Goal: Task Accomplishment & Management: Use online tool/utility

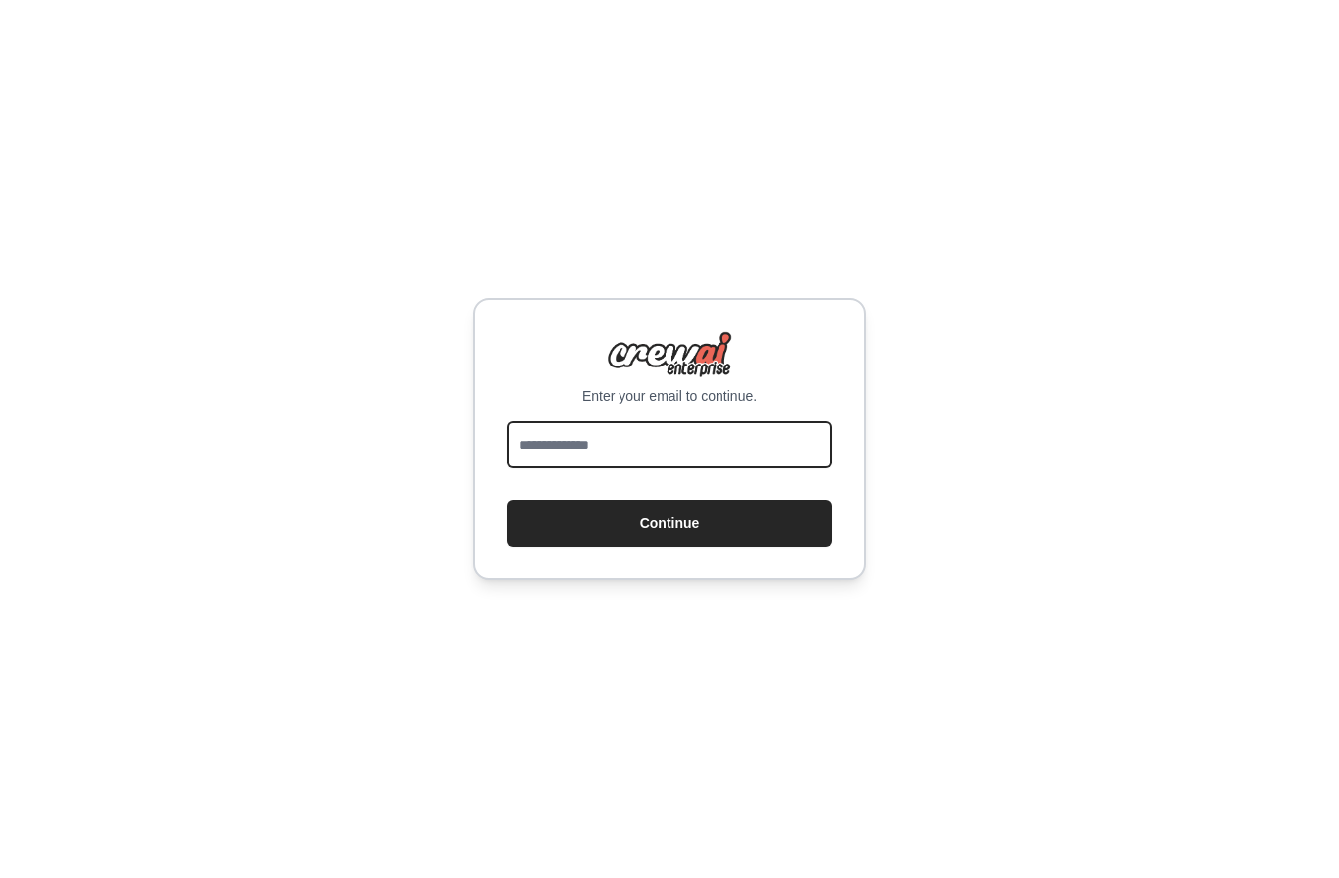
click at [647, 469] on input "email" at bounding box center [669, 444] width 325 height 47
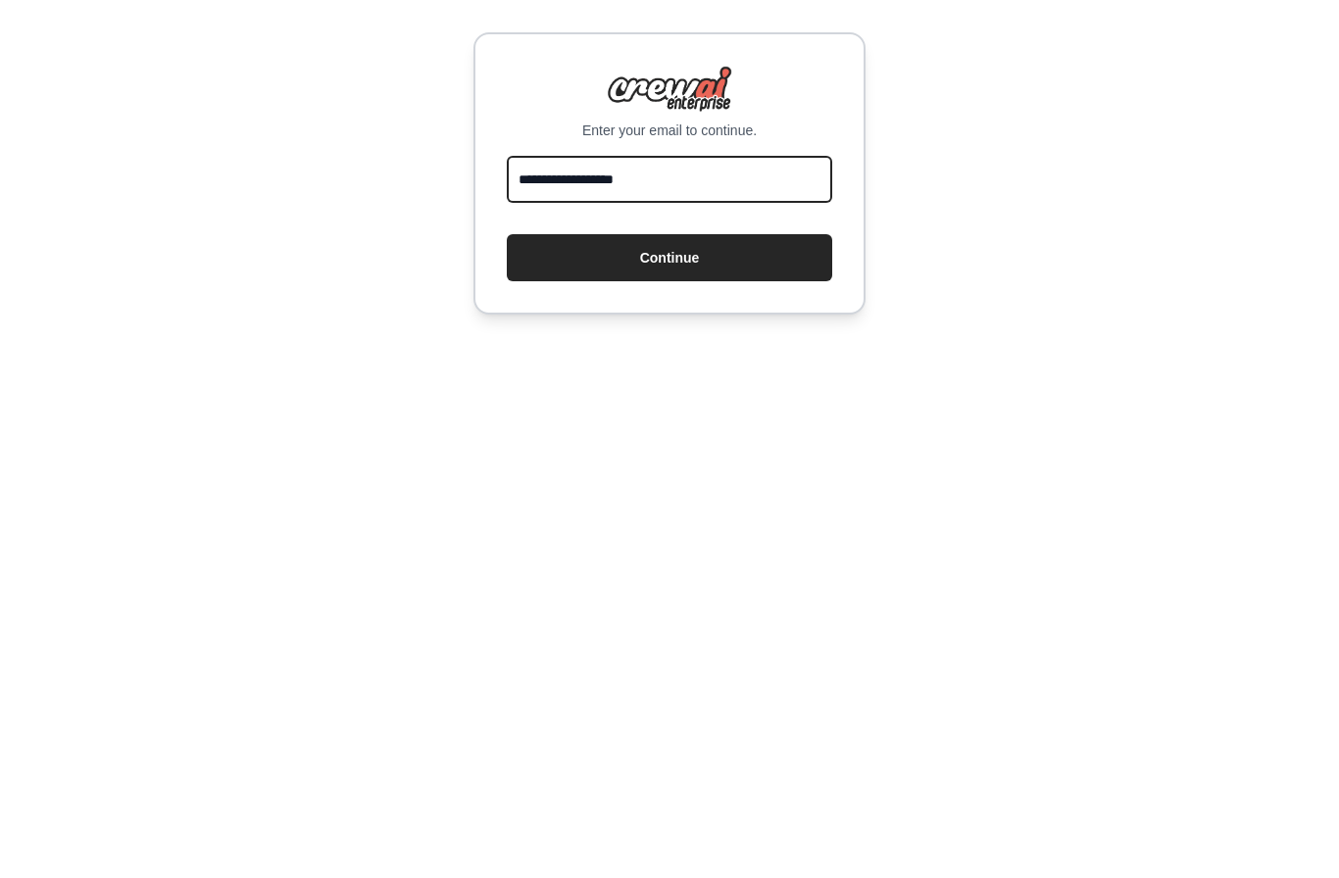
type input "**********"
click at [680, 500] on button "Continue" at bounding box center [669, 523] width 325 height 47
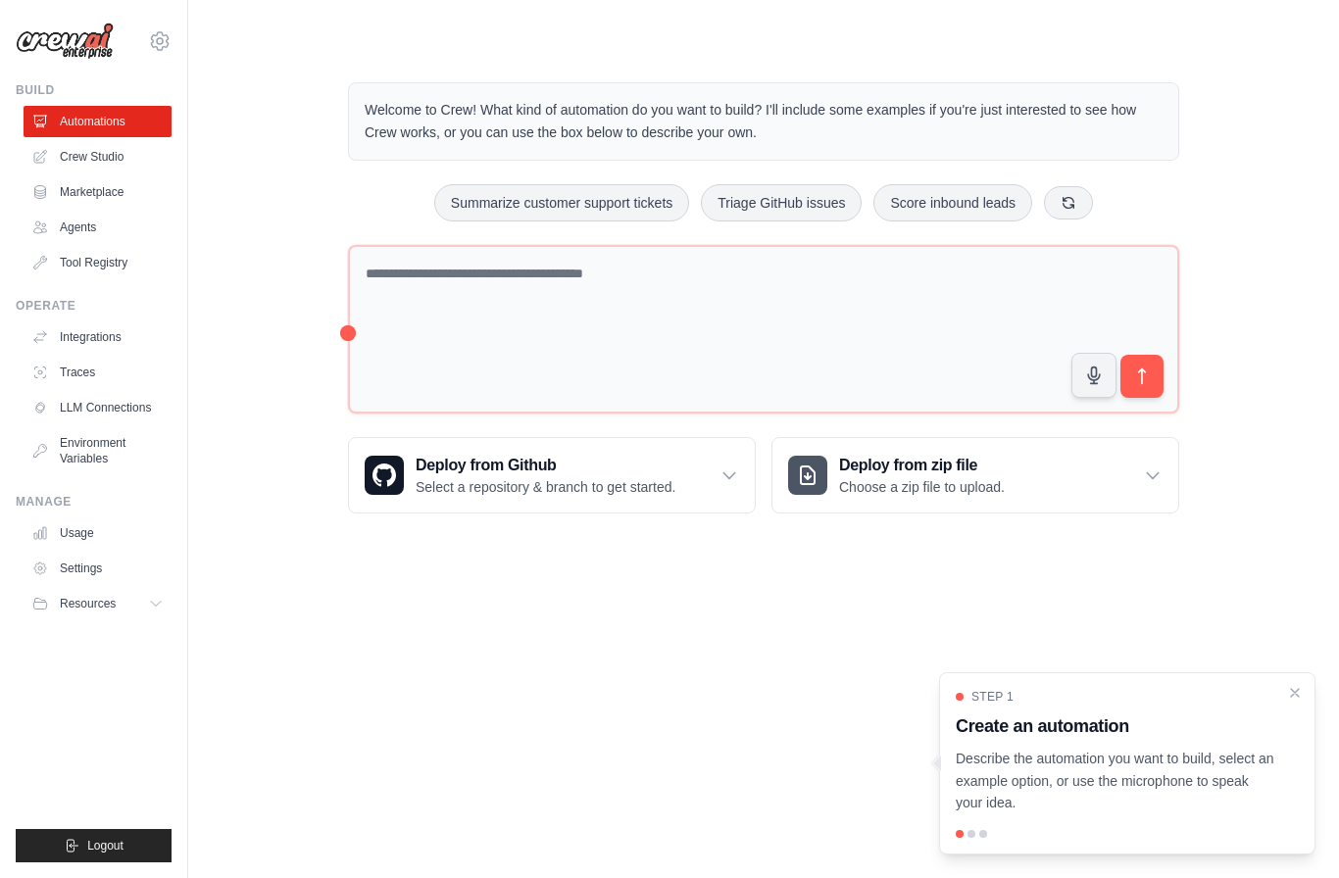
click at [105, 235] on link "Agents" at bounding box center [98, 227] width 148 height 31
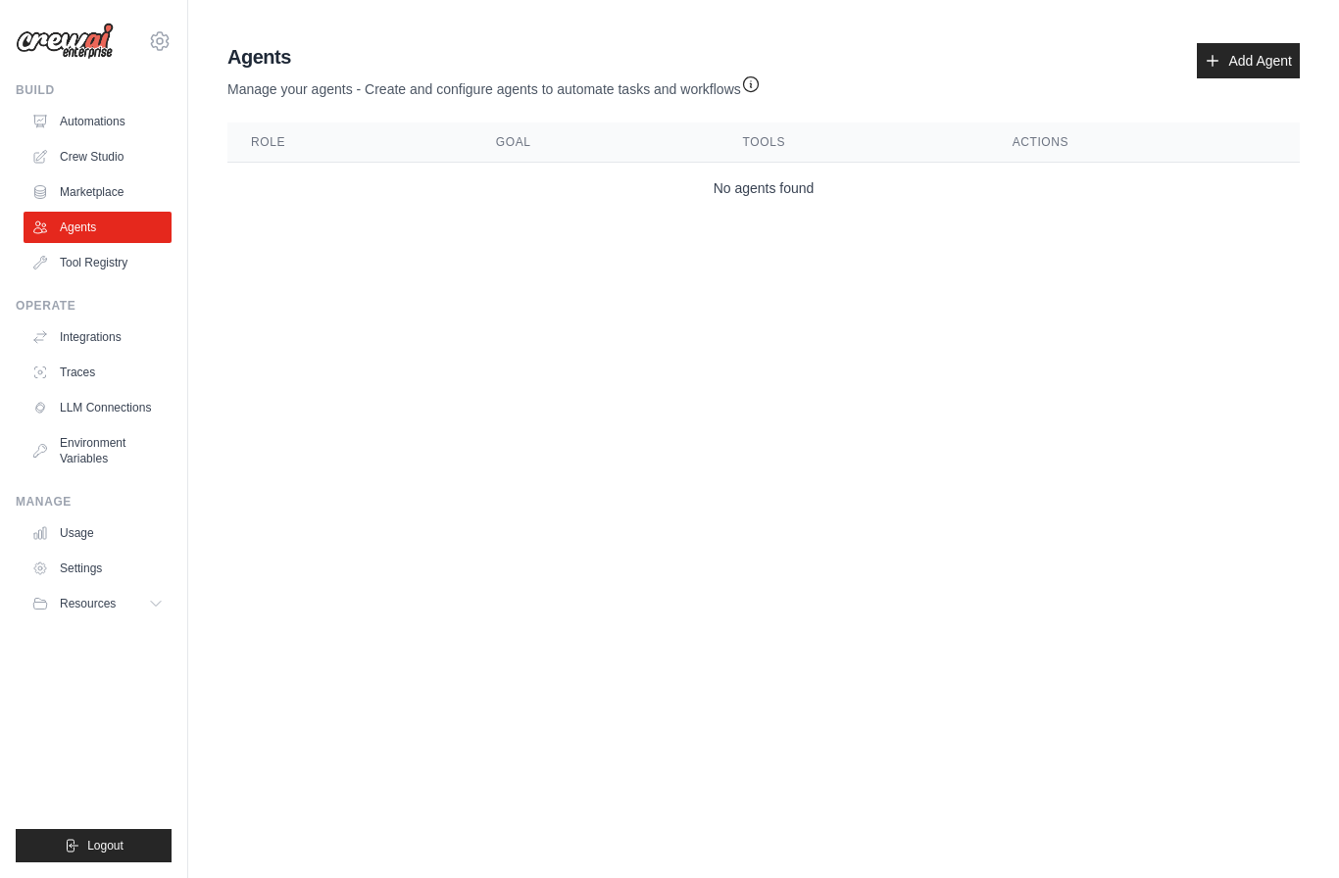
click at [72, 157] on link "Crew Studio" at bounding box center [98, 156] width 148 height 31
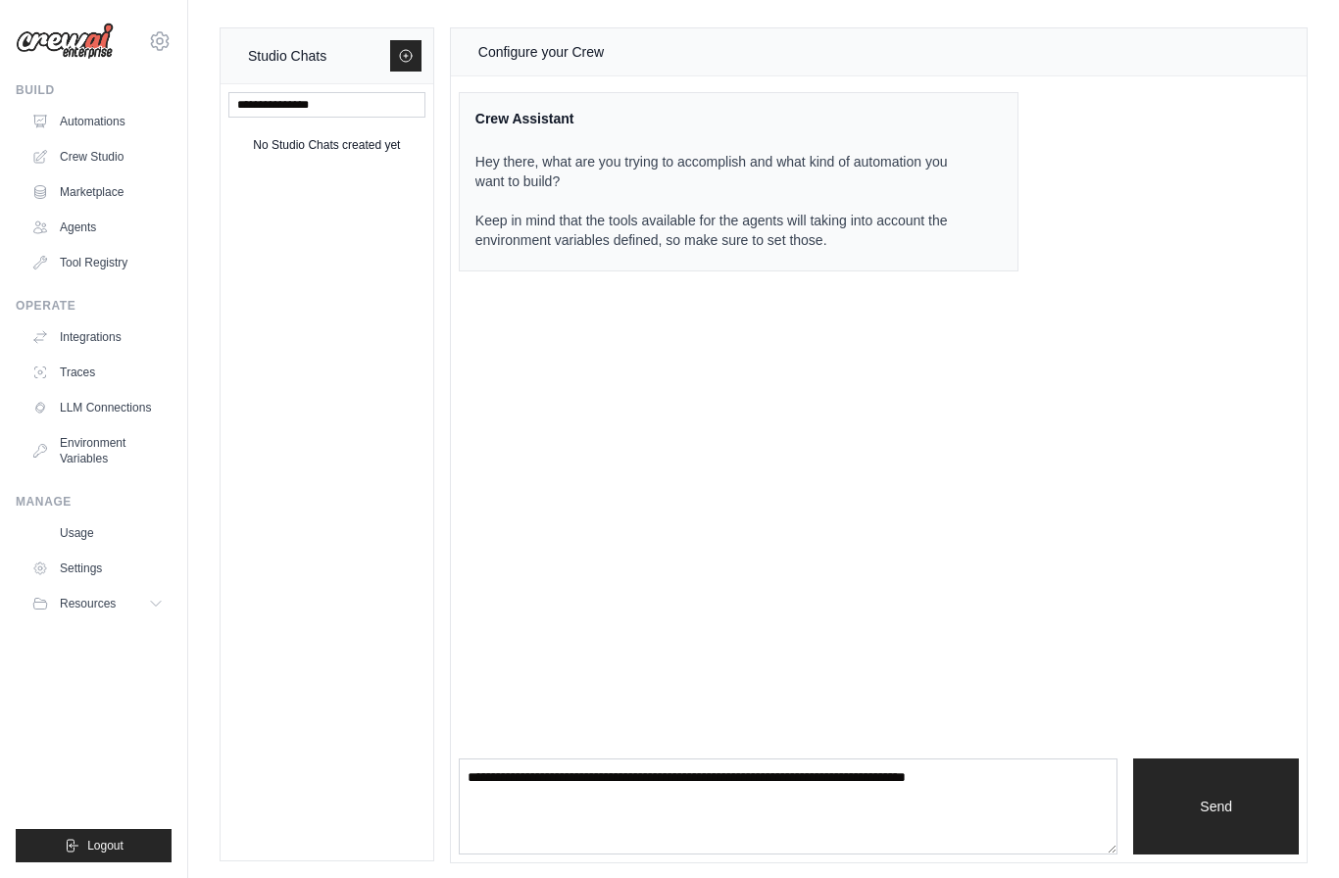
click at [70, 101] on div "Build Automations Crew Studio Marketplace Agents" at bounding box center [94, 180] width 156 height 196
click at [77, 123] on link "Automations" at bounding box center [98, 121] width 148 height 31
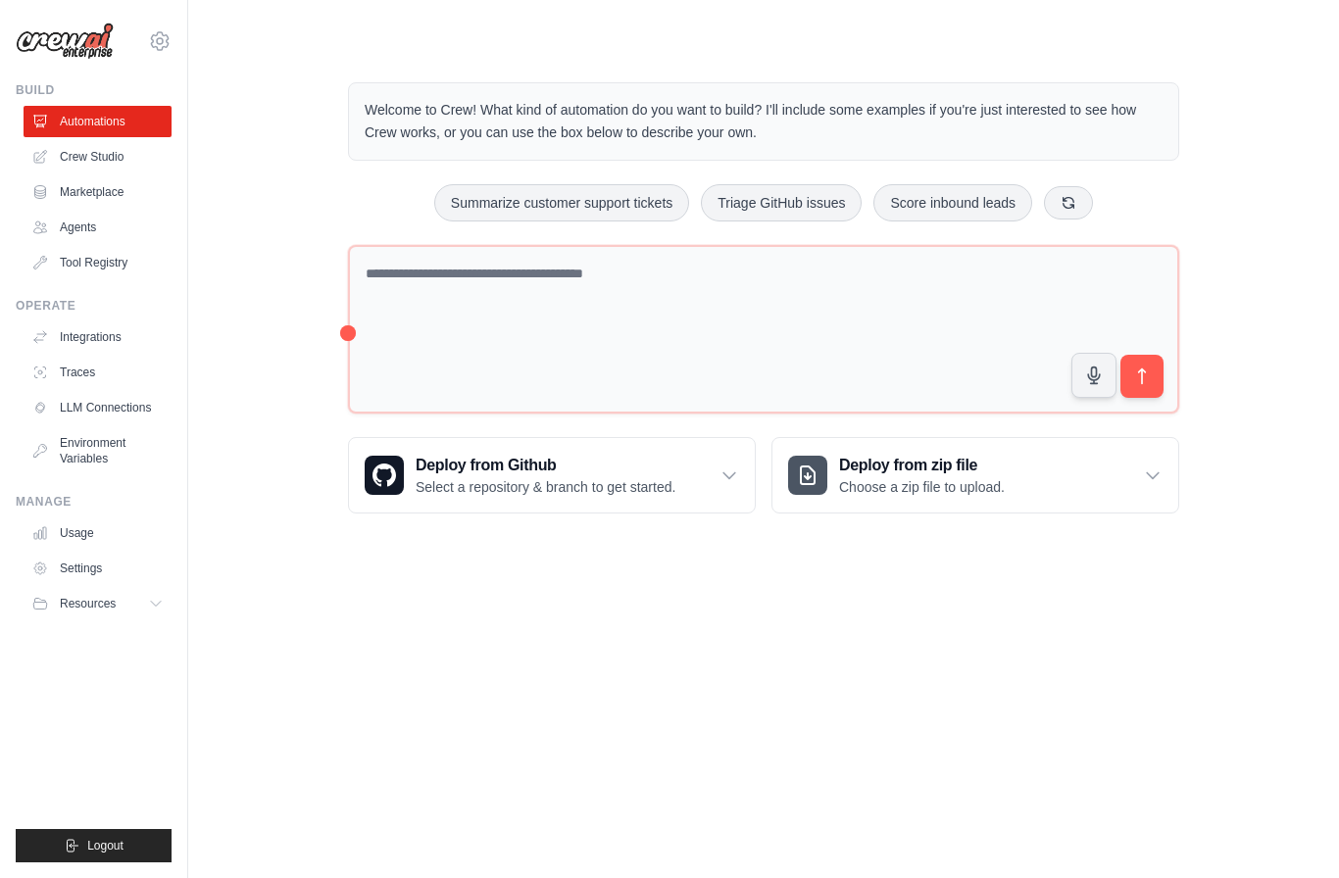
click at [1084, 376] on icon "button" at bounding box center [1094, 376] width 20 height 20
click at [1141, 363] on button "submit" at bounding box center [1141, 376] width 43 height 43
click at [1101, 382] on icon "button" at bounding box center [1094, 376] width 20 height 20
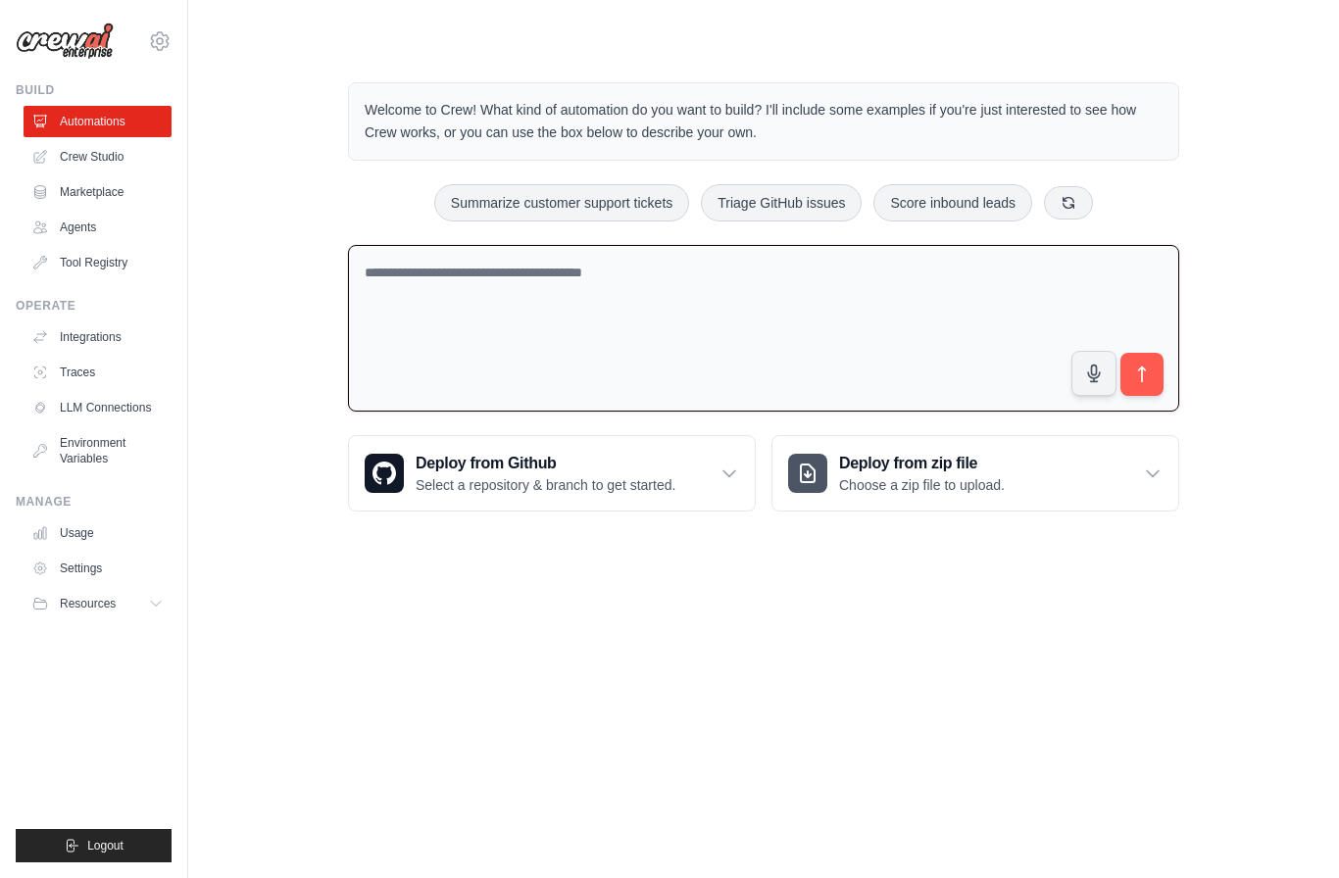
click at [1156, 366] on button "submit" at bounding box center [1141, 374] width 43 height 43
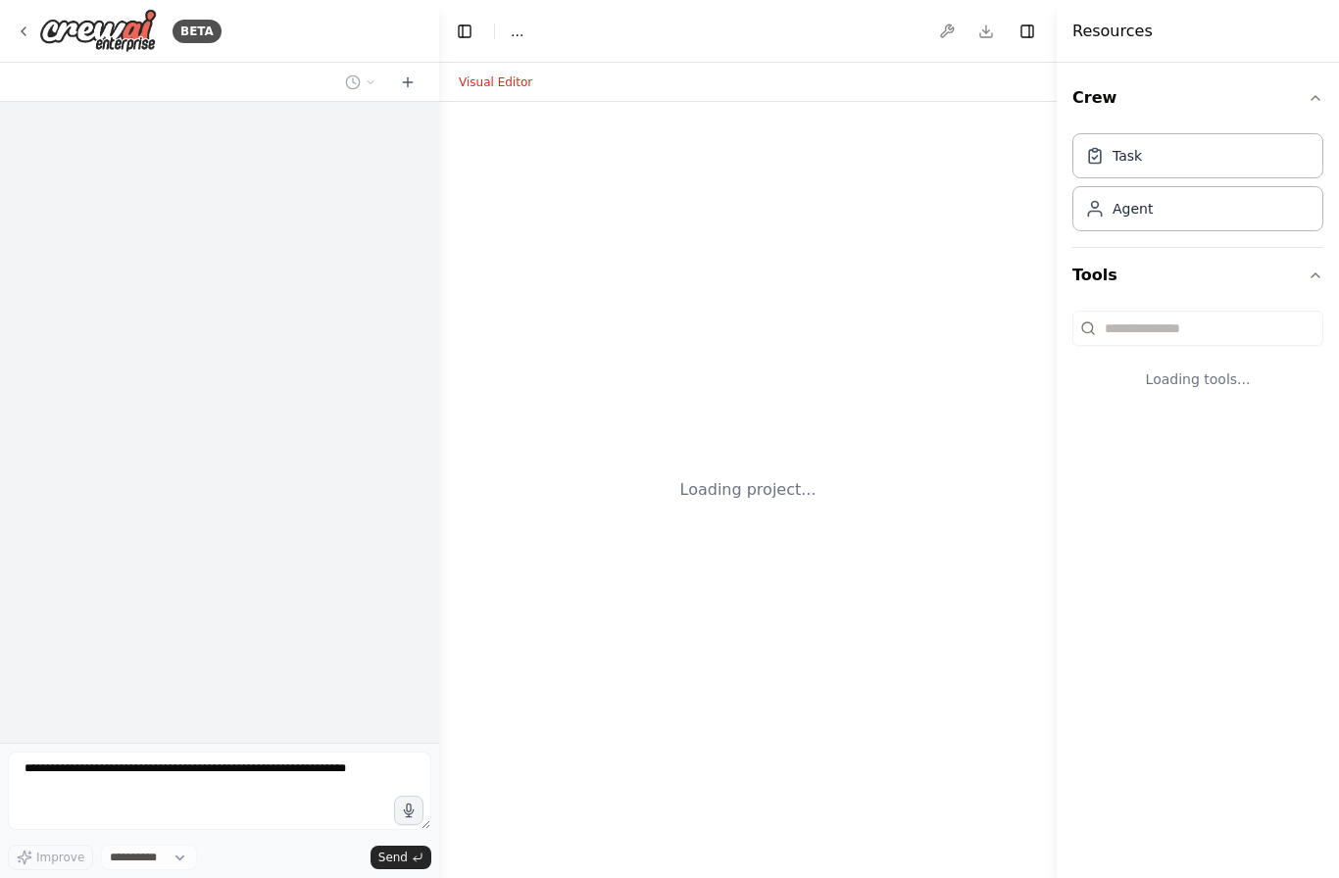
select select "****"
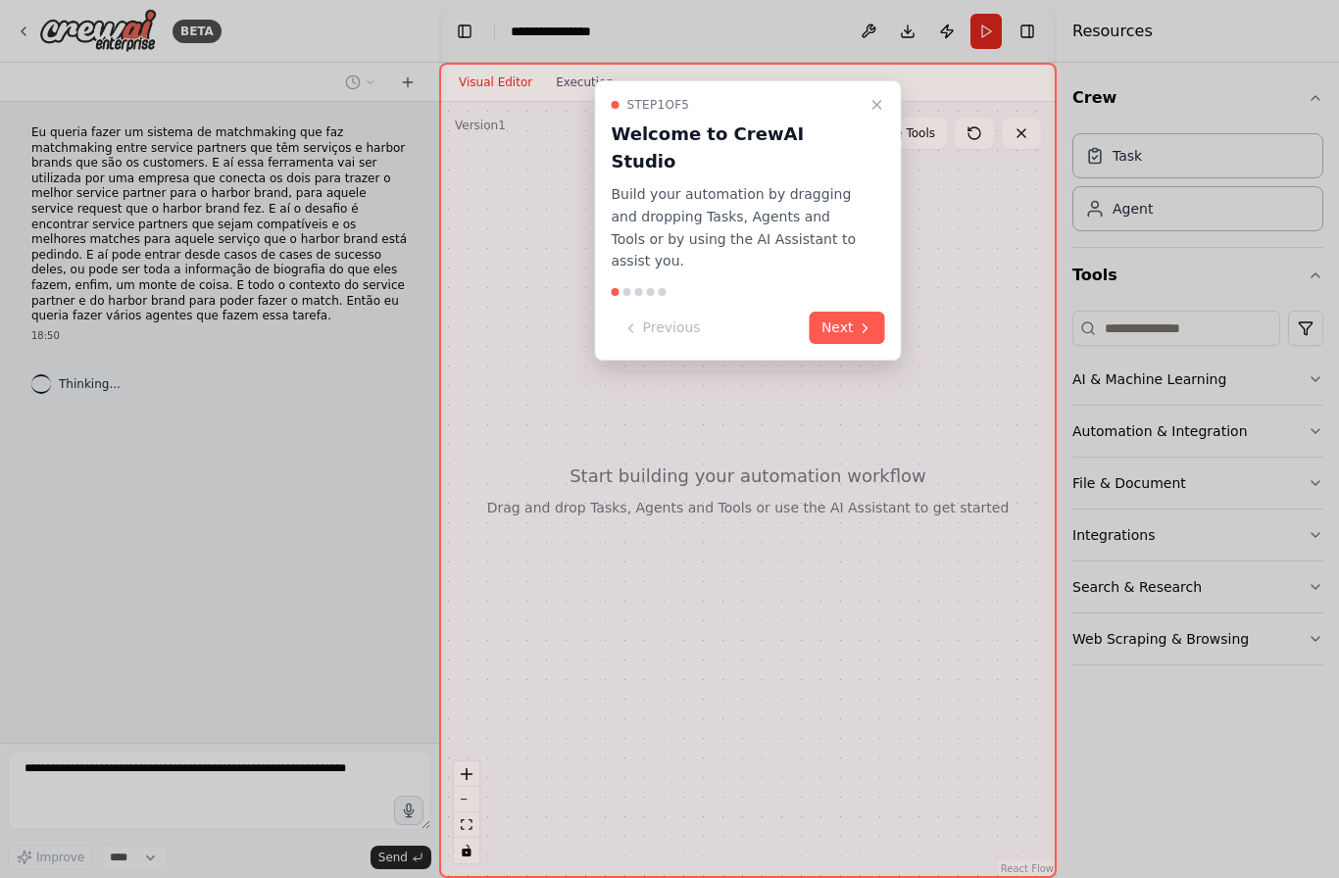
click at [844, 312] on button "Next" at bounding box center [847, 328] width 75 height 32
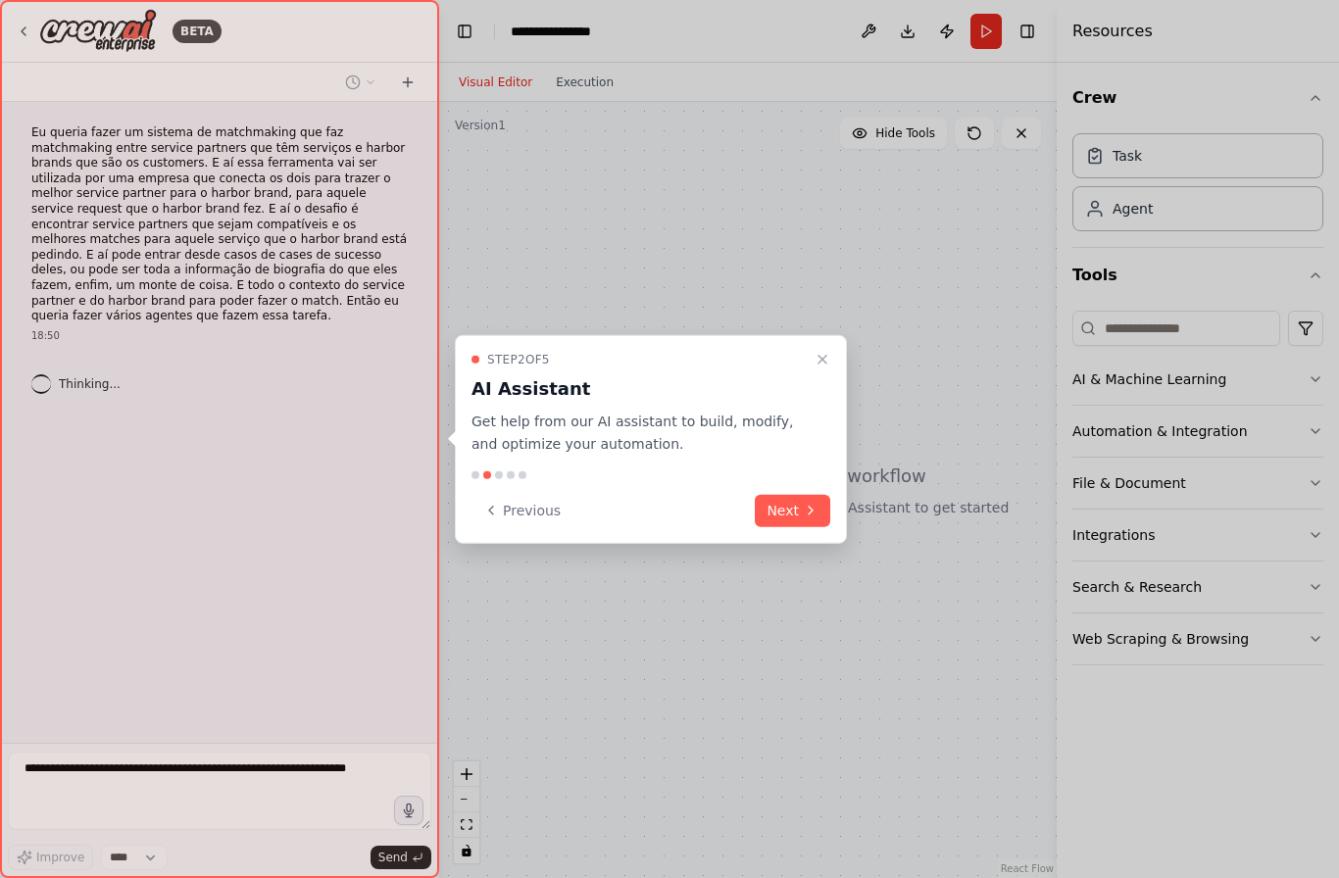
click at [794, 507] on button "Next" at bounding box center [792, 510] width 75 height 32
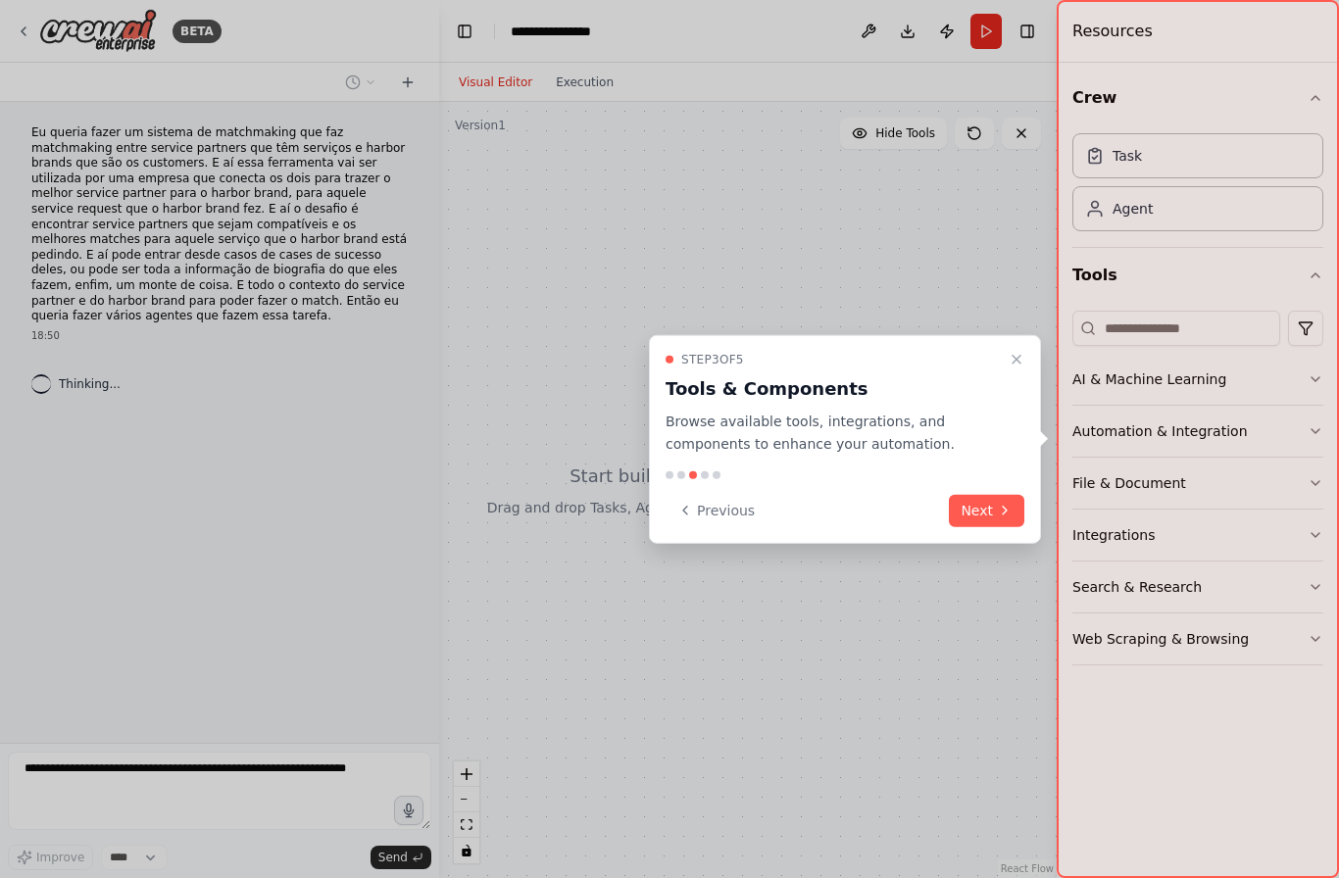
click at [995, 511] on button "Next" at bounding box center [986, 510] width 75 height 32
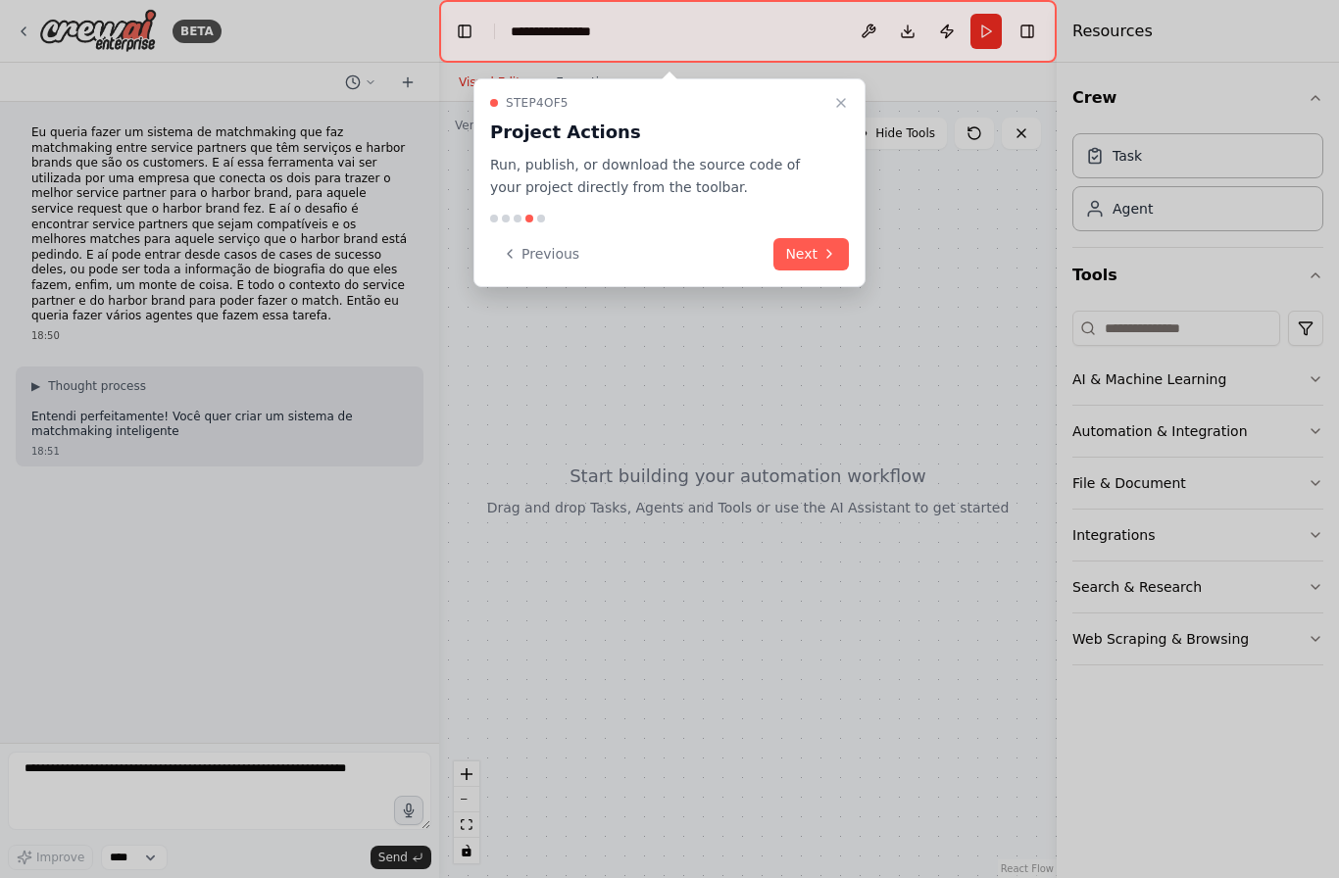
click at [814, 254] on button "Next" at bounding box center [810, 254] width 75 height 32
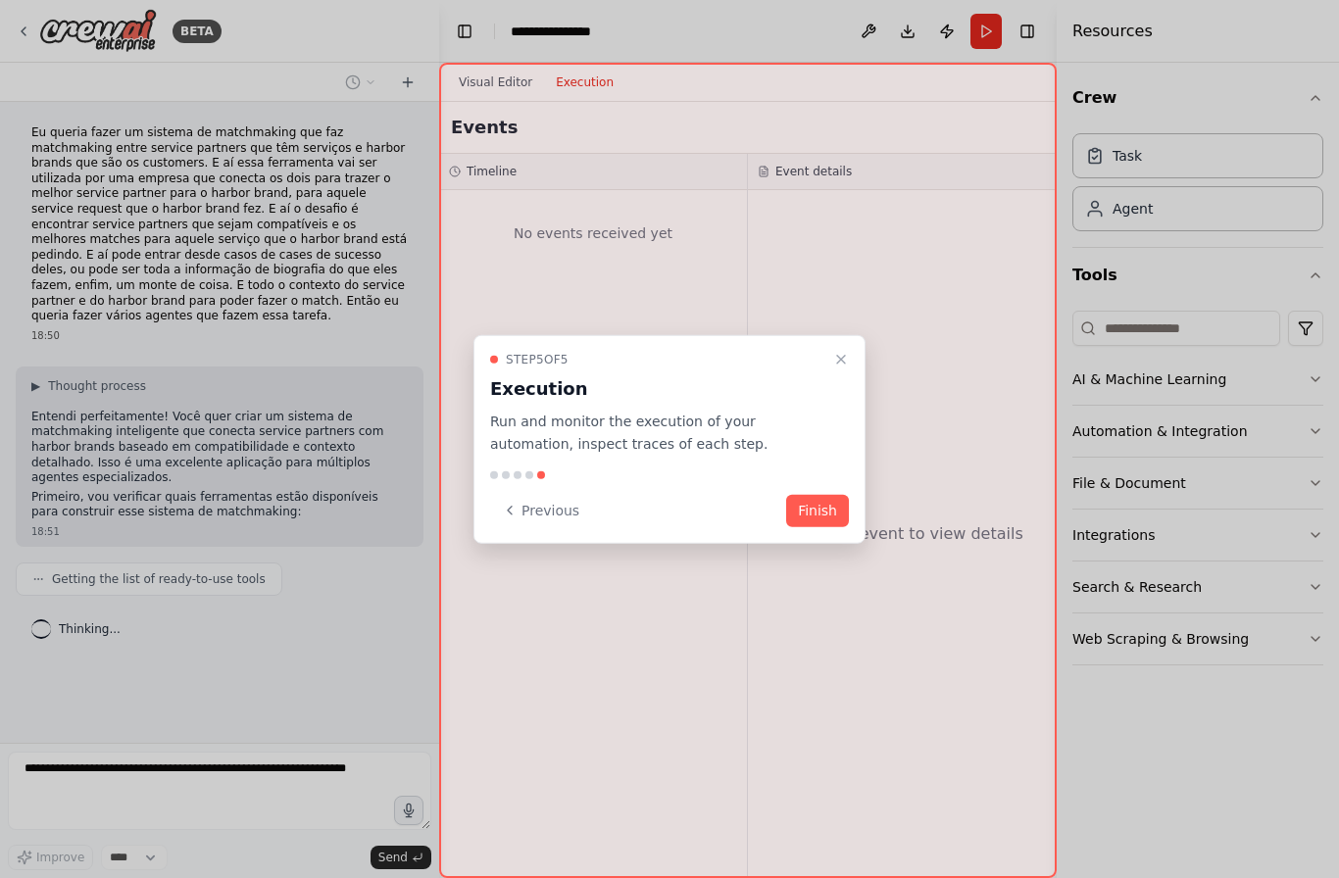
click at [831, 503] on button "Finish" at bounding box center [817, 510] width 63 height 32
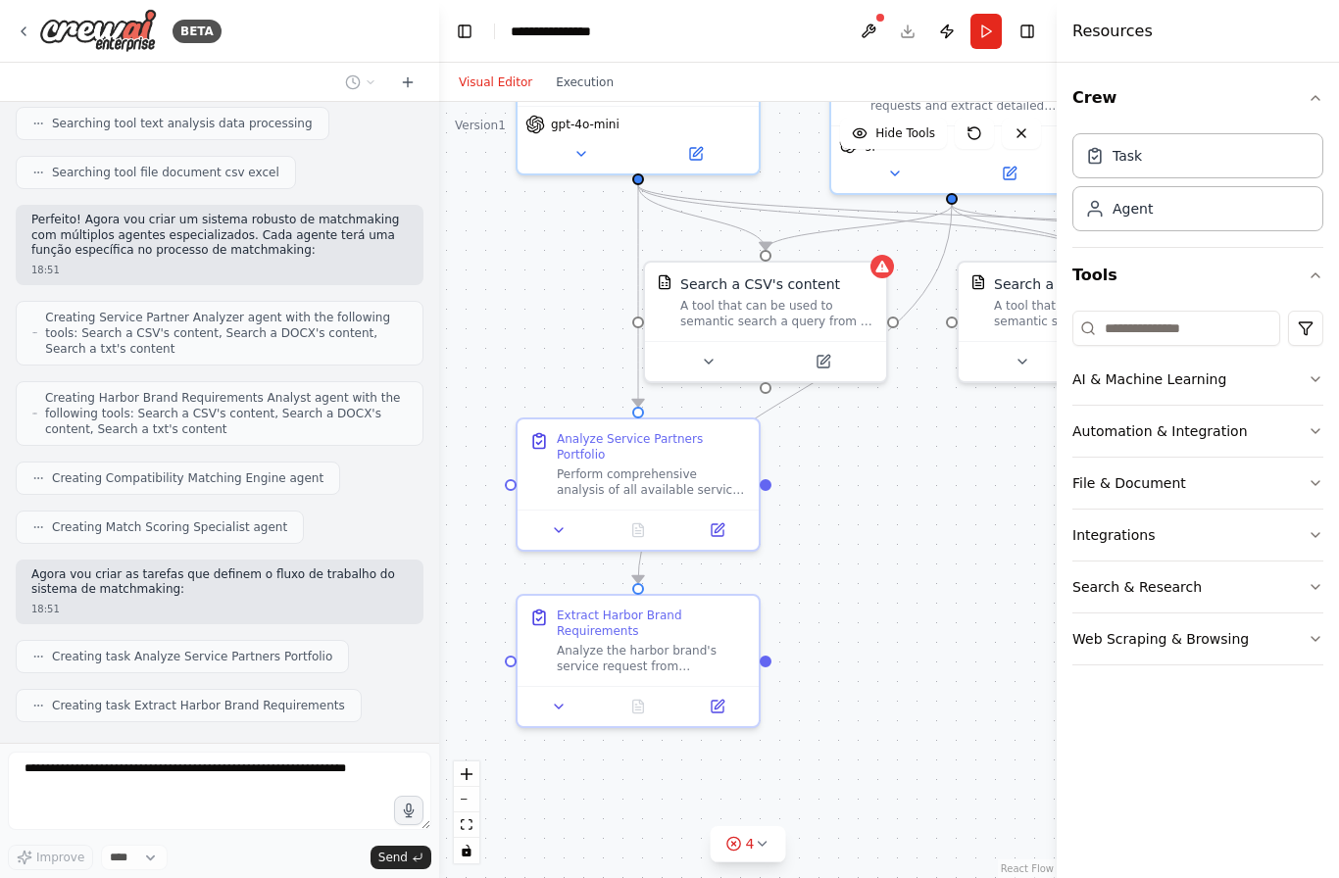
scroll to position [634, 0]
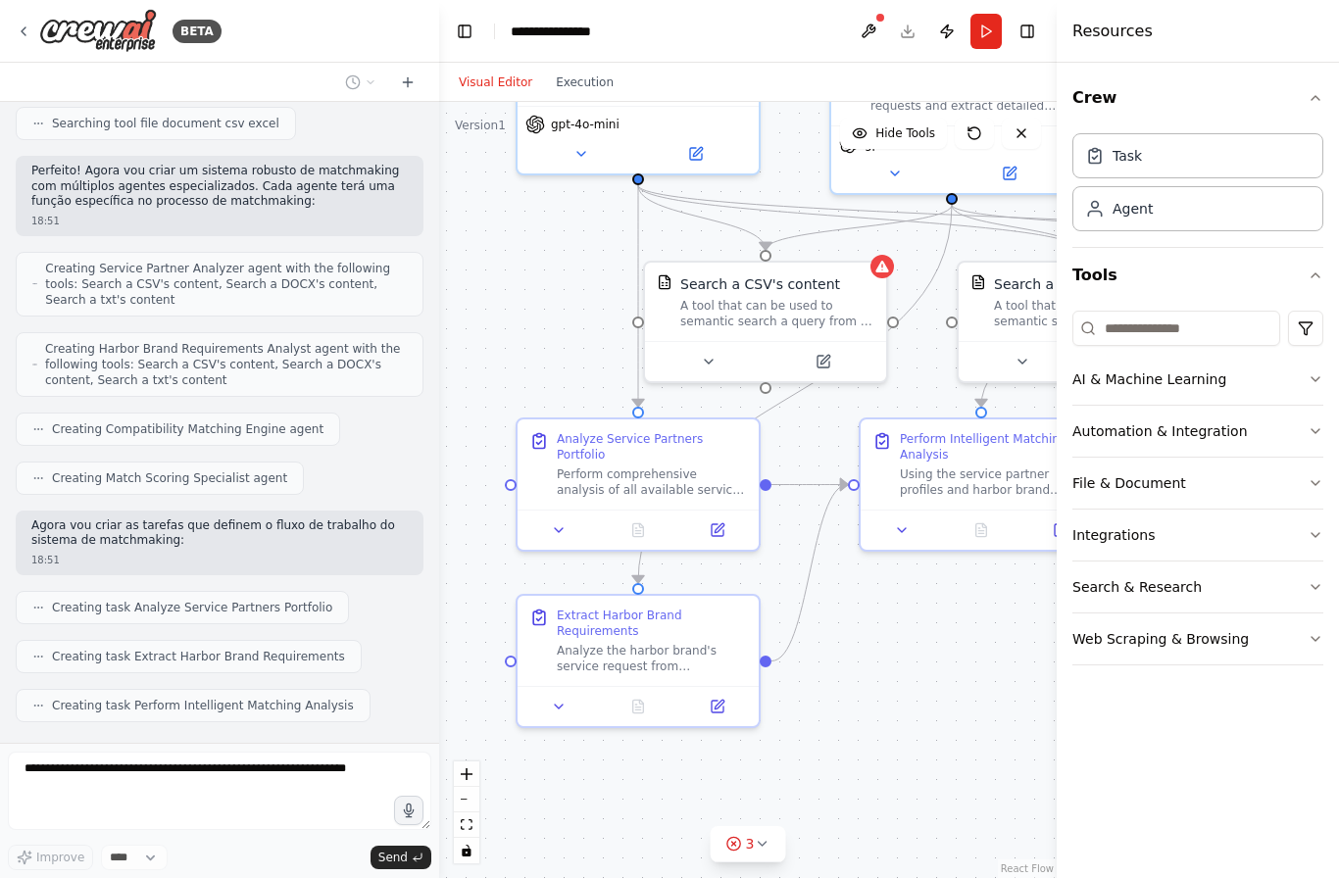
click at [1037, 22] on button "Toggle Right Sidebar" at bounding box center [1026, 31] width 27 height 27
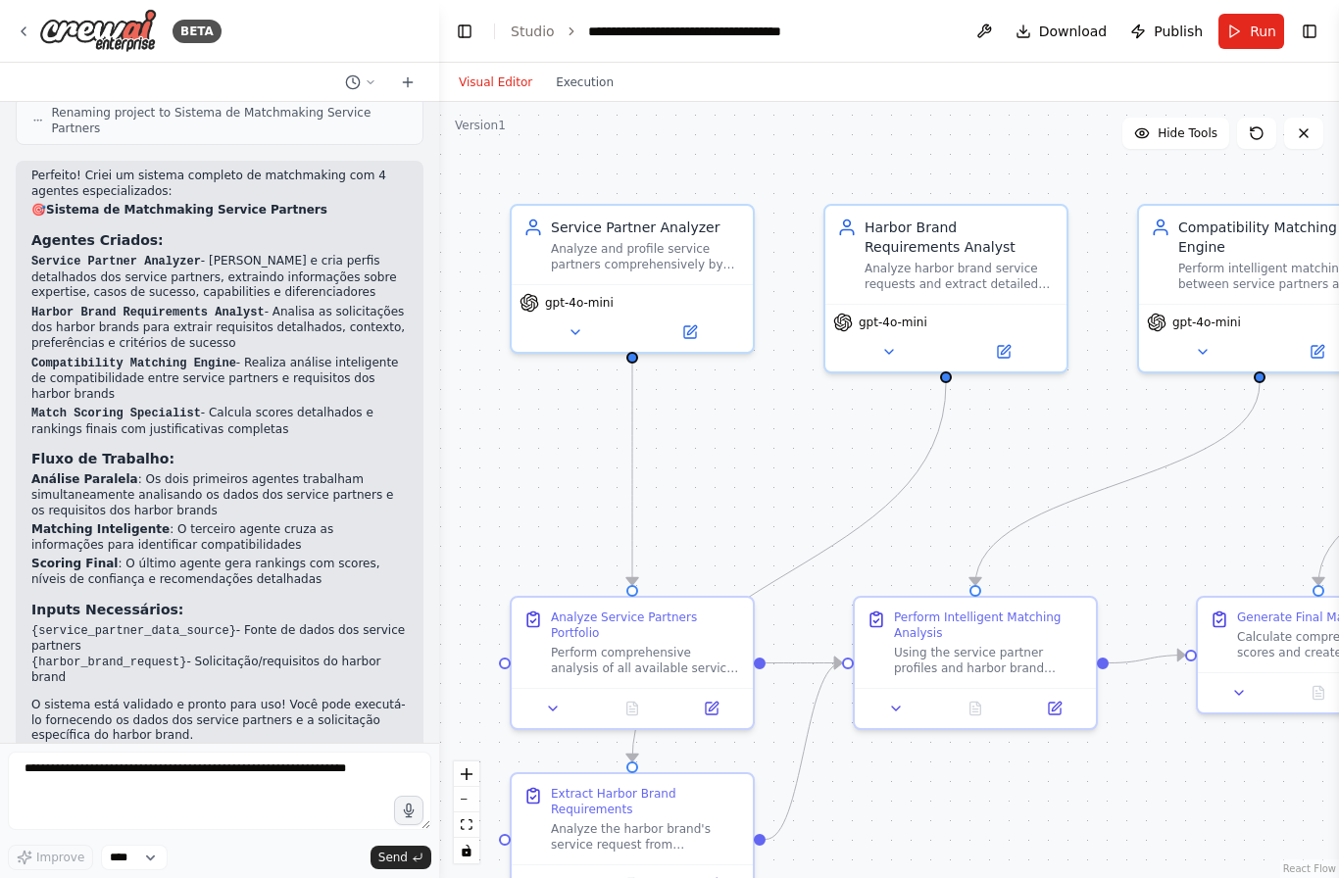
scroll to position [70, 0]
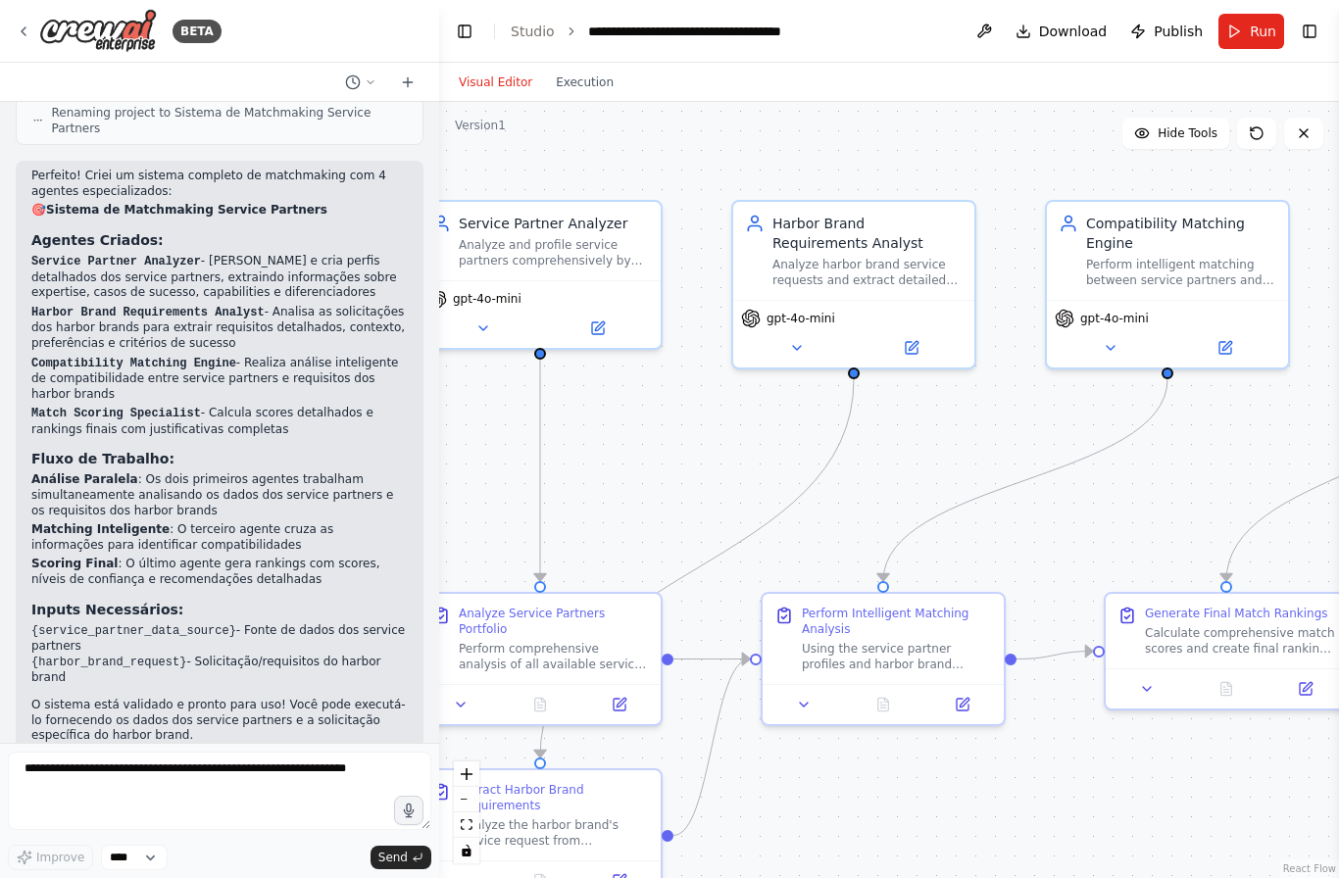
click at [579, 71] on button "Execution" at bounding box center [584, 83] width 81 height 24
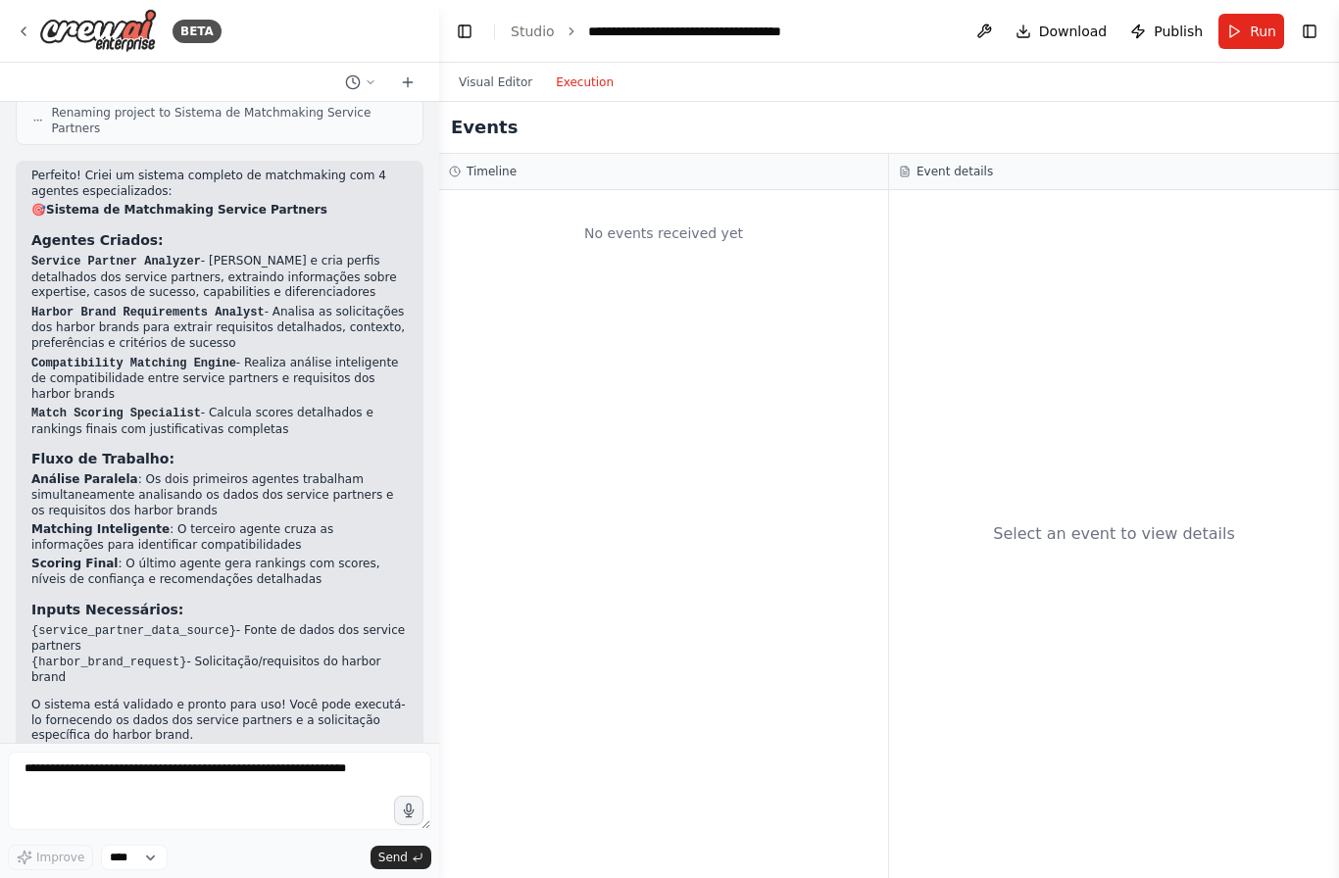
click at [504, 71] on button "Visual Editor" at bounding box center [495, 83] width 97 height 24
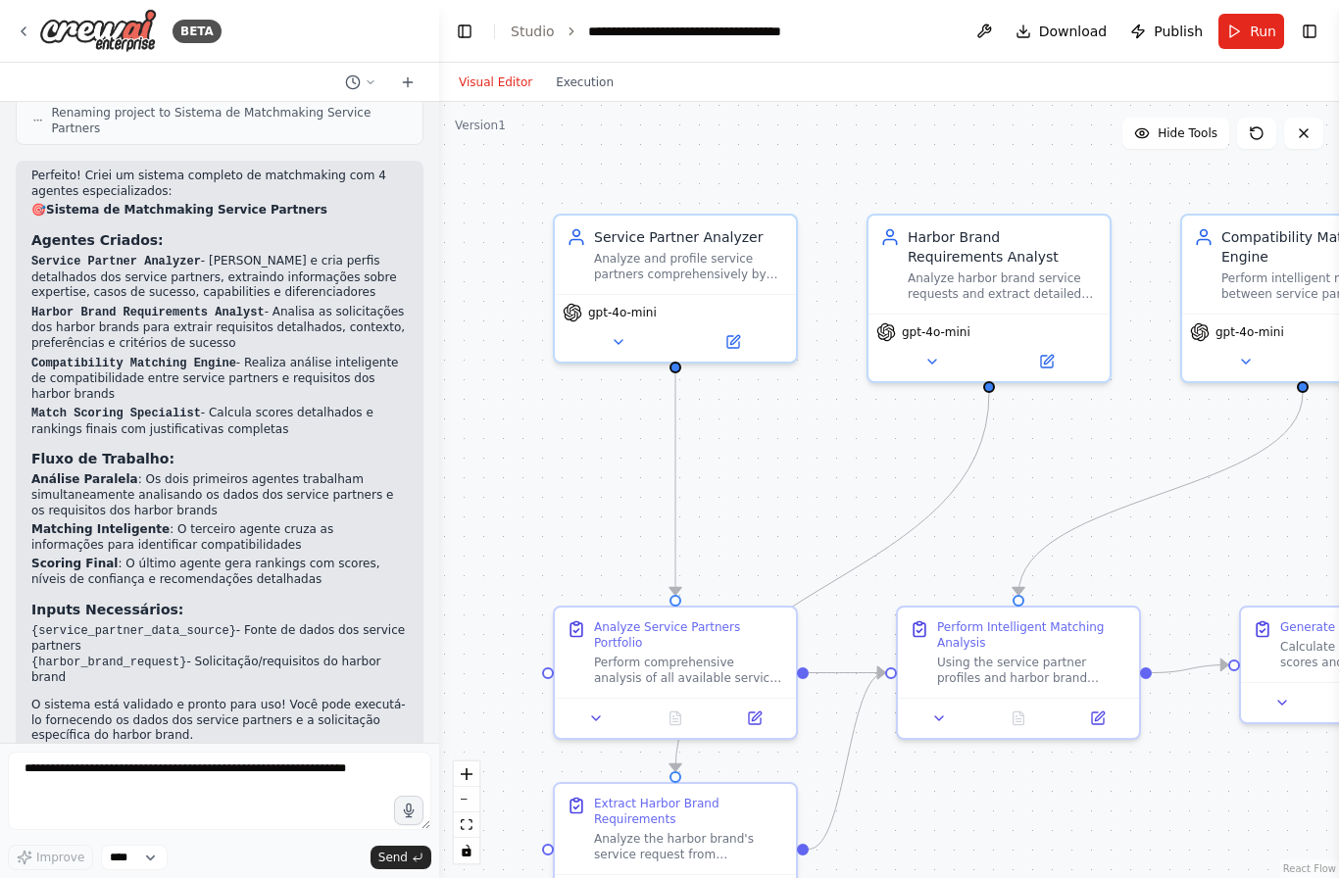
click at [669, 227] on div "Service Partner Analyzer" at bounding box center [689, 237] width 190 height 20
click at [620, 330] on button at bounding box center [618, 342] width 111 height 24
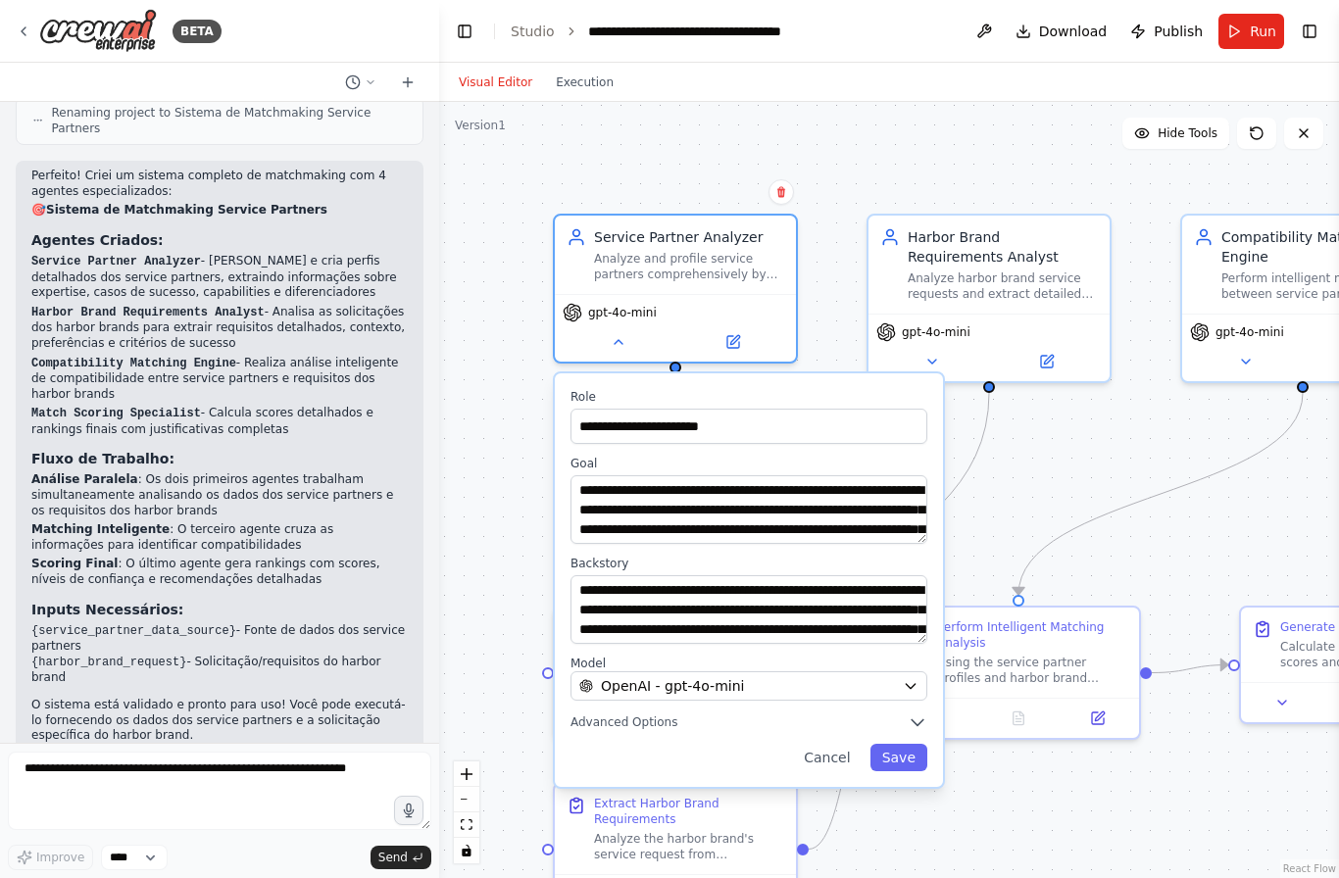
click at [831, 744] on button "Cancel" at bounding box center [827, 757] width 70 height 27
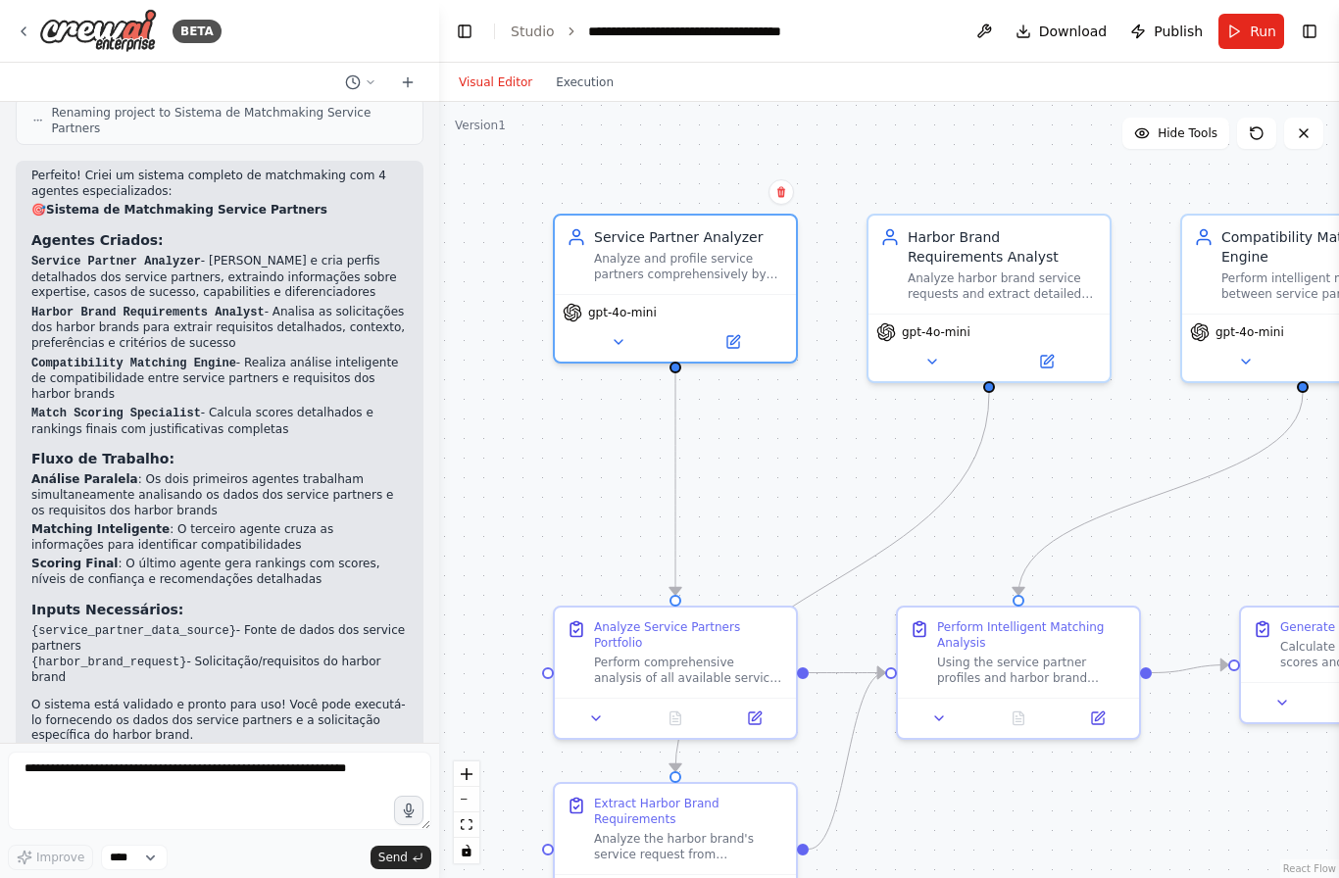
click at [1256, 118] on button at bounding box center [1256, 133] width 39 height 31
click at [1178, 118] on button "Hide Tools" at bounding box center [1175, 133] width 107 height 31
click at [1173, 125] on span "Show Tools" at bounding box center [1185, 133] width 65 height 16
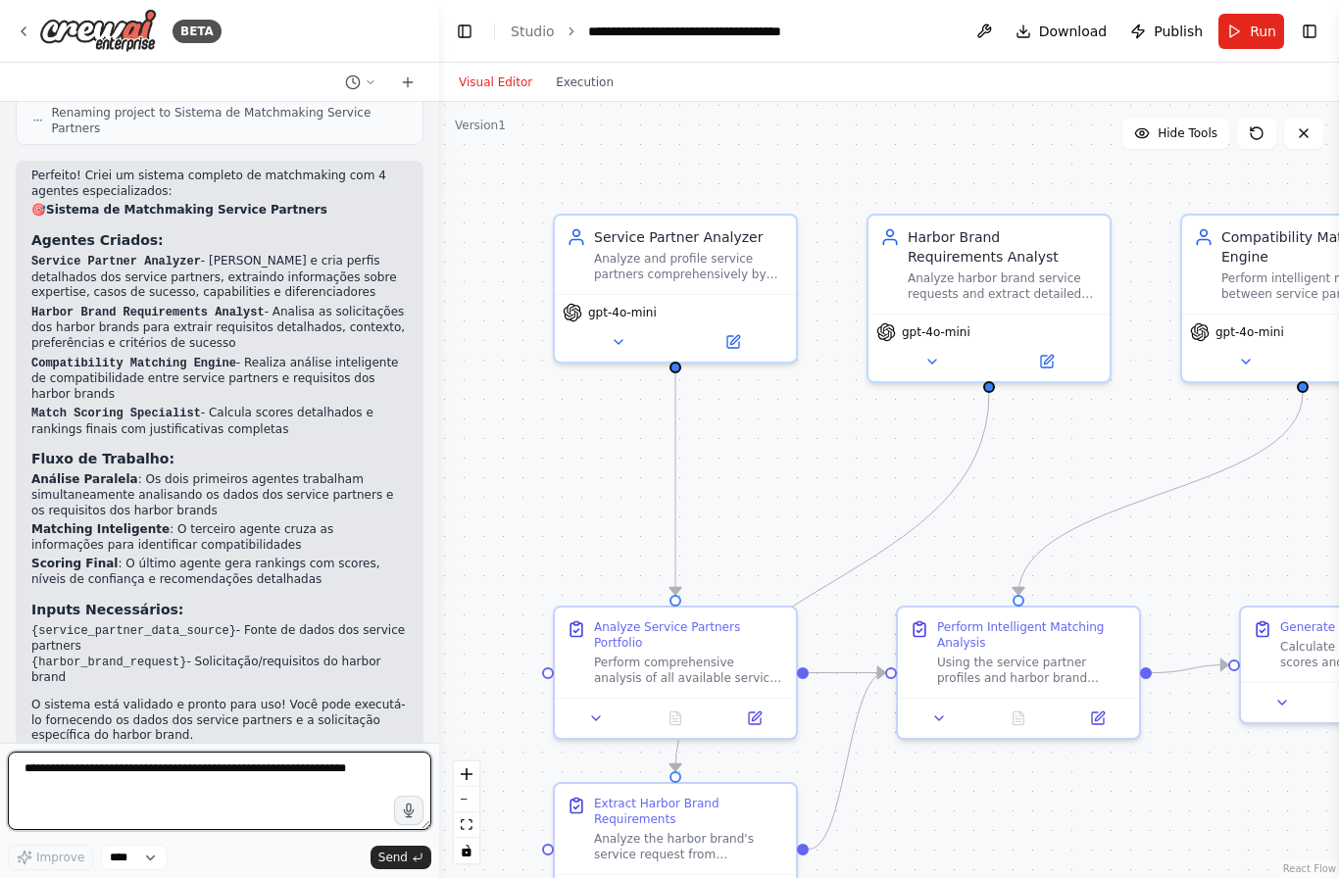
click at [183, 765] on textarea at bounding box center [219, 791] width 423 height 78
type textarea "**********"
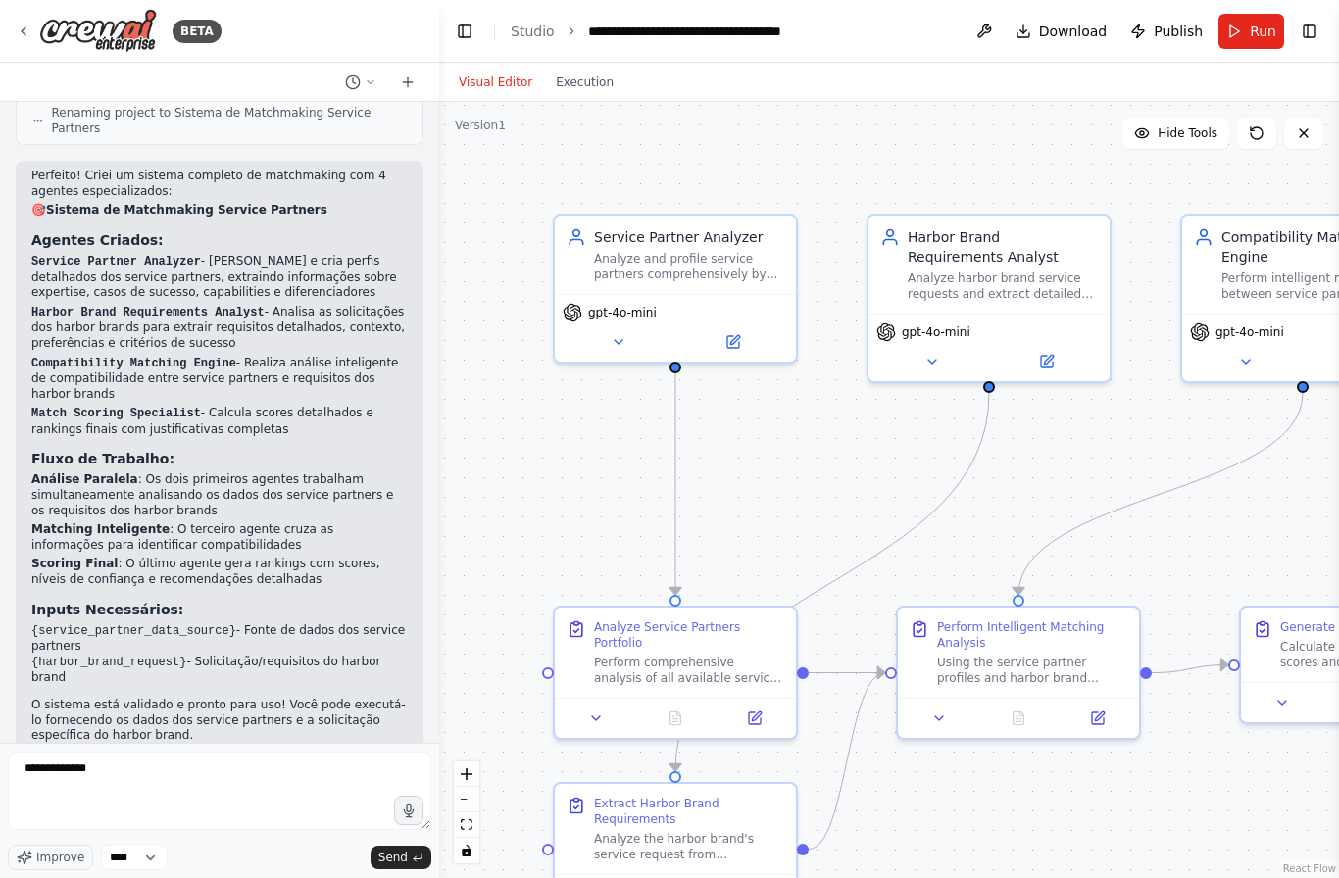
click at [416, 864] on button "Send" at bounding box center [400, 858] width 61 height 24
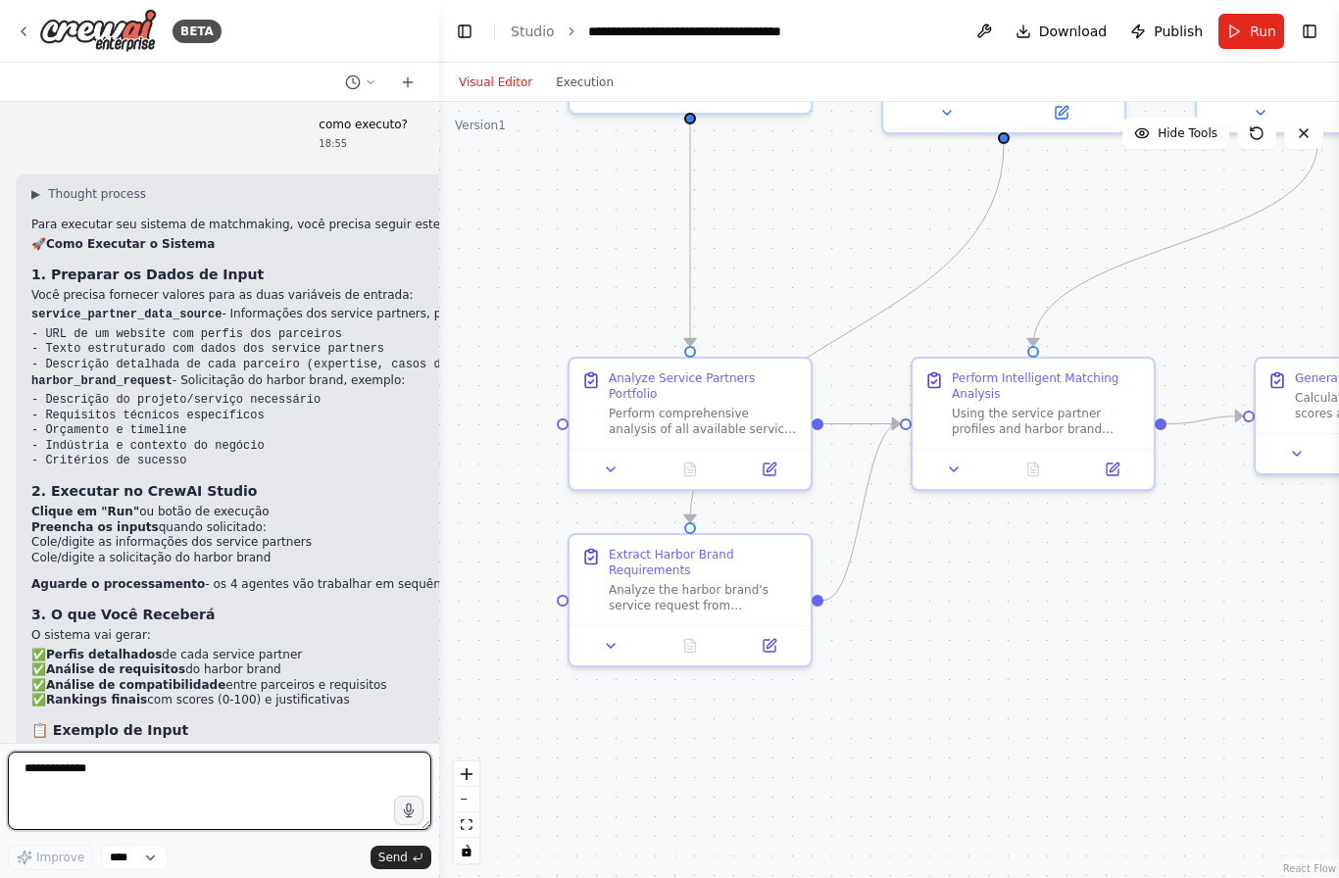
scroll to position [2888, 0]
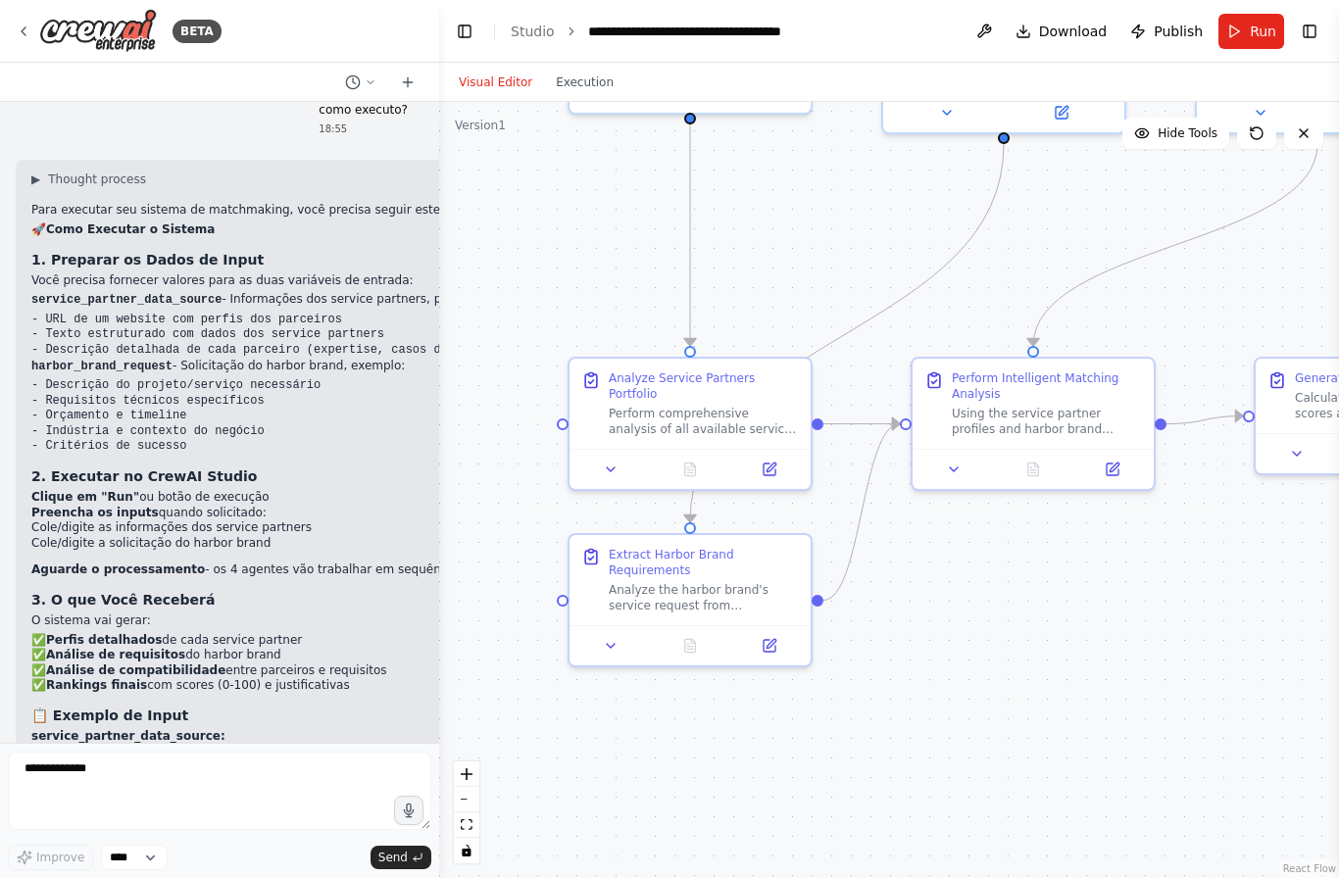
click at [1185, 118] on button "Hide Tools" at bounding box center [1175, 133] width 107 height 31
click at [1181, 125] on span "Show Tools" at bounding box center [1185, 133] width 65 height 16
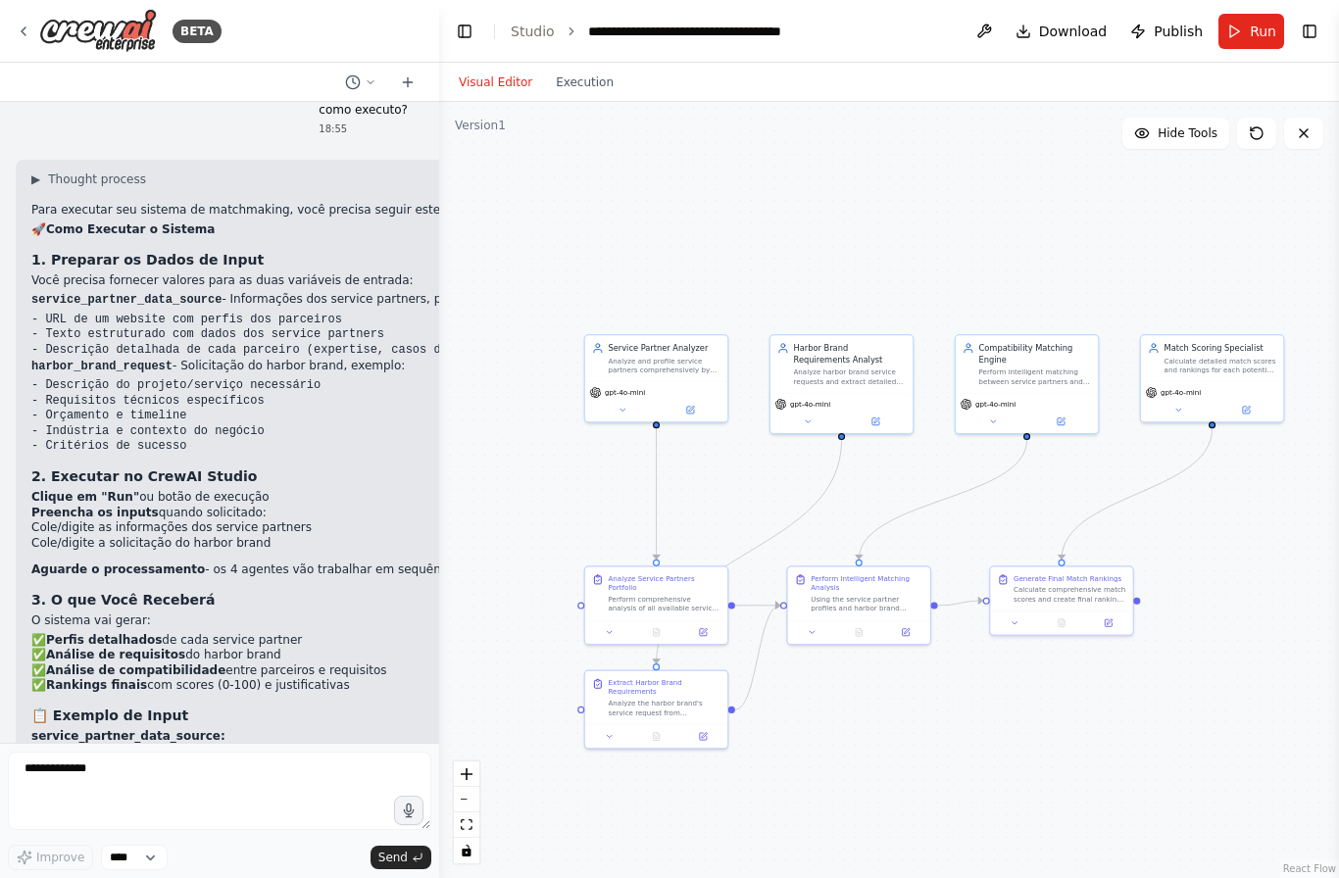
click at [678, 574] on div "Analyze Service Partners Portfolio" at bounding box center [664, 583] width 113 height 19
click at [666, 356] on div "Analyze and profile service partners comprehensively by extracting key informat…" at bounding box center [664, 365] width 113 height 19
click at [703, 403] on button at bounding box center [691, 410] width 66 height 14
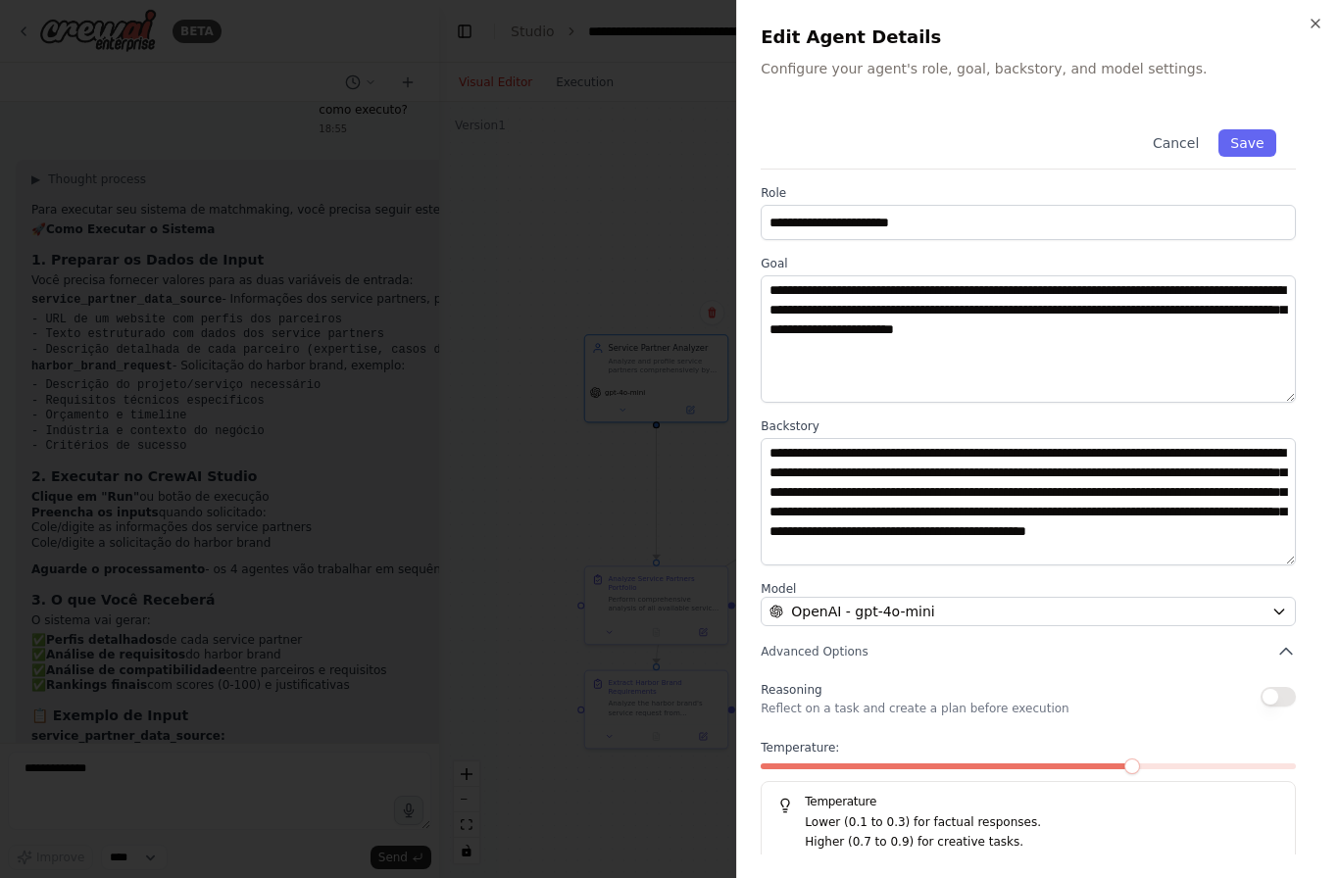
scroll to position [0, 0]
click at [1322, 19] on icon "button" at bounding box center [1316, 24] width 16 height 16
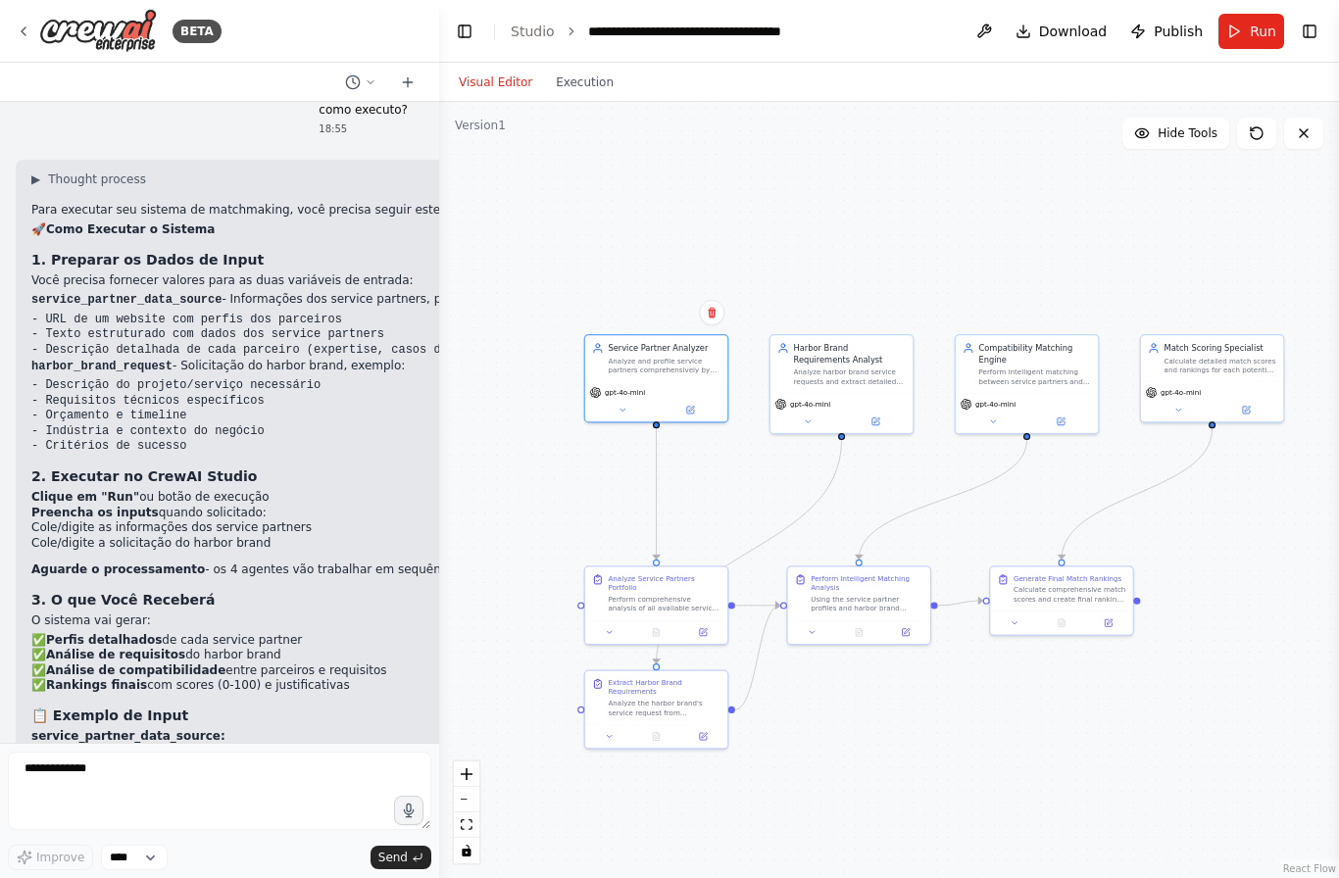
click at [1147, 653] on div ".deletable-edge-delete-btn { width: 20px; height: 20px; border: 0px solid #ffff…" at bounding box center [889, 490] width 900 height 776
click at [621, 403] on button at bounding box center [623, 410] width 66 height 14
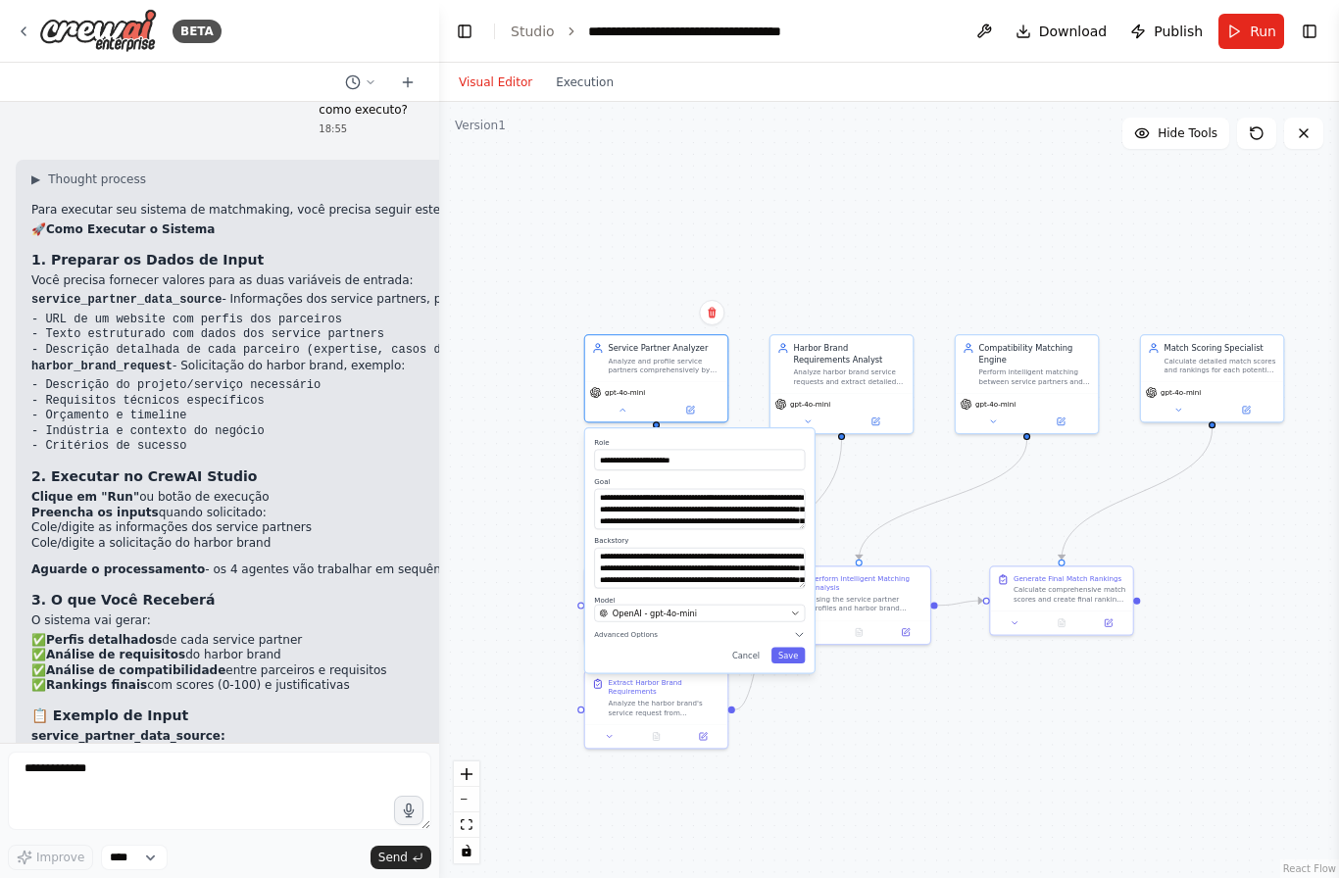
click at [754, 648] on button "Cancel" at bounding box center [745, 656] width 41 height 17
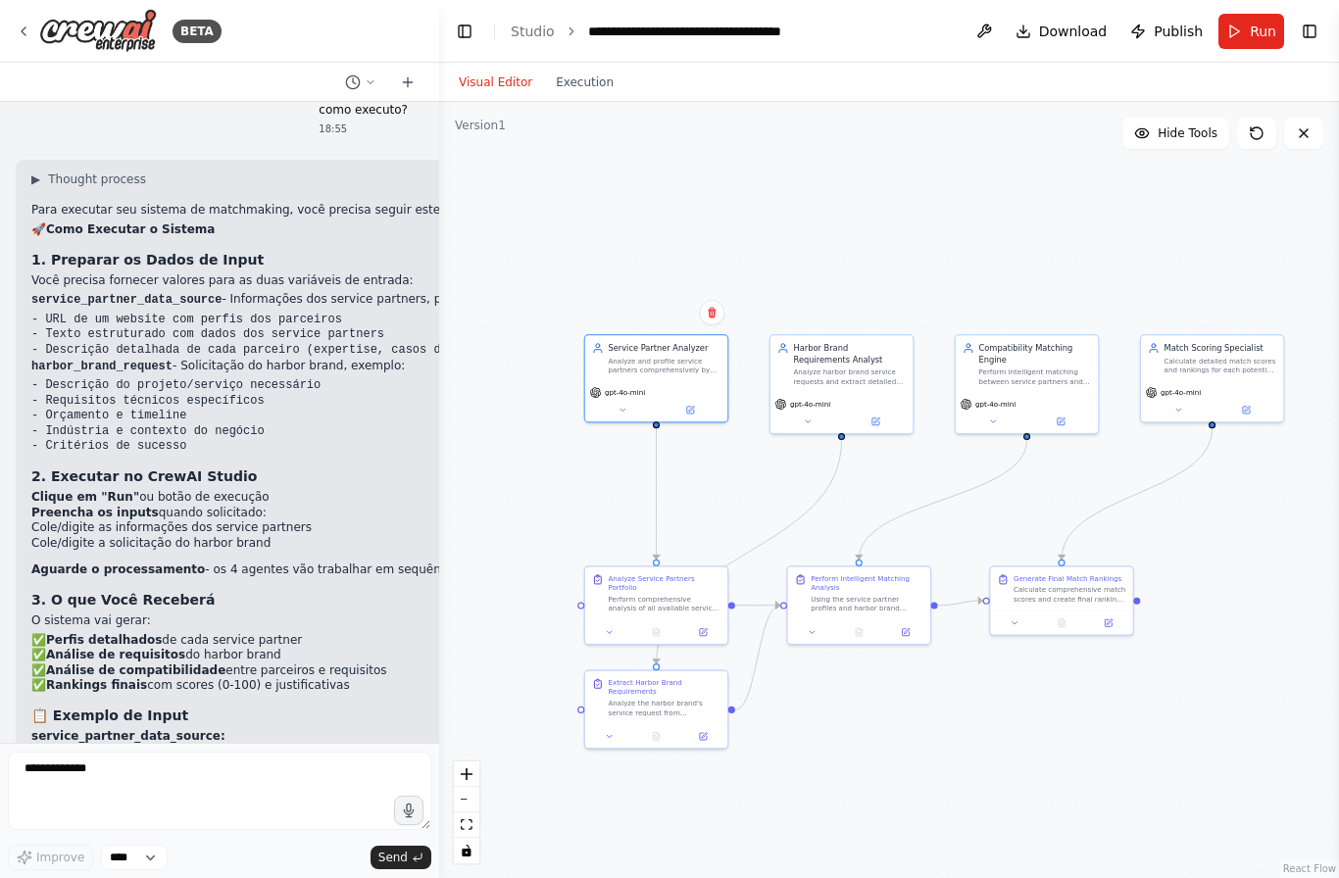
scroll to position [70, 0]
click at [581, 71] on button "Execution" at bounding box center [584, 83] width 81 height 24
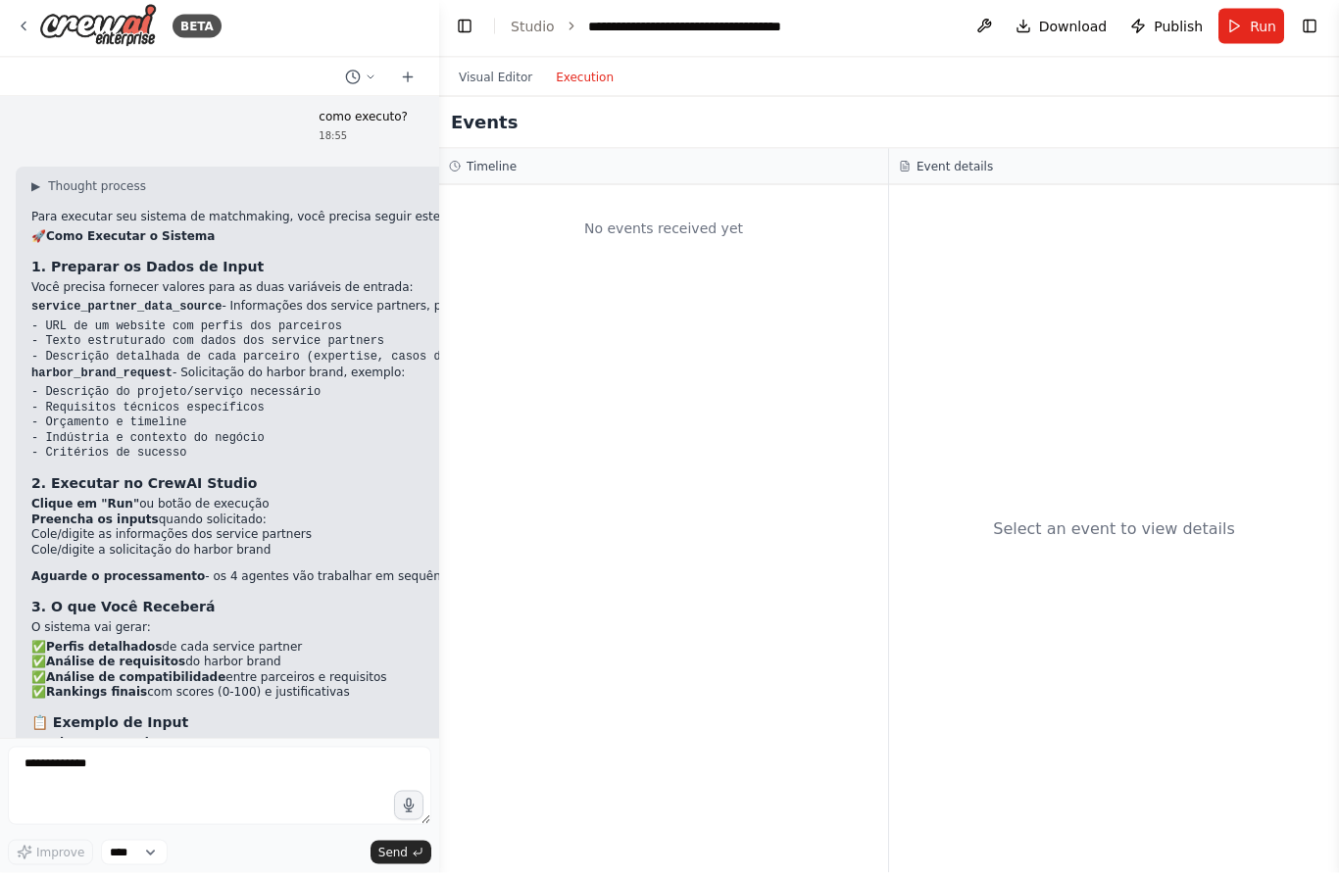
scroll to position [0, 0]
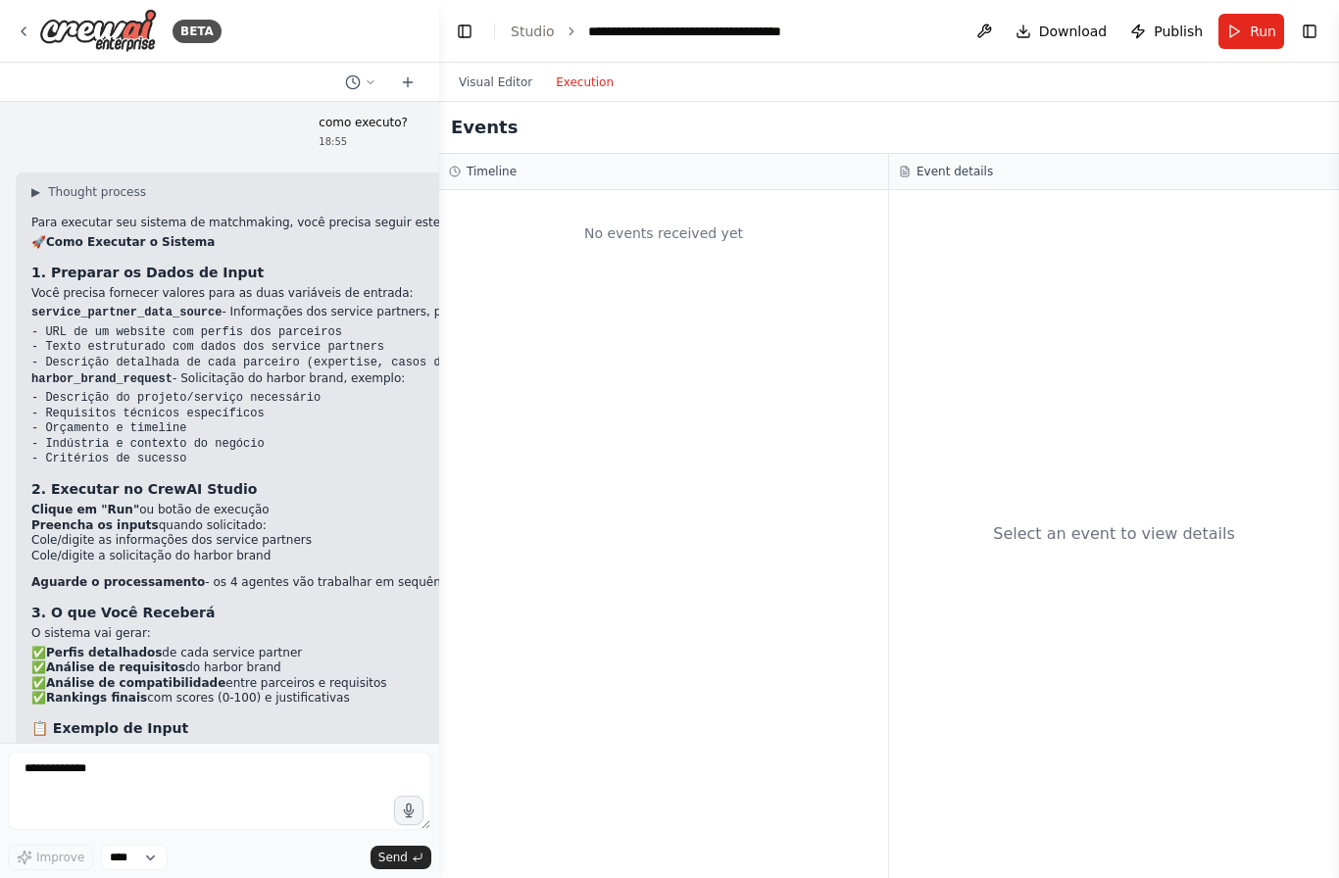
click at [530, 74] on button "Visual Editor" at bounding box center [495, 83] width 97 height 24
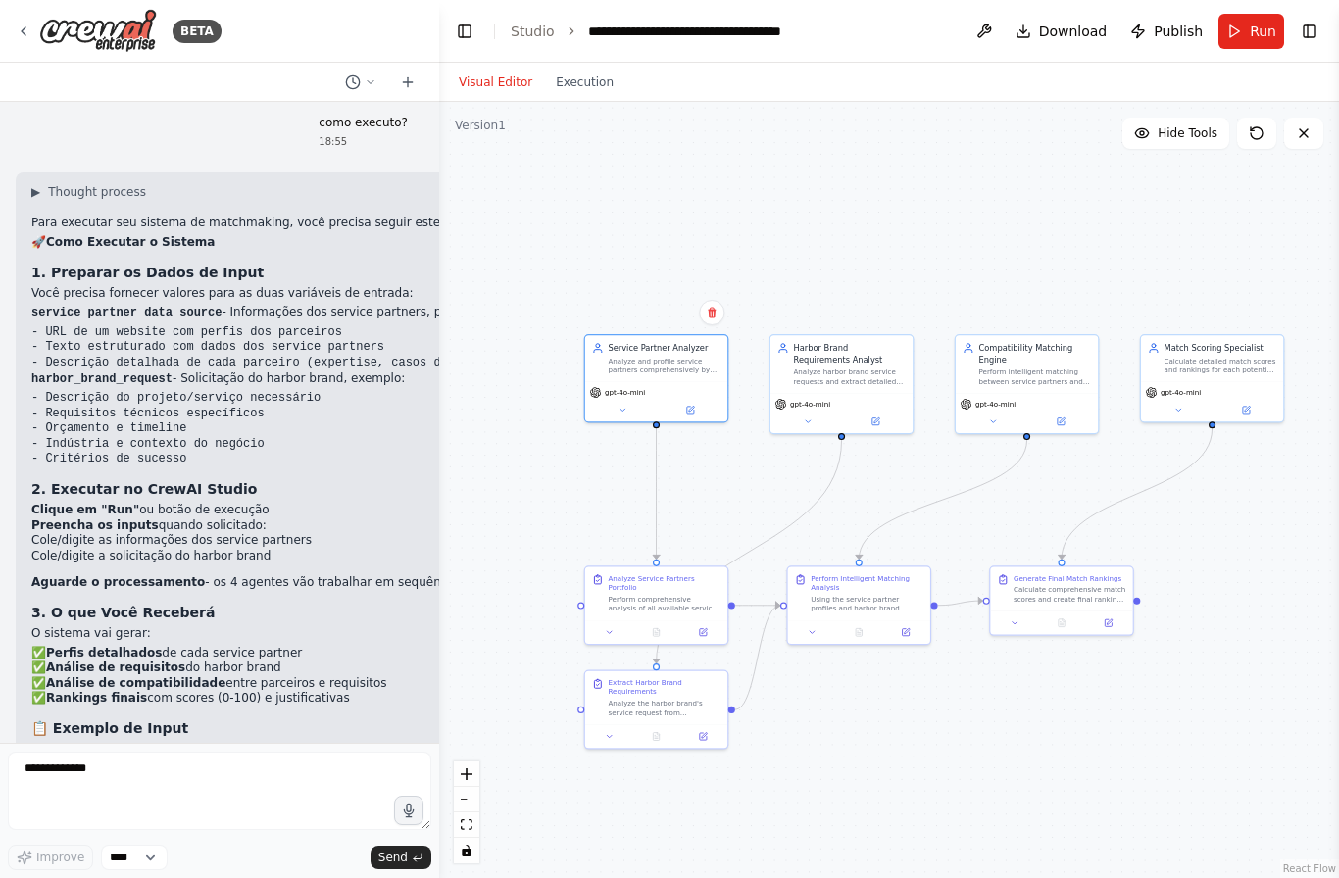
click at [1326, 18] on header "**********" at bounding box center [889, 31] width 900 height 63
click at [1322, 29] on button "Toggle Right Sidebar" at bounding box center [1309, 31] width 27 height 27
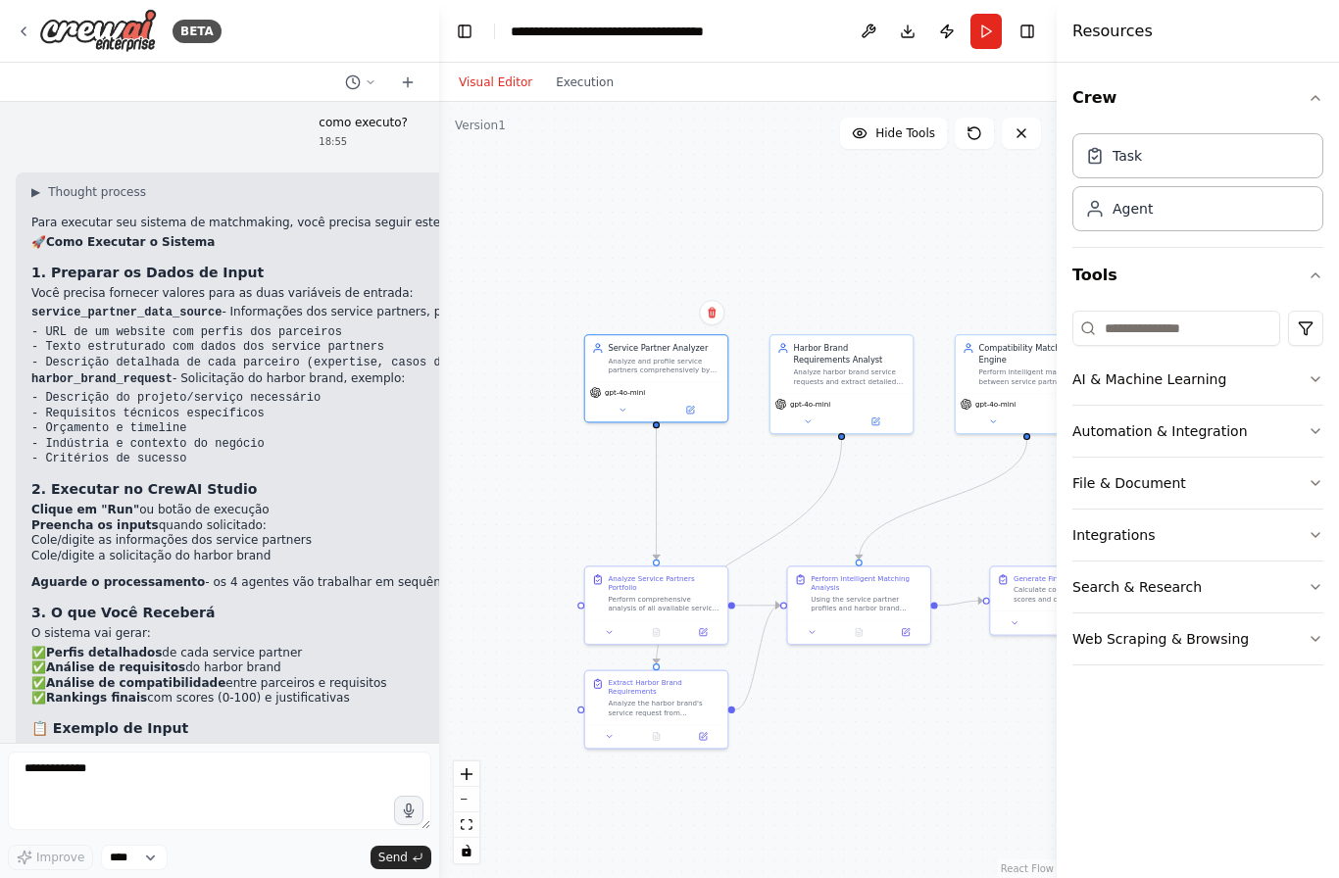
click at [1032, 26] on button "Toggle Right Sidebar" at bounding box center [1026, 31] width 27 height 27
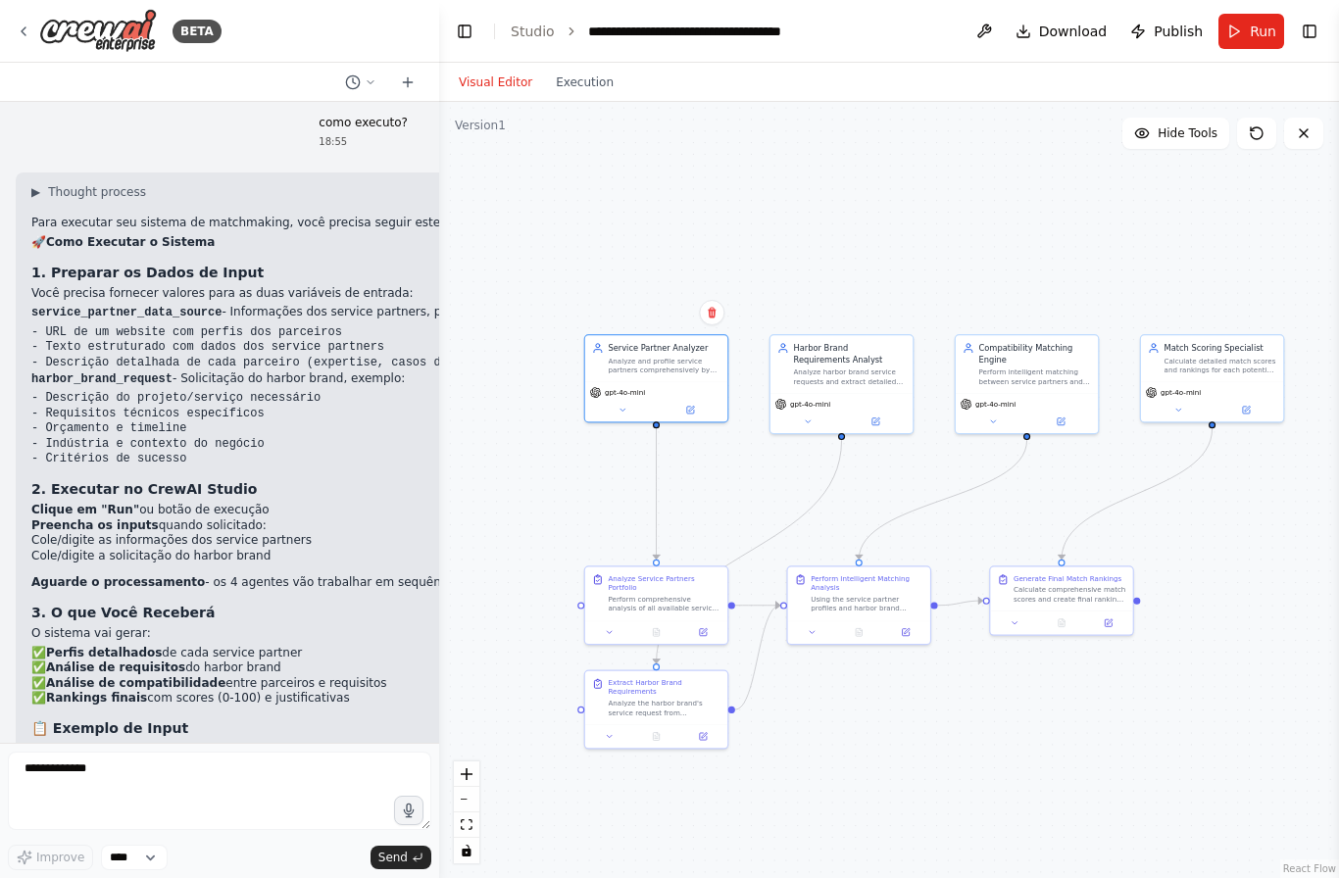
click at [1251, 36] on span "Run" at bounding box center [1263, 32] width 26 height 20
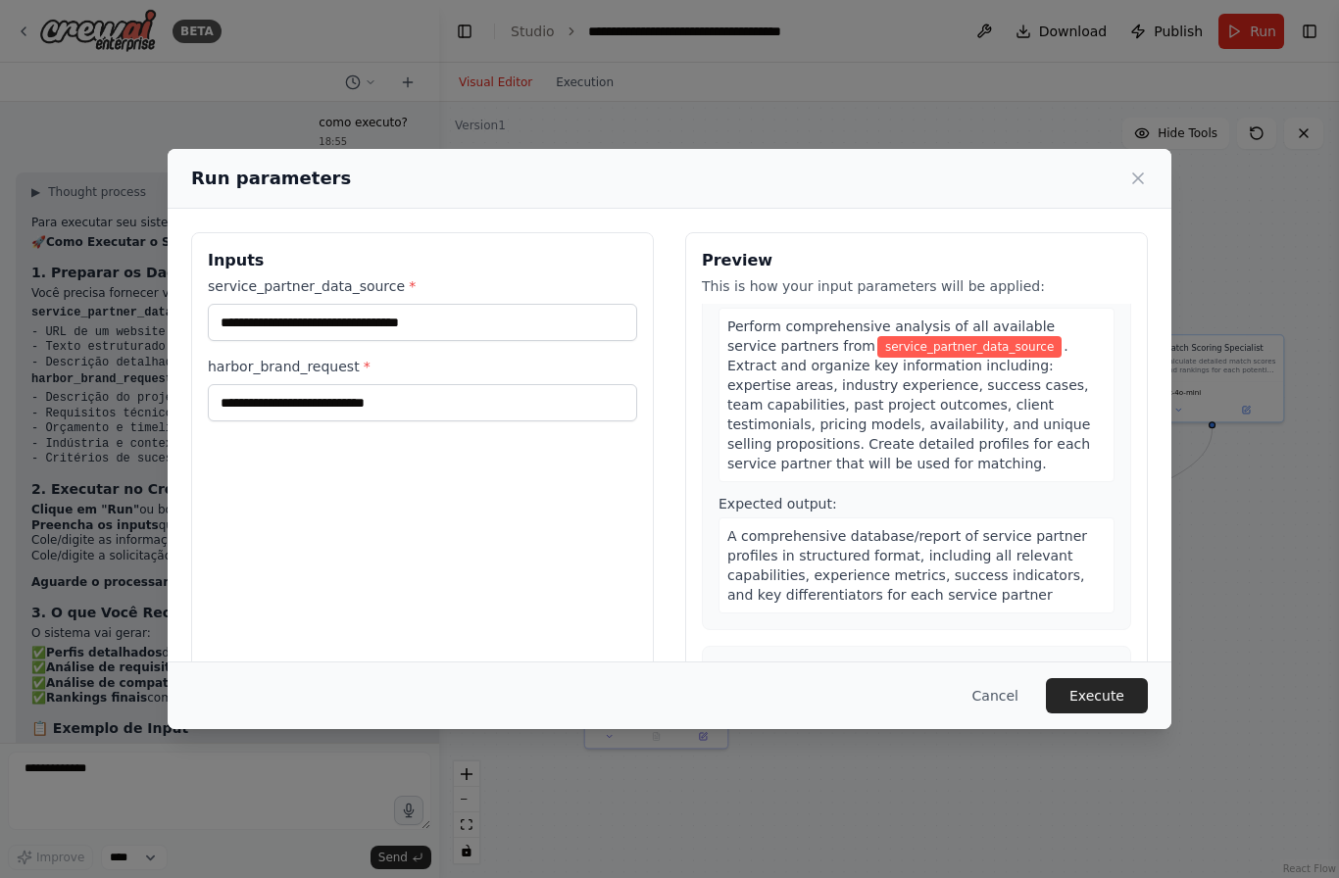
scroll to position [74, 0]
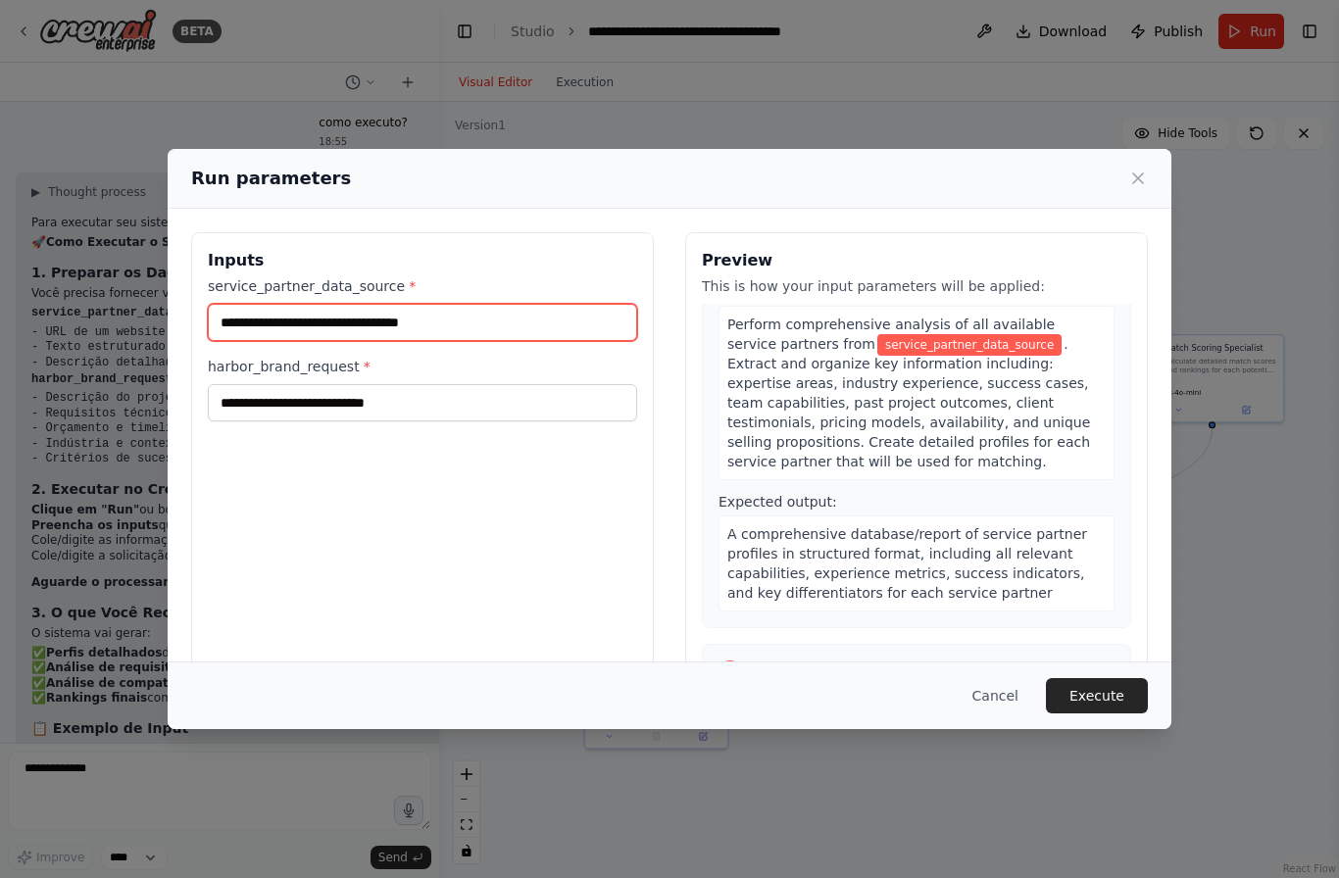
click at [527, 304] on input "service_partner_data_source *" at bounding box center [422, 322] width 429 height 37
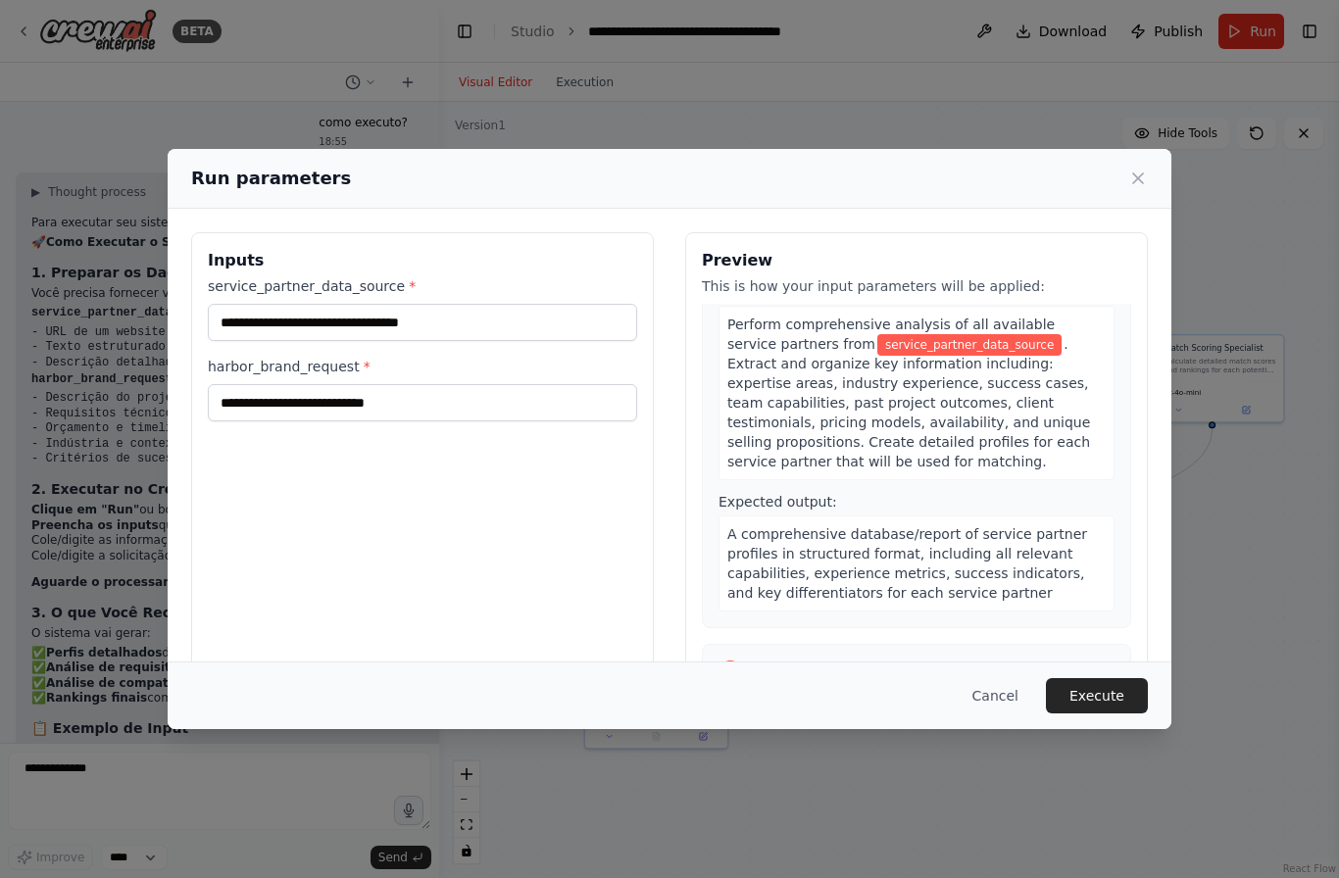
click at [1145, 169] on icon at bounding box center [1138, 179] width 20 height 20
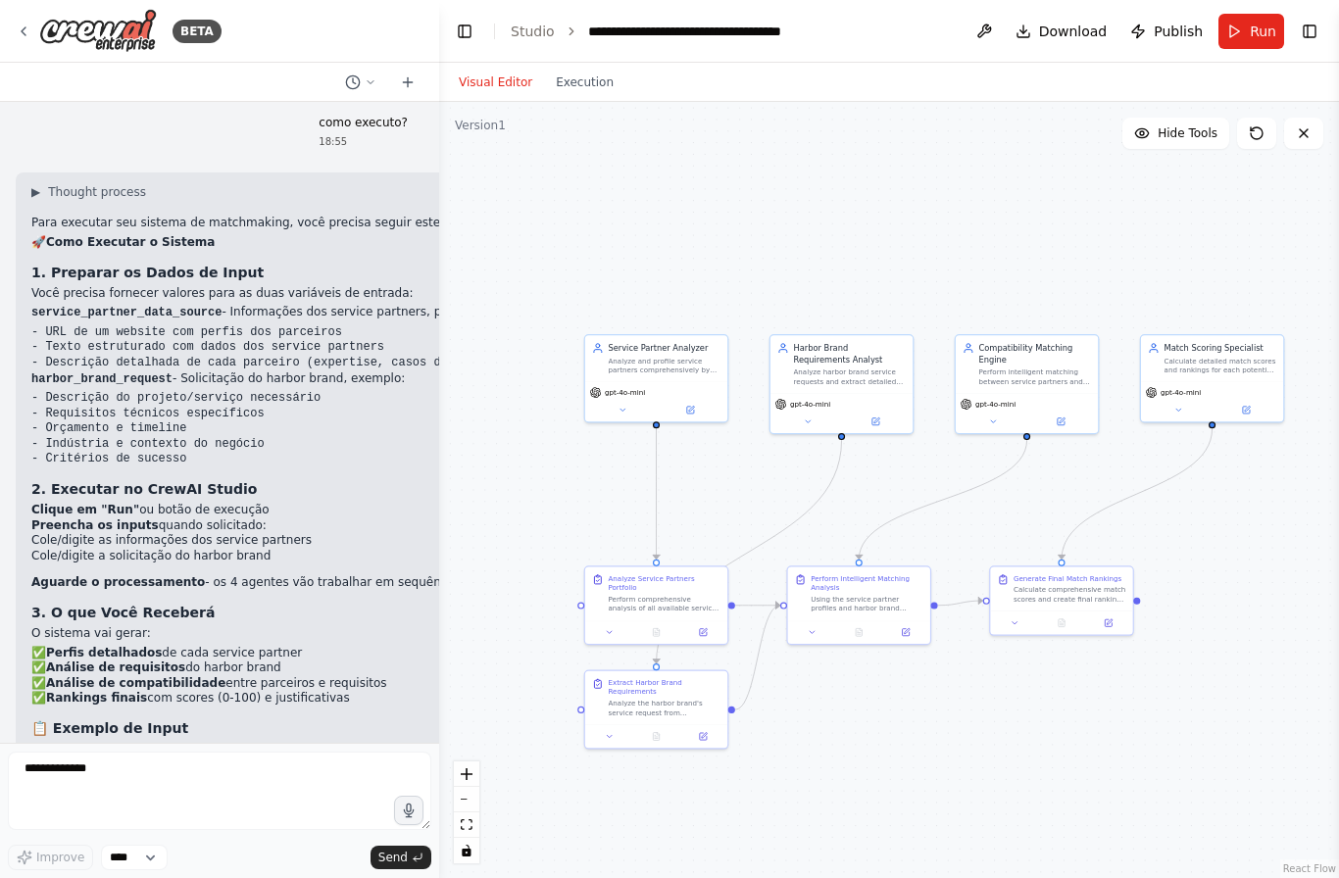
click at [654, 364] on div "Analyze and profile service partners comprehensively by extracting key informat…" at bounding box center [664, 365] width 113 height 19
click at [657, 366] on div "Analyze and profile service partners comprehensively by extracting key informat…" at bounding box center [664, 365] width 113 height 19
click at [695, 403] on button at bounding box center [691, 410] width 66 height 14
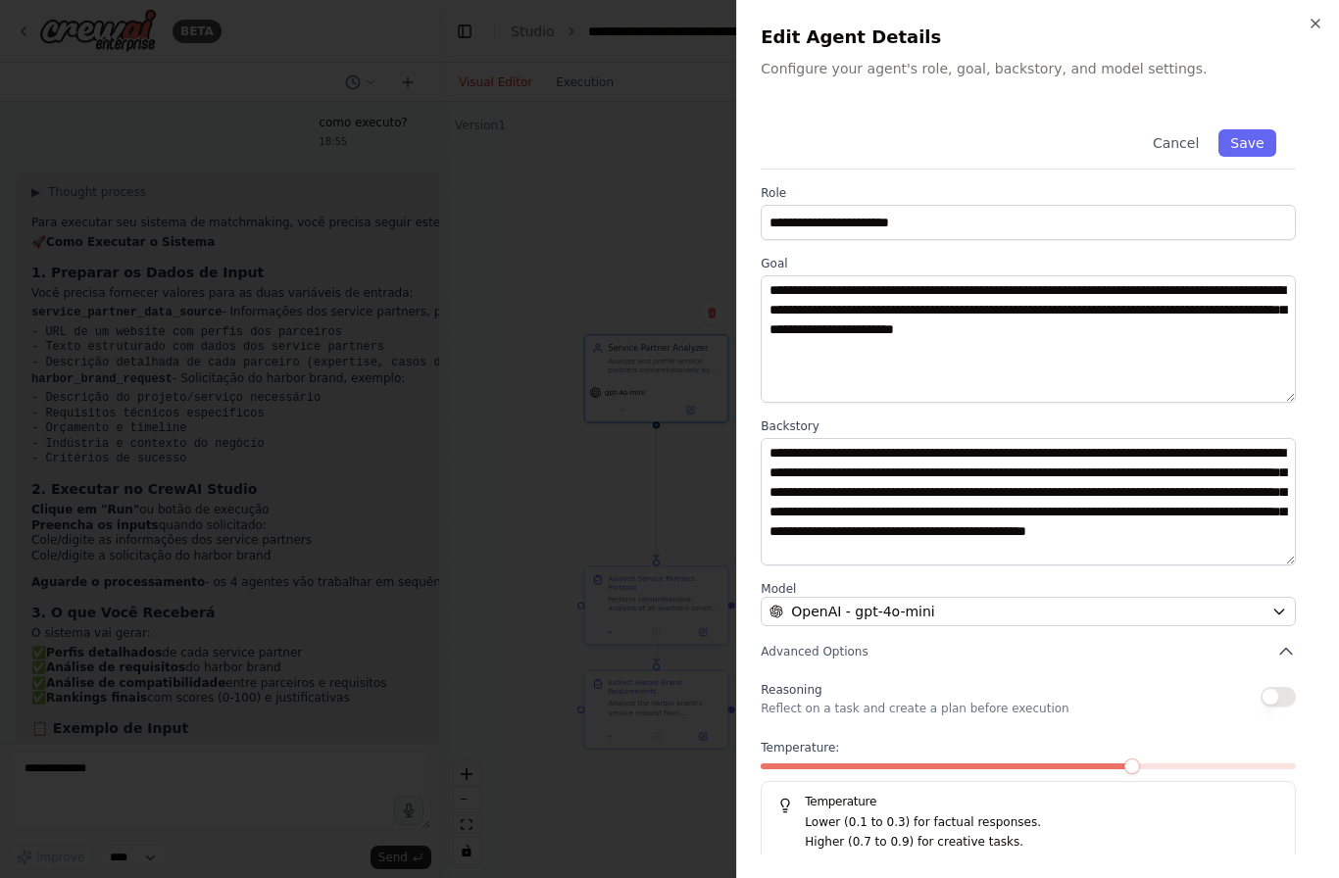
scroll to position [0, 0]
click at [797, 648] on span "Advanced Options" at bounding box center [814, 652] width 107 height 16
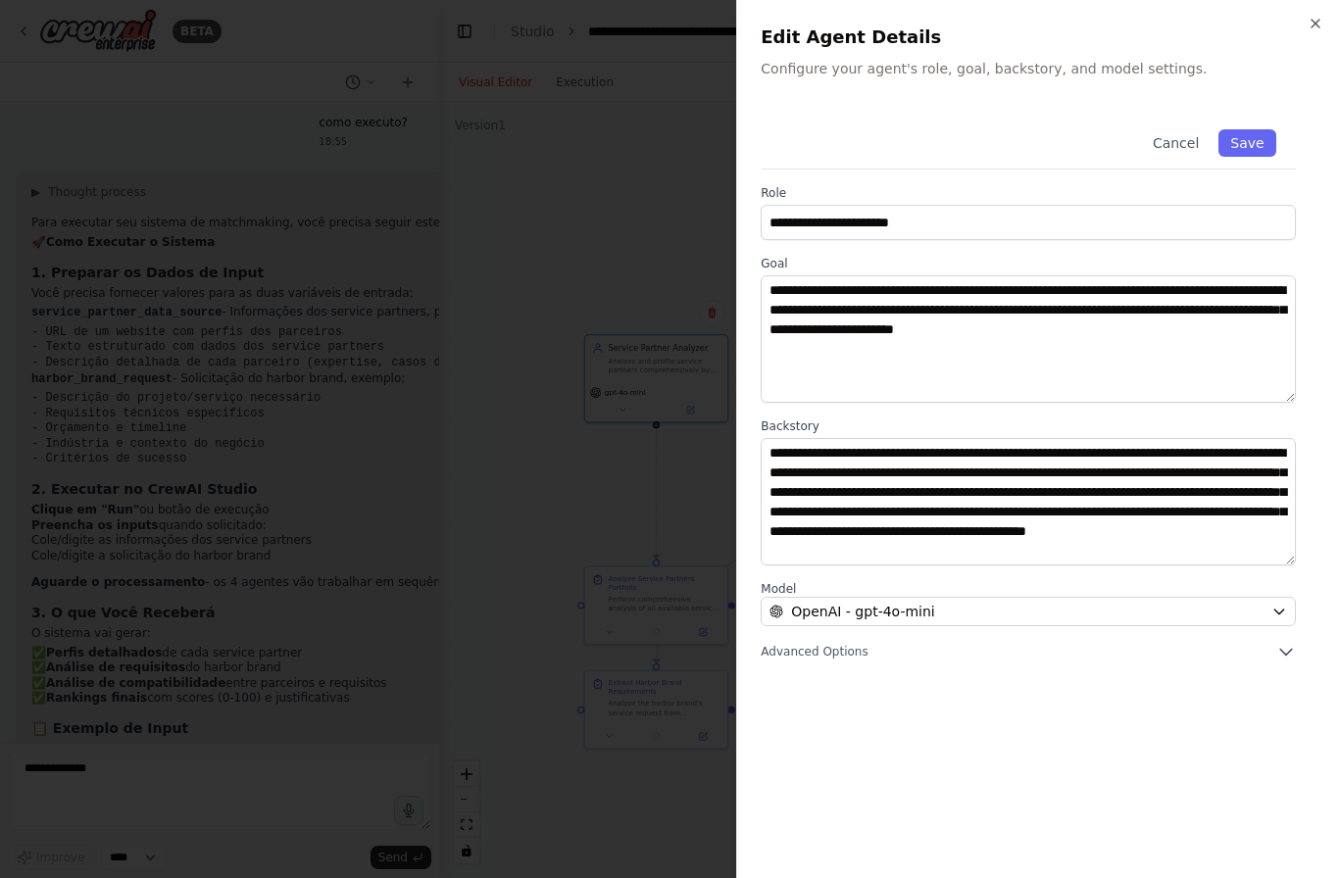
click at [801, 649] on span "Advanced Options" at bounding box center [814, 652] width 107 height 16
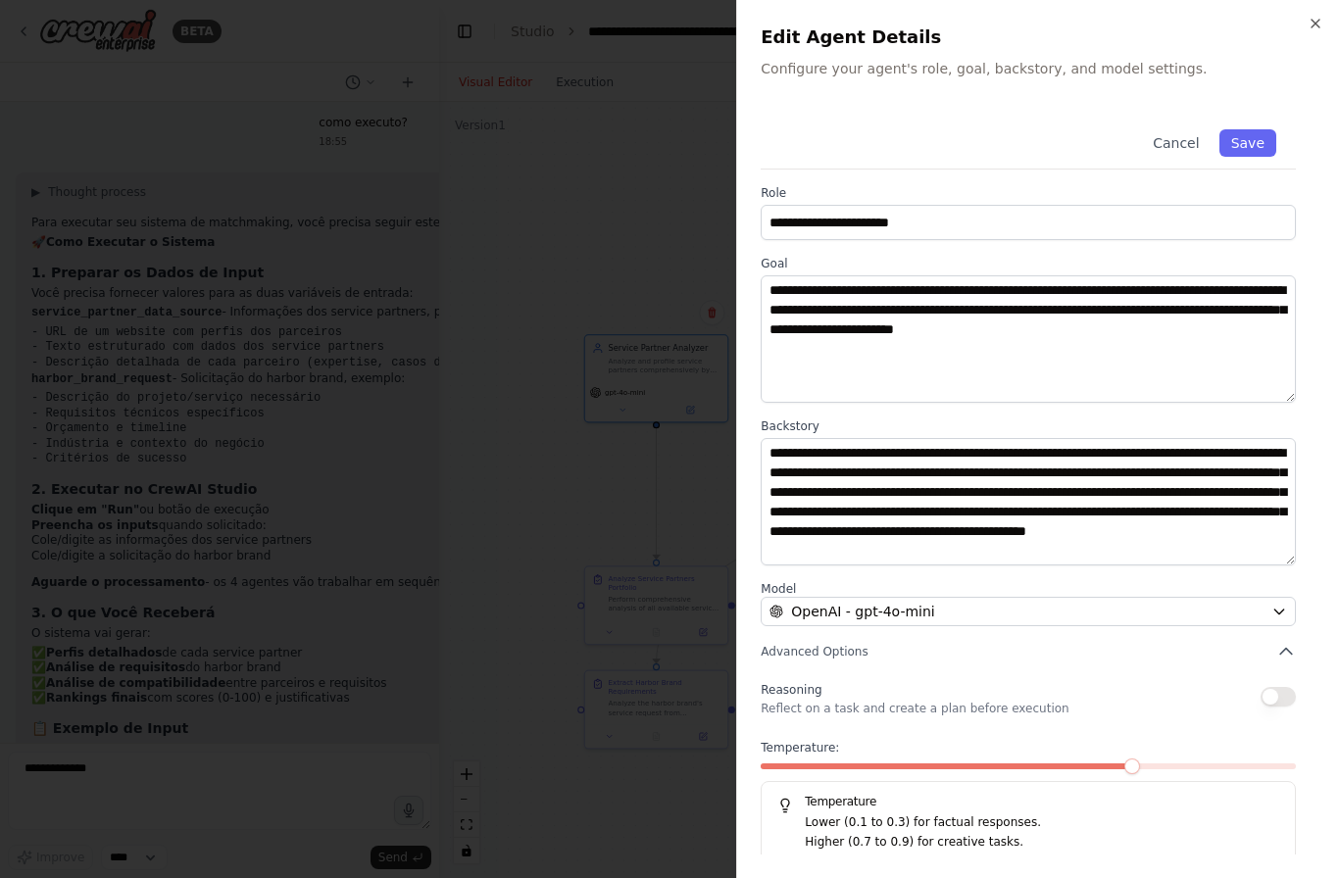
click at [1178, 144] on button "Cancel" at bounding box center [1176, 142] width 70 height 27
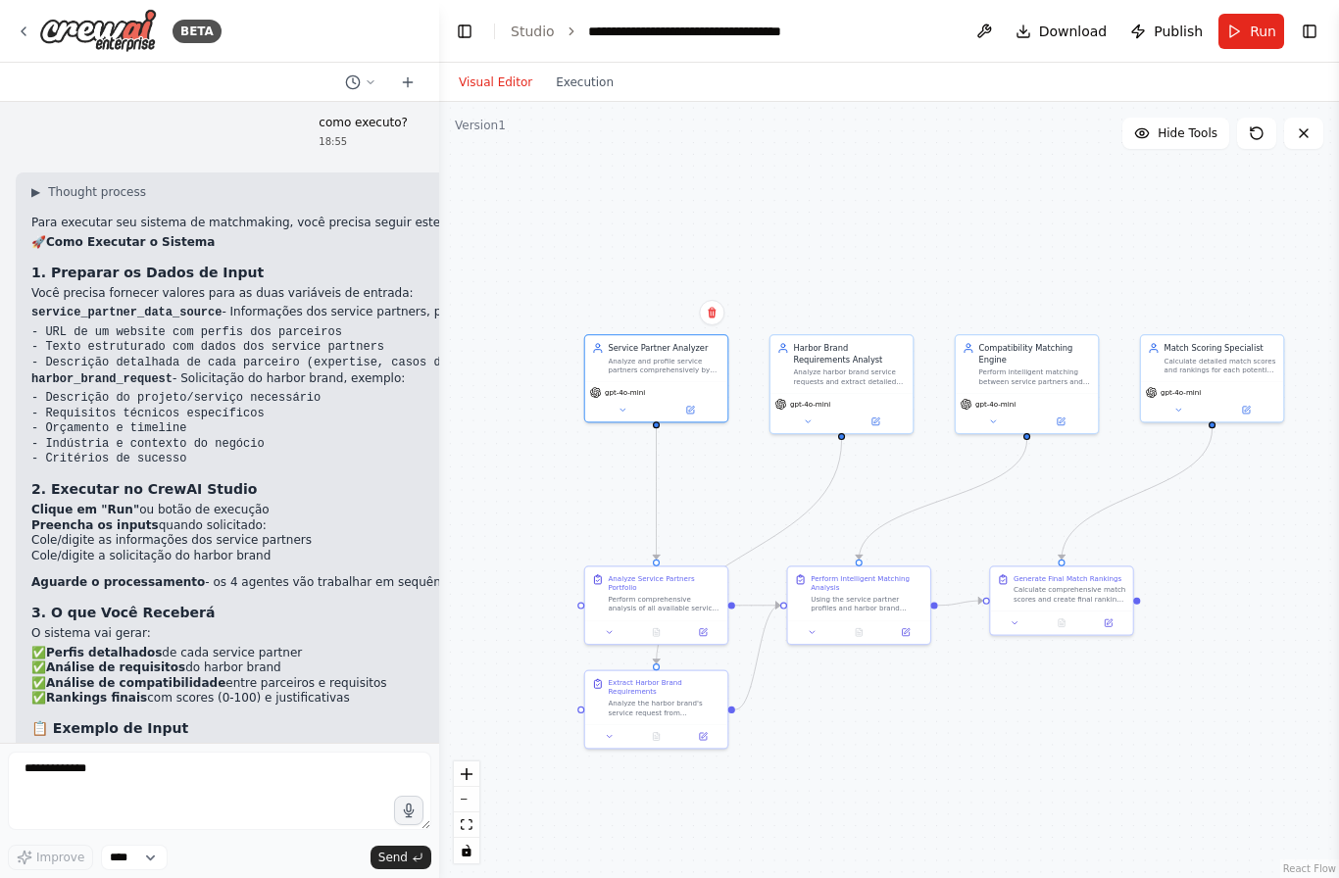
click at [563, 475] on div ".deletable-edge-delete-btn { width: 20px; height: 20px; border: 0px solid #ffff…" at bounding box center [889, 490] width 900 height 776
click at [700, 408] on button at bounding box center [691, 410] width 66 height 14
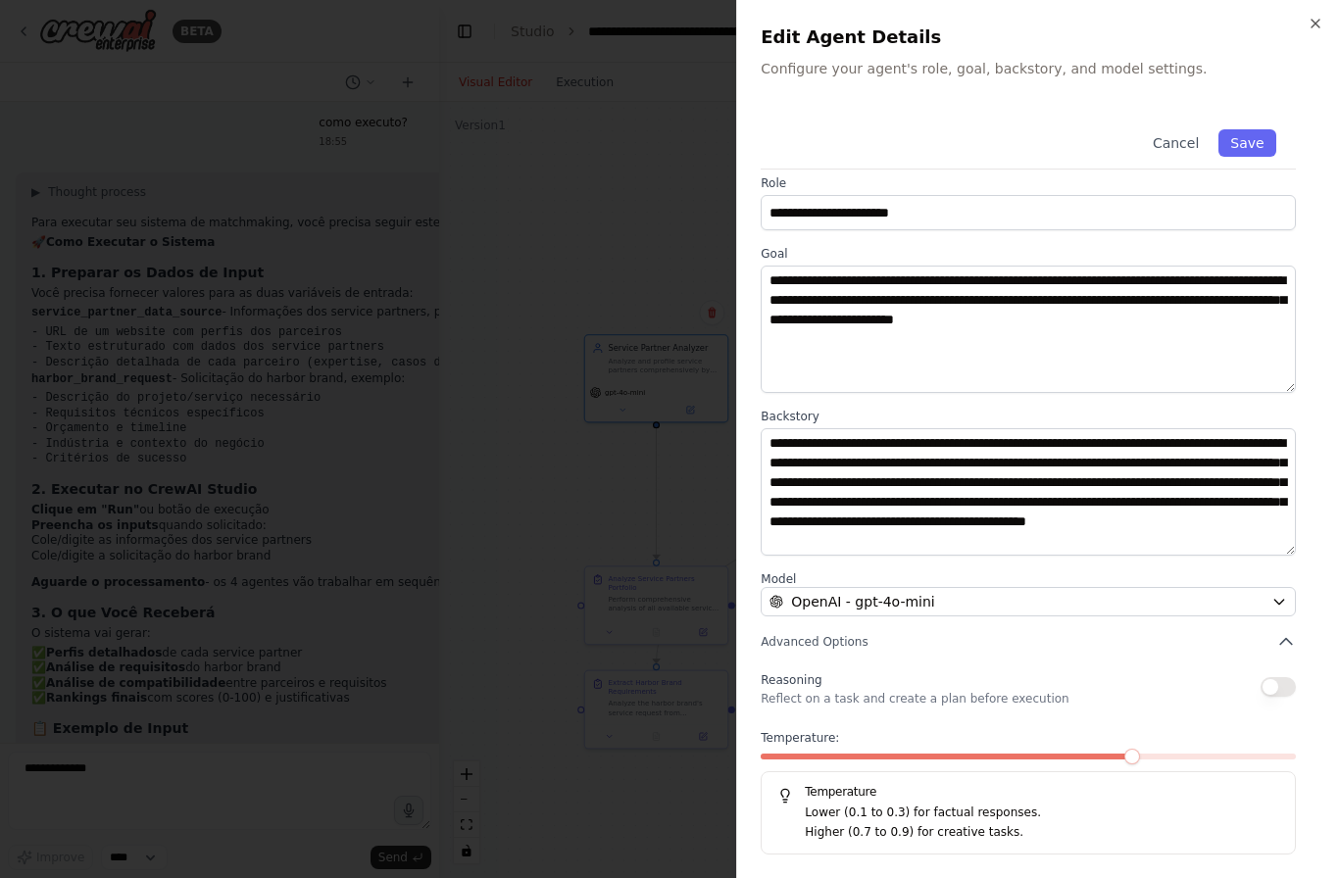
scroll to position [9, 0]
click at [1315, 18] on icon "button" at bounding box center [1316, 24] width 16 height 16
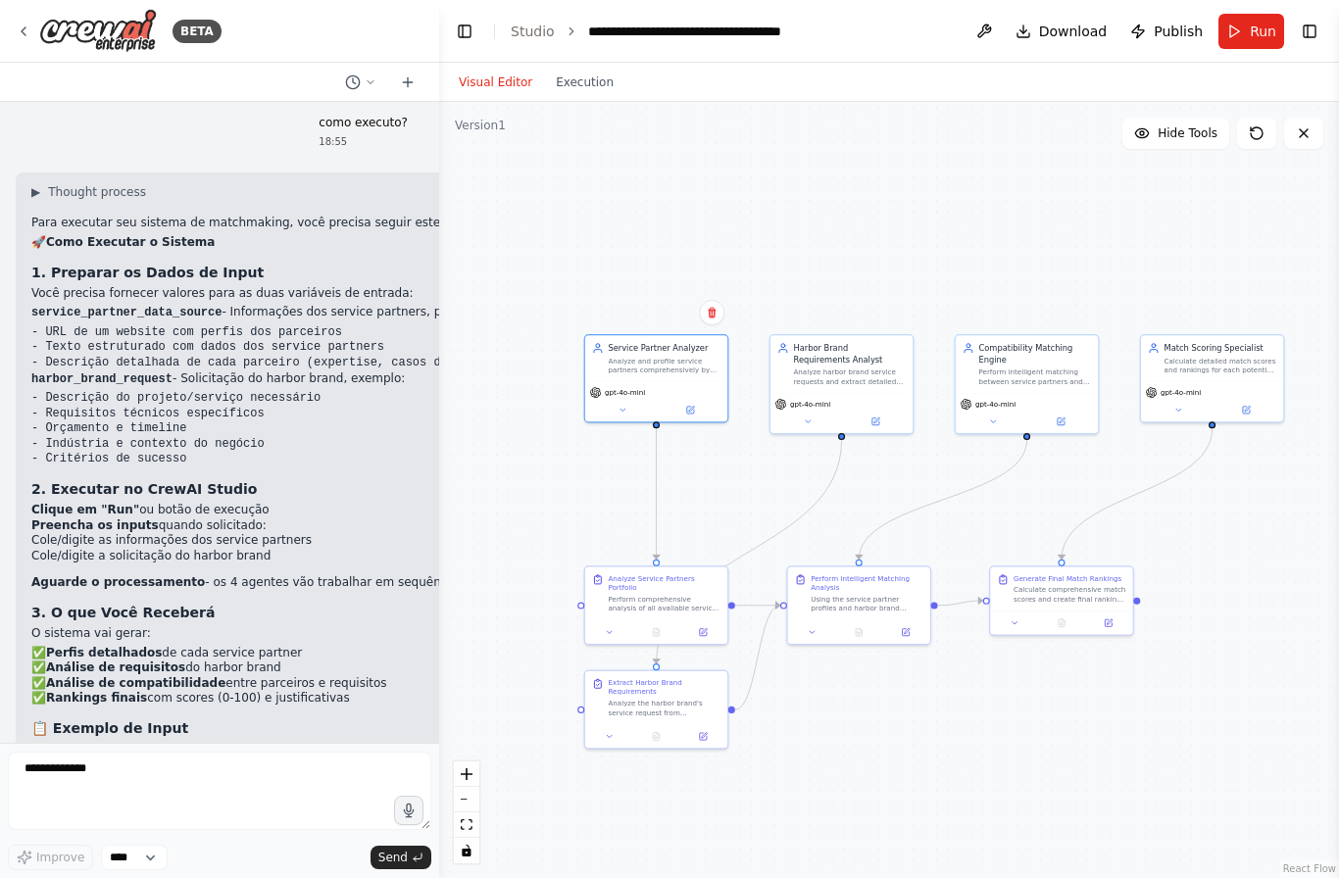
click at [1191, 130] on span "Hide Tools" at bounding box center [1188, 133] width 60 height 16
click at [1186, 134] on span "Show Tools" at bounding box center [1185, 133] width 65 height 16
click at [1324, 17] on header "**********" at bounding box center [889, 31] width 900 height 63
click at [1316, 29] on button "Toggle Right Sidebar" at bounding box center [1309, 31] width 27 height 27
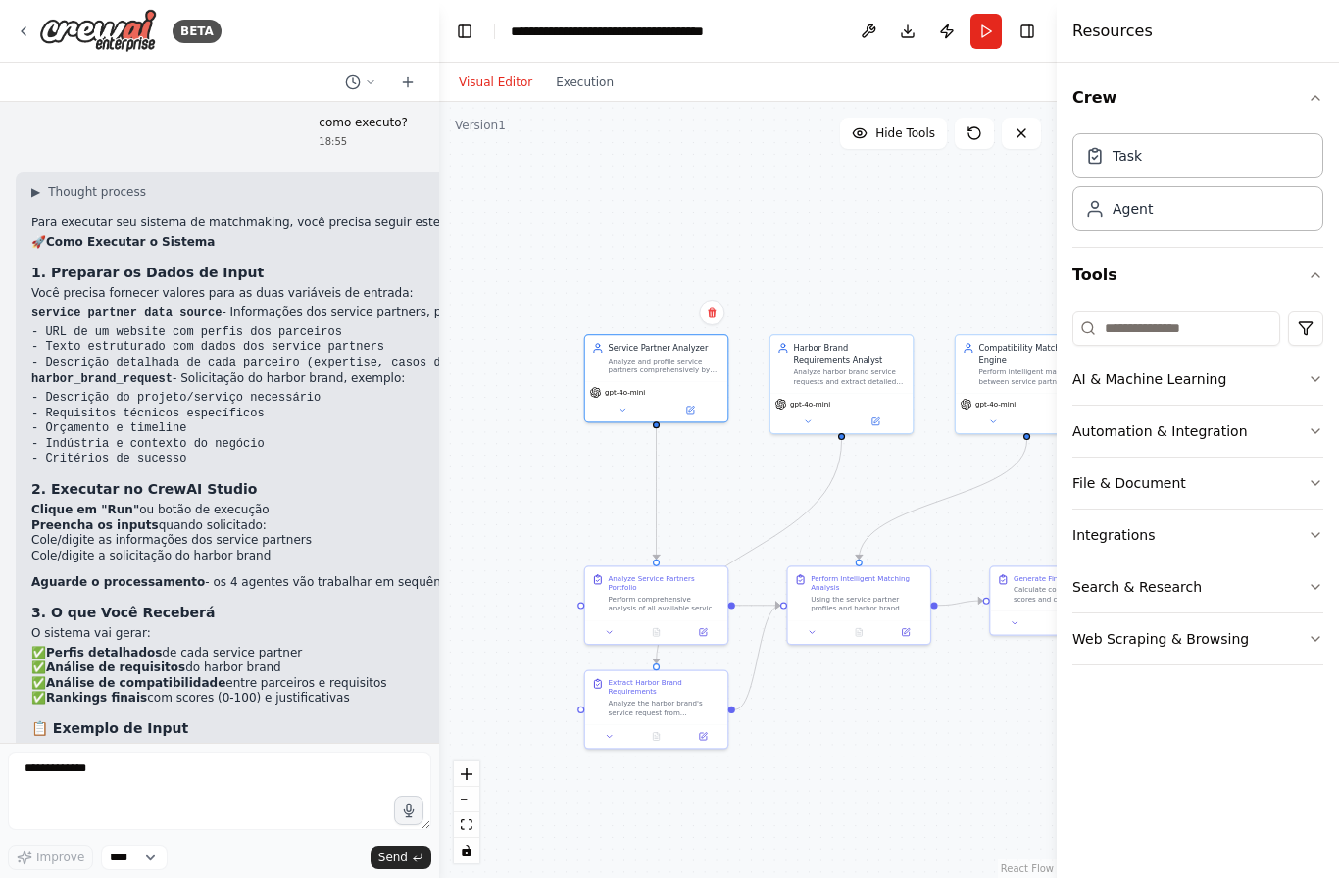
click at [1252, 575] on button "Search & Research" at bounding box center [1197, 587] width 251 height 51
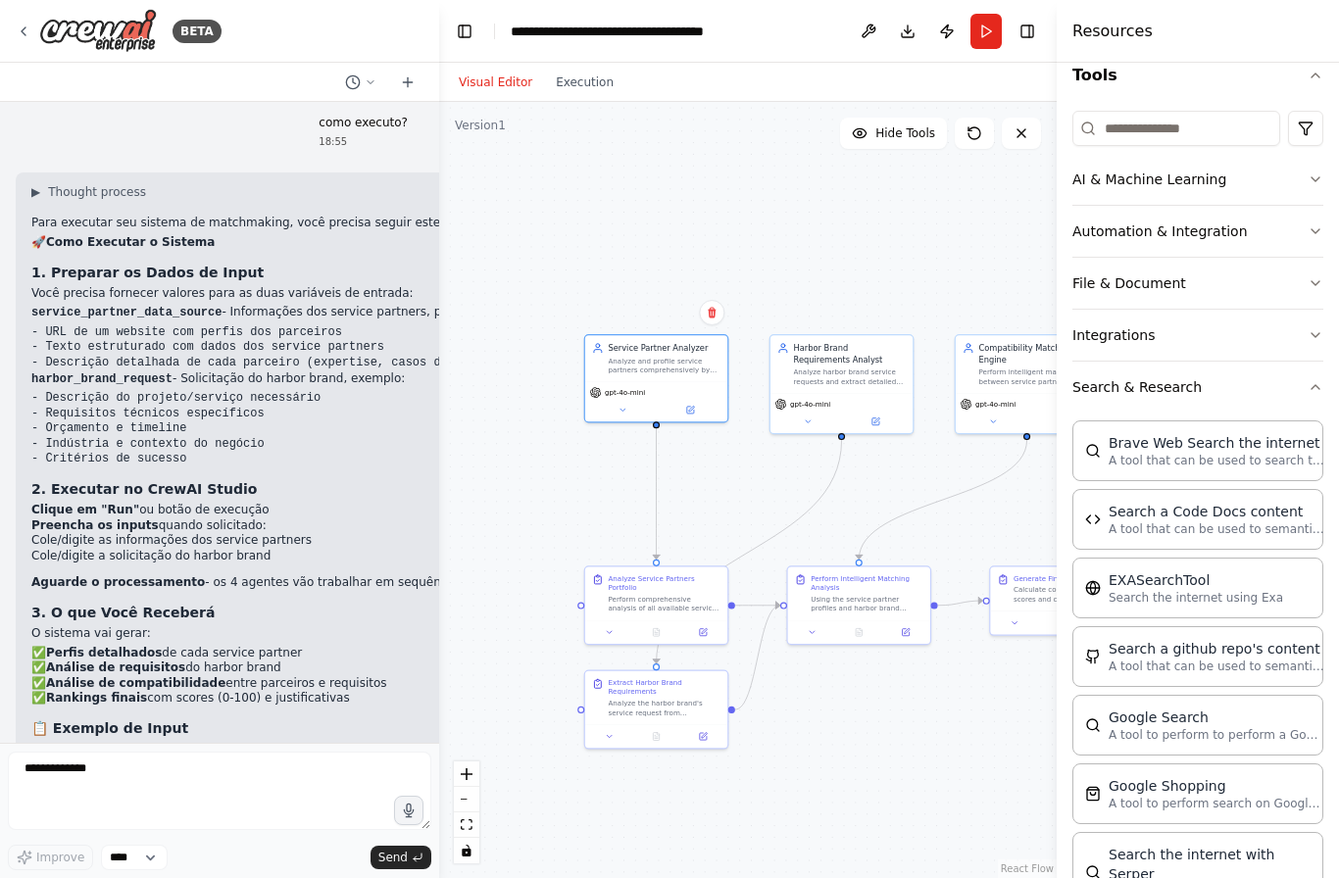
scroll to position [205, 0]
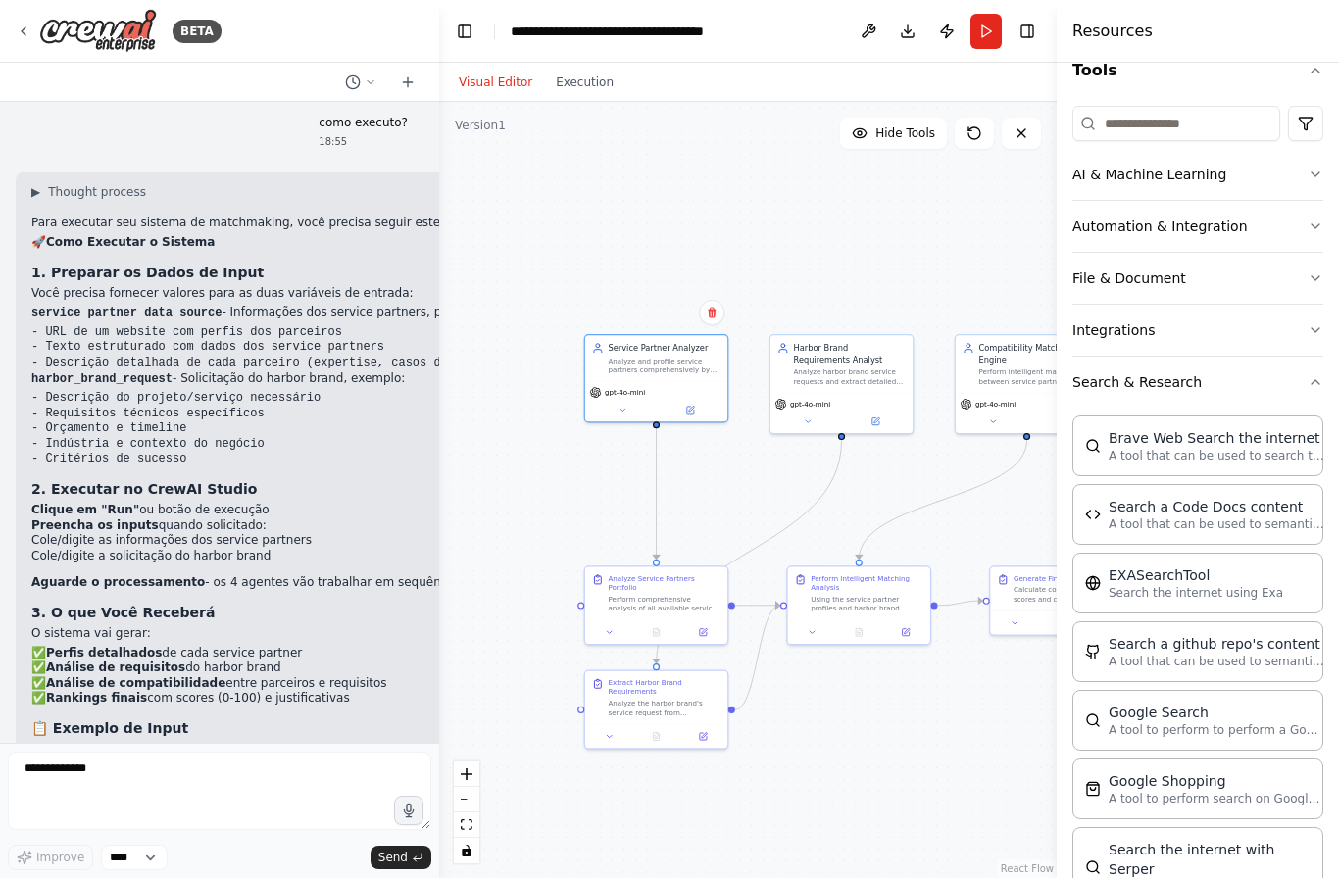
click at [1178, 451] on p "A tool that can be used to search the internet with a search_query." at bounding box center [1217, 456] width 216 height 16
click at [1167, 463] on p "A tool that can be used to search the internet with a search_query." at bounding box center [1217, 457] width 216 height 16
click at [1172, 443] on div "Brave Web Search the internet" at bounding box center [1217, 439] width 216 height 20
click at [1128, 435] on div "Brave Web Search the internet" at bounding box center [1217, 439] width 216 height 20
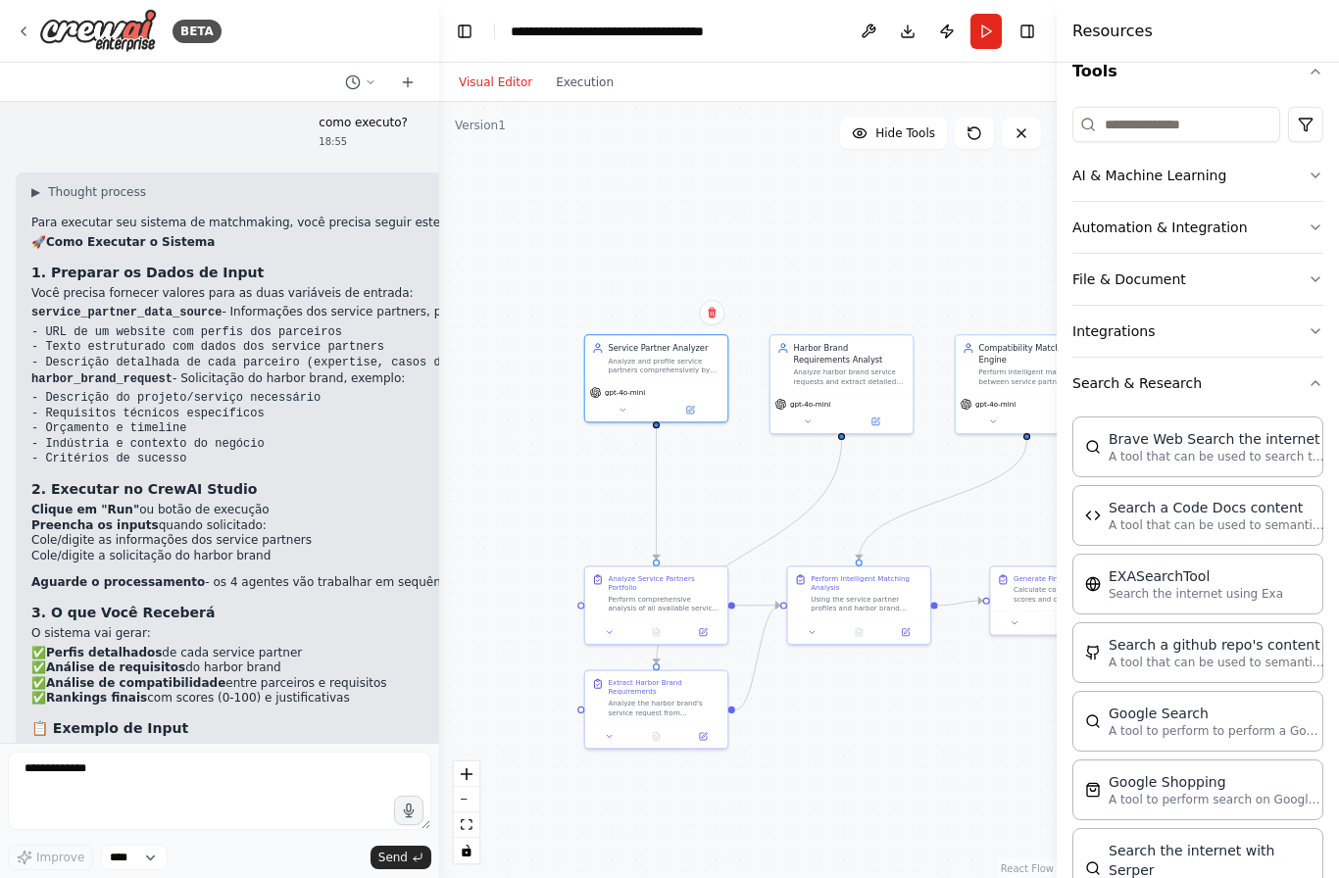
click at [1286, 469] on div "Brave Web Search the internet A tool that can be used to search the internet wi…" at bounding box center [1197, 447] width 251 height 61
click at [1261, 440] on div "Brave Web Search the internet" at bounding box center [1217, 439] width 216 height 20
click at [1230, 504] on div "Search a Code Docs content" at bounding box center [1217, 508] width 216 height 20
click at [1241, 444] on div "Brave Web Search the internet" at bounding box center [1217, 439] width 216 height 20
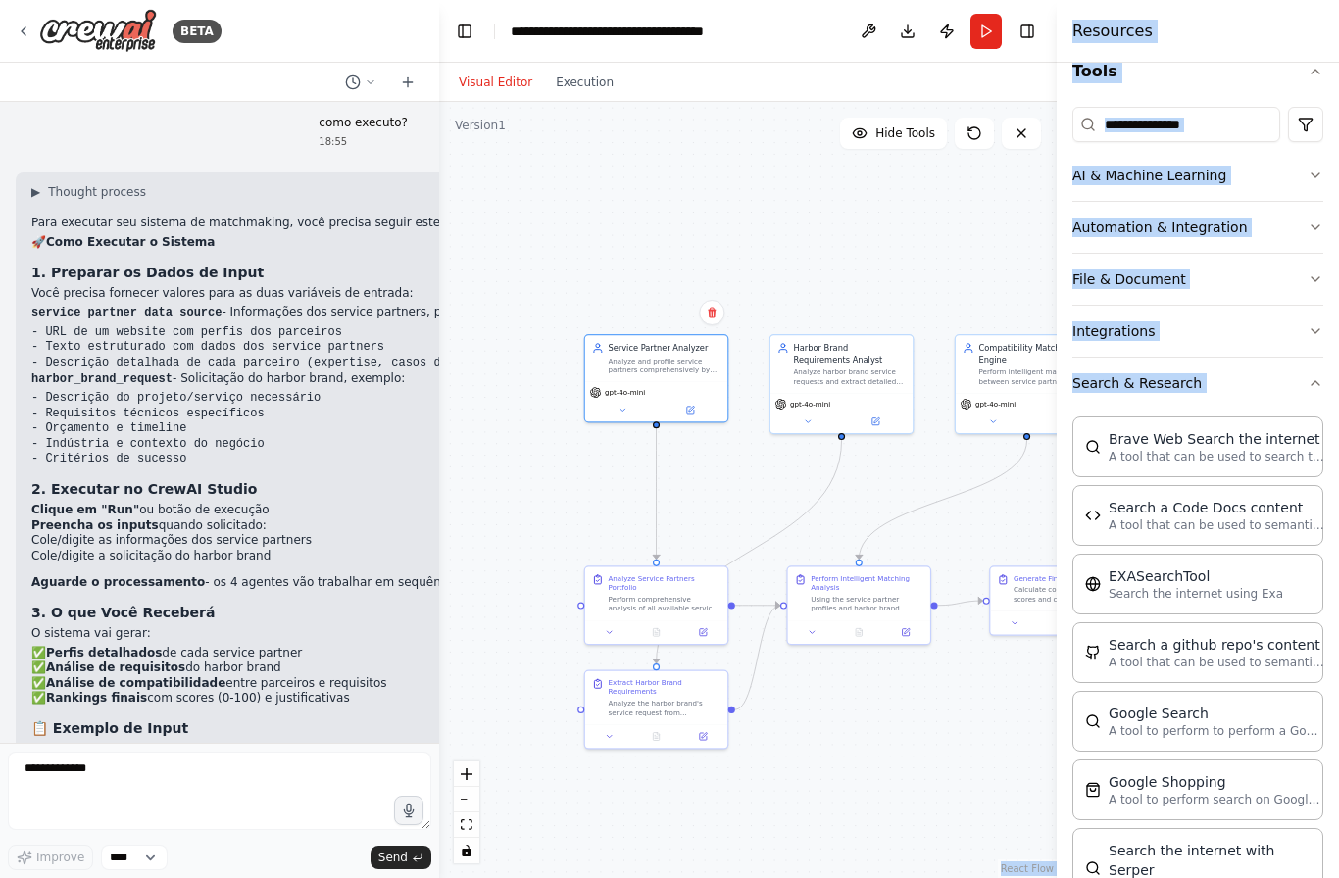
click at [773, 43] on header "**********" at bounding box center [747, 31] width 617 height 63
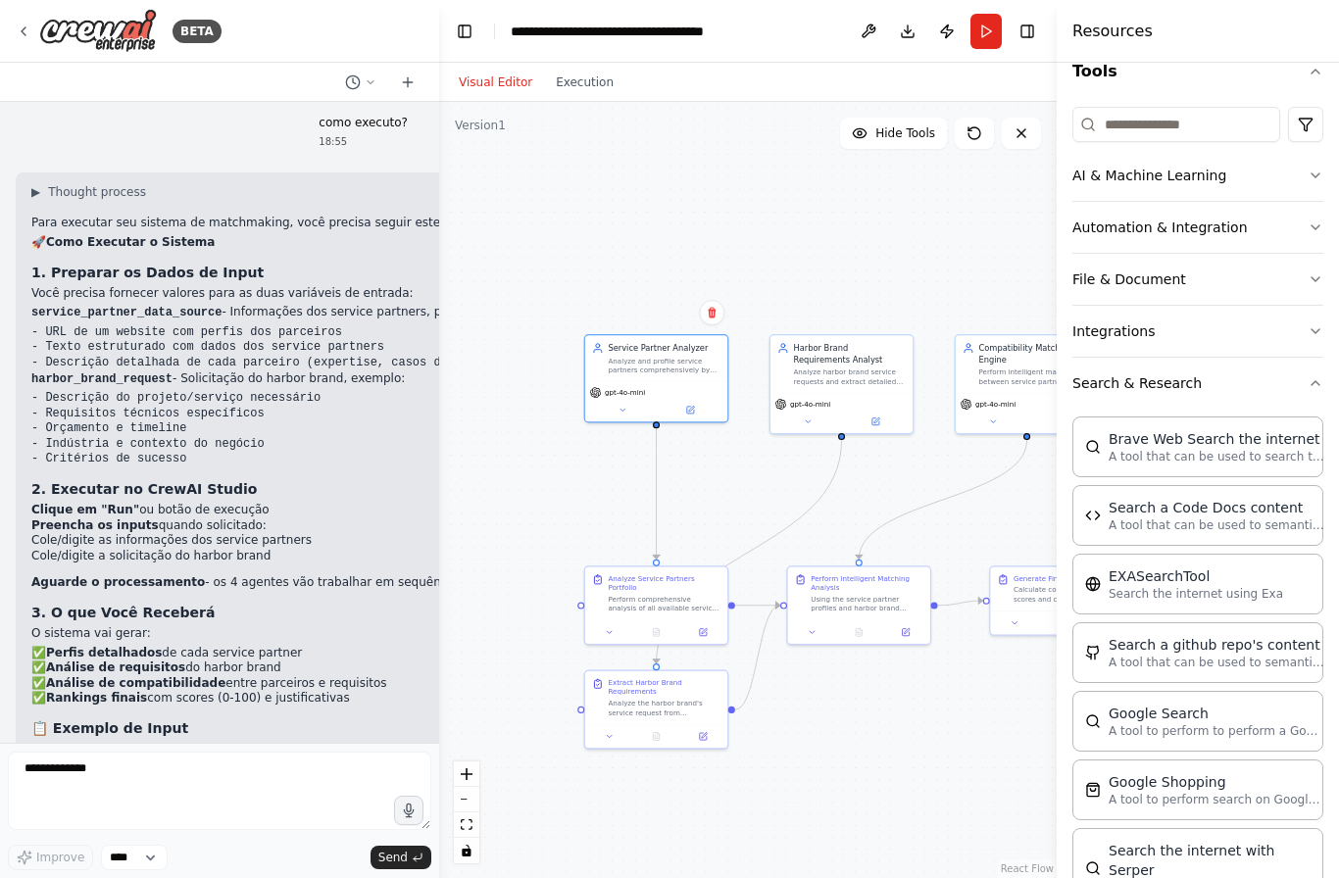
click at [1216, 451] on p "A tool that can be used to search the internet with a search_query." at bounding box center [1217, 457] width 216 height 16
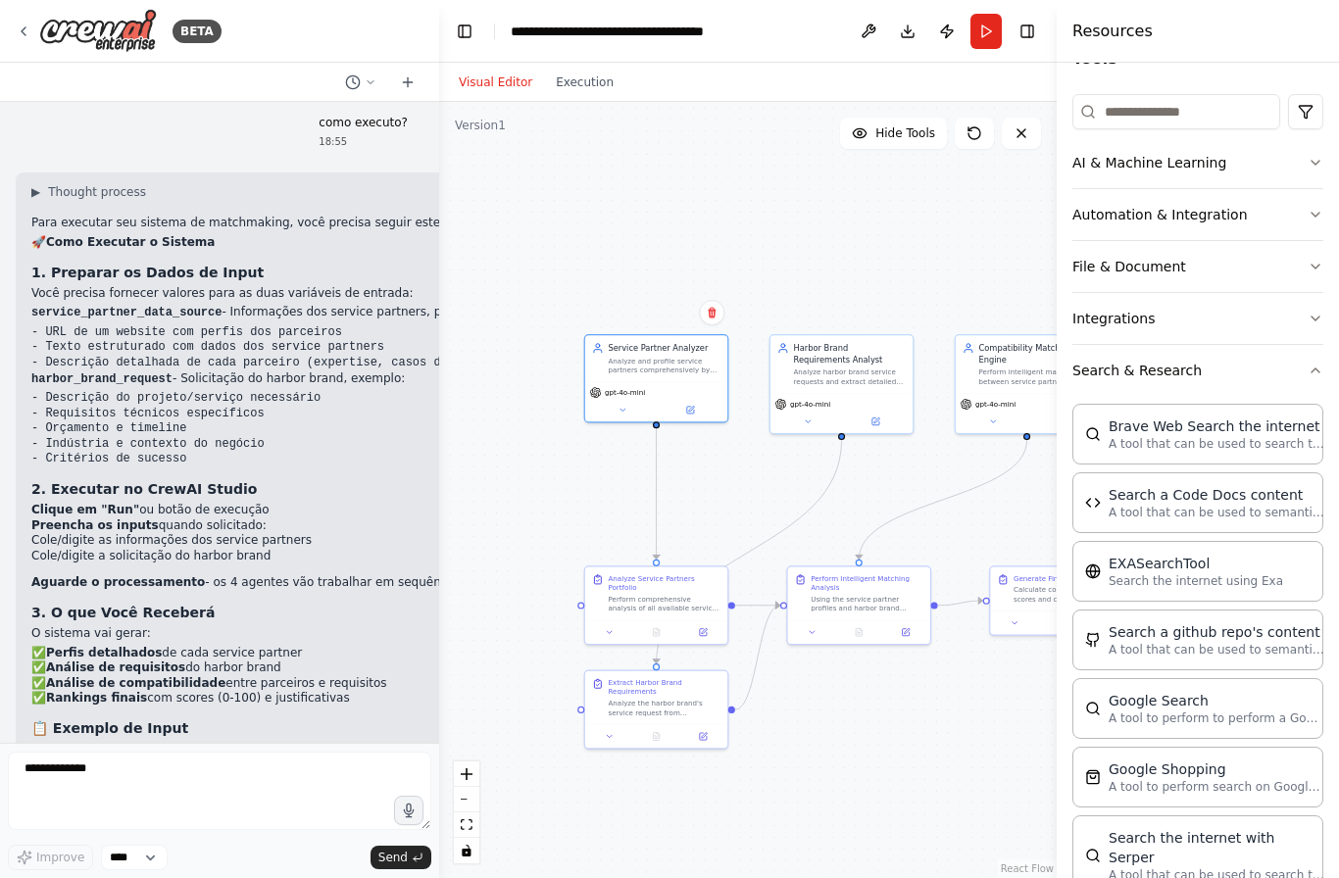
click at [1235, 436] on p "A tool that can be used to search the internet with a search_query." at bounding box center [1217, 444] width 216 height 16
click at [1272, 518] on p "A tool that can be used to semantic search a query from a Code Docs content." at bounding box center [1217, 513] width 216 height 16
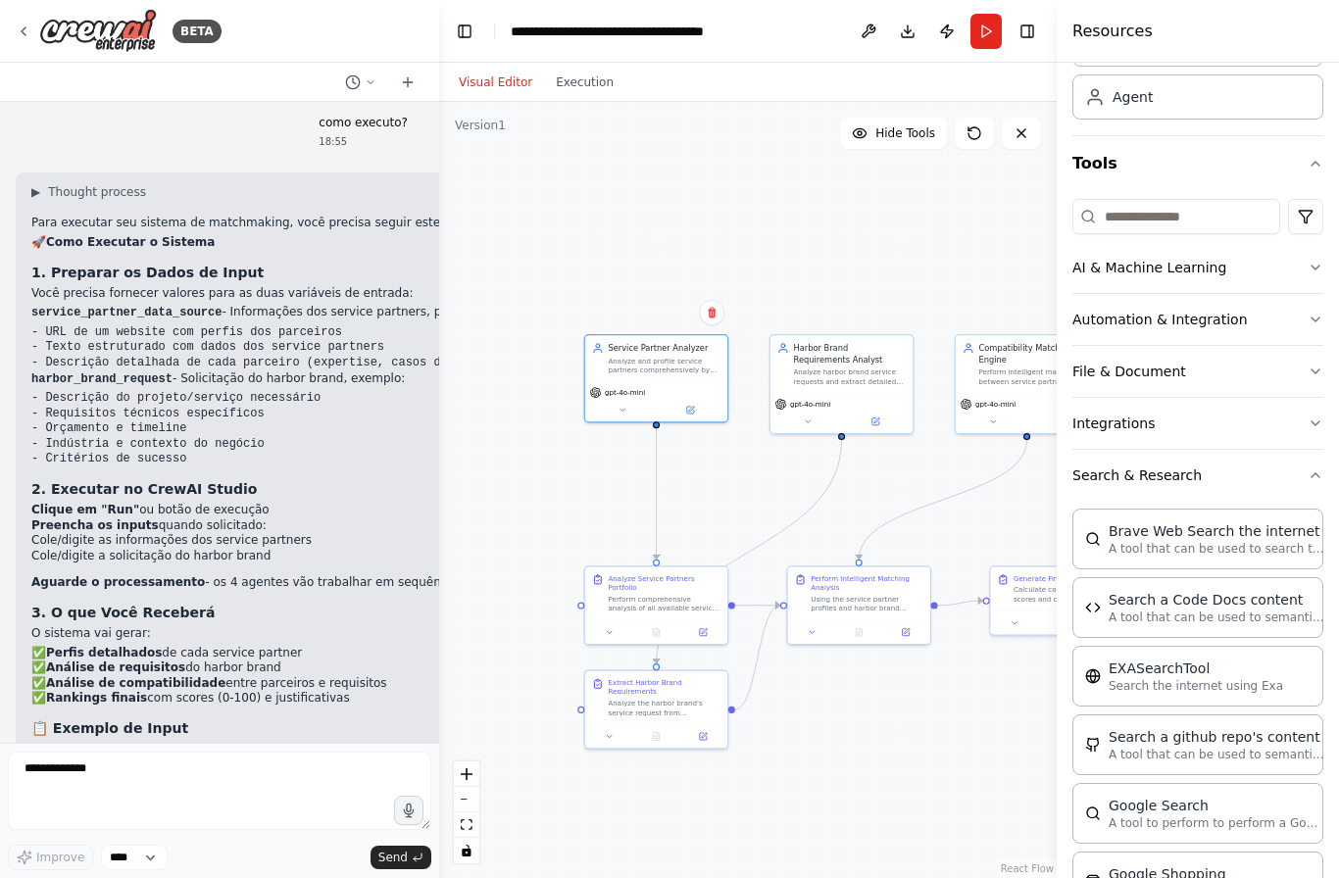
scroll to position [109, 0]
click at [1260, 808] on div "Google Search" at bounding box center [1217, 809] width 216 height 20
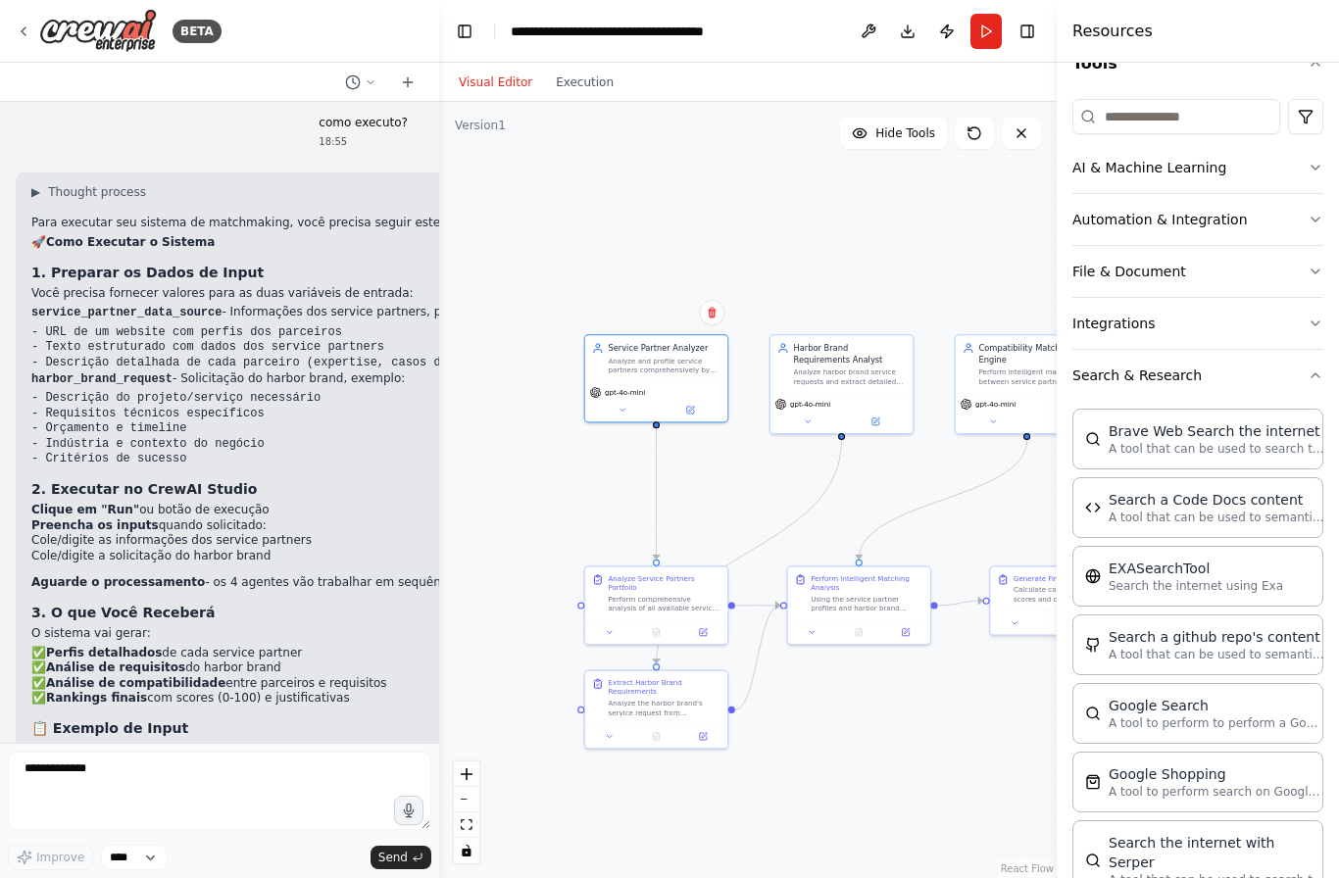
scroll to position [245, 0]
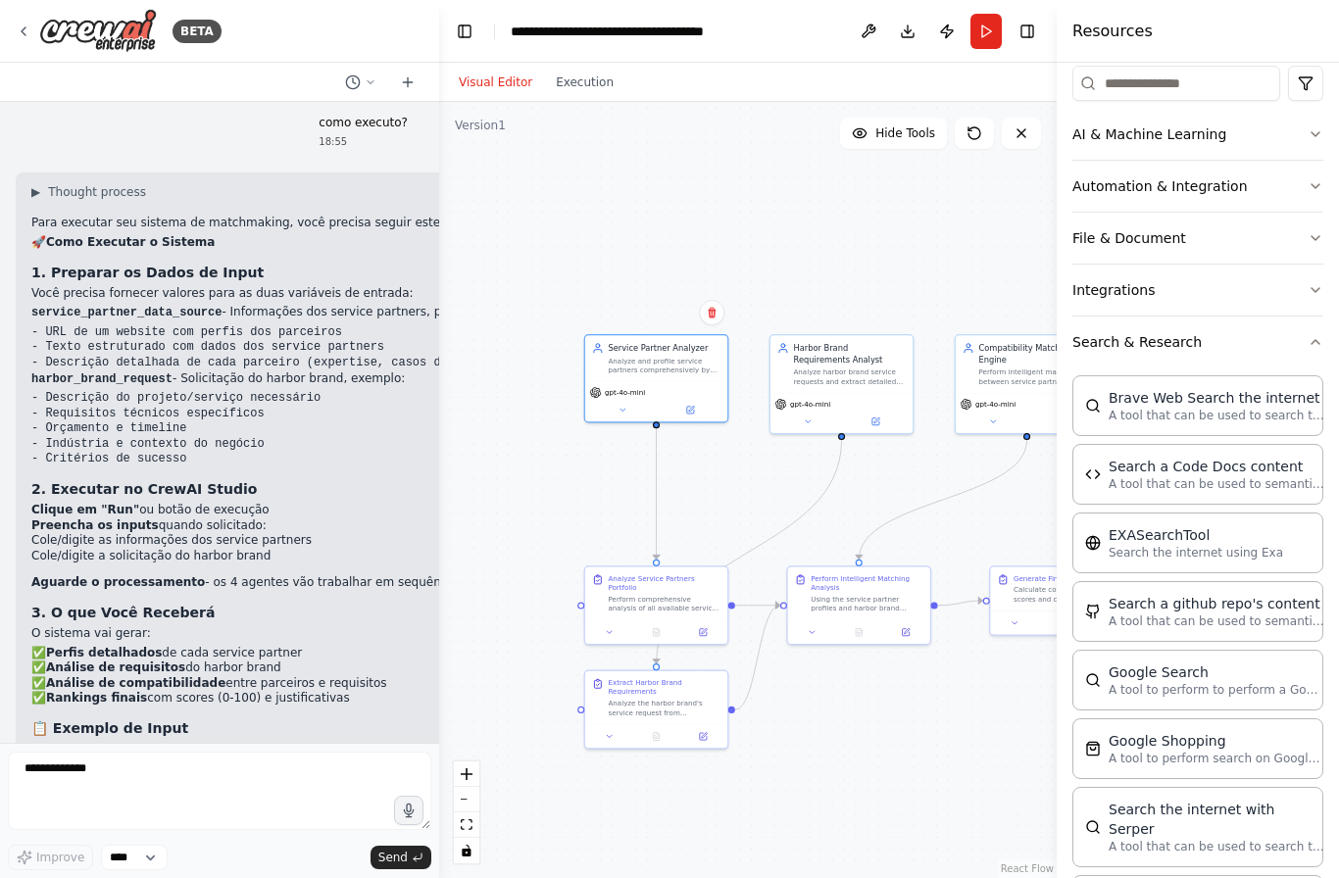
click at [619, 601] on div "Perform comprehensive analysis of all available service partners from {service_…" at bounding box center [664, 604] width 113 height 19
click at [610, 587] on div "Analyze Service Partners Portfolio" at bounding box center [664, 583] width 113 height 19
click at [702, 629] on icon at bounding box center [703, 632] width 7 height 7
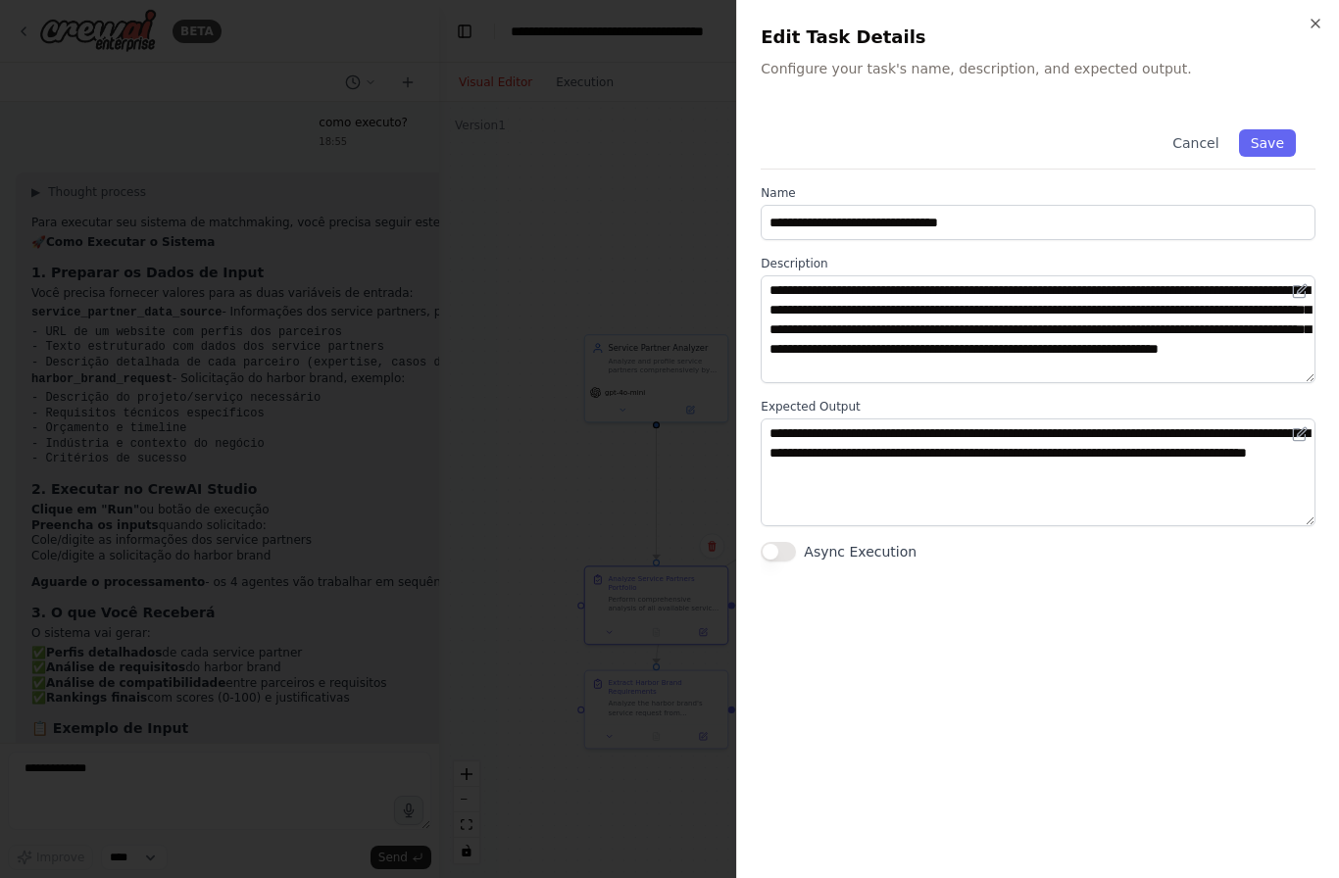
click at [1286, 6] on div "**********" at bounding box center [1037, 439] width 603 height 878
click at [1314, 23] on icon "button" at bounding box center [1315, 24] width 8 height 8
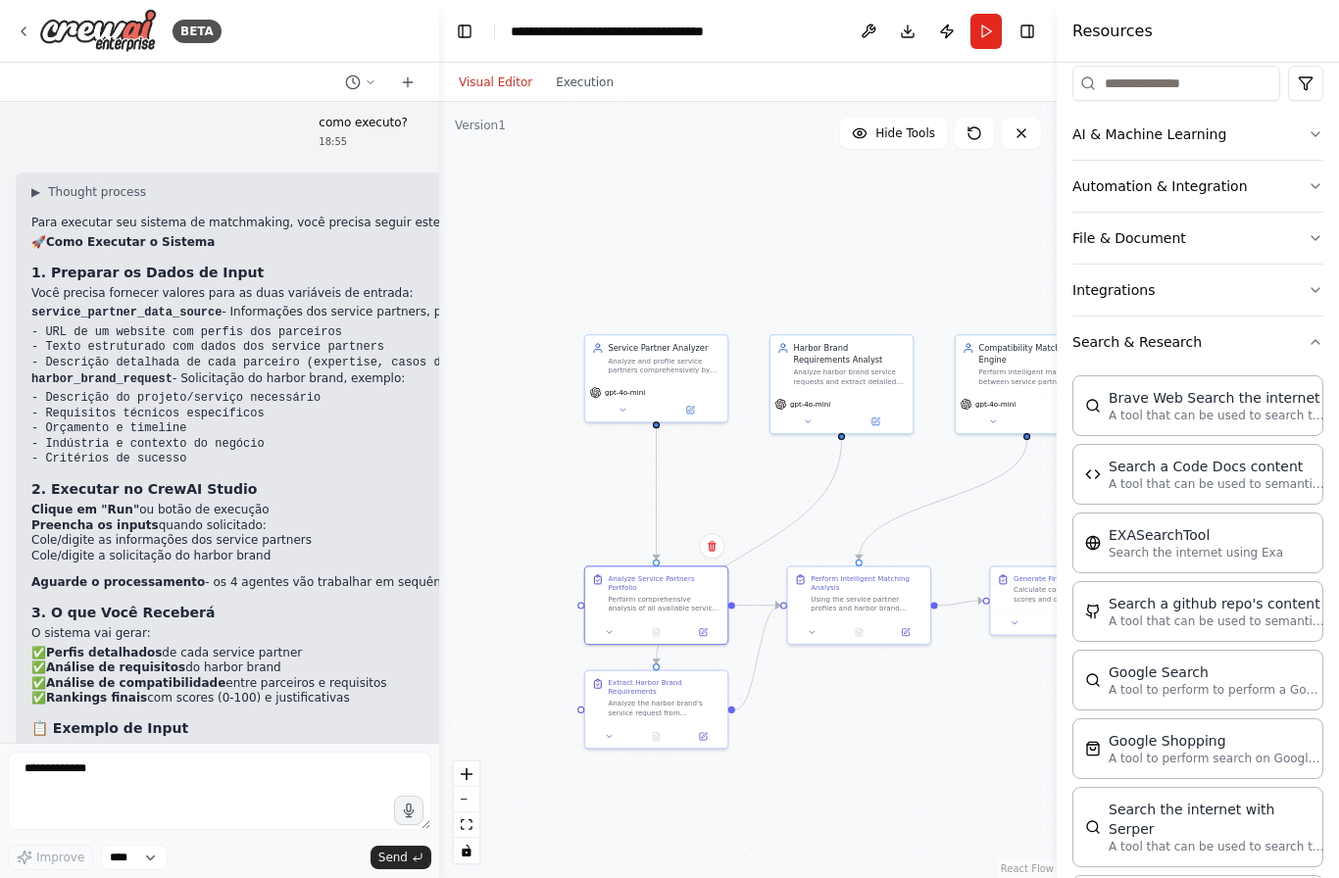
click at [834, 352] on div "Harbor Brand Requirements Analyst" at bounding box center [850, 354] width 113 height 24
click at [864, 405] on div "gpt-4o-mini" at bounding box center [841, 405] width 133 height 12
click at [874, 407] on div "gpt-4o-mini" at bounding box center [841, 405] width 133 height 12
click at [865, 415] on button at bounding box center [876, 422] width 66 height 14
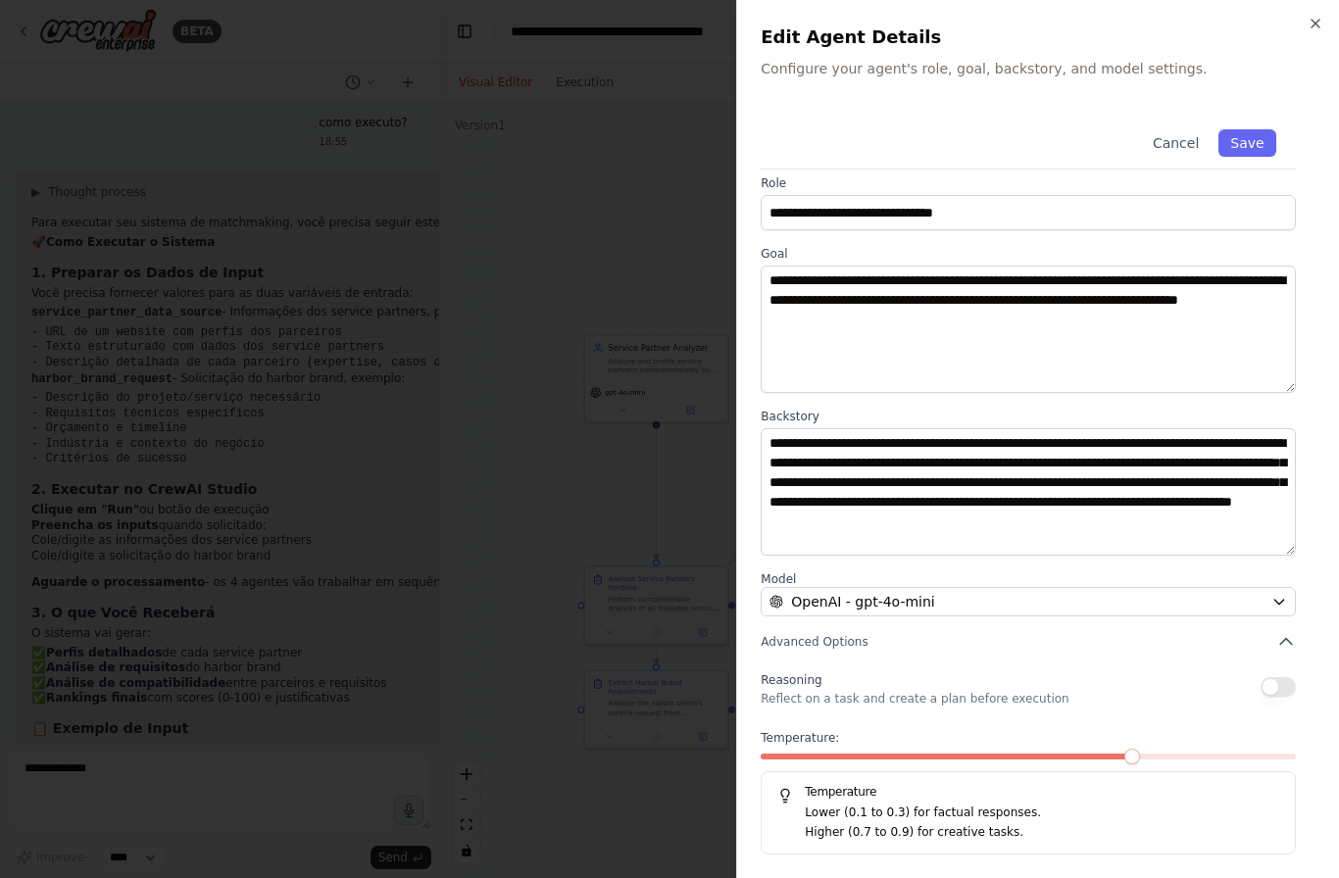
scroll to position [9, 0]
click at [1293, 10] on div "**********" at bounding box center [1037, 439] width 603 height 878
click at [1170, 132] on button "Cancel" at bounding box center [1176, 142] width 70 height 27
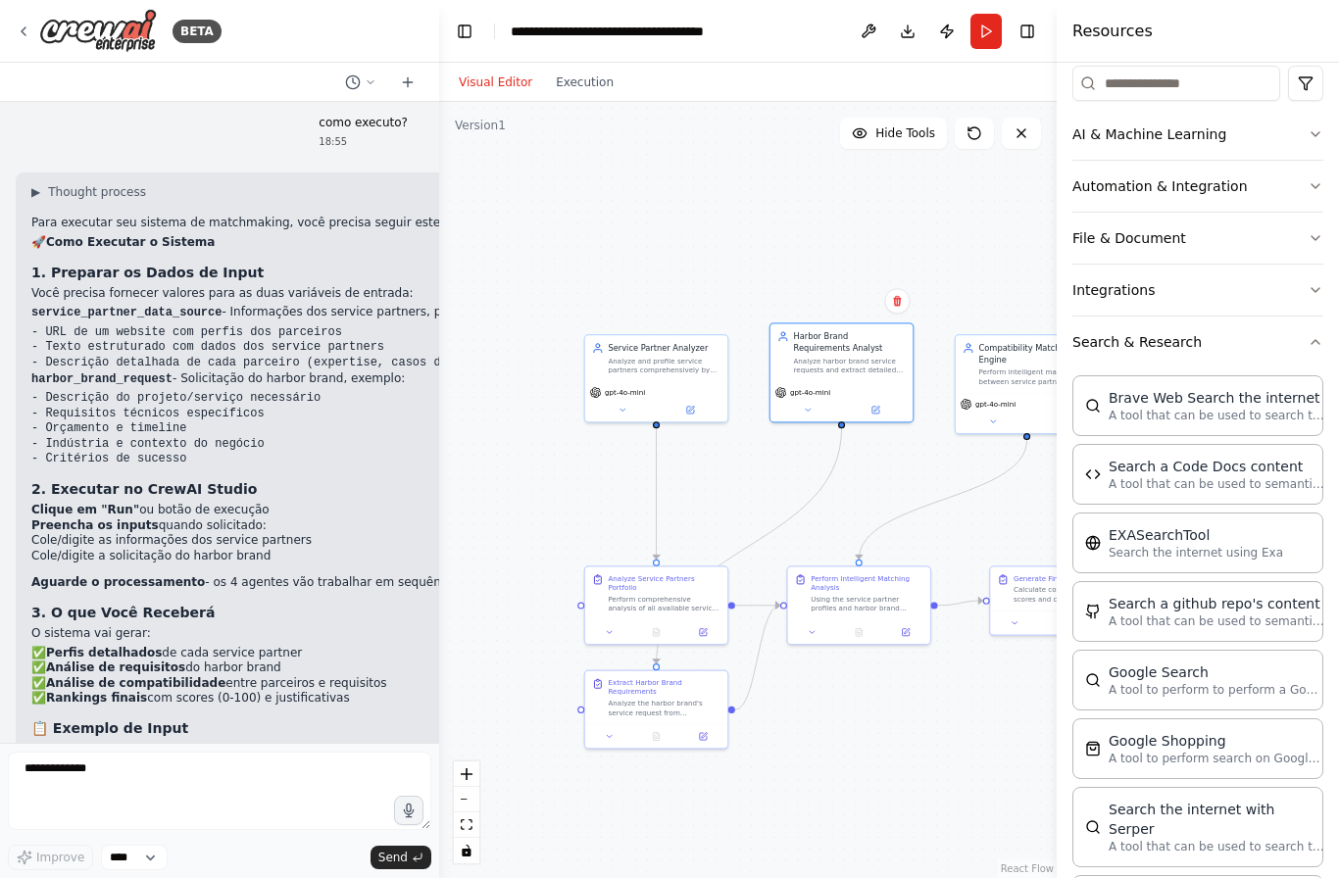
click at [999, 351] on div "Compatibility Matching Engine" at bounding box center [1035, 354] width 113 height 24
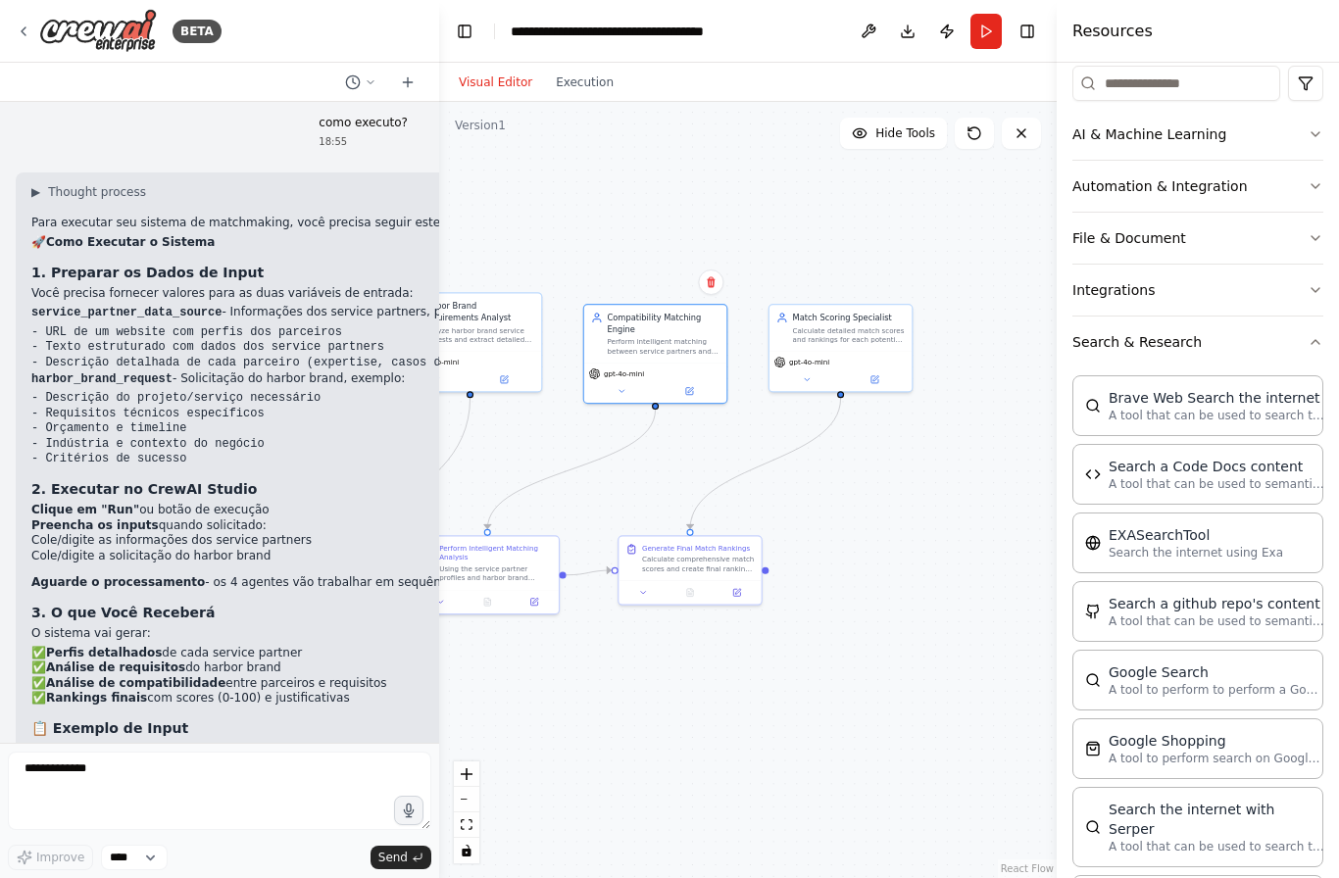
click at [838, 321] on div "Match Scoring Specialist" at bounding box center [849, 318] width 113 height 12
click at [871, 372] on button at bounding box center [875, 379] width 66 height 14
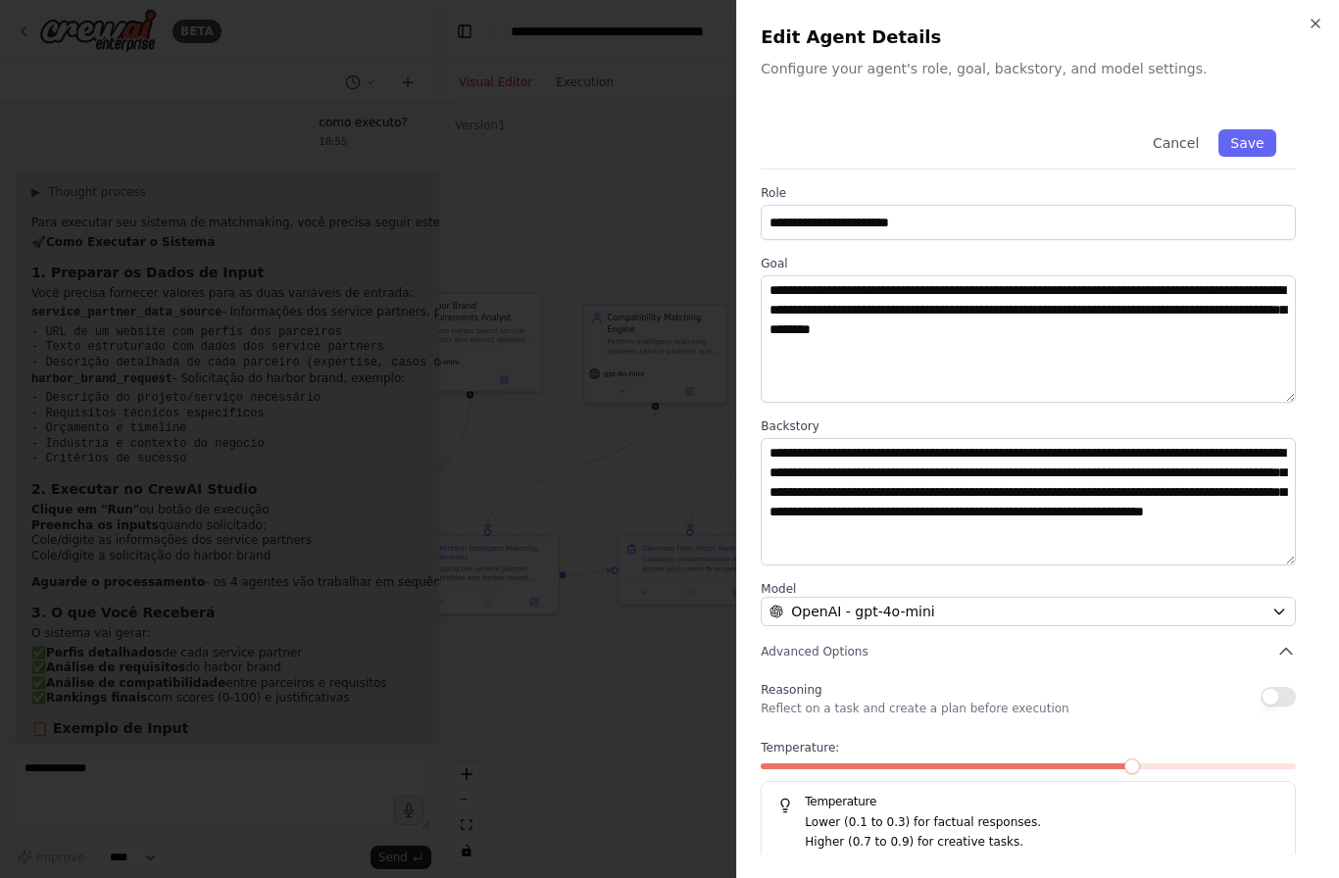
click at [1317, 17] on icon "button" at bounding box center [1316, 24] width 16 height 16
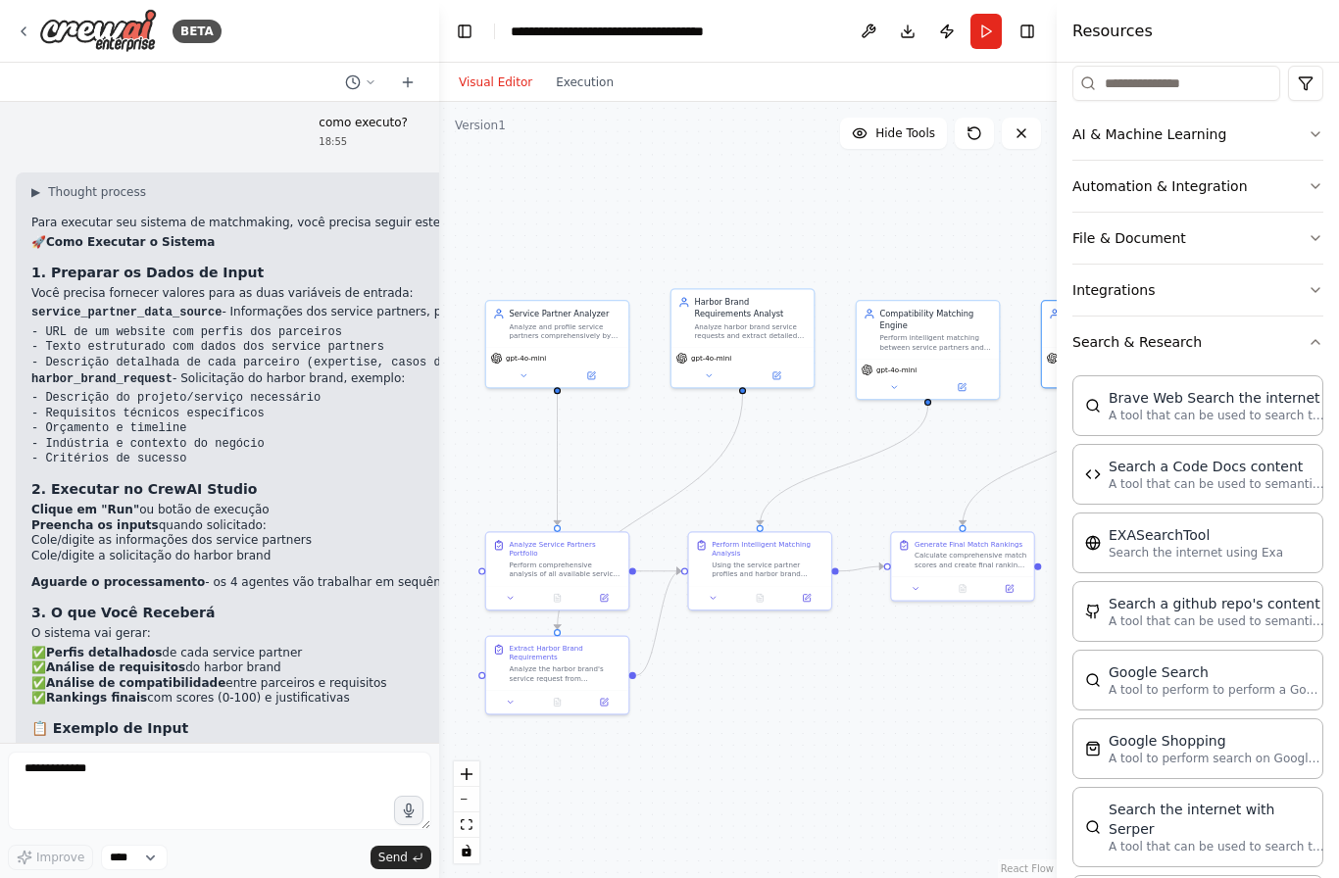
click at [962, 21] on button "Publish" at bounding box center [946, 31] width 31 height 35
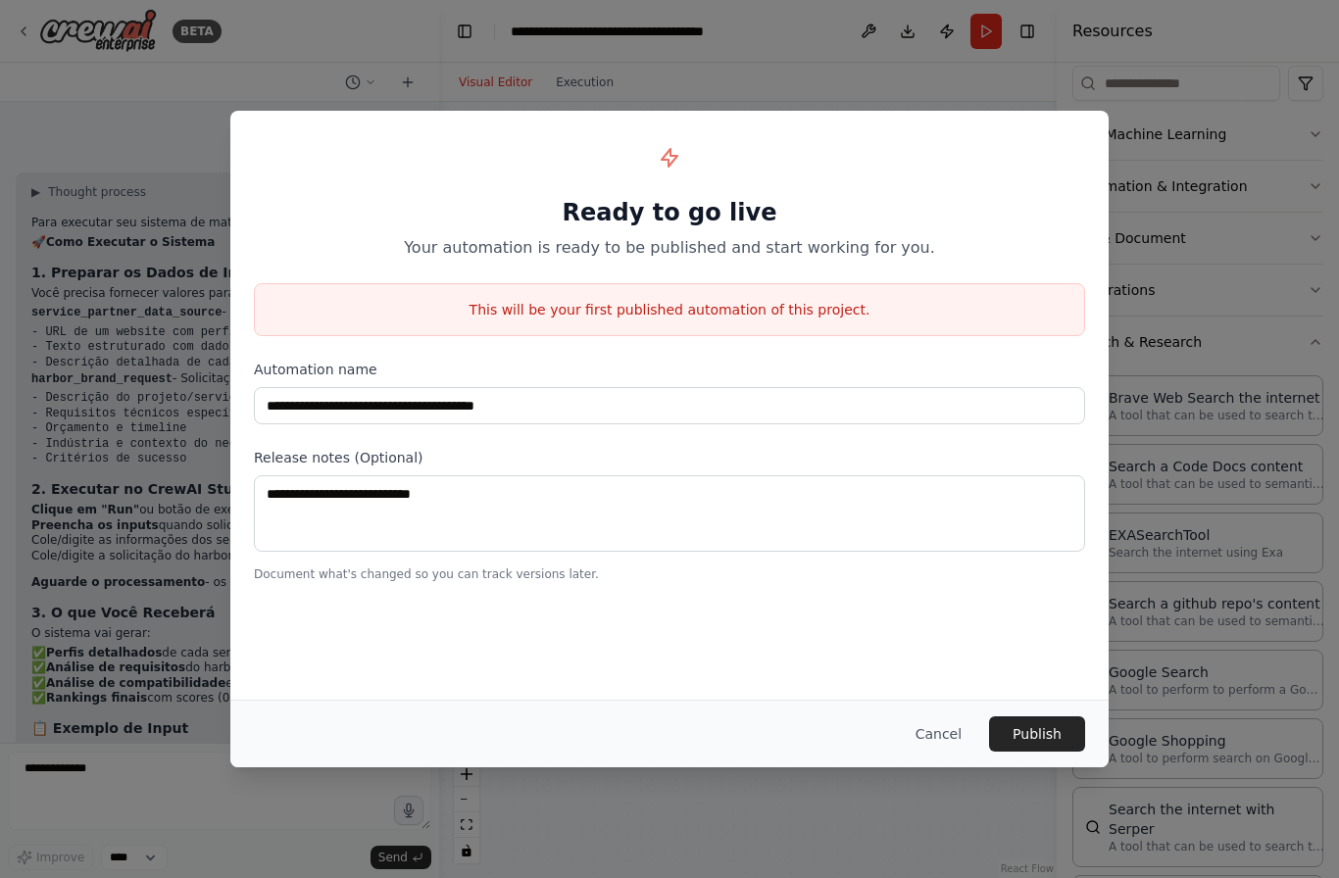
click at [966, 735] on button "Cancel" at bounding box center [938, 733] width 77 height 35
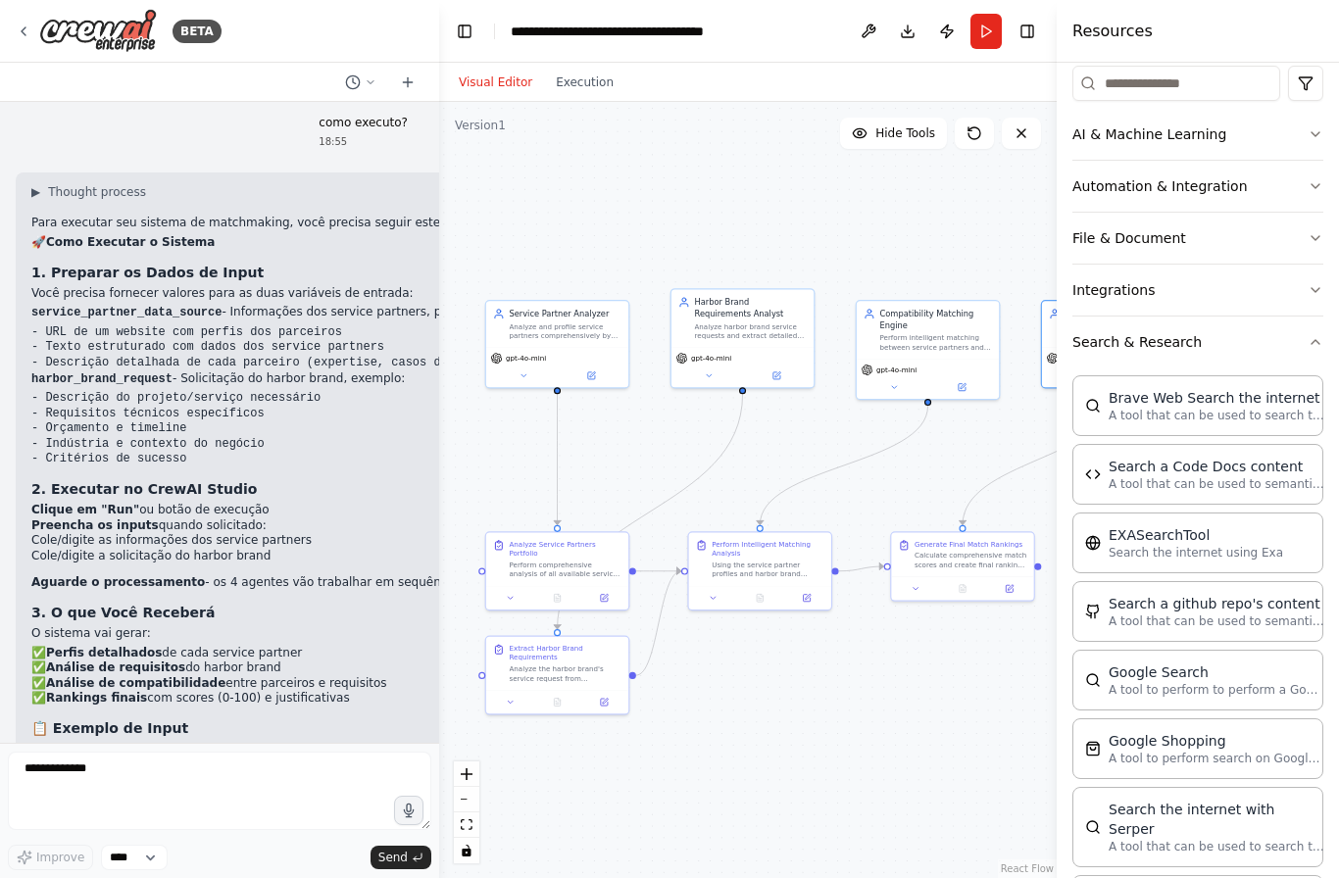
click at [882, 12] on header "**********" at bounding box center [747, 31] width 617 height 63
click at [884, 16] on header "**********" at bounding box center [747, 31] width 617 height 63
click at [874, 32] on button at bounding box center [868, 31] width 31 height 35
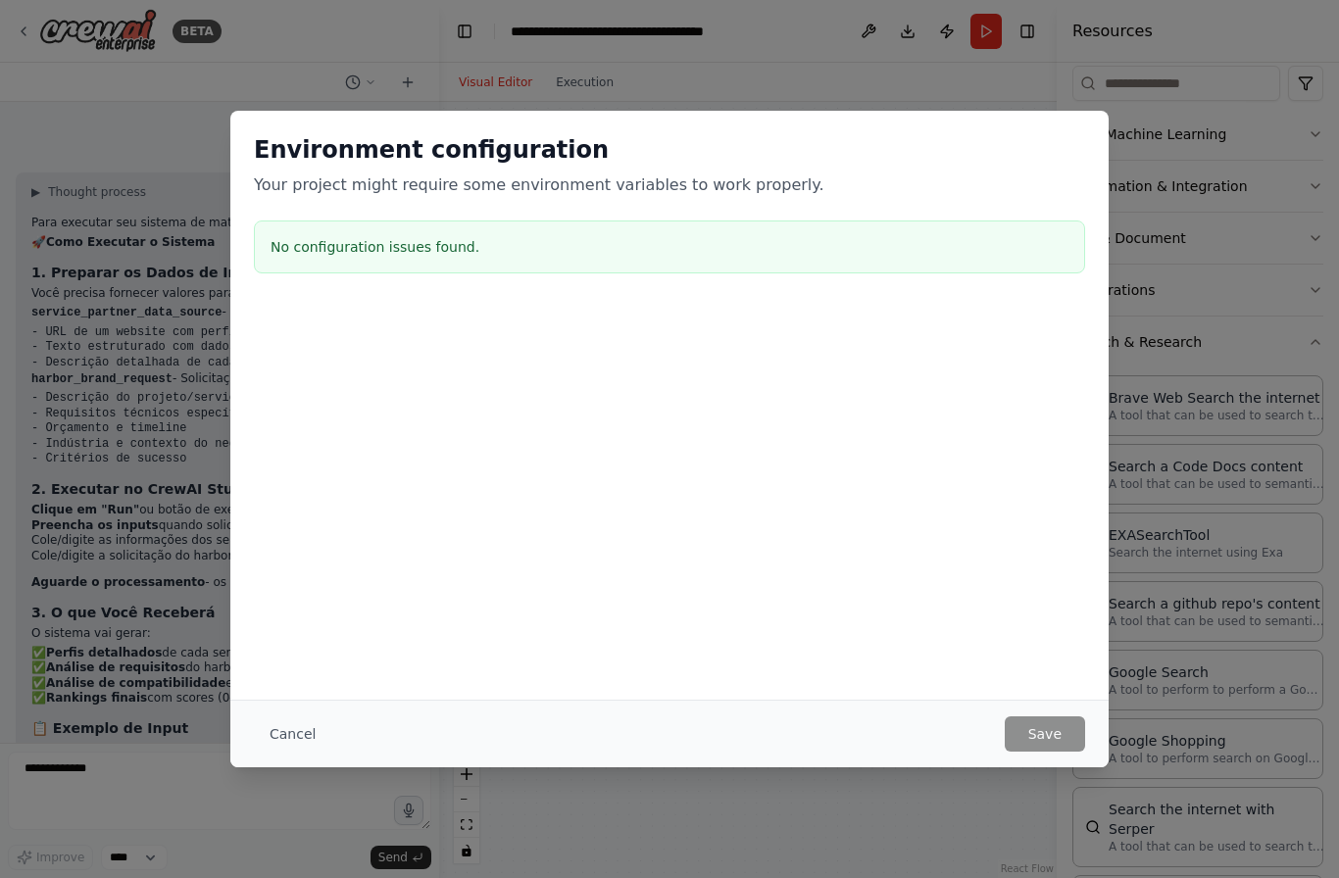
click at [278, 733] on button "Cancel" at bounding box center [292, 733] width 77 height 35
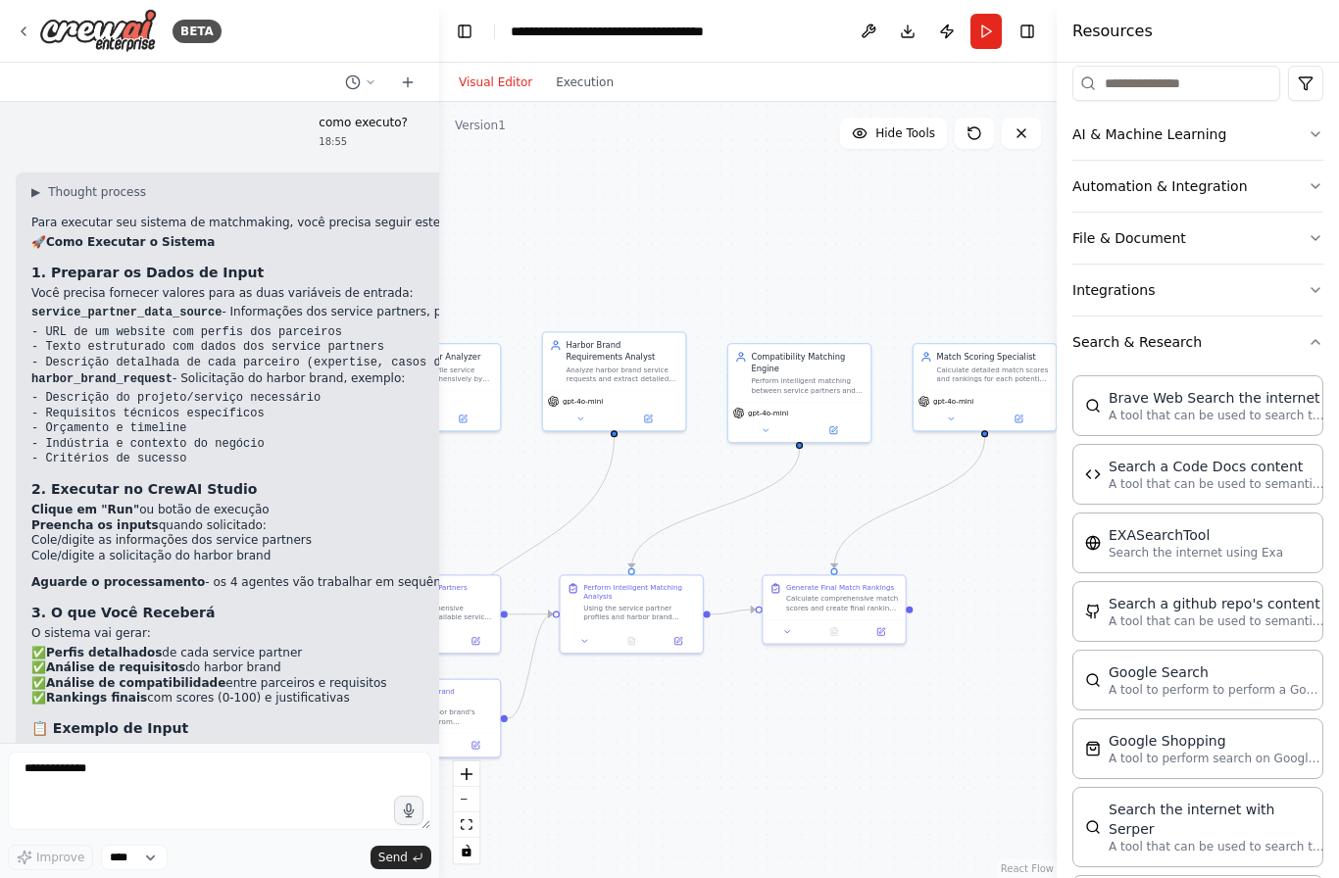
click at [919, 17] on button "Download" at bounding box center [907, 31] width 31 height 35
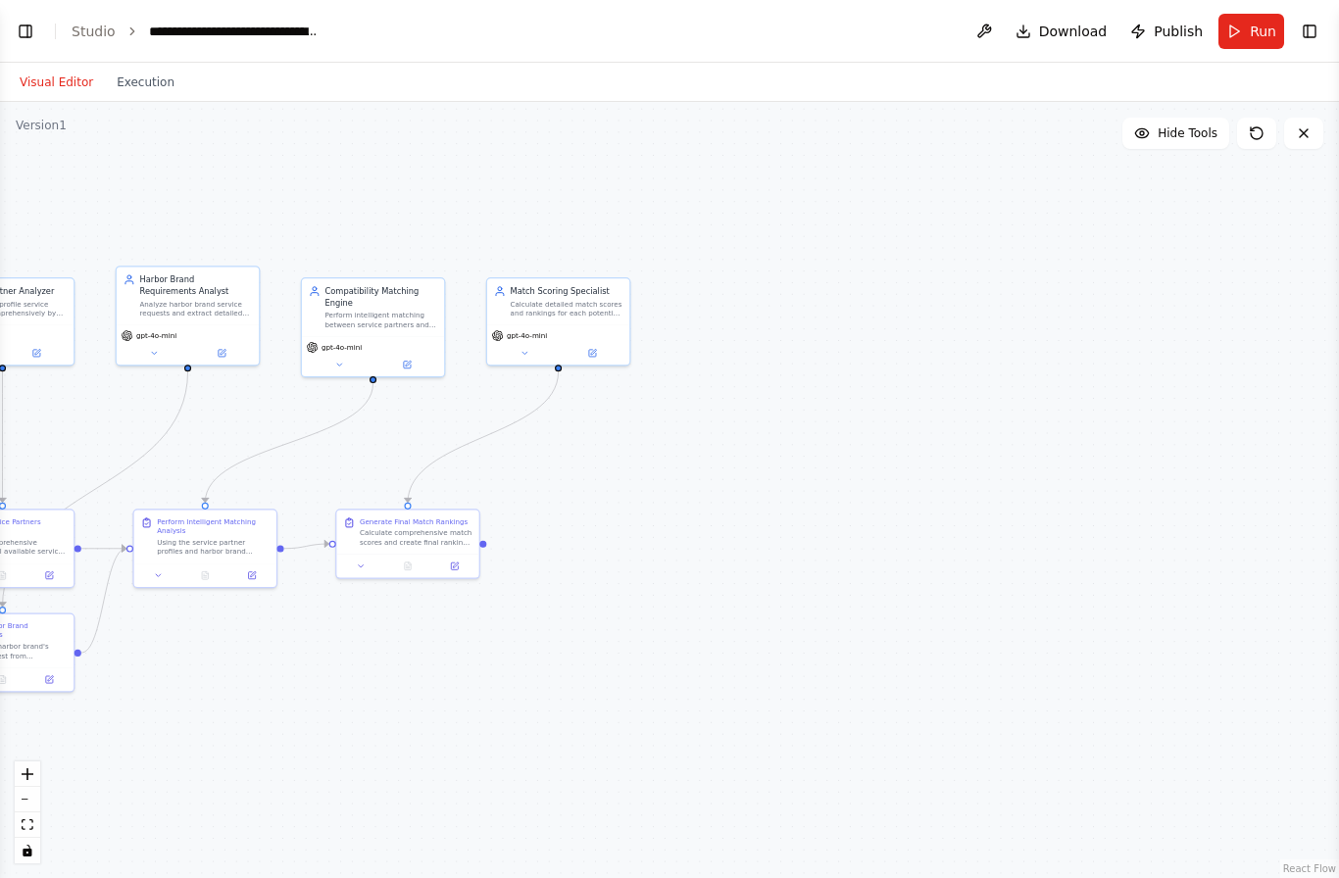
select select "****"
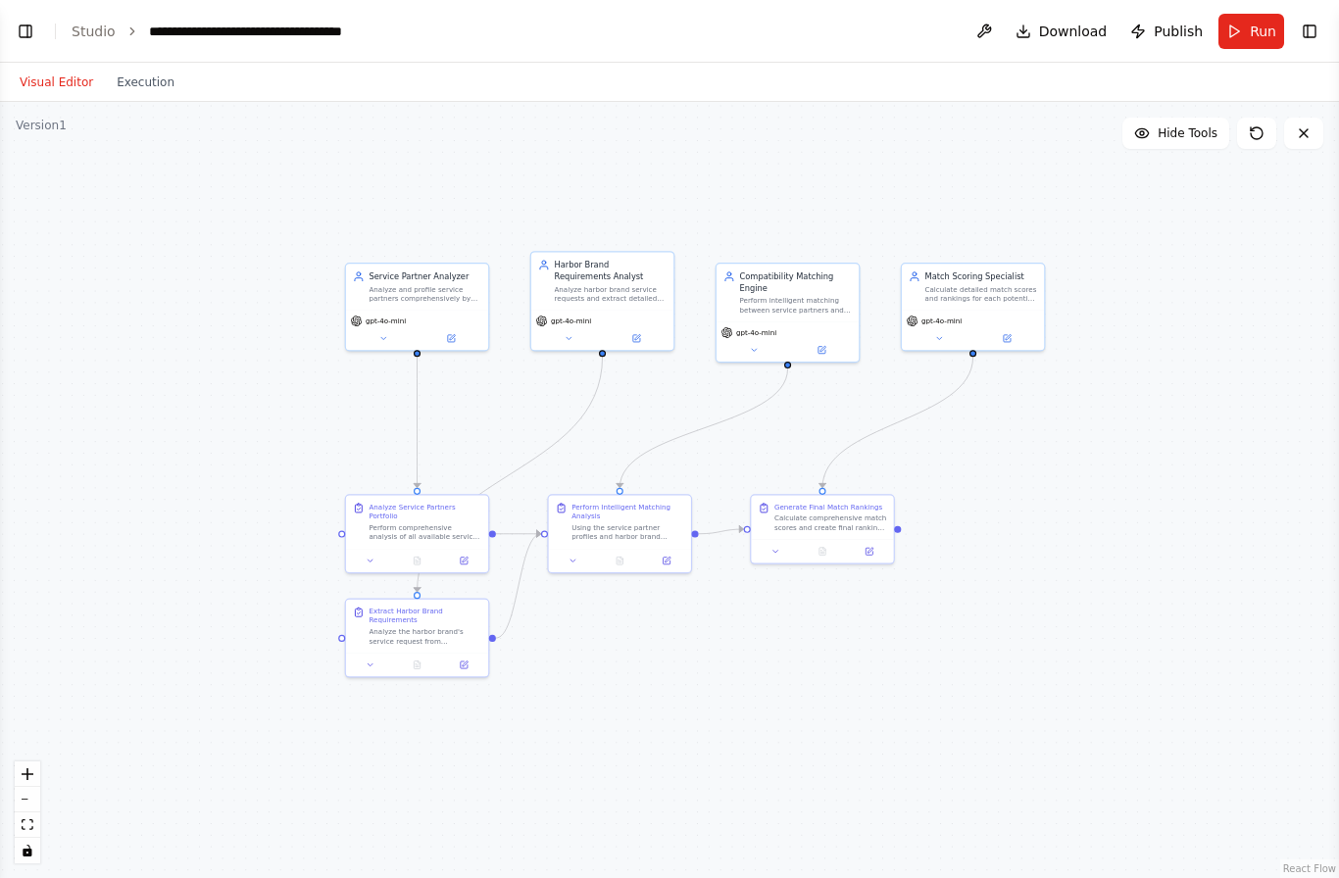
click at [14, 22] on button "Toggle Left Sidebar" at bounding box center [25, 31] width 27 height 27
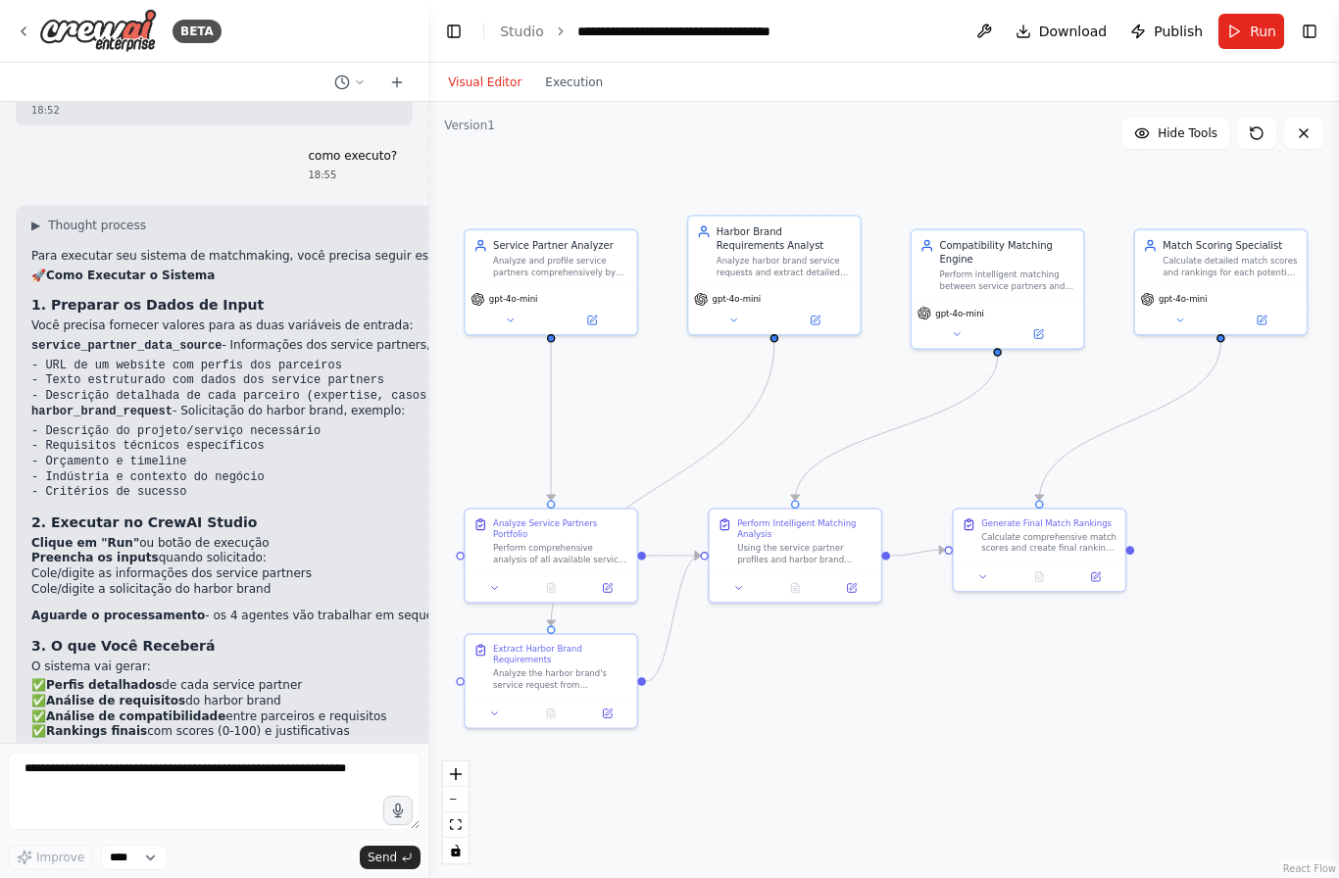
click at [846, 435] on div ".deletable-edge-delete-btn { width: 20px; height: 20px; border: 0px solid #ffff…" at bounding box center [883, 490] width 911 height 776
click at [897, 432] on icon "Edge from 6a3fa782-e2ac-430f-aa01-4f88f9c32db6 to 47a54a93-5137-4900-b17f-8b0a7…" at bounding box center [896, 429] width 202 height 144
click at [667, 634] on icon "Edge from e9603dbf-f2f9-4a1e-8cb8-f8b395b7eae6 to 47a54a93-5137-4900-b17f-8b0a7…" at bounding box center [673, 618] width 55 height 125
click at [634, 683] on div "Extract Harbor Brand Requirements Analyze the harbor brand's service request fr…" at bounding box center [552, 667] width 172 height 64
click at [647, 677] on circle "Edge from e9603dbf-f2f9-4a1e-8cb8-f8b395b7eae6 to 47a54a93-5137-4900-b17f-8b0a7…" at bounding box center [653, 681] width 14 height 14
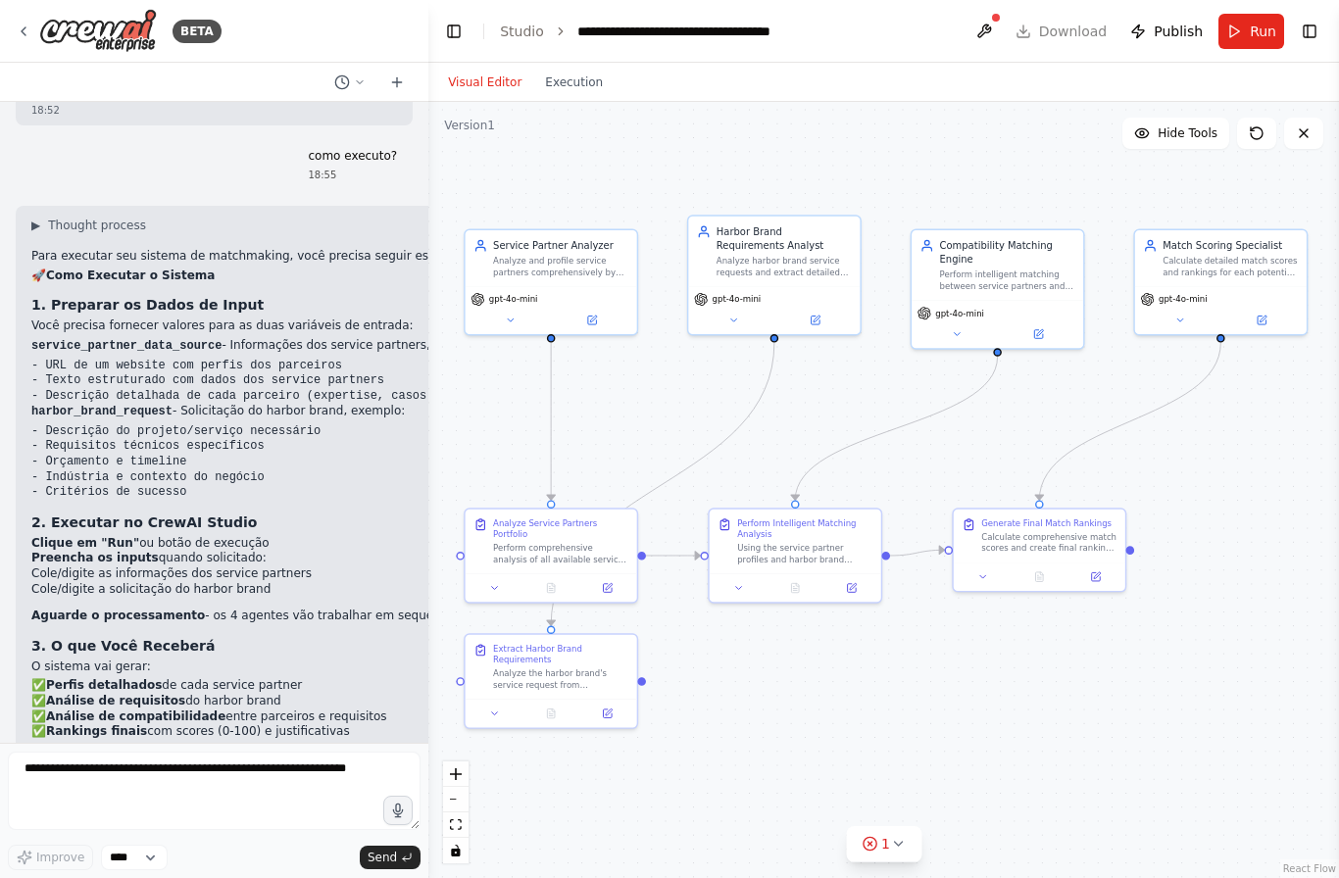
click at [576, 545] on div "Perform comprehensive analysis of all available service partners from {service_…" at bounding box center [560, 554] width 135 height 23
click at [584, 538] on div "Analyze Service Partners Portfolio Perform comprehensive analysis of all availa…" at bounding box center [560, 541] width 135 height 47
click at [562, 664] on div "Extract Harbor Brand Requirements" at bounding box center [560, 654] width 135 height 23
click at [612, 709] on icon at bounding box center [609, 712] width 7 height 7
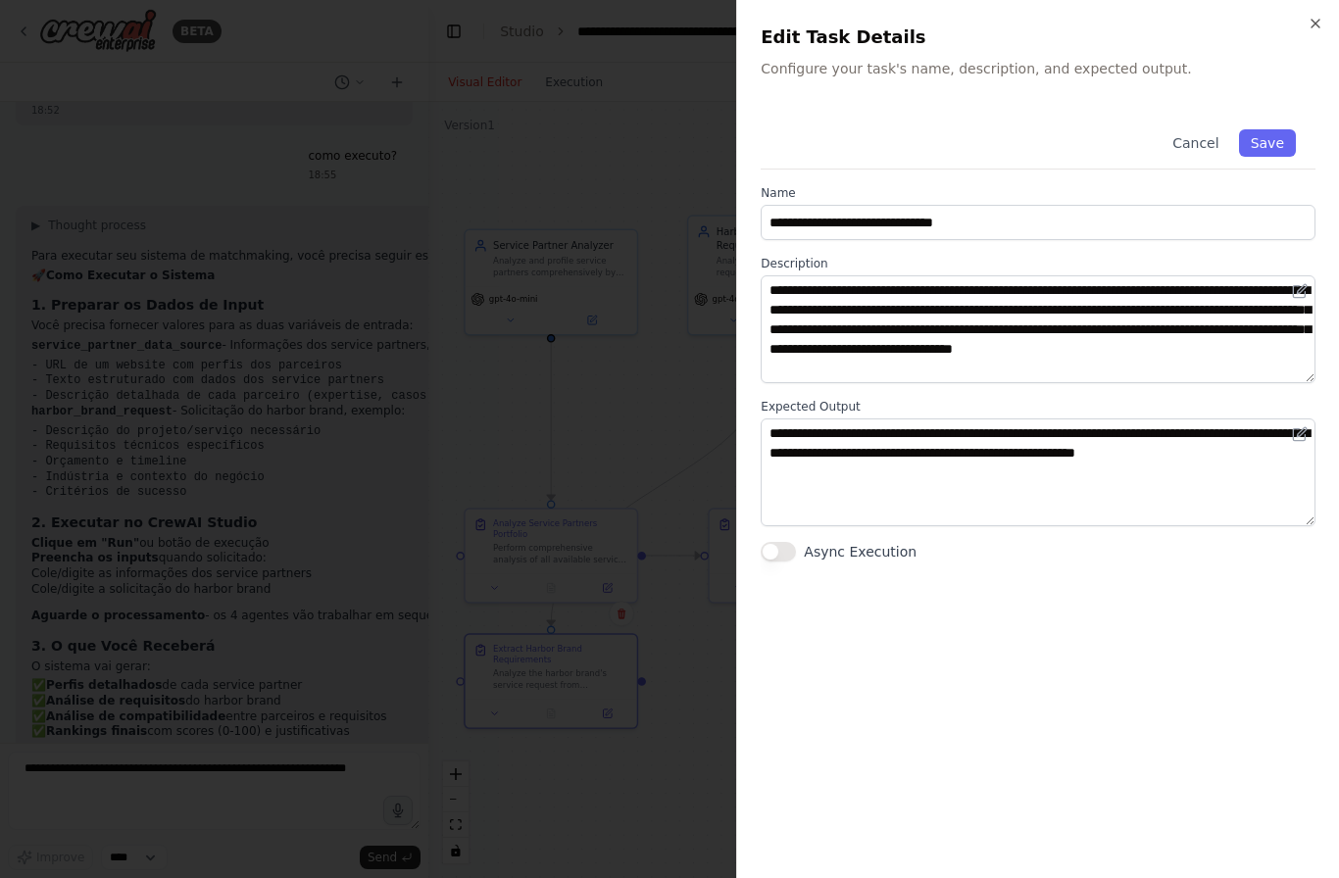
click at [1321, 16] on icon "button" at bounding box center [1316, 24] width 16 height 16
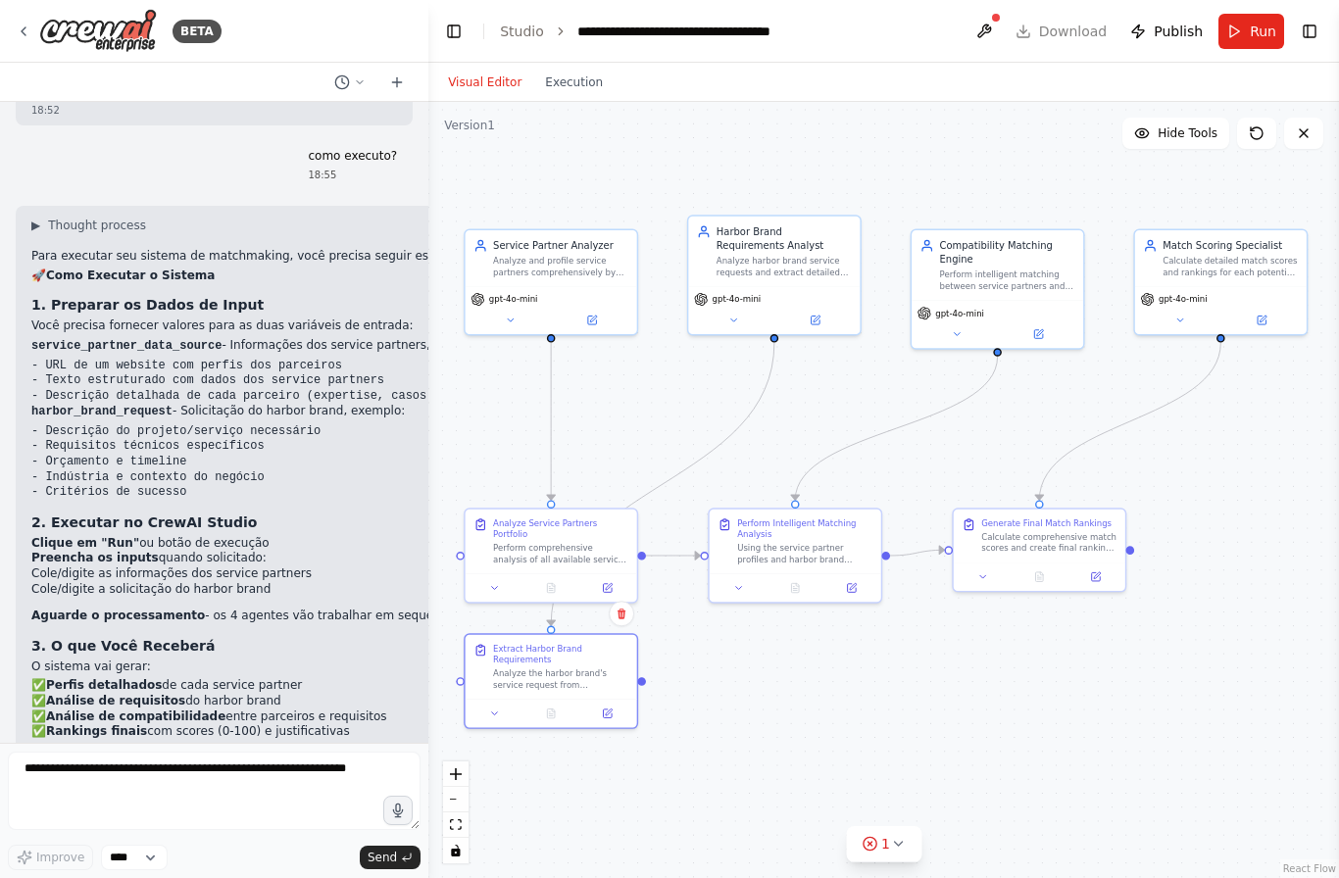
click at [564, 545] on div "Perform comprehensive analysis of all available service partners from {service_…" at bounding box center [560, 554] width 135 height 23
click at [611, 588] on icon at bounding box center [607, 588] width 9 height 9
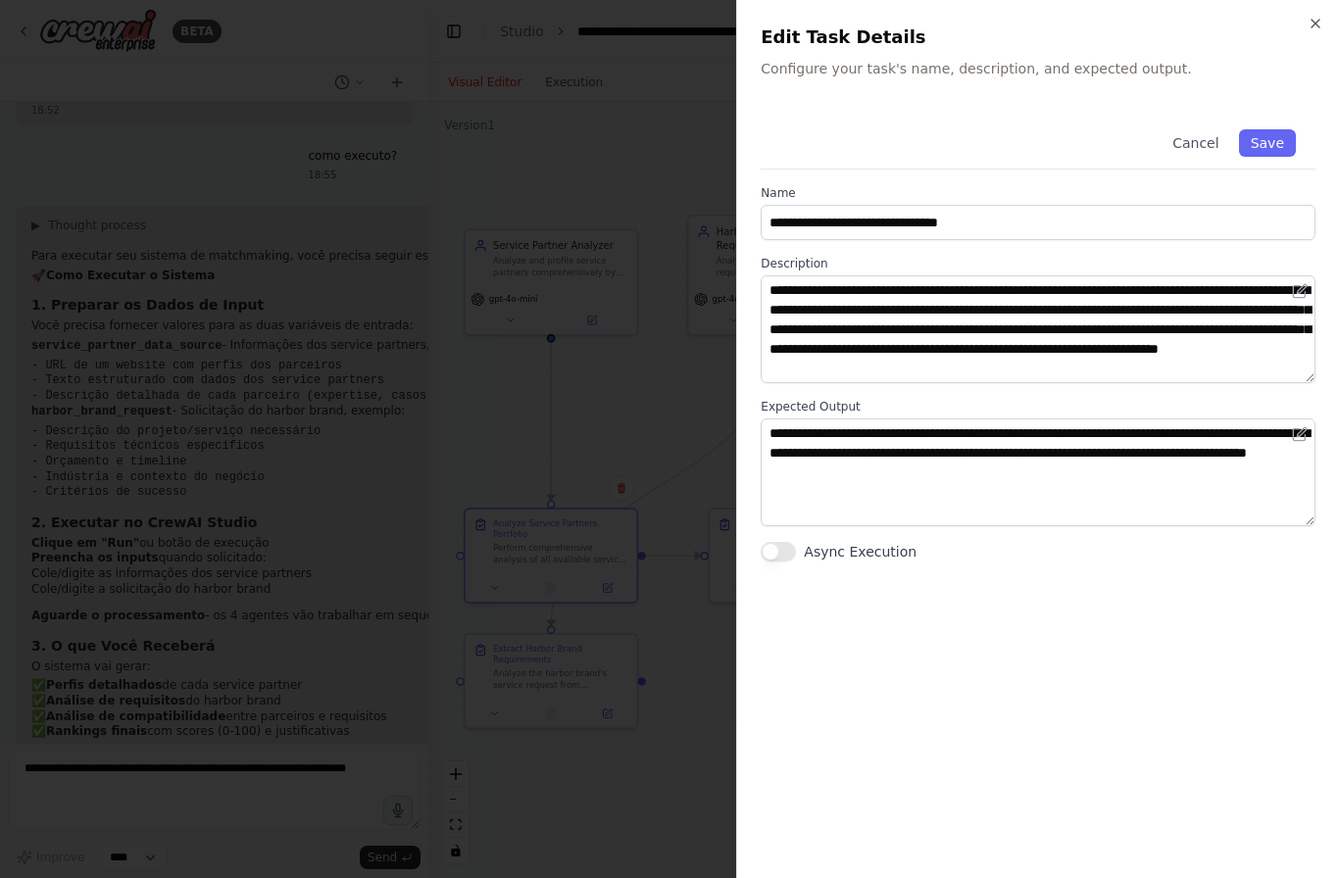
click at [1201, 145] on button "Cancel" at bounding box center [1195, 142] width 70 height 27
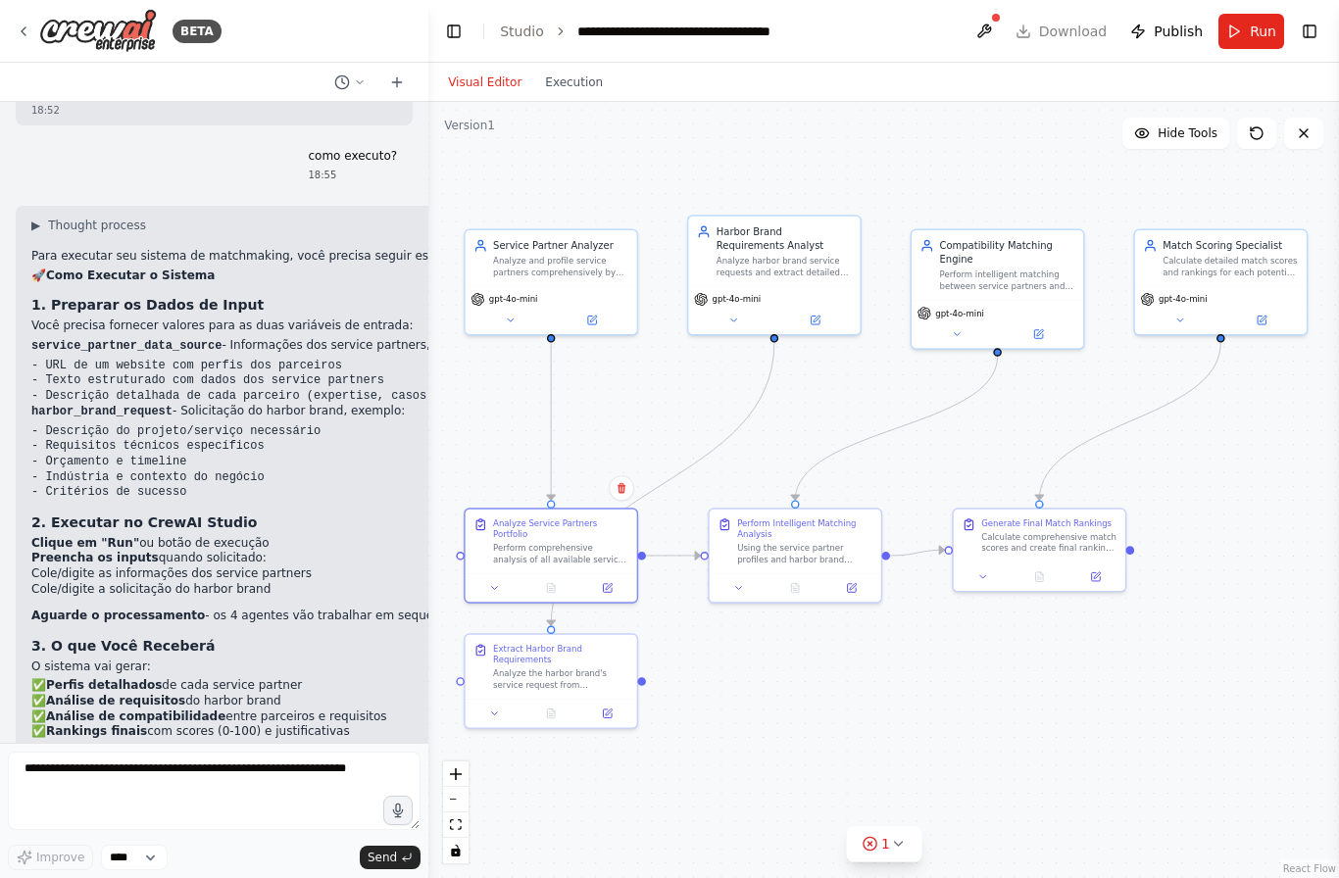
click at [565, 261] on div "Analyze and profile service partners comprehensively by extracting key informat…" at bounding box center [560, 267] width 135 height 23
click at [731, 319] on icon at bounding box center [734, 320] width 6 height 3
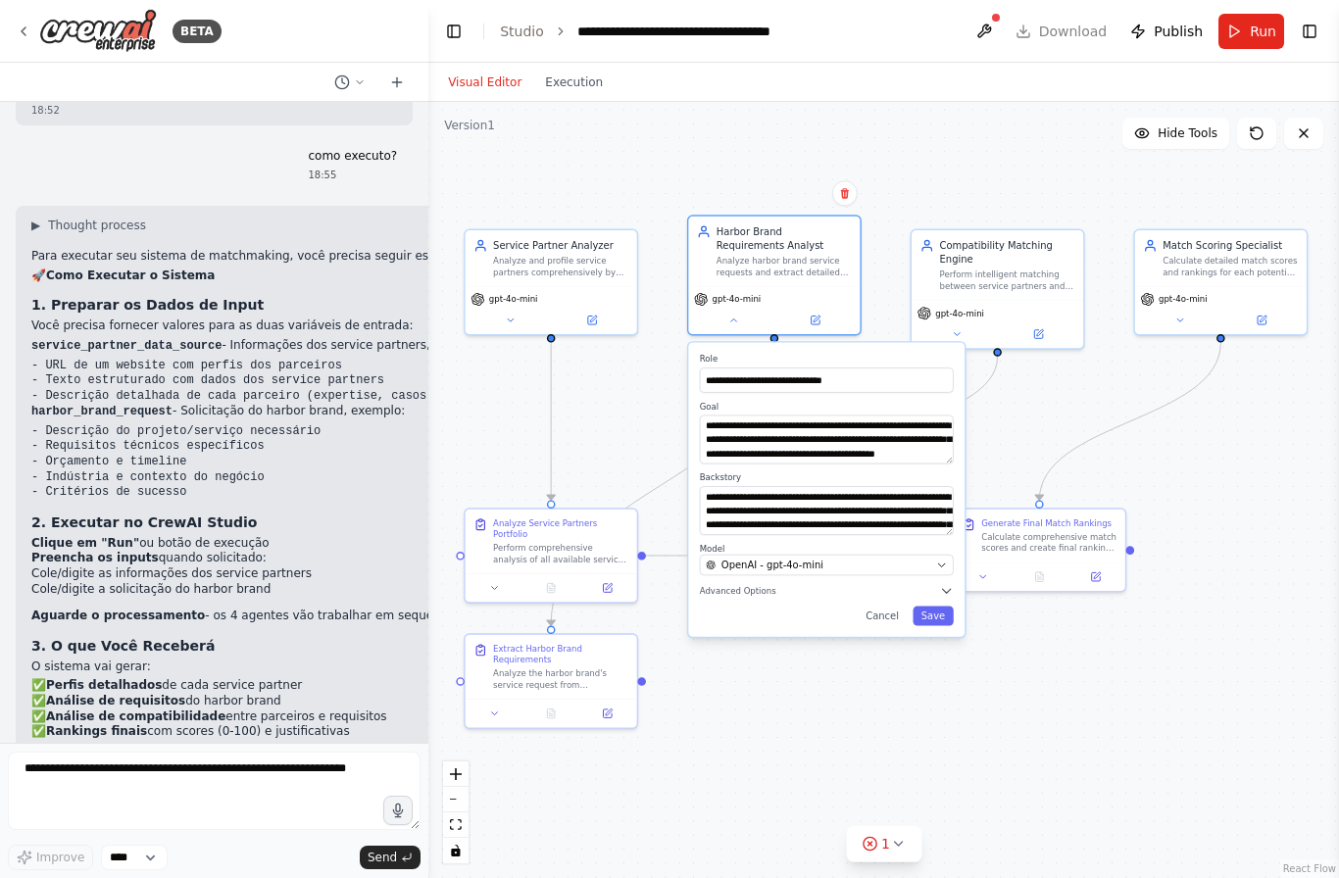
click at [888, 617] on button "Cancel" at bounding box center [883, 617] width 50 height 20
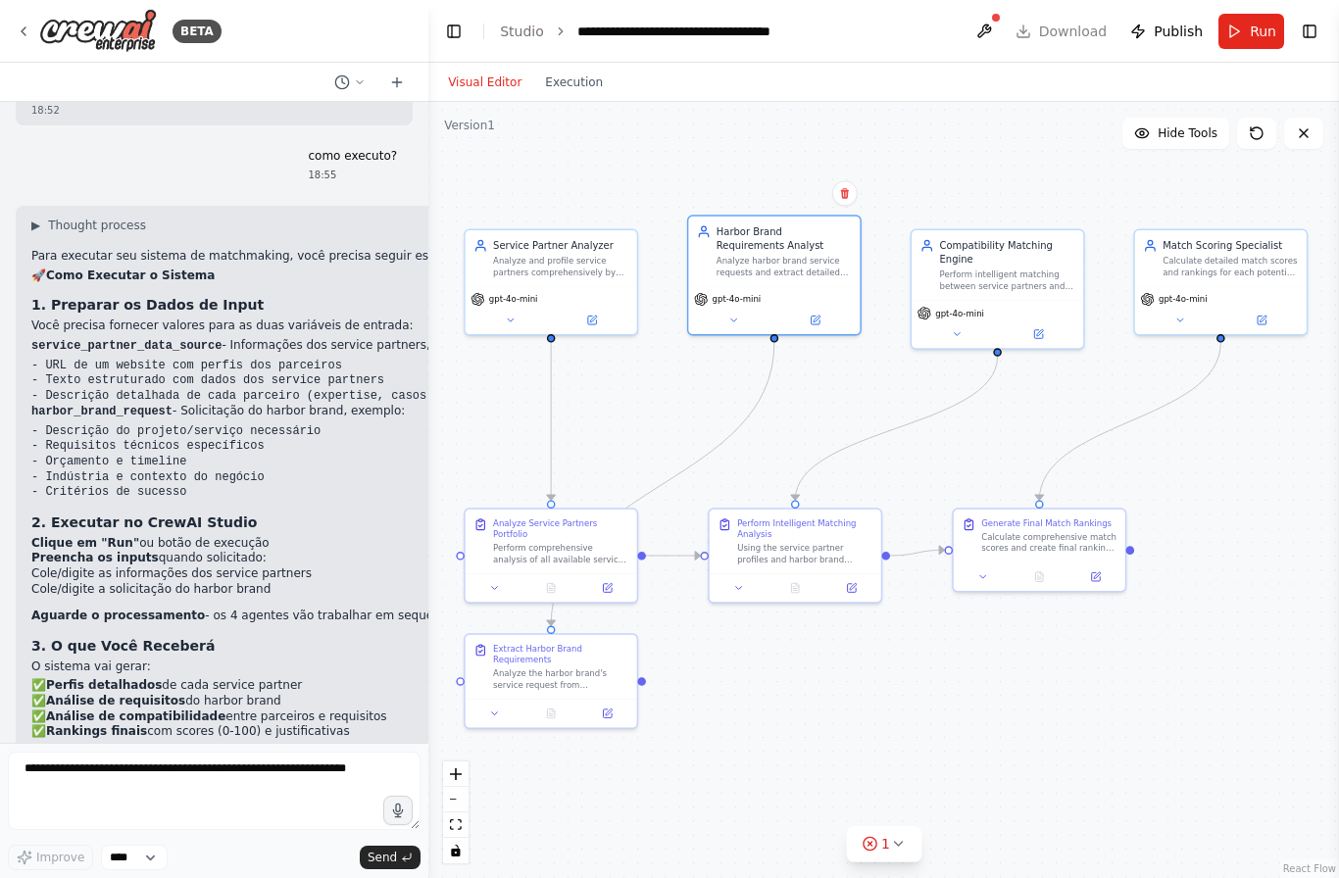
click at [823, 313] on button at bounding box center [814, 320] width 78 height 17
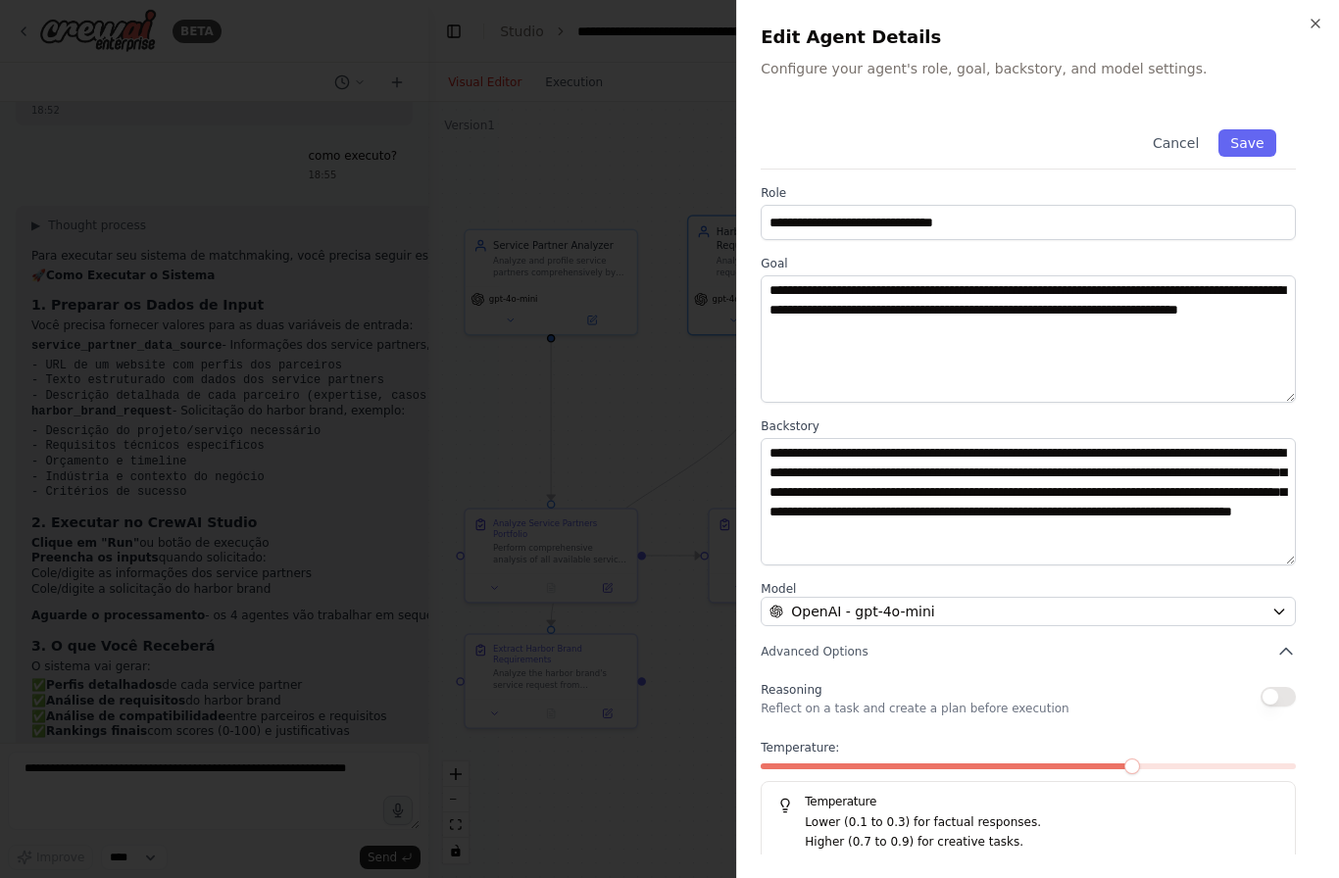
click at [1315, 28] on icon "button" at bounding box center [1316, 24] width 16 height 16
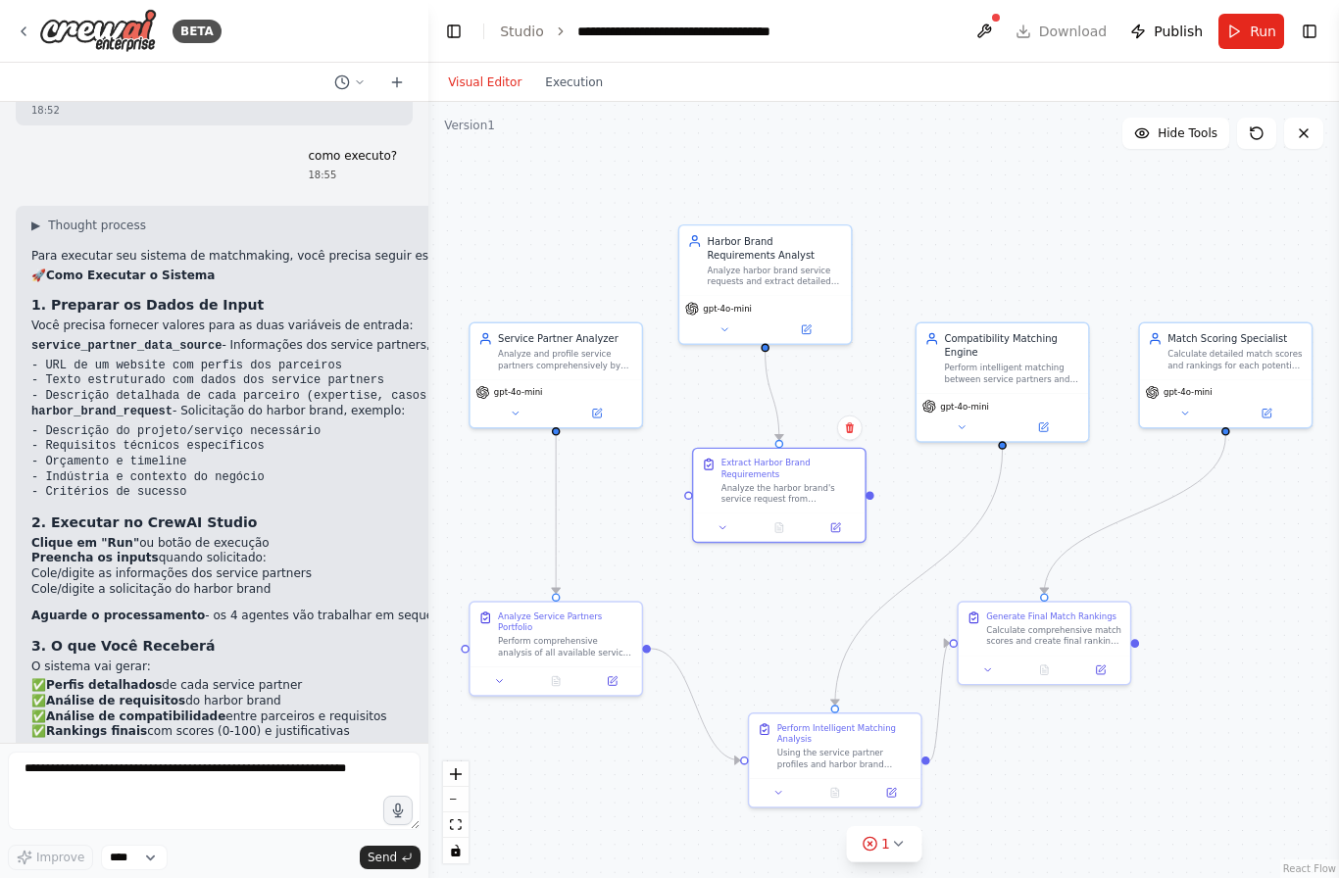
click at [1250, 585] on div ".deletable-edge-delete-btn { width: 20px; height: 20px; border: 0px solid #ffff…" at bounding box center [883, 490] width 911 height 776
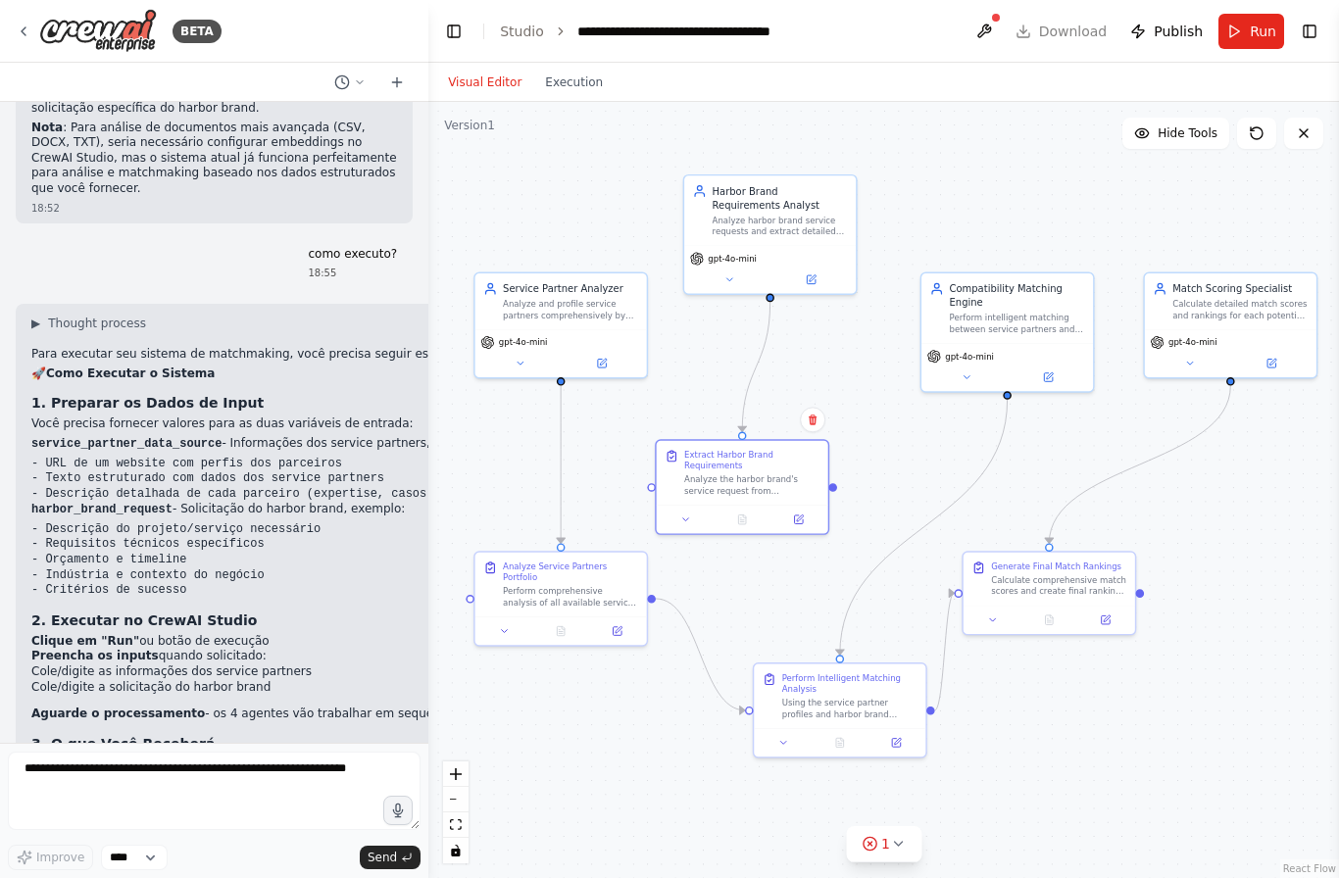
scroll to position [2789, 0]
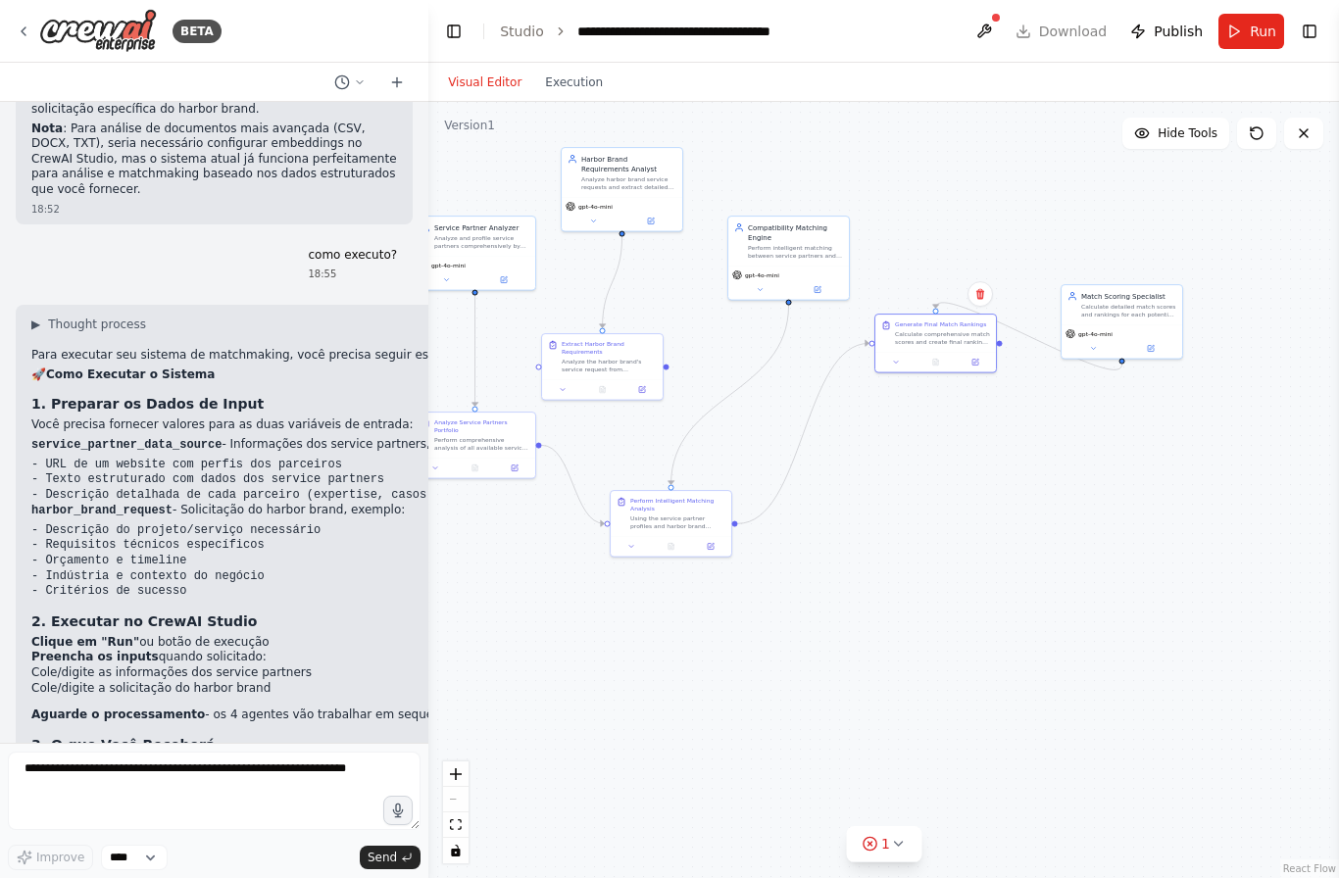
click at [468, 25] on button "Toggle Left Sidebar" at bounding box center [453, 31] width 27 height 27
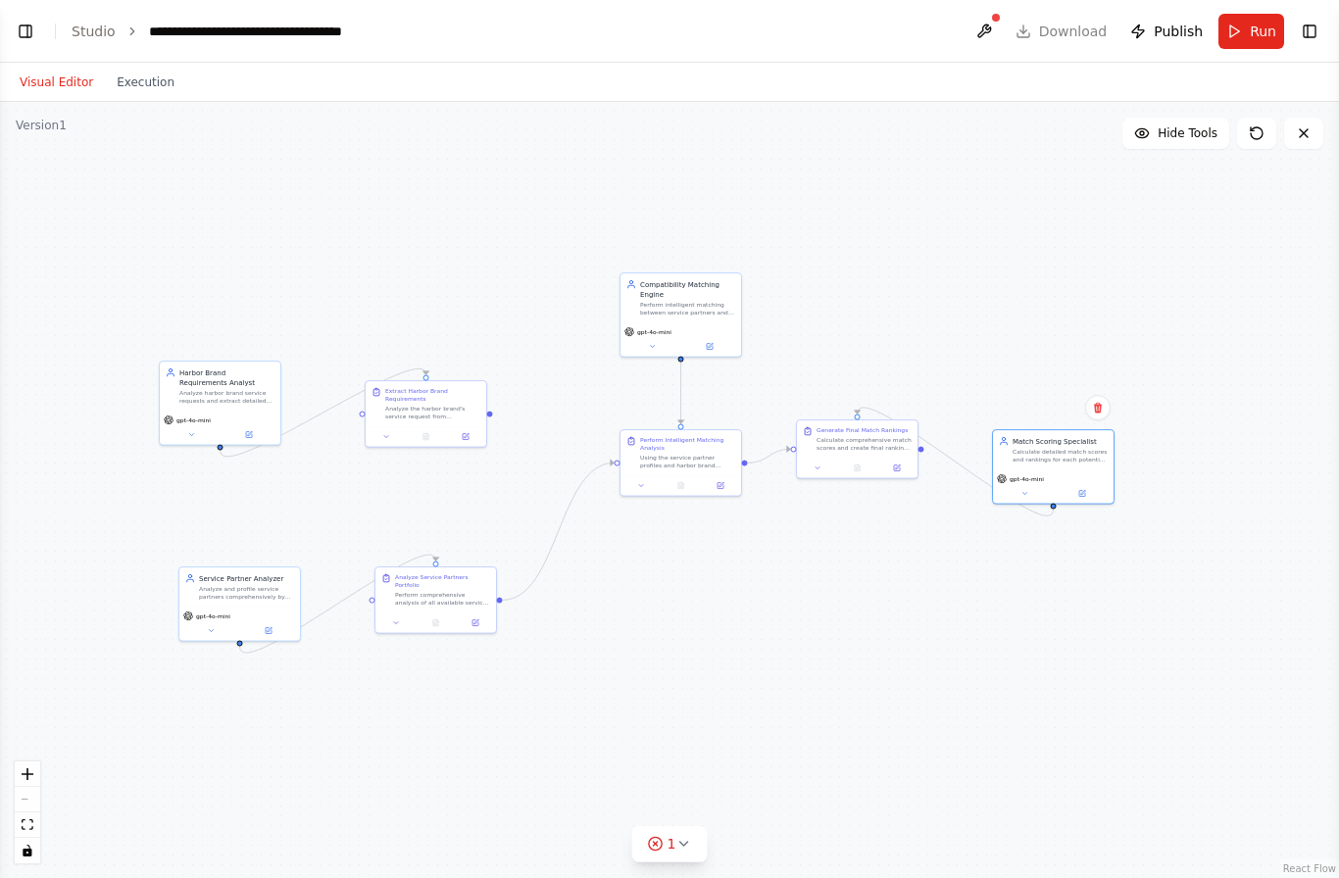
click at [664, 476] on div at bounding box center [680, 485] width 121 height 21
click at [1251, 34] on span "Run" at bounding box center [1263, 32] width 26 height 20
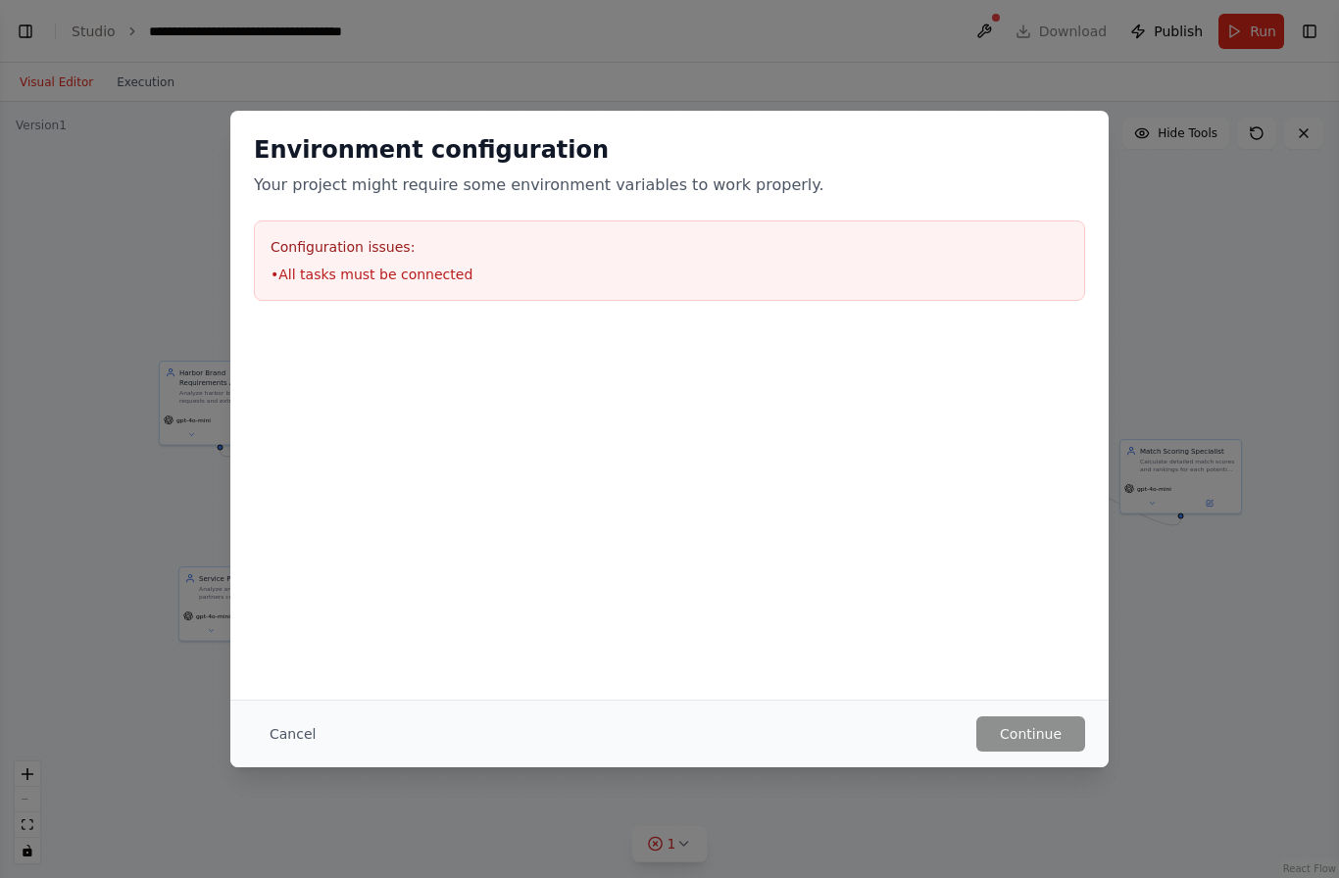
click at [308, 738] on button "Cancel" at bounding box center [292, 733] width 77 height 35
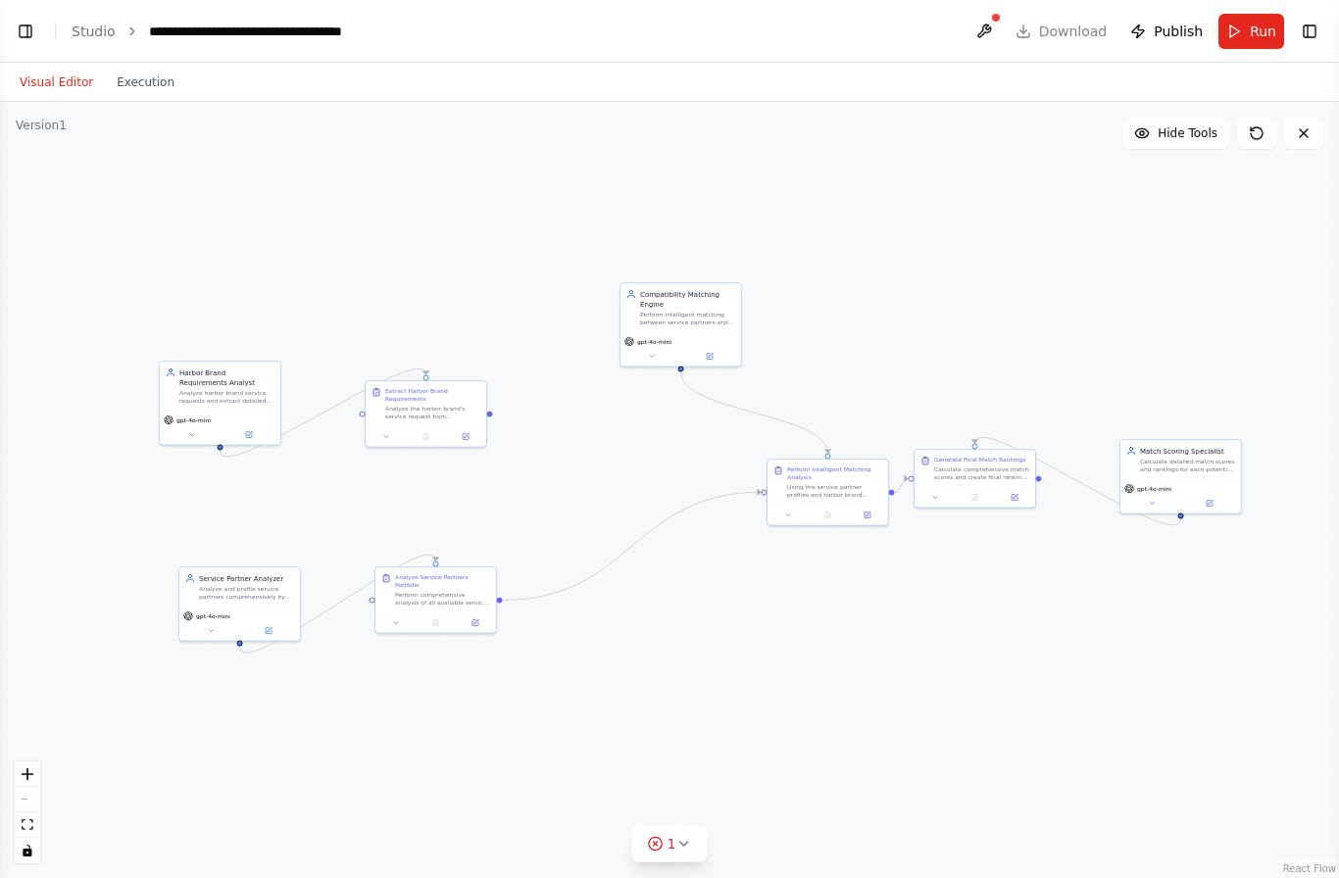
click at [1302, 53] on header "**********" at bounding box center [669, 31] width 1339 height 63
click at [1320, 34] on button "Toggle Right Sidebar" at bounding box center [1309, 31] width 27 height 27
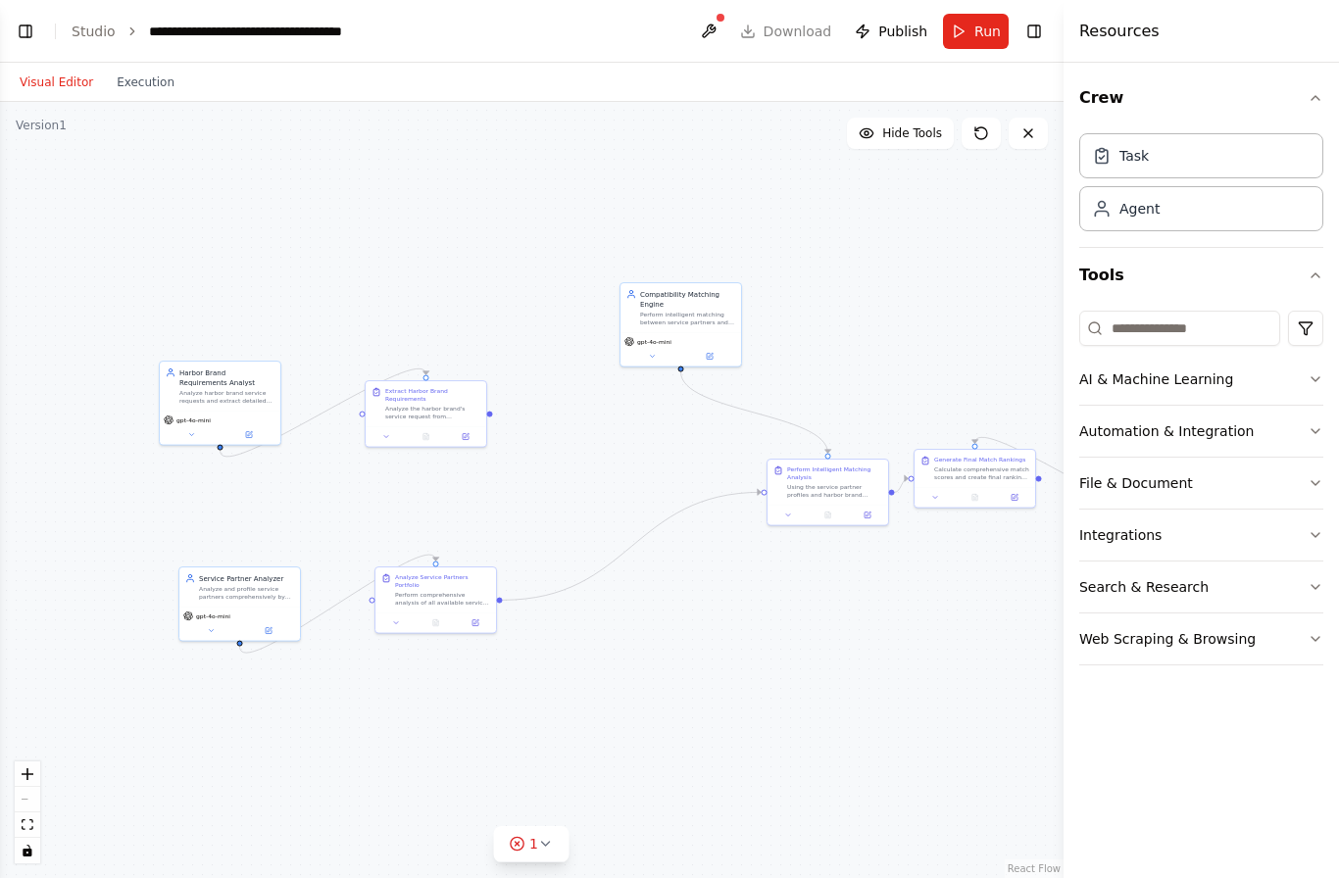
click at [1043, 19] on button "Toggle Right Sidebar" at bounding box center [1033, 31] width 27 height 27
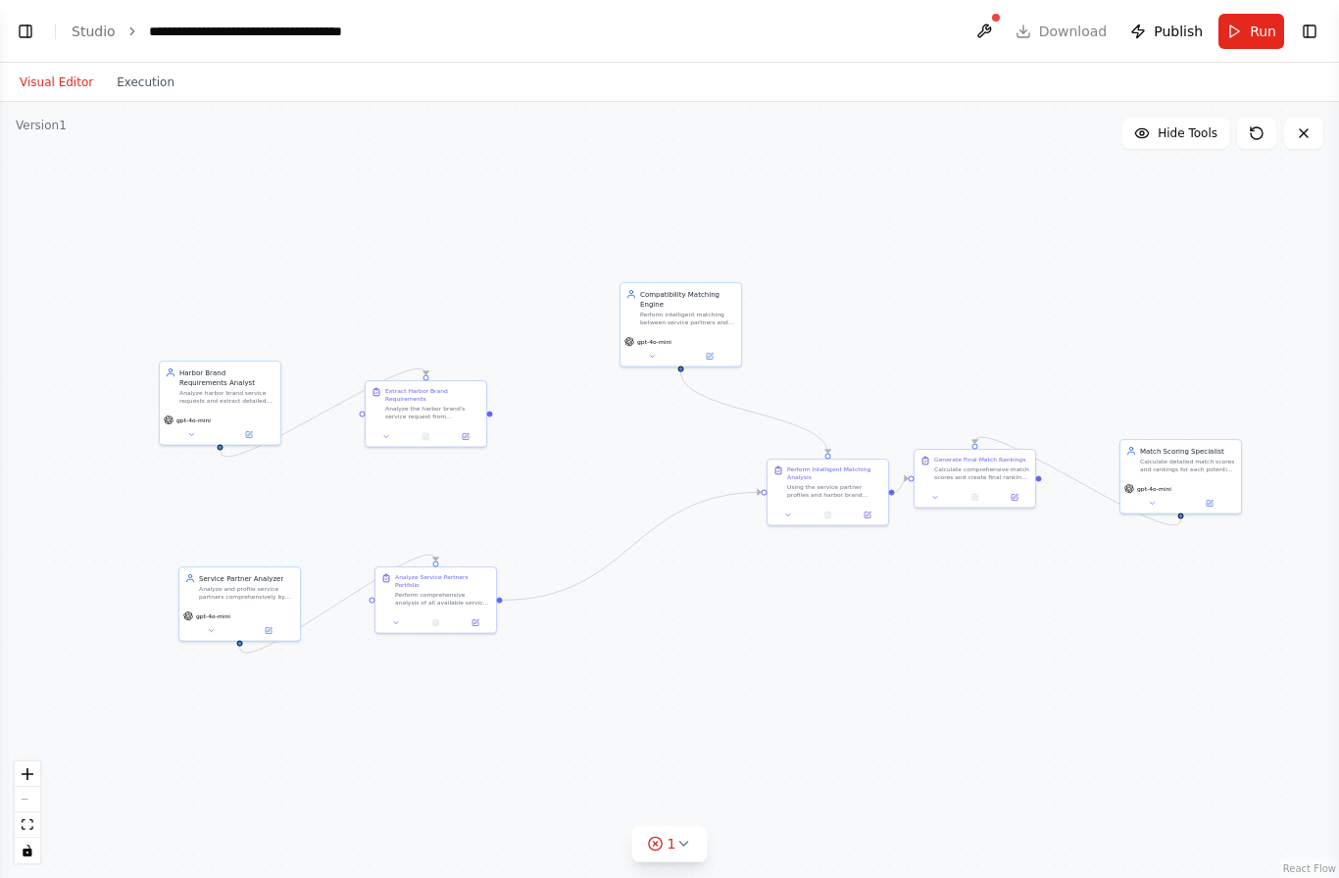
click at [1262, 130] on icon at bounding box center [1257, 133] width 16 height 16
click at [1262, 129] on icon at bounding box center [1257, 133] width 16 height 16
click at [1266, 128] on button at bounding box center [1256, 133] width 39 height 31
click at [1268, 133] on button at bounding box center [1256, 133] width 39 height 31
click at [1265, 135] on button at bounding box center [1256, 133] width 39 height 31
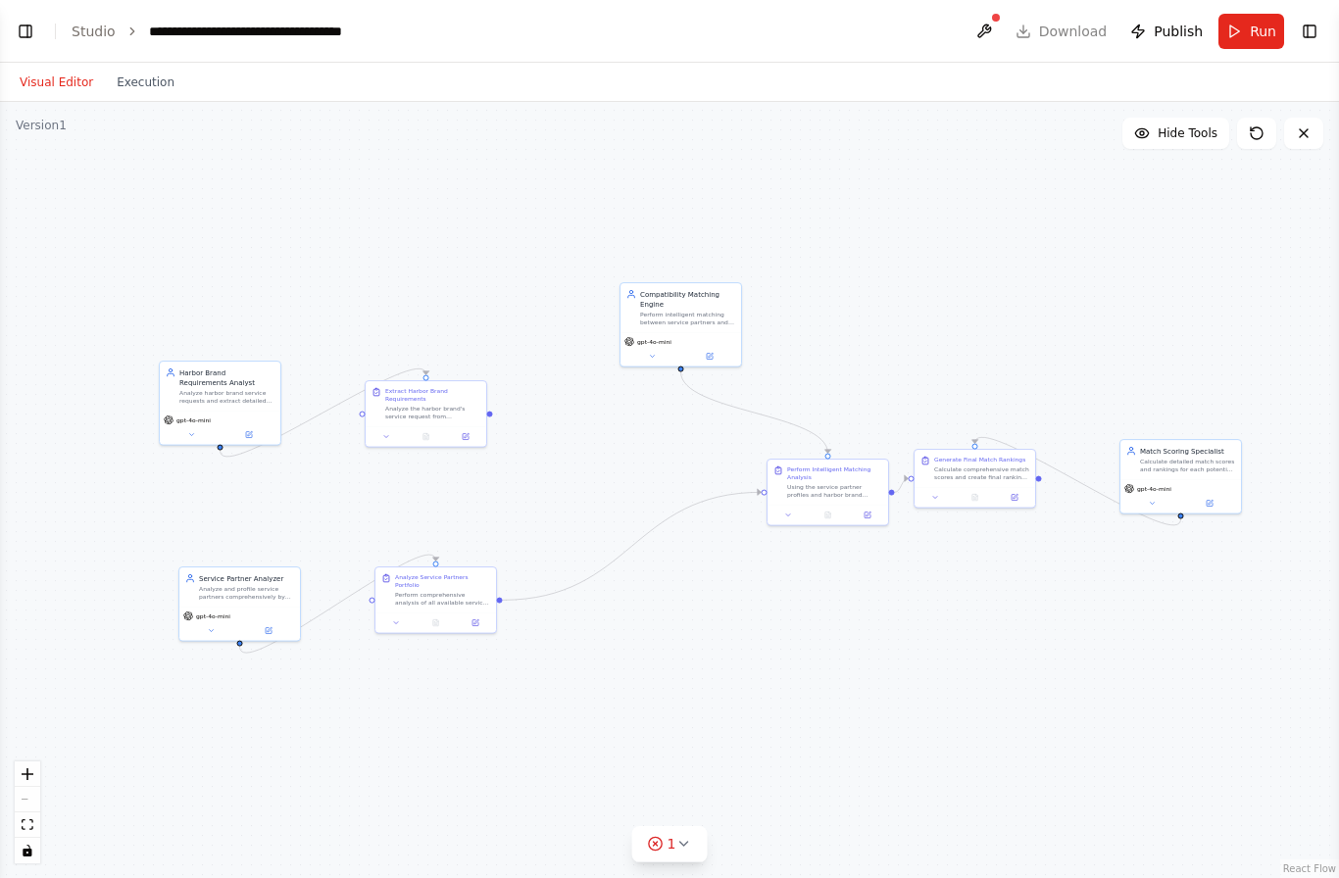
click at [1264, 134] on button at bounding box center [1256, 133] width 39 height 31
click at [1259, 139] on icon at bounding box center [1257, 133] width 12 height 12
click at [1253, 116] on div "Service Partner Analyzer Analyze and profile service partners comprehensively b…" at bounding box center [669, 490] width 1339 height 776
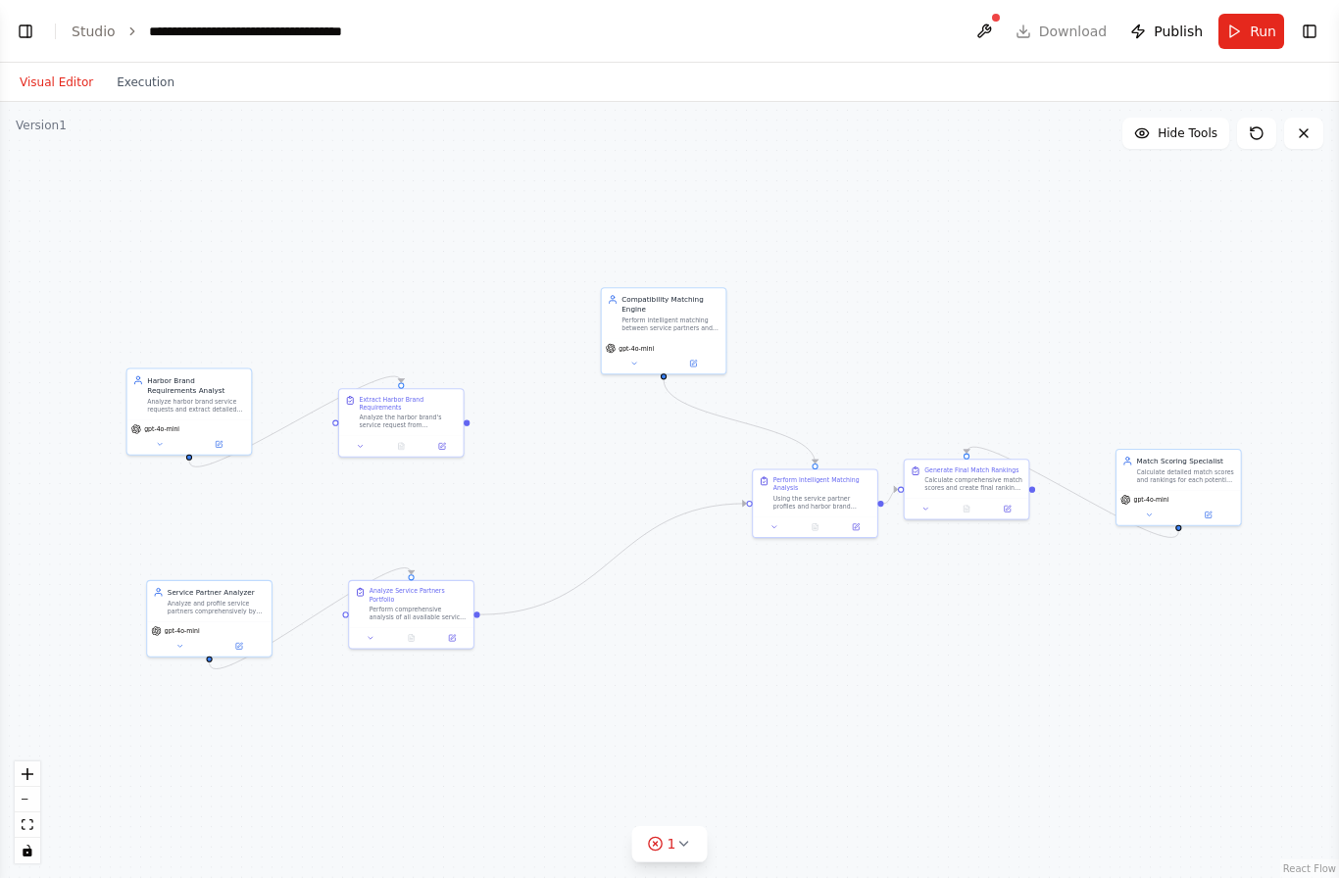
click at [1262, 124] on button at bounding box center [1256, 133] width 39 height 31
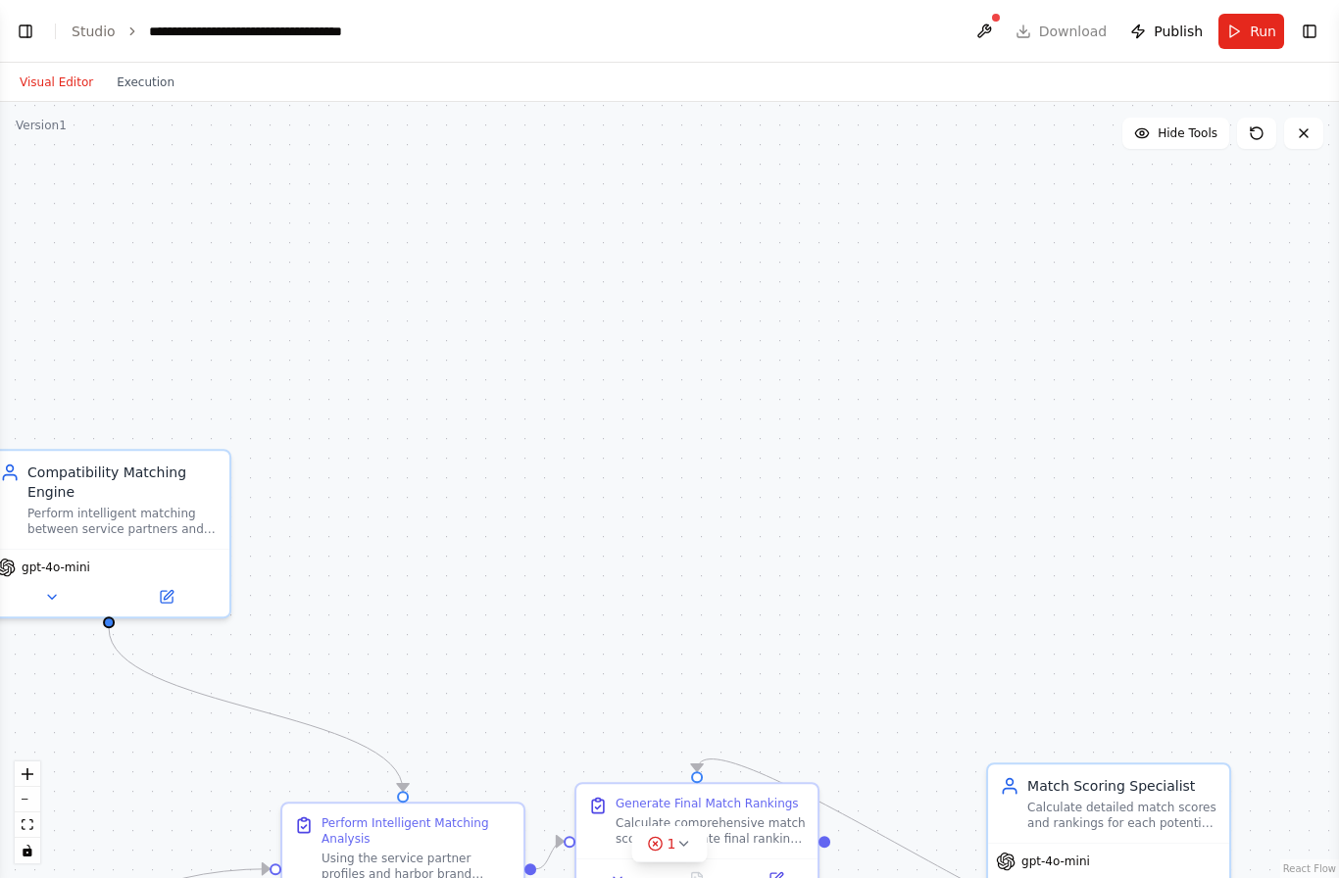
click at [1253, 115] on div ".deletable-edge-delete-btn { width: 20px; height: 20px; border: 0px solid #ffff…" at bounding box center [669, 490] width 1339 height 776
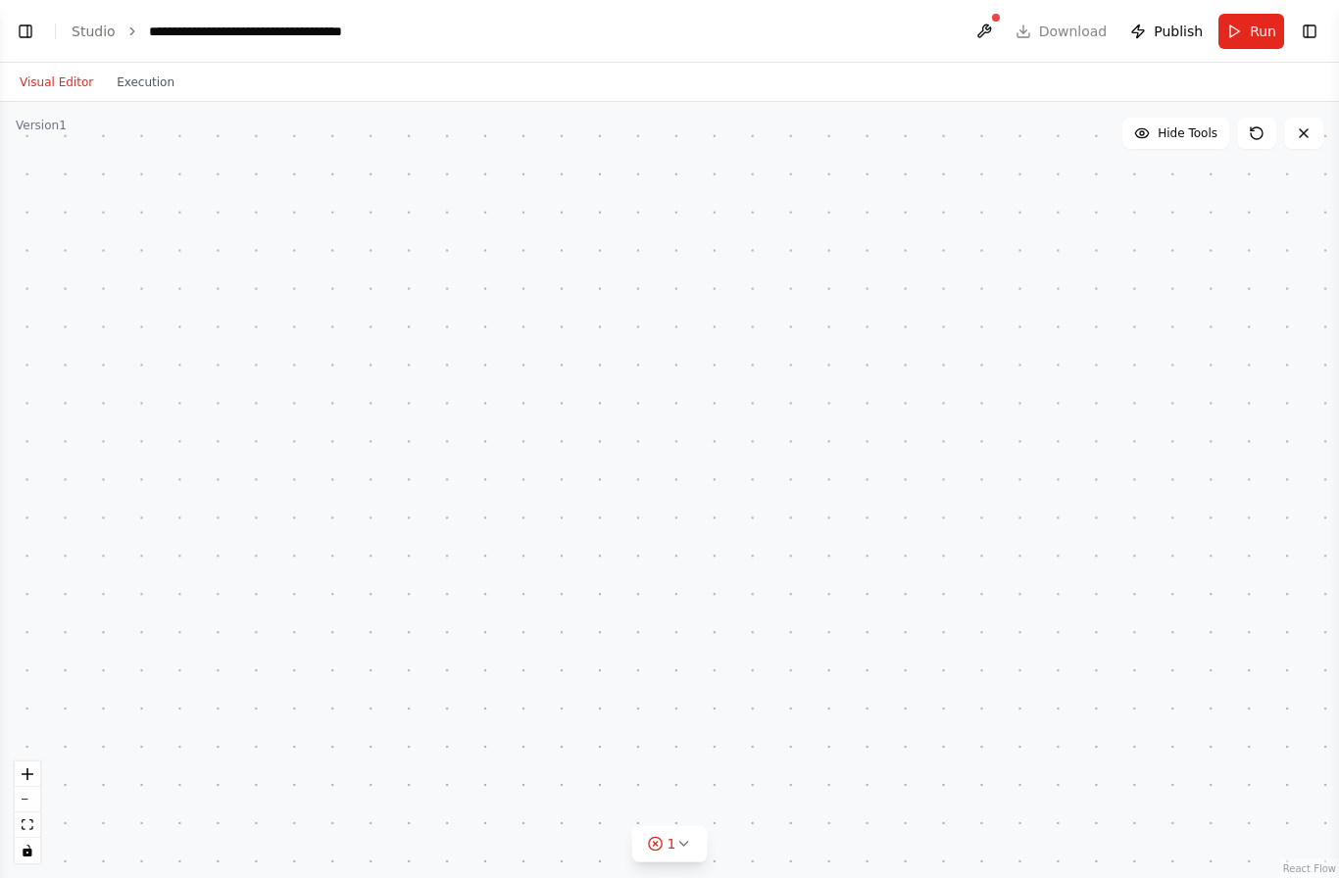
click at [1263, 135] on icon at bounding box center [1257, 133] width 16 height 16
click at [1263, 134] on icon at bounding box center [1257, 133] width 16 height 16
click at [1259, 136] on icon at bounding box center [1257, 133] width 16 height 16
click at [1260, 129] on icon at bounding box center [1257, 133] width 12 height 12
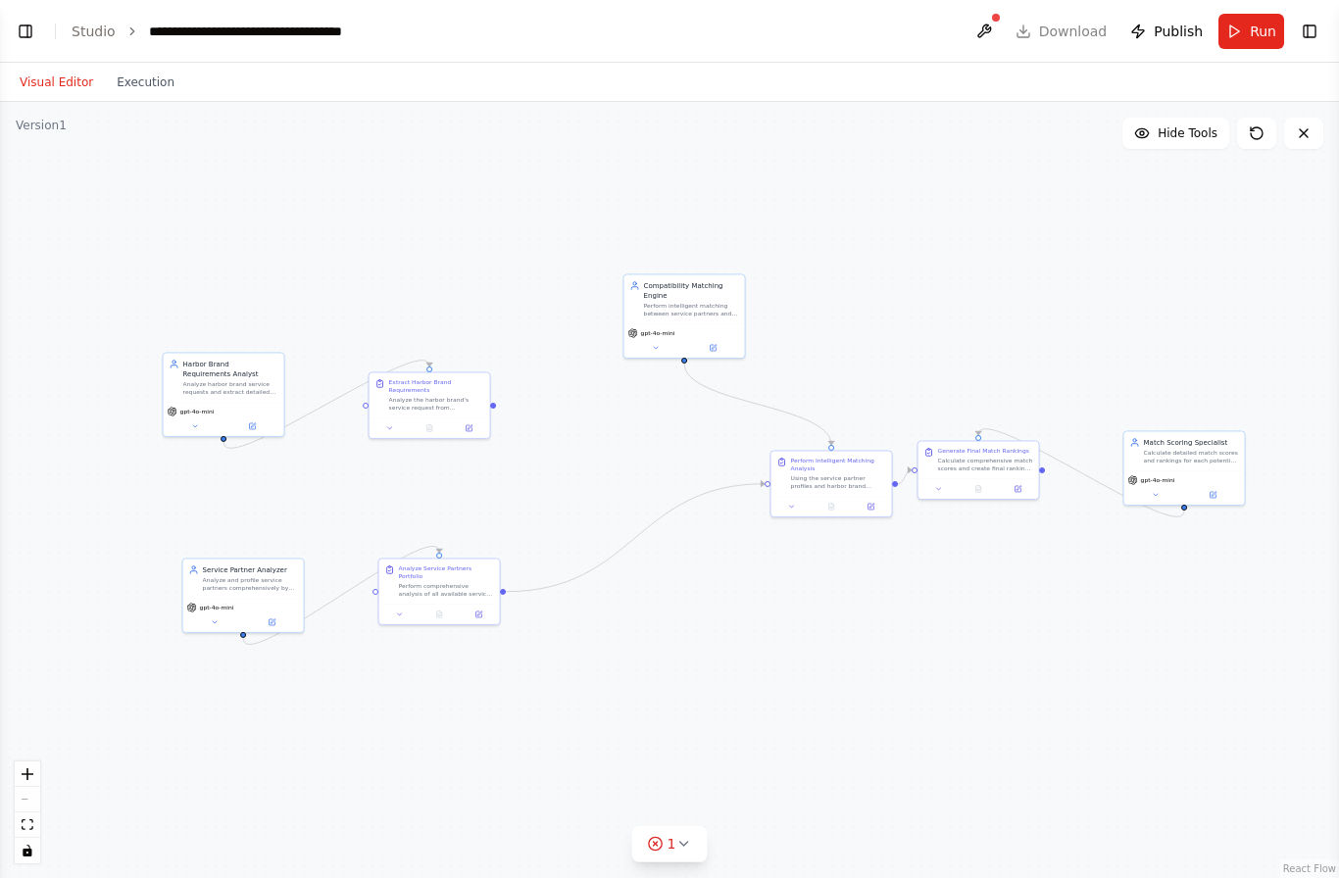
click at [1265, 131] on button at bounding box center [1256, 133] width 39 height 31
click at [1264, 130] on button at bounding box center [1256, 133] width 39 height 31
click at [1261, 125] on icon at bounding box center [1257, 133] width 16 height 16
click at [1251, 116] on div ".deletable-edge-delete-btn { width: 20px; height: 20px; border: 0px solid #ffff…" at bounding box center [669, 490] width 1339 height 776
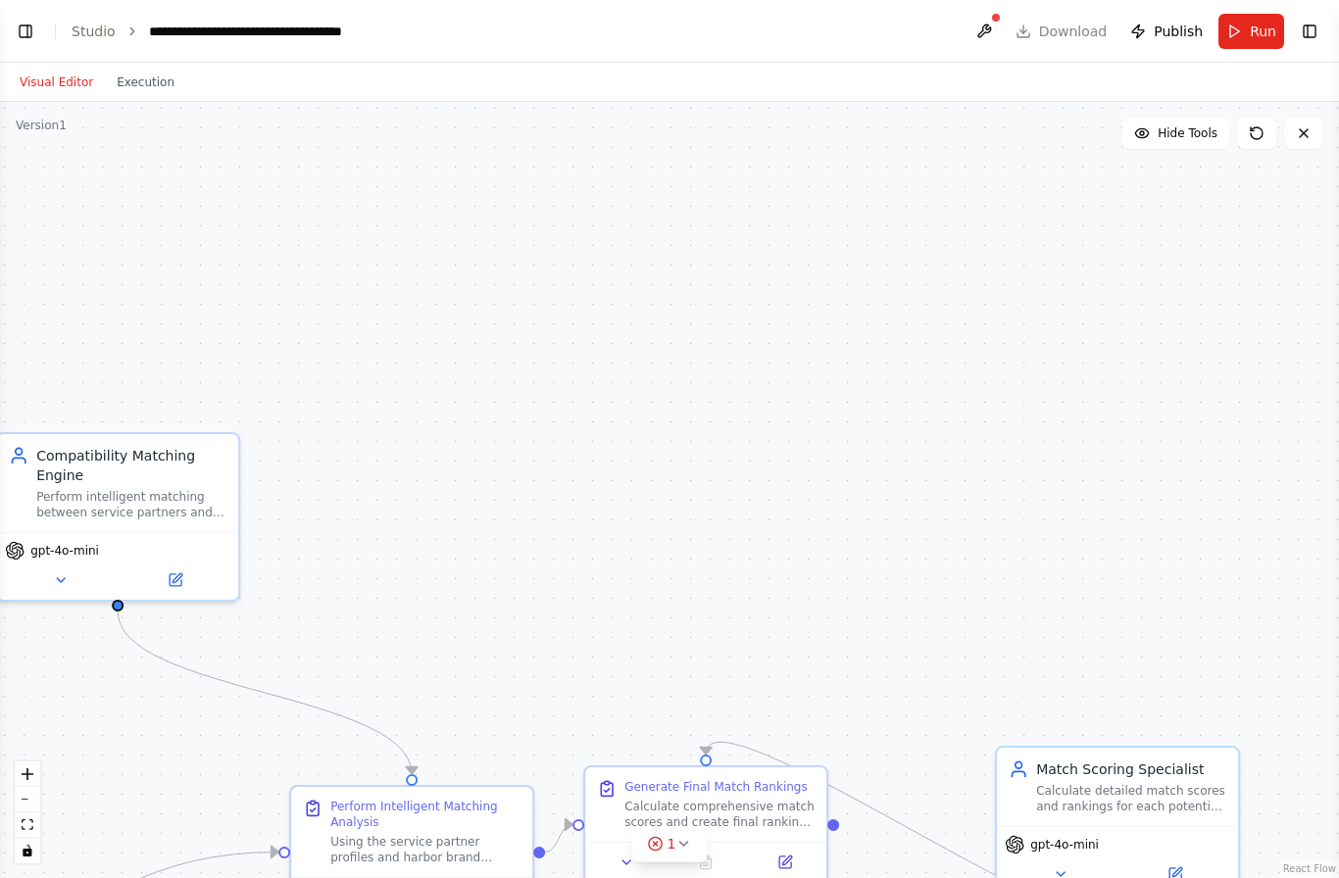
click at [1309, 133] on icon at bounding box center [1304, 133] width 16 height 16
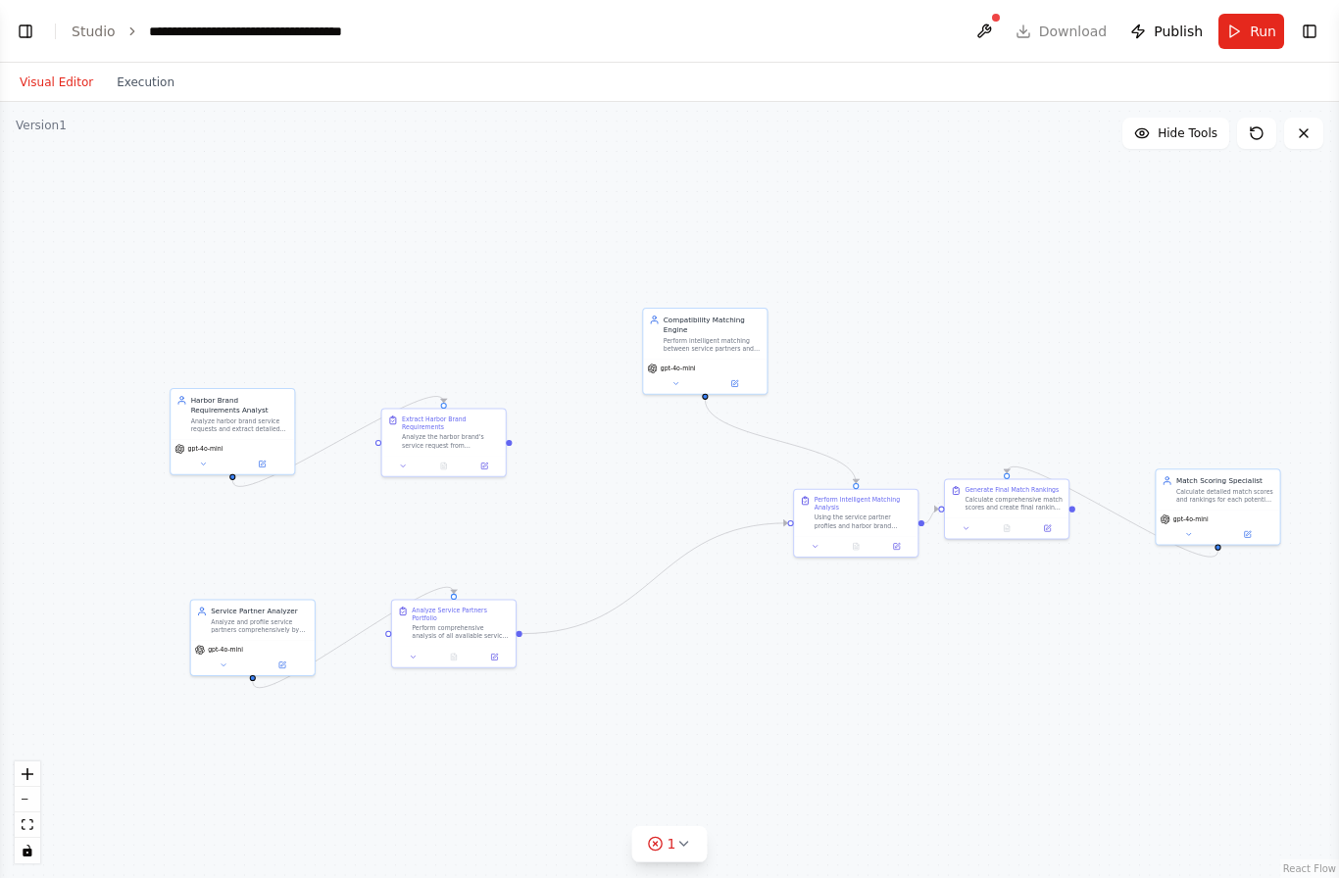
click at [1000, 25] on button at bounding box center [983, 31] width 31 height 35
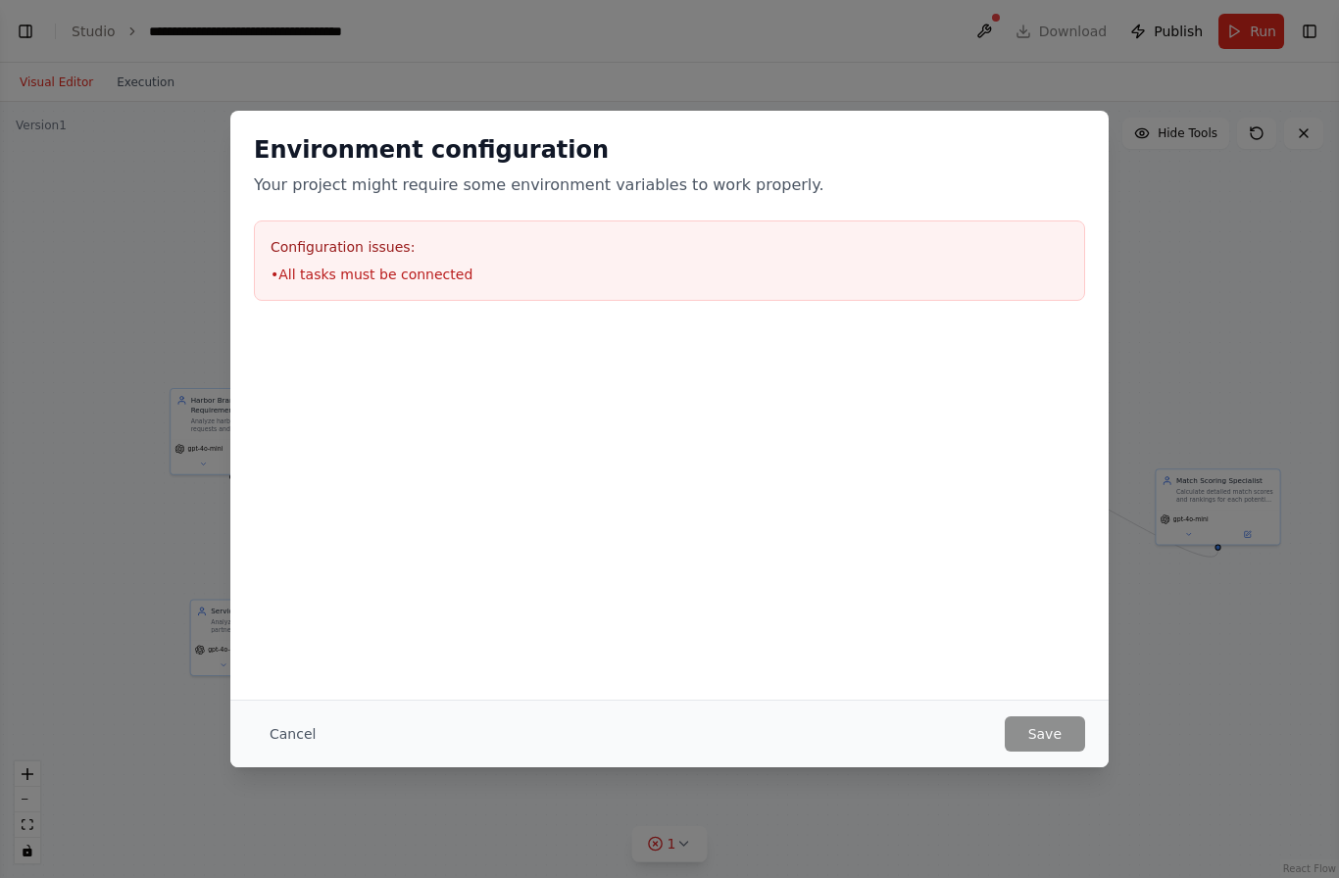
click at [307, 745] on button "Cancel" at bounding box center [292, 733] width 77 height 35
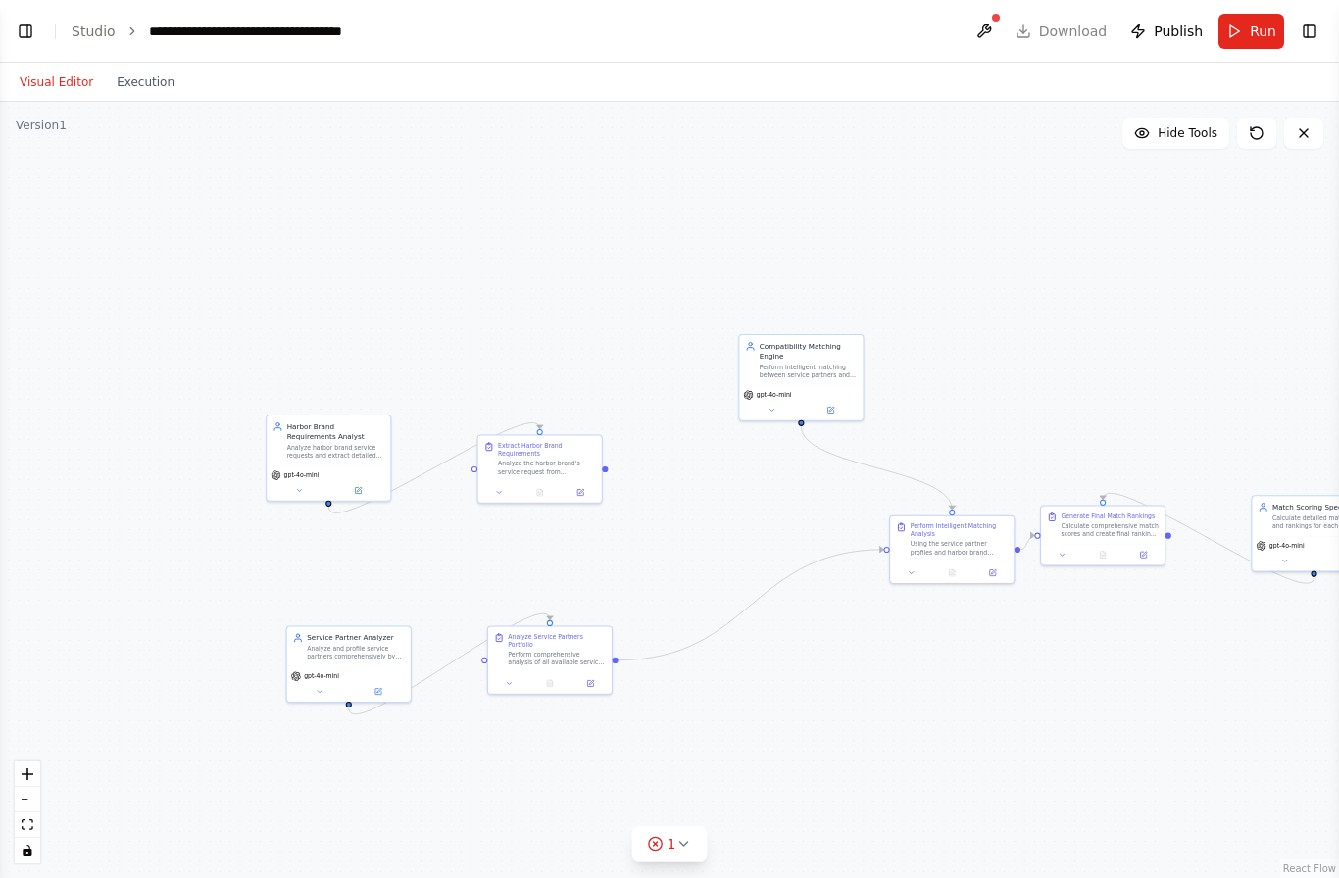
click at [41, 19] on header "**********" at bounding box center [669, 31] width 1339 height 63
click at [37, 19] on button "Toggle Left Sidebar" at bounding box center [25, 31] width 27 height 27
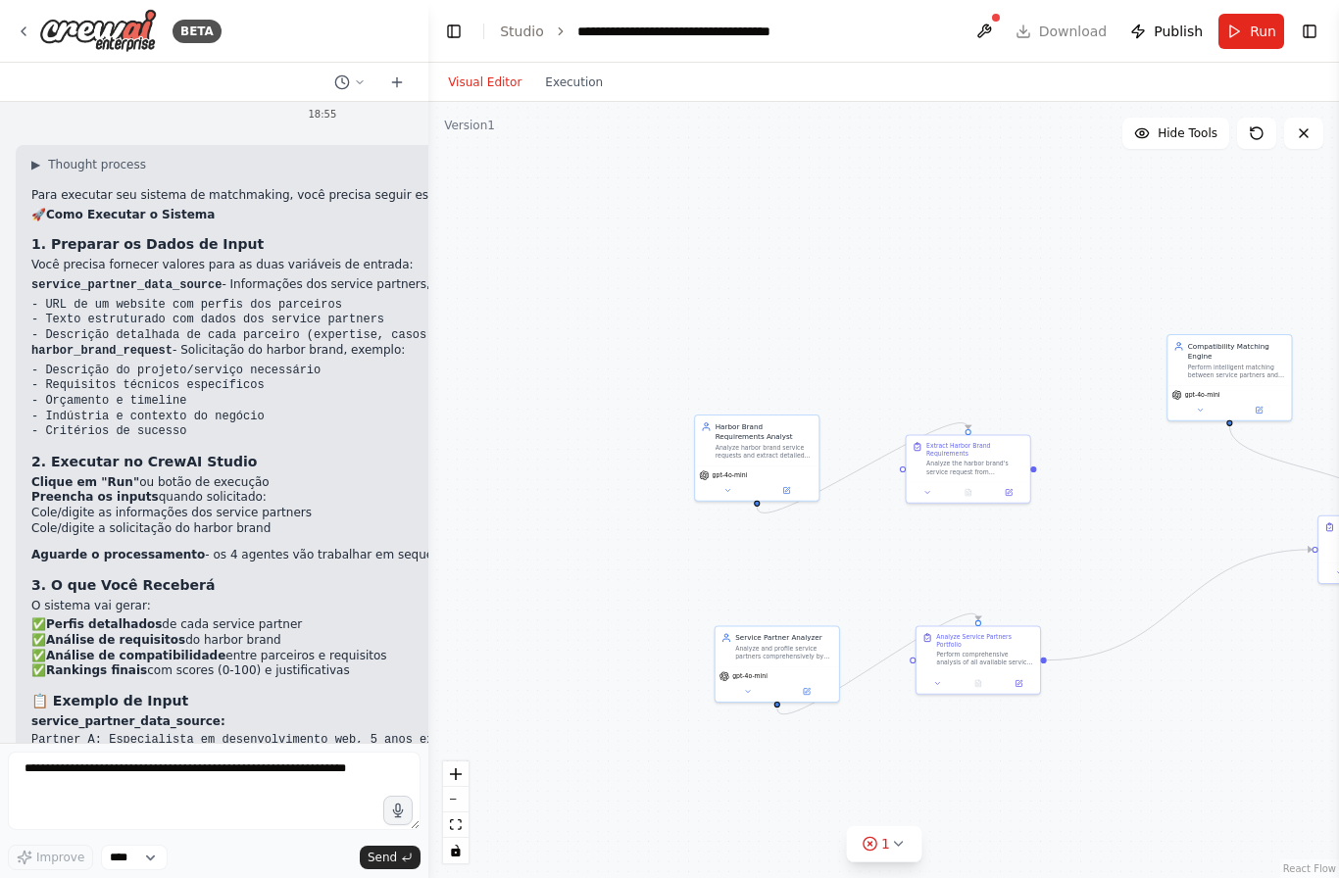
scroll to position [2948, 0]
click at [354, 91] on button at bounding box center [349, 83] width 47 height 24
click at [364, 240] on div at bounding box center [214, 439] width 428 height 878
click at [559, 238] on div ".deletable-edge-delete-btn { width: 20px; height: 20px; border: 0px solid #ffff…" at bounding box center [883, 490] width 911 height 776
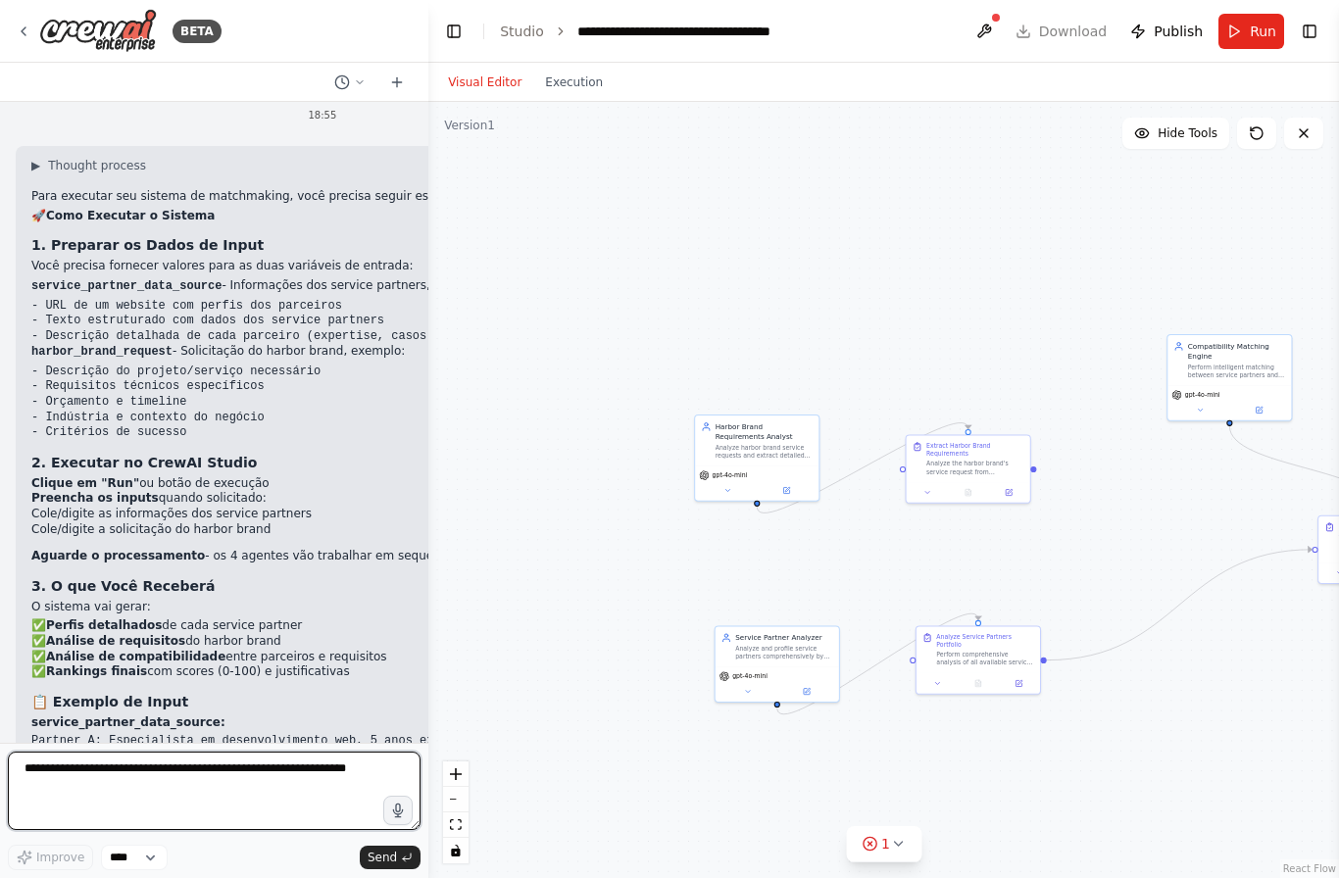
click at [273, 770] on textarea at bounding box center [214, 791] width 413 height 78
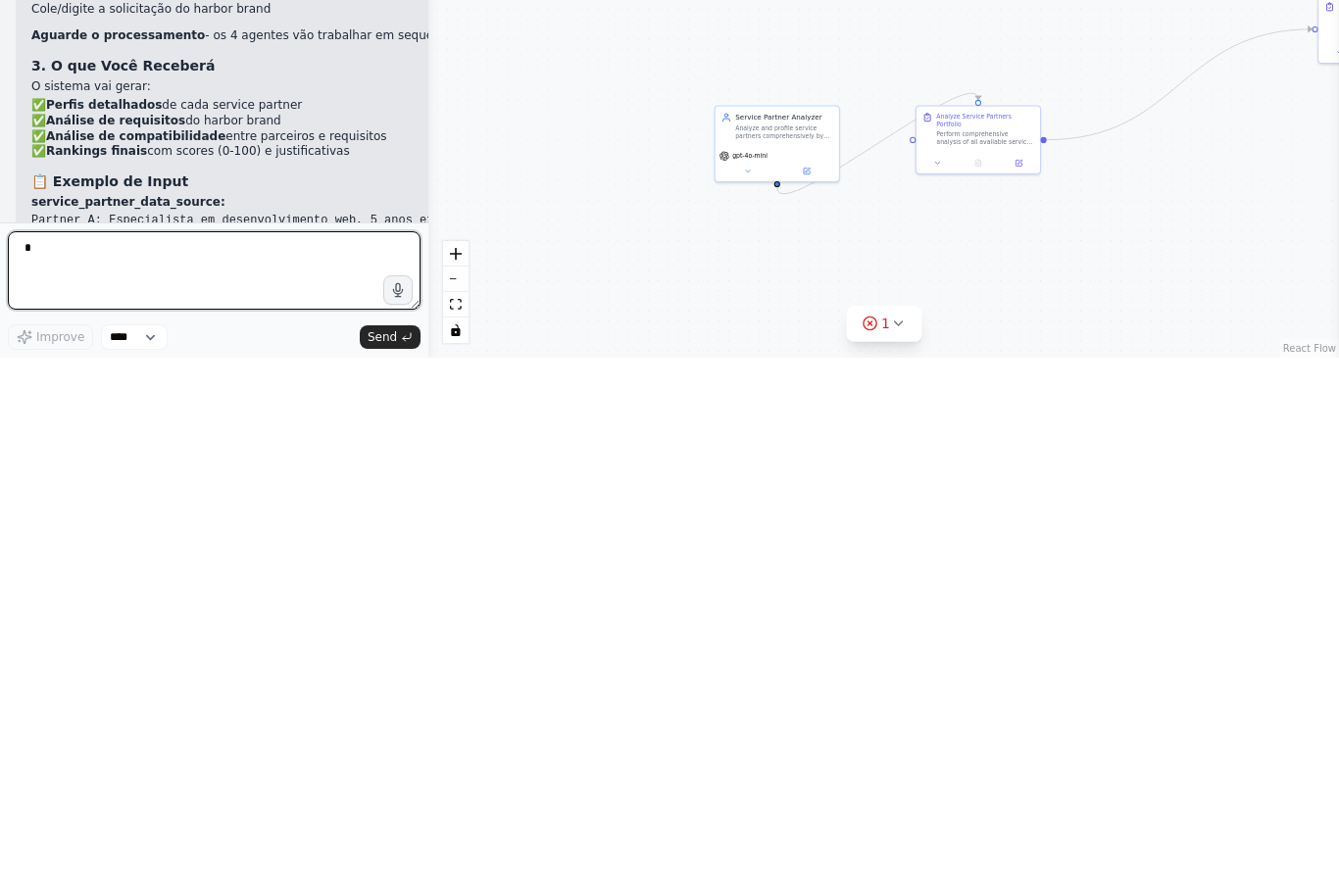
scroll to position [70, 0]
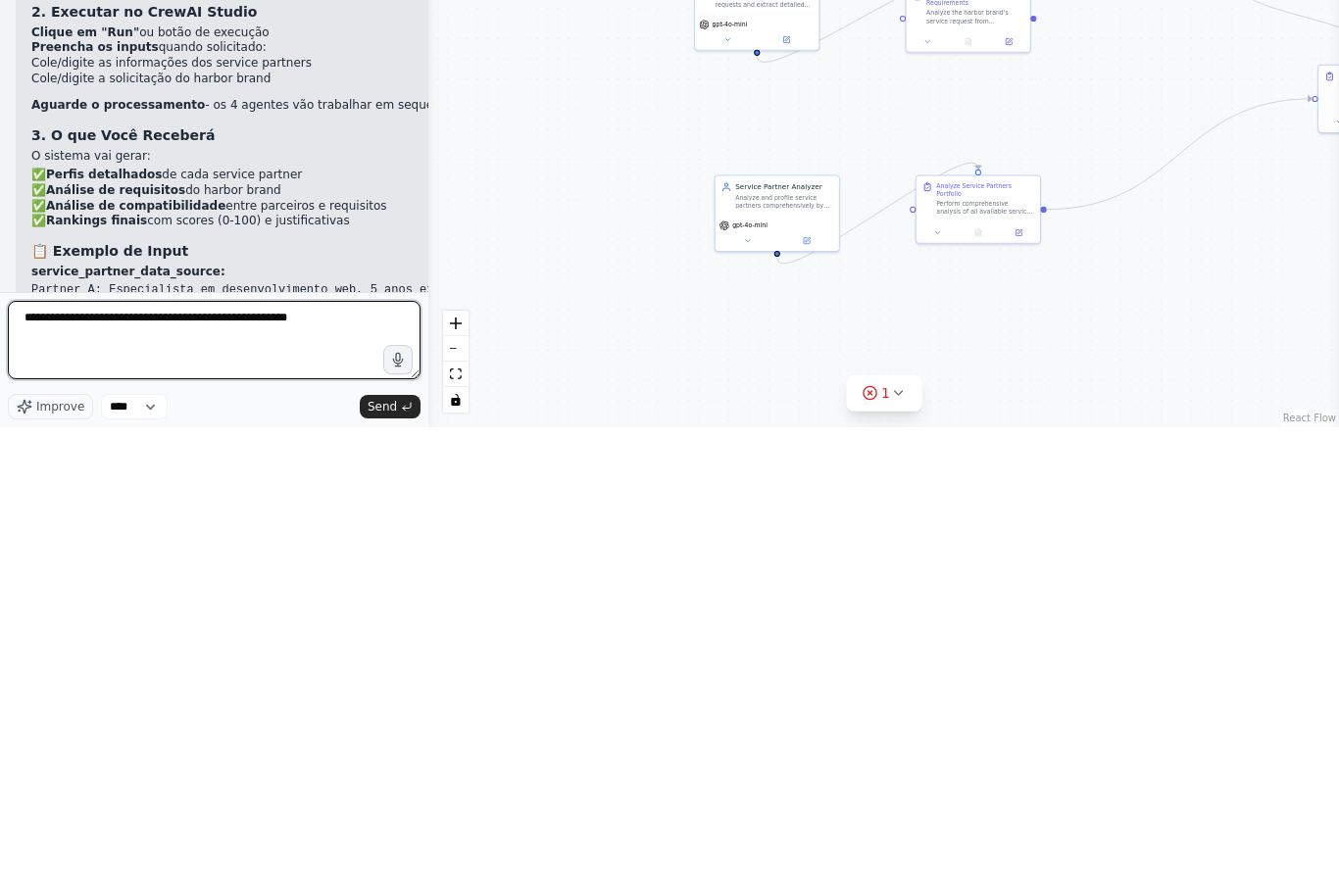
type textarea "**********"
click at [386, 850] on span "Send" at bounding box center [382, 858] width 29 height 16
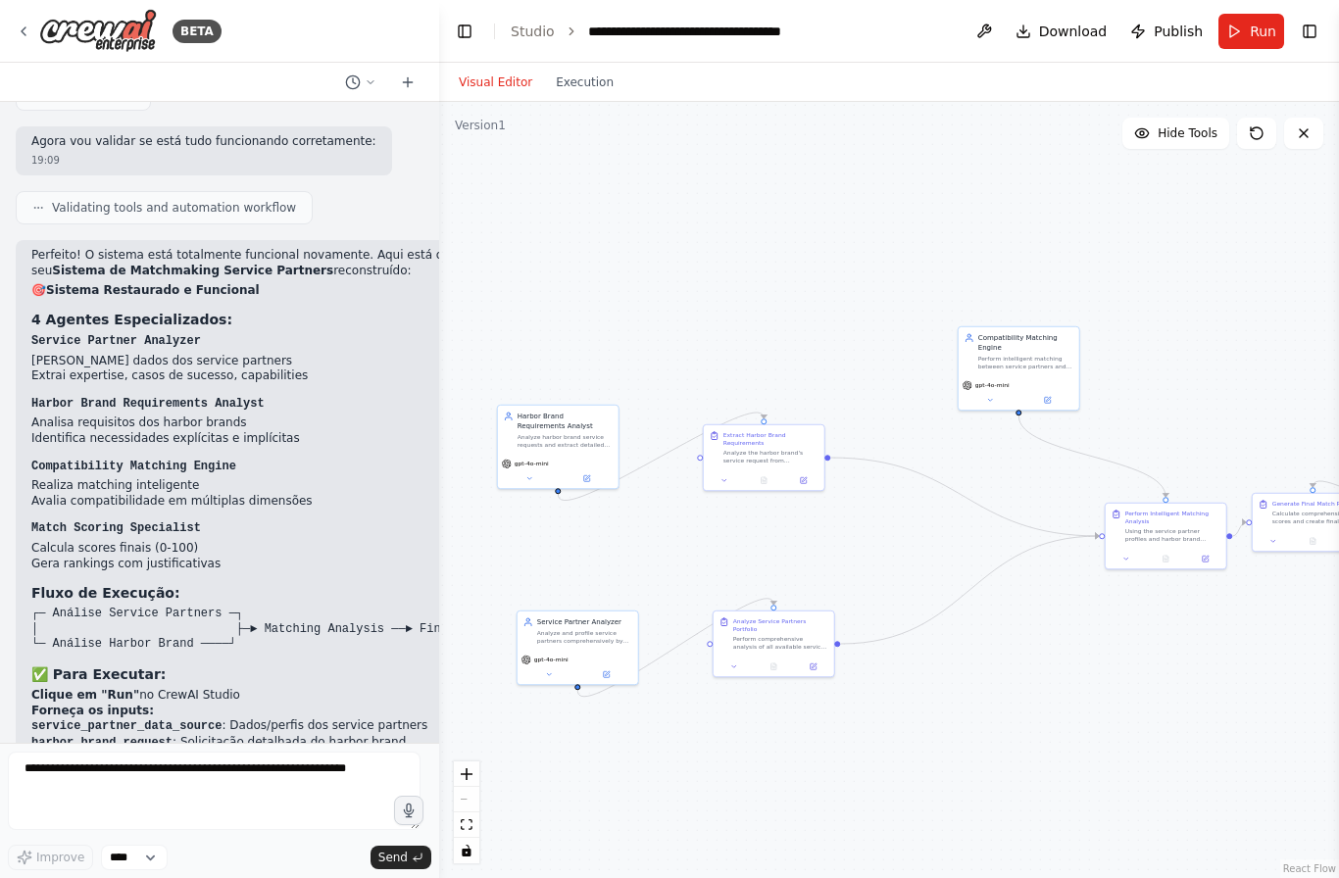
scroll to position [3964, 0]
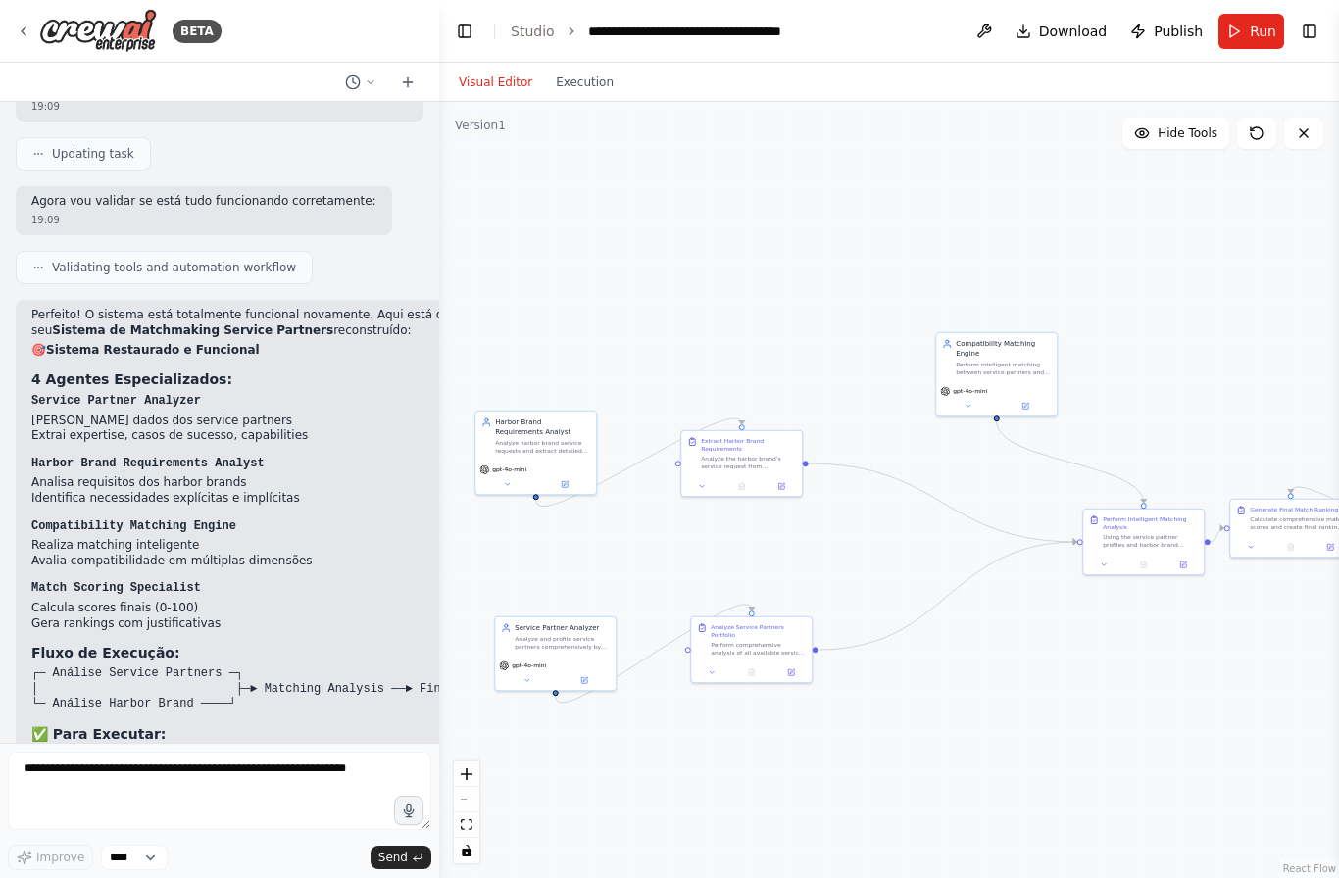
click at [1254, 29] on span "Run" at bounding box center [1263, 32] width 26 height 20
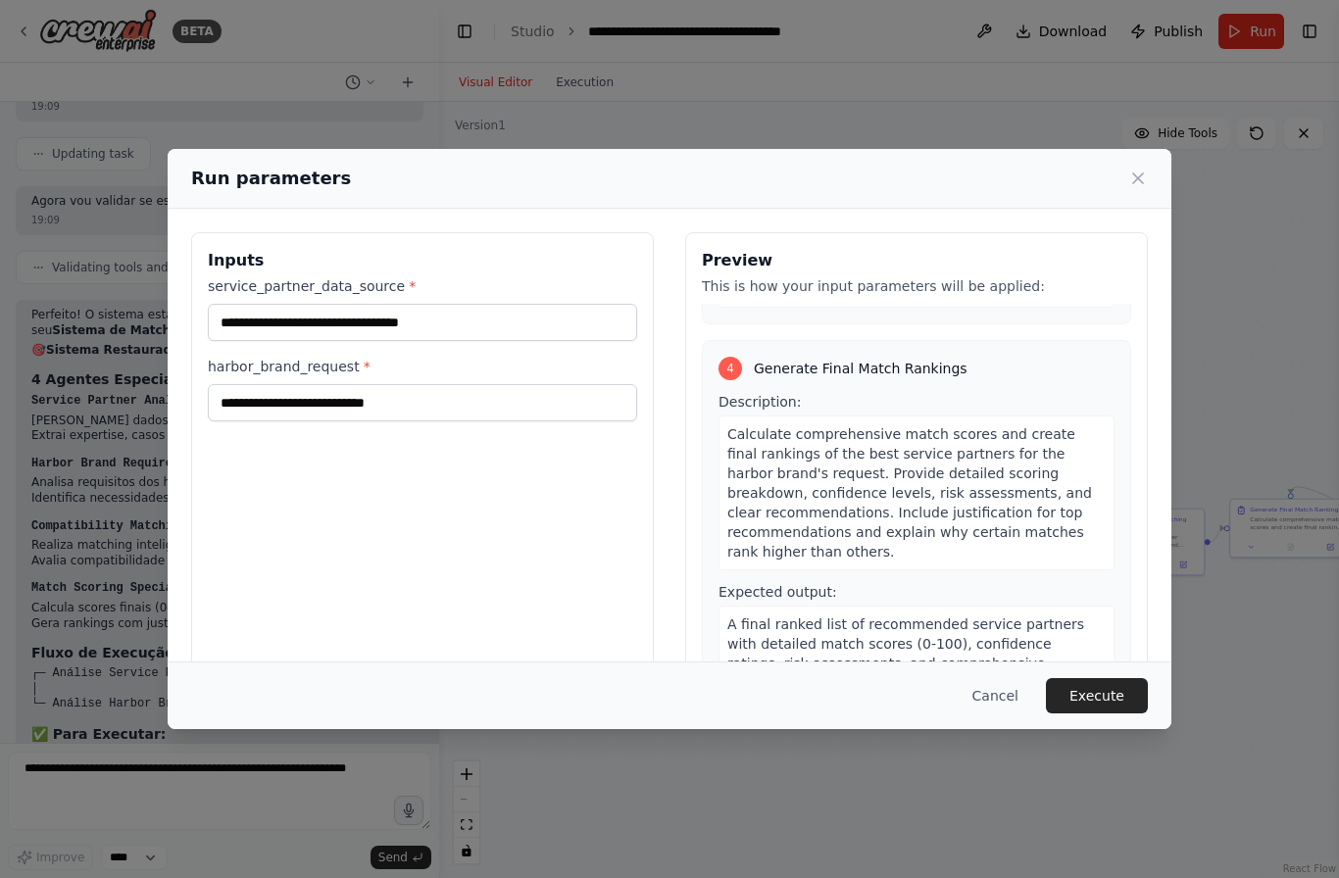
scroll to position [1204, 0]
click at [995, 714] on button "Cancel" at bounding box center [995, 695] width 77 height 35
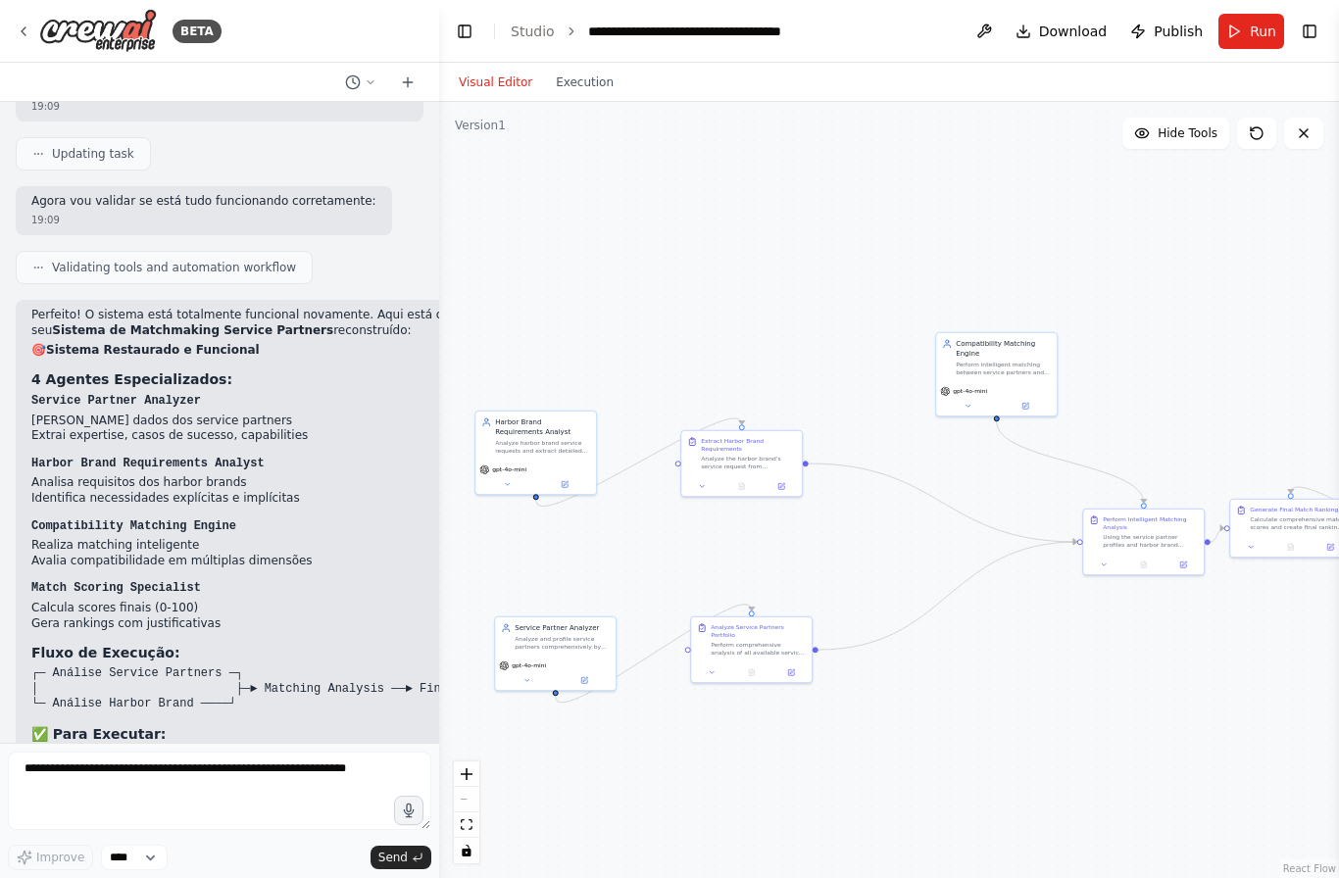
click at [1257, 34] on span "Run" at bounding box center [1263, 32] width 26 height 20
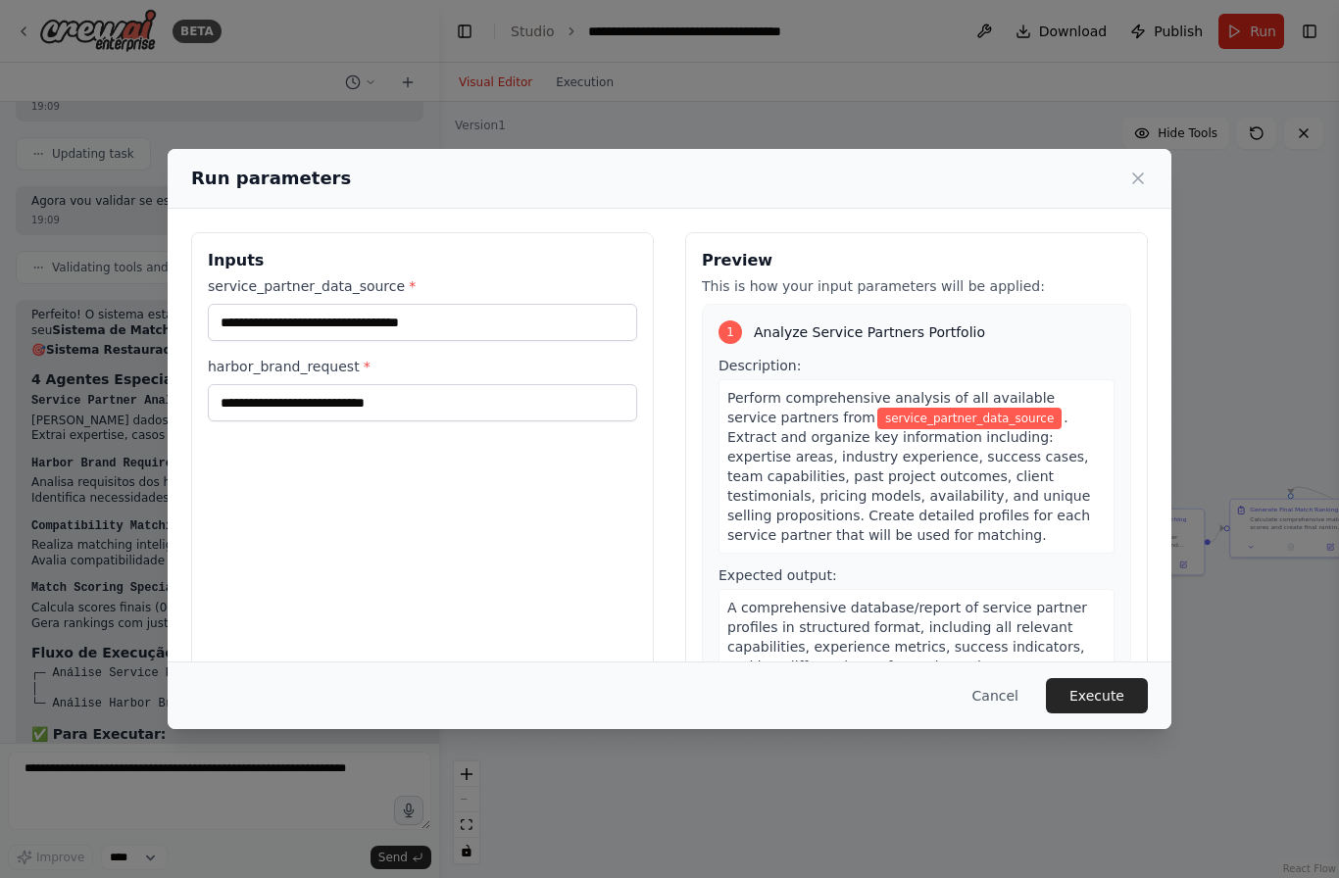
scroll to position [0, 0]
click at [1004, 714] on button "Cancel" at bounding box center [995, 695] width 77 height 35
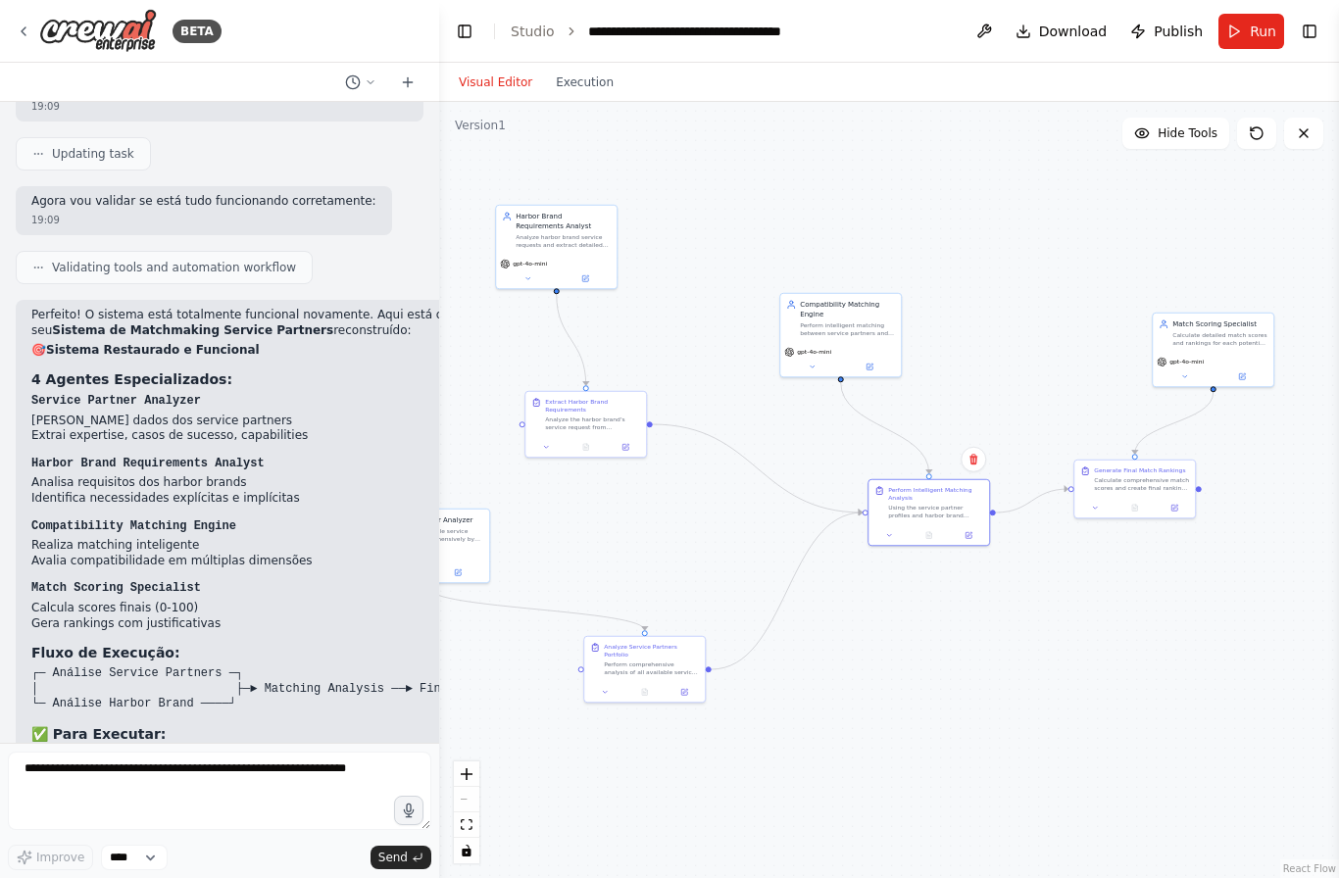
click at [969, 677] on div ".deletable-edge-delete-btn { width: 20px; height: 20px; border: 0px solid #ffff…" at bounding box center [889, 490] width 900 height 776
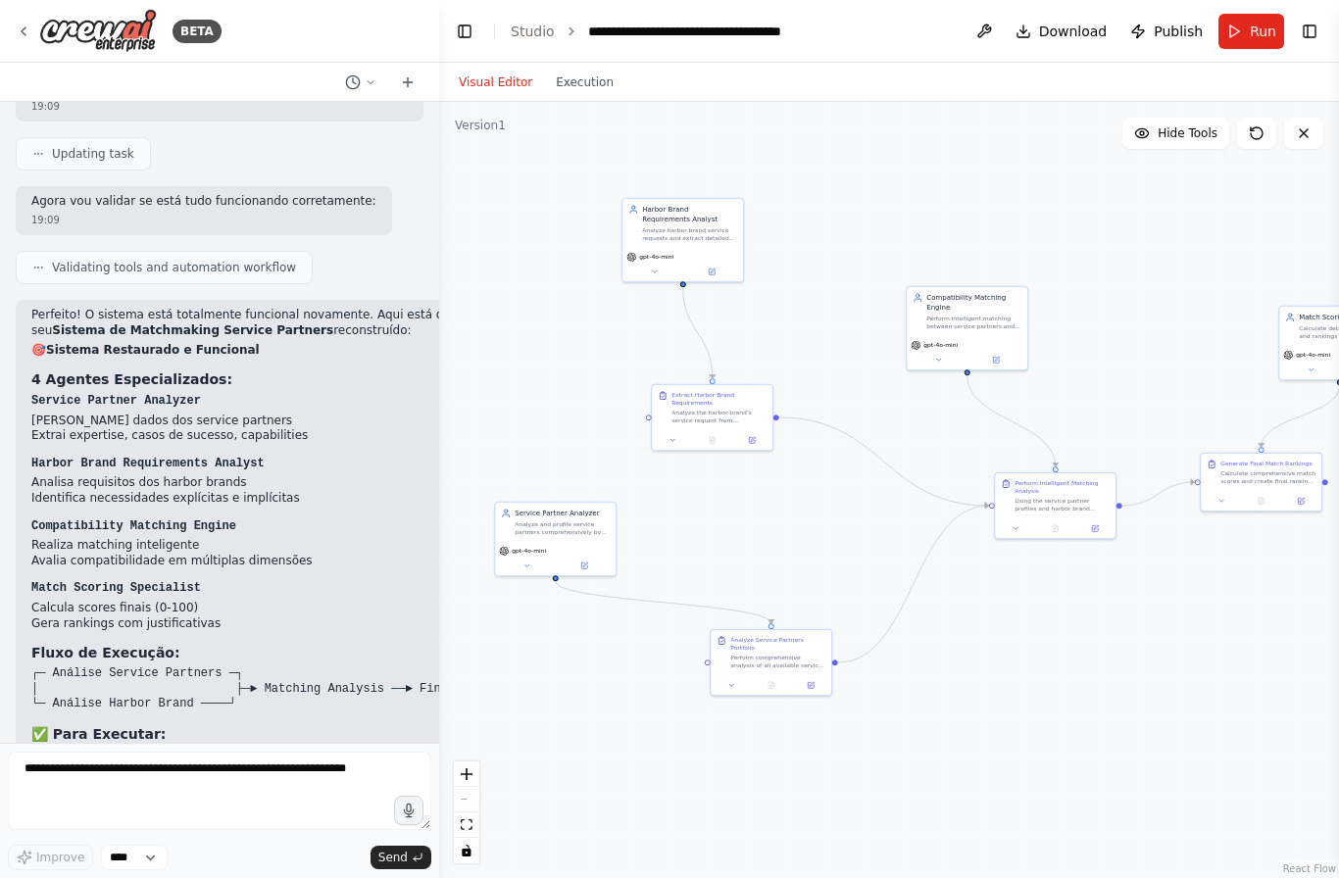
click at [1250, 38] on button "Run" at bounding box center [1251, 31] width 66 height 35
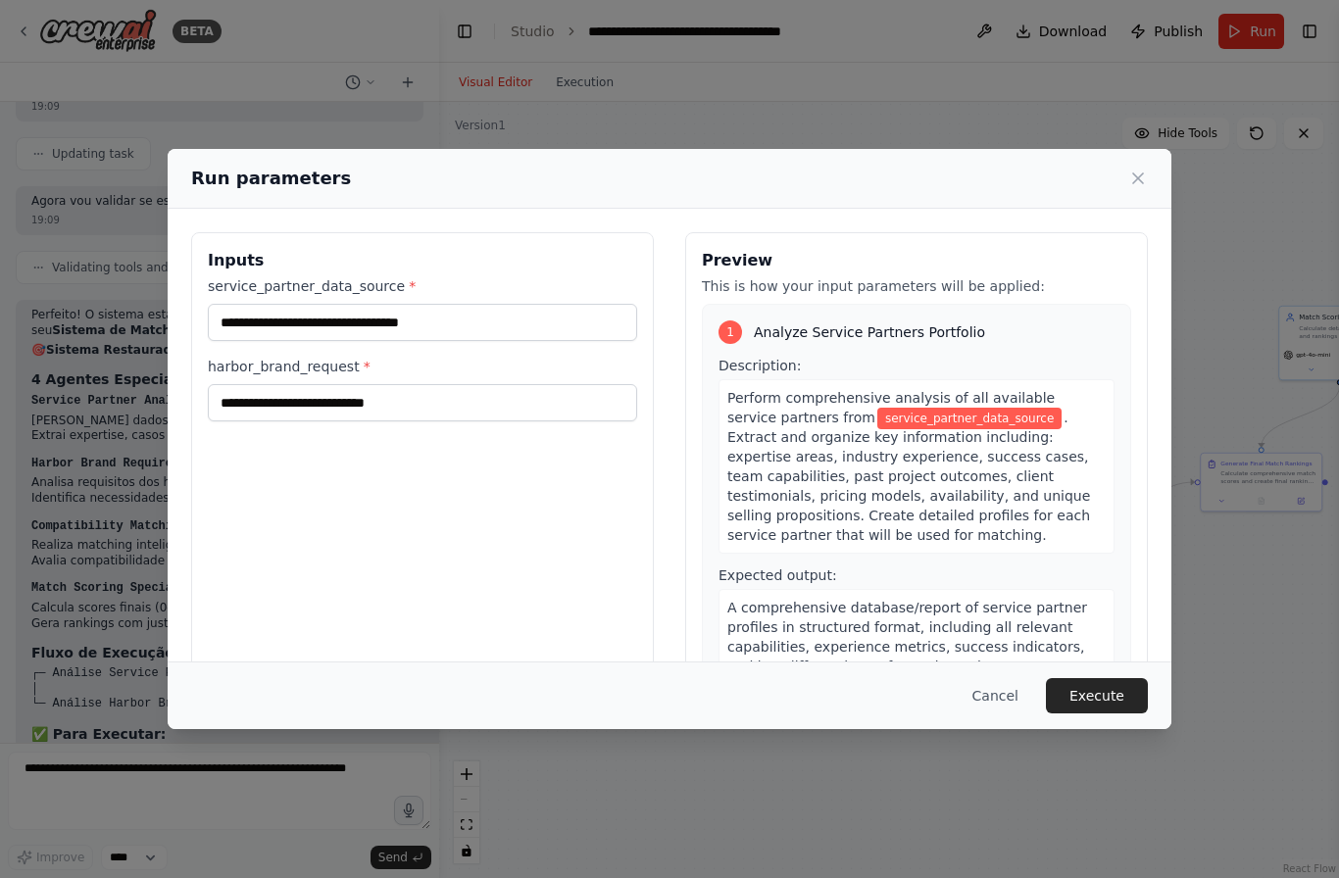
click at [1003, 714] on button "Cancel" at bounding box center [995, 695] width 77 height 35
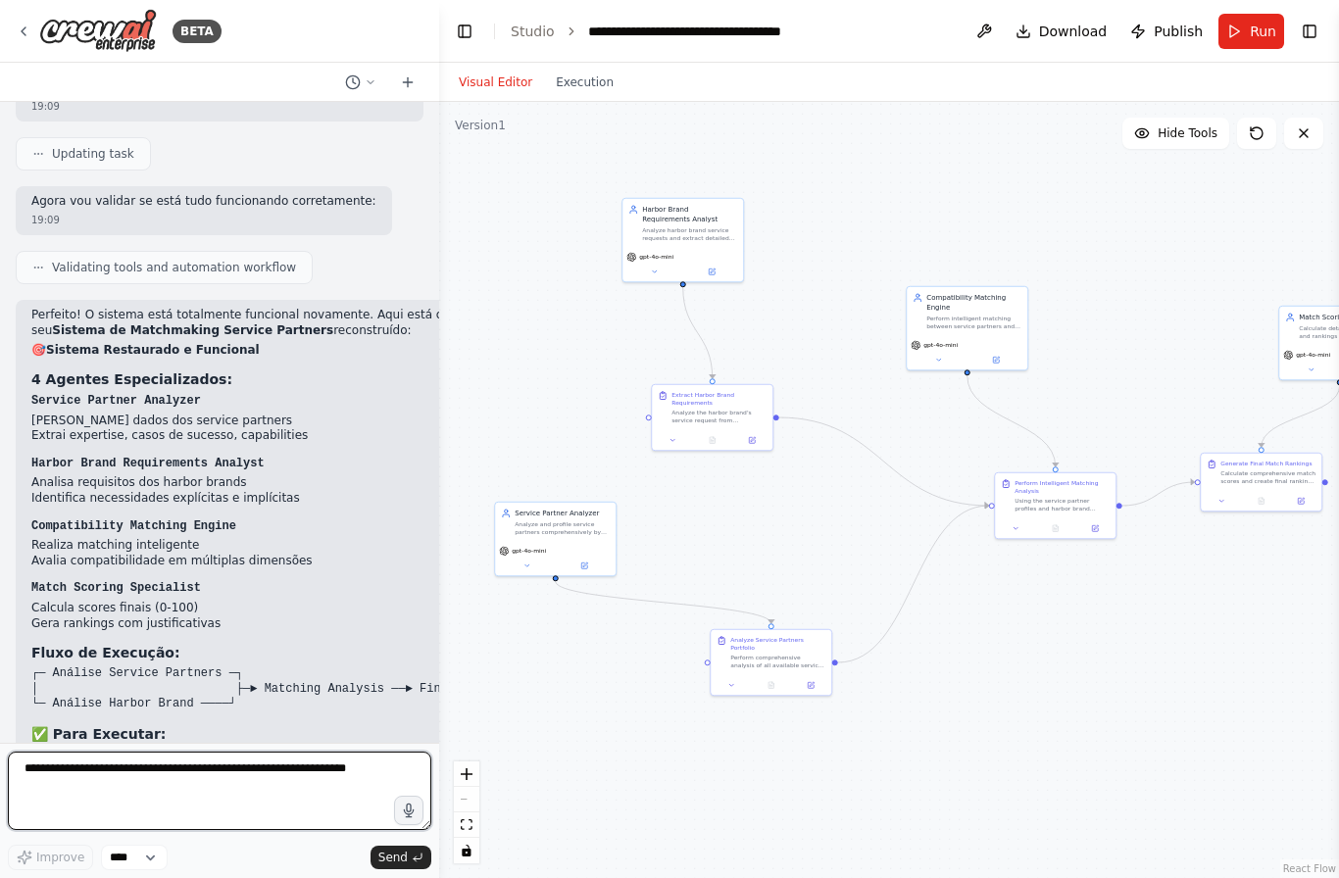
click at [163, 772] on textarea at bounding box center [219, 791] width 423 height 78
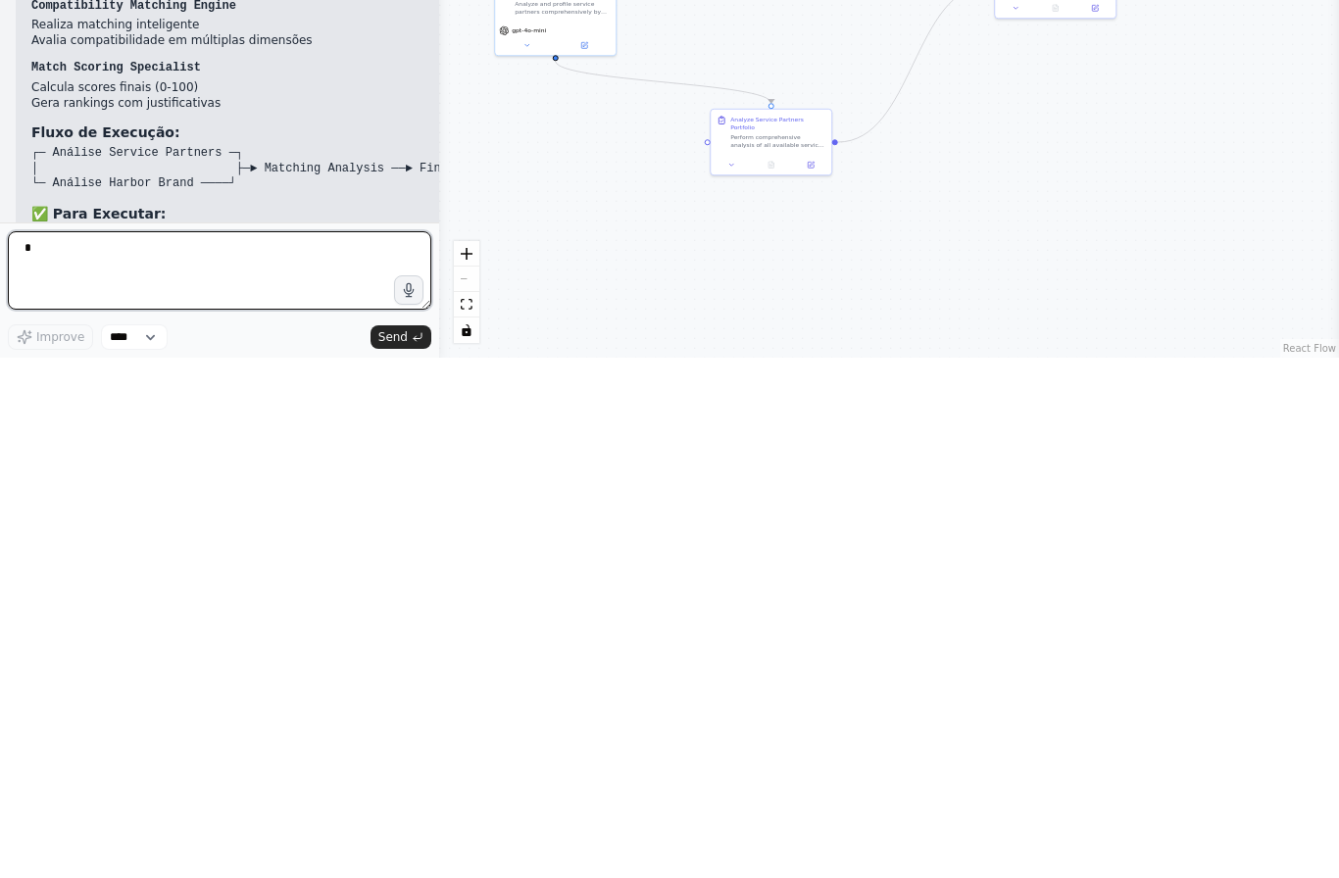
scroll to position [70, 0]
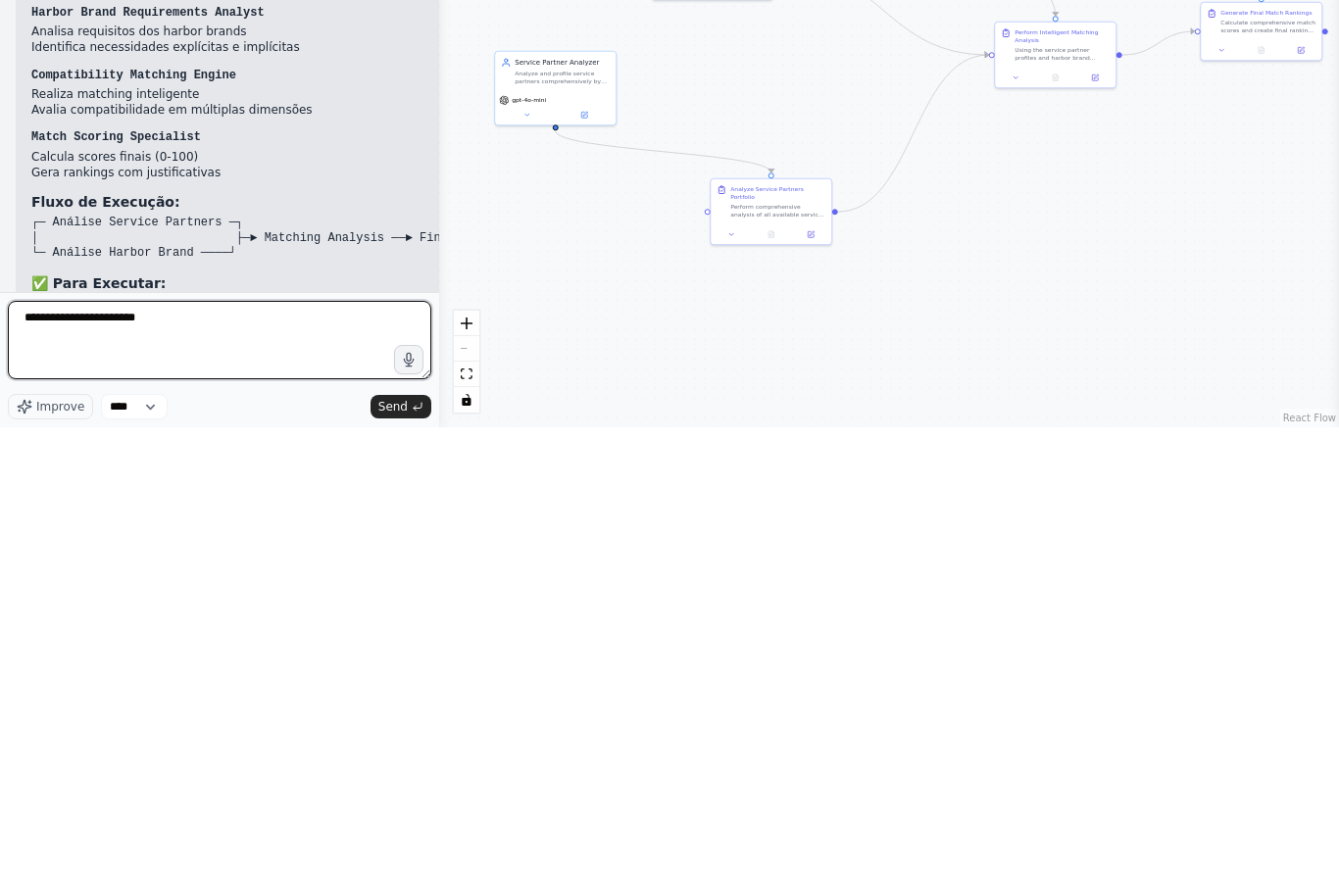
type textarea "**********"
click at [404, 850] on span "Send" at bounding box center [392, 858] width 29 height 16
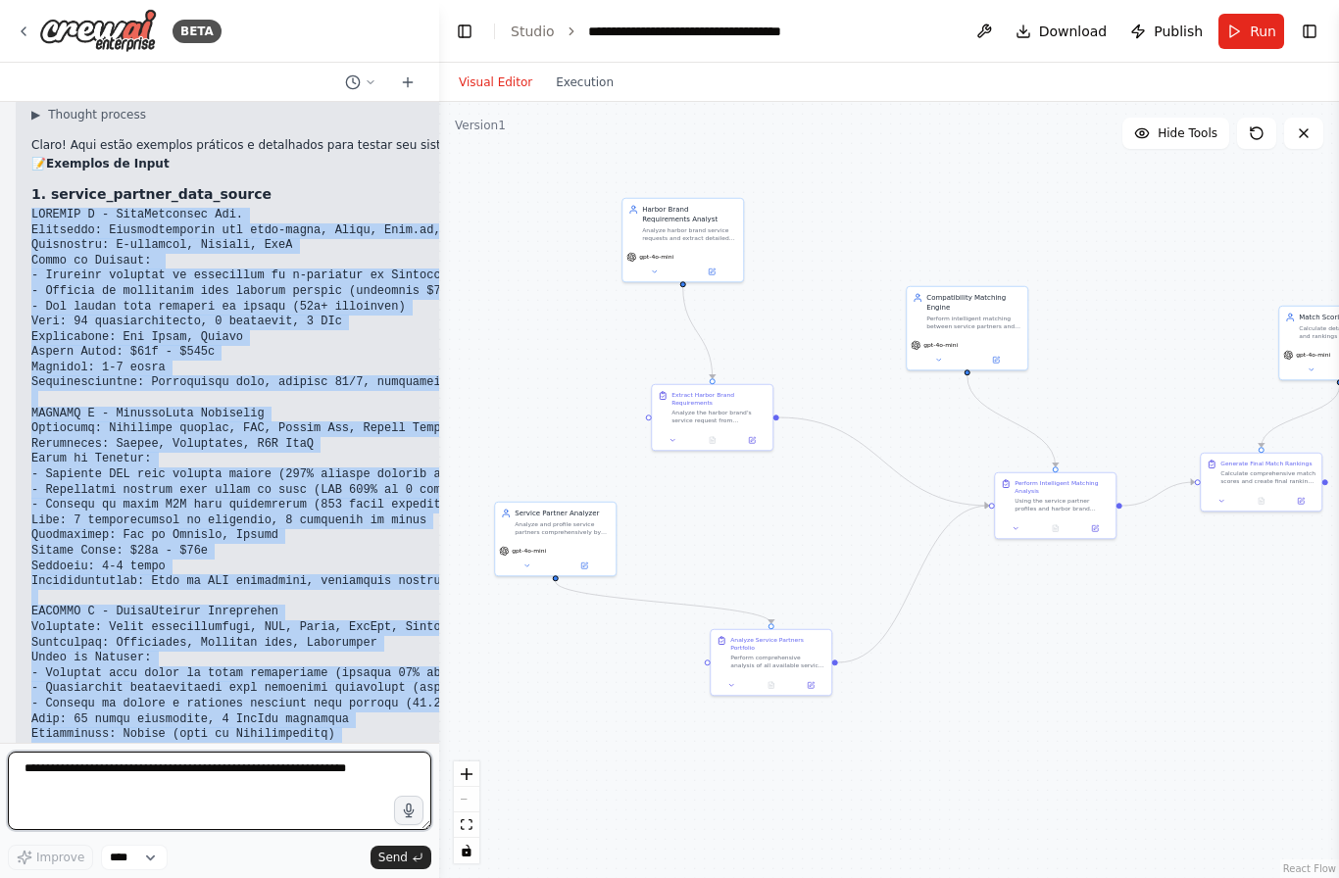
scroll to position [0, 0]
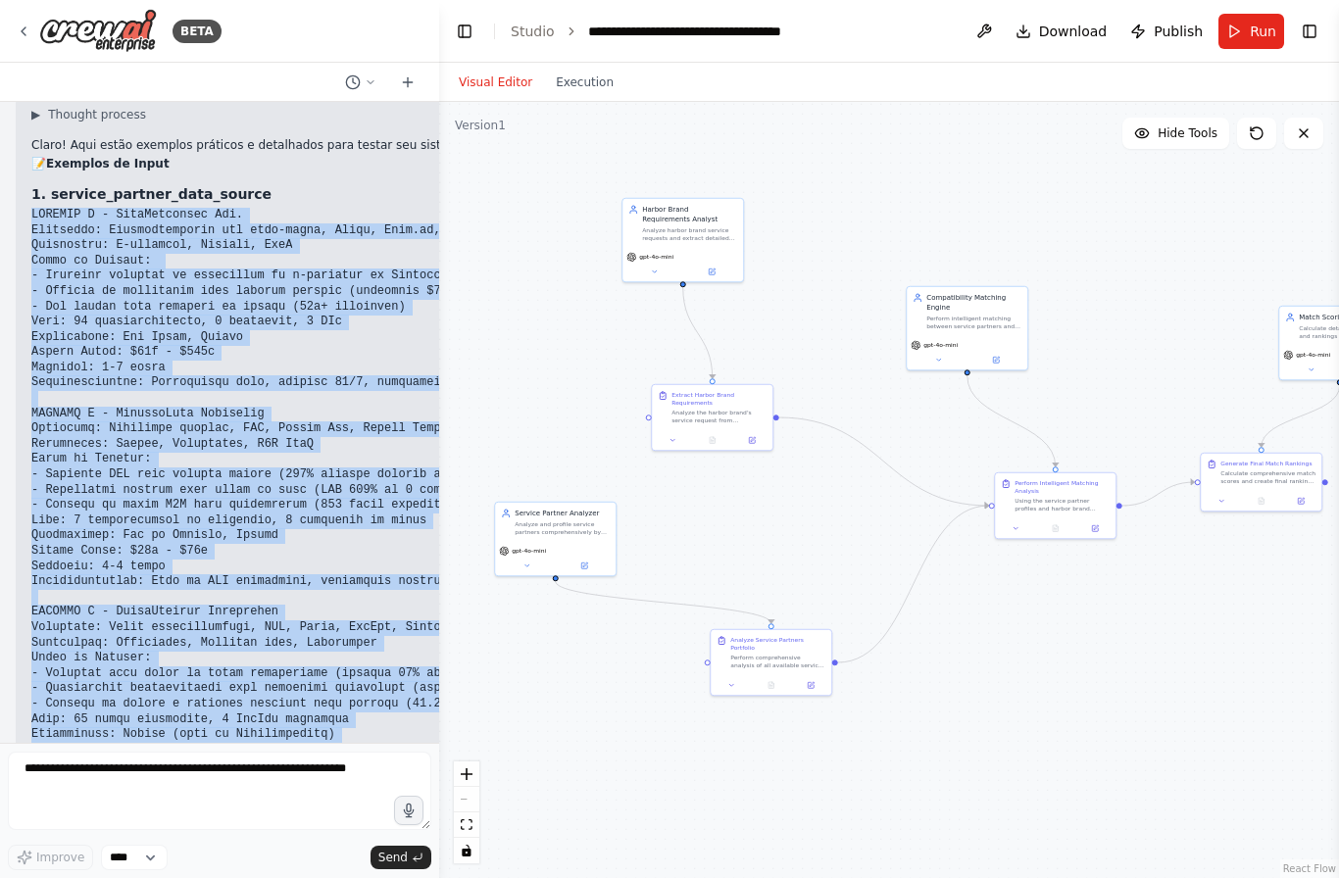
click at [1256, 30] on span "Run" at bounding box center [1263, 32] width 26 height 20
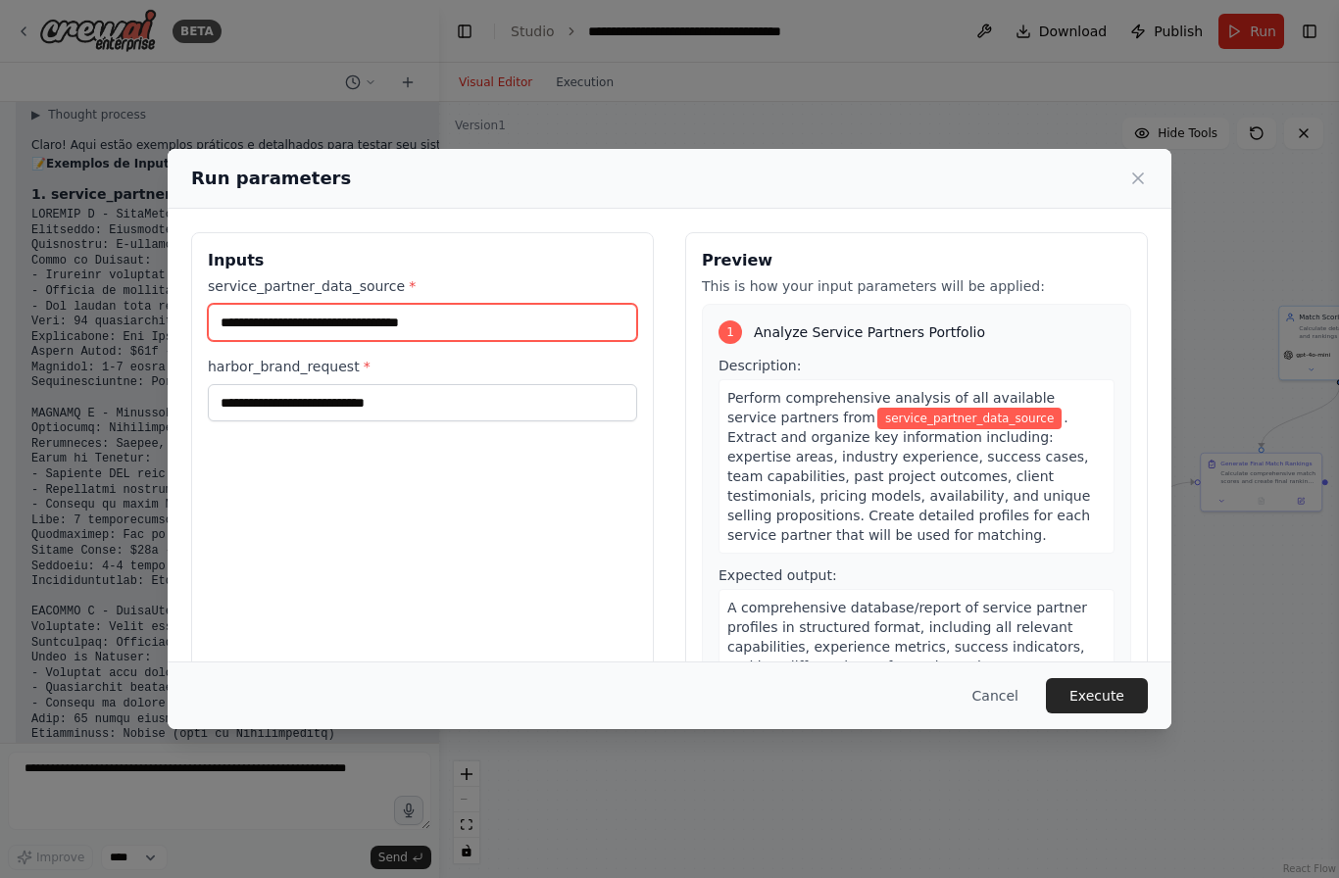
click at [227, 306] on input "service_partner_data_source *" at bounding box center [422, 322] width 429 height 37
paste input "**********"
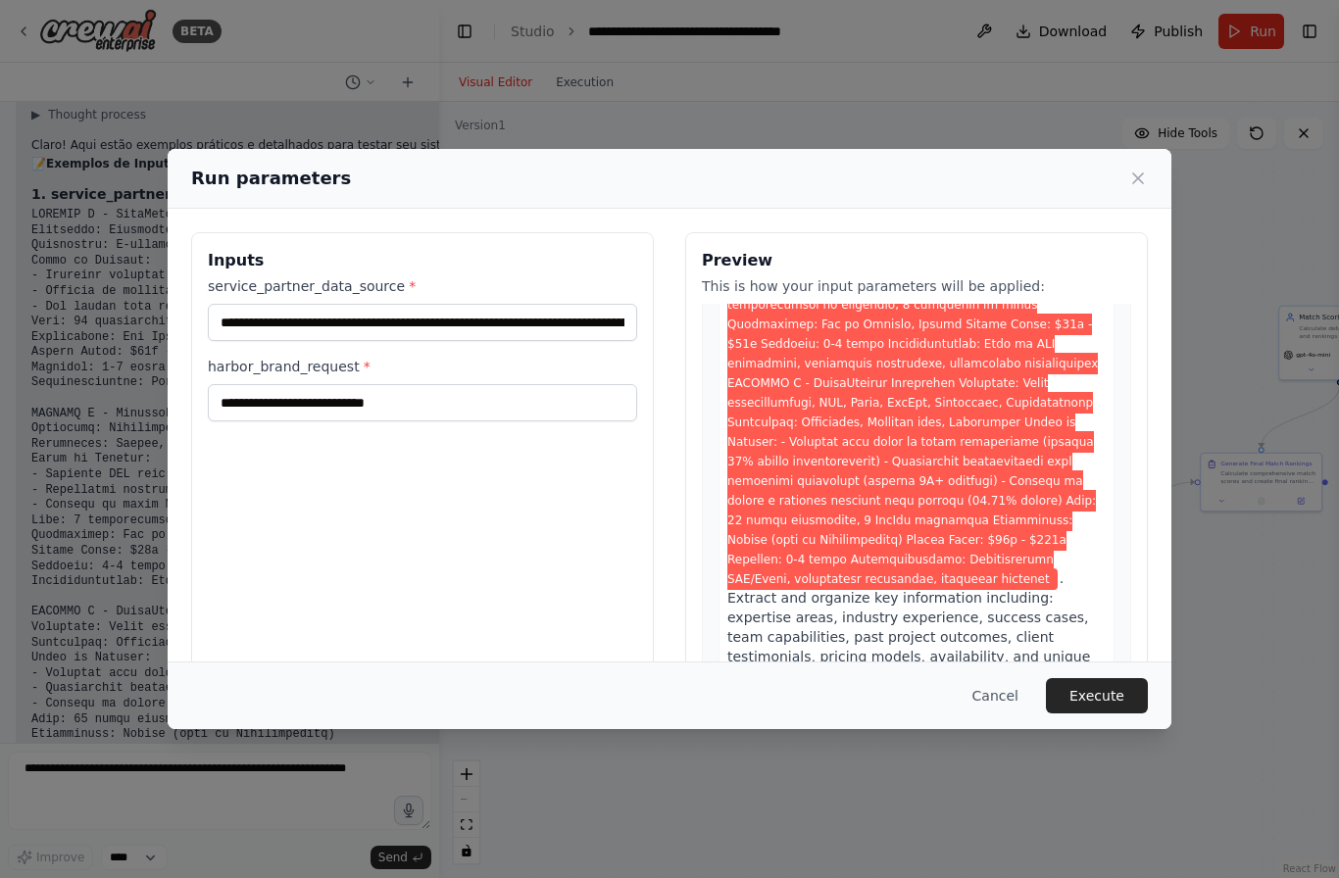
scroll to position [412, 0]
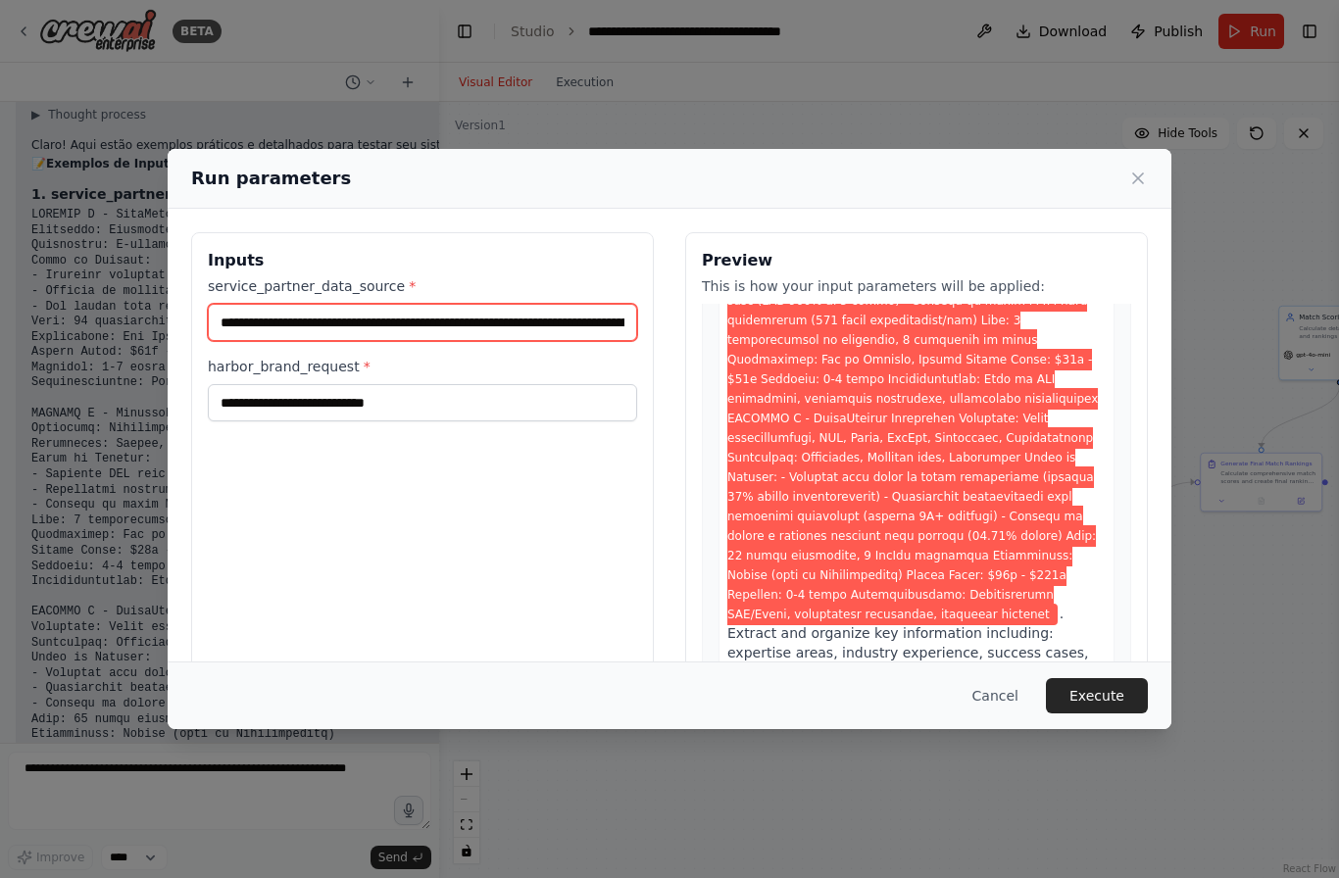
type input "**********"
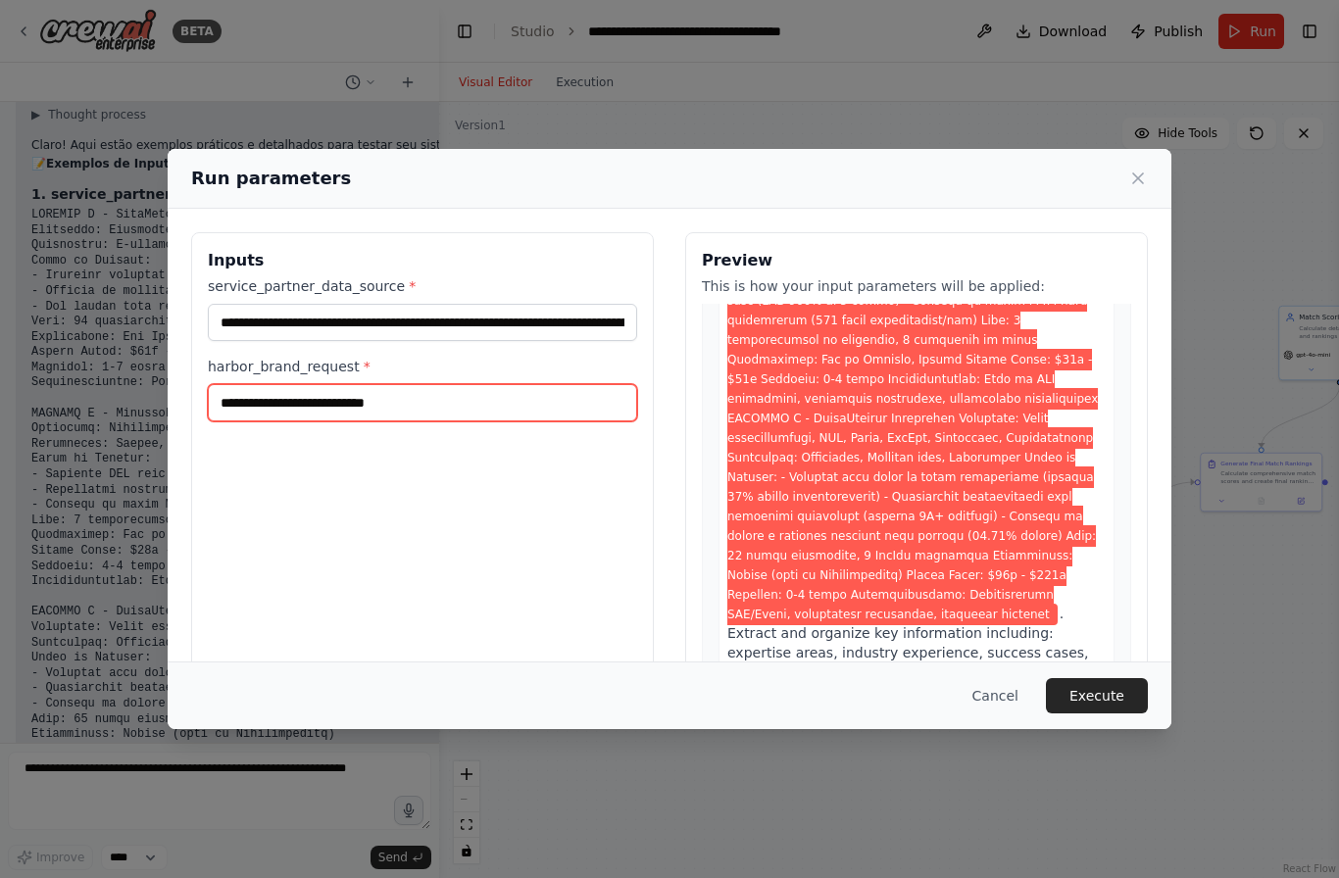
click at [540, 384] on input "harbor_brand_request *" at bounding box center [422, 402] width 429 height 37
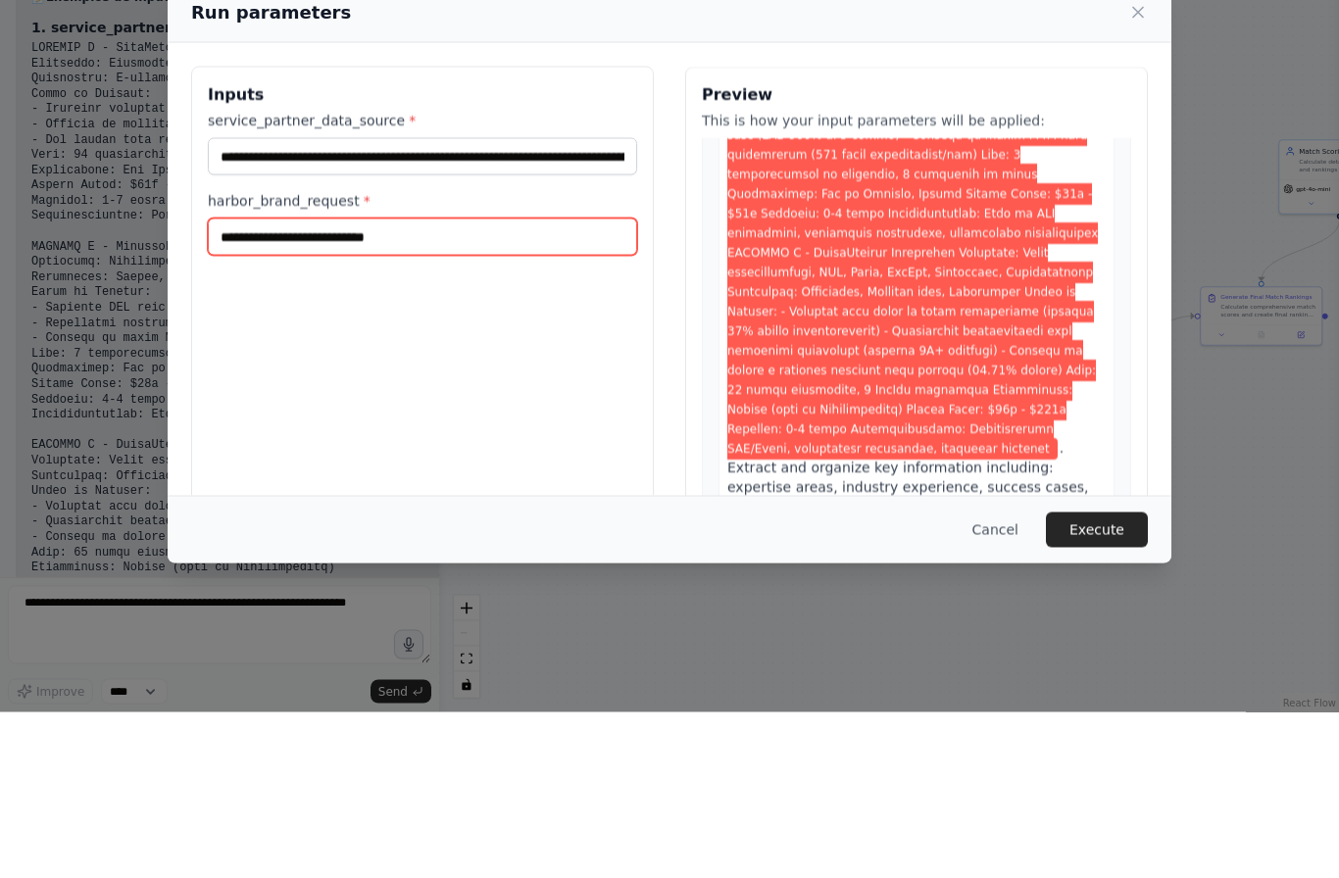
paste input "**********"
click at [422, 384] on input "harbor_brand_request *" at bounding box center [422, 402] width 429 height 37
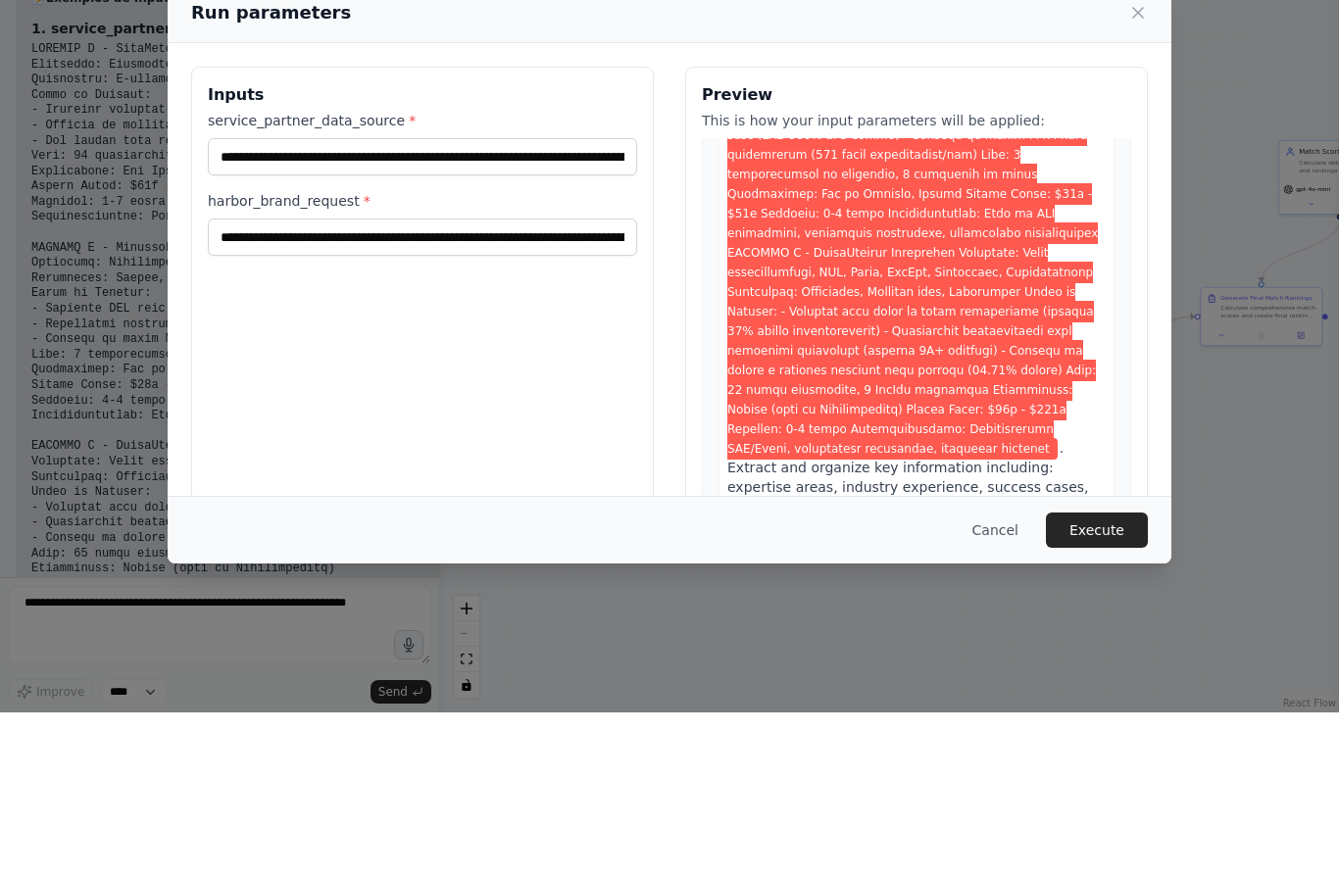
click at [531, 357] on label "harbor_brand_request *" at bounding box center [422, 367] width 429 height 20
click at [531, 384] on input "harbor_brand_request *" at bounding box center [422, 402] width 429 height 37
click at [368, 384] on input "harbor_brand_request *" at bounding box center [422, 402] width 429 height 37
click at [363, 384] on input "harbor_brand_request *" at bounding box center [422, 402] width 429 height 37
click at [355, 384] on input "harbor_brand_request *" at bounding box center [422, 402] width 429 height 37
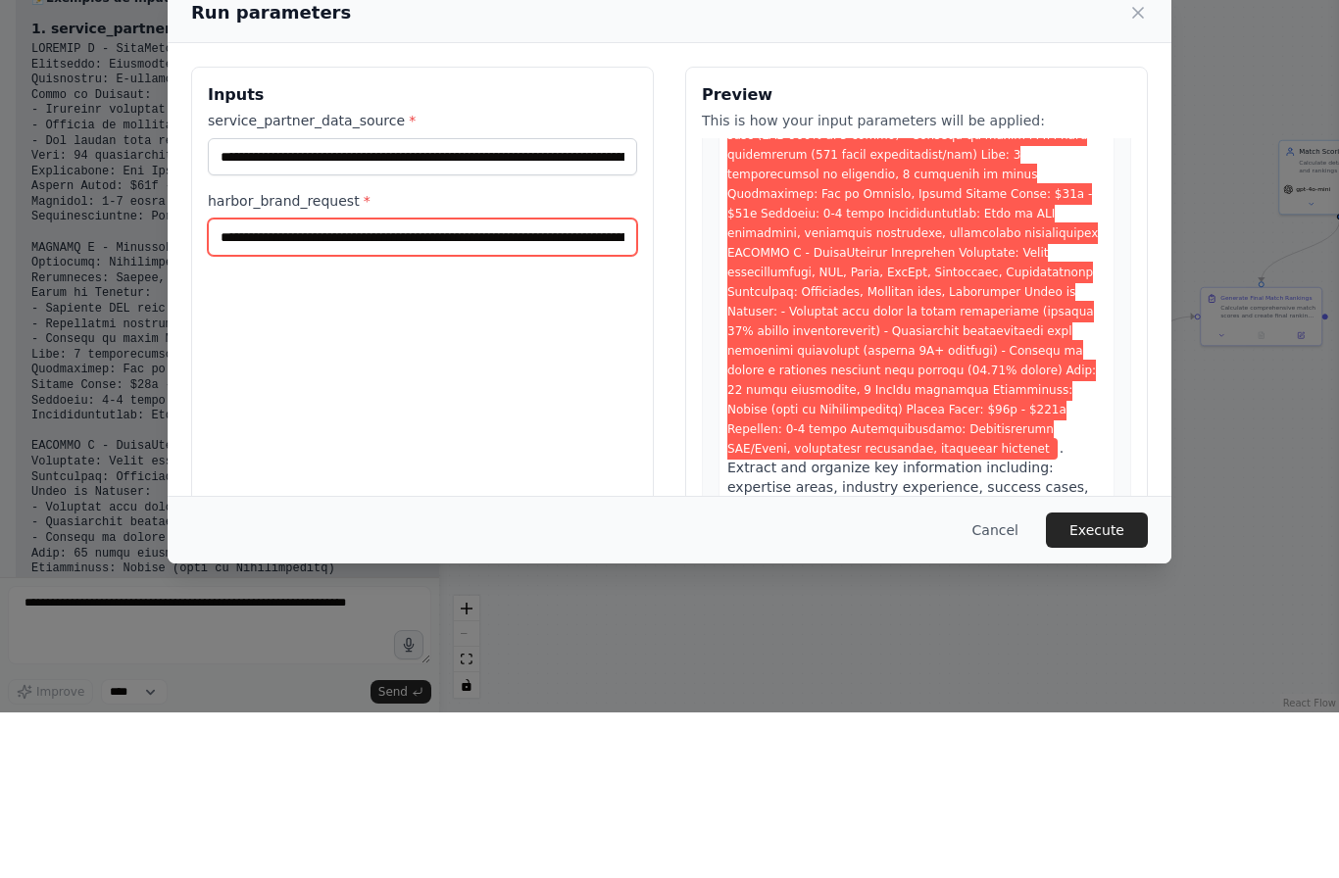
type input "**********"
click at [427, 384] on input "harbor_brand_request *" at bounding box center [422, 402] width 429 height 37
click at [429, 384] on input "harbor_brand_request *" at bounding box center [422, 402] width 429 height 37
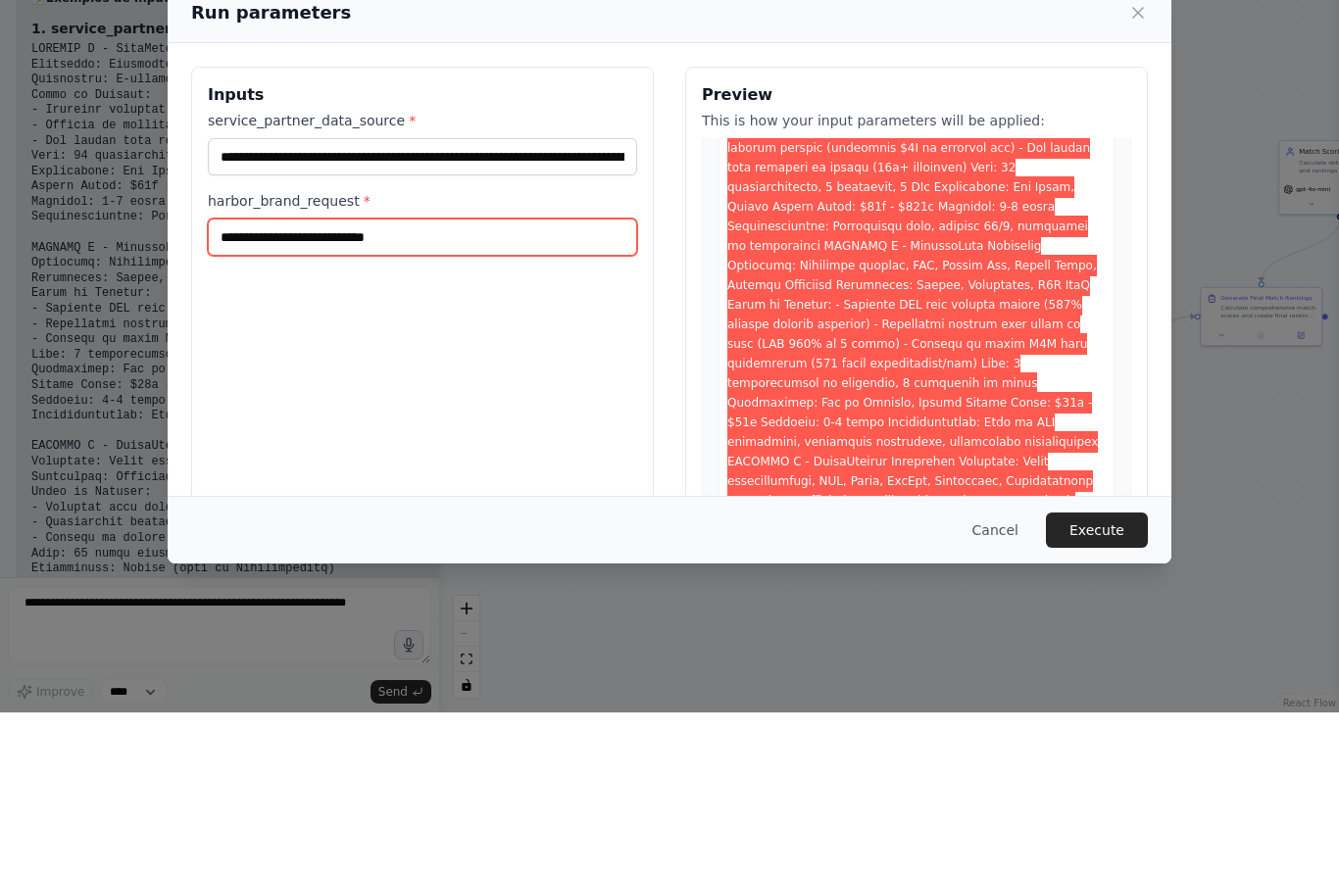
scroll to position [202, 0]
type input "**********"
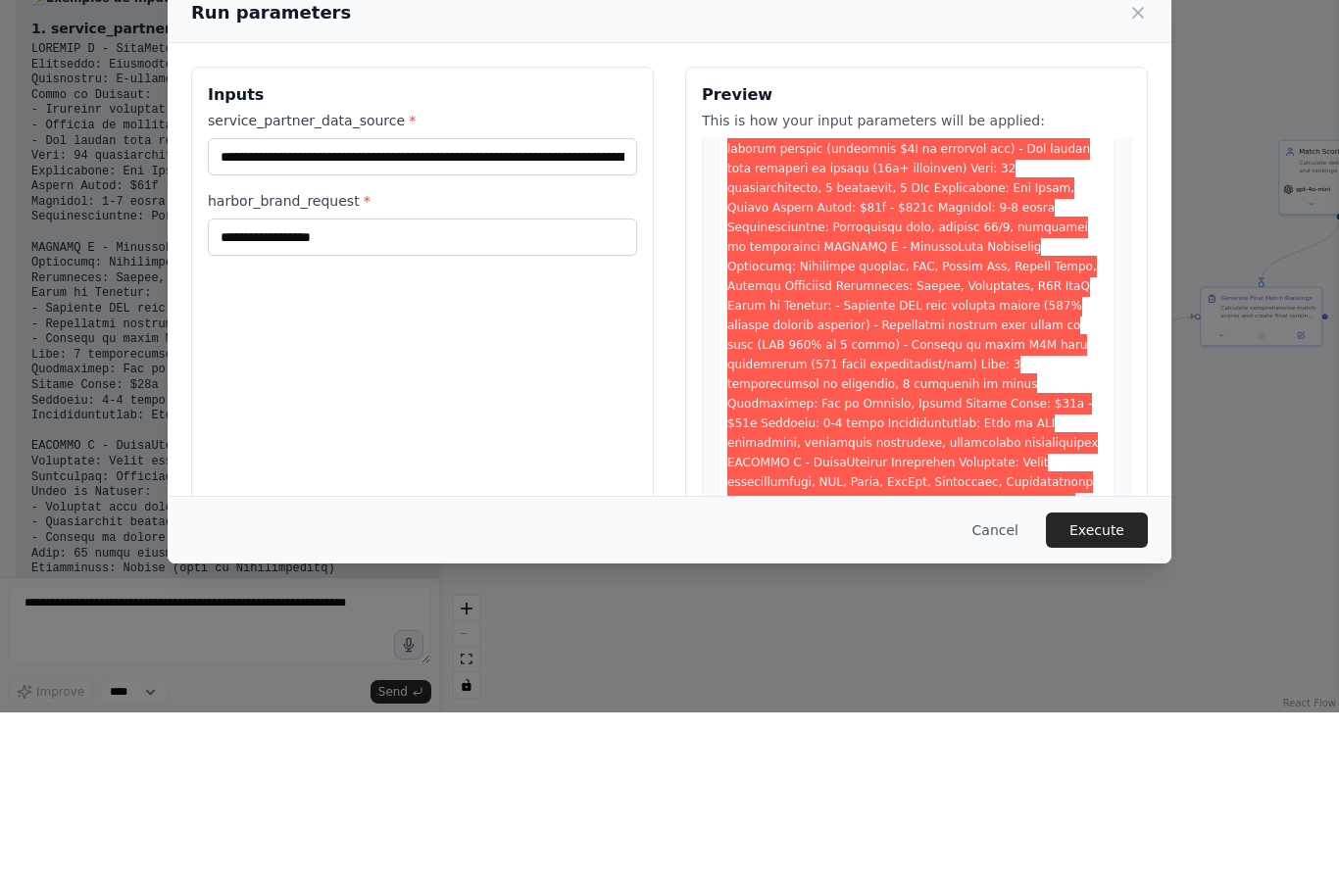
click at [285, 334] on div "**********" at bounding box center [422, 464] width 463 height 465
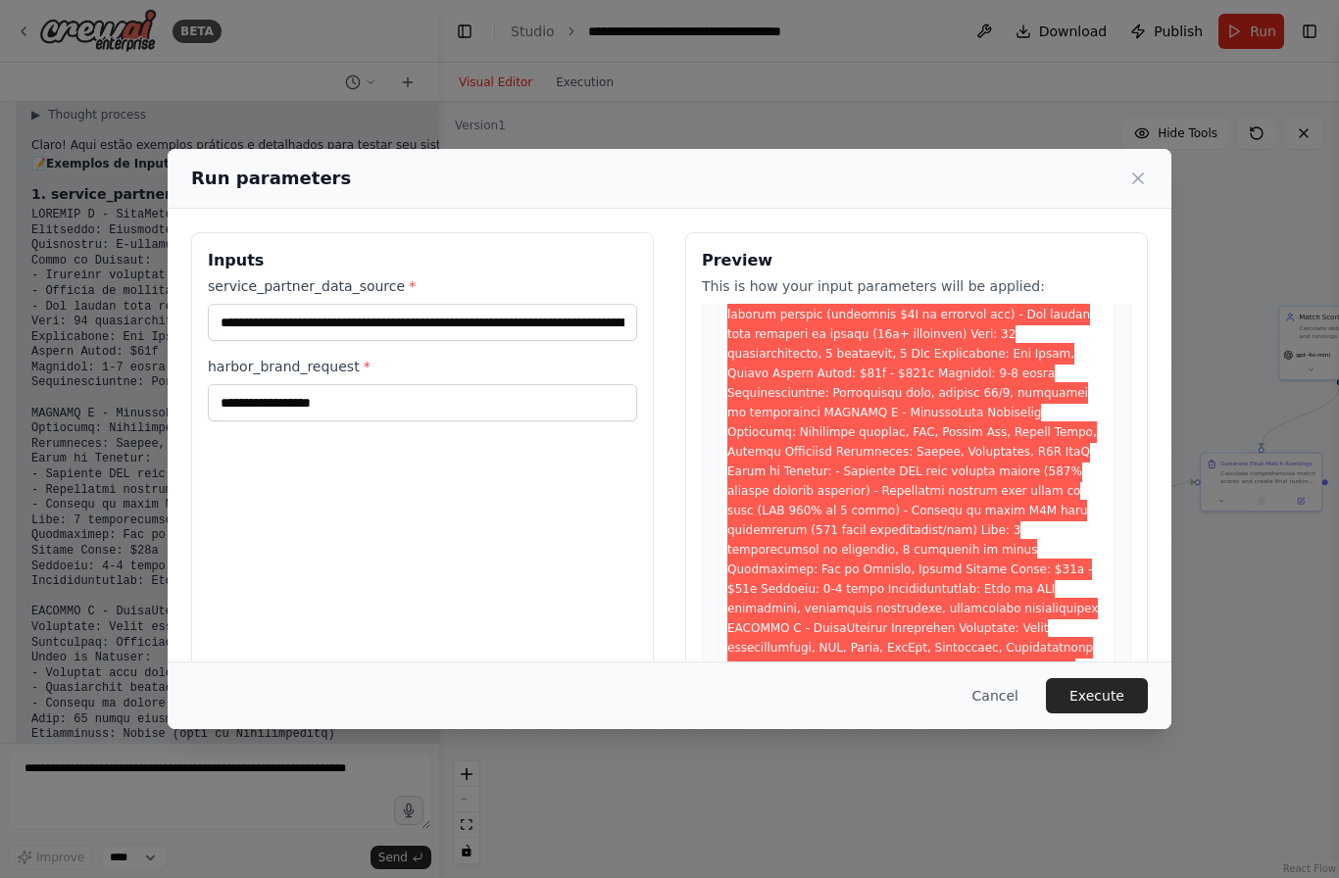
click at [1100, 714] on button "Execute" at bounding box center [1097, 695] width 102 height 35
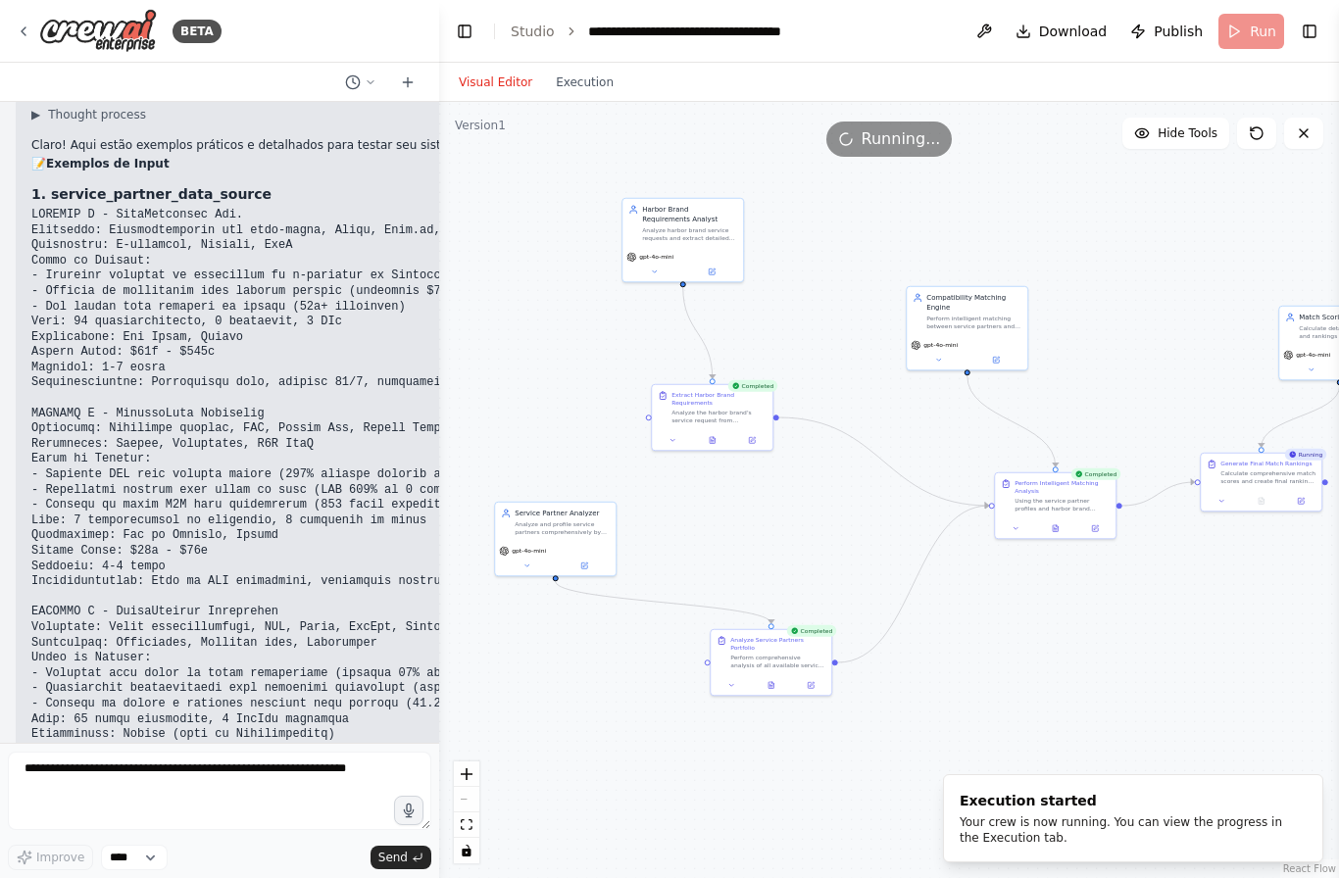
click at [585, 71] on button "Execution" at bounding box center [584, 83] width 81 height 24
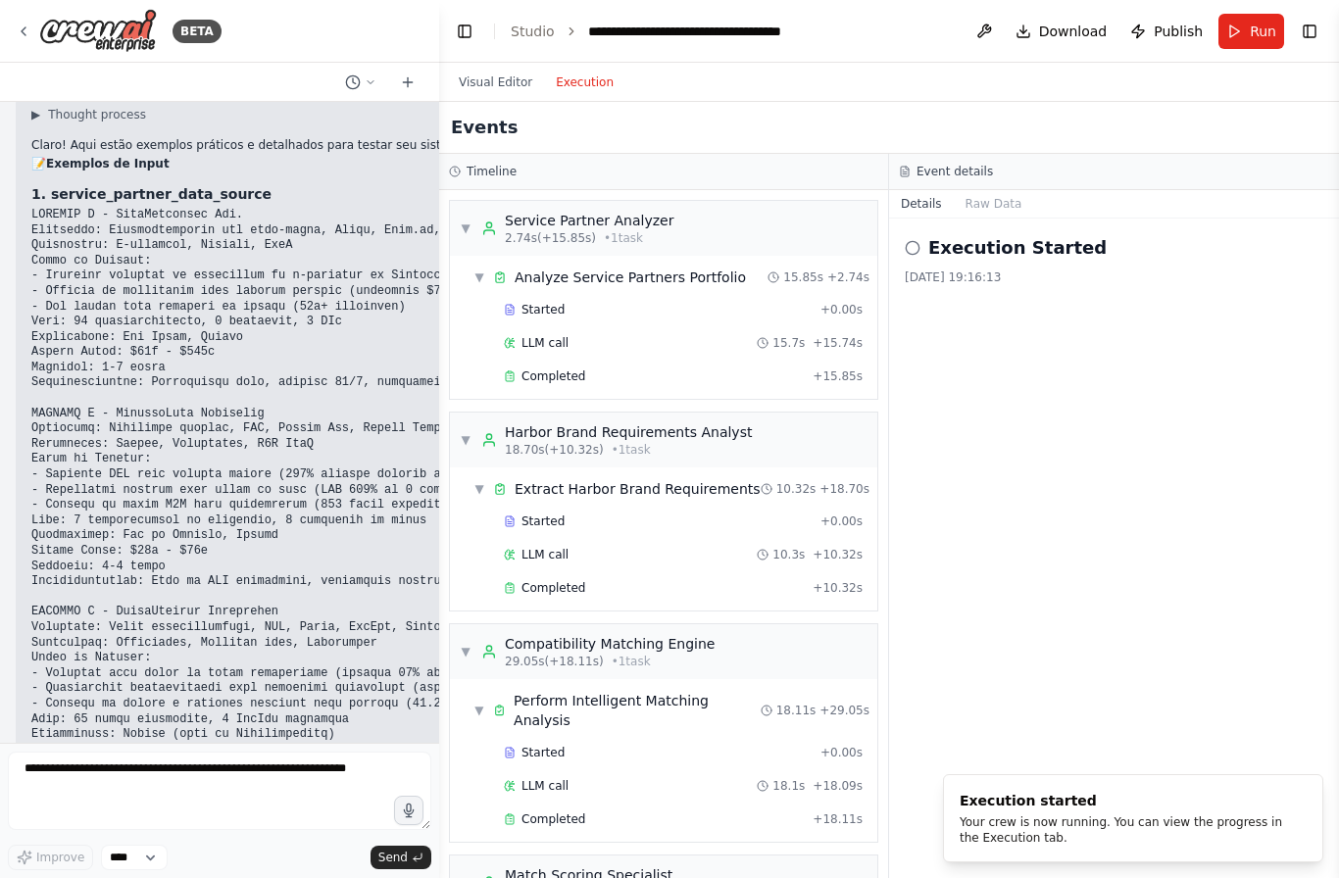
scroll to position [0, 0]
click at [917, 241] on circle at bounding box center [912, 247] width 13 height 13
click at [1025, 270] on div "14/08/2025, 19:16:13" at bounding box center [1114, 278] width 419 height 16
click at [1000, 190] on button "Raw Data" at bounding box center [994, 203] width 80 height 27
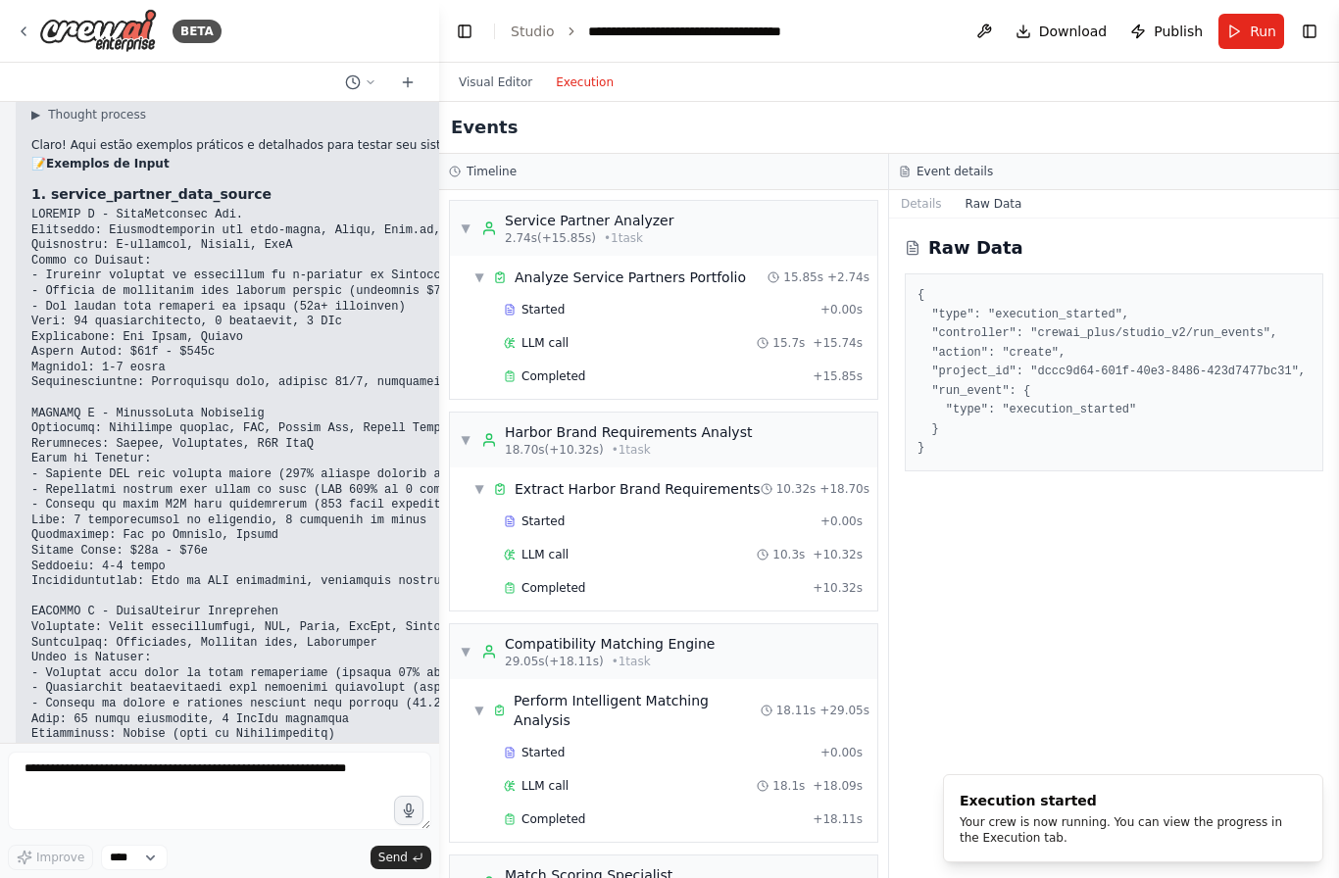
click at [932, 190] on button "Details" at bounding box center [921, 203] width 65 height 27
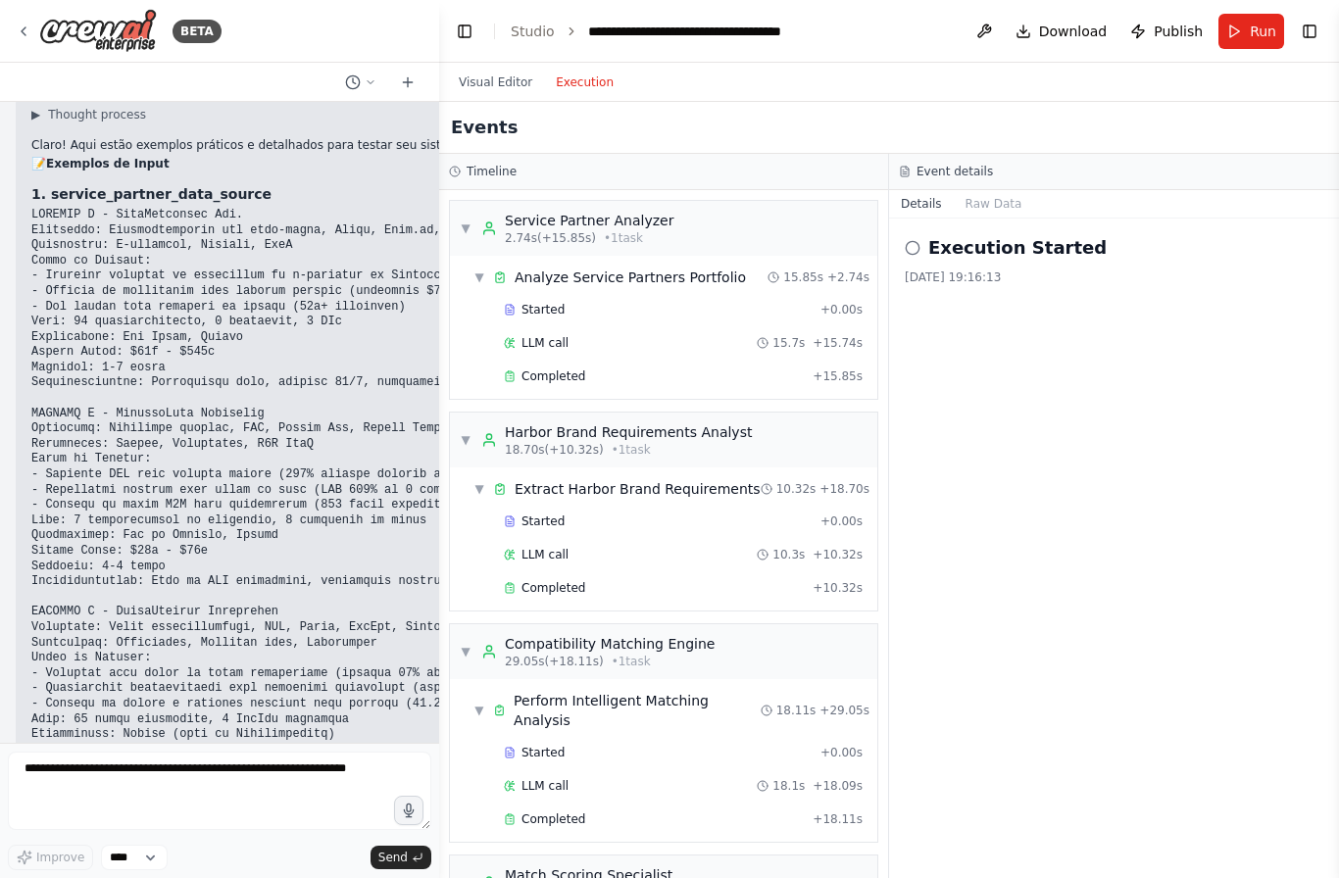
click at [495, 71] on button "Visual Editor" at bounding box center [495, 83] width 97 height 24
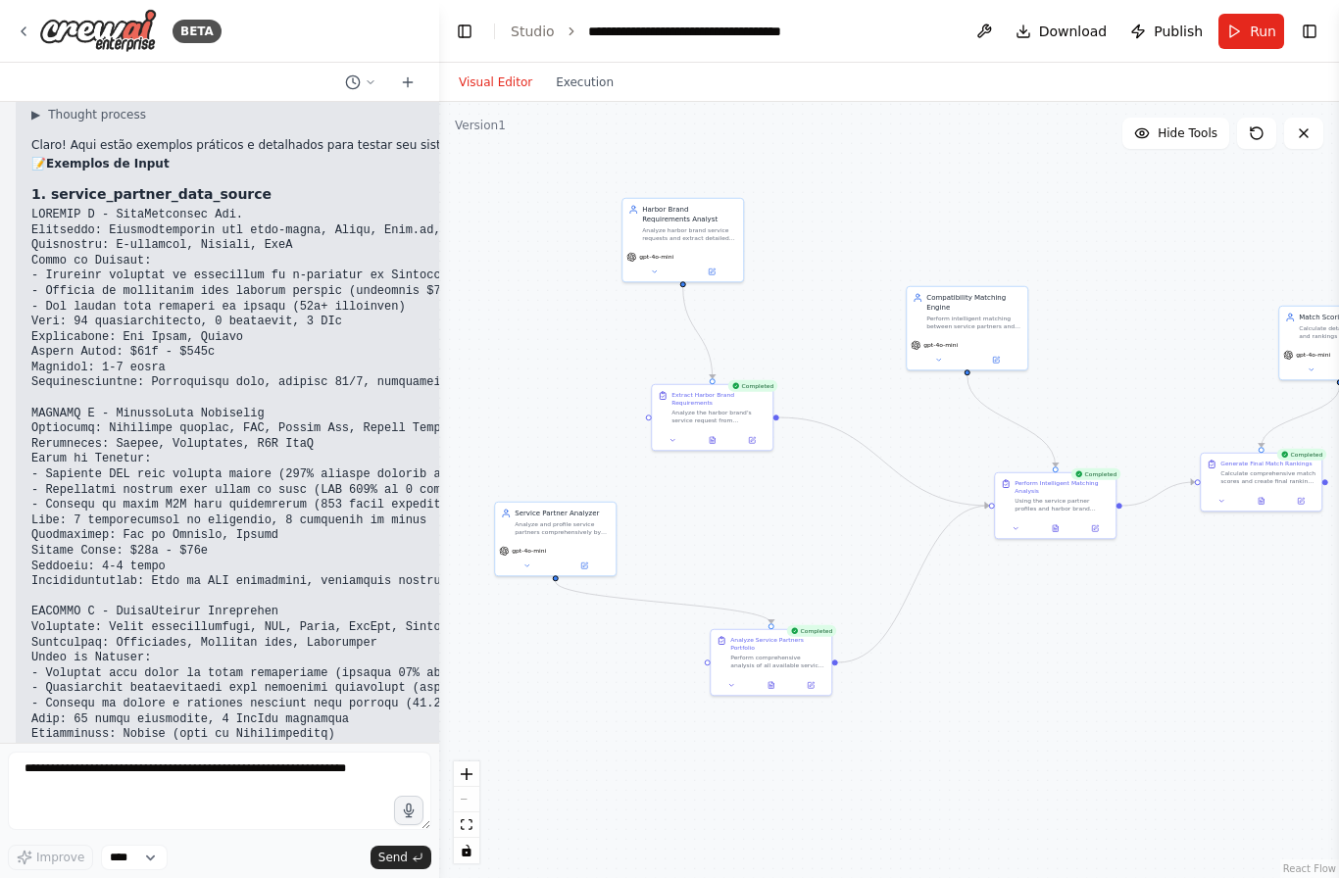
click at [592, 71] on button "Execution" at bounding box center [584, 83] width 81 height 24
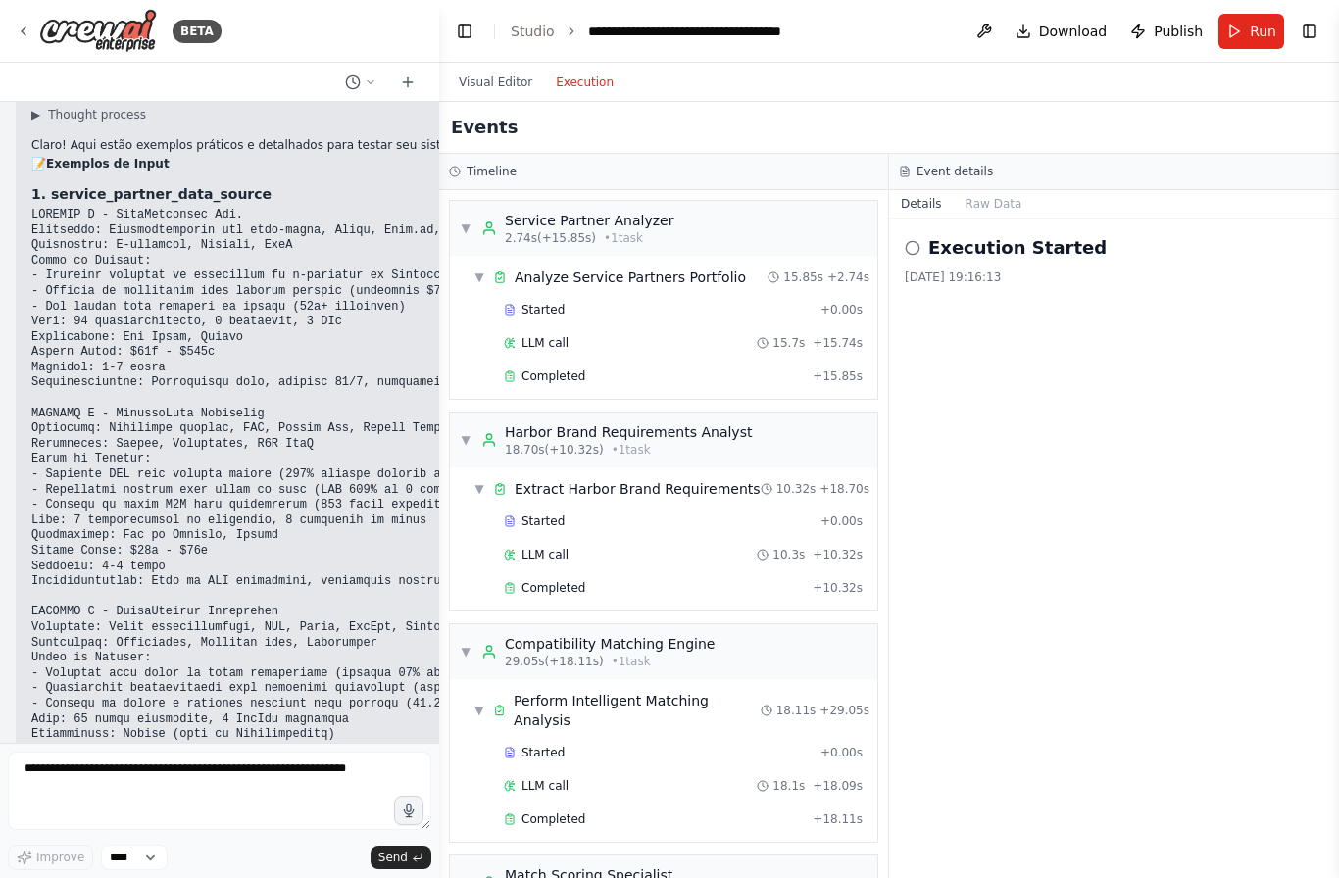
click at [572, 74] on button "Execution" at bounding box center [584, 83] width 81 height 24
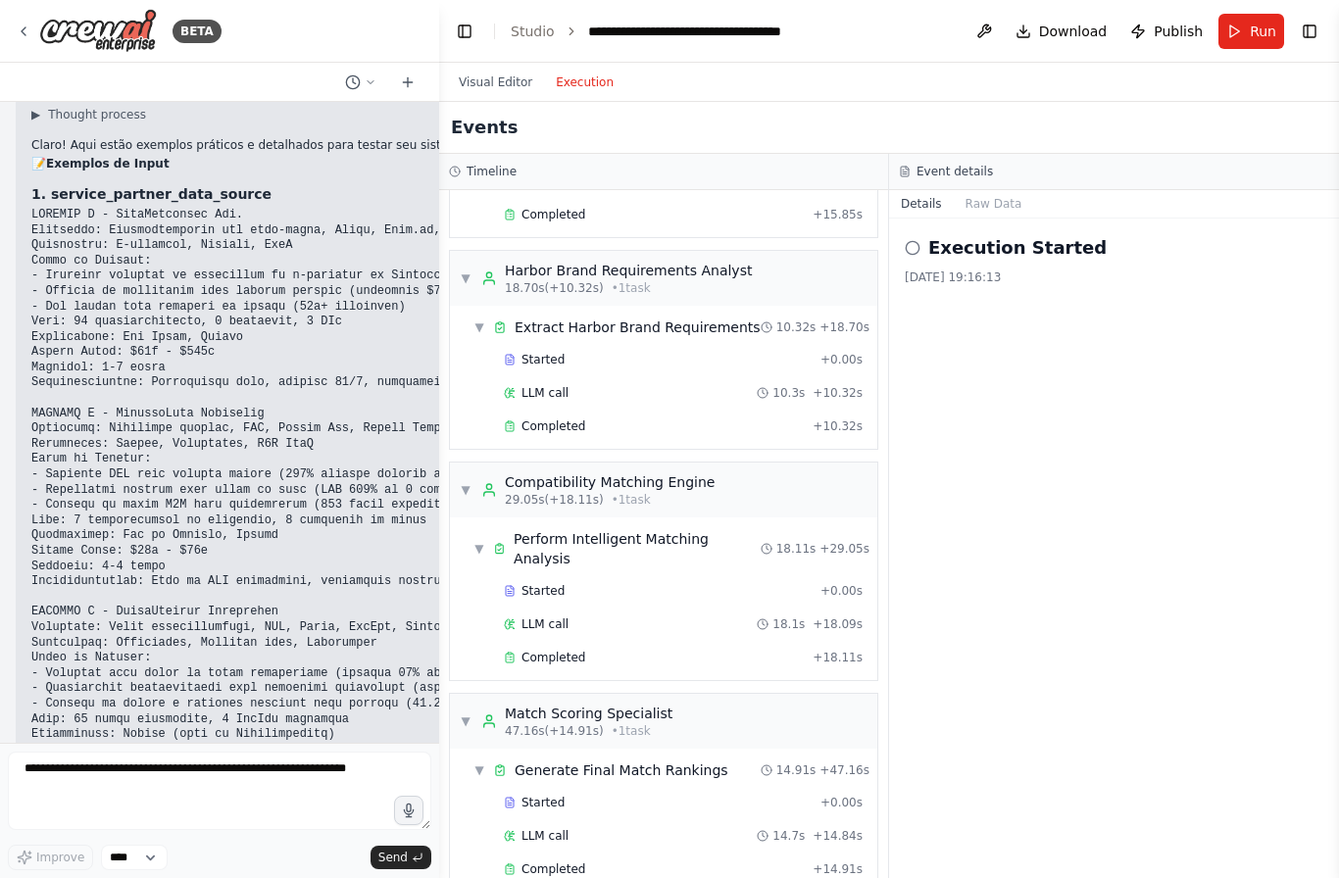
scroll to position [70, 0]
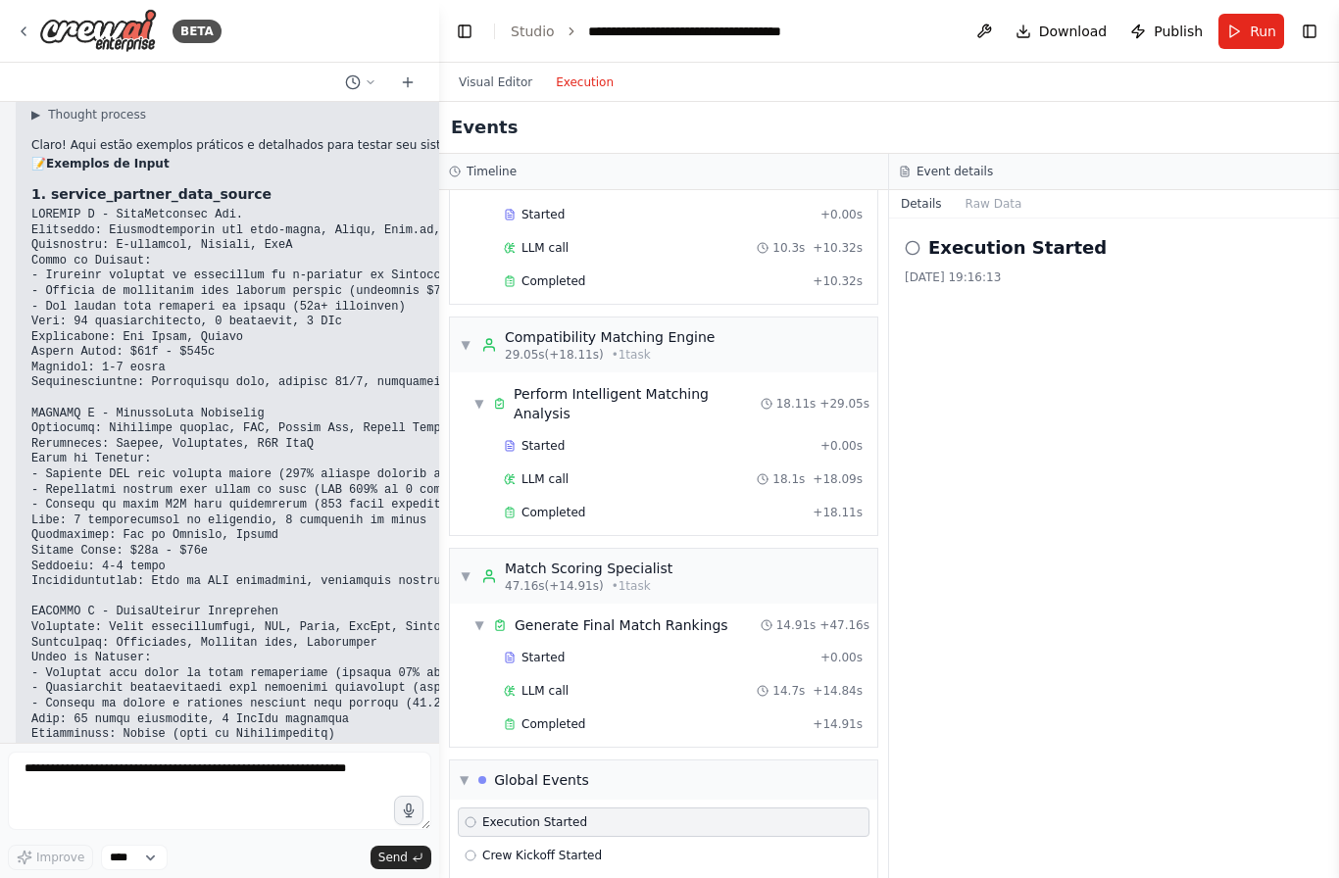
scroll to position [0, 0]
click at [1306, 39] on button "Toggle Right Sidebar" at bounding box center [1309, 31] width 27 height 27
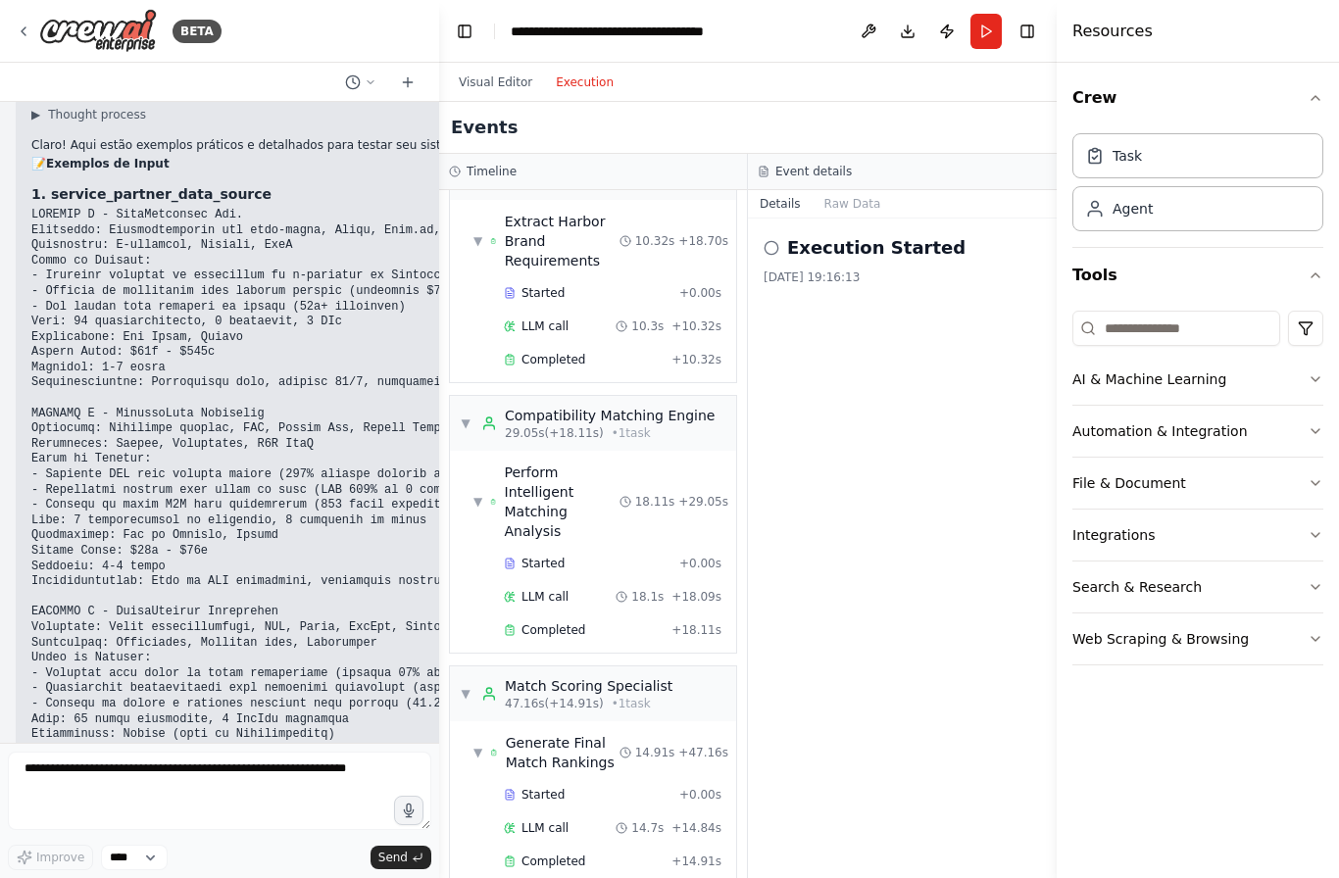
click at [1014, 28] on button "Toggle Right Sidebar" at bounding box center [1026, 31] width 27 height 27
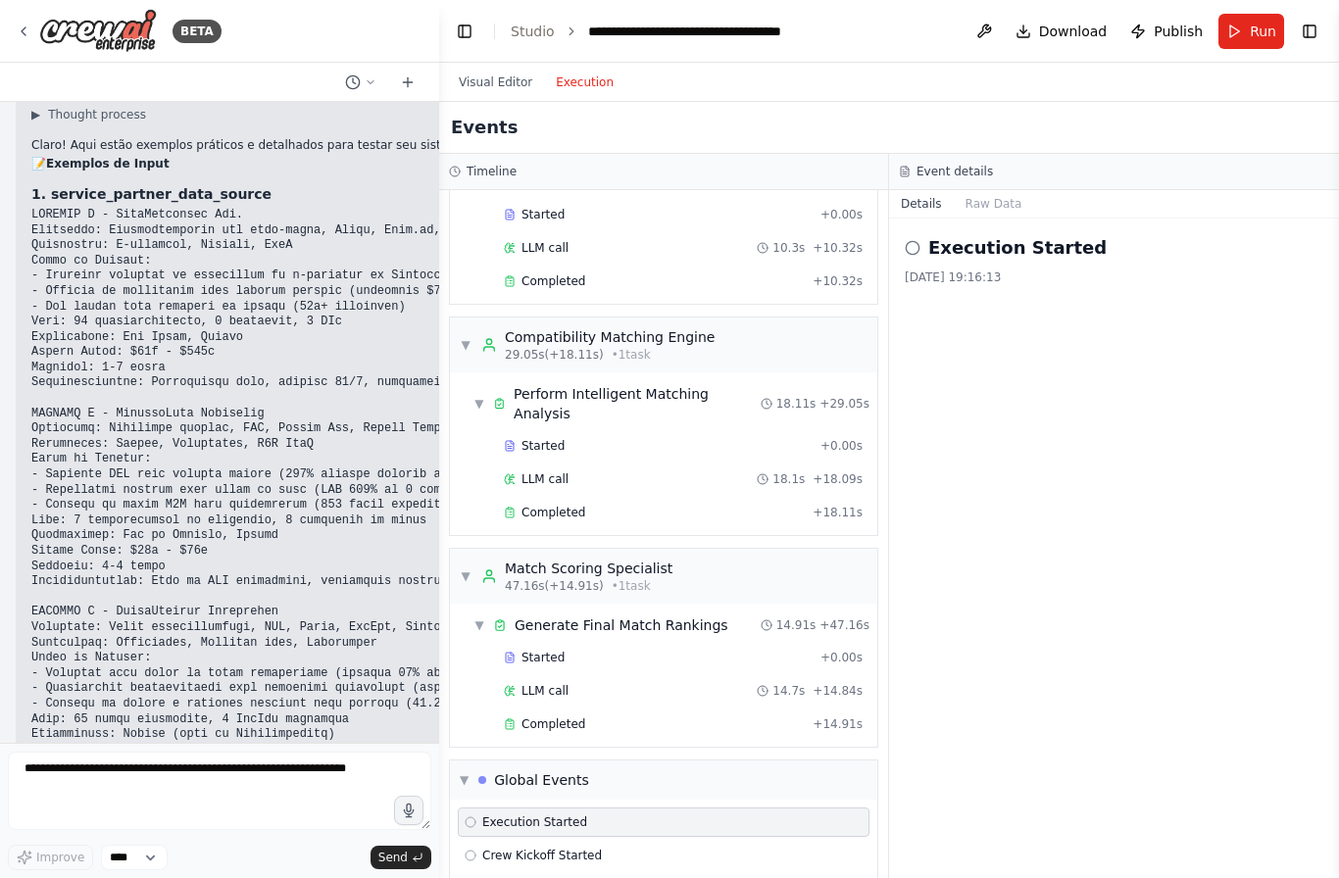
scroll to position [70, 0]
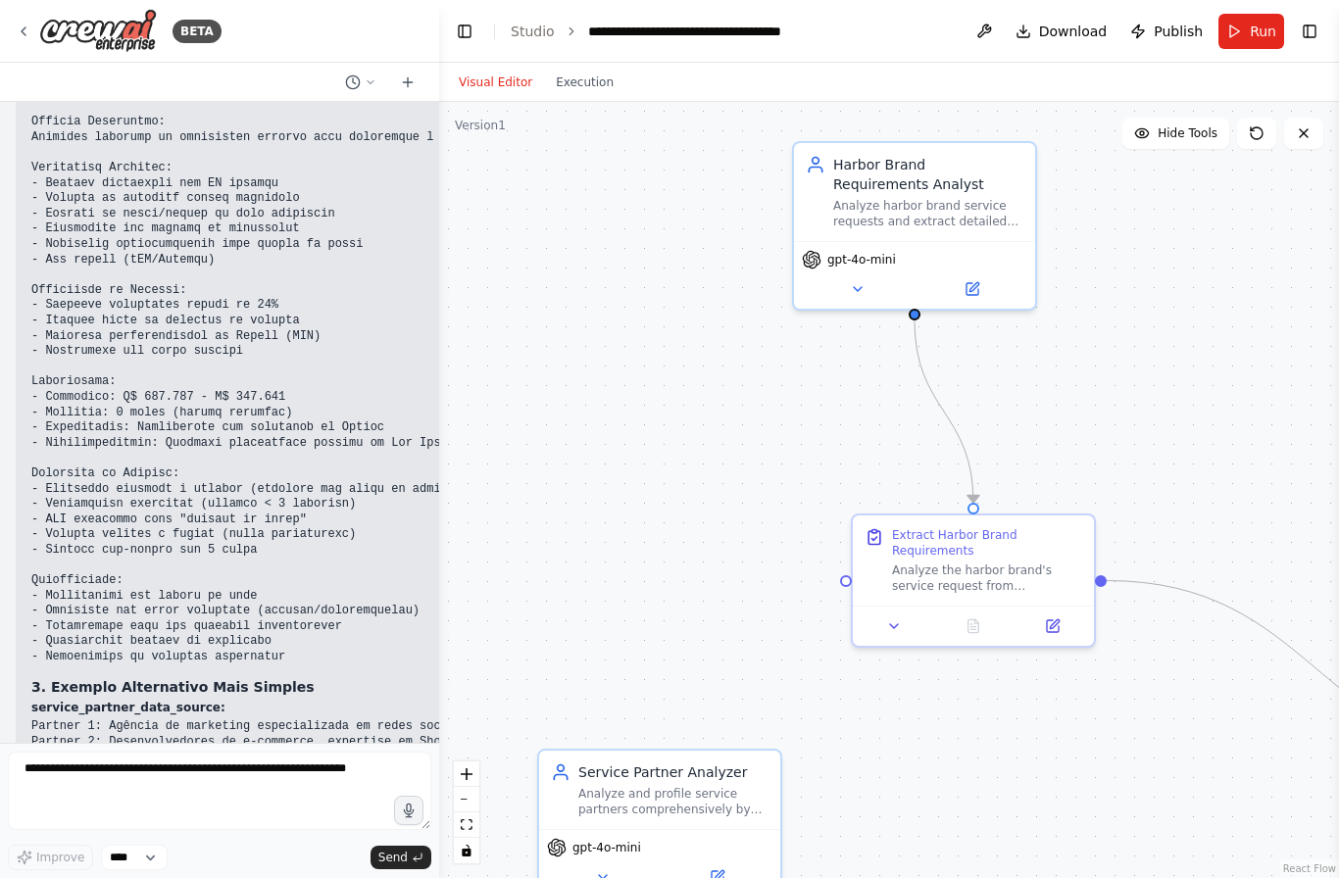
click at [595, 71] on button "Execution" at bounding box center [584, 83] width 81 height 24
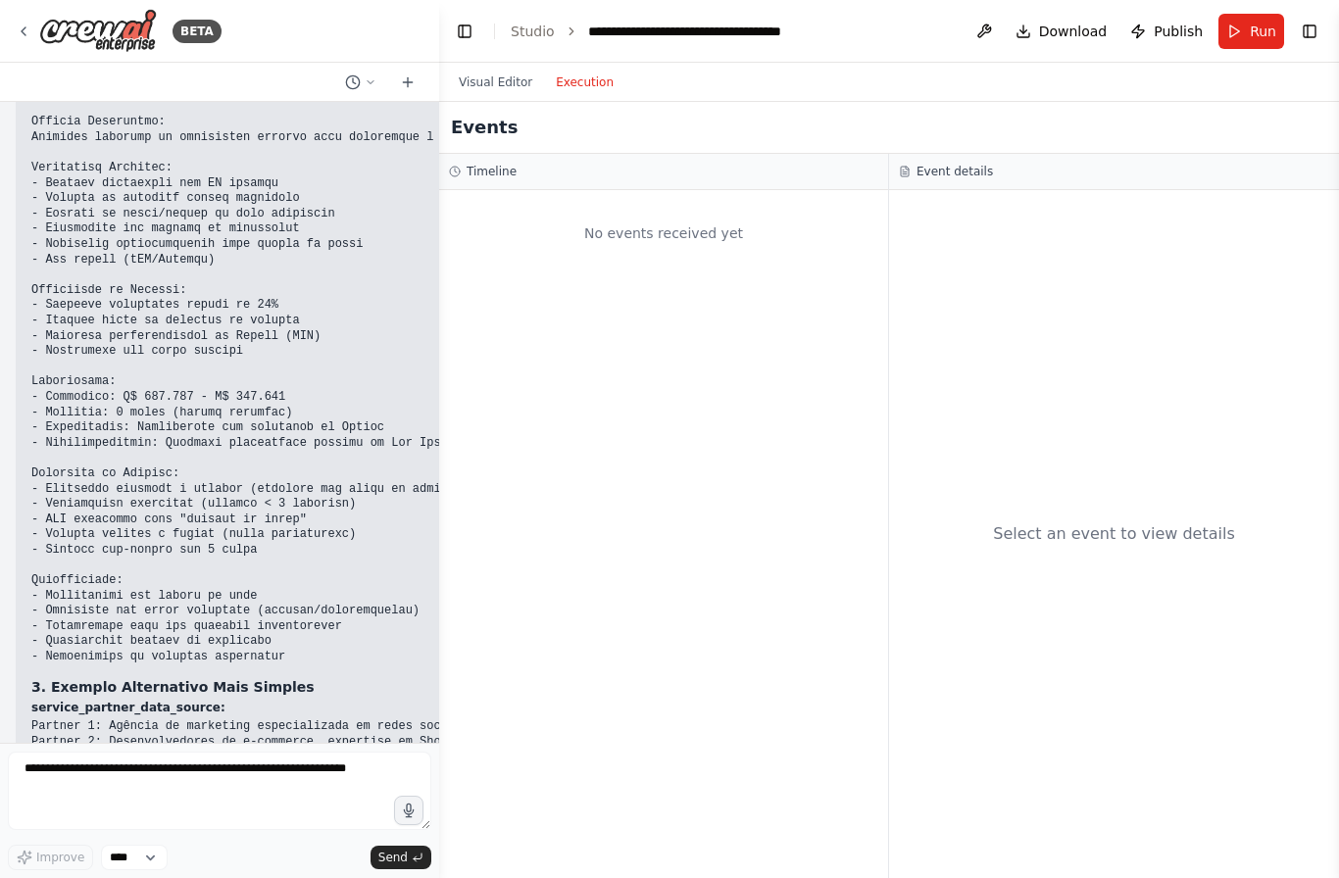
click at [497, 72] on button "Visual Editor" at bounding box center [495, 83] width 97 height 24
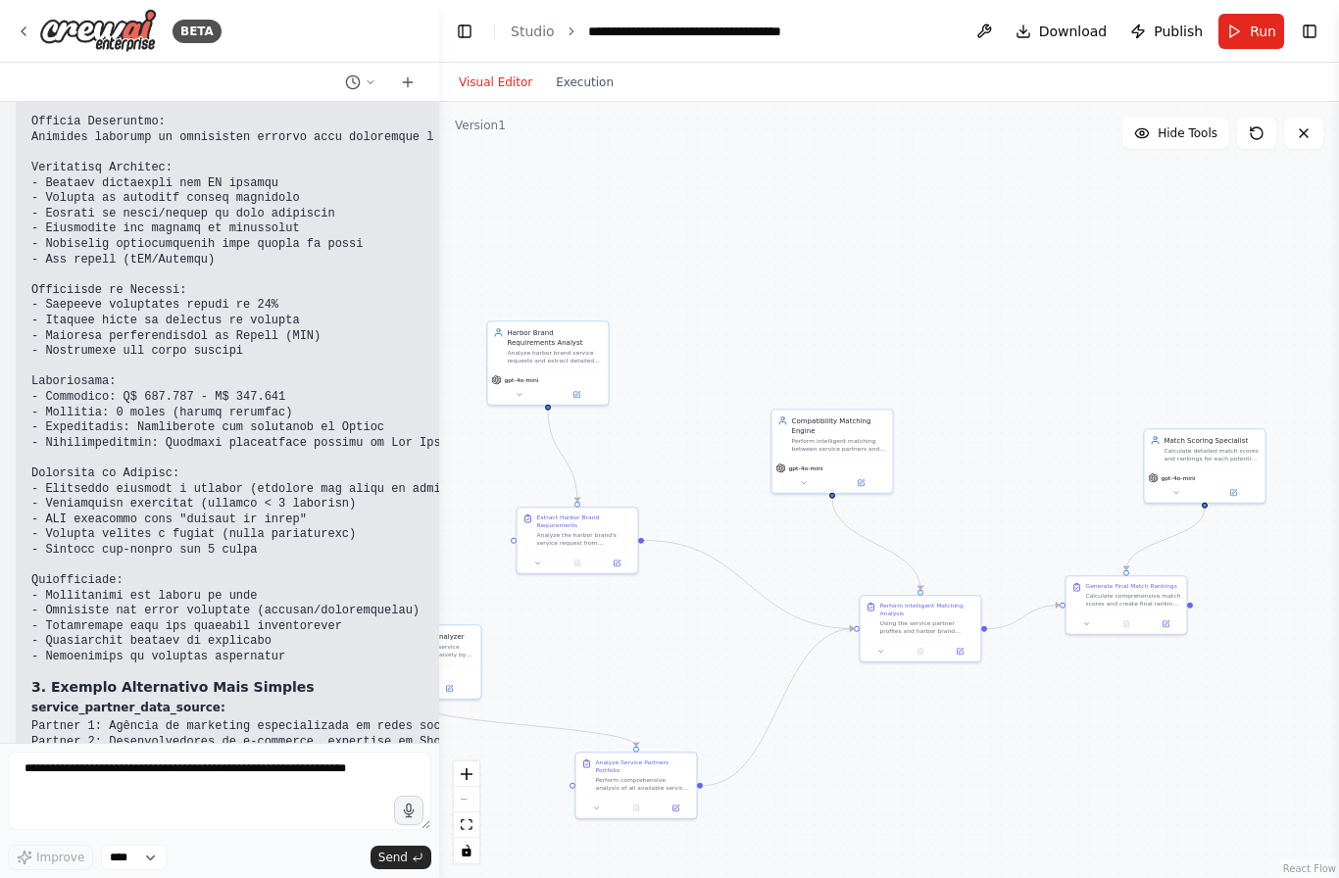
click at [1258, 25] on span "Run" at bounding box center [1263, 32] width 26 height 20
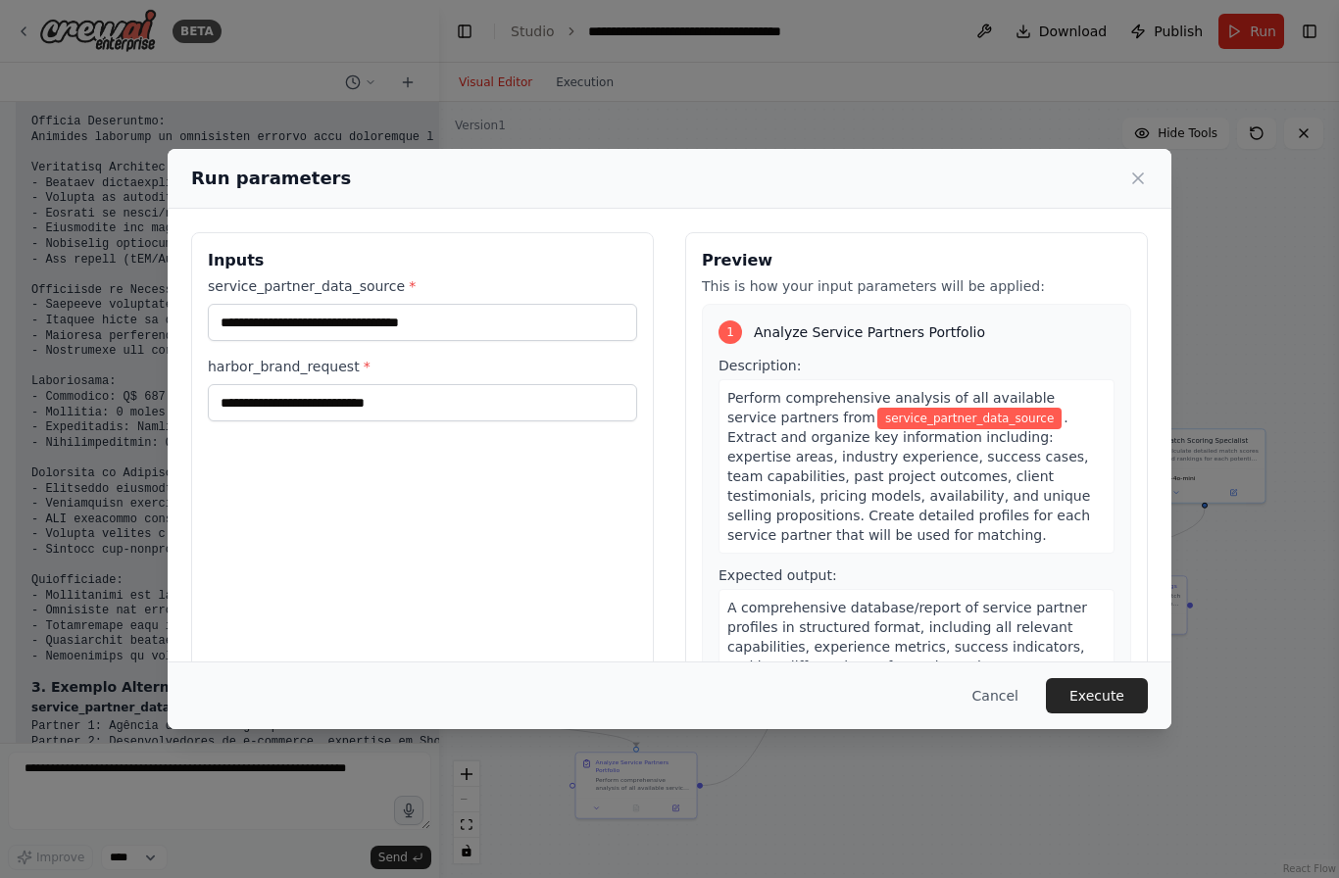
click at [1015, 696] on div "Cancel Execute" at bounding box center [670, 696] width 1004 height 68
click at [1021, 708] on button "Cancel" at bounding box center [995, 695] width 77 height 35
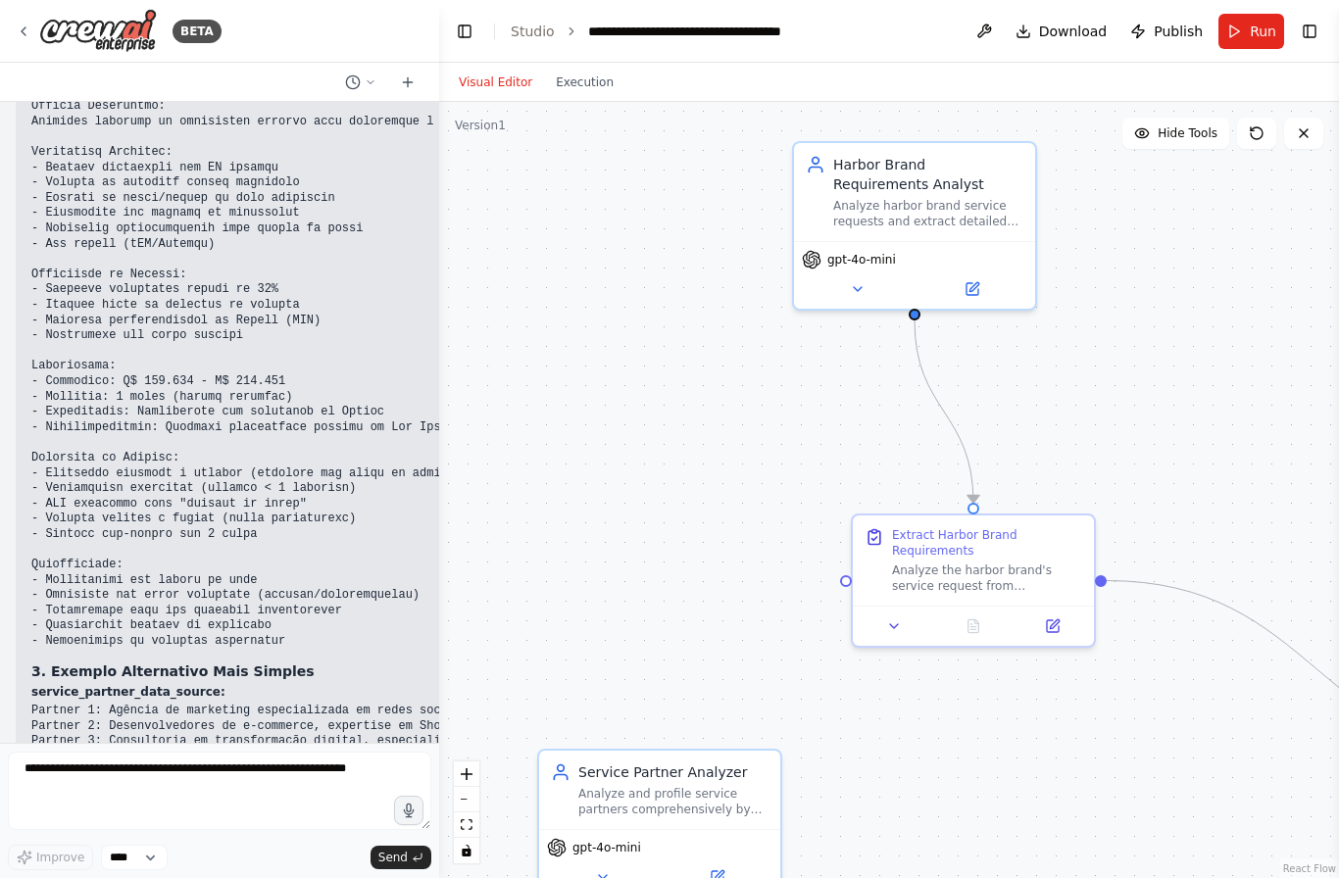
scroll to position [5676, 0]
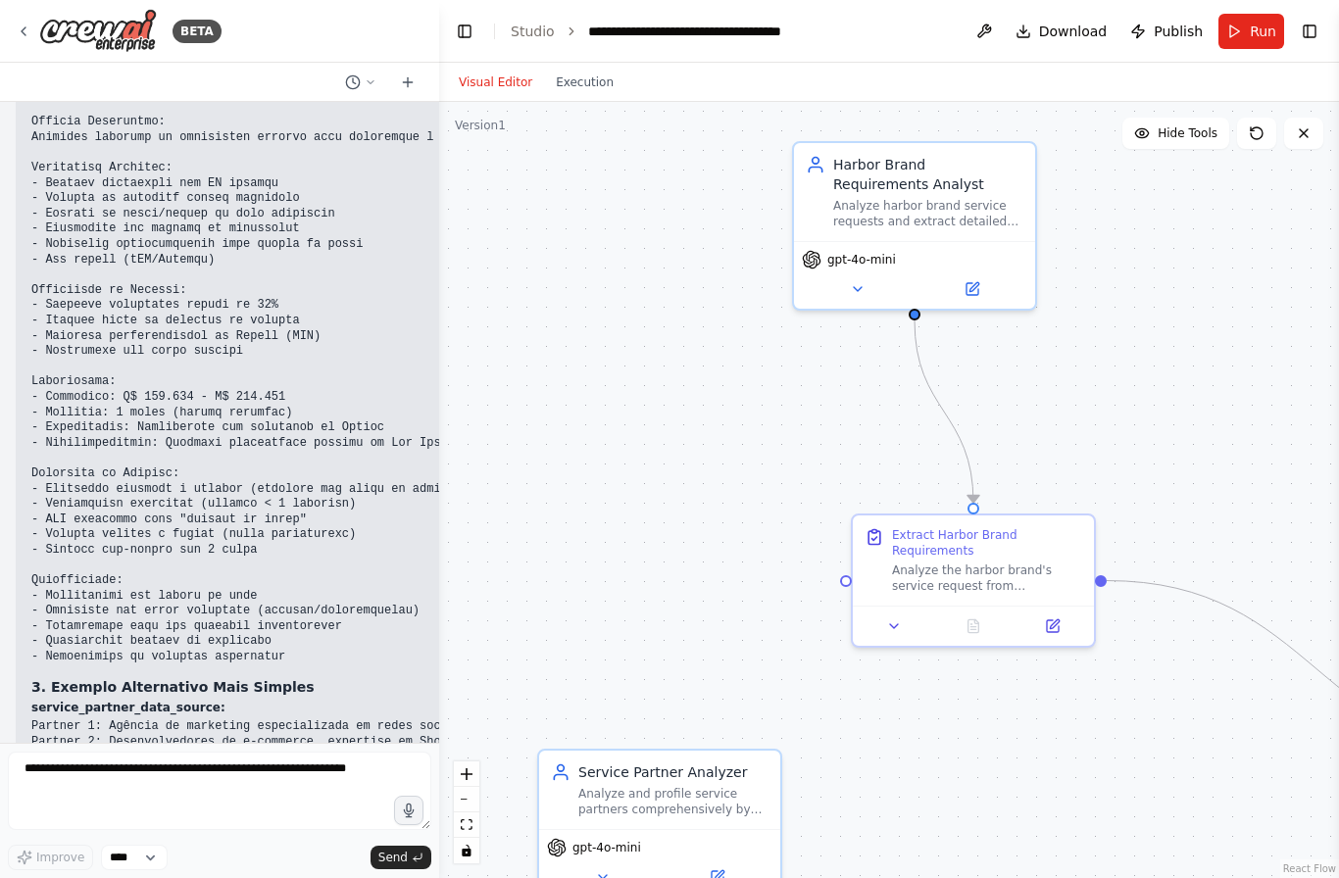
click at [595, 81] on button "Execution" at bounding box center [584, 83] width 81 height 24
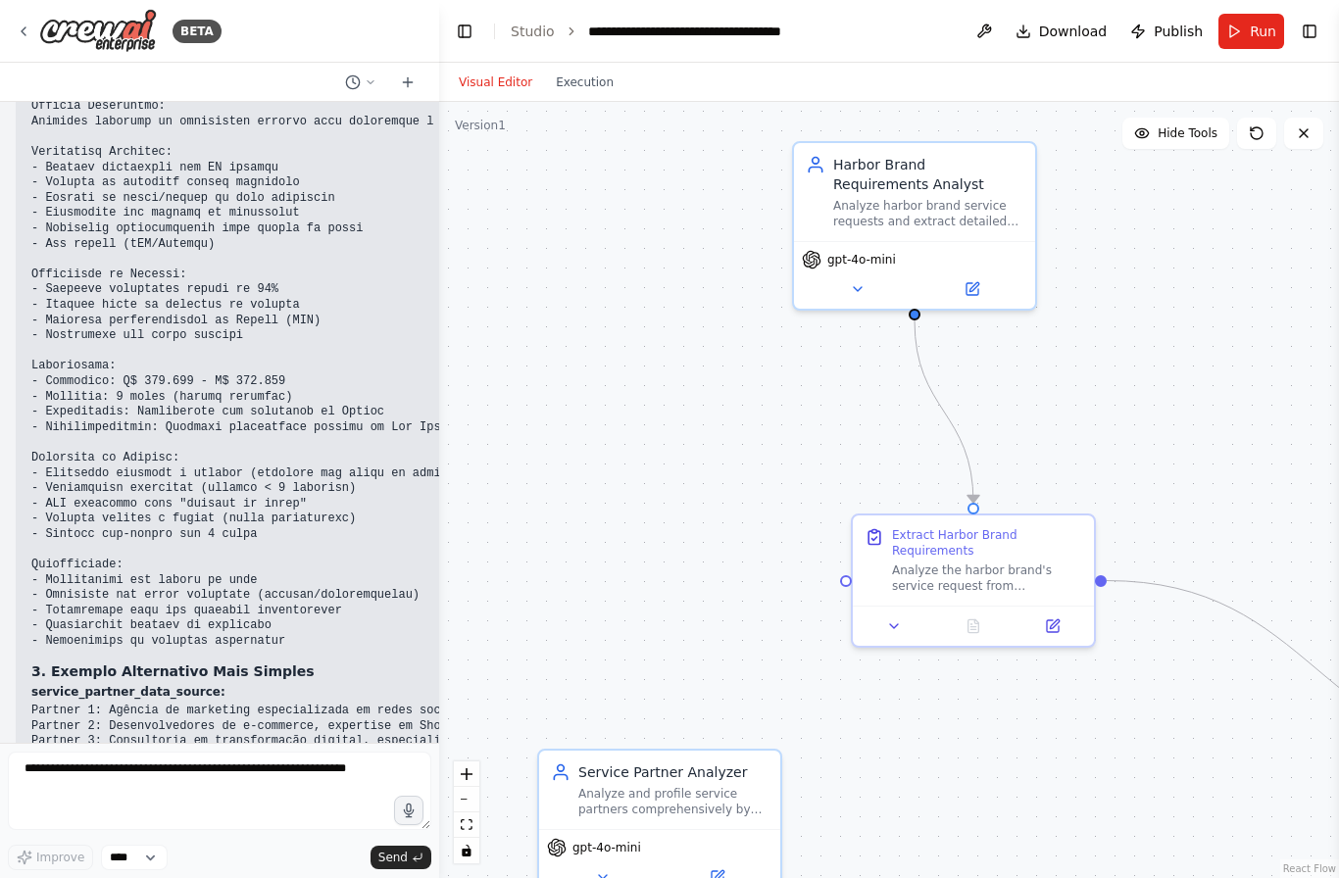
click at [568, 71] on button "Execution" at bounding box center [584, 83] width 81 height 24
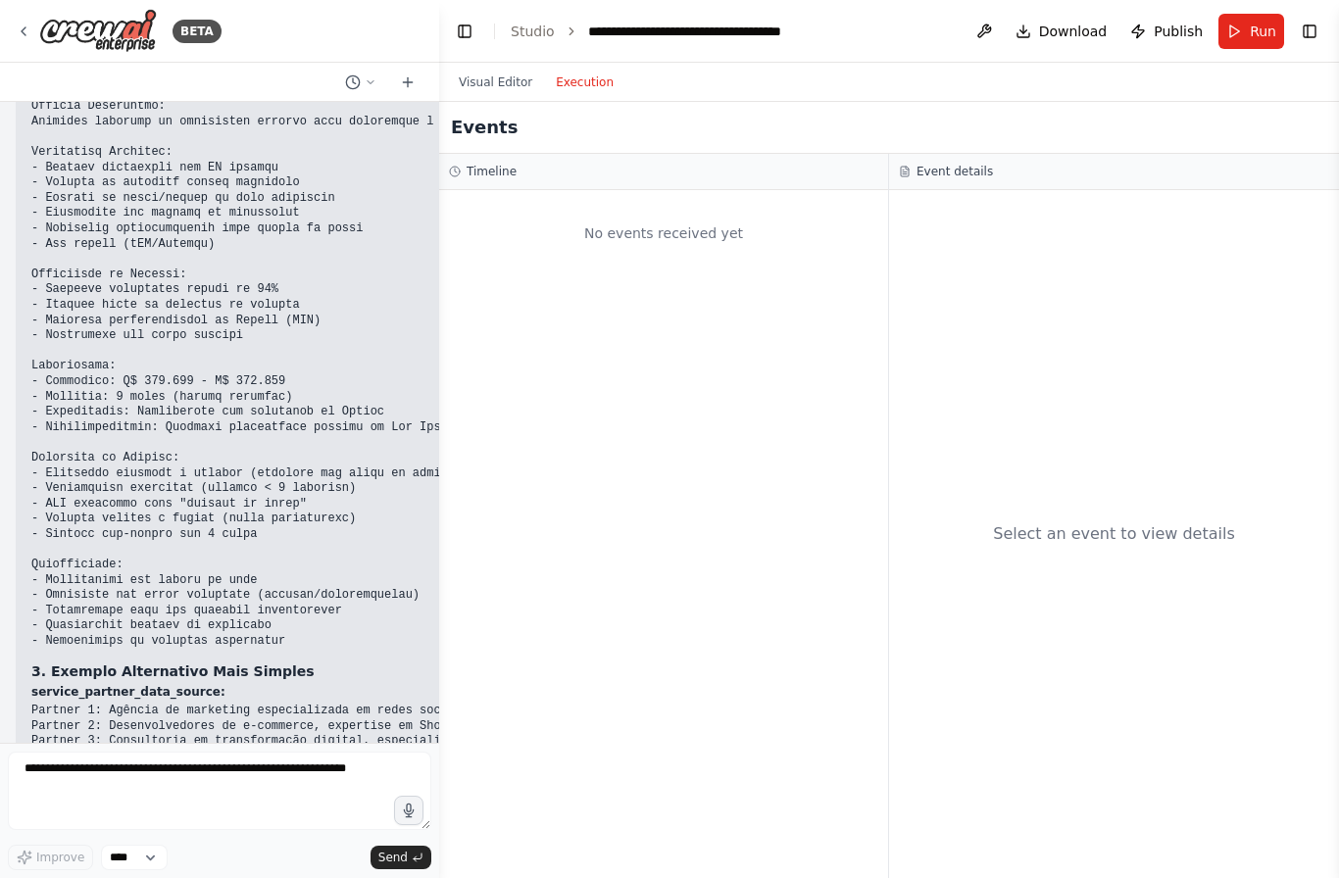
scroll to position [5676, 0]
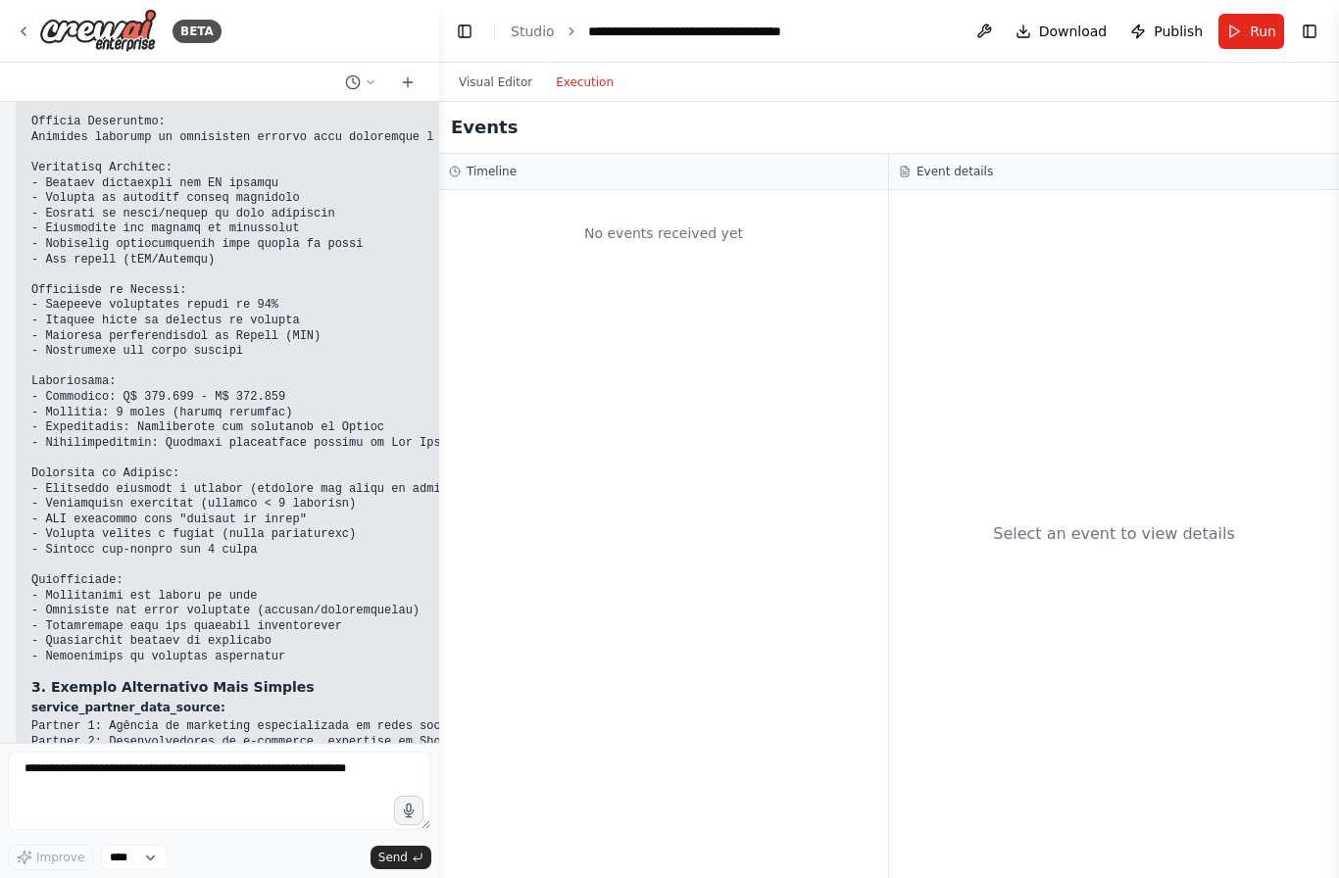
click at [28, 28] on icon at bounding box center [24, 32] width 16 height 16
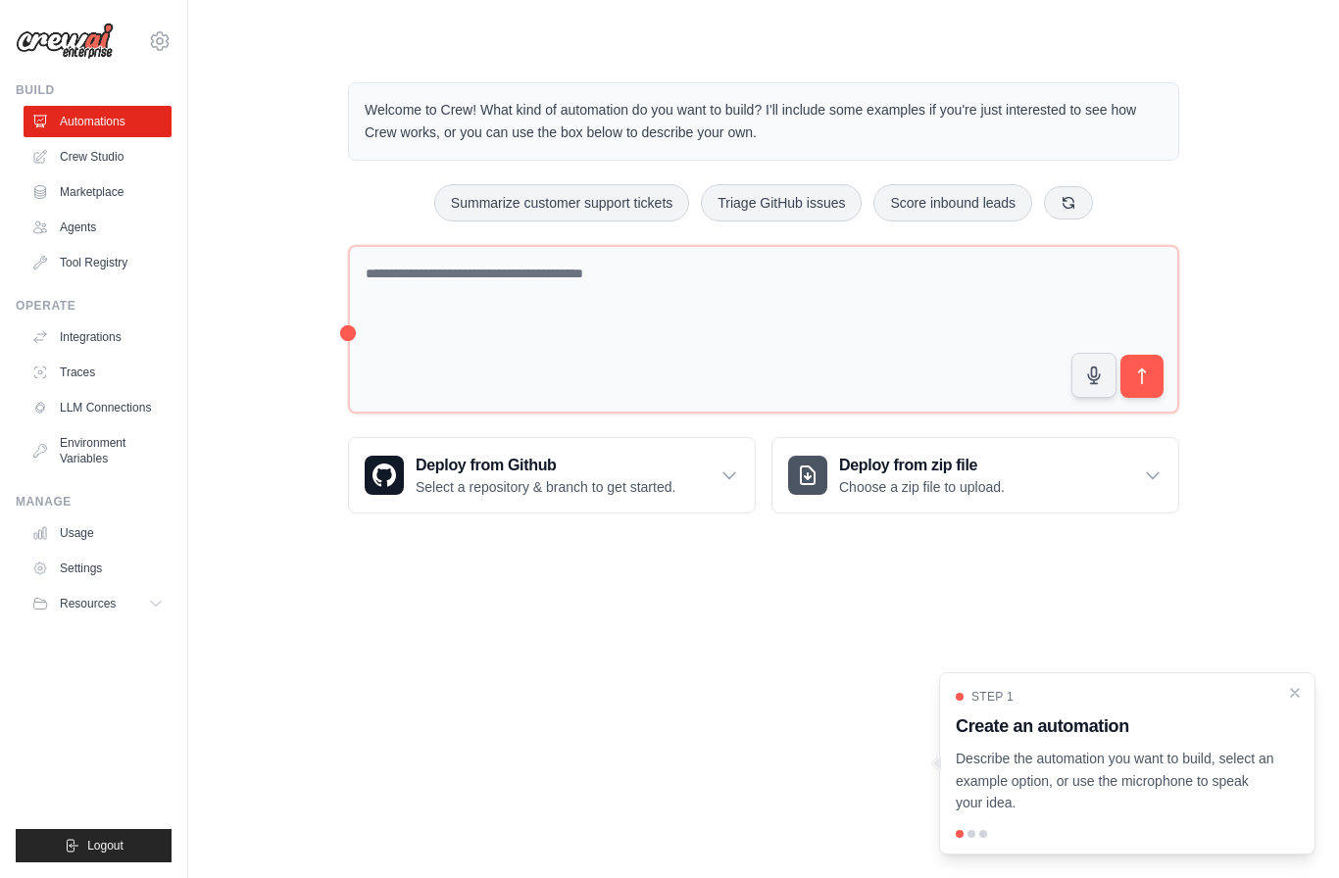
click at [1311, 689] on div "Step 1 Create an automation Describe the automation you want to build, select a…" at bounding box center [1127, 763] width 376 height 182
click at [1299, 690] on icon "Close walkthrough" at bounding box center [1295, 693] width 8 height 8
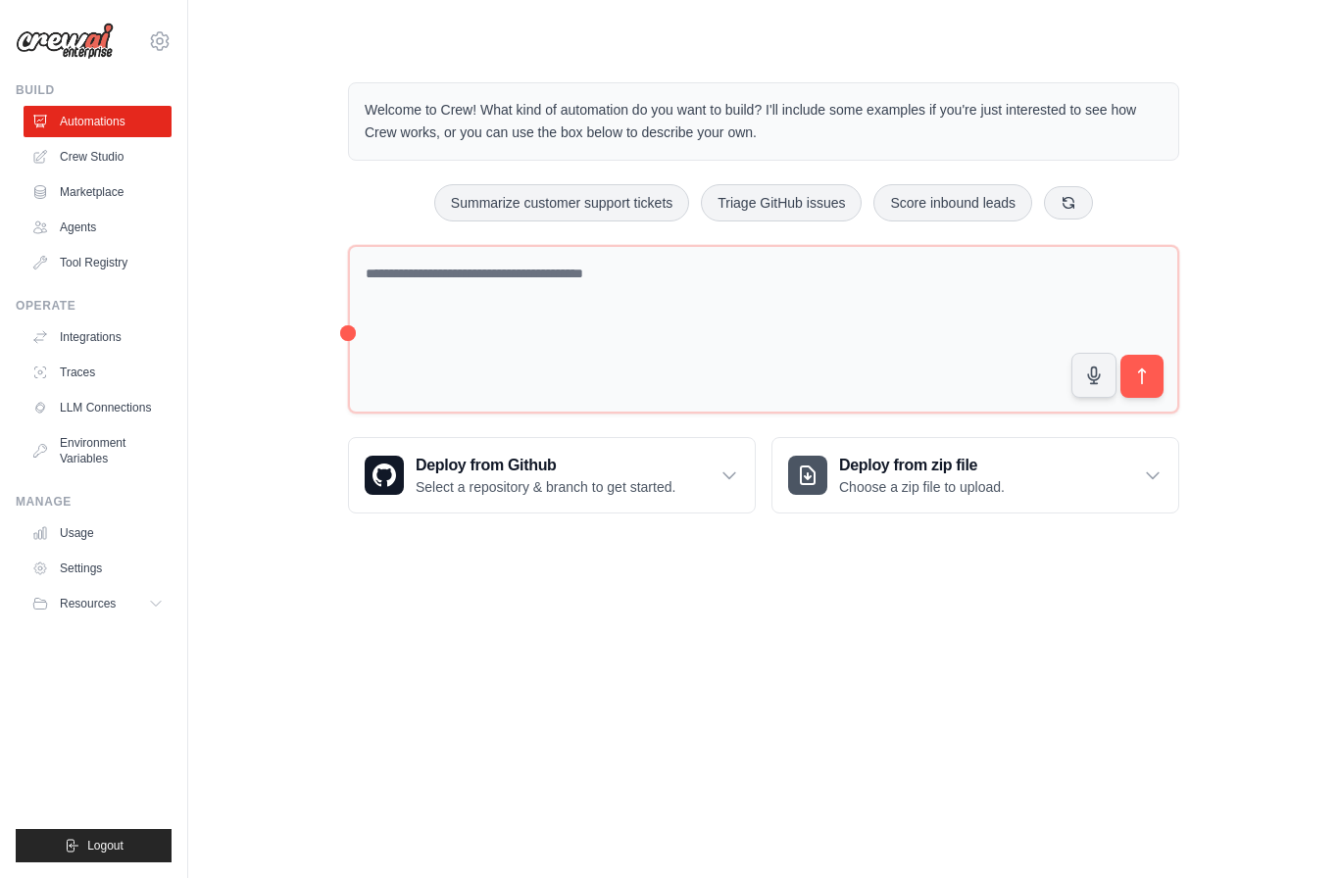
click at [84, 260] on link "Tool Registry" at bounding box center [98, 262] width 148 height 31
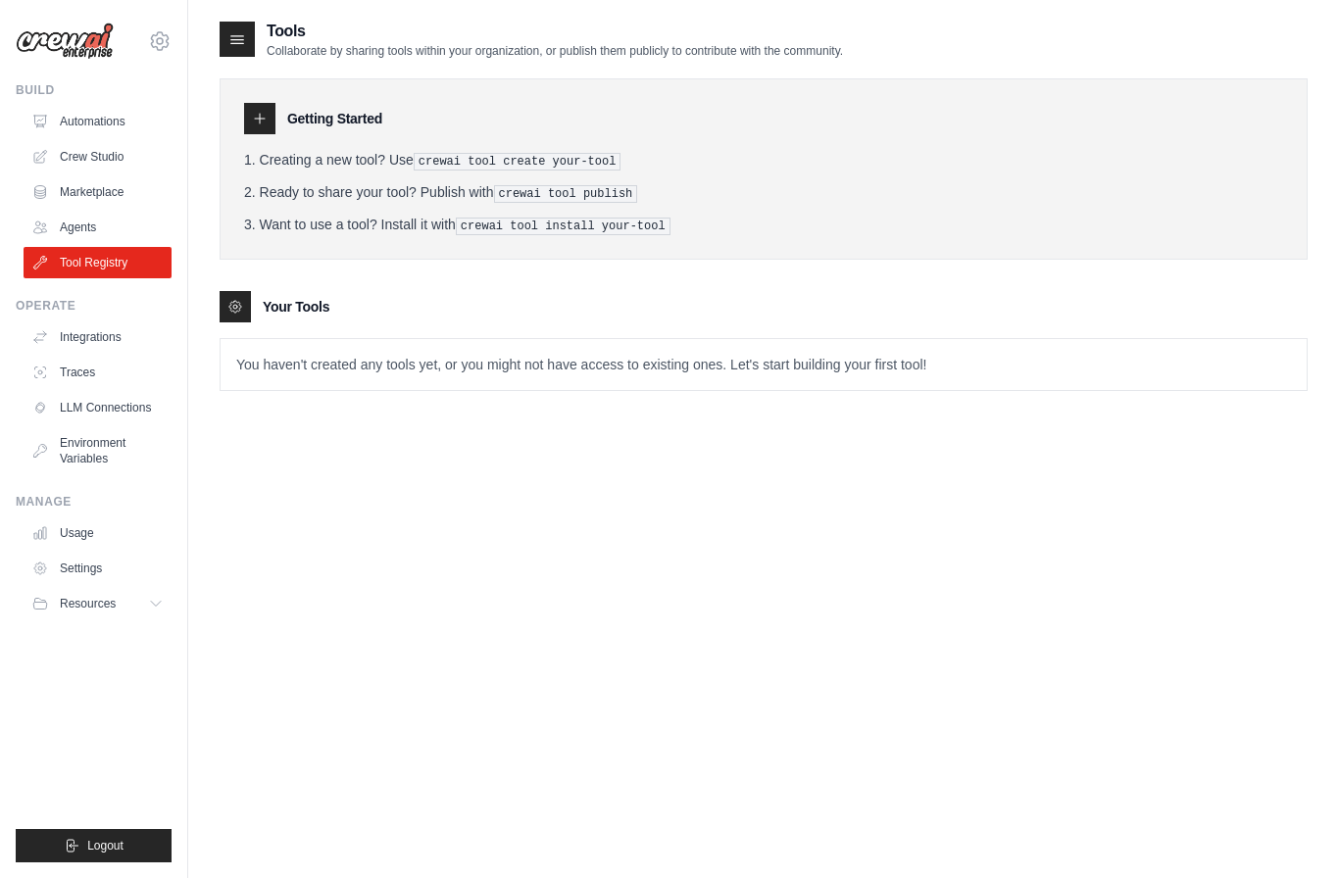
click at [88, 342] on link "Integrations" at bounding box center [98, 336] width 148 height 31
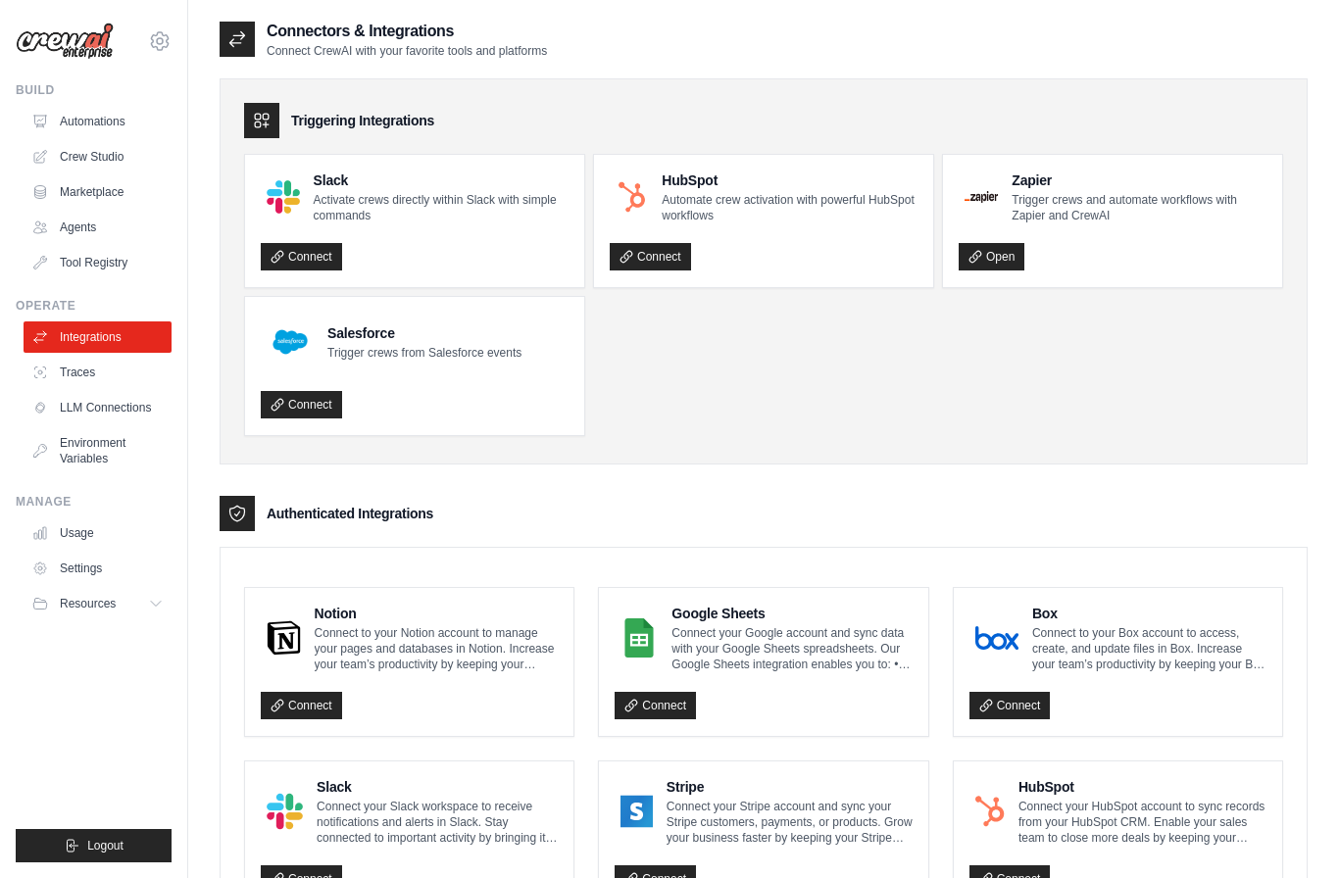
click at [91, 410] on link "LLM Connections" at bounding box center [98, 407] width 148 height 31
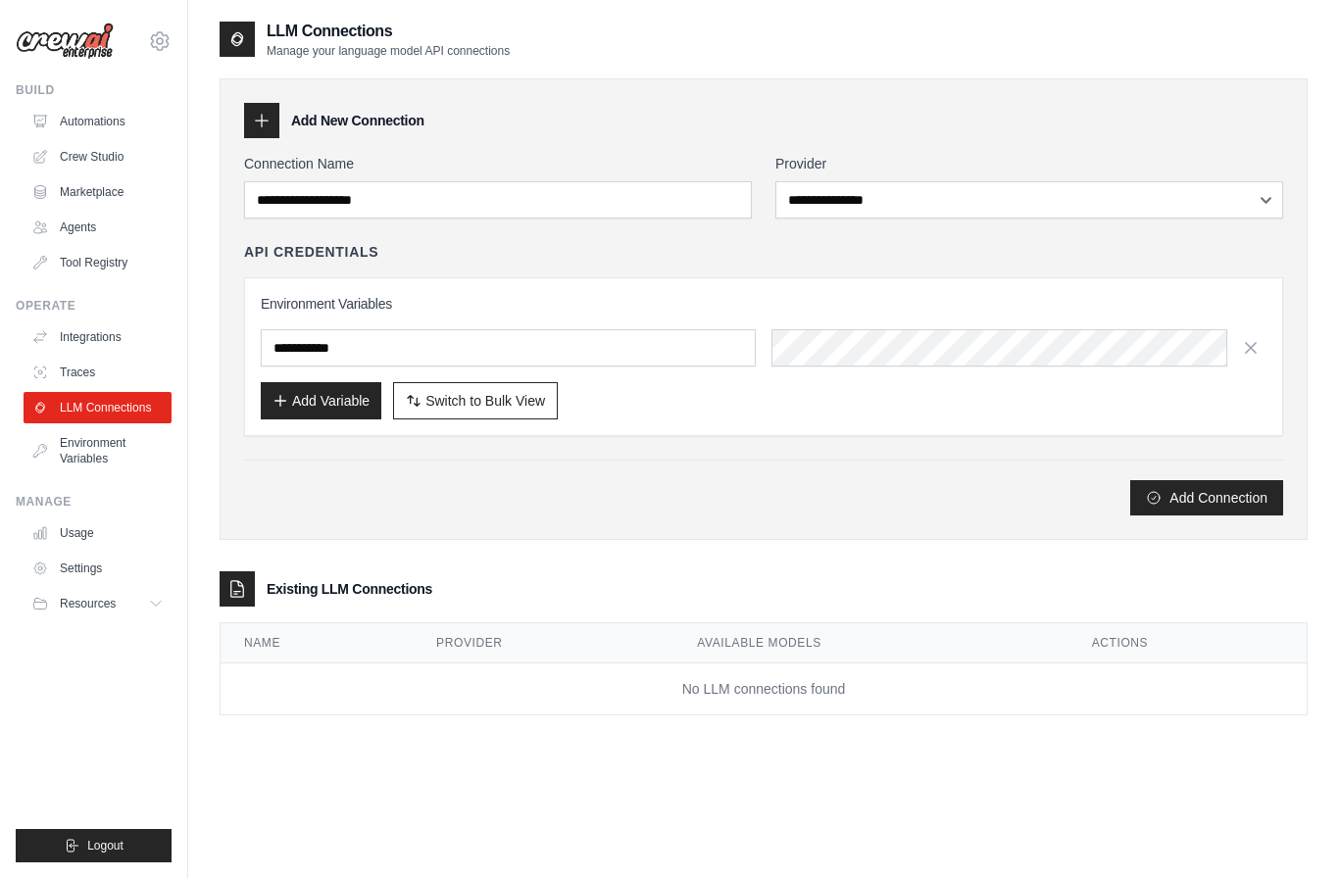
click at [99, 446] on link "Environment Variables" at bounding box center [98, 450] width 148 height 47
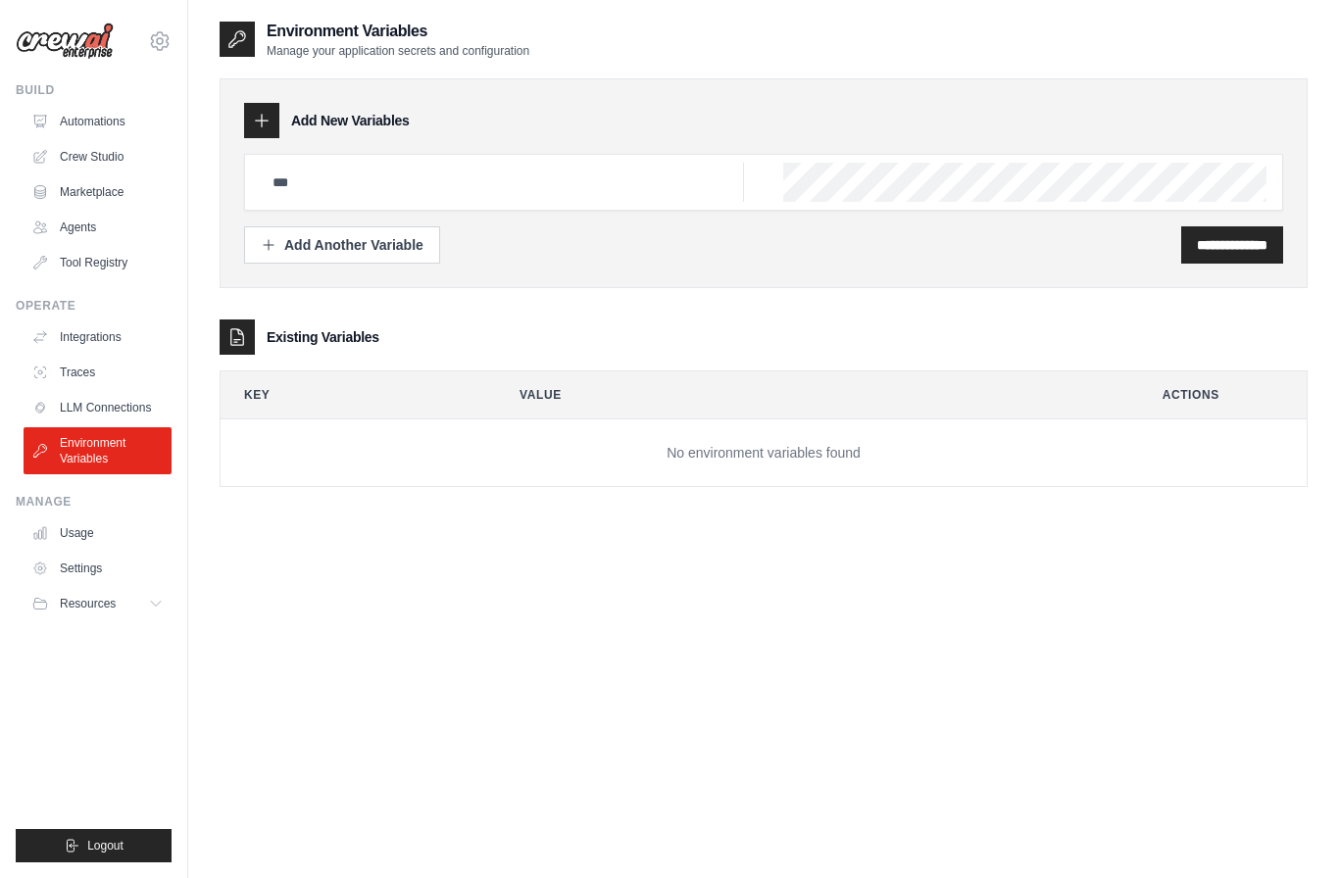
click at [106, 529] on link "Usage" at bounding box center [98, 533] width 148 height 31
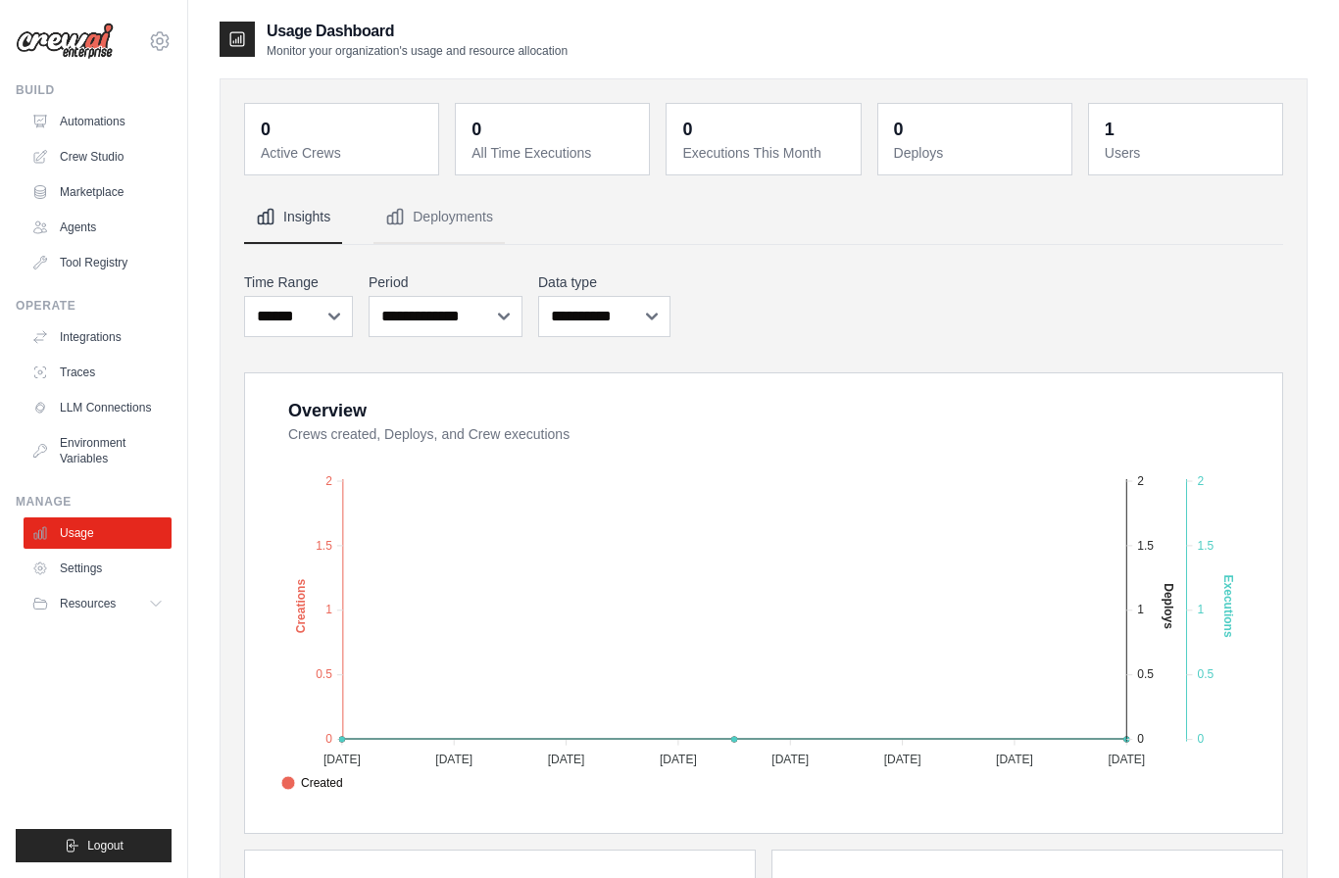
click at [102, 121] on link "Automations" at bounding box center [98, 121] width 148 height 31
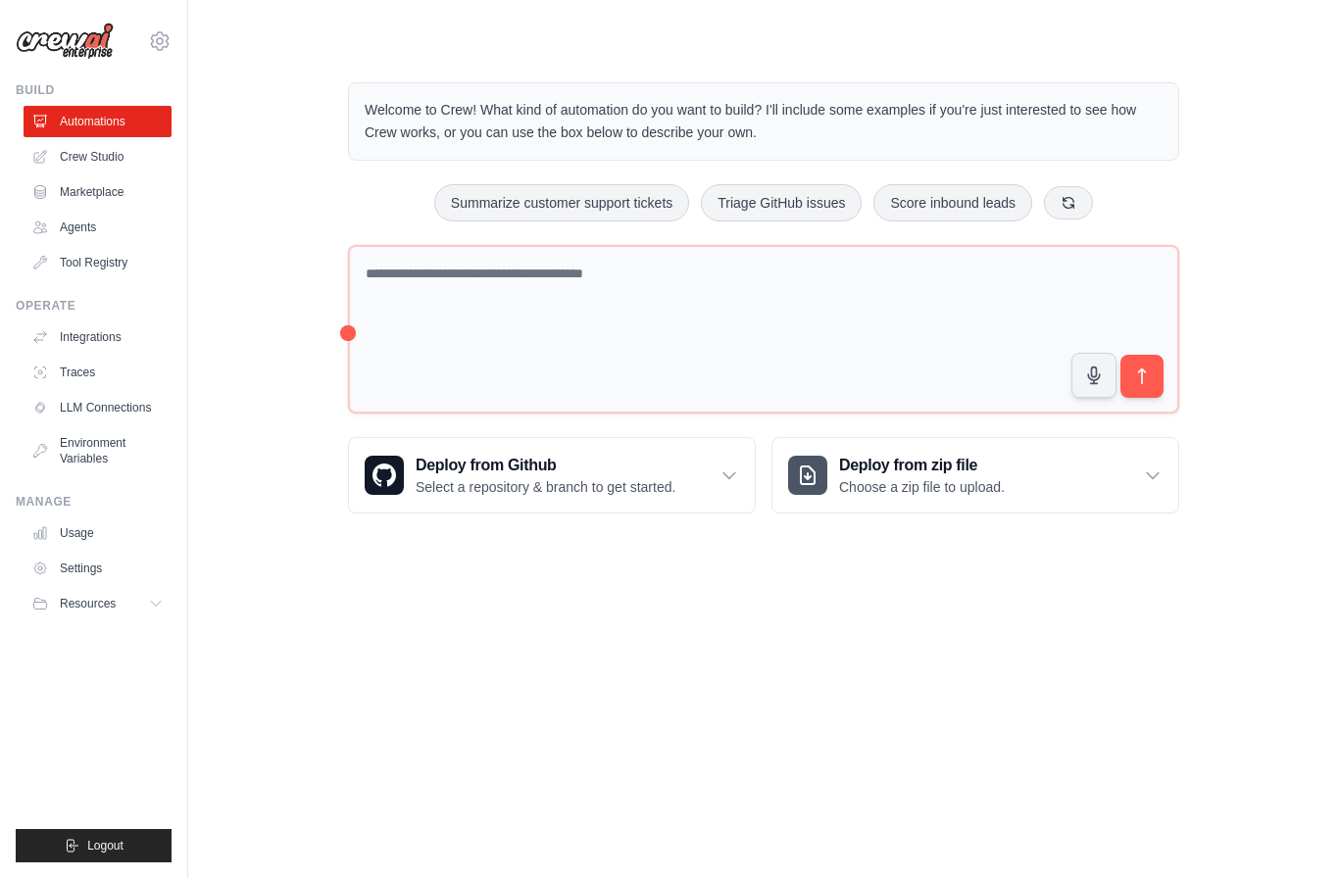
click at [107, 143] on link "Crew Studio" at bounding box center [98, 156] width 148 height 31
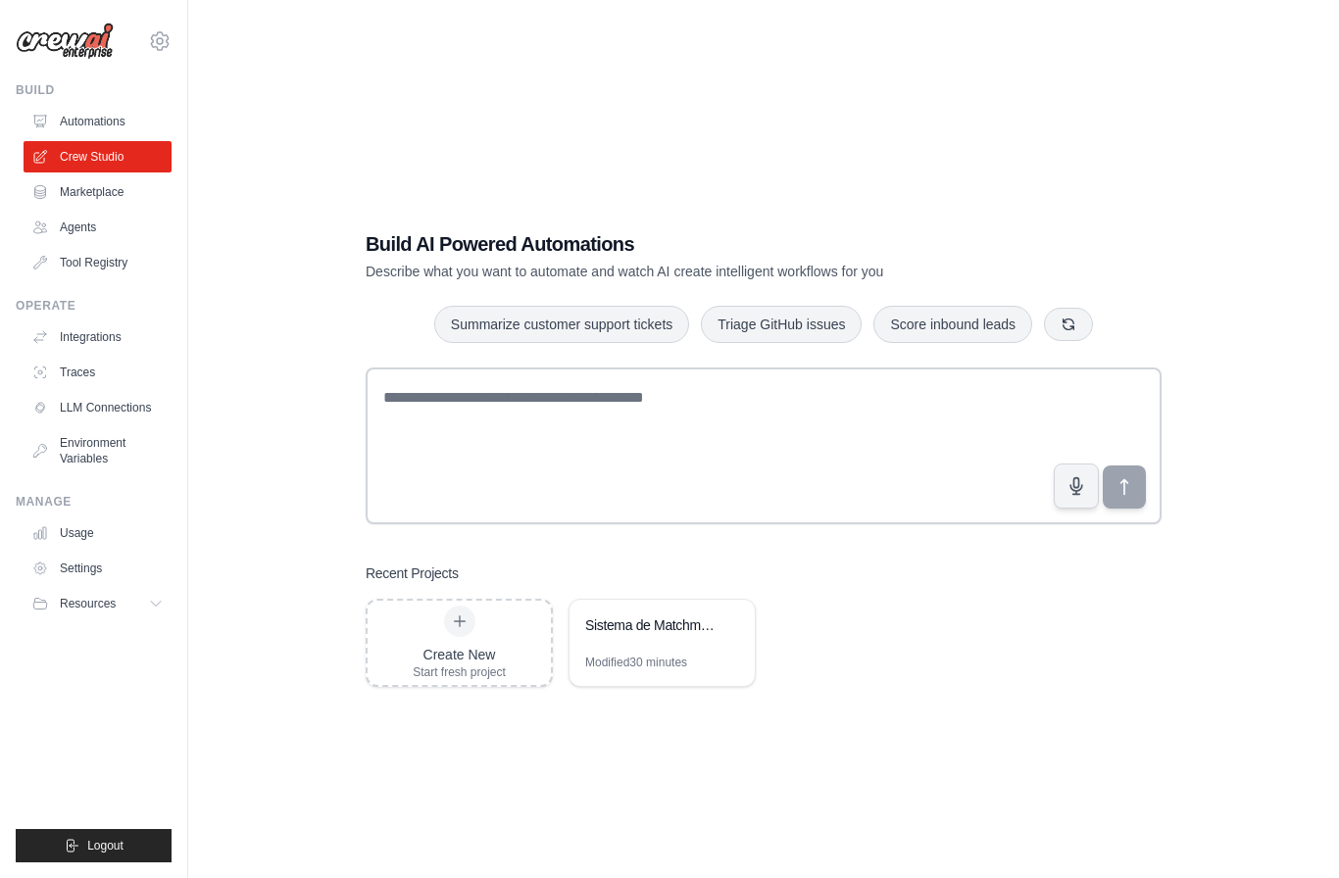
click at [108, 123] on link "Automations" at bounding box center [98, 121] width 148 height 31
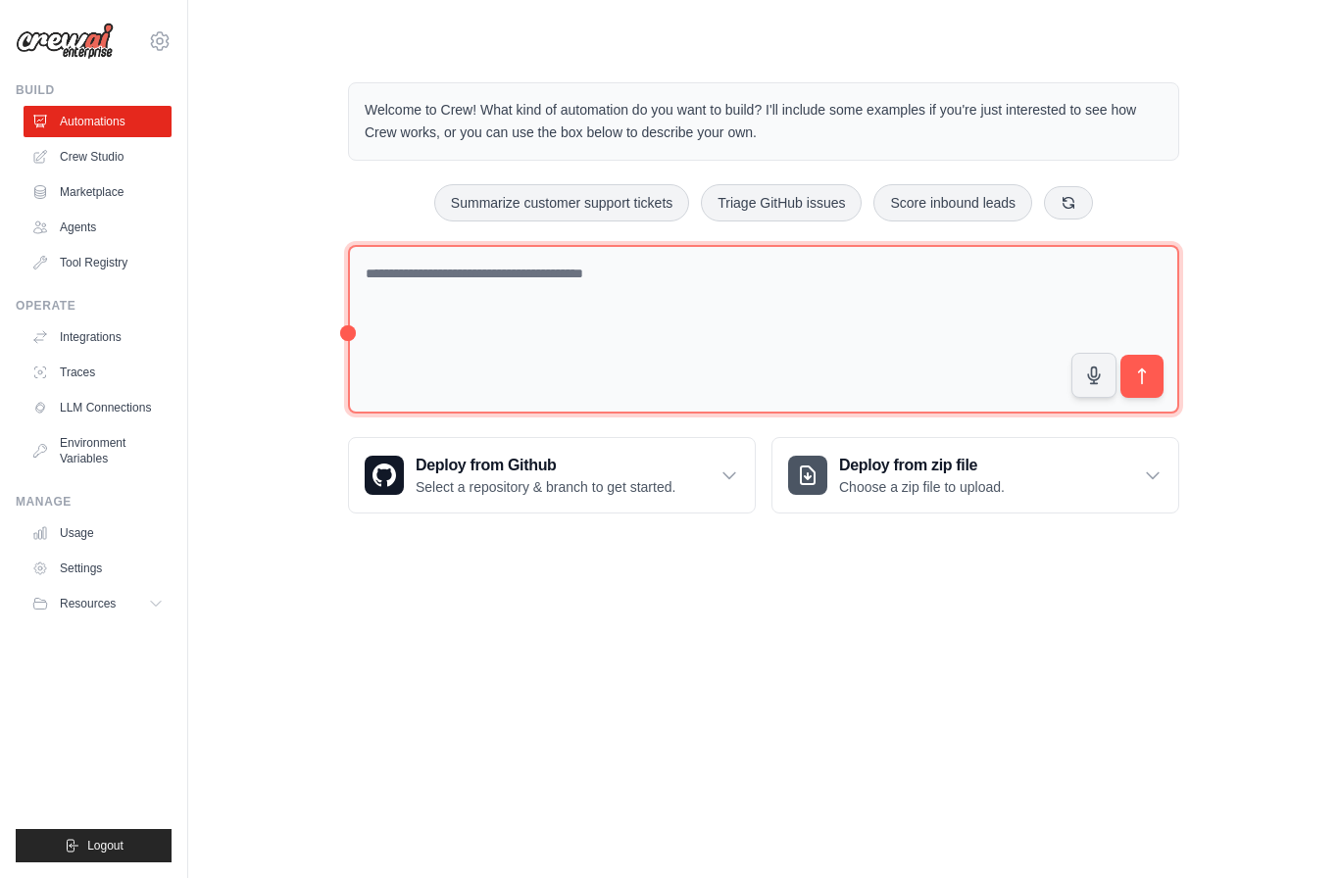
click at [617, 272] on textarea at bounding box center [763, 330] width 831 height 170
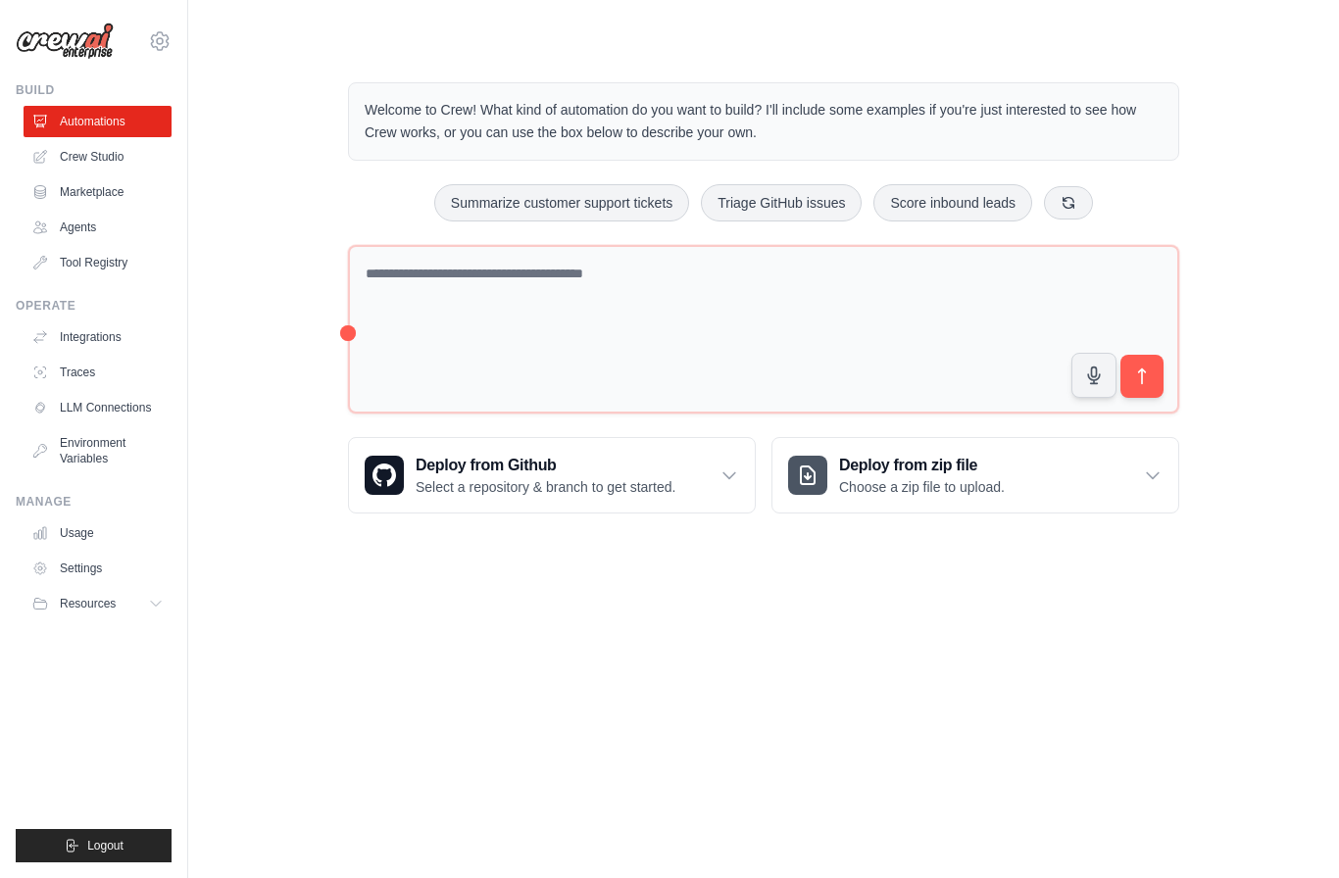
click at [1092, 375] on icon "button" at bounding box center [1094, 376] width 12 height 17
click at [1105, 371] on button "button" at bounding box center [1093, 375] width 45 height 45
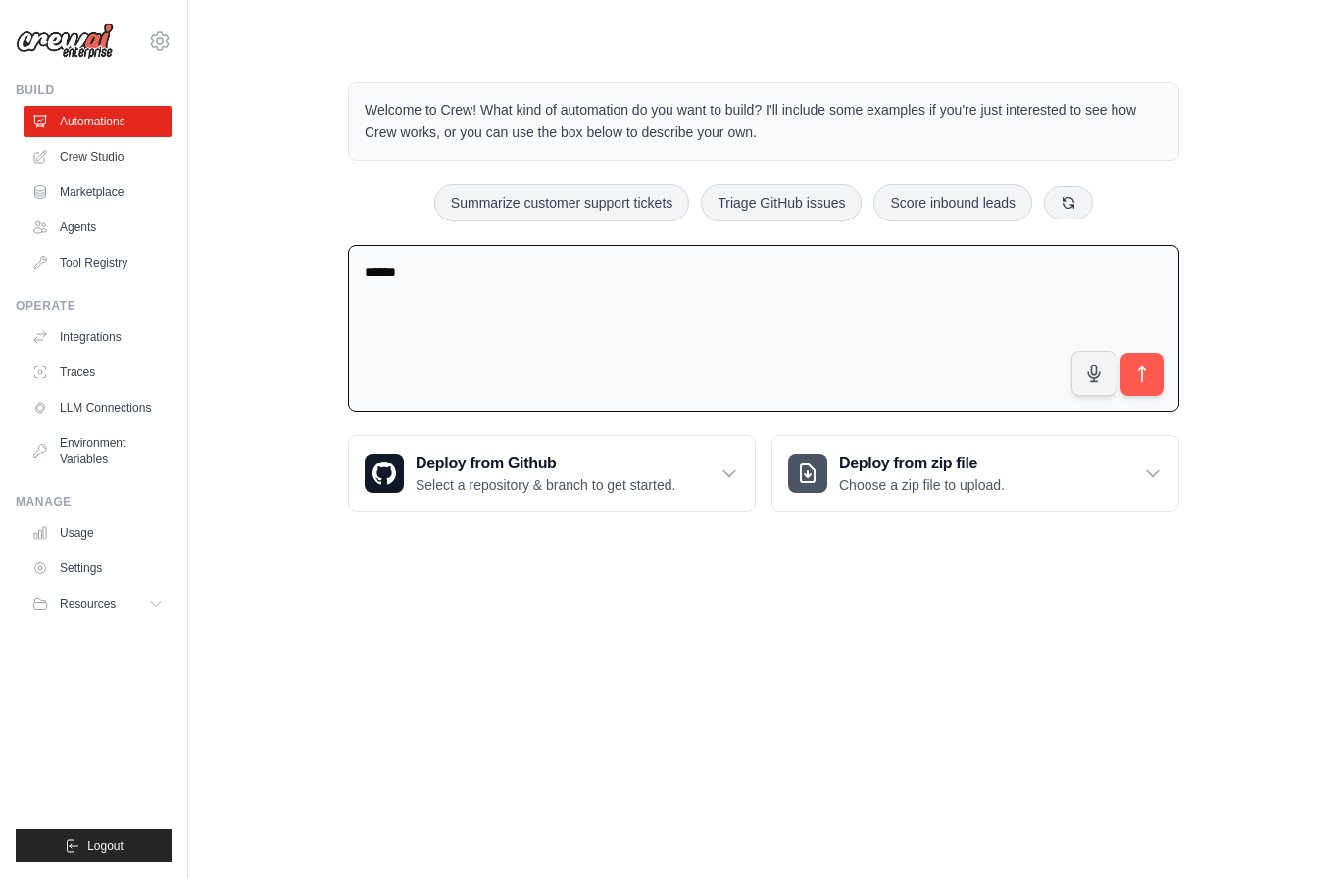
click at [387, 254] on textarea "******" at bounding box center [763, 329] width 831 height 168
click at [399, 279] on textarea "******" at bounding box center [763, 329] width 831 height 168
type textarea "*"
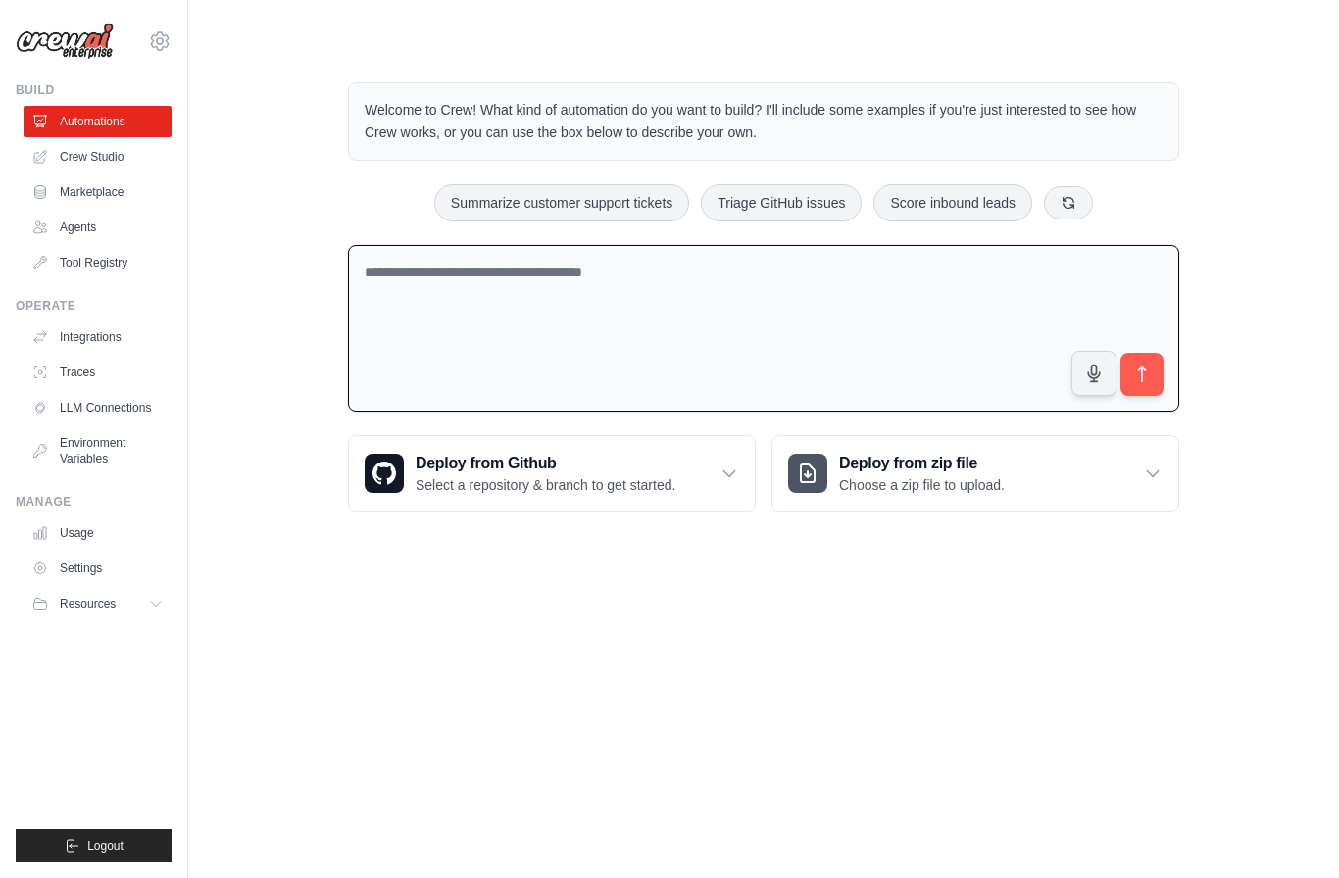
click at [1104, 368] on icon "button" at bounding box center [1094, 374] width 20 height 20
click at [1143, 387] on button "submit" at bounding box center [1141, 374] width 43 height 43
click at [1098, 384] on button "button" at bounding box center [1093, 373] width 45 height 45
type textarea "**********"
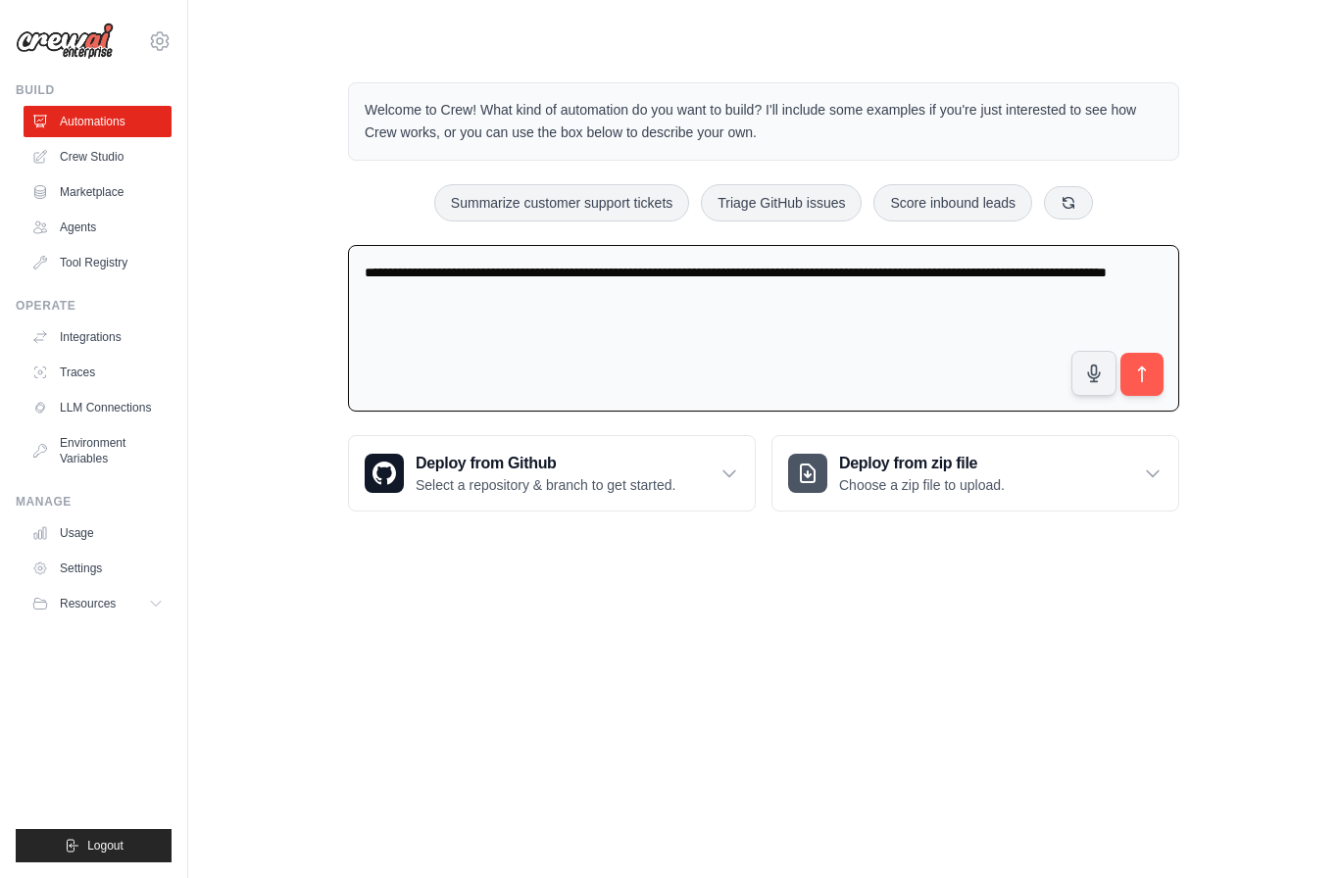
click at [1156, 373] on button "submit" at bounding box center [1141, 374] width 43 height 43
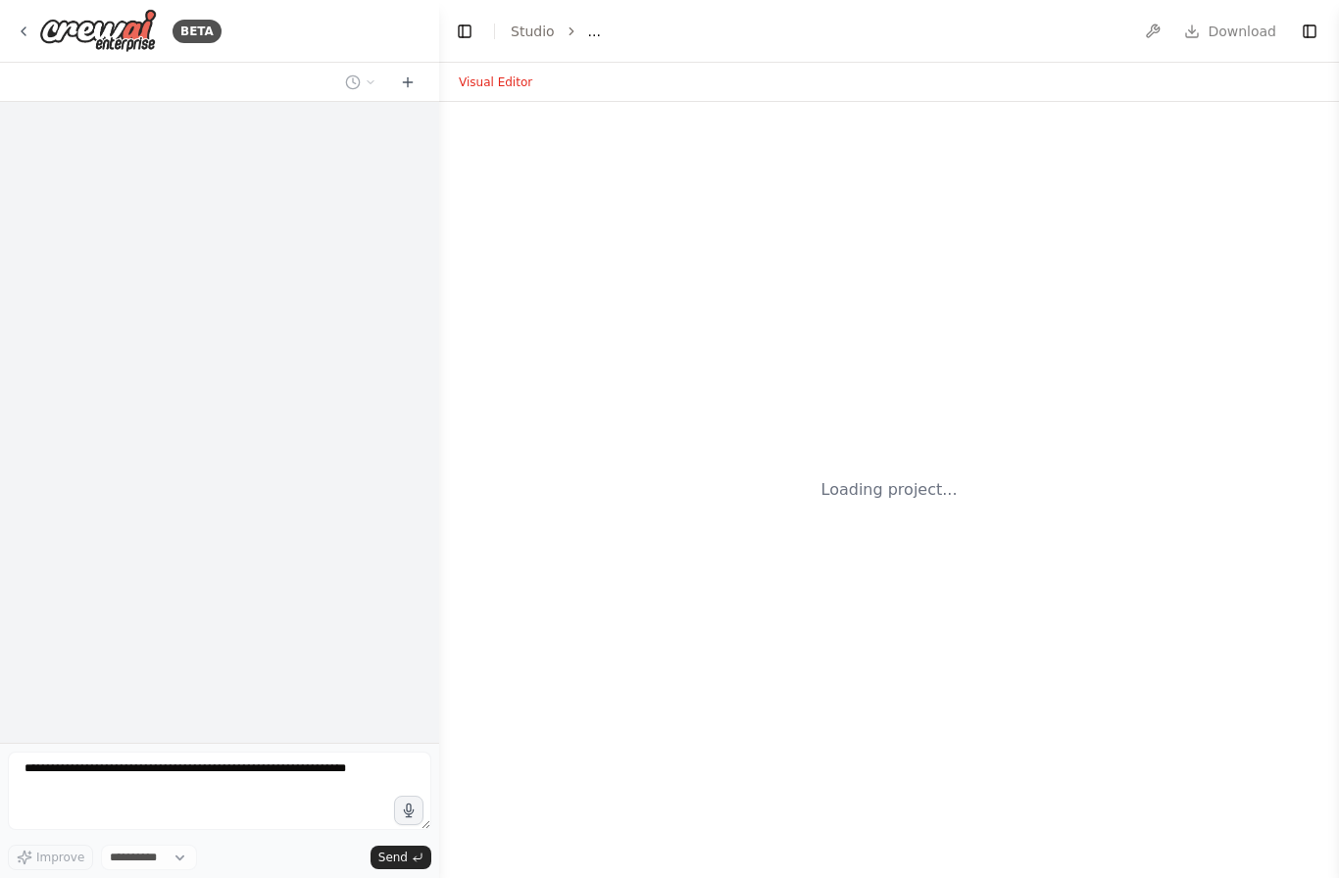
select select "****"
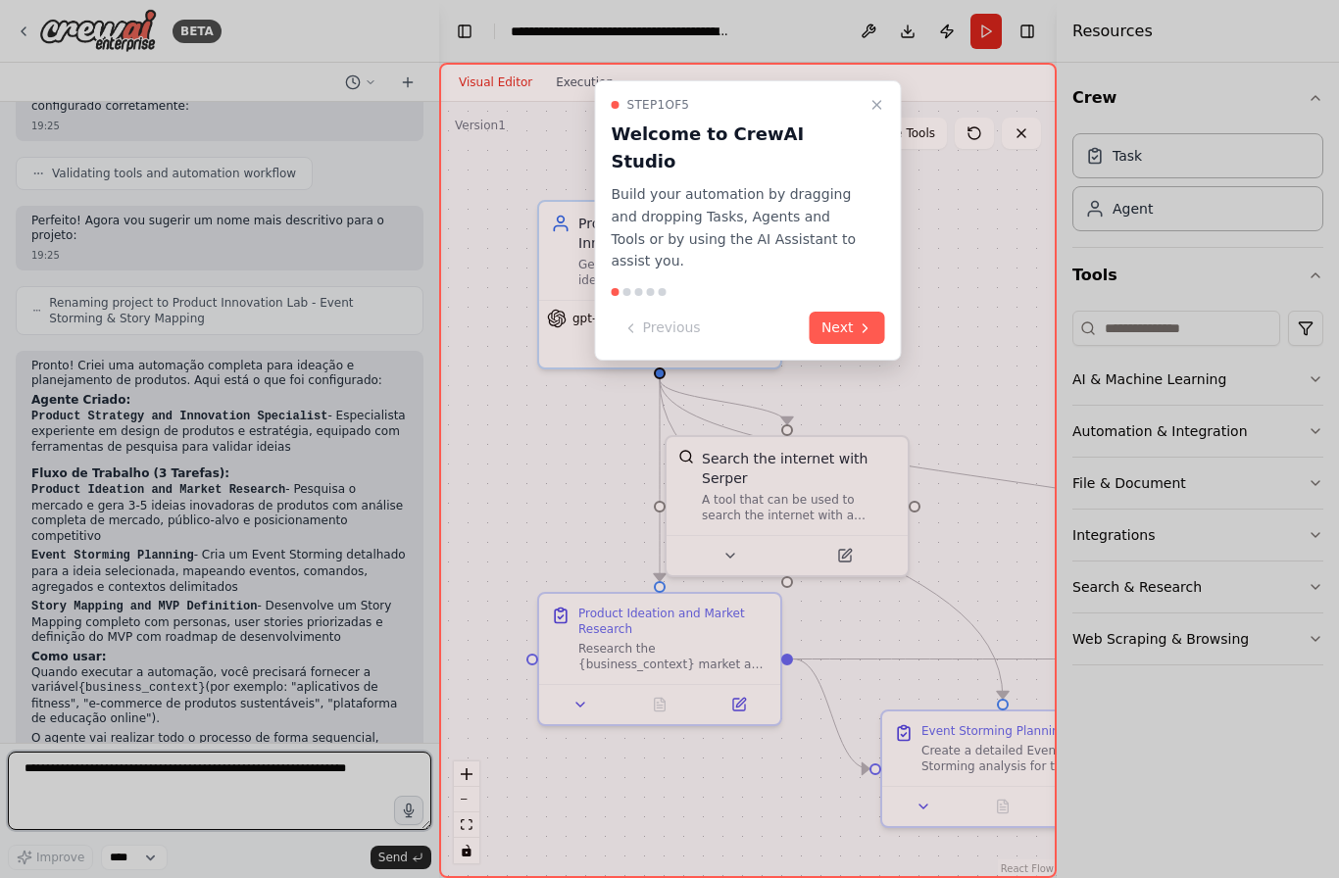
scroll to position [847, 0]
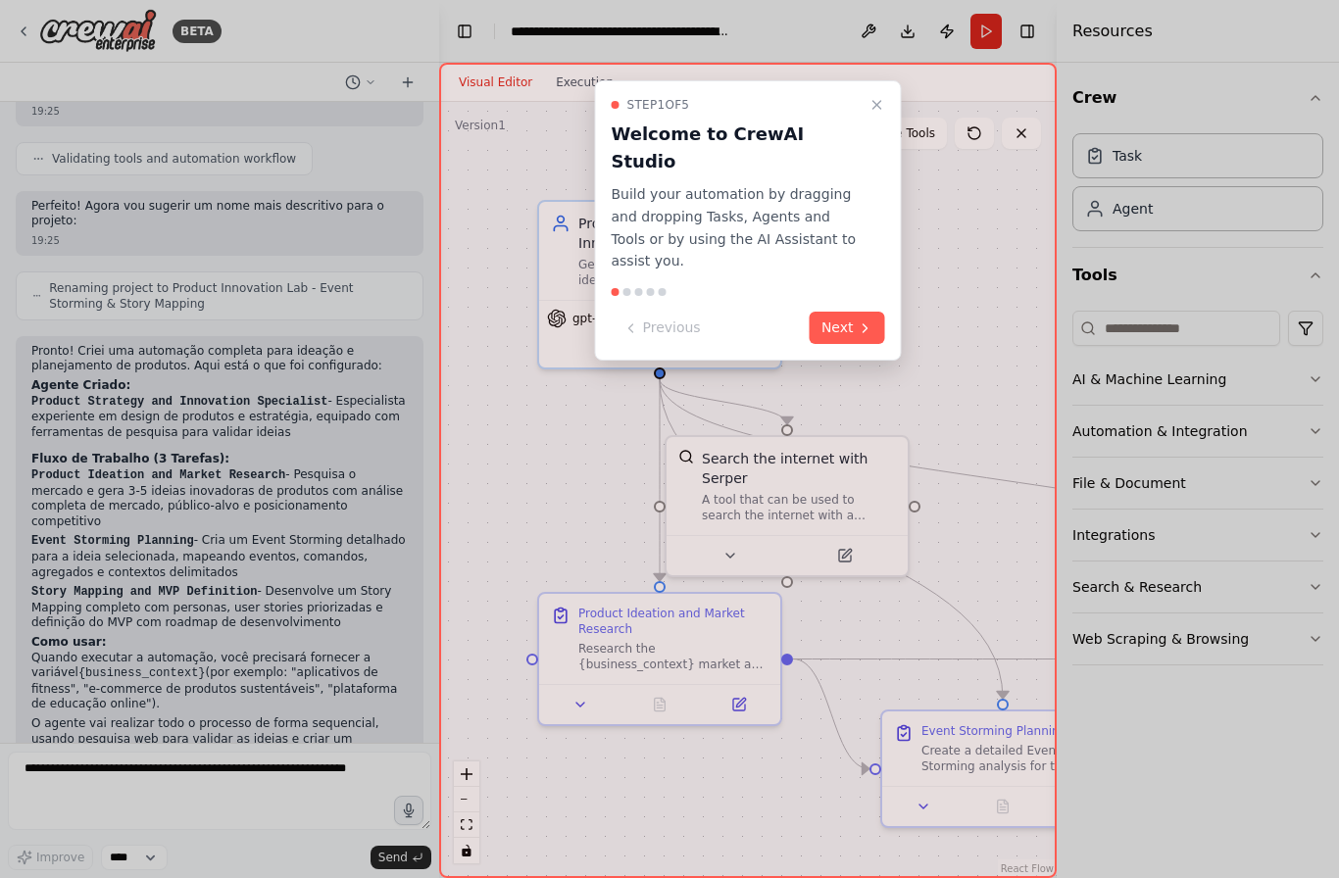
click at [887, 109] on button "Close walkthrough" at bounding box center [877, 105] width 24 height 24
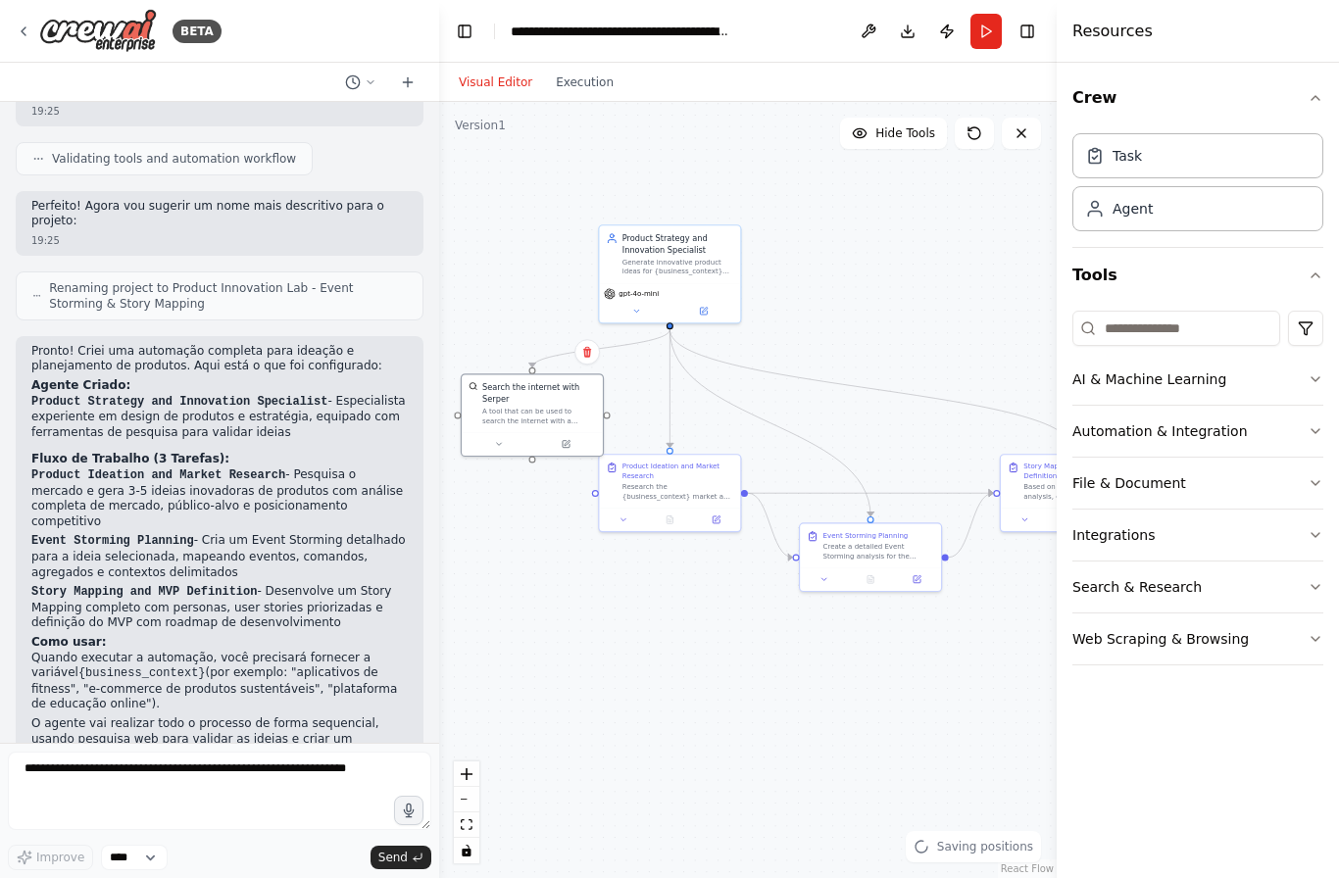
click at [1033, 37] on button "Toggle Right Sidebar" at bounding box center [1026, 31] width 27 height 27
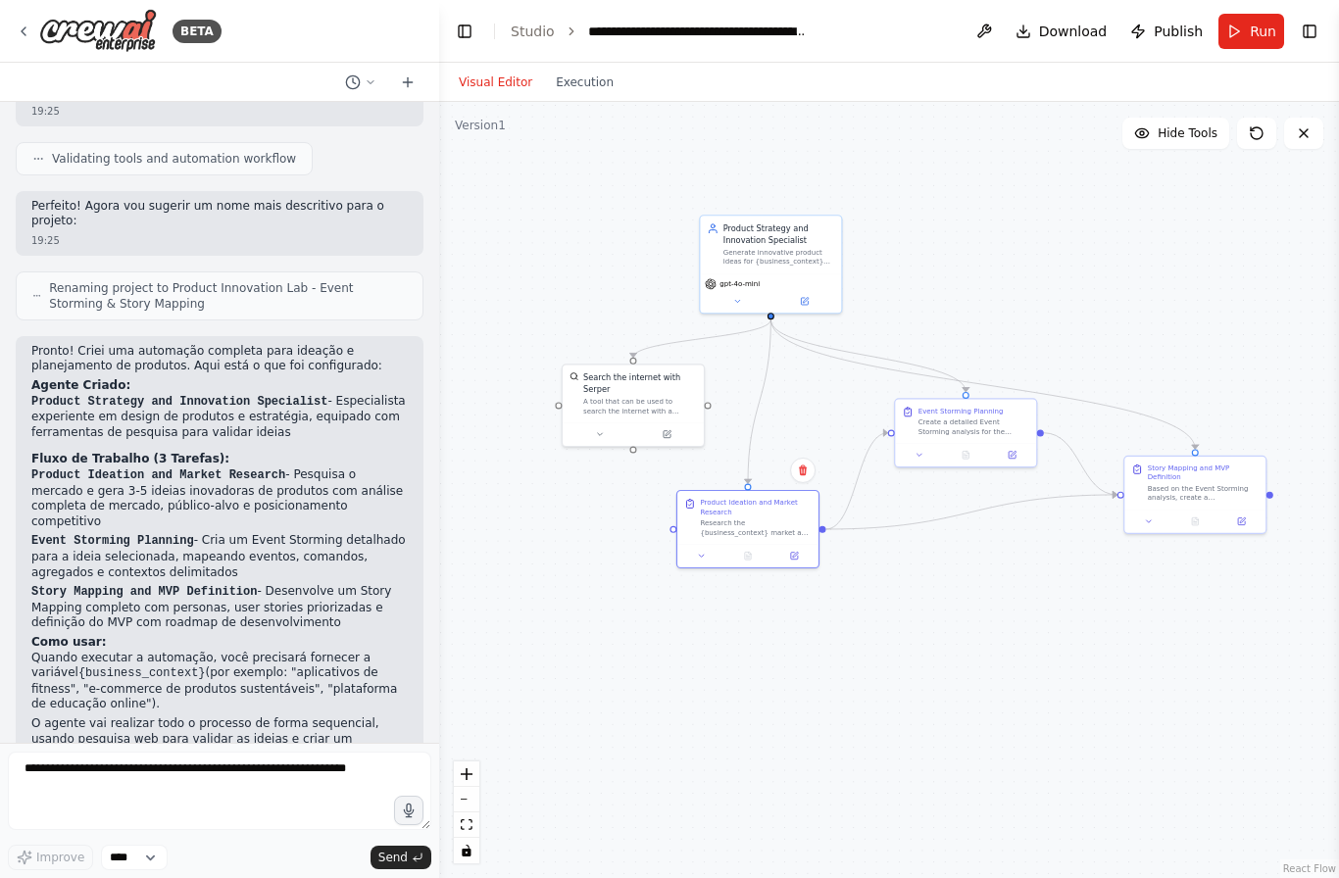
scroll to position [70, 0]
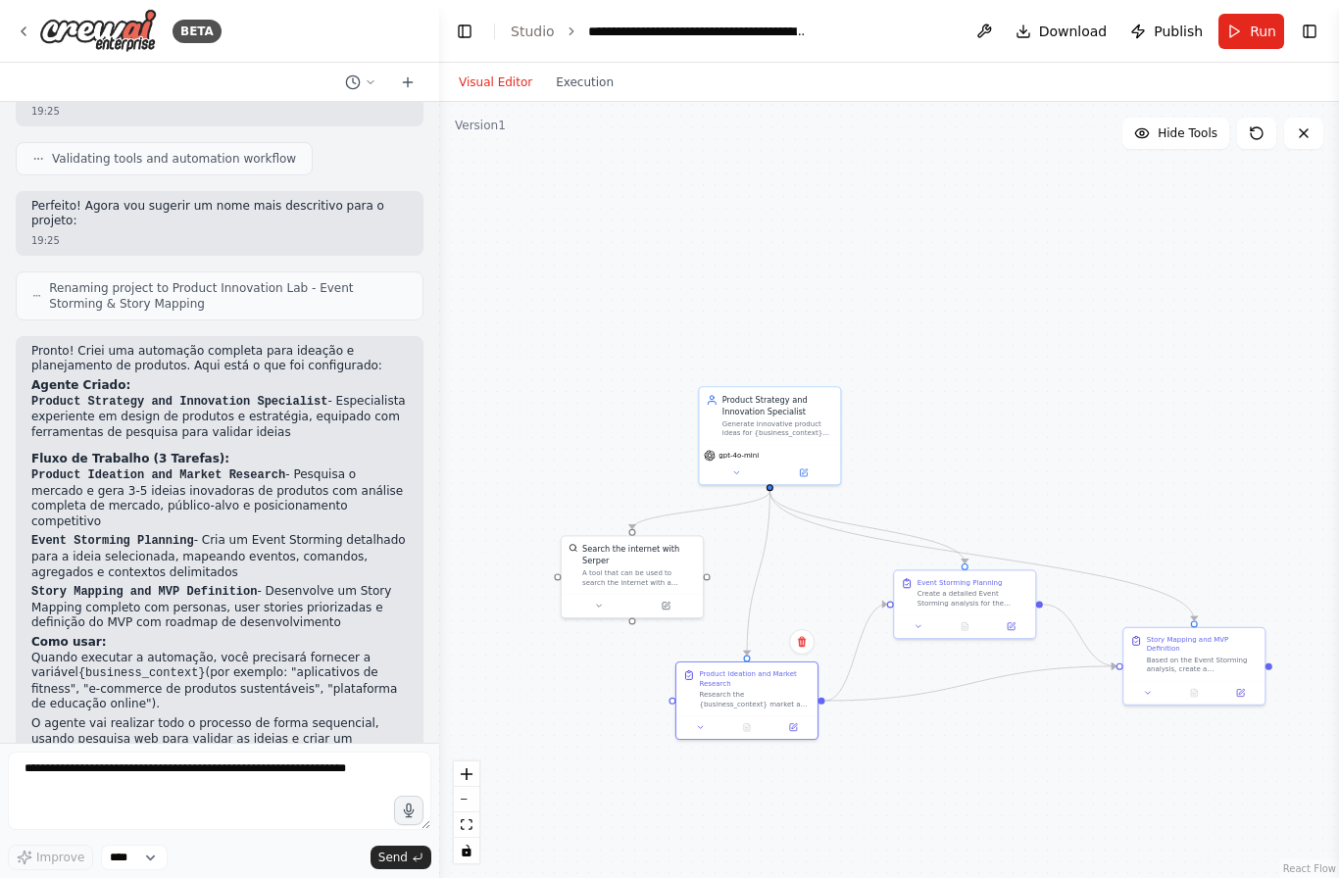
click at [601, 102] on div ".deletable-edge-delete-btn { width: 20px; height: 20px; border: 0px solid #ffff…" at bounding box center [889, 490] width 900 height 776
click at [963, 585] on div "Event Storming Planning" at bounding box center [959, 582] width 85 height 9
click at [1025, 630] on button at bounding box center [1010, 626] width 39 height 14
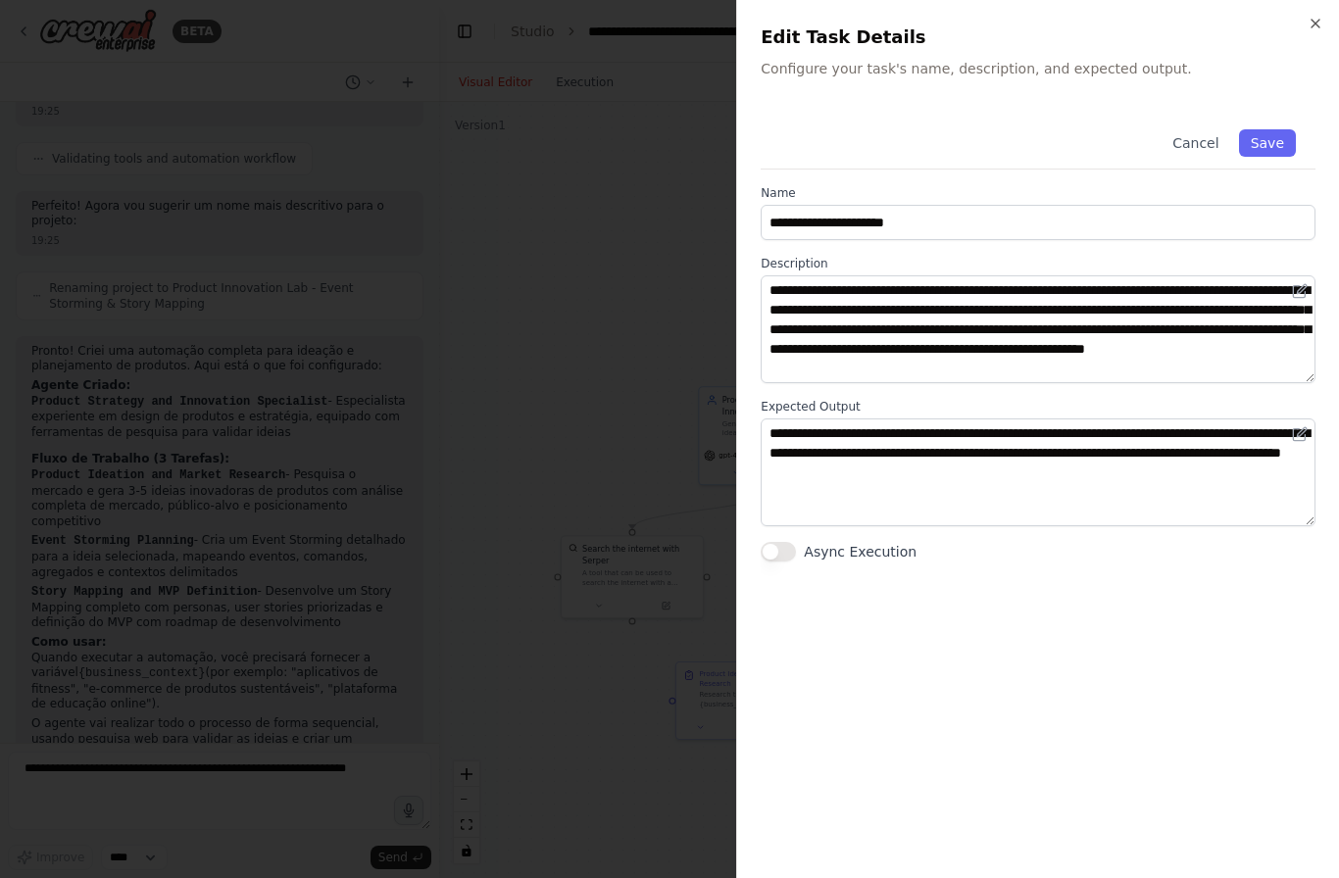
click at [1272, 142] on button "Save" at bounding box center [1267, 142] width 57 height 27
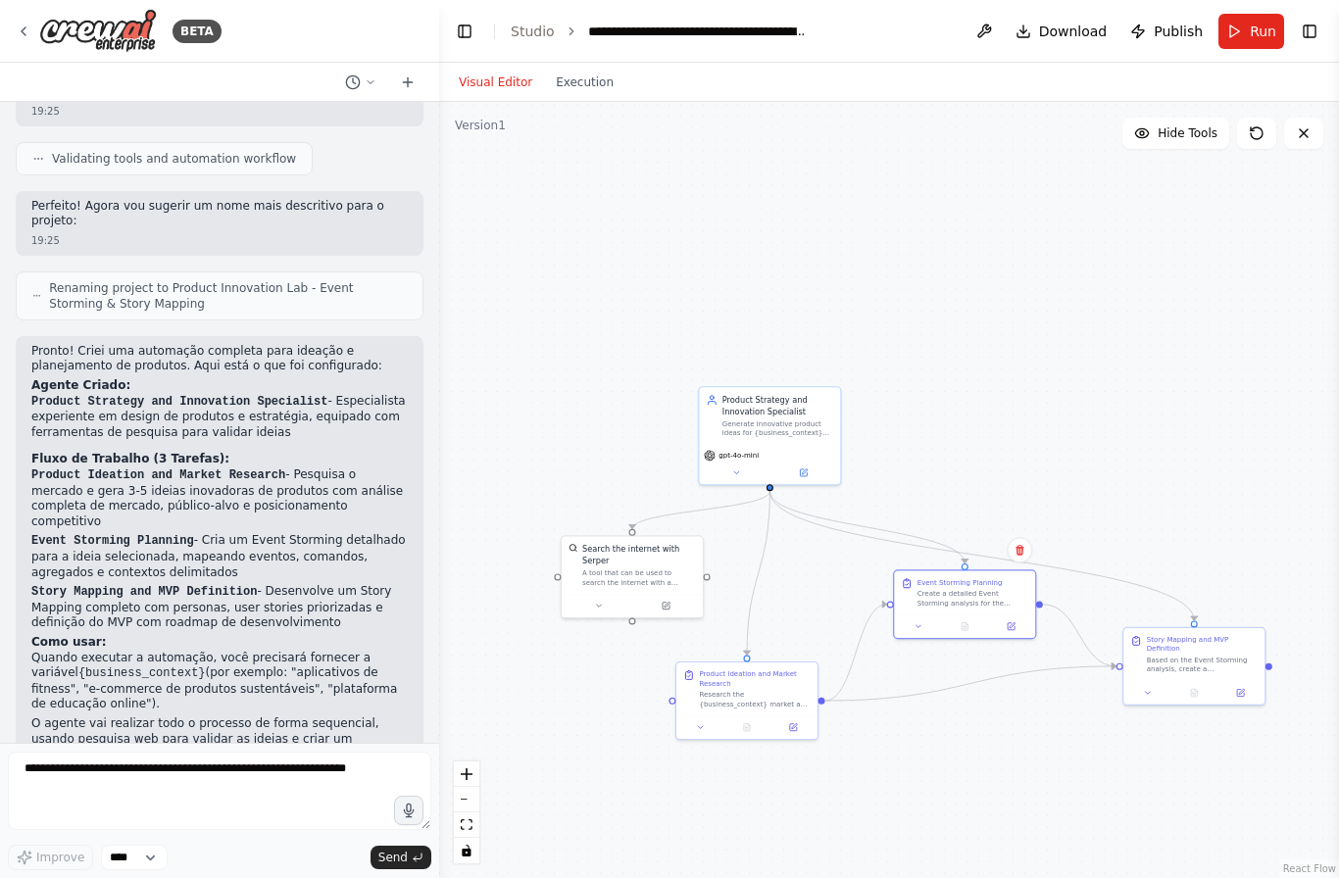
click at [1244, 32] on button "Run" at bounding box center [1251, 31] width 66 height 35
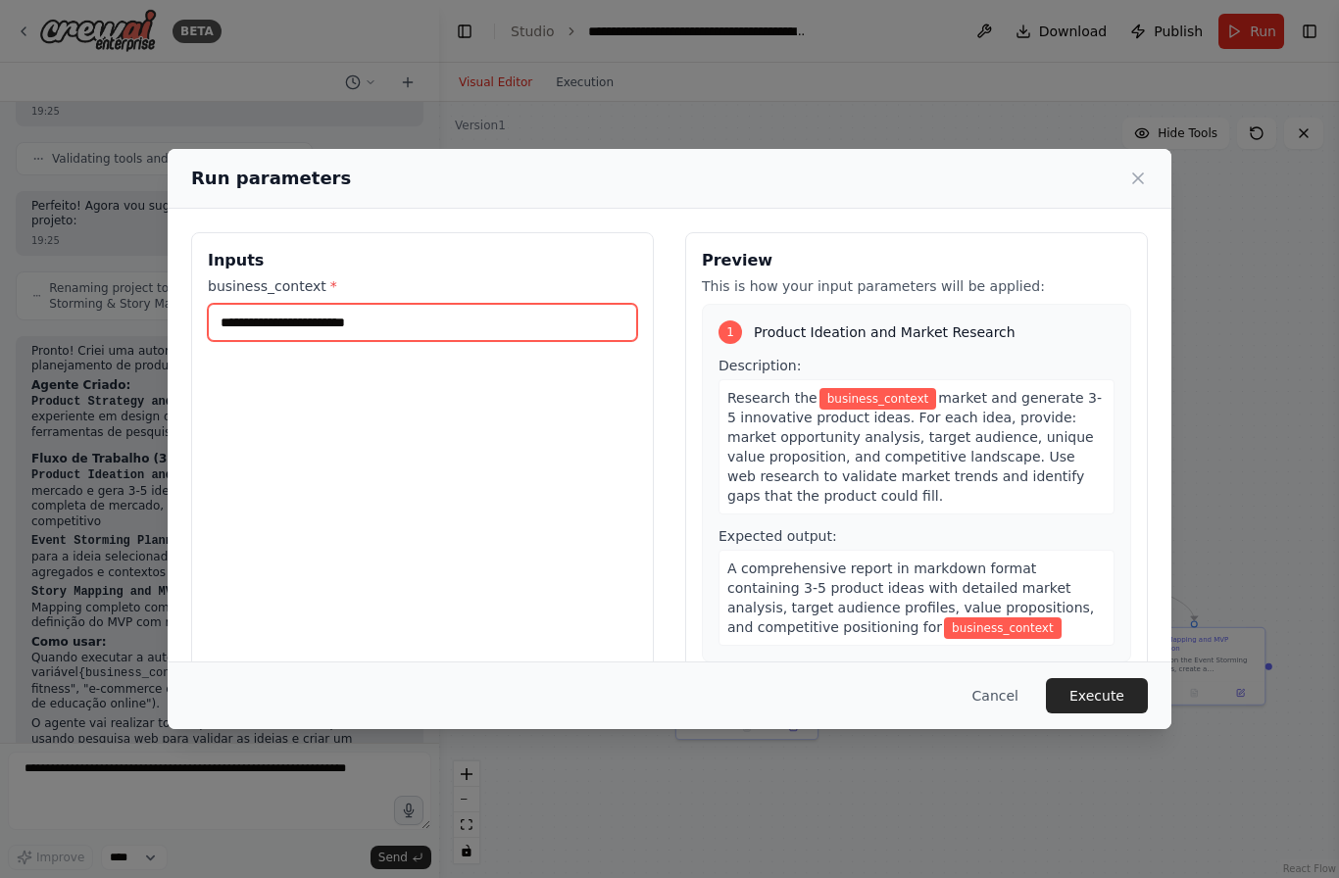
click at [430, 304] on input "business_context *" at bounding box center [422, 322] width 429 height 37
click at [505, 304] on input "business_context *" at bounding box center [422, 322] width 429 height 37
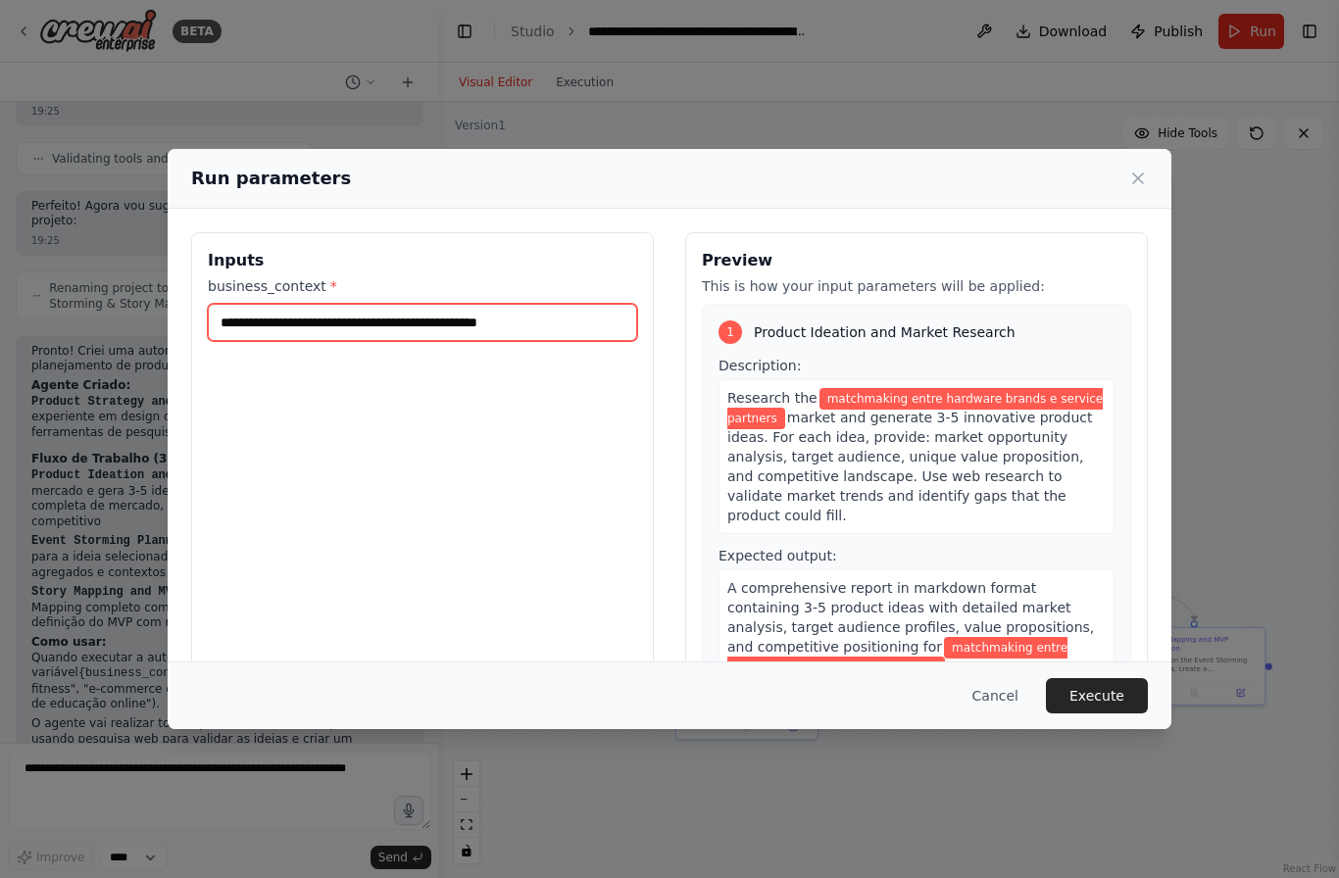
click at [234, 306] on input "**********" at bounding box center [422, 322] width 429 height 37
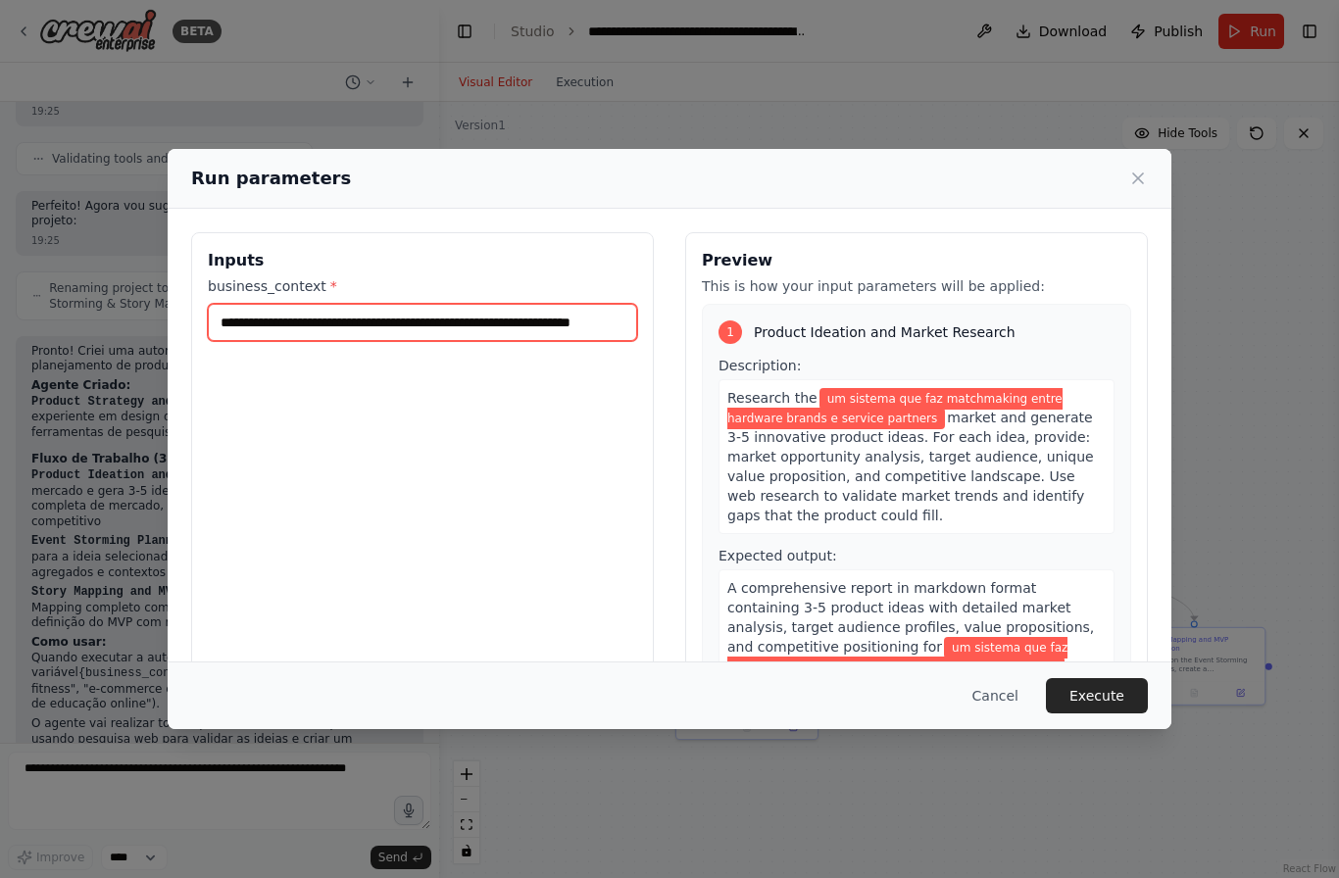
click at [564, 304] on input "**********" at bounding box center [422, 322] width 429 height 37
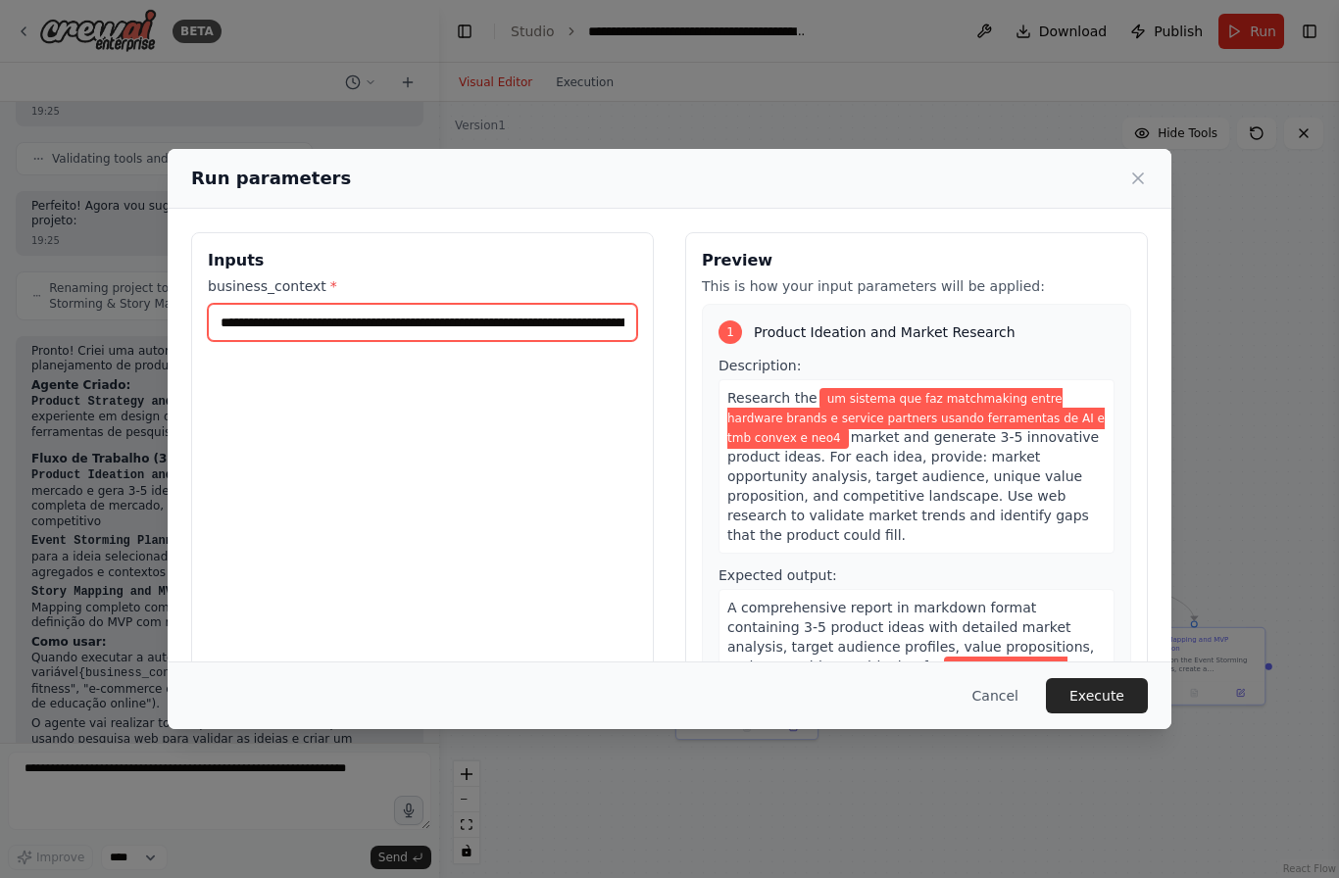
type input "**********"
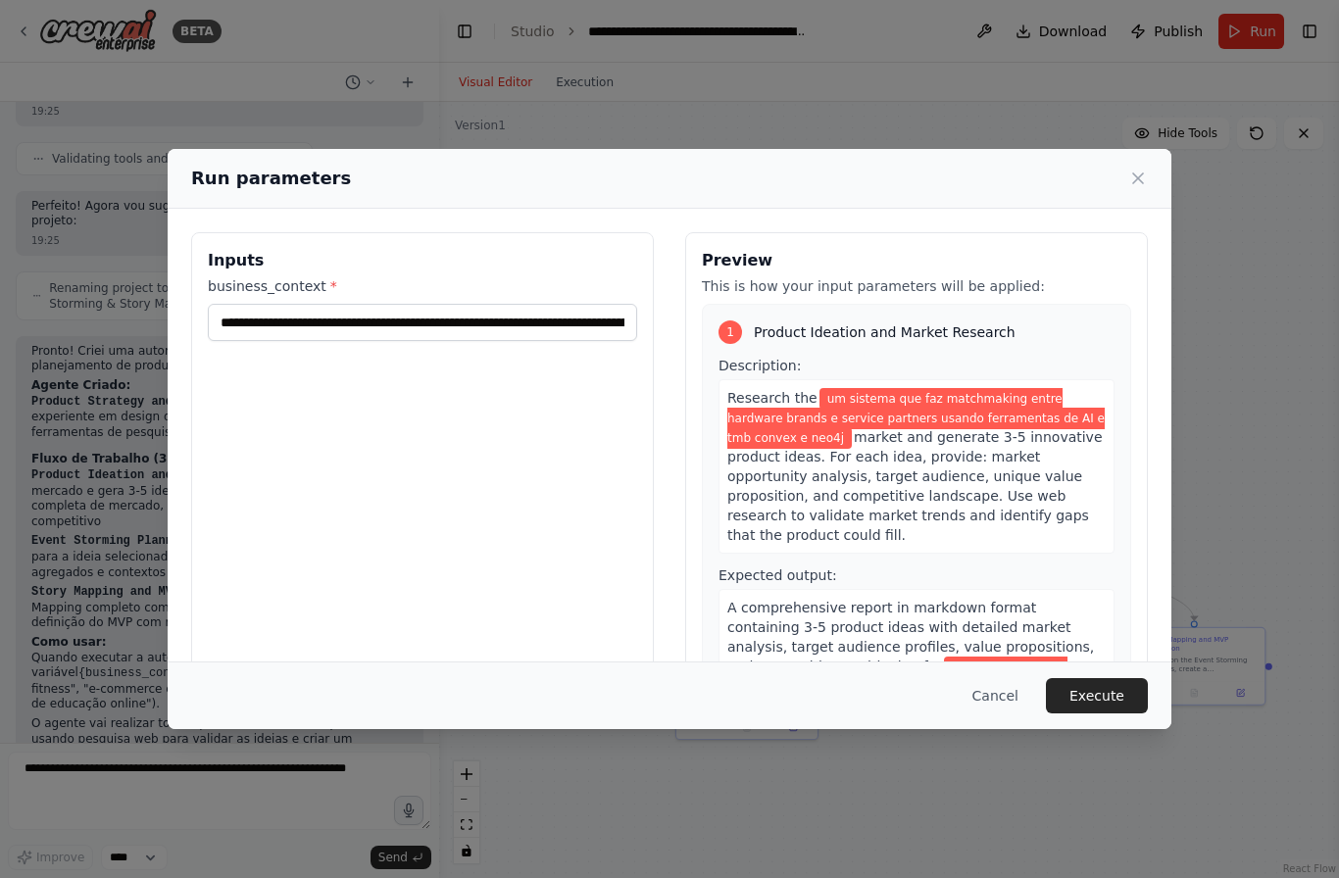
click at [1108, 714] on button "Execute" at bounding box center [1097, 695] width 102 height 35
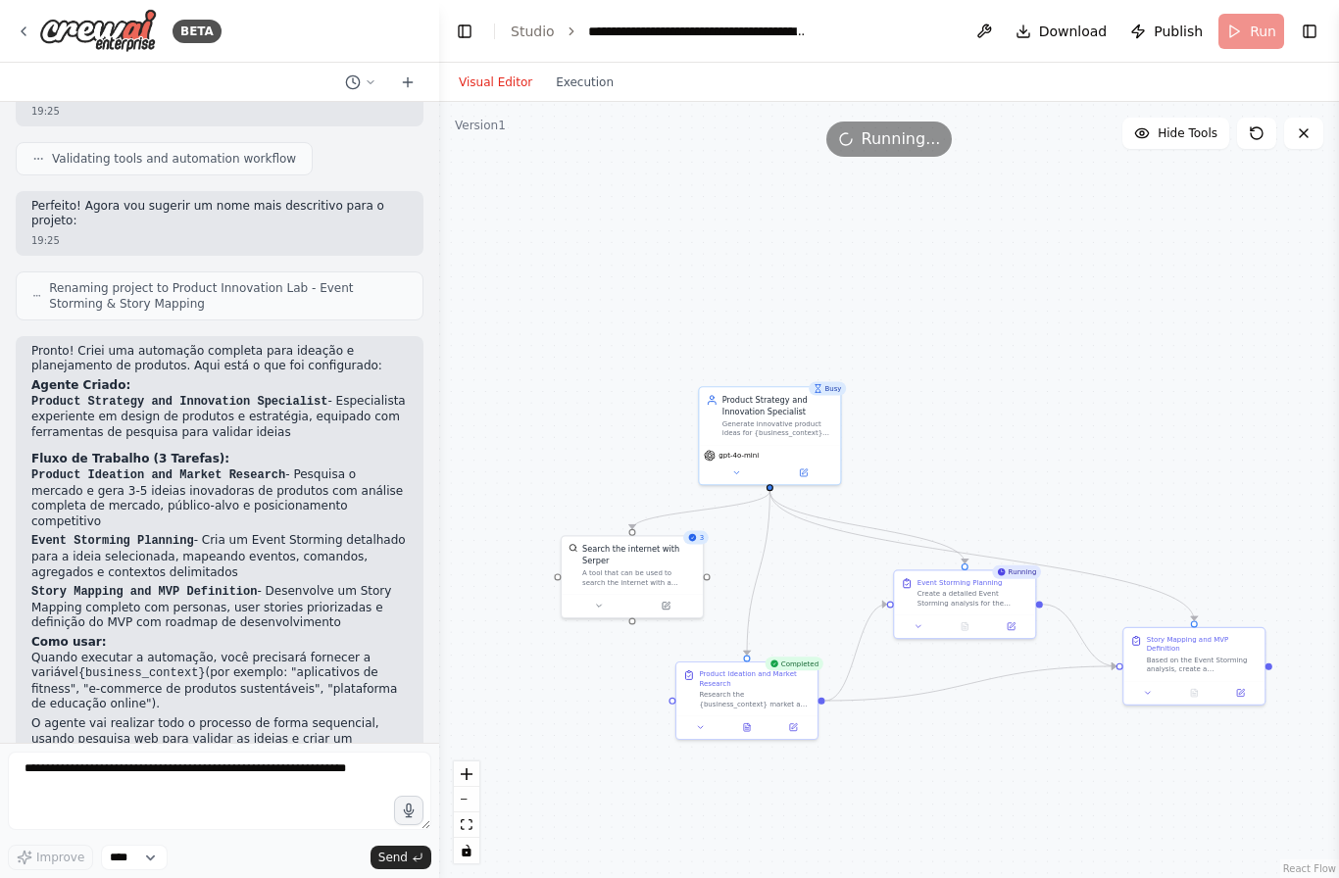
click at [589, 71] on button "Execution" at bounding box center [584, 83] width 81 height 24
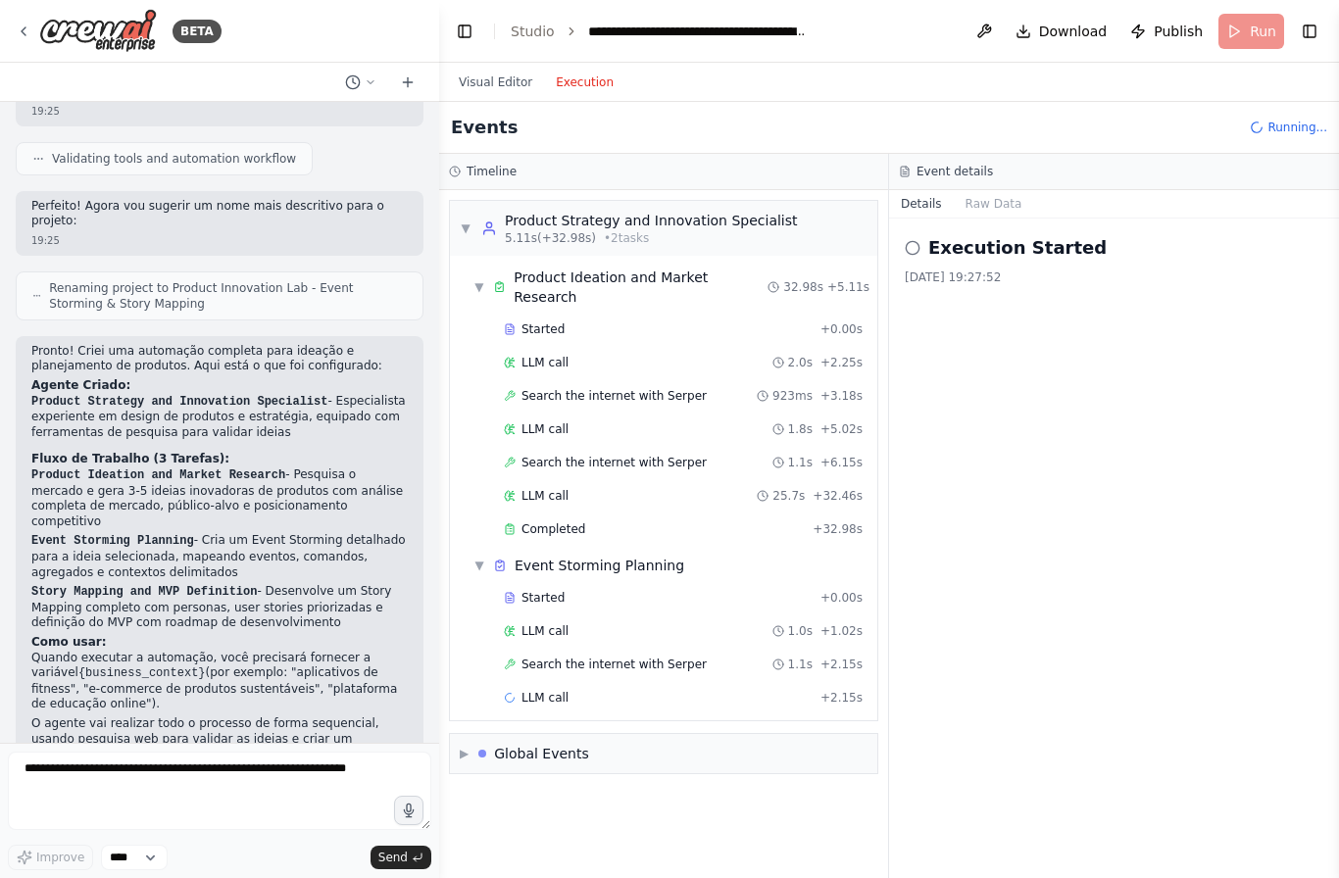
click at [479, 750] on div at bounding box center [482, 754] width 8 height 8
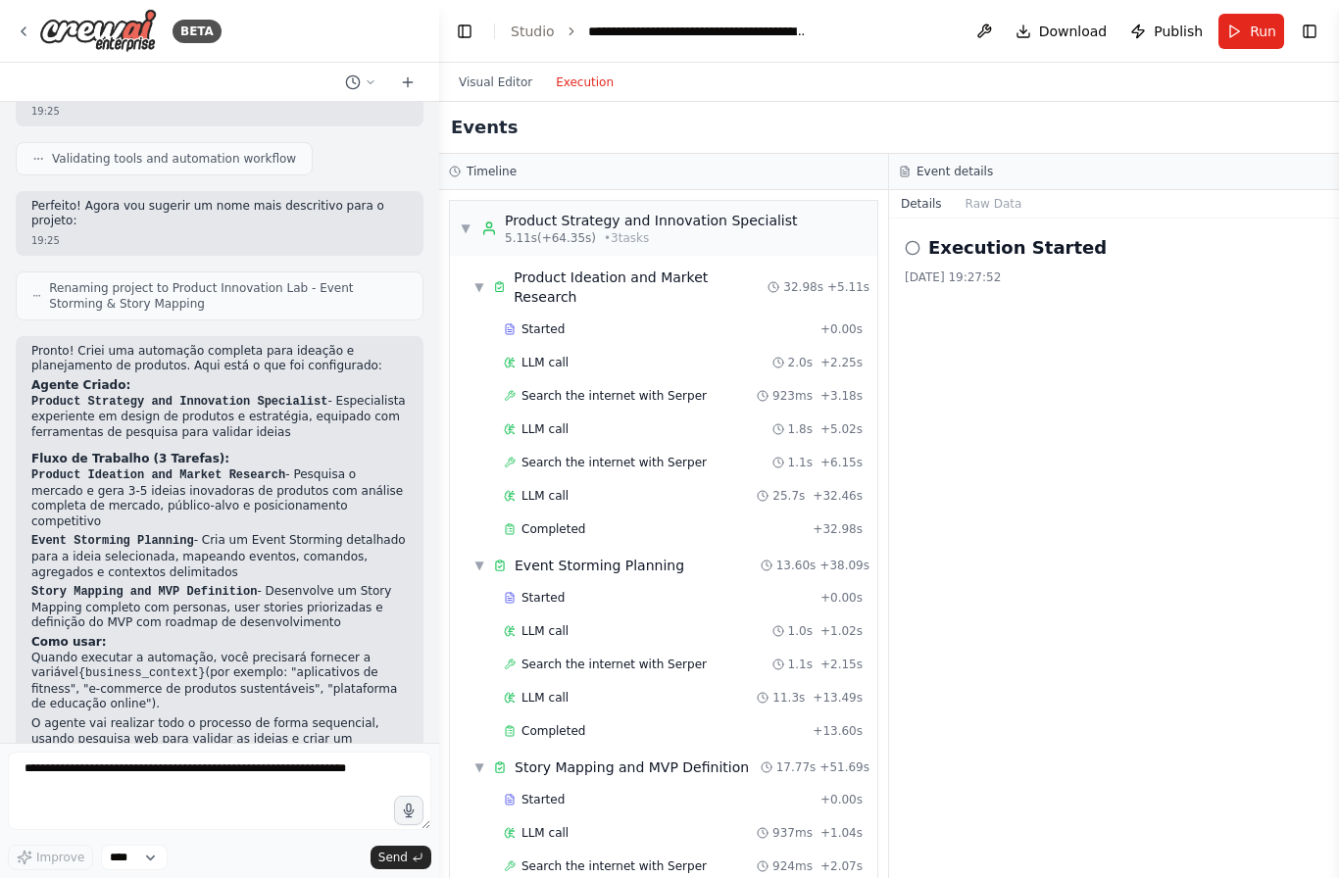
click at [470, 221] on span "▼" at bounding box center [466, 229] width 12 height 16
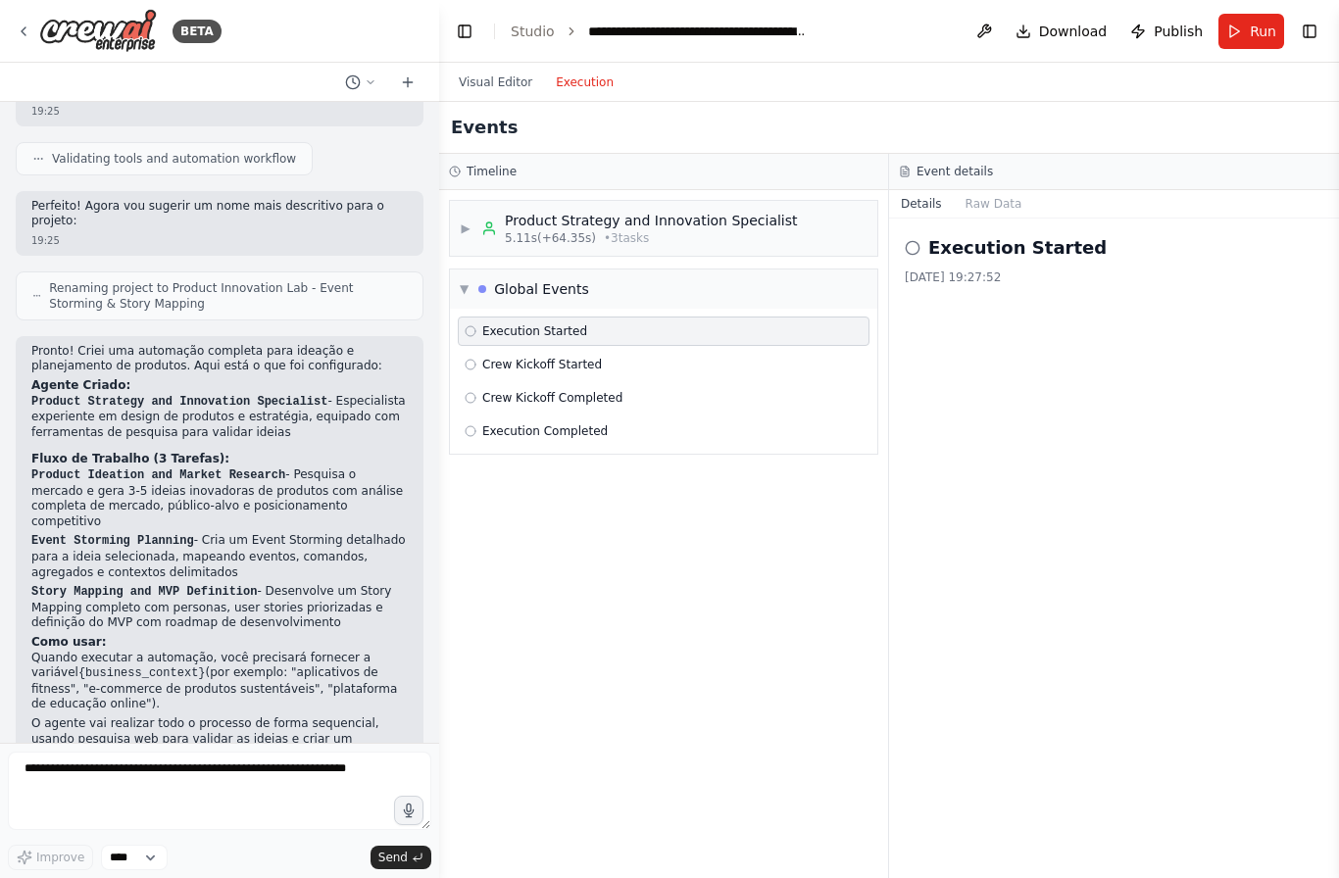
click at [481, 221] on icon at bounding box center [489, 229] width 16 height 16
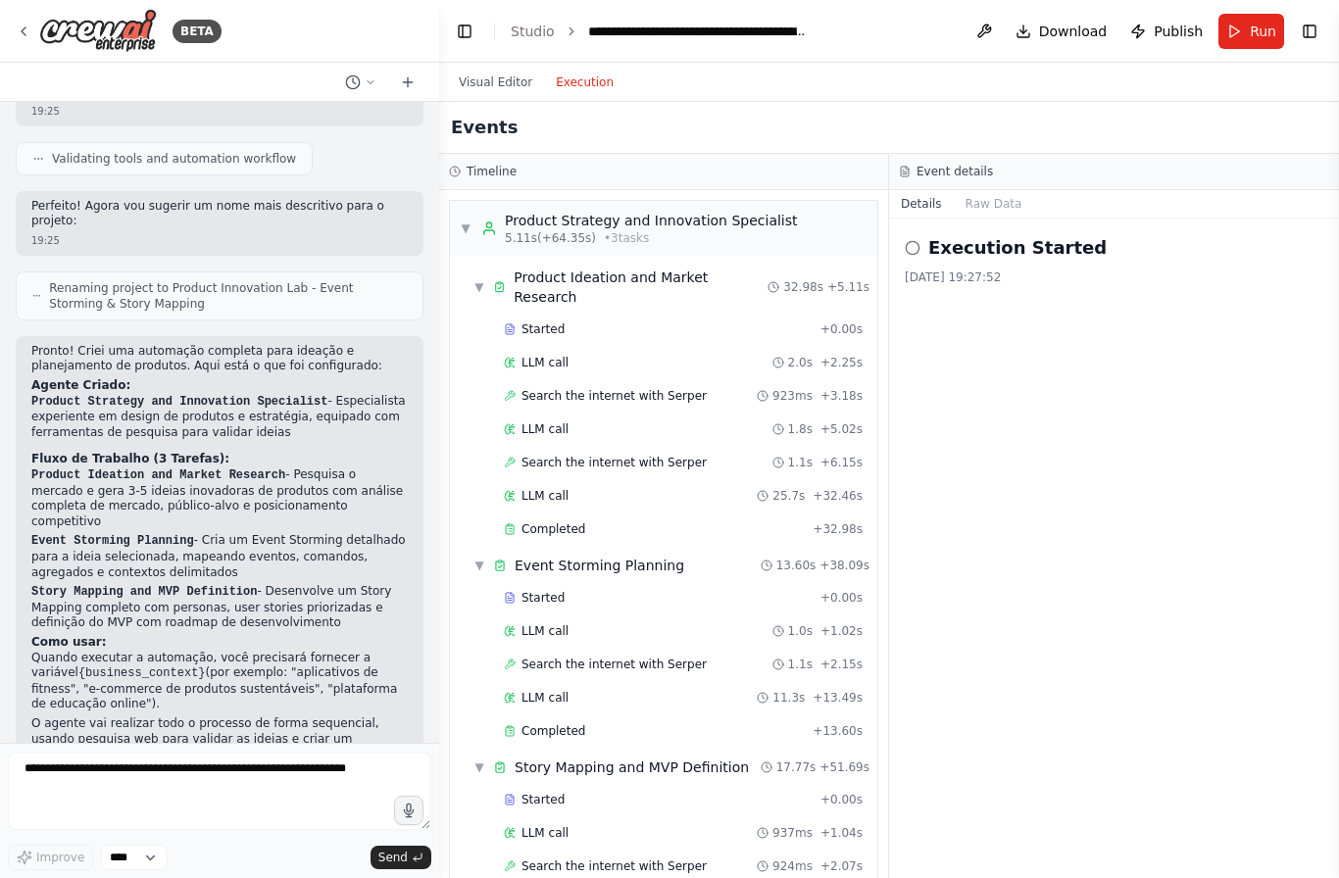
click at [985, 190] on button "Raw Data" at bounding box center [994, 203] width 80 height 27
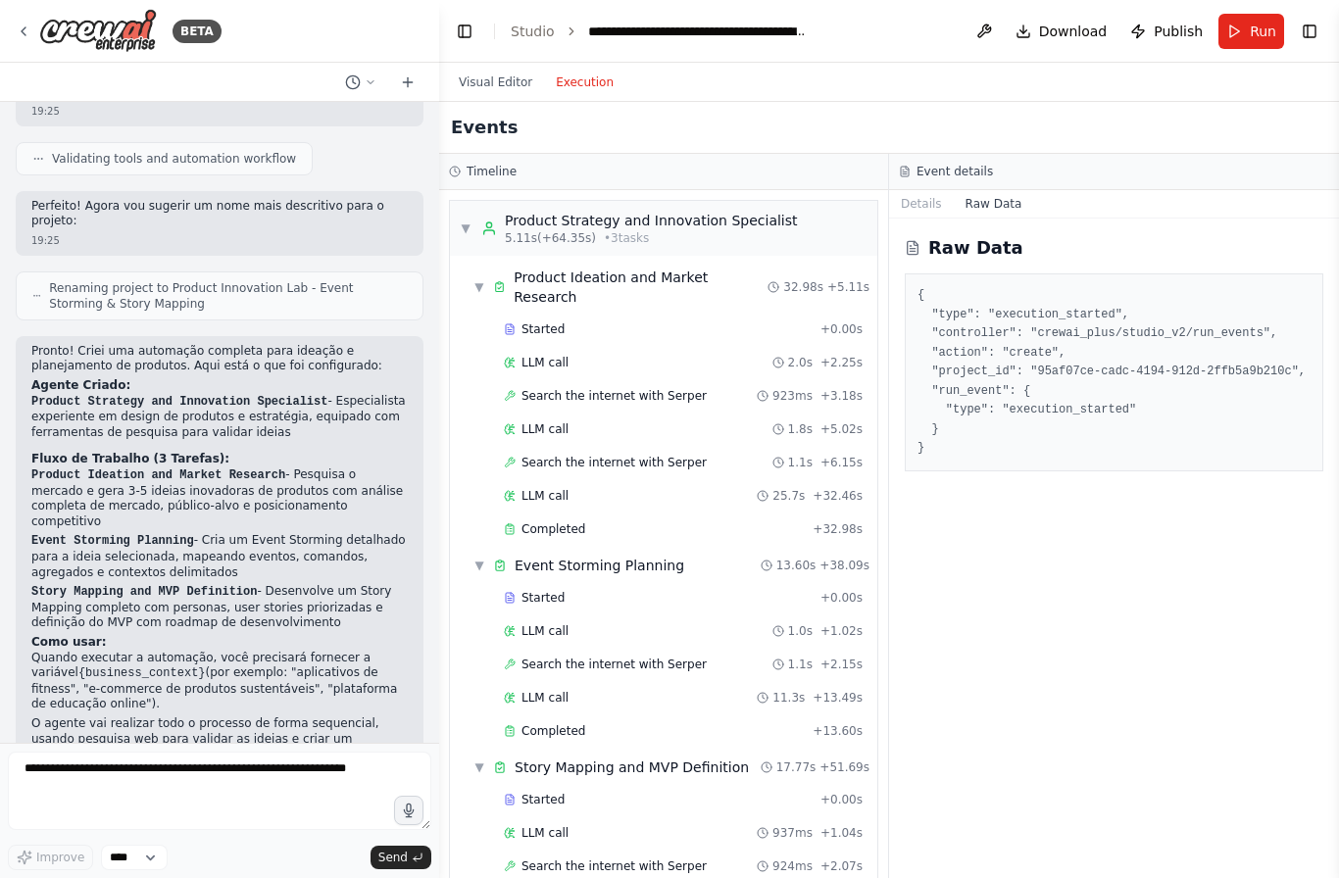
click at [938, 190] on button "Details" at bounding box center [921, 203] width 65 height 27
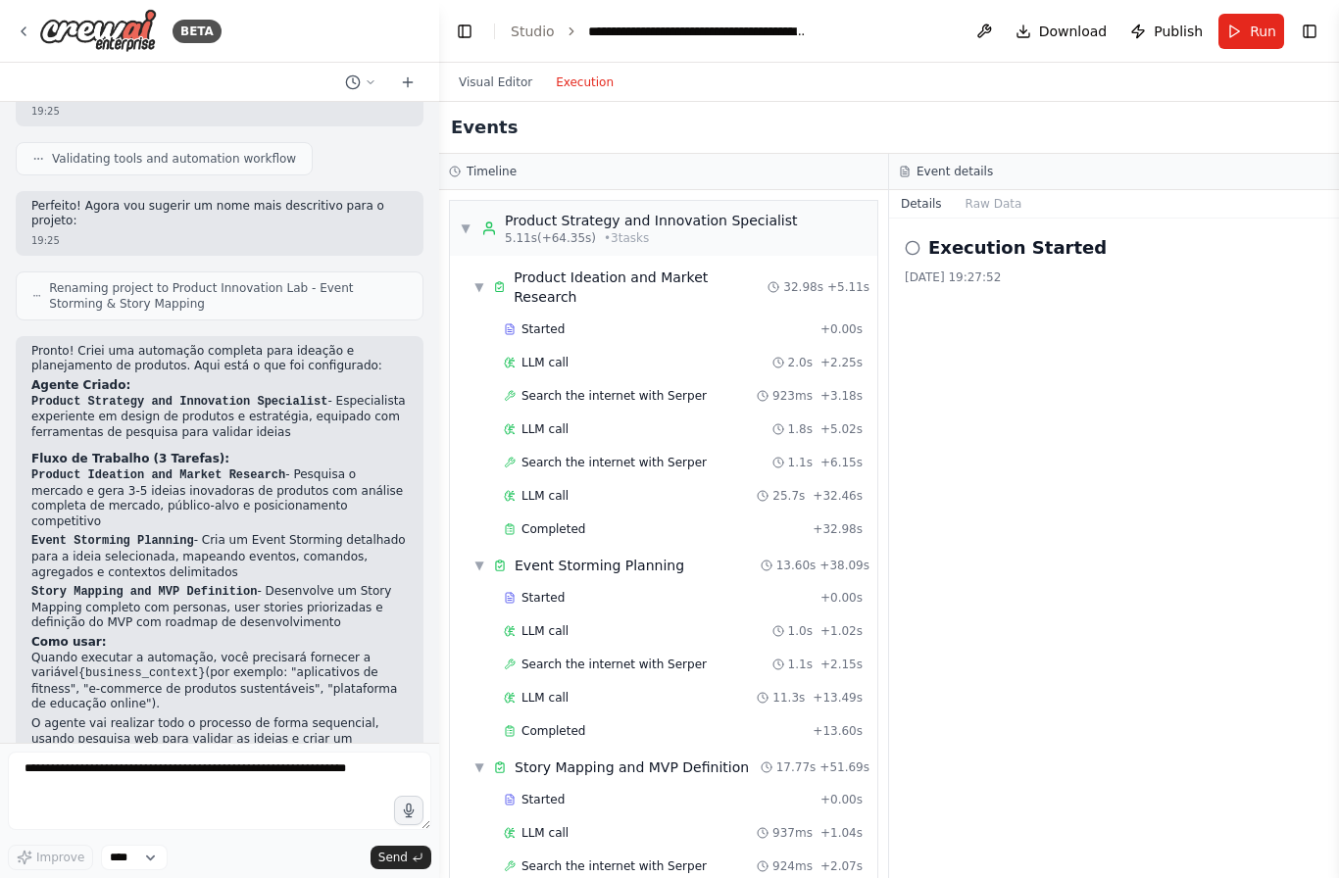
click at [1012, 234] on div "Execution Started [DATE] 19:27:52" at bounding box center [1114, 259] width 419 height 51
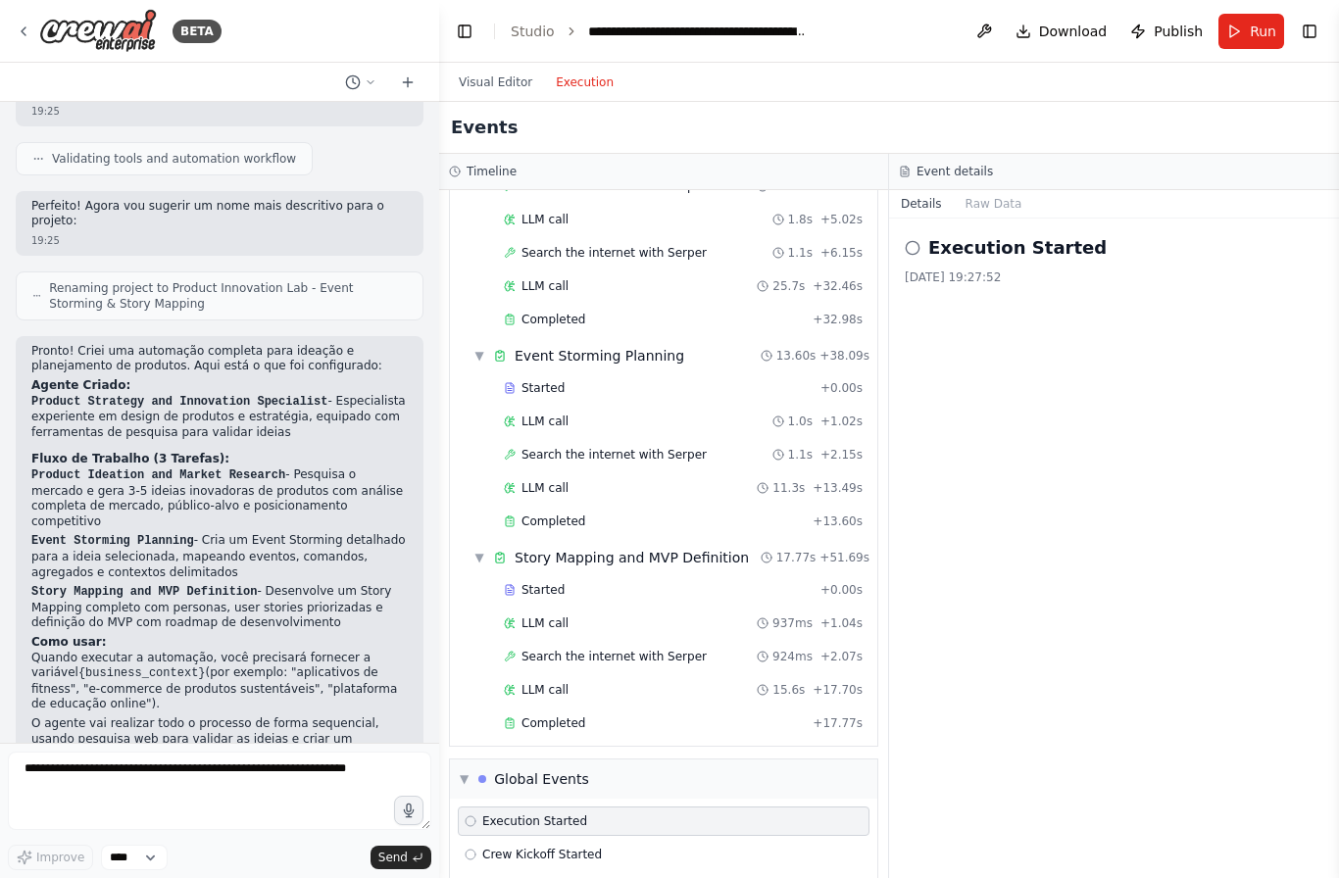
scroll to position [209, 0]
click at [586, 814] on div "Execution Started" at bounding box center [664, 822] width 398 height 16
click at [579, 841] on div "Crew Kickoff Started" at bounding box center [664, 855] width 412 height 29
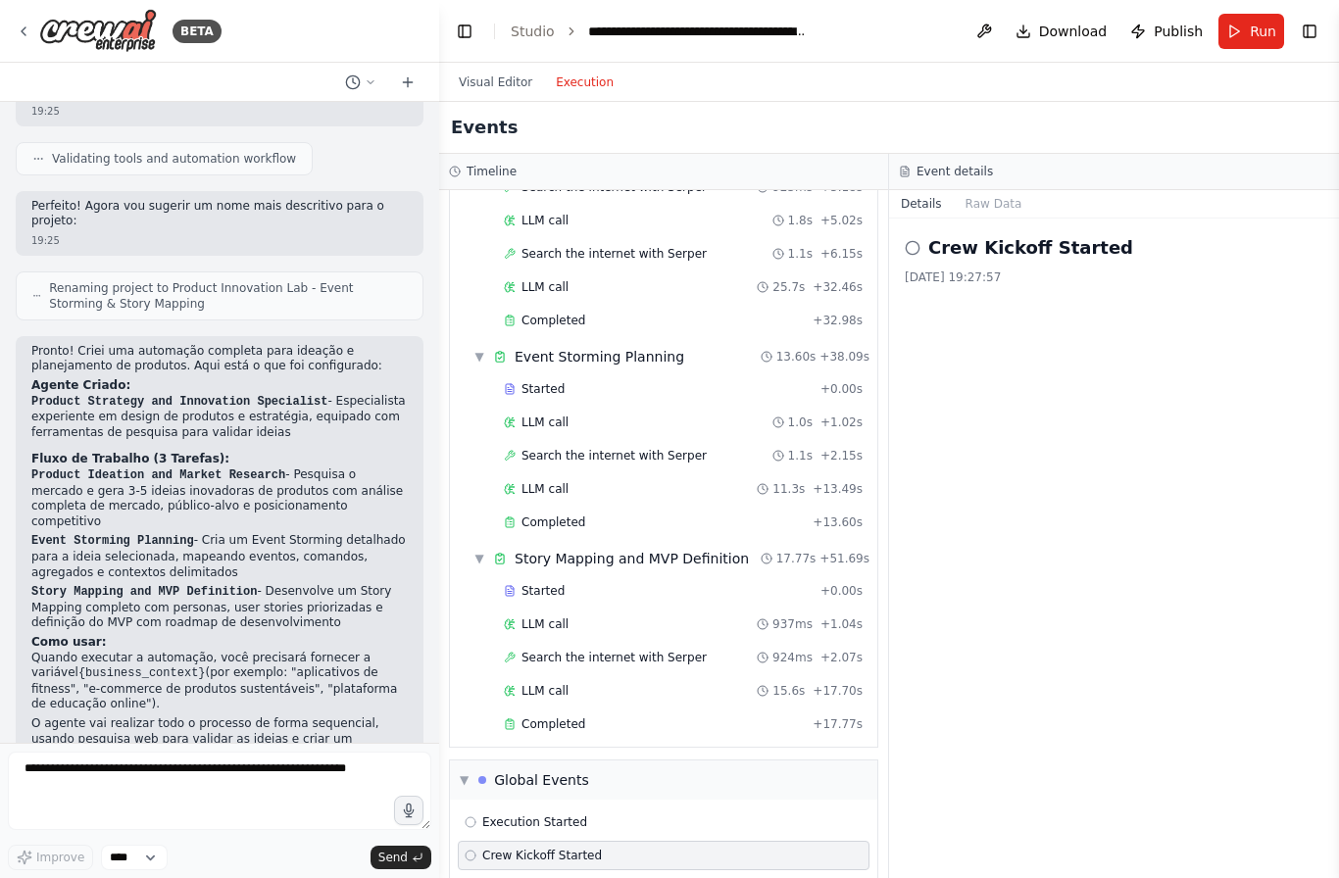
click at [571, 814] on span "Execution Started" at bounding box center [534, 822] width 105 height 16
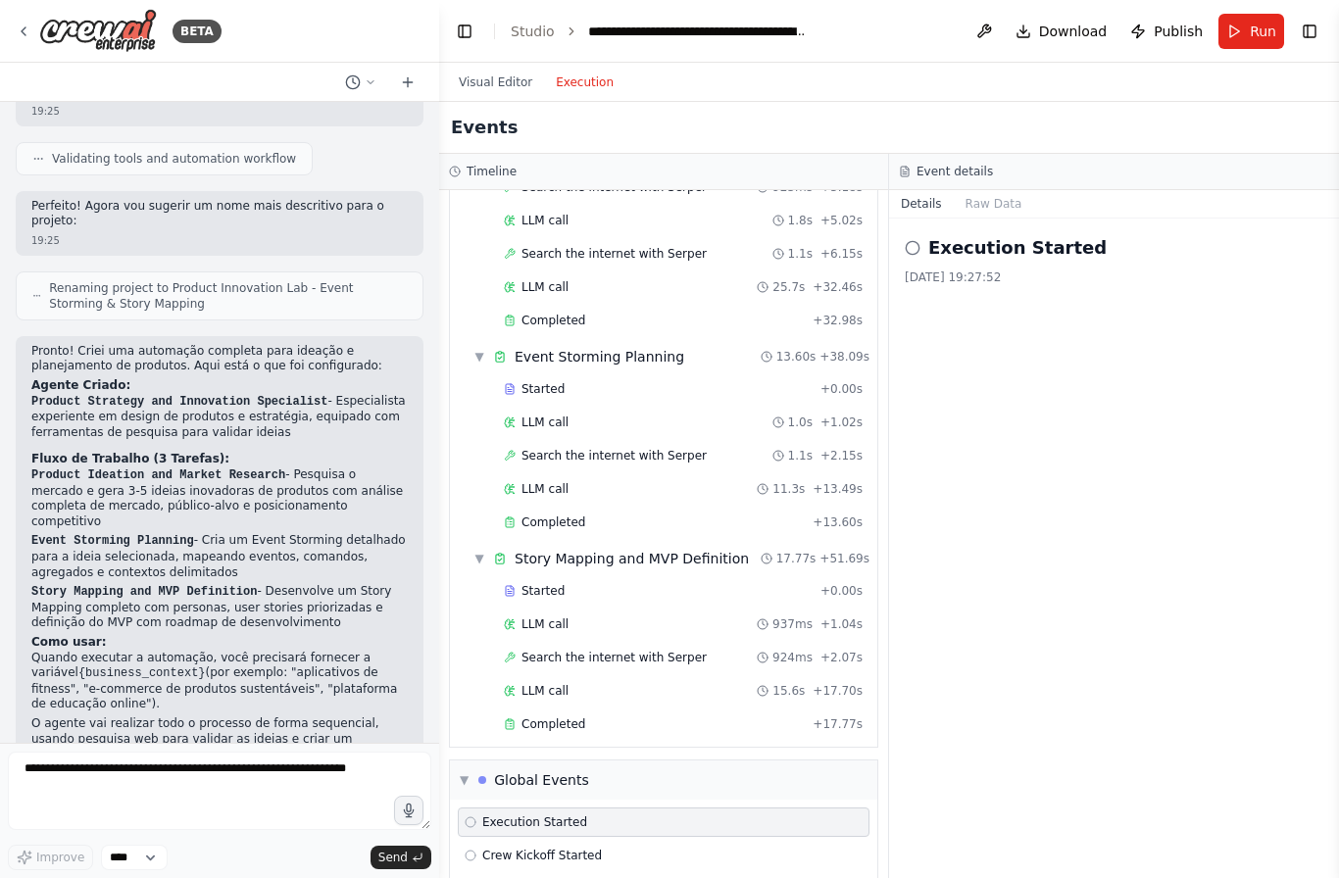
click at [992, 190] on button "Raw Data" at bounding box center [994, 203] width 80 height 27
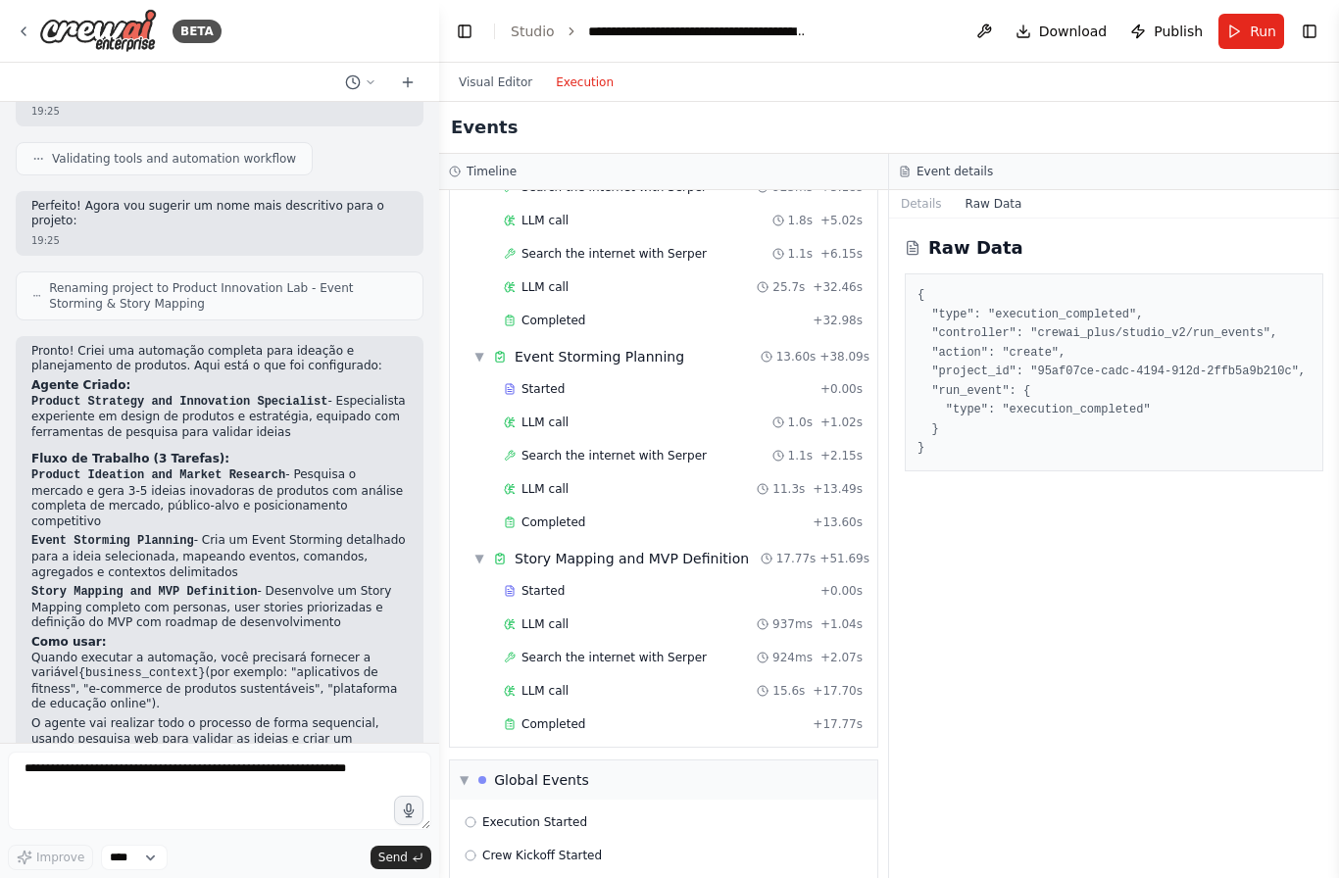
click at [594, 877] on span "Crew Kickoff Completed" at bounding box center [552, 889] width 140 height 16
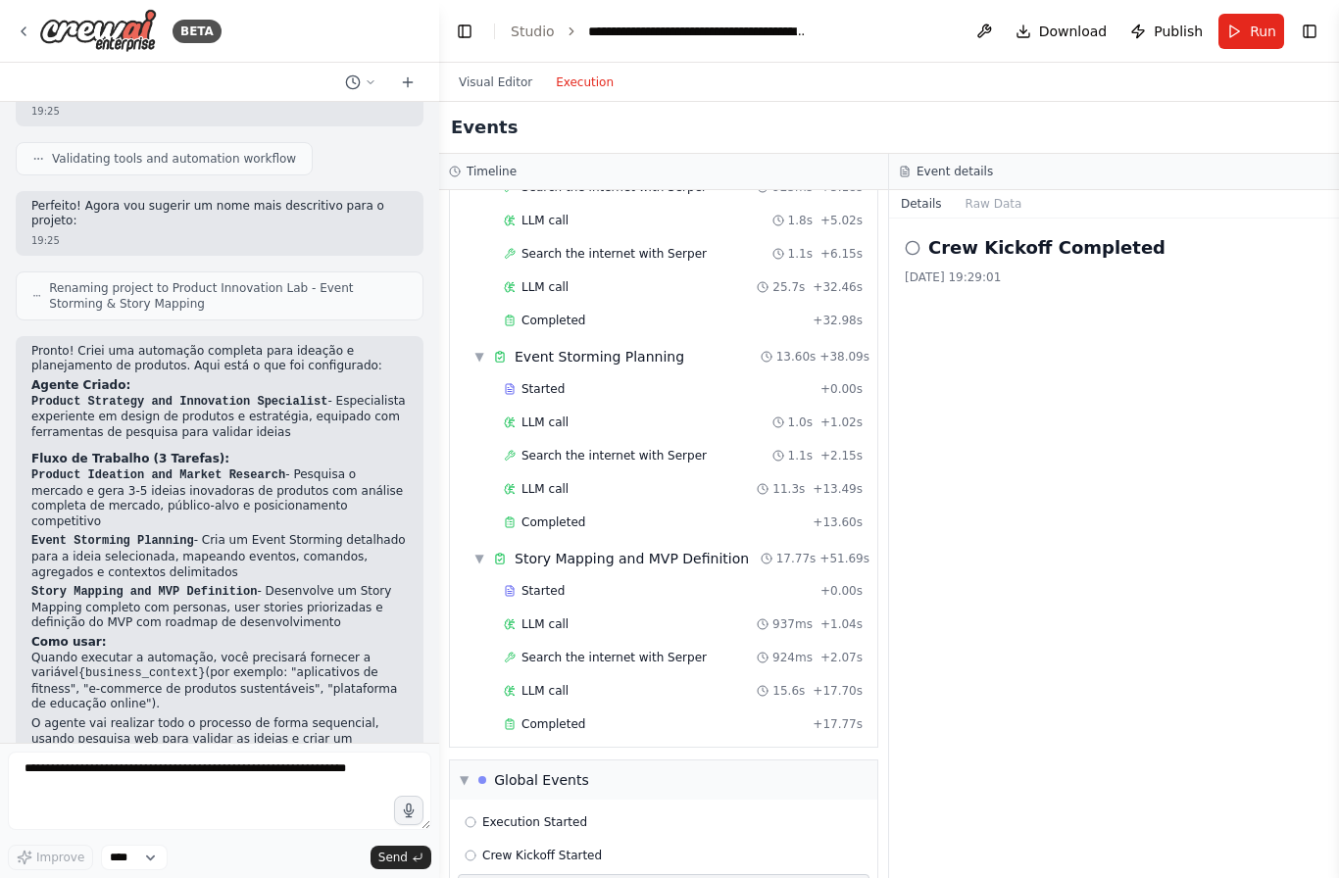
click at [994, 190] on button "Raw Data" at bounding box center [994, 203] width 80 height 27
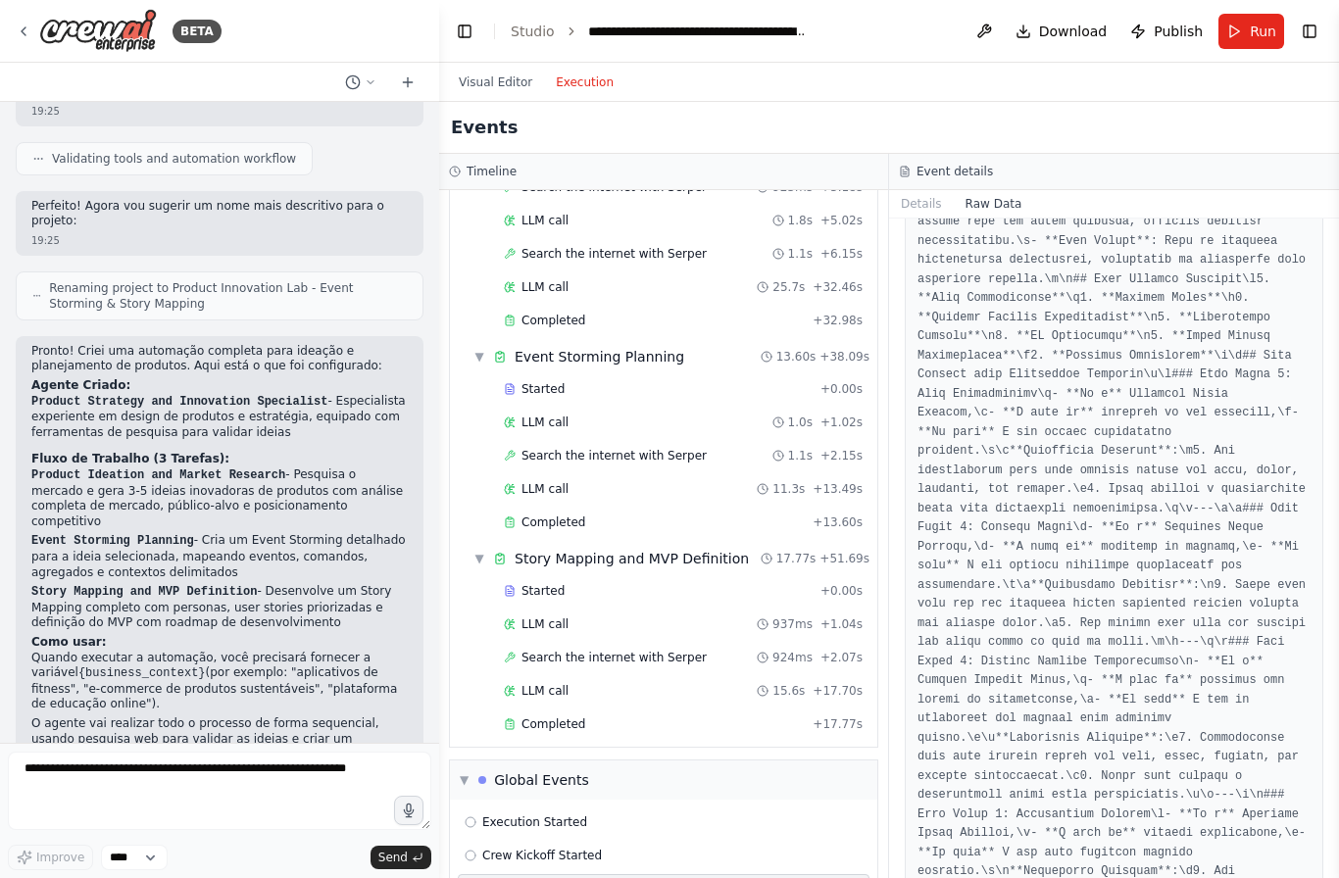
scroll to position [818, 0]
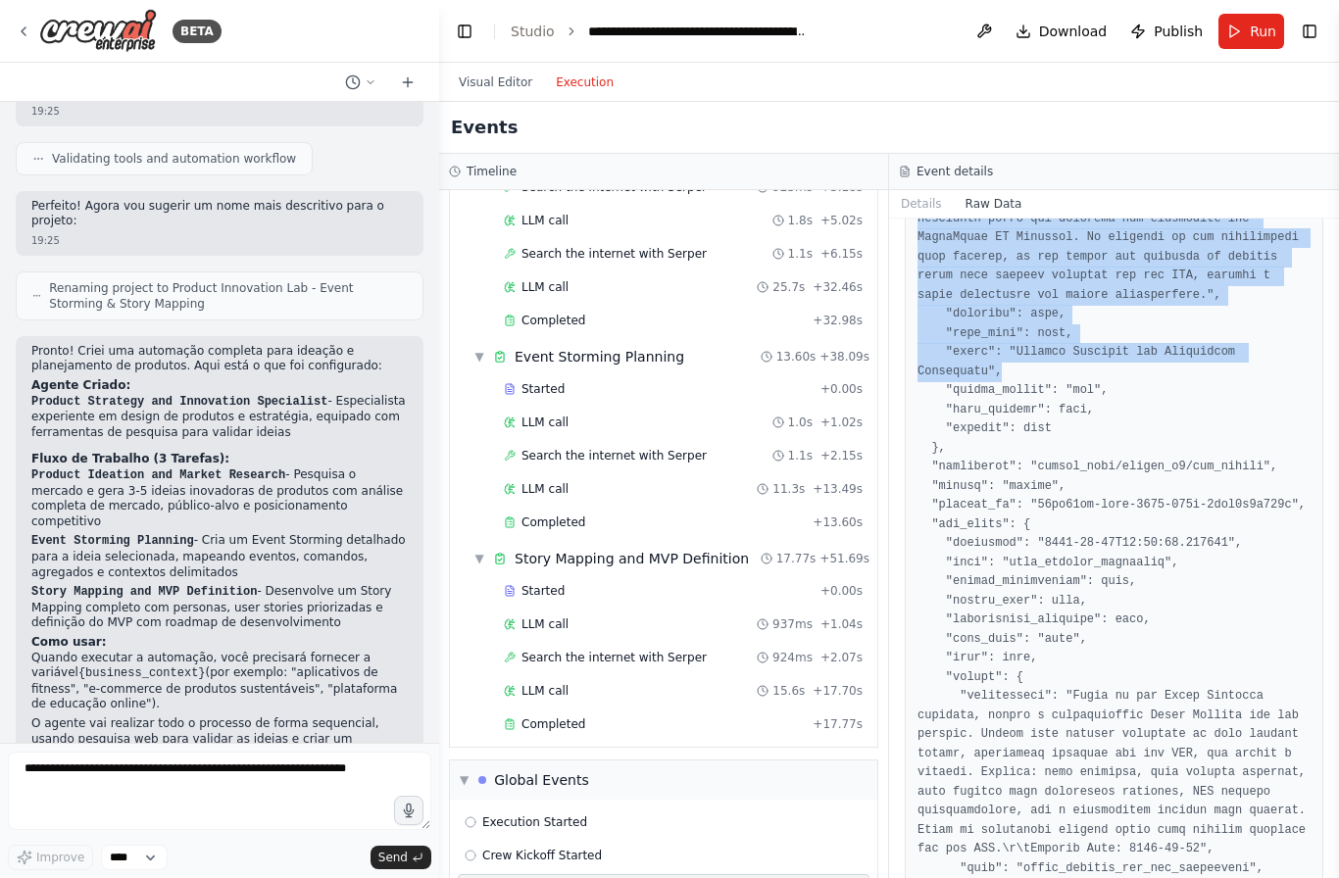
scroll to position [2175, 0]
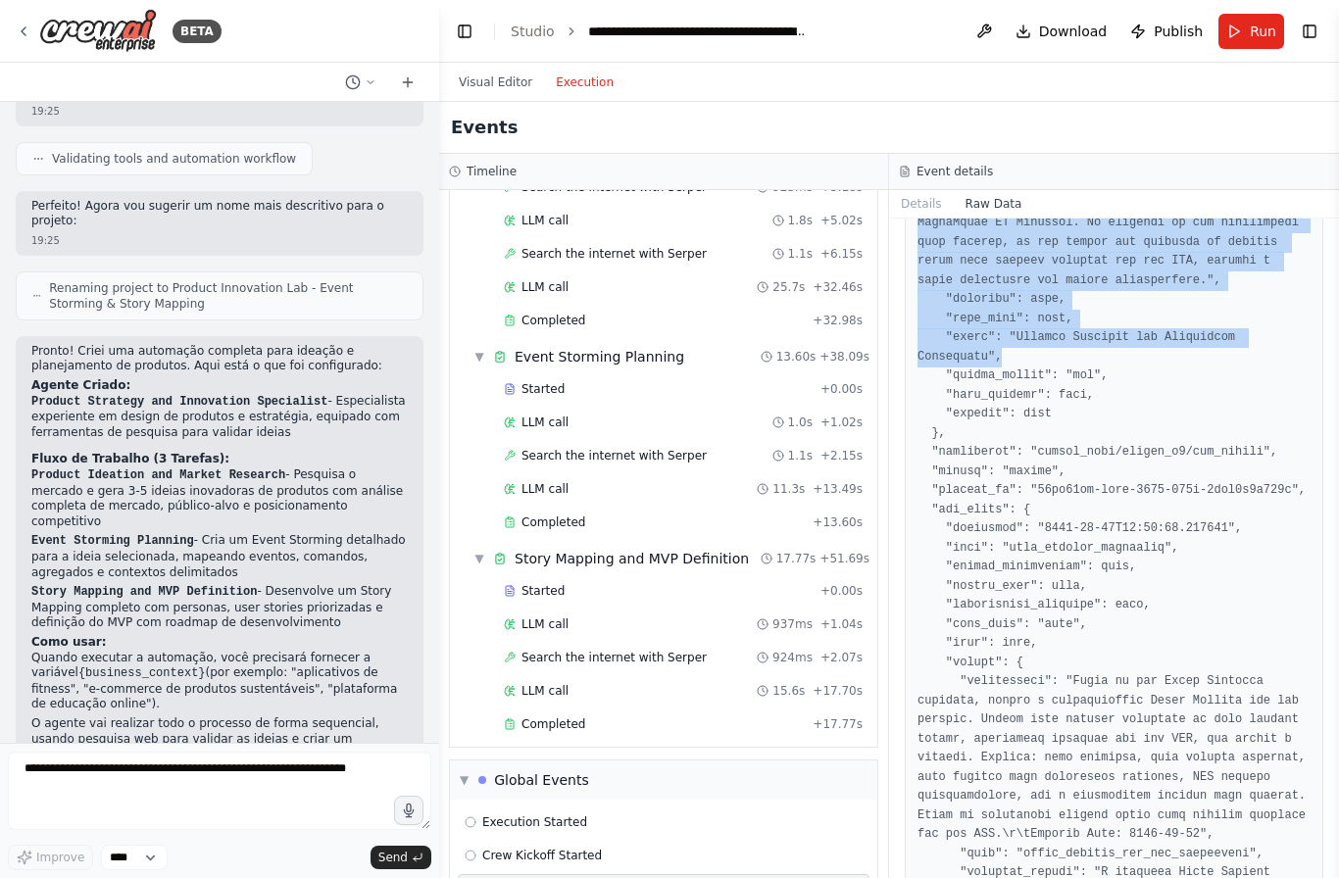
click at [932, 190] on button "Details" at bounding box center [921, 203] width 65 height 27
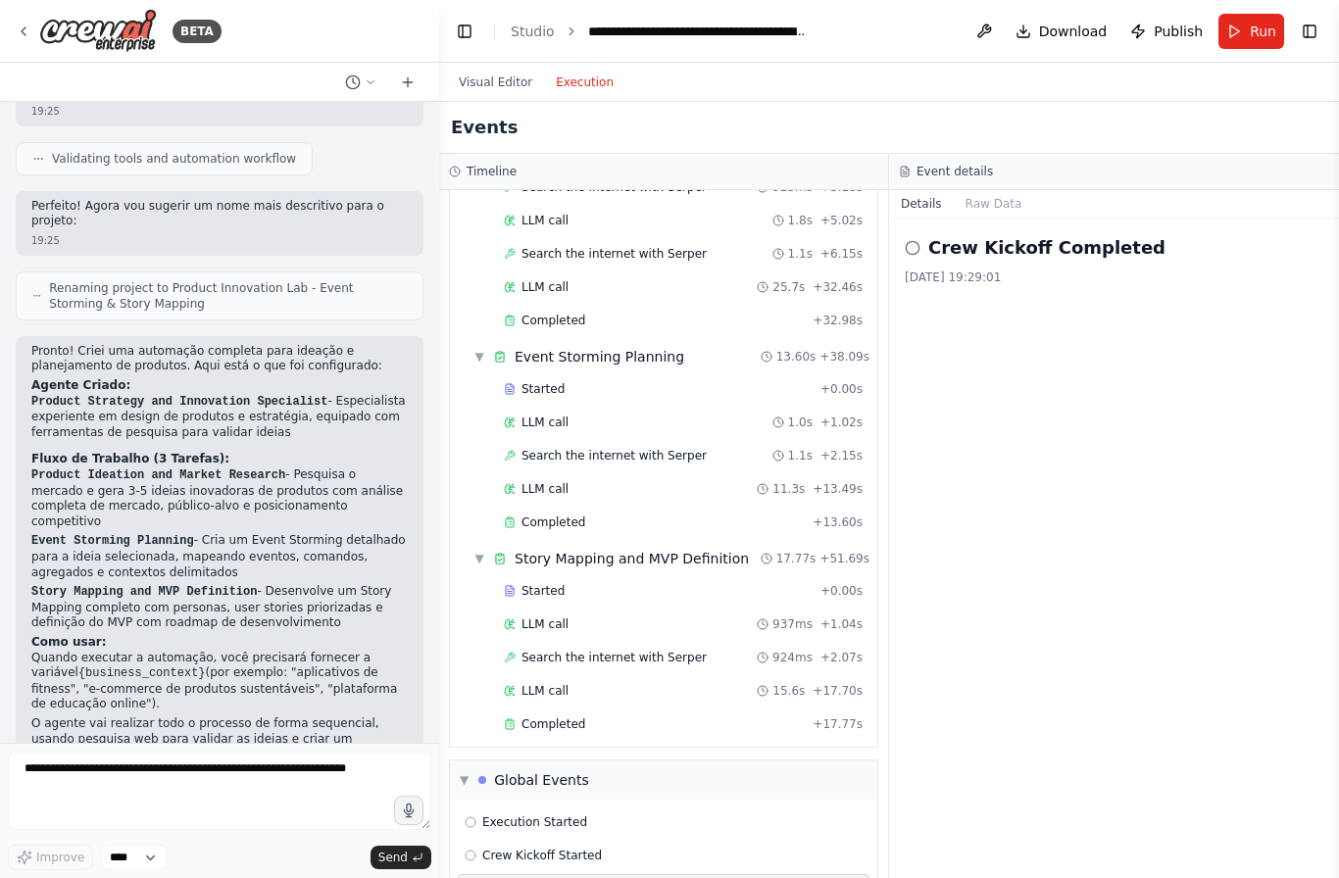
click at [990, 190] on button "Raw Data" at bounding box center [994, 203] width 80 height 27
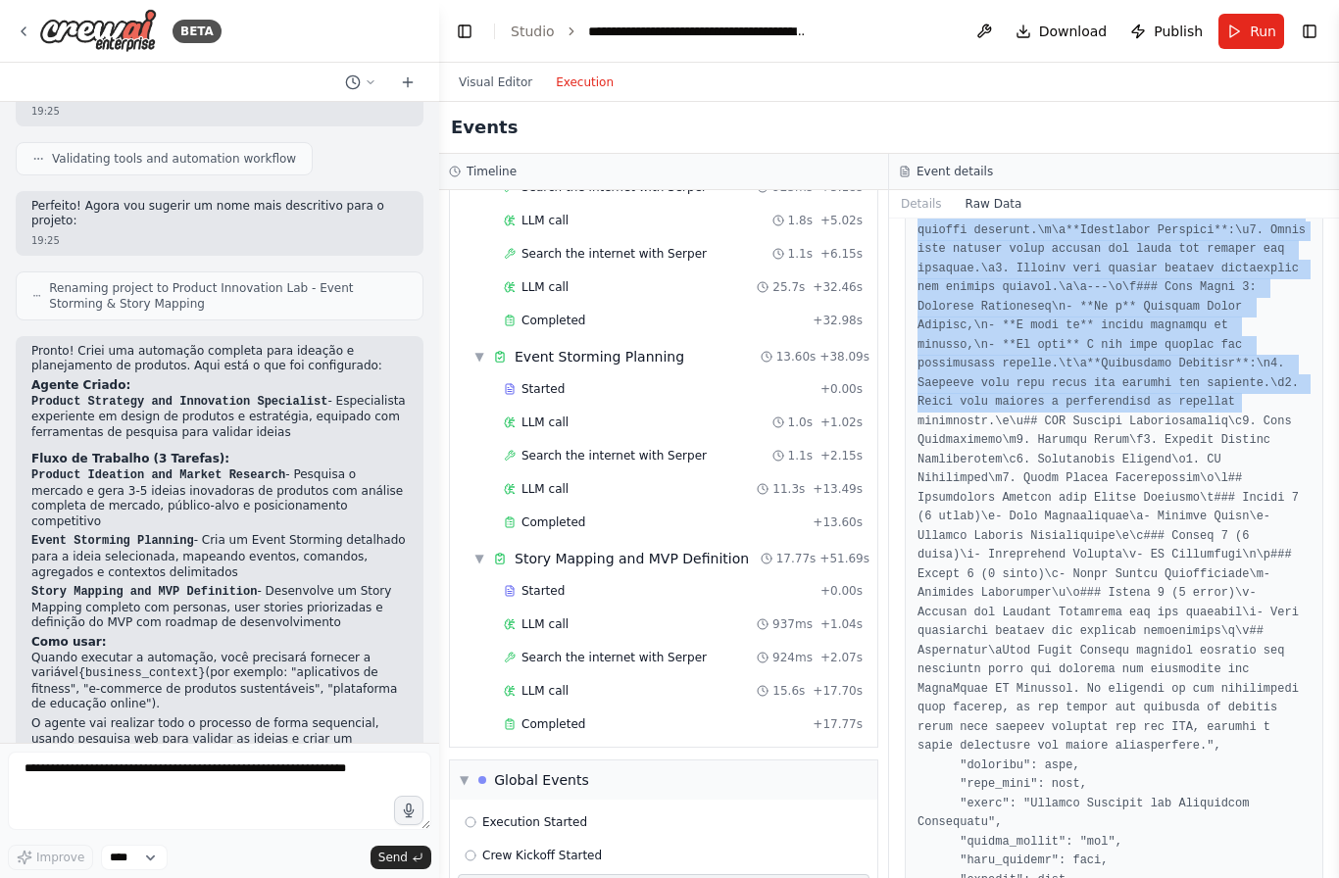
scroll to position [4097, 0]
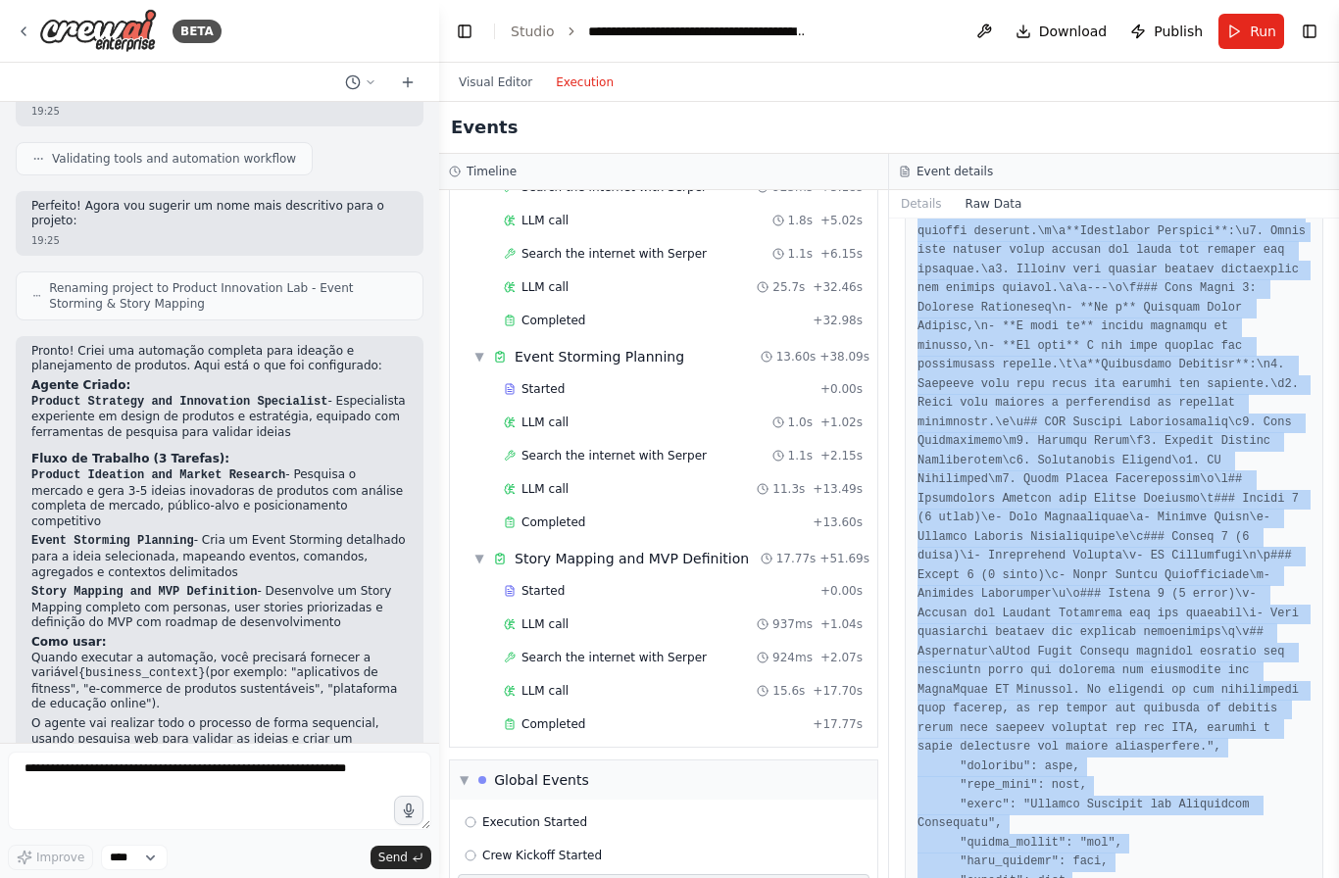
copy div "Data { "timestamp": "[DATE]T22:29:02.030472", "type": "crew_kickoff_completed",…"
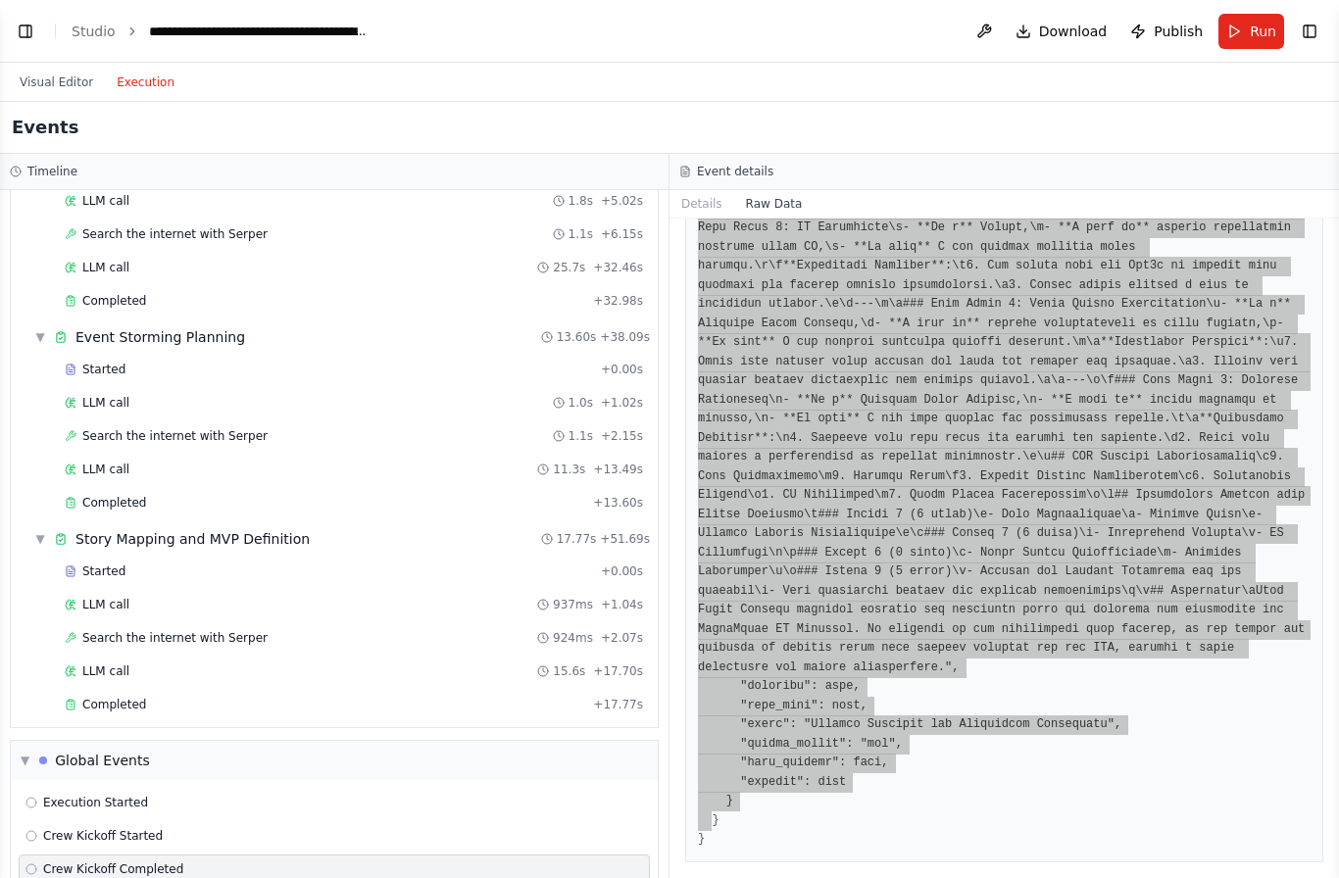
scroll to position [2589, 0]
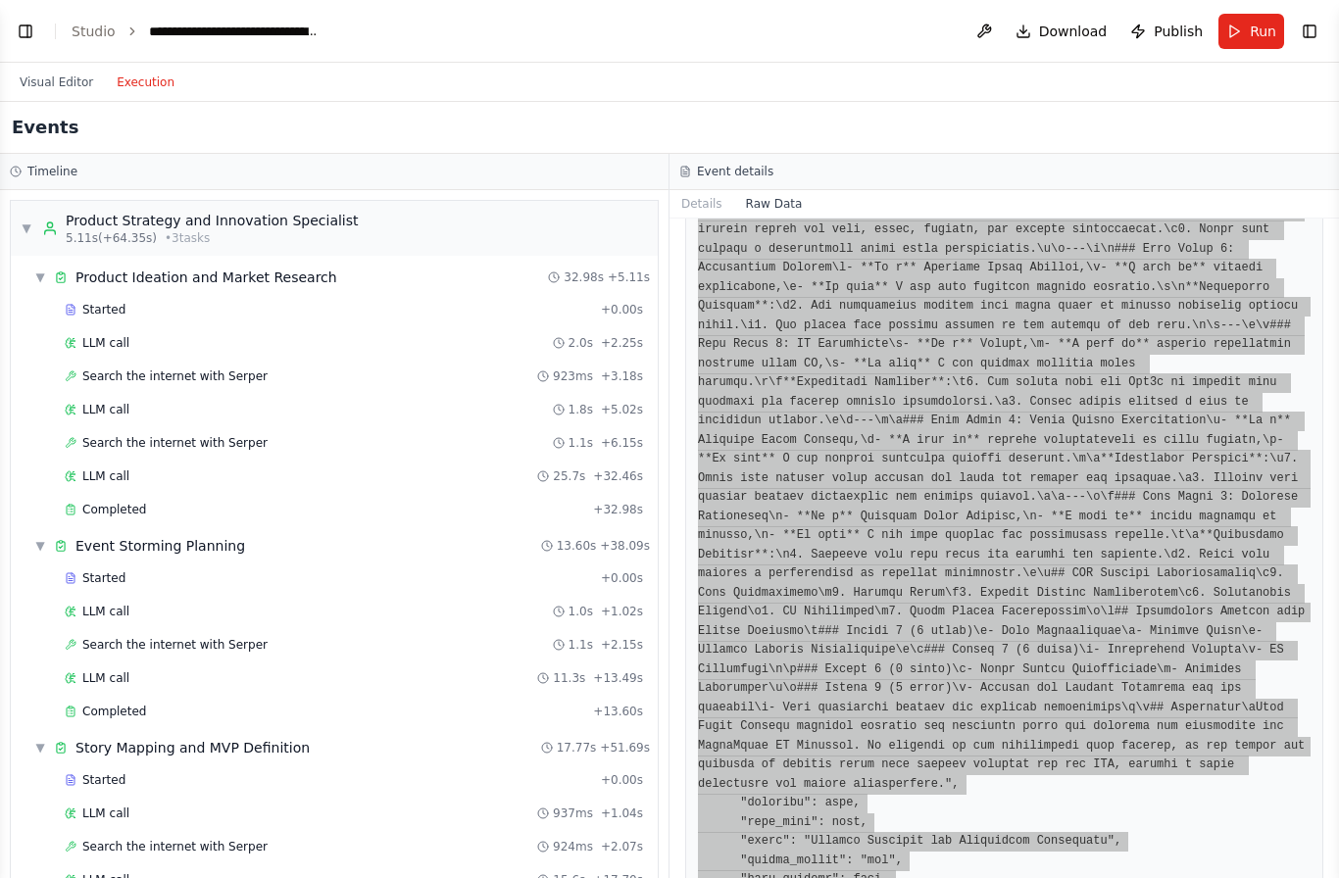
select select "****"
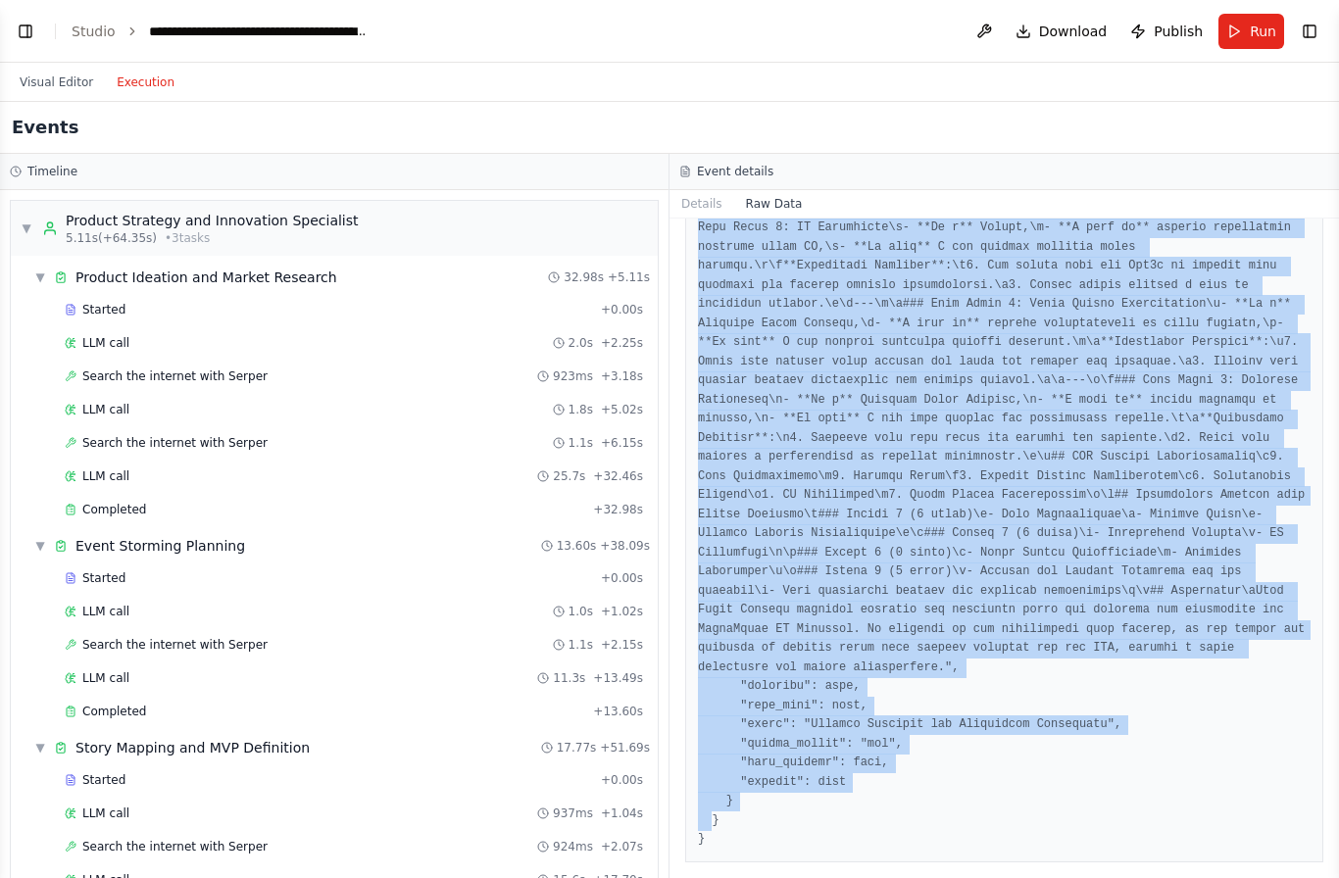
scroll to position [0, 0]
click at [52, 74] on button "Visual Editor" at bounding box center [56, 83] width 97 height 24
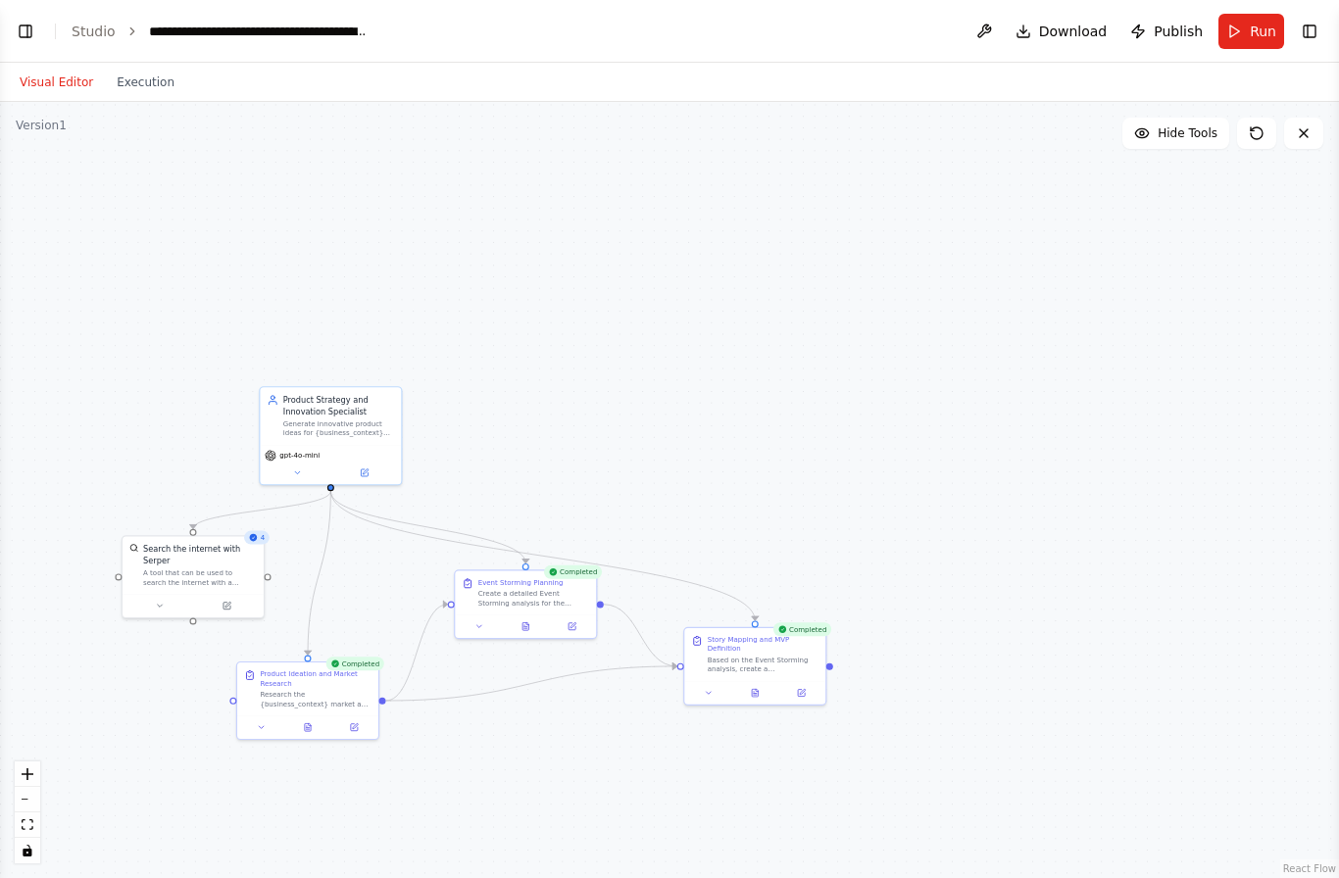
click at [36, 32] on button "Toggle Left Sidebar" at bounding box center [25, 31] width 27 height 27
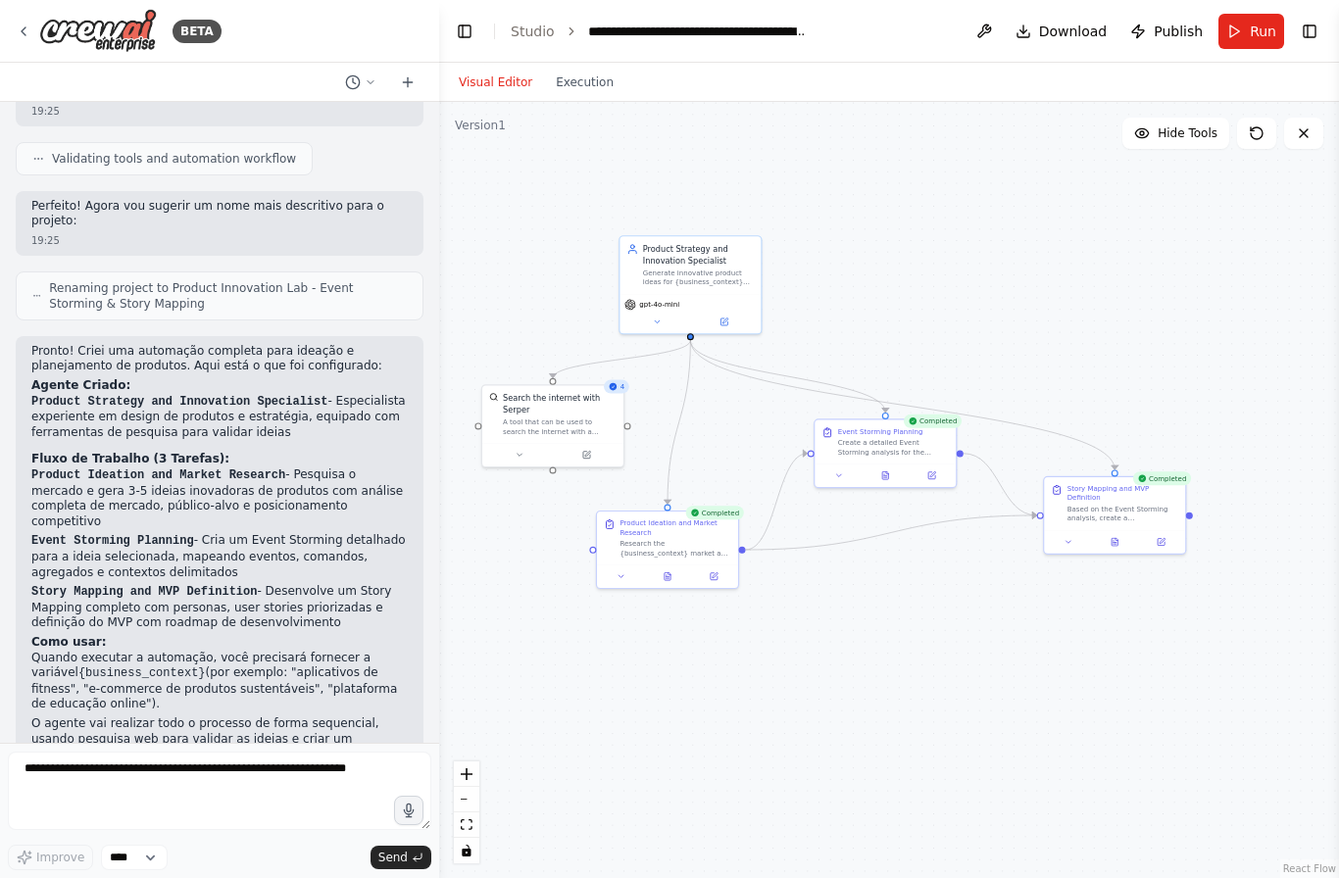
click at [733, 326] on button at bounding box center [724, 322] width 65 height 14
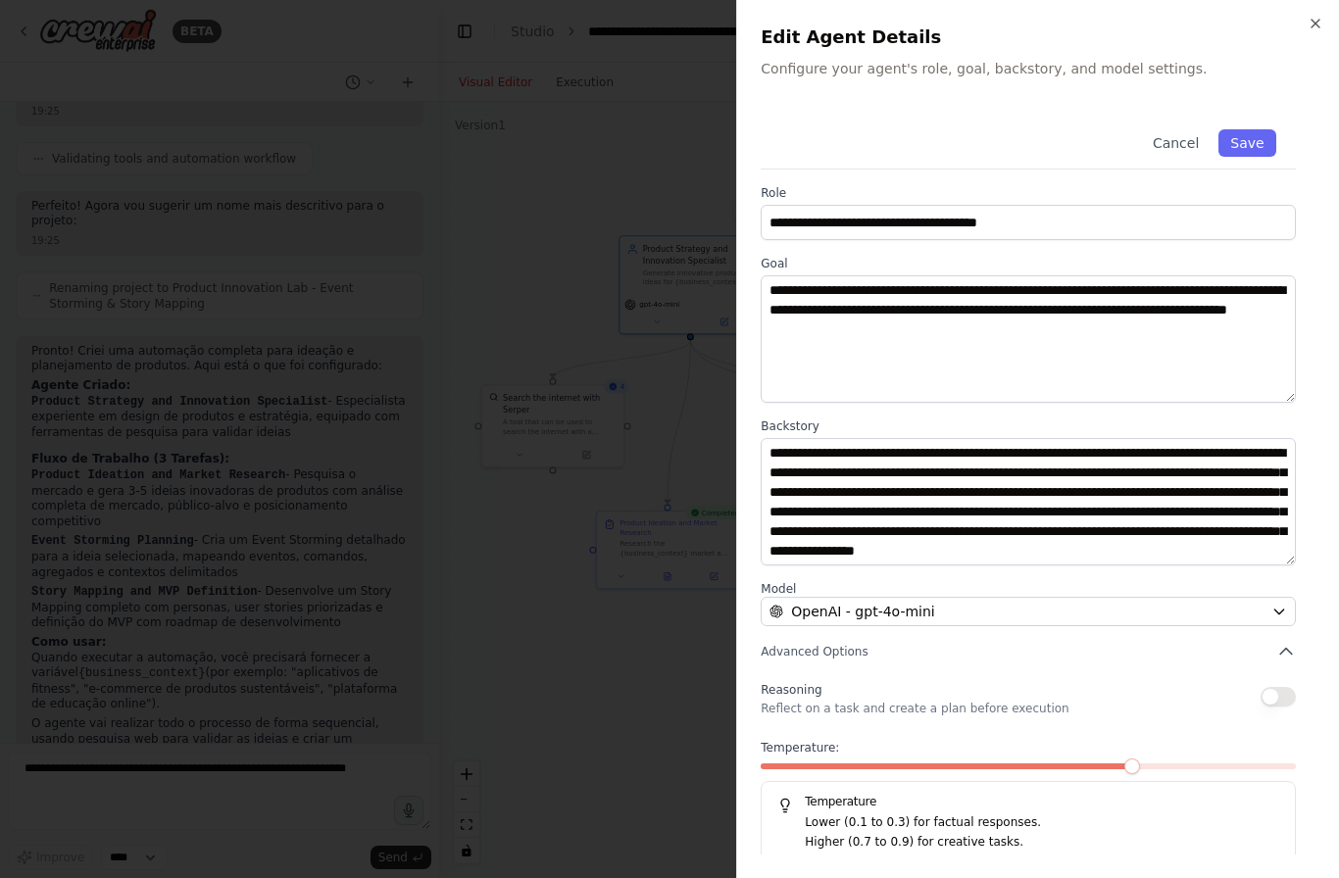
scroll to position [4, 0]
click at [1318, 27] on icon "button" at bounding box center [1316, 24] width 16 height 16
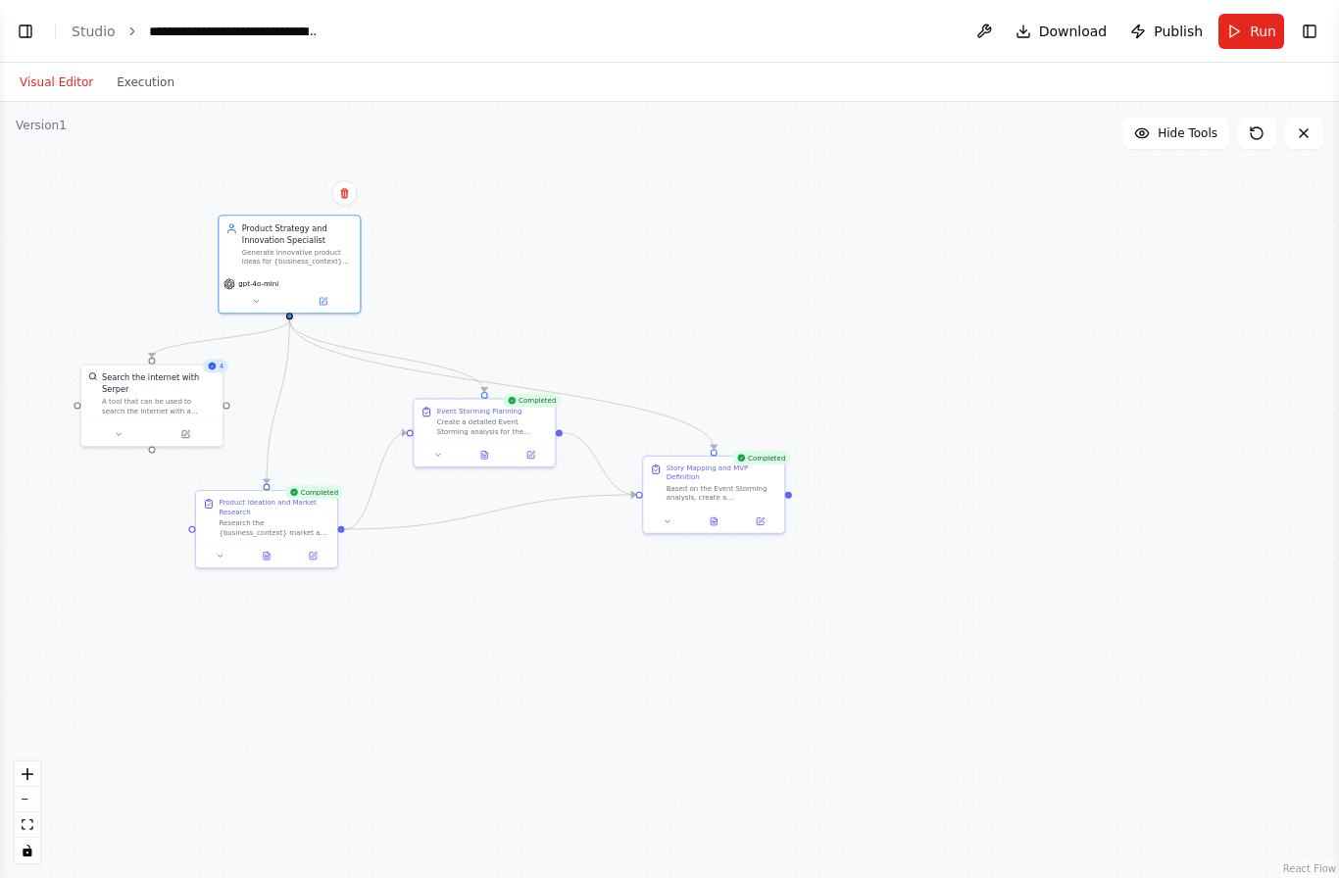
select select "****"
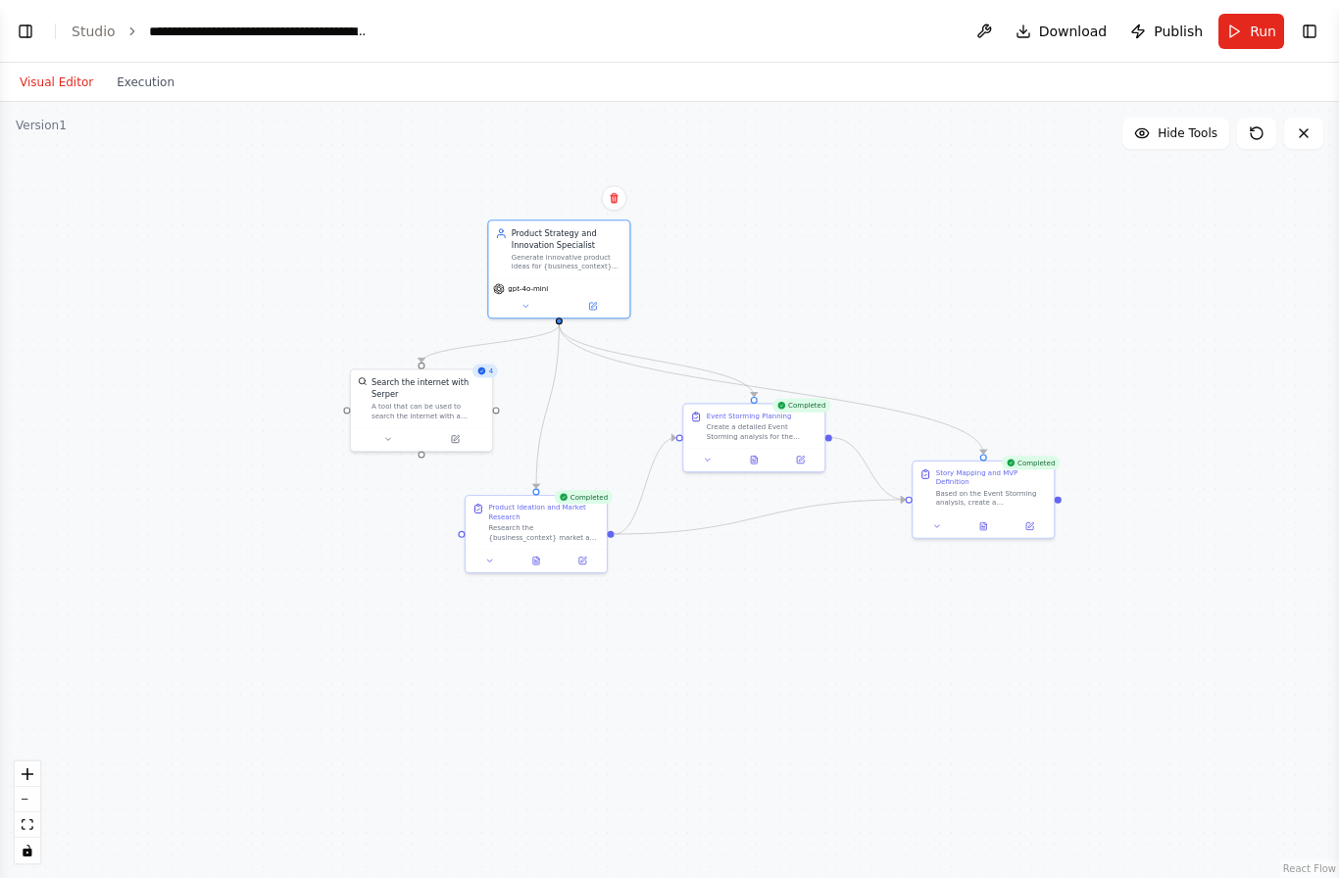
click at [581, 504] on div "Completed" at bounding box center [583, 497] width 58 height 14
click at [153, 71] on button "Execution" at bounding box center [145, 83] width 81 height 24
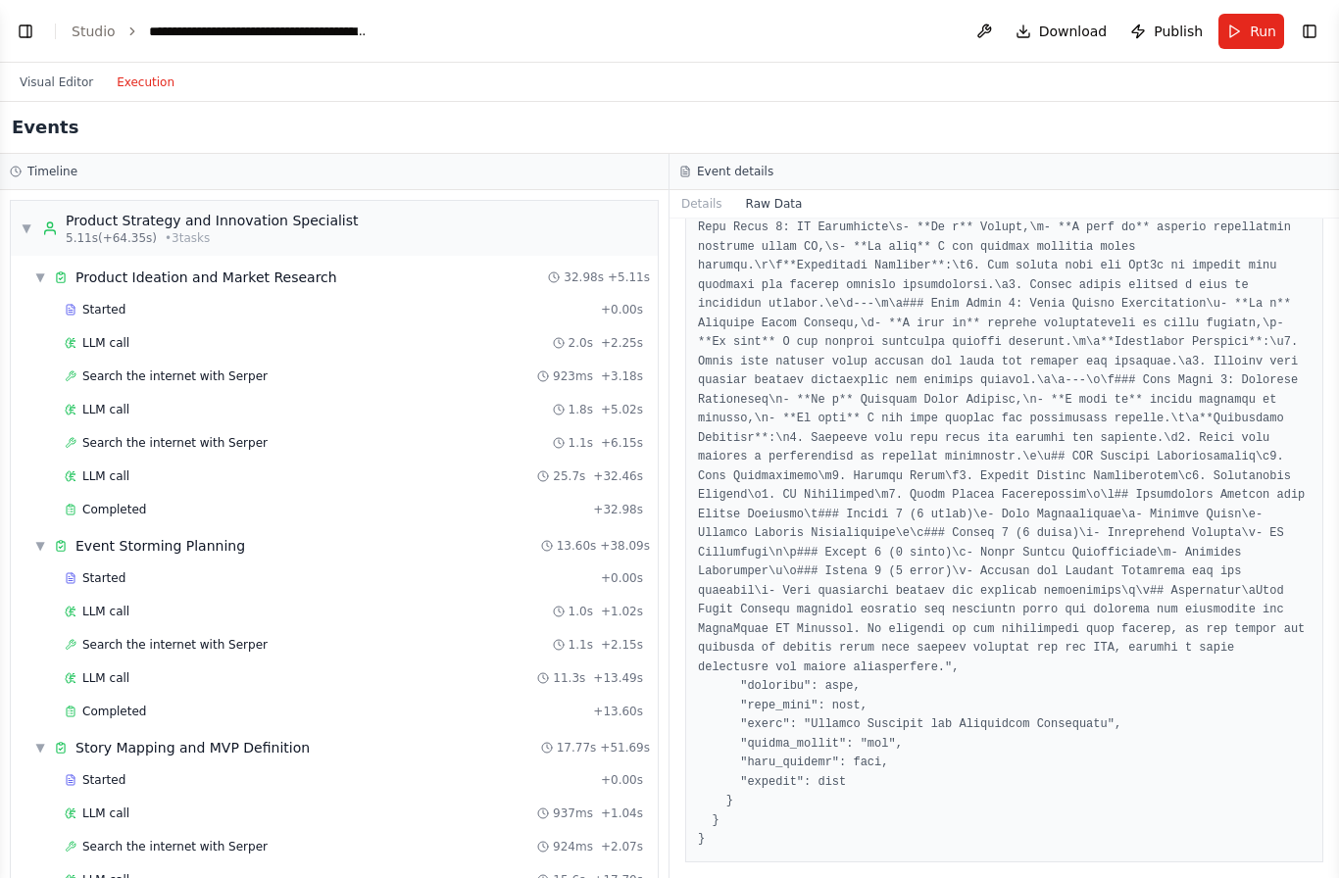
scroll to position [2589, 0]
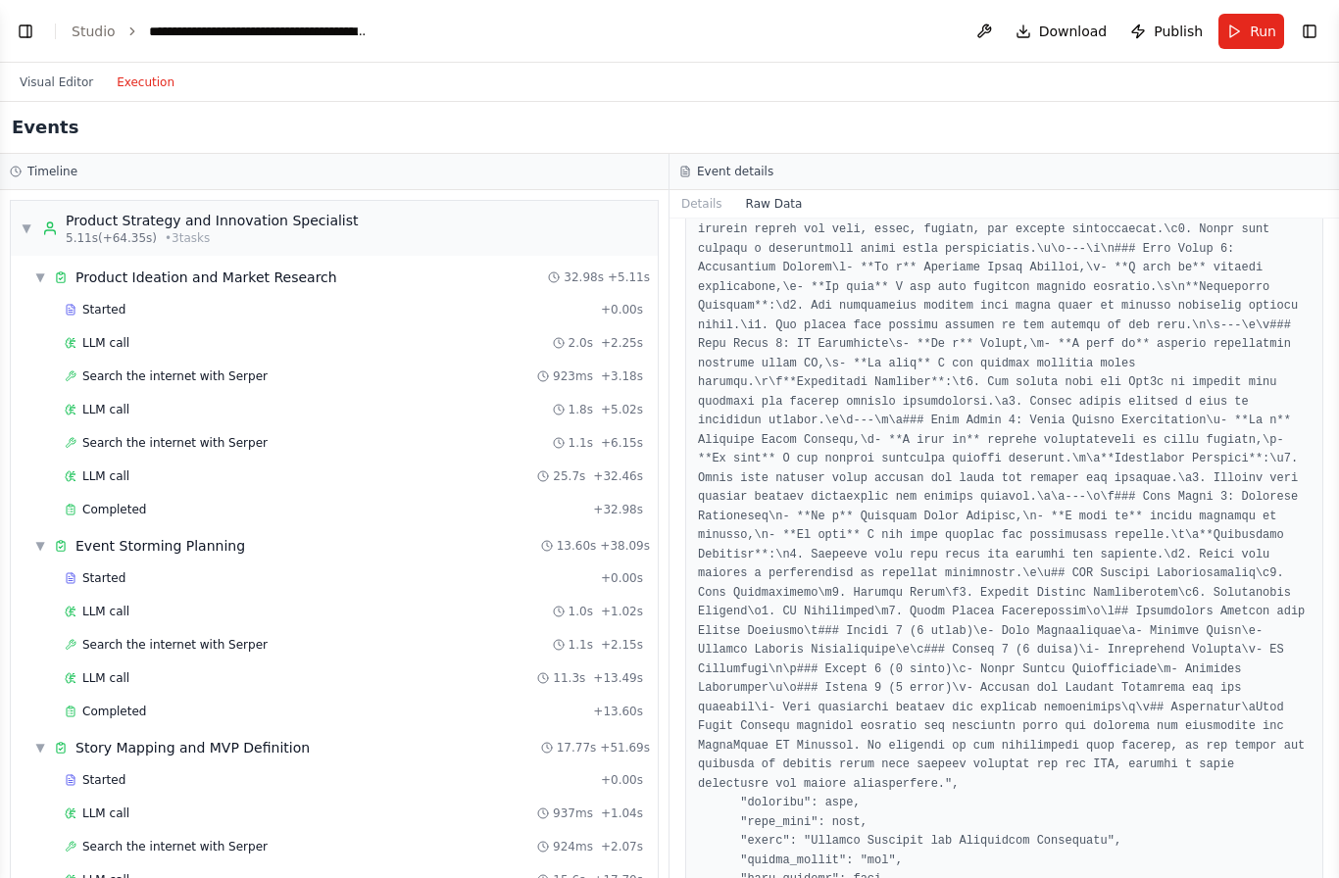
click at [67, 79] on button "Visual Editor" at bounding box center [56, 83] width 97 height 24
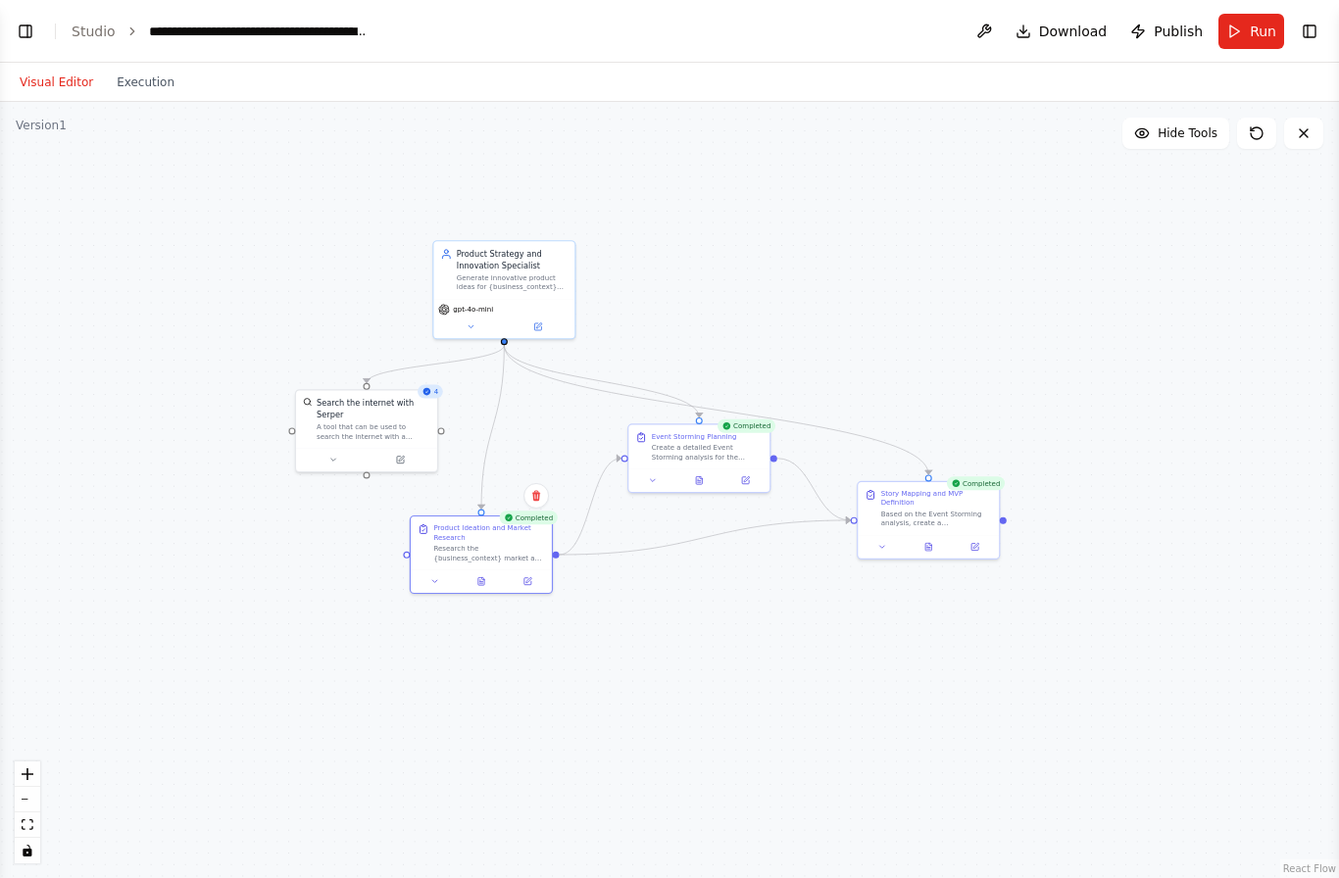
click at [547, 698] on div ".deletable-edge-delete-btn { width: 20px; height: 20px; border: 0px solid #ffff…" at bounding box center [669, 490] width 1339 height 776
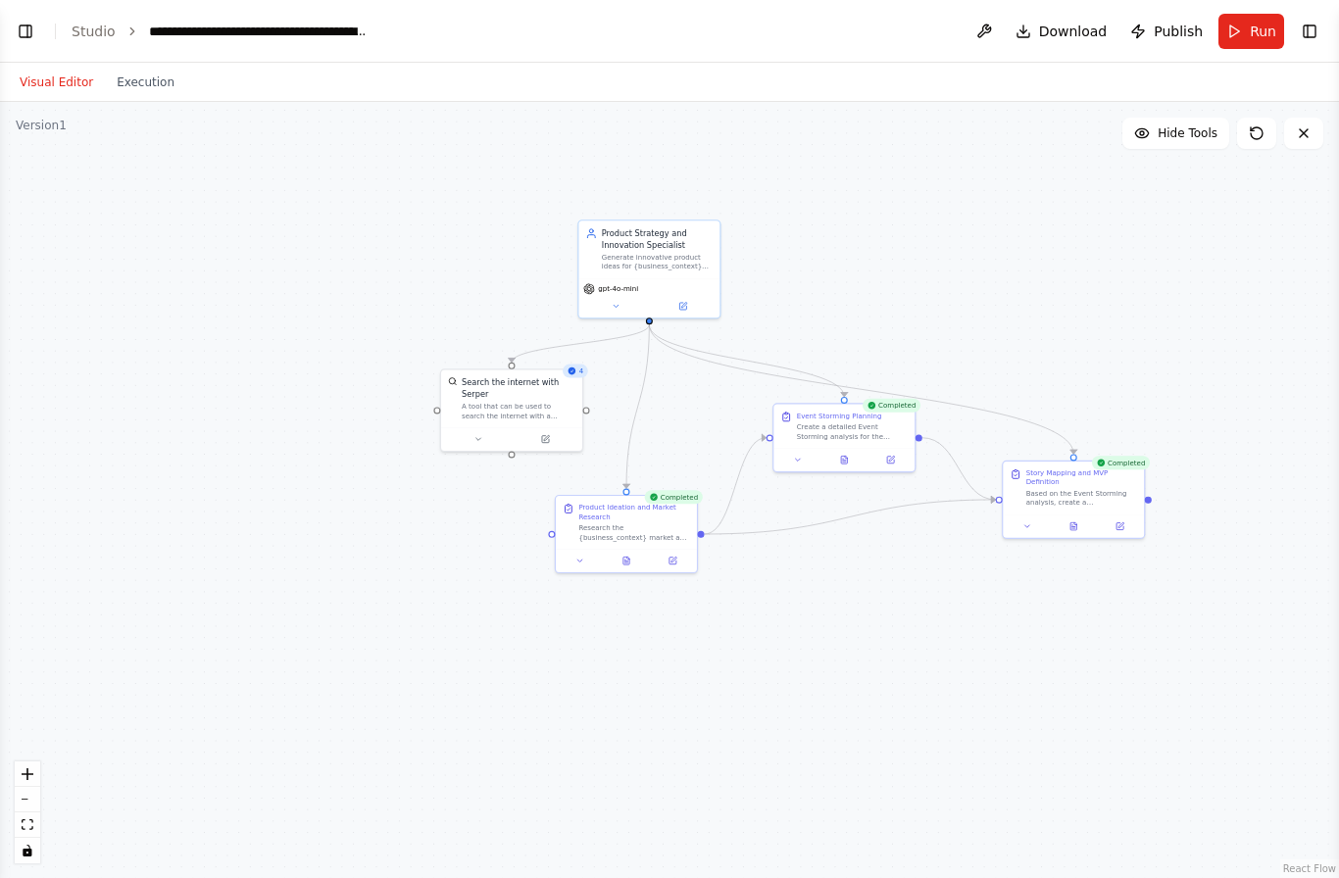
click at [1312, 31] on button "Toggle Right Sidebar" at bounding box center [1309, 31] width 27 height 27
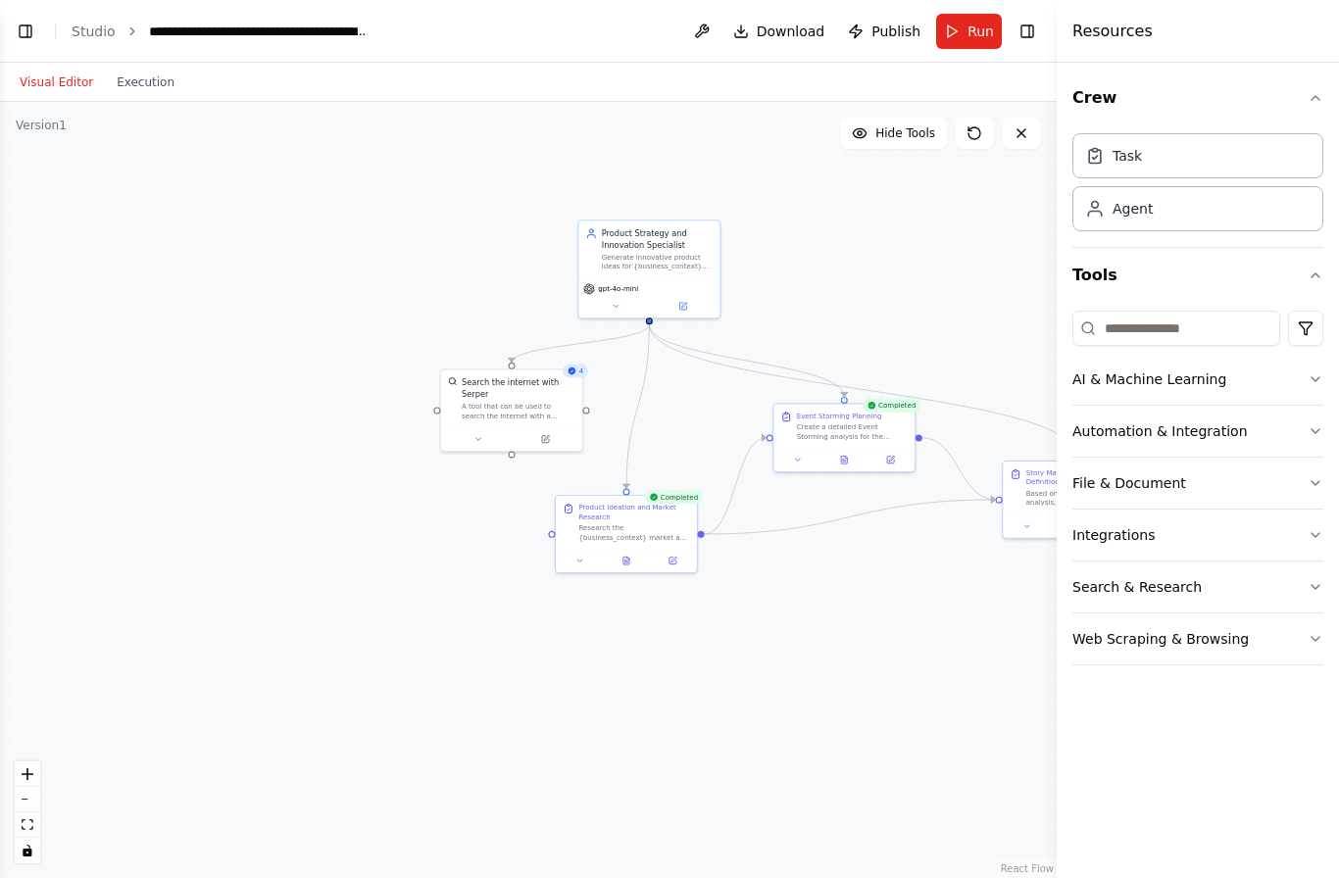
click at [1153, 402] on button "AI & Machine Learning" at bounding box center [1197, 379] width 251 height 51
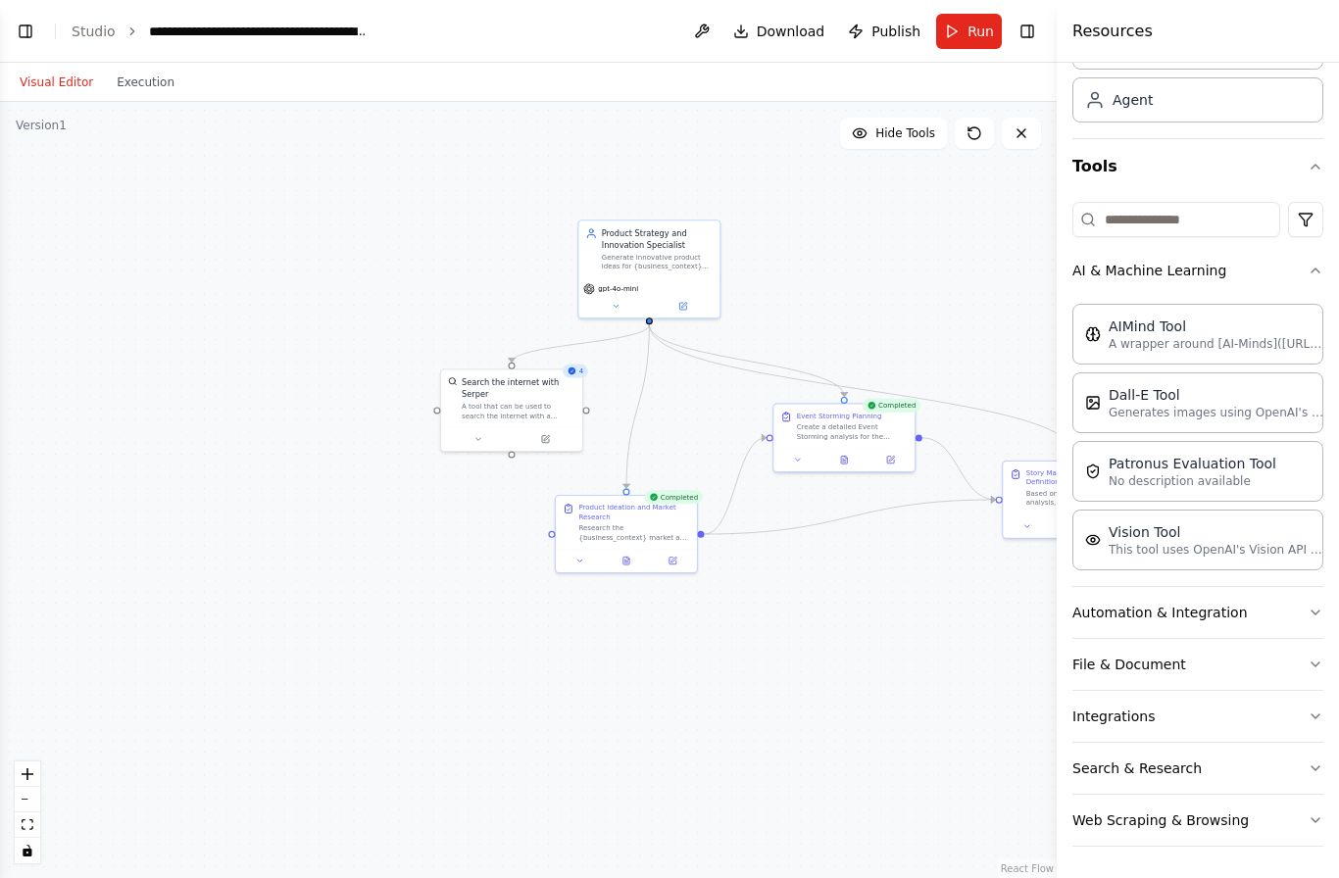
scroll to position [109, 0]
click at [1160, 619] on button "Automation & Integration" at bounding box center [1197, 612] width 251 height 51
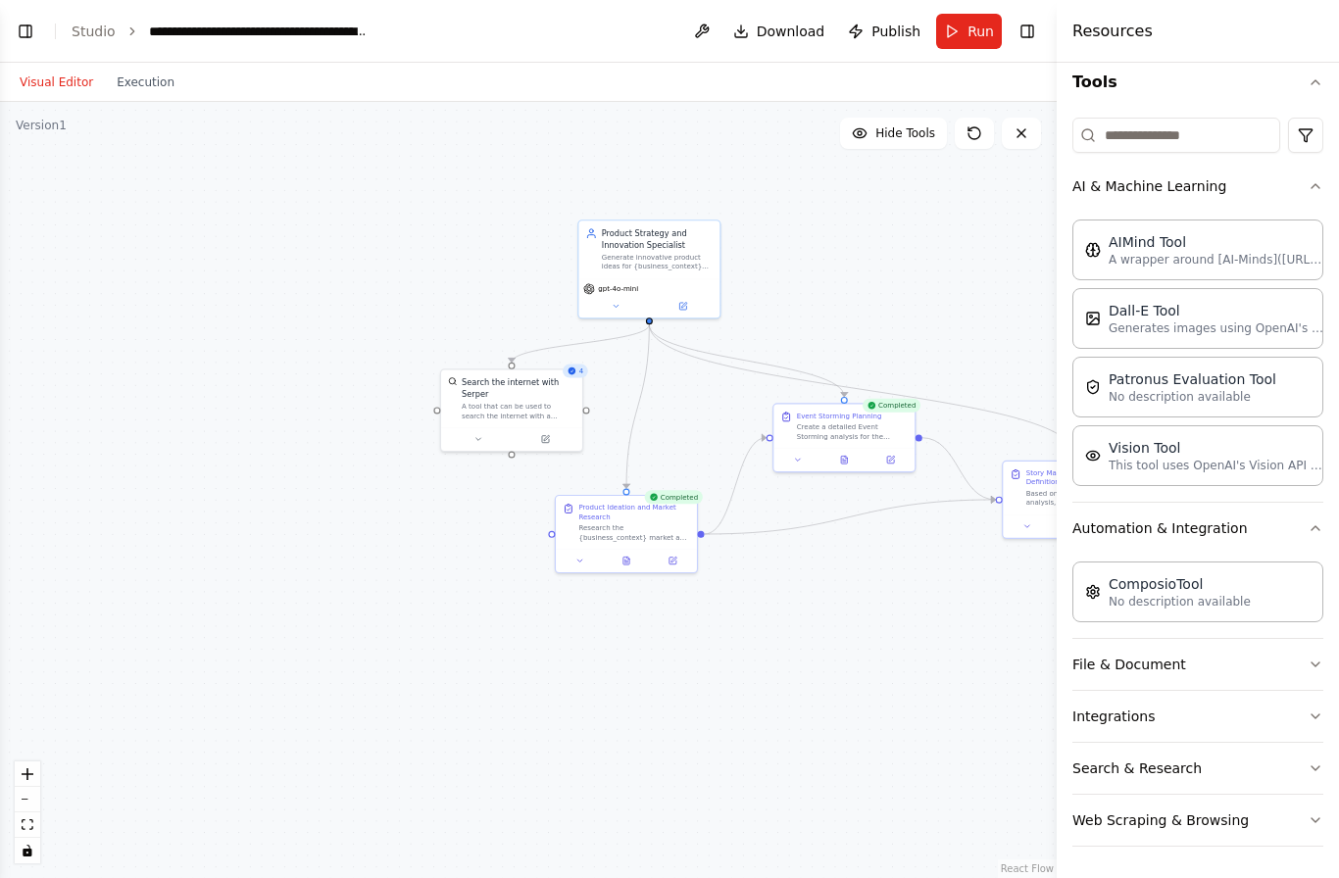
scroll to position [70, 0]
click at [1129, 662] on button "File & Document" at bounding box center [1197, 664] width 251 height 51
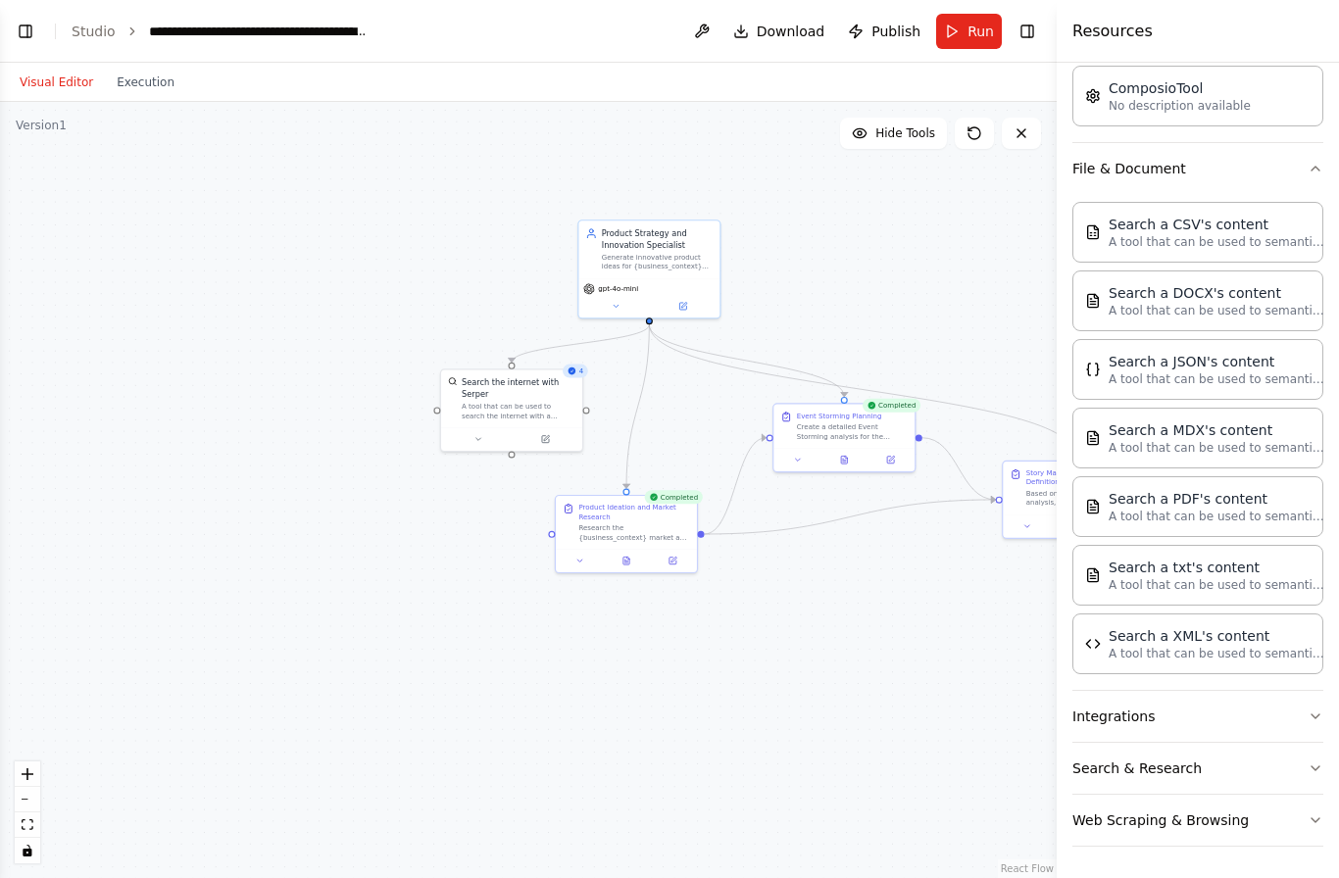
scroll to position [689, 0]
click at [1227, 716] on button "Integrations" at bounding box center [1197, 716] width 251 height 51
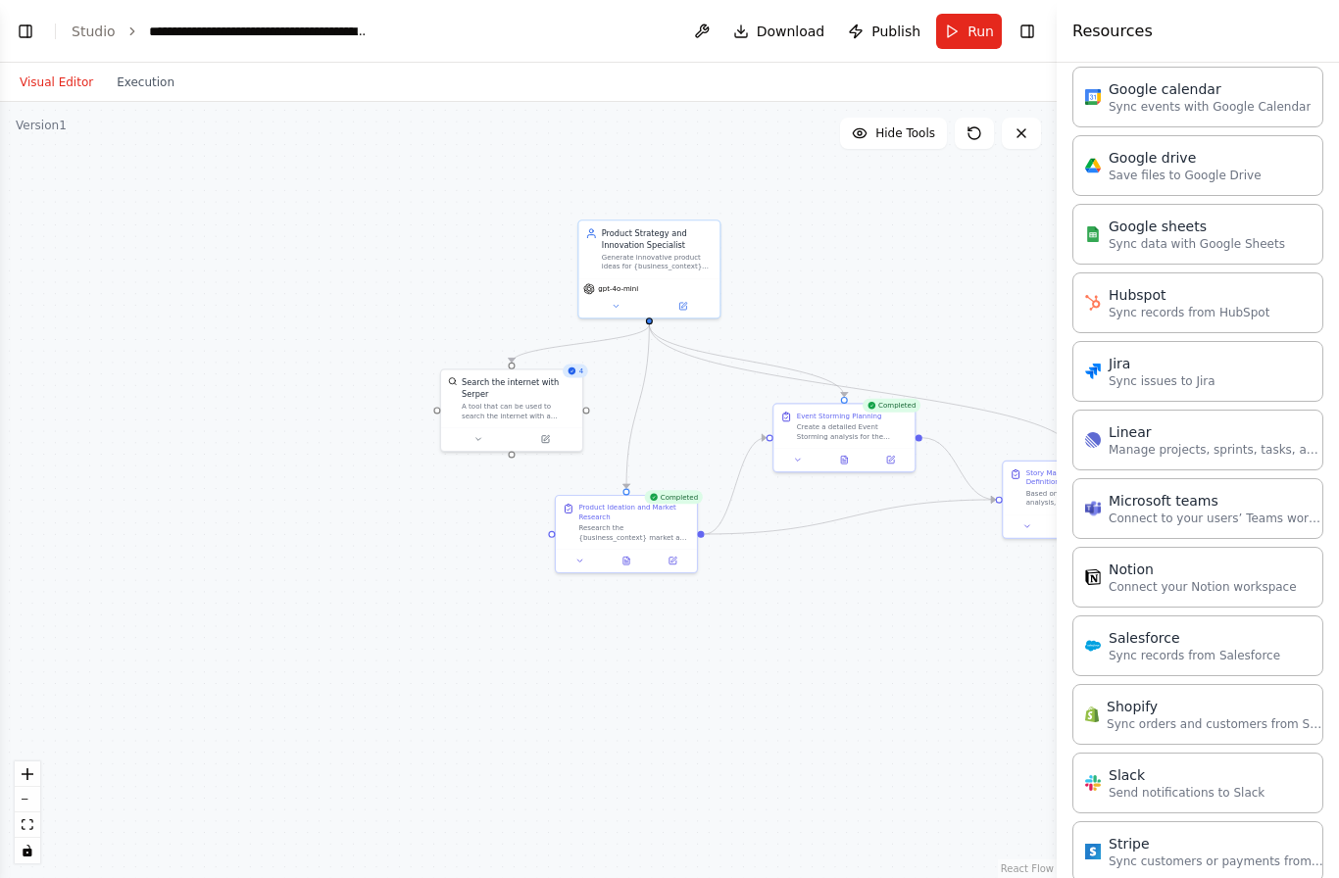
scroll to position [1785, 0]
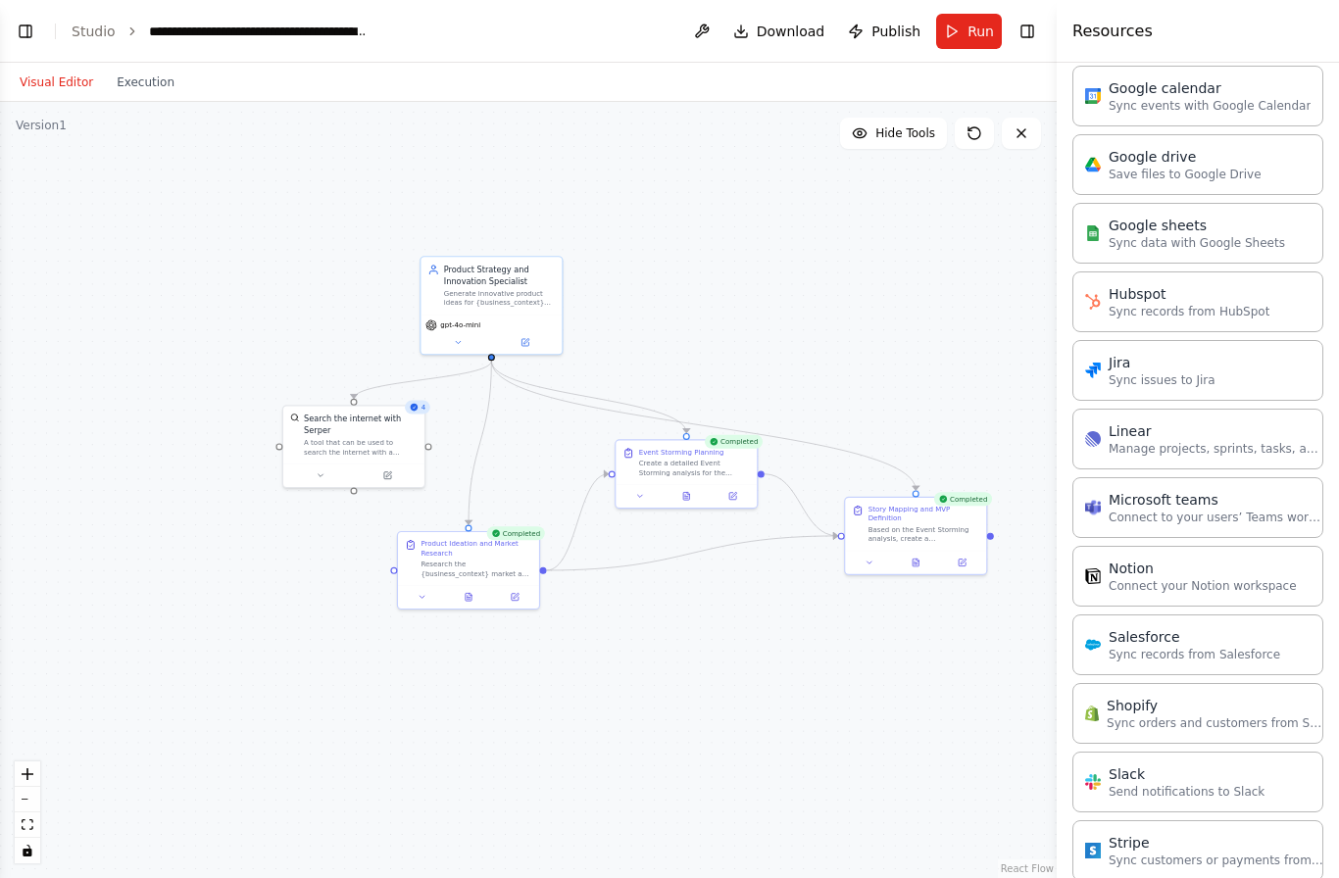
click at [322, 413] on div "Search the internet with Serper" at bounding box center [361, 424] width 114 height 23
click at [388, 469] on button at bounding box center [387, 476] width 65 height 14
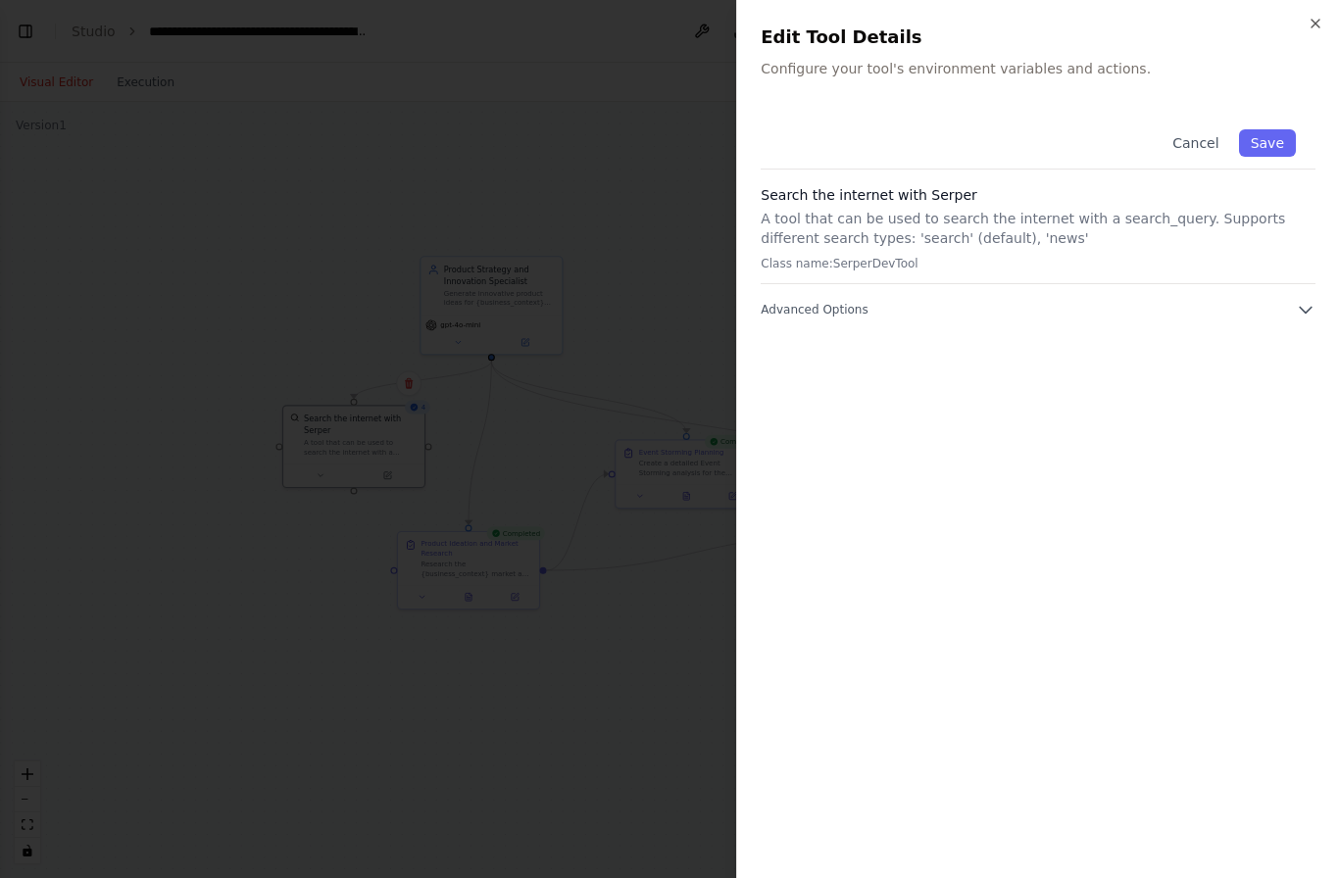
click at [1309, 0] on div "Close Edit Tool Details Configure your tool's environment variables and actions…" at bounding box center [1037, 439] width 603 height 878
click at [1313, 9] on div "Close Edit Tool Details Configure your tool's environment variables and actions…" at bounding box center [1037, 439] width 603 height 878
click at [1299, 27] on h2 "Edit Tool Details" at bounding box center [1038, 37] width 555 height 27
click at [1300, 32] on h2 "Edit Tool Details" at bounding box center [1038, 37] width 555 height 27
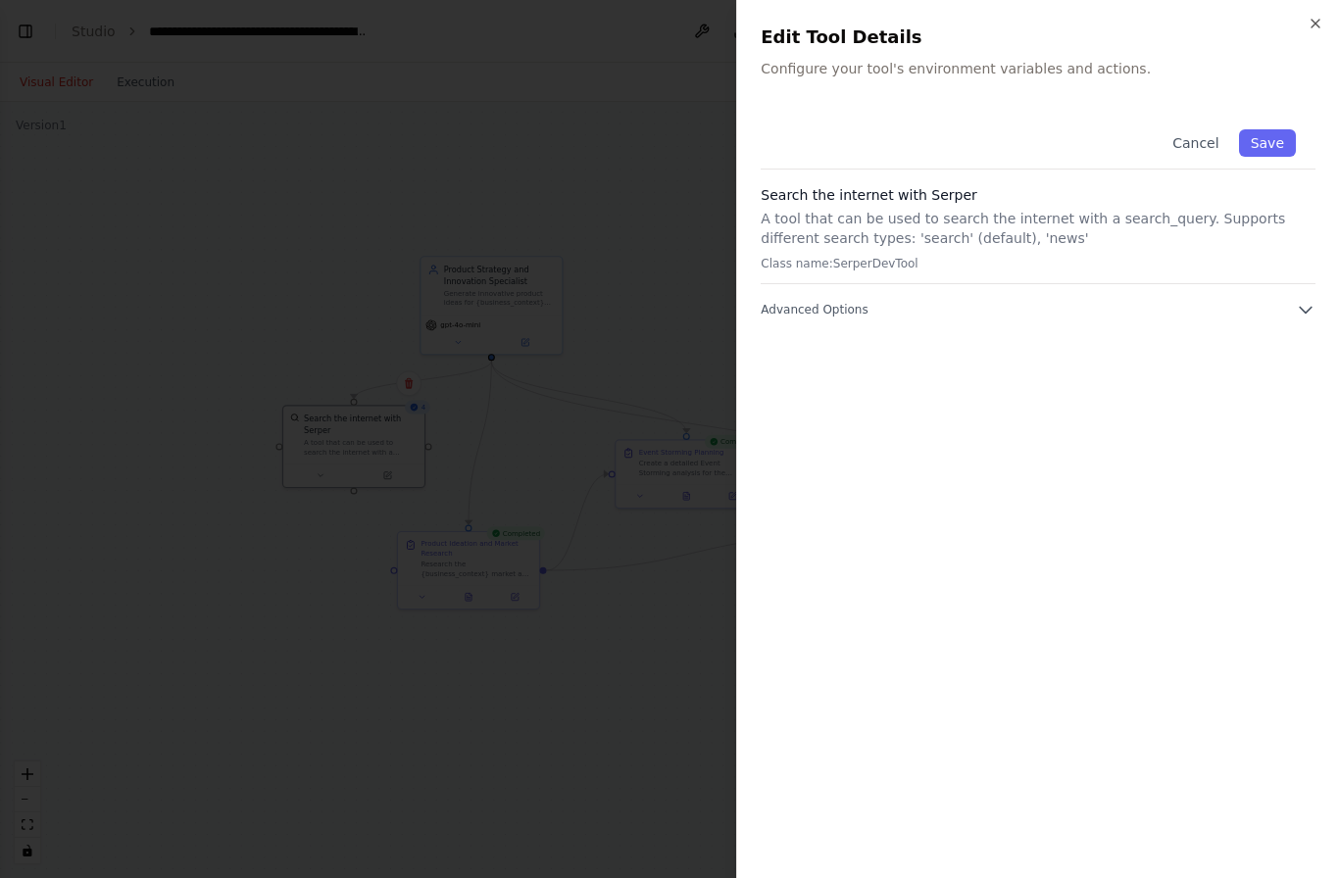
click at [1308, 19] on icon "button" at bounding box center [1316, 24] width 16 height 16
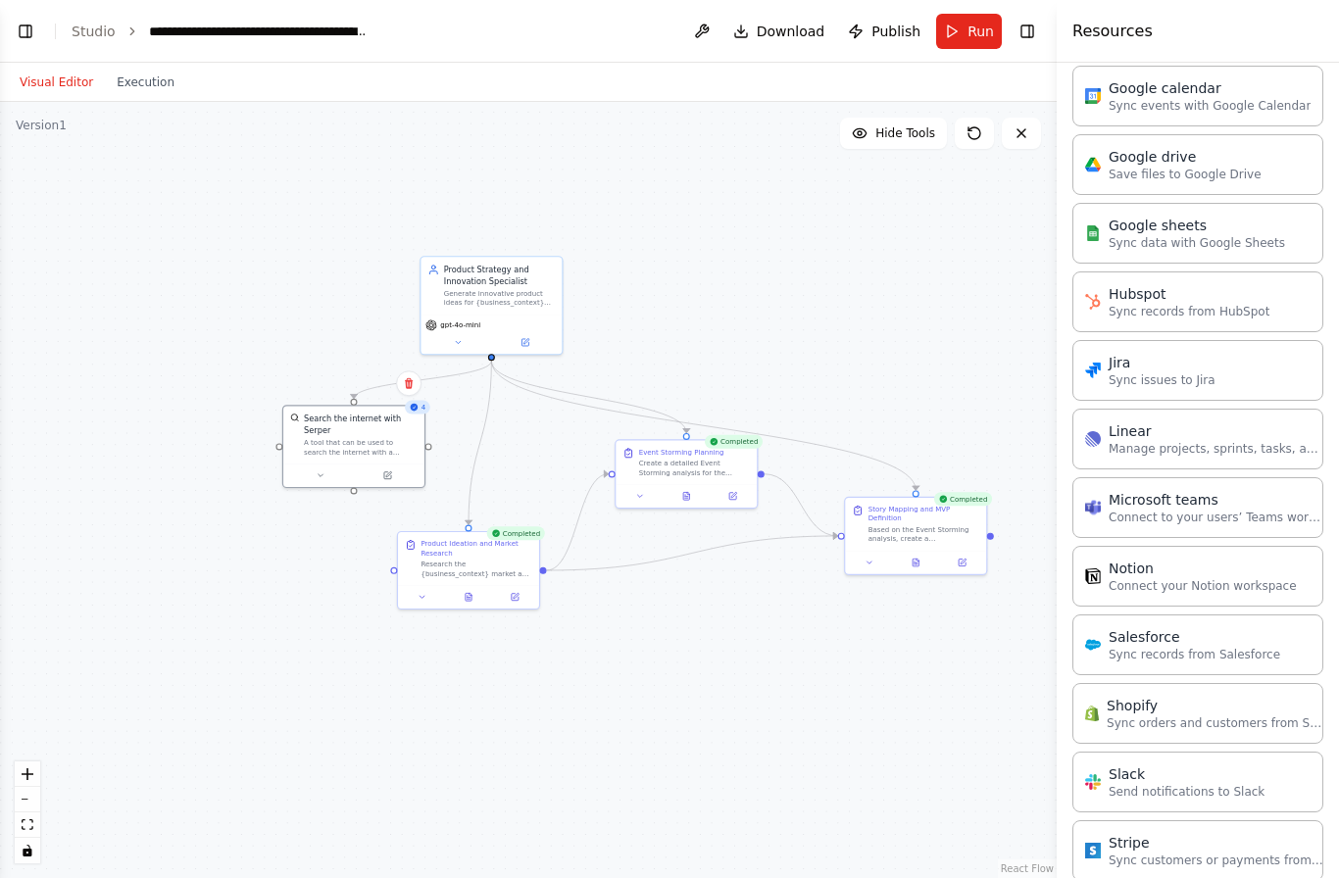
click at [738, 489] on button at bounding box center [732, 496] width 39 height 14
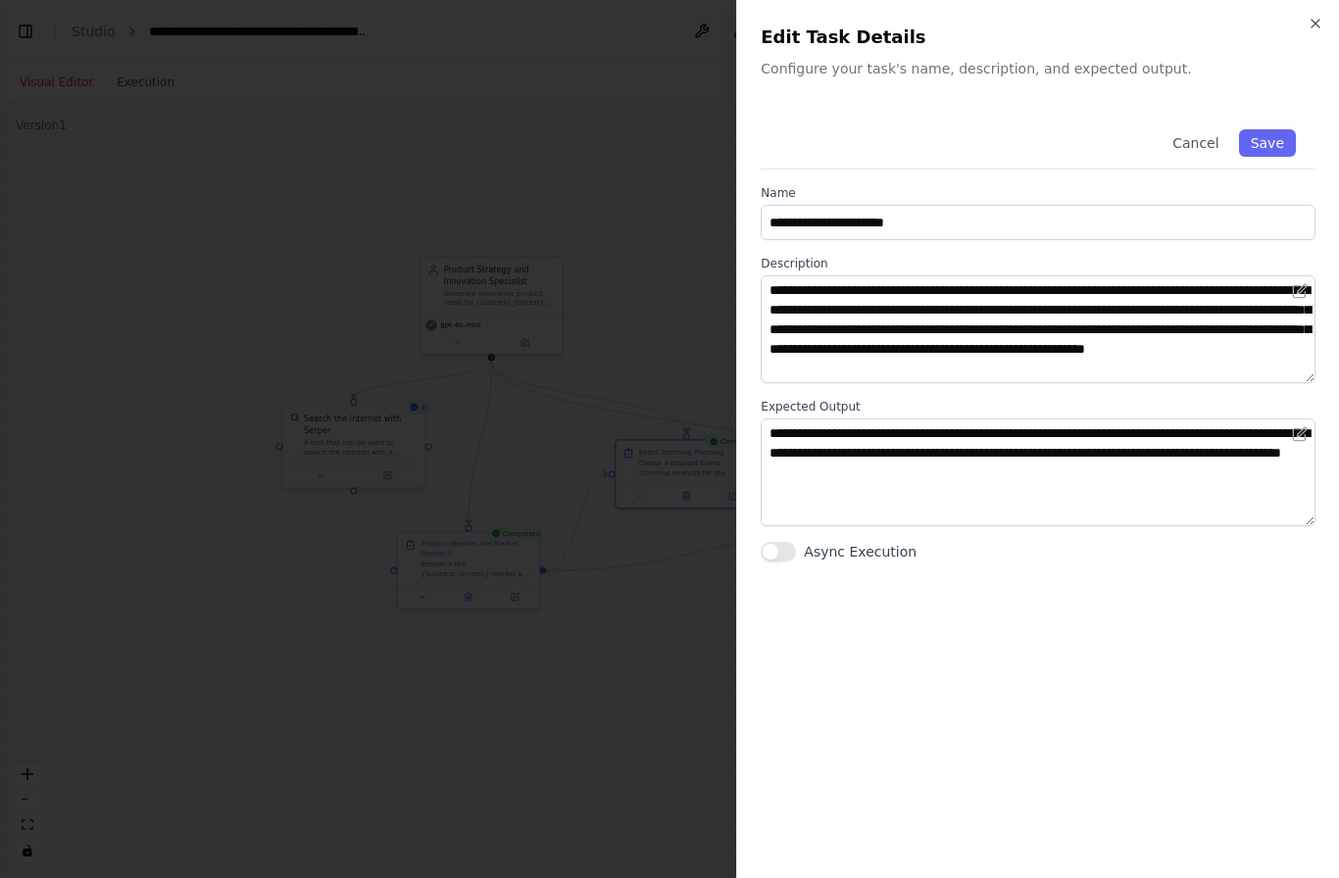
click at [1308, 27] on icon "button" at bounding box center [1316, 24] width 16 height 16
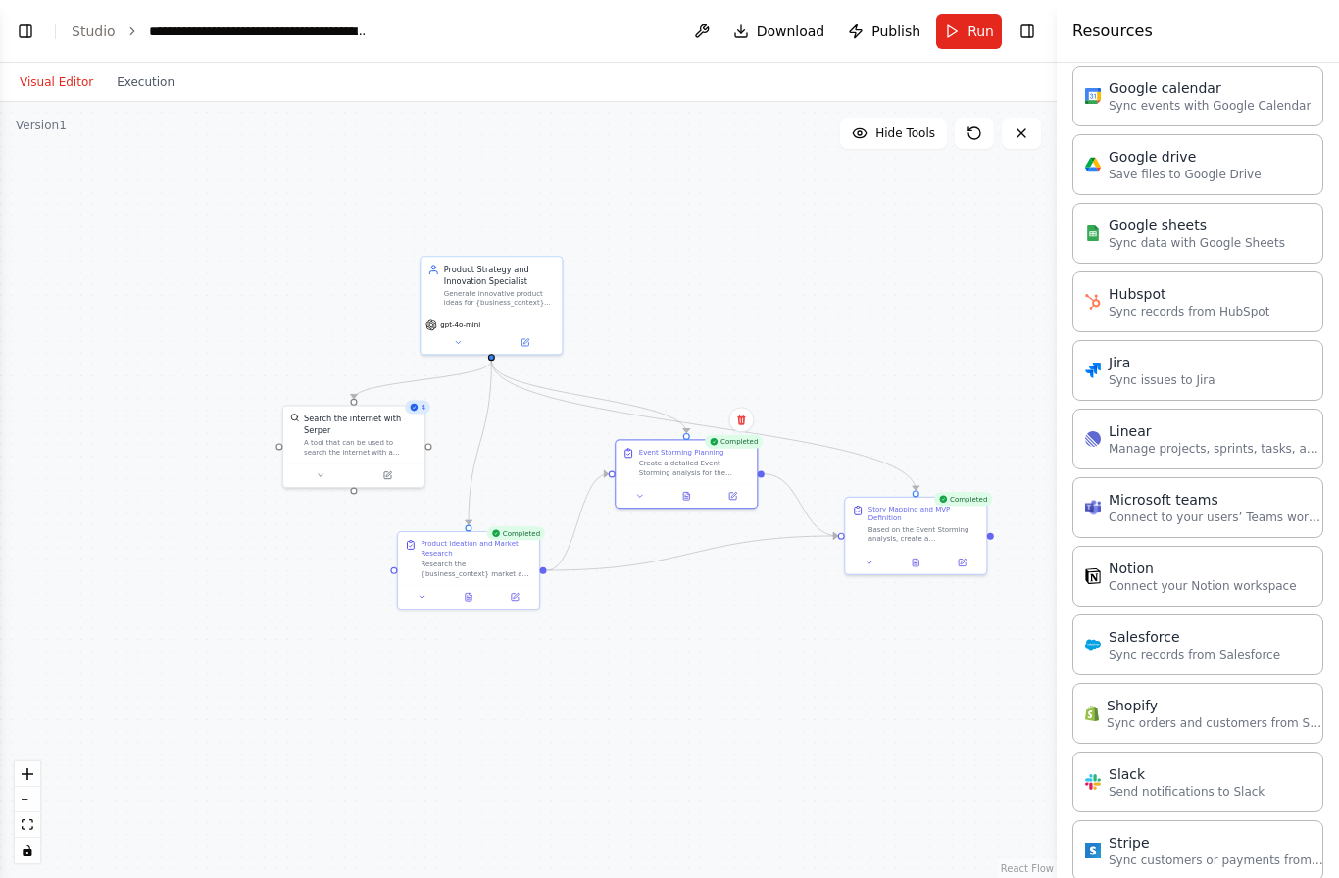
click at [523, 590] on button at bounding box center [514, 597] width 39 height 14
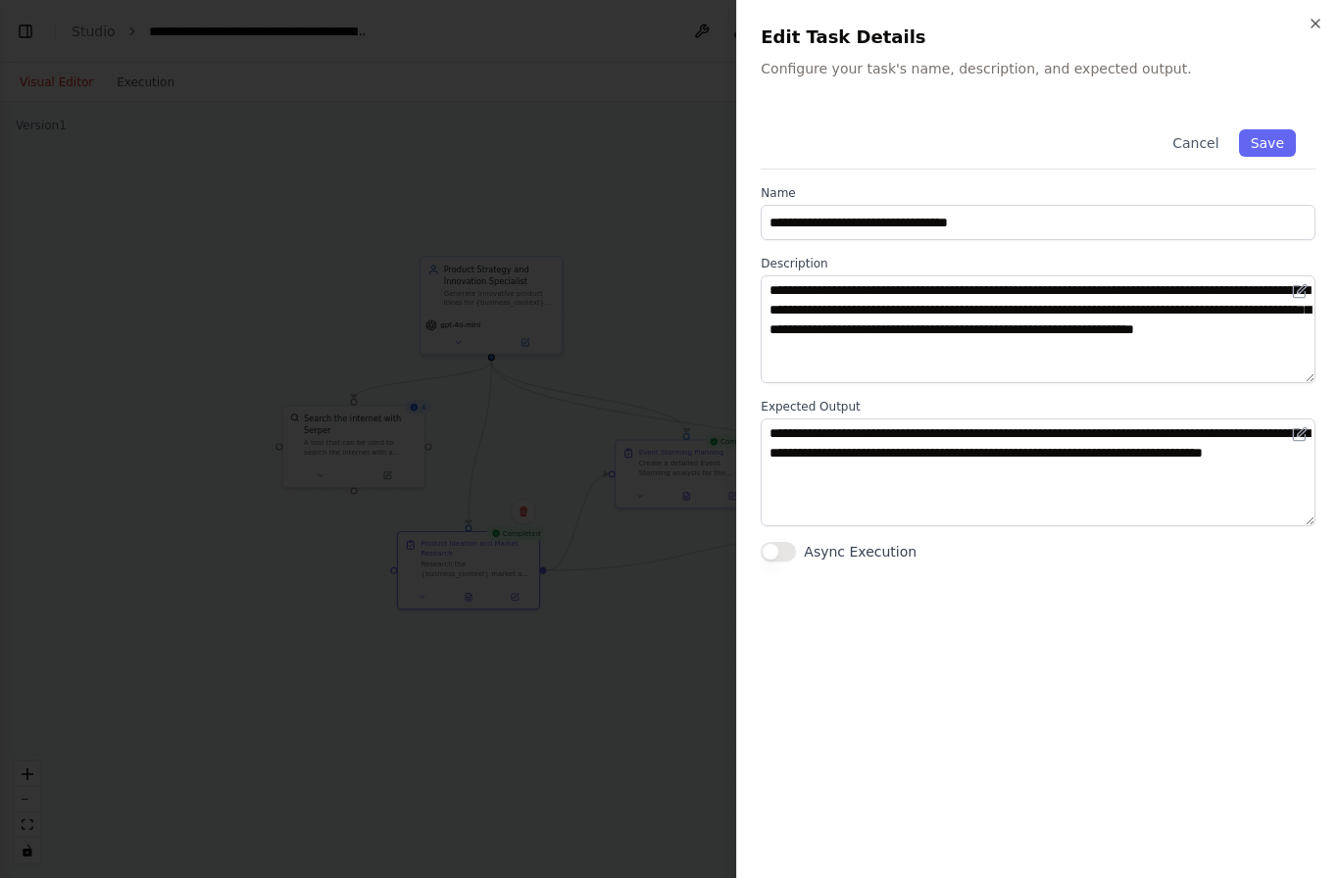
click at [1330, 9] on div "**********" at bounding box center [1037, 439] width 603 height 878
click at [1319, 24] on icon "button" at bounding box center [1316, 24] width 16 height 16
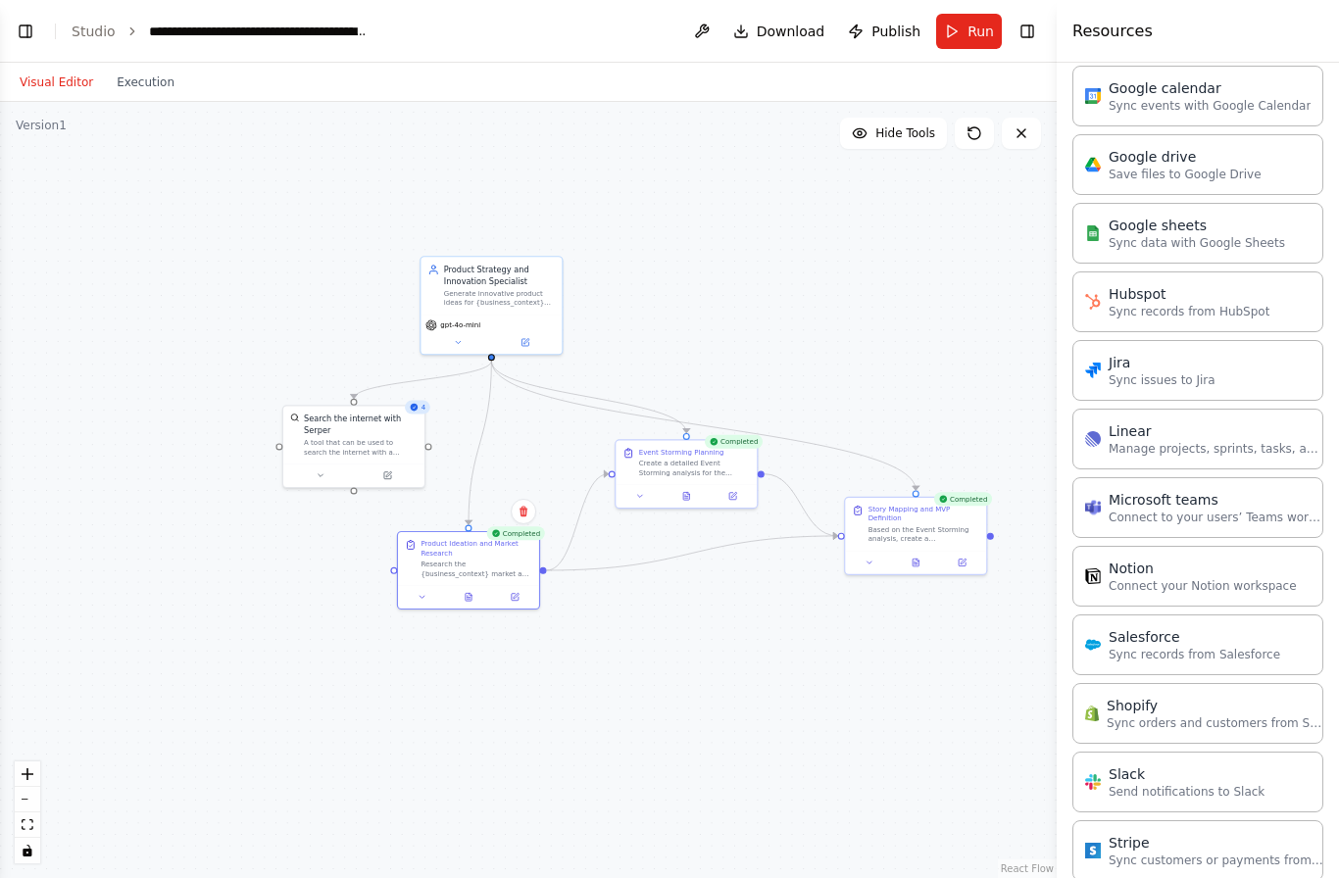
click at [482, 590] on button at bounding box center [468, 597] width 49 height 14
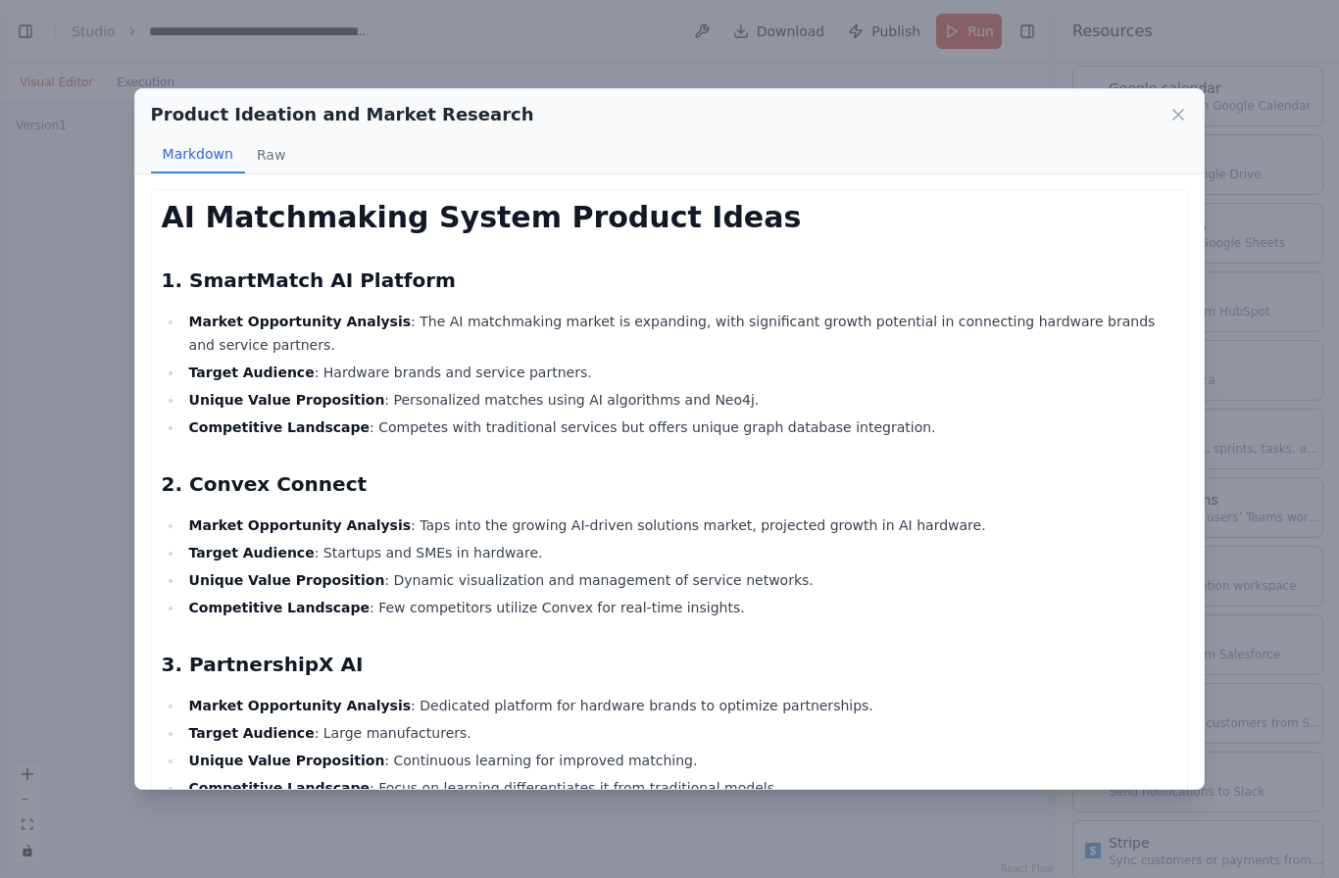
scroll to position [-7, 0]
click at [1175, 105] on icon at bounding box center [1178, 115] width 20 height 20
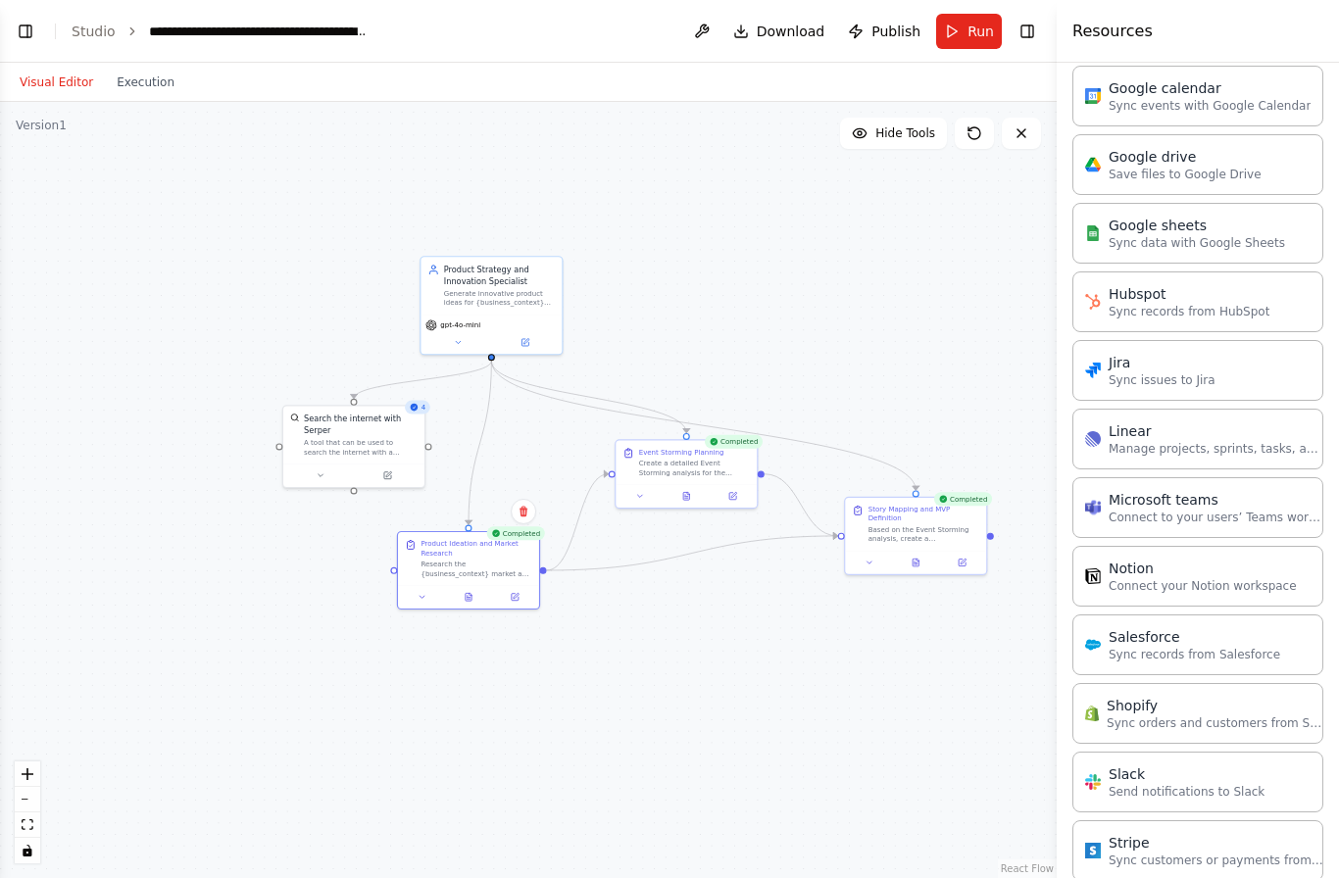
click at [695, 489] on button at bounding box center [687, 496] width 49 height 14
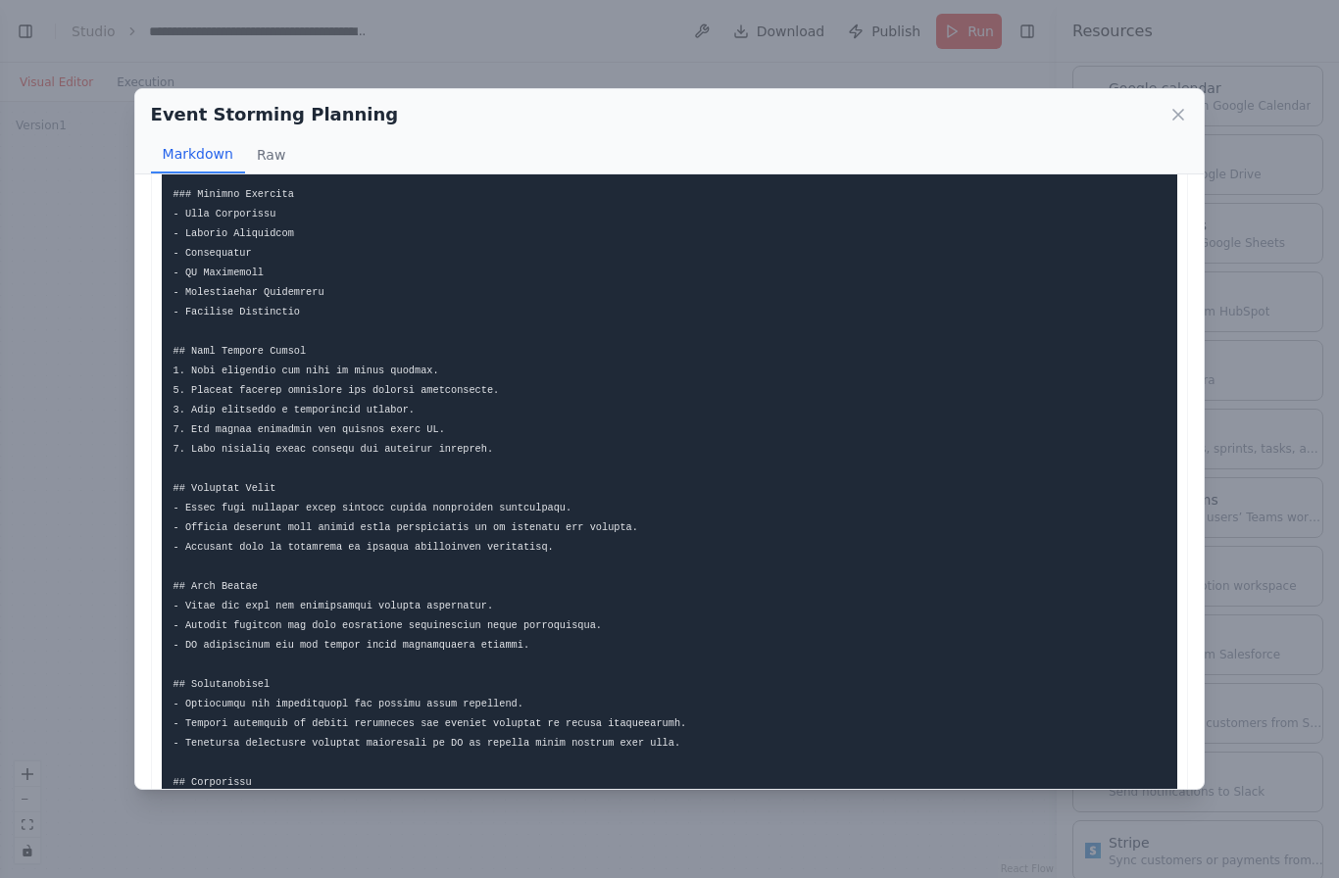
scroll to position [1514, 0]
click at [1180, 105] on icon at bounding box center [1178, 115] width 20 height 20
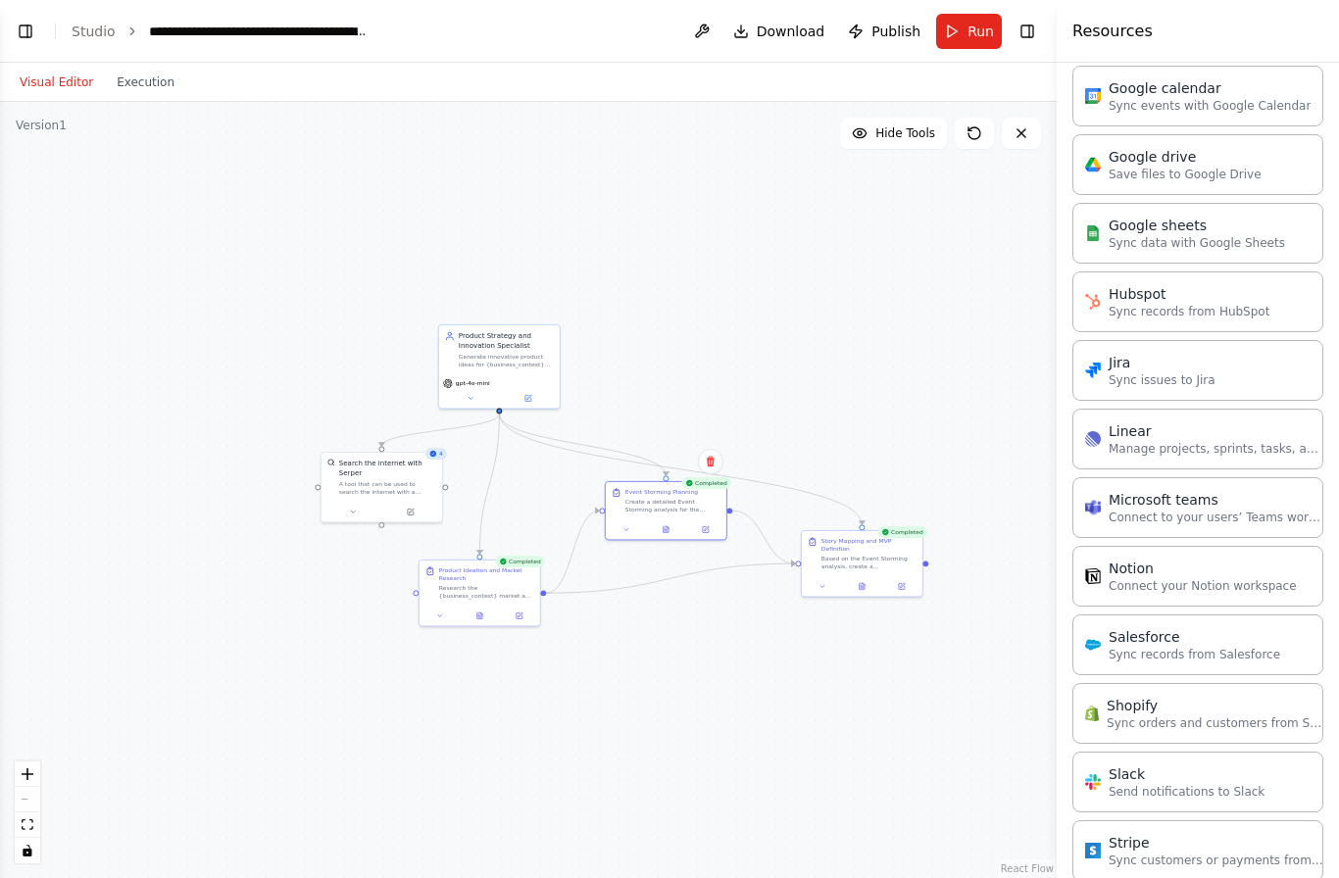
scroll to position [0, 0]
click at [36, 12] on header "**********" at bounding box center [528, 31] width 1057 height 63
click at [35, 19] on button "Toggle Left Sidebar" at bounding box center [25, 31] width 27 height 27
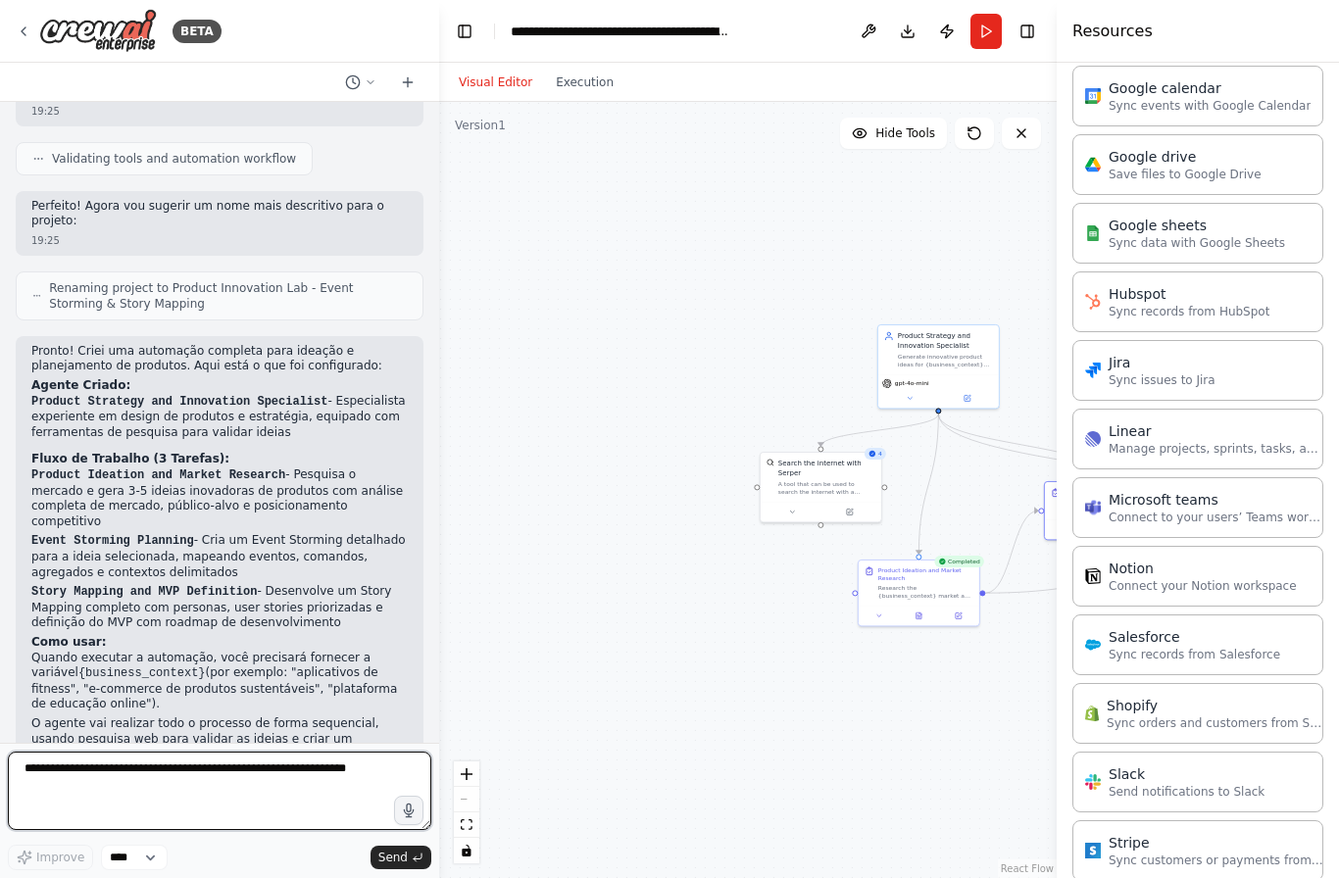
click at [261, 777] on textarea at bounding box center [219, 791] width 423 height 78
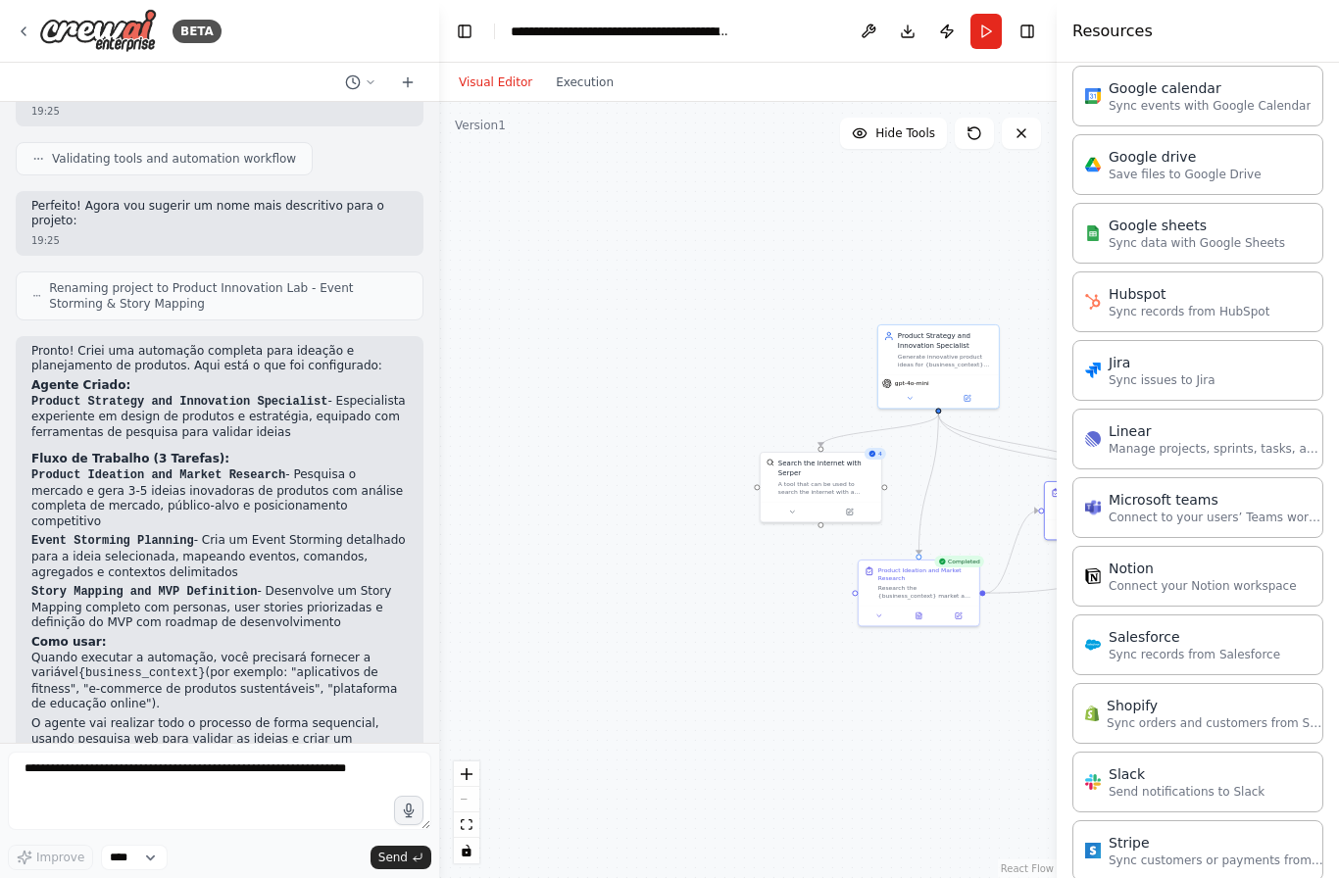
scroll to position [70, 0]
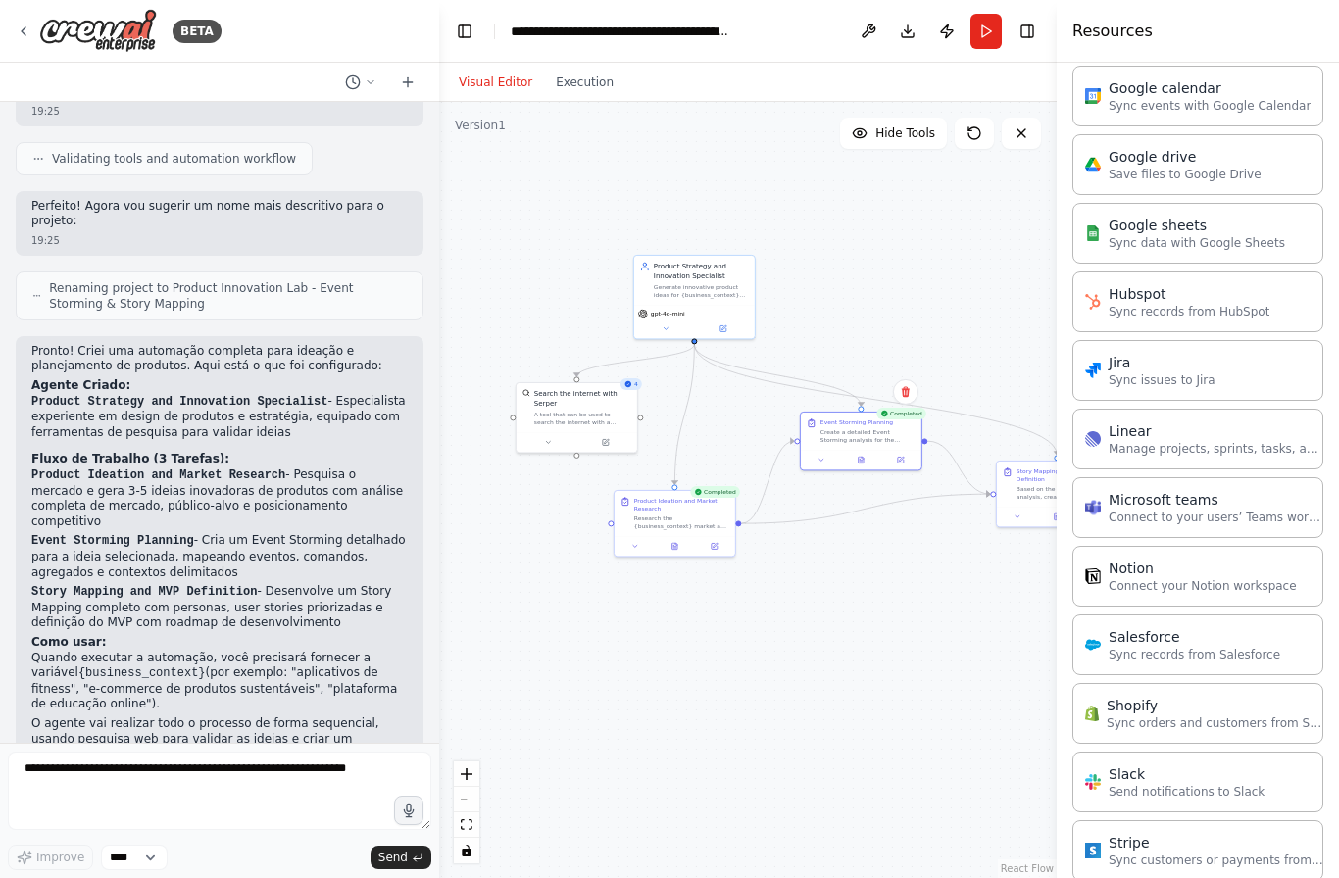
click at [410, 814] on icon "button" at bounding box center [409, 811] width 16 height 16
click at [413, 799] on button "button" at bounding box center [408, 810] width 29 height 29
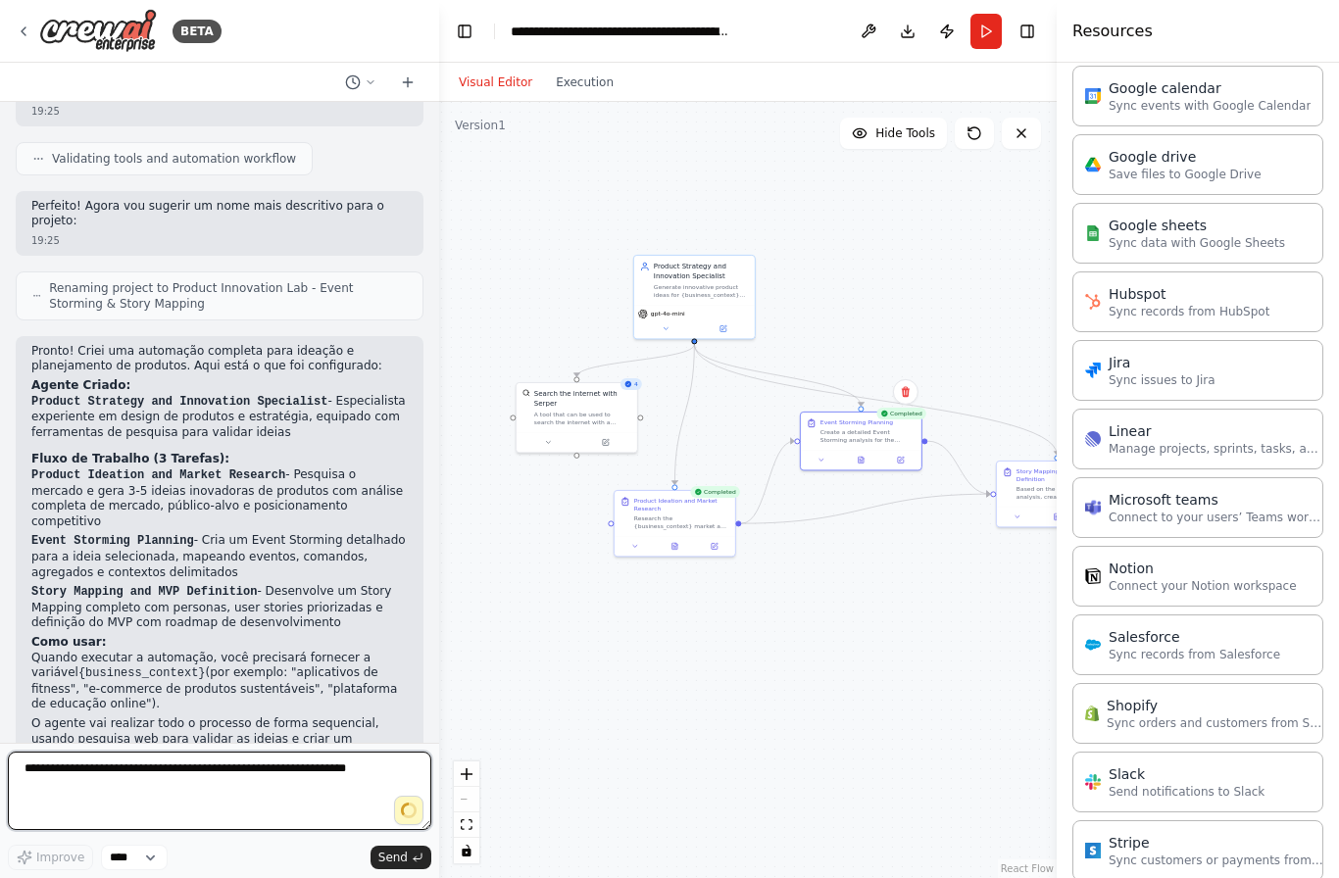
type textarea "**********"
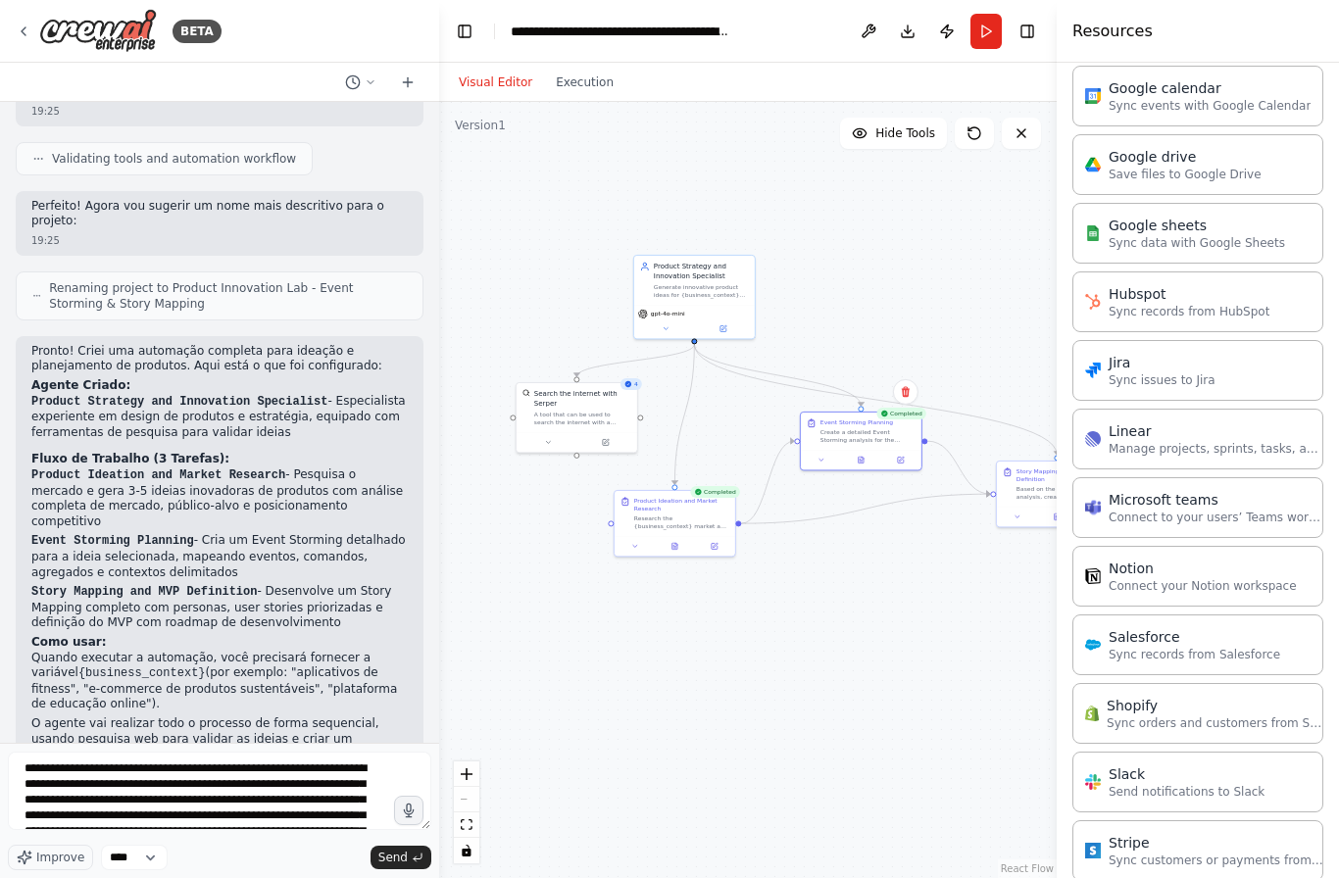
click at [417, 862] on polyline "submit" at bounding box center [415, 859] width 3 height 5
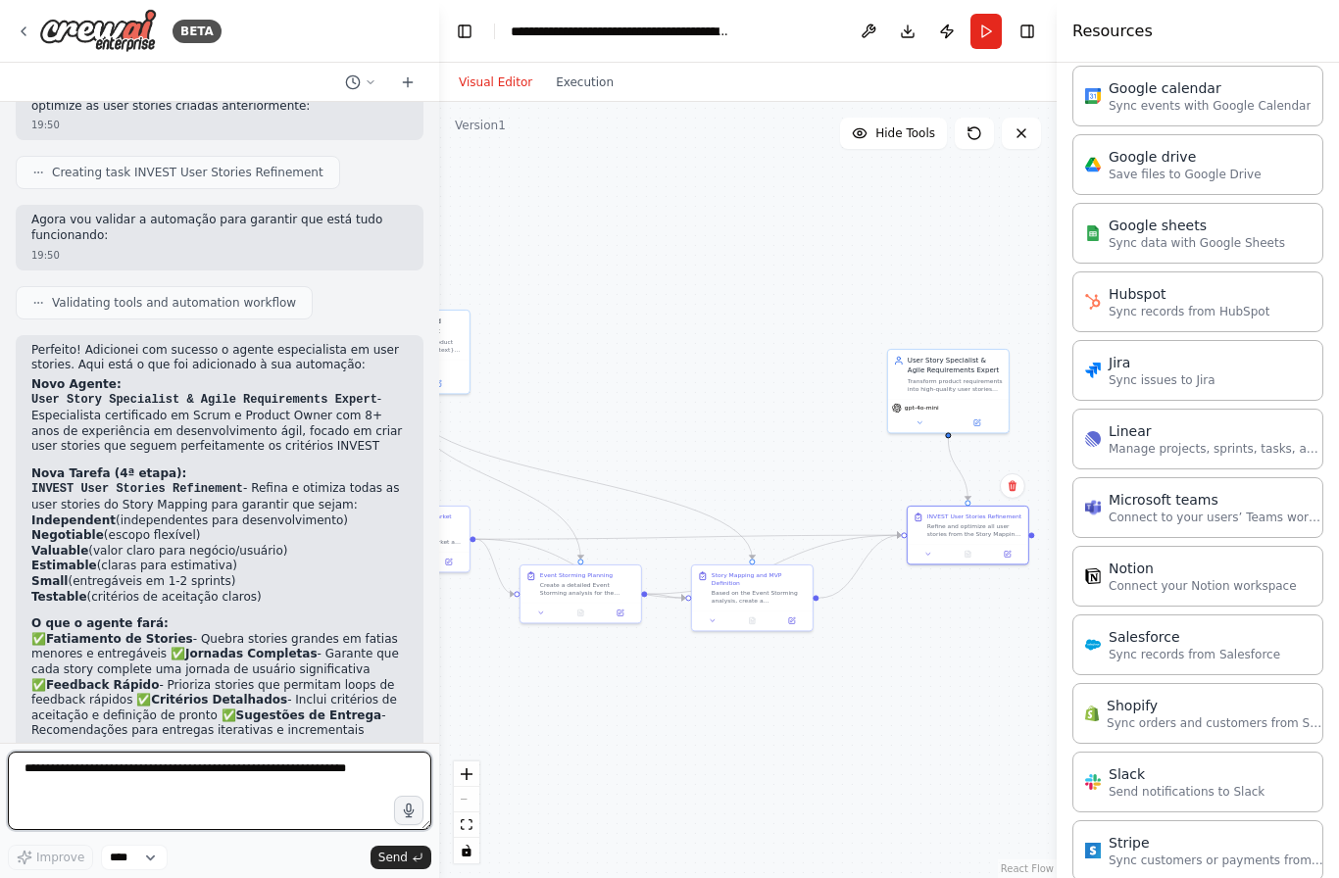
scroll to position [0, 0]
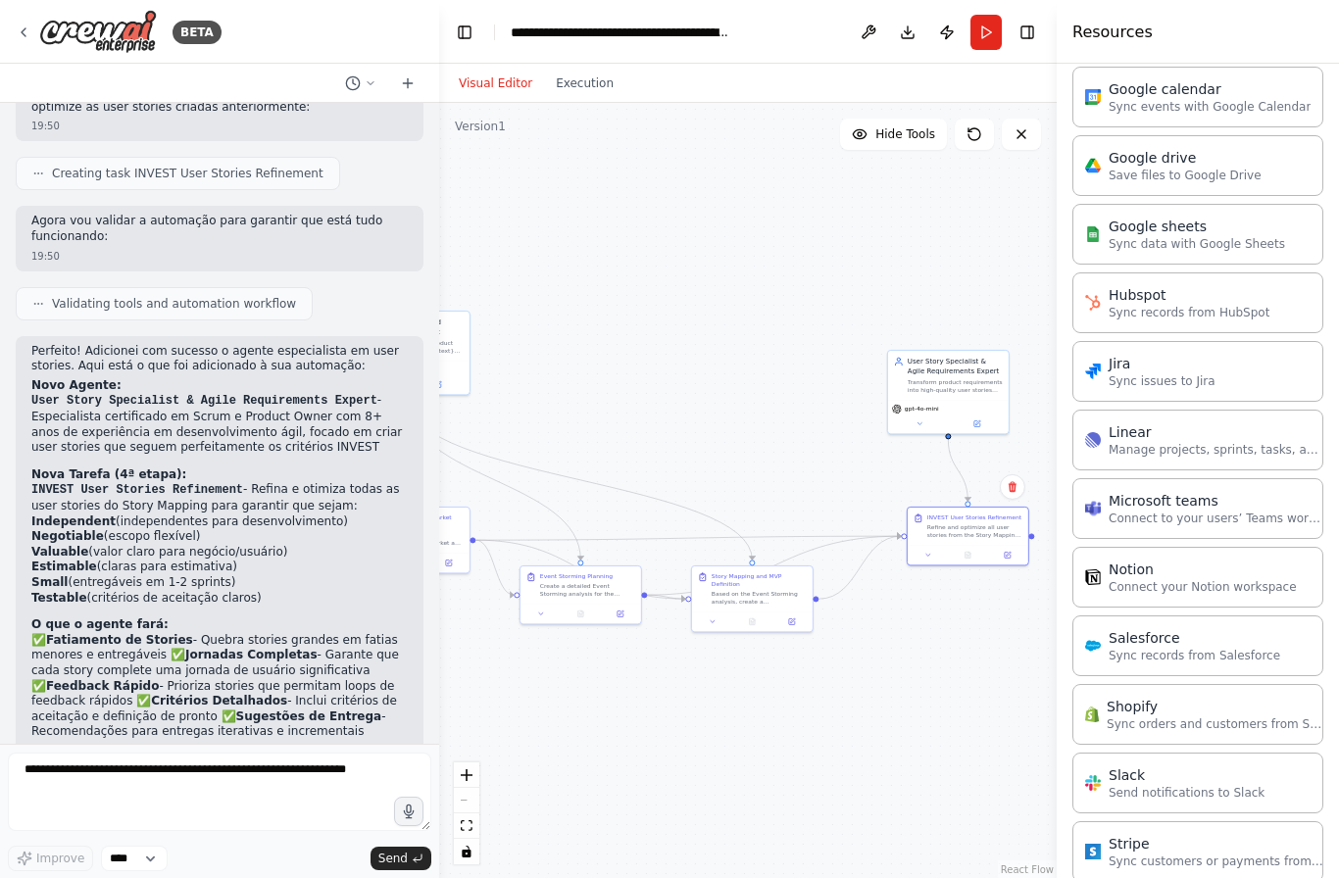
click at [1035, 40] on button "Toggle Right Sidebar" at bounding box center [1026, 31] width 27 height 27
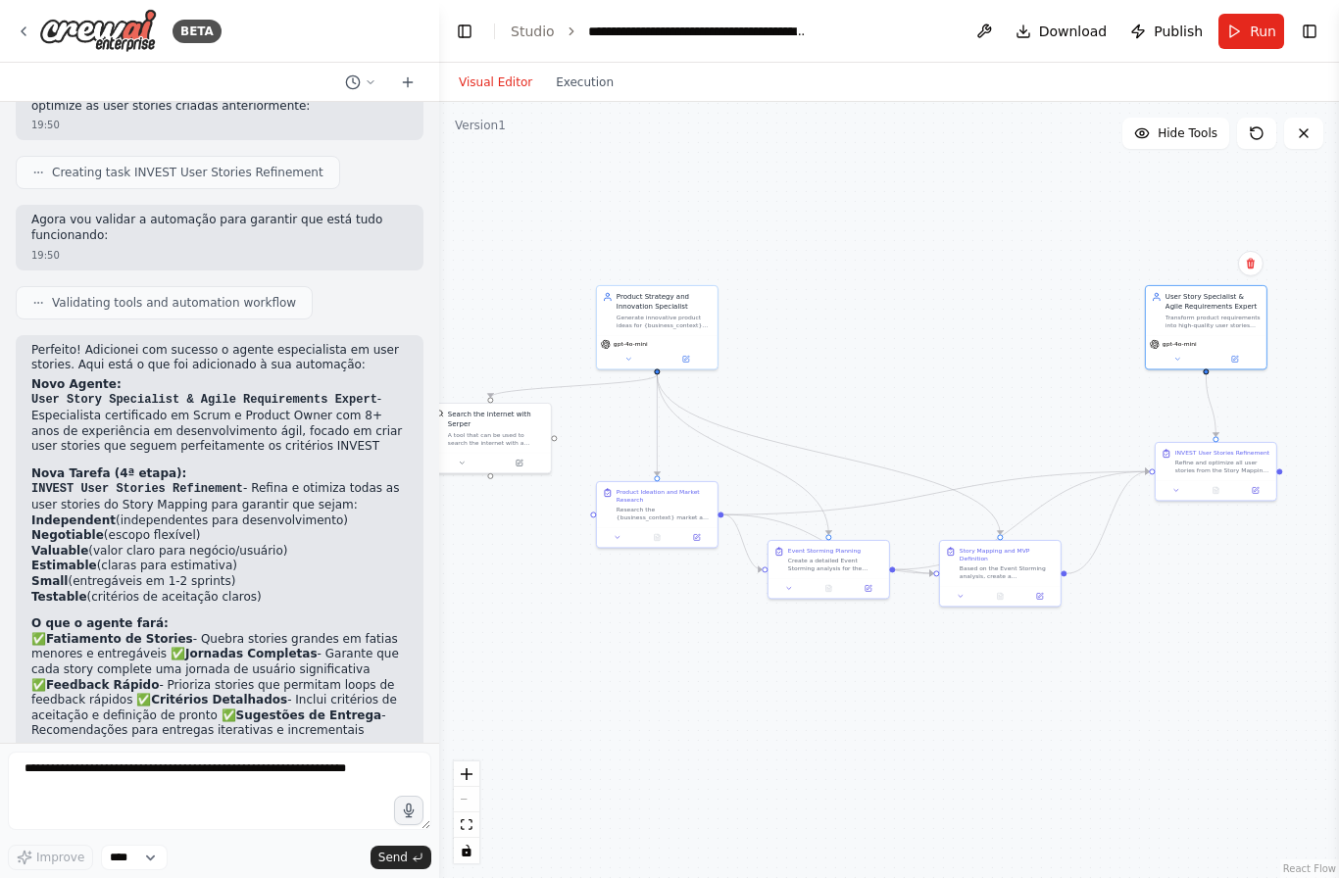
click at [1251, 27] on span "Run" at bounding box center [1263, 32] width 26 height 20
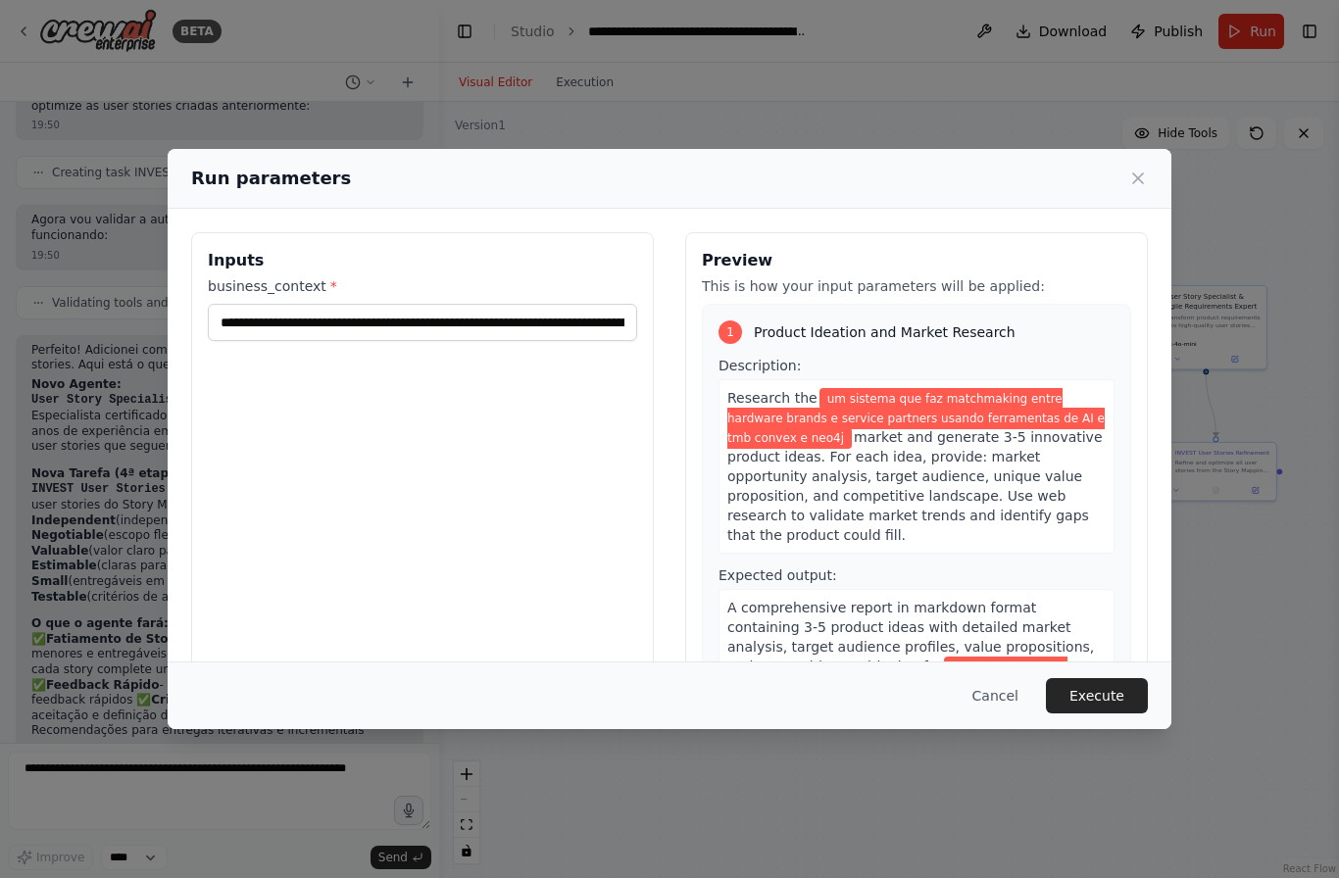
click at [1106, 714] on button "Execute" at bounding box center [1097, 695] width 102 height 35
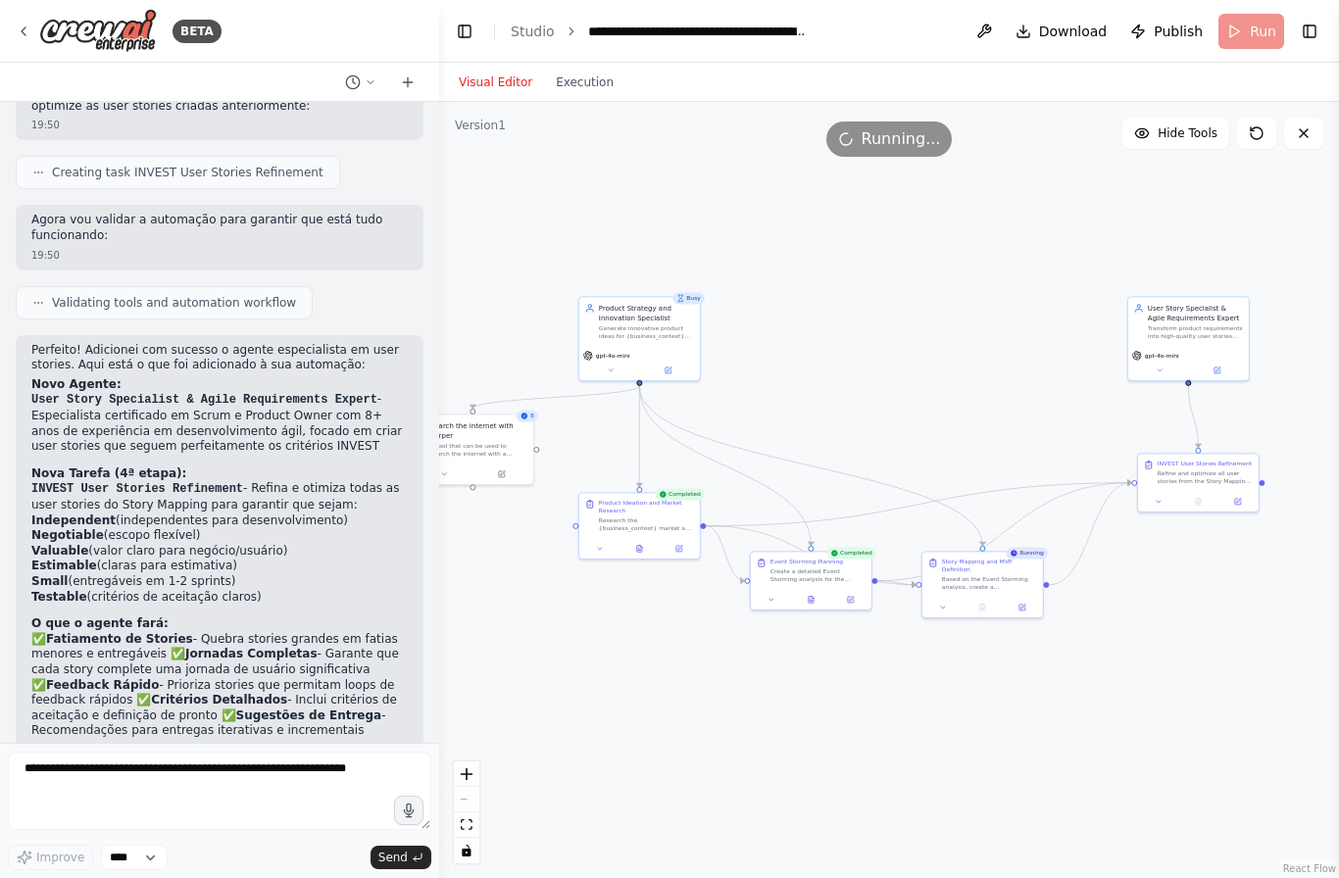
click at [469, 36] on button "Toggle Left Sidebar" at bounding box center [464, 31] width 27 height 27
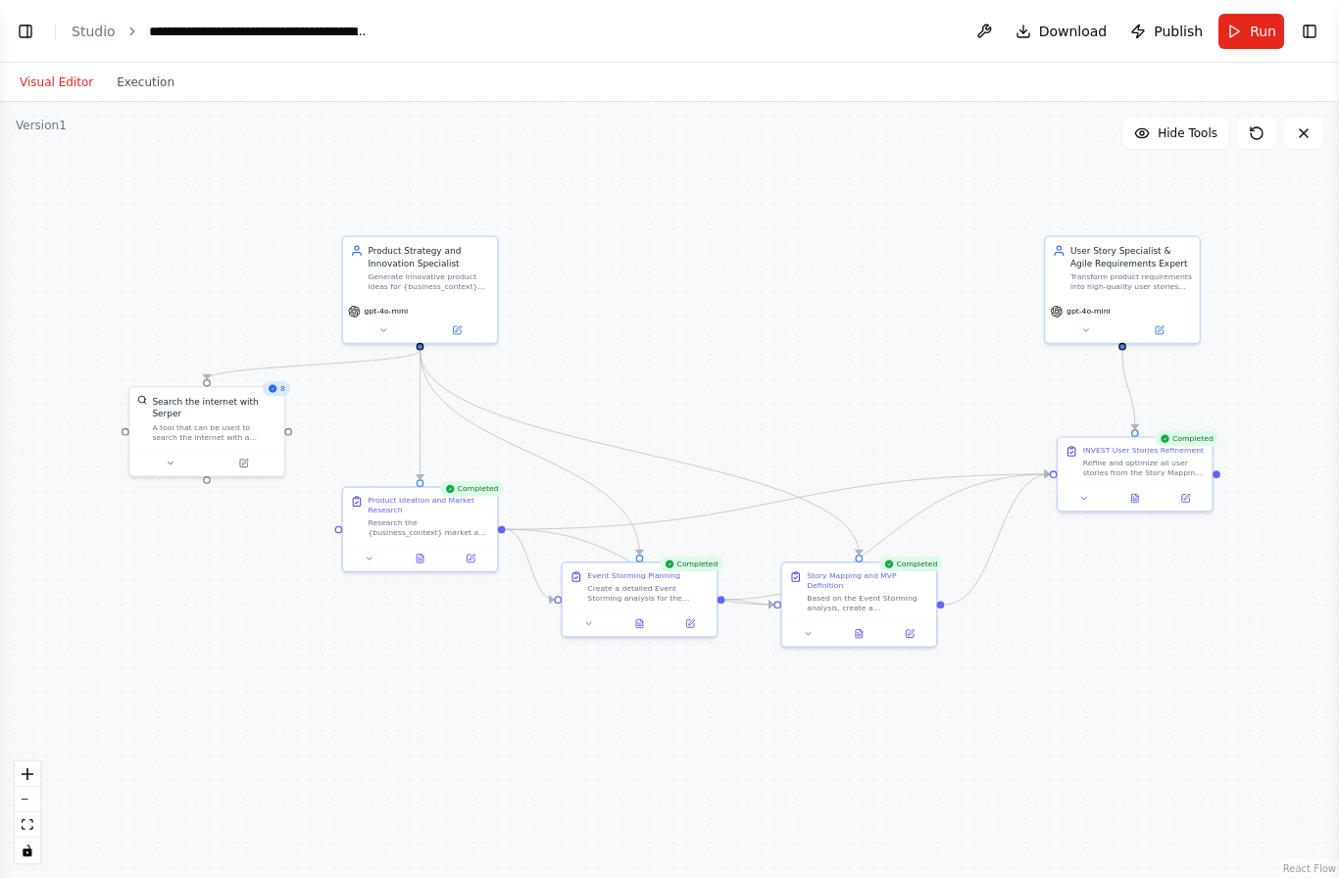
click at [1143, 495] on button at bounding box center [1135, 498] width 53 height 15
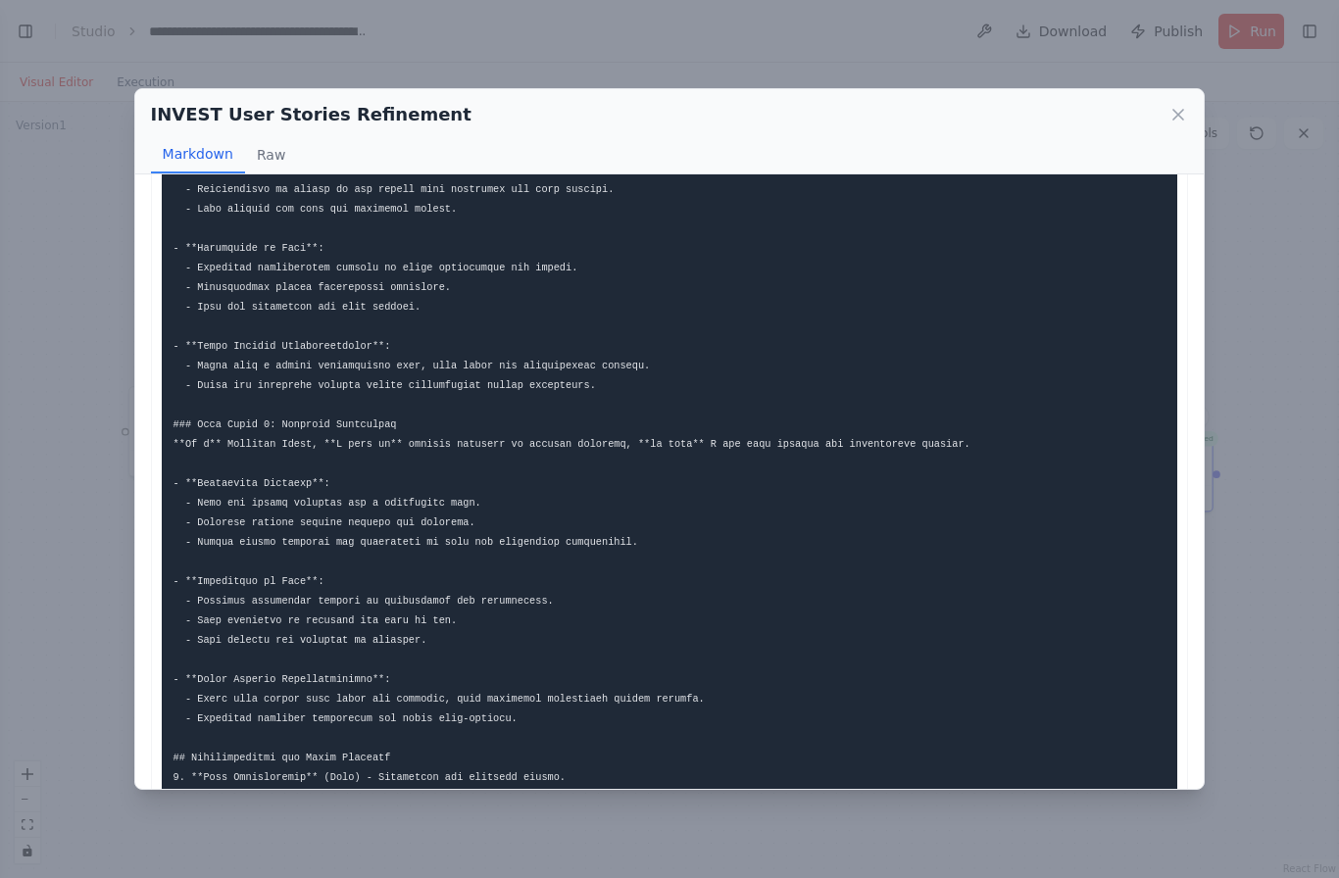
scroll to position [1234, 0]
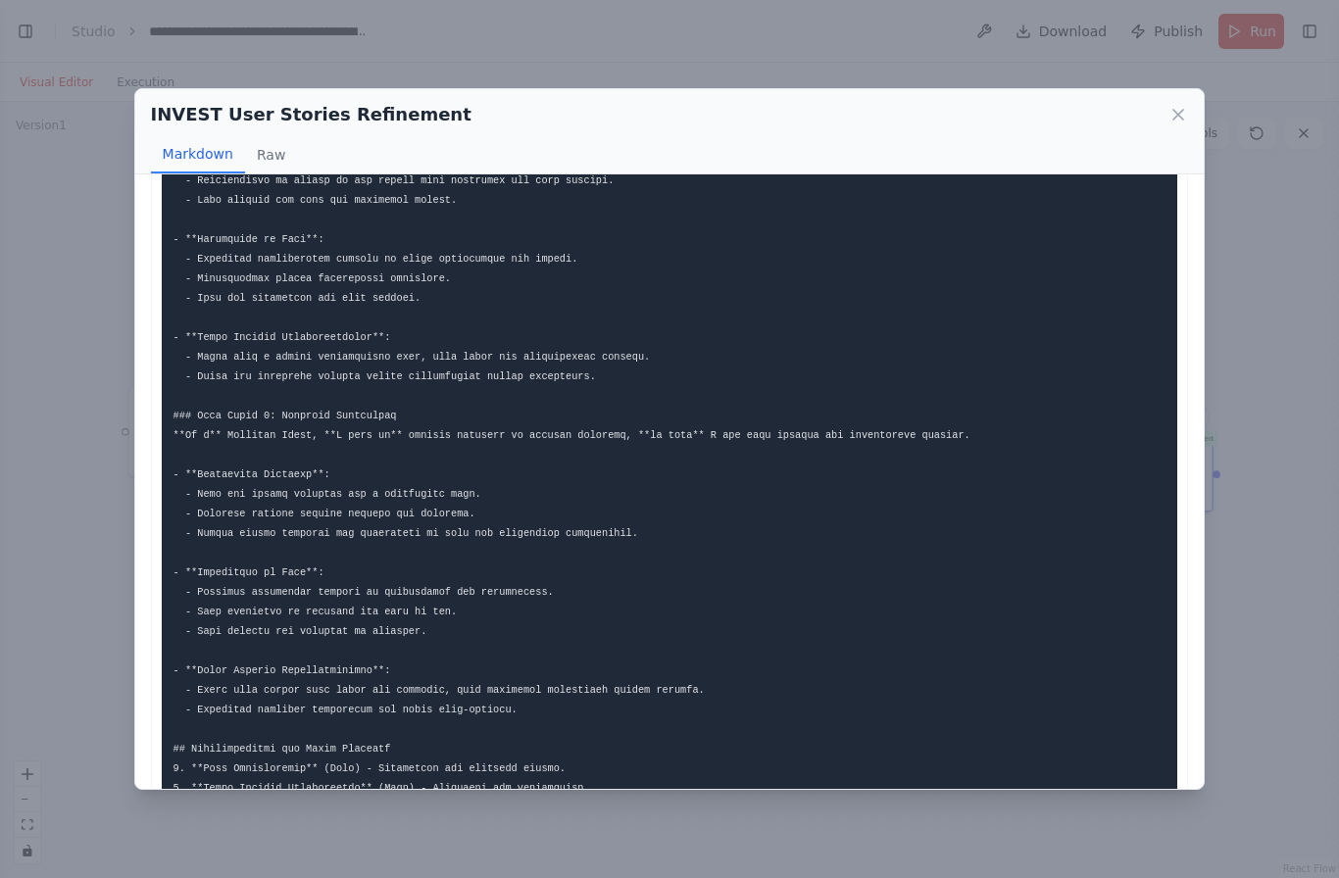
click at [1186, 105] on icon at bounding box center [1178, 115] width 20 height 20
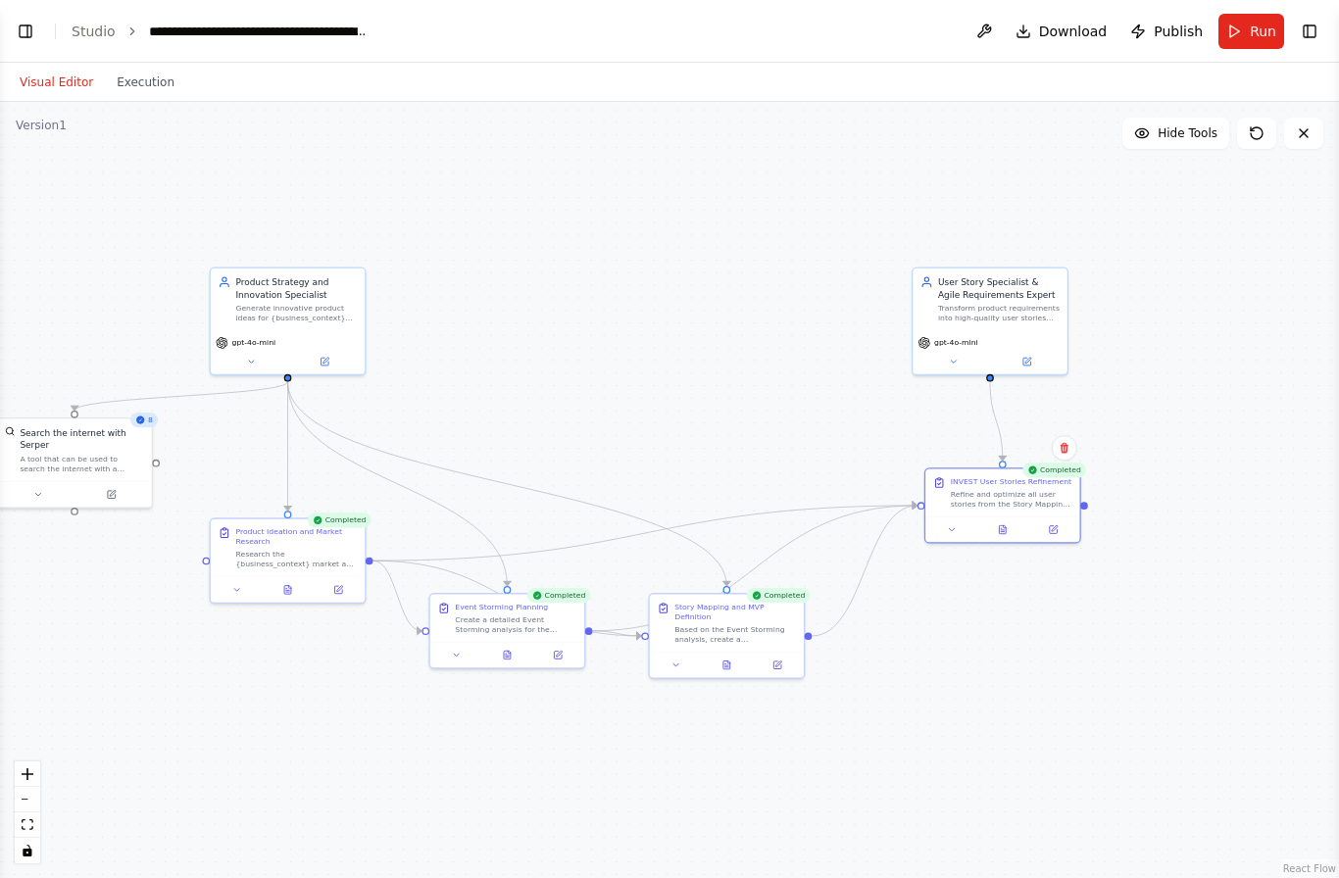
click at [1066, 522] on button at bounding box center [1052, 529] width 43 height 15
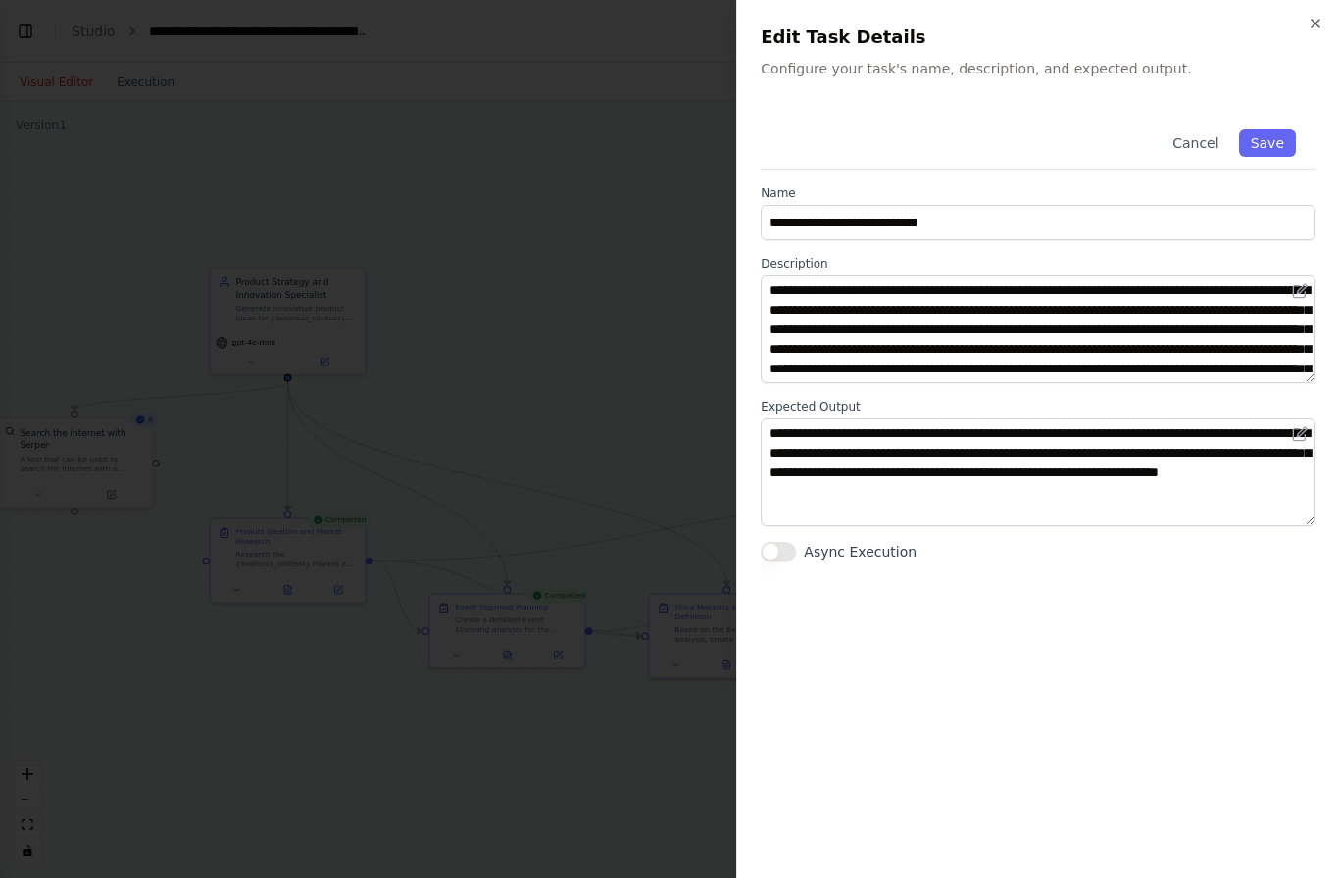
click at [1321, 25] on icon "button" at bounding box center [1316, 24] width 16 height 16
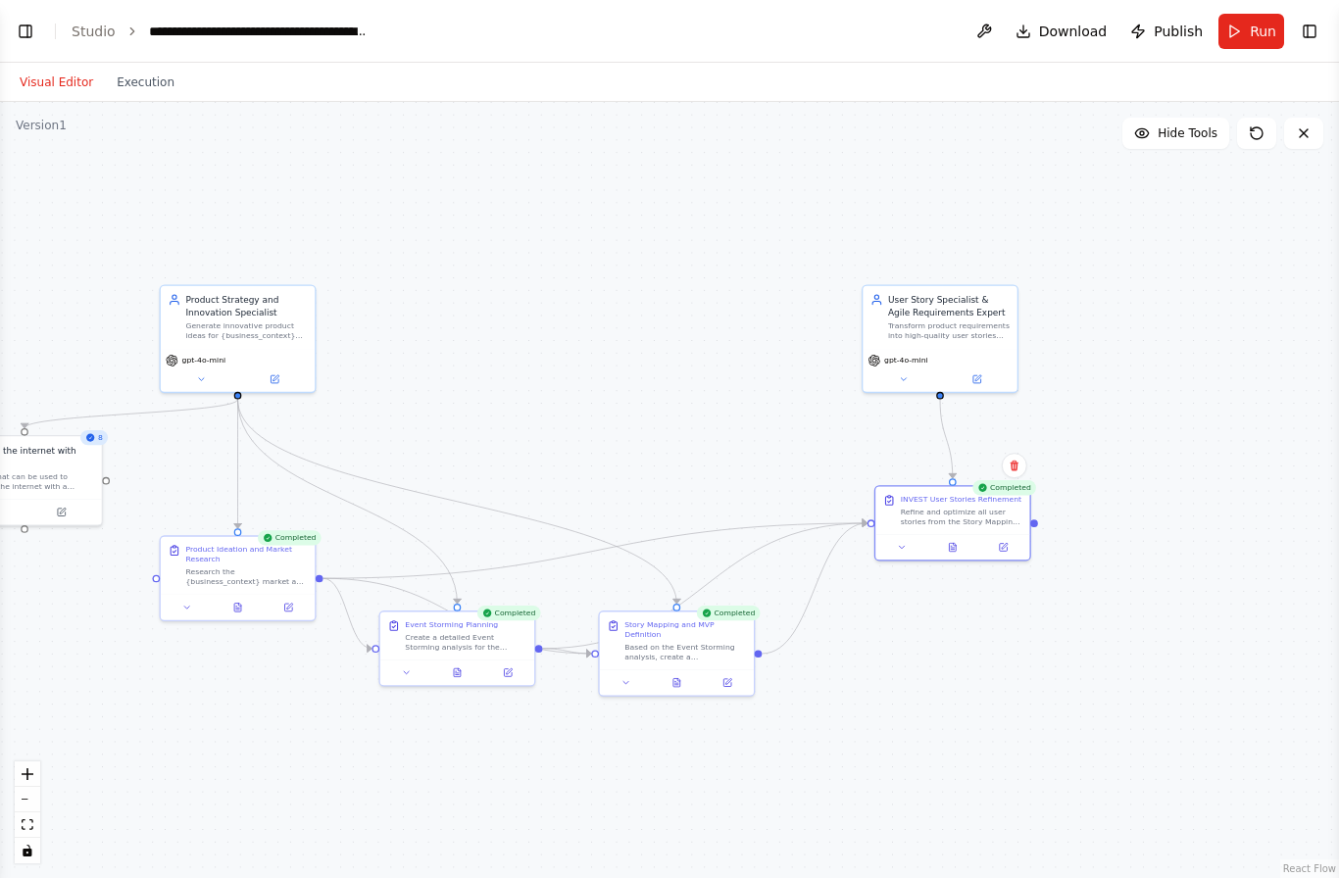
click at [29, 22] on button "Toggle Left Sidebar" at bounding box center [25, 31] width 27 height 27
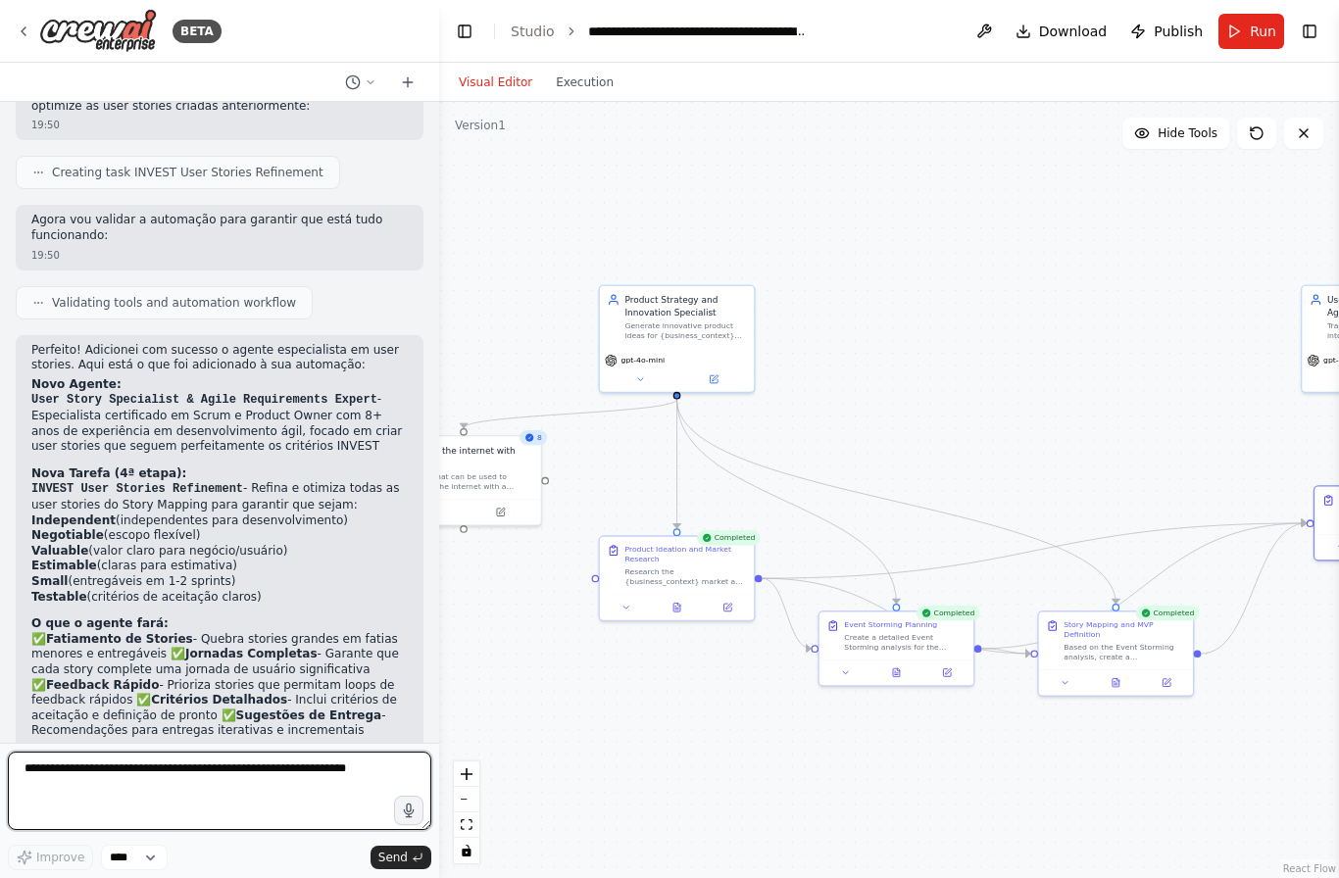
click at [270, 760] on textarea at bounding box center [219, 791] width 423 height 78
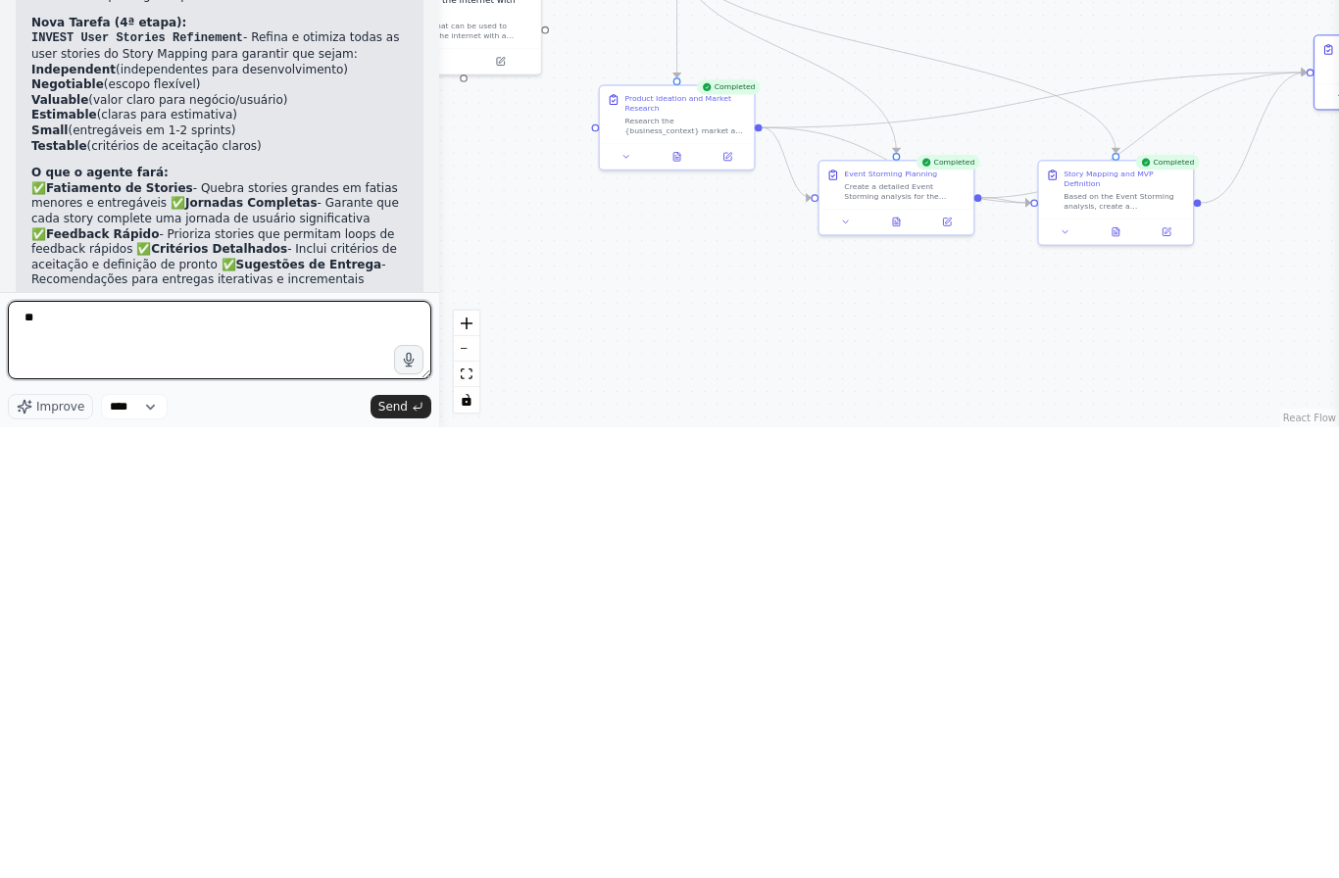
type textarea "*"
type textarea "**********"
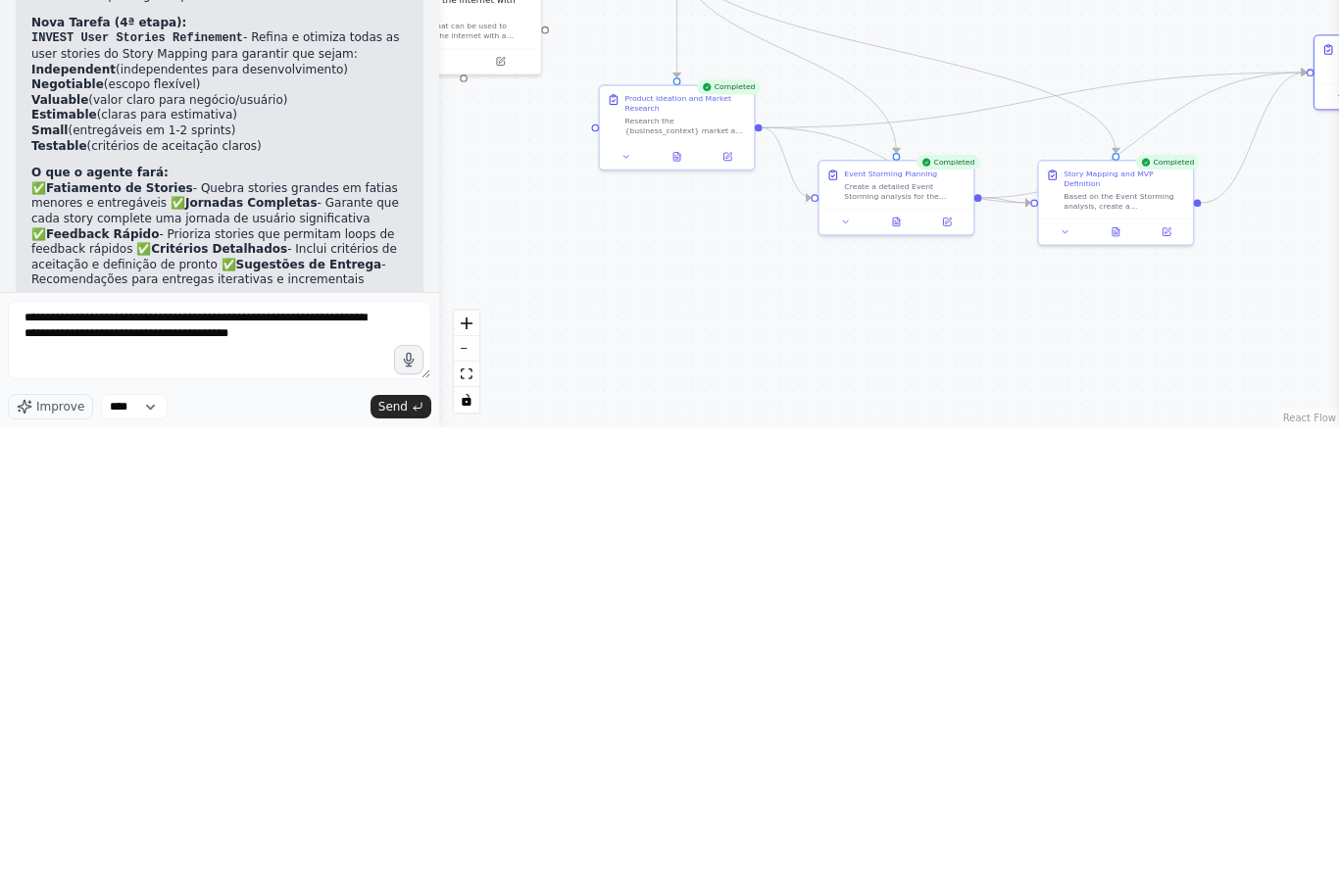
click at [410, 846] on button "Send" at bounding box center [400, 858] width 61 height 24
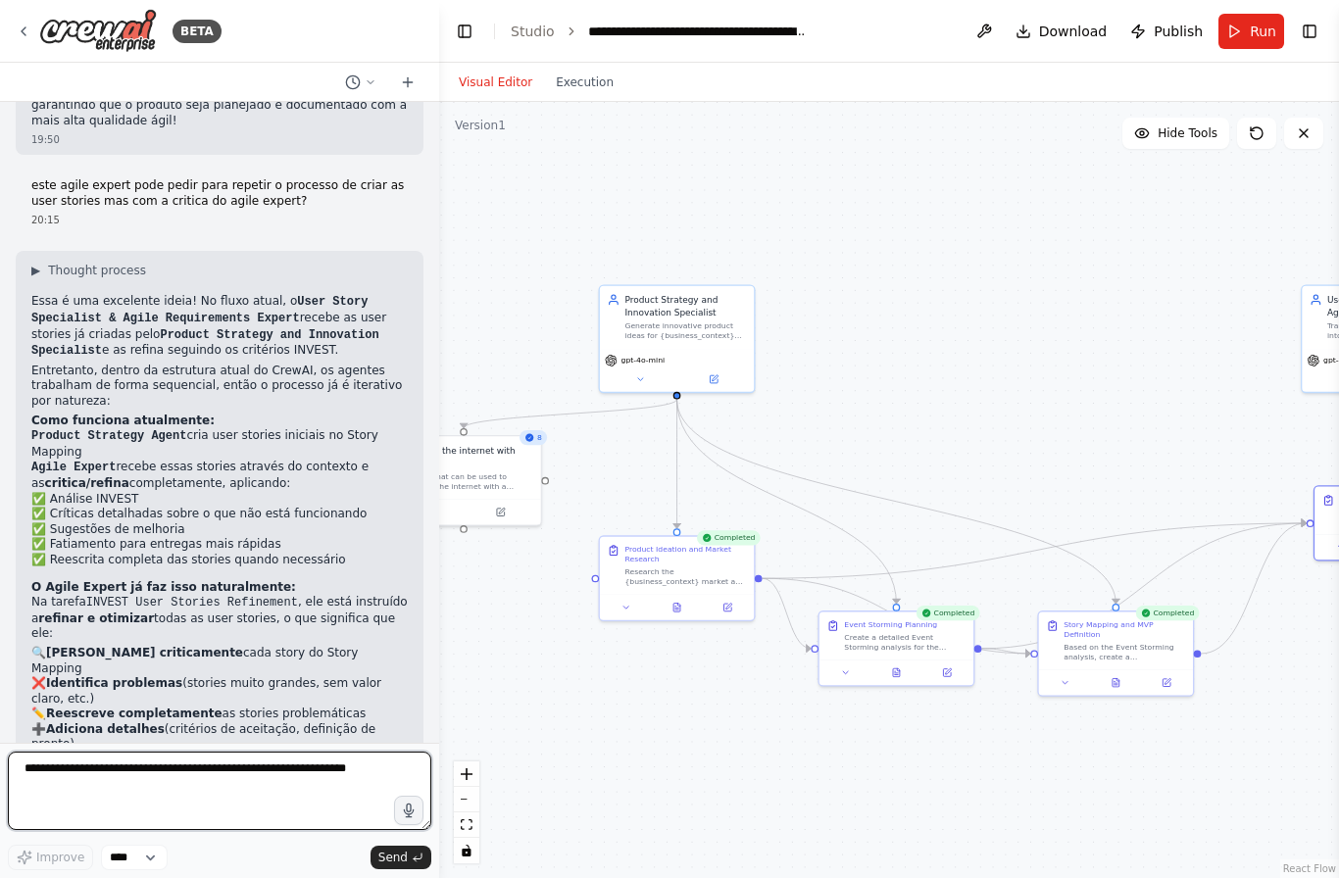
scroll to position [2618, 0]
click at [198, 768] on textarea at bounding box center [219, 791] width 423 height 78
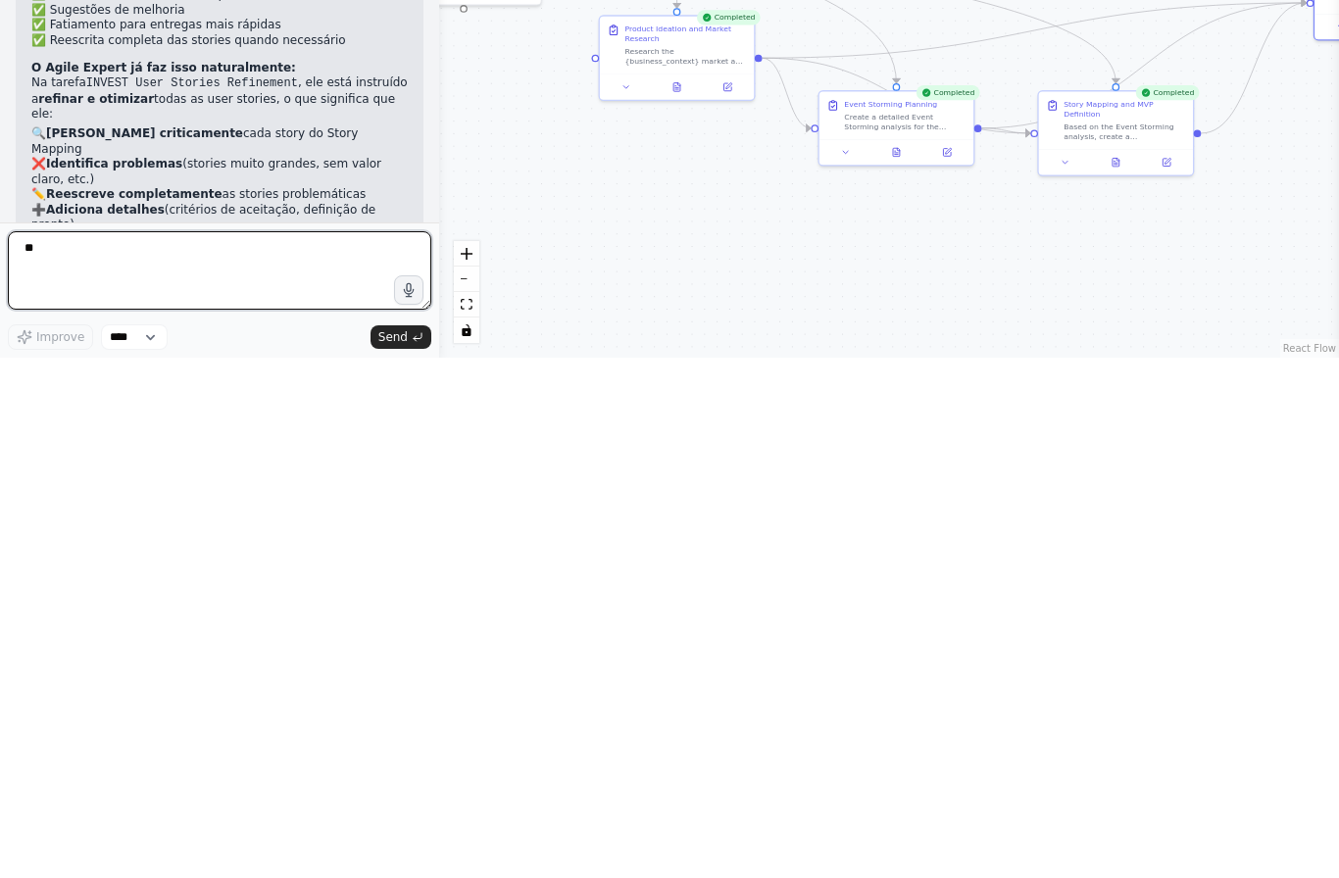
scroll to position [70, 0]
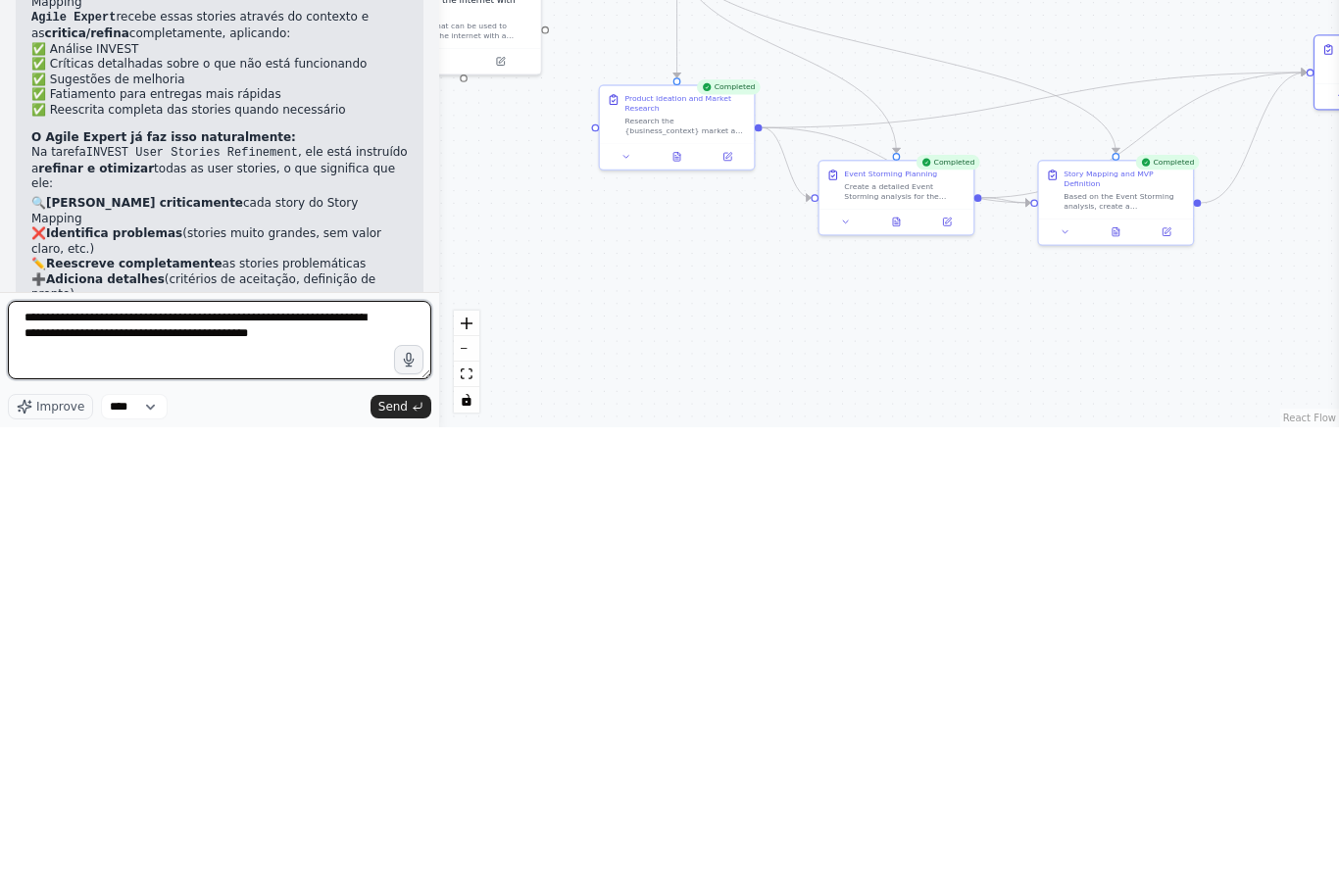
type textarea "**********"
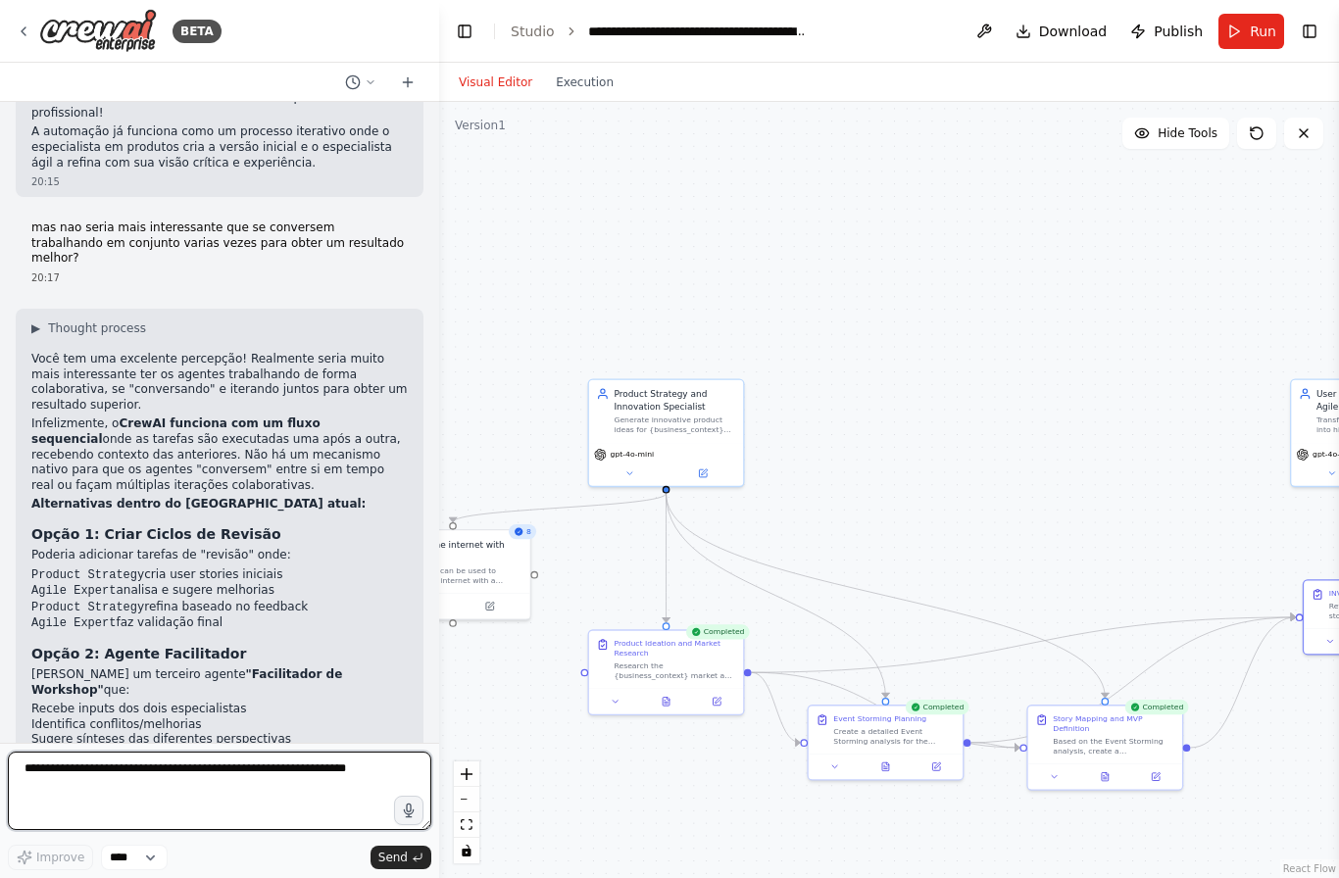
click at [112, 772] on textarea at bounding box center [219, 791] width 423 height 78
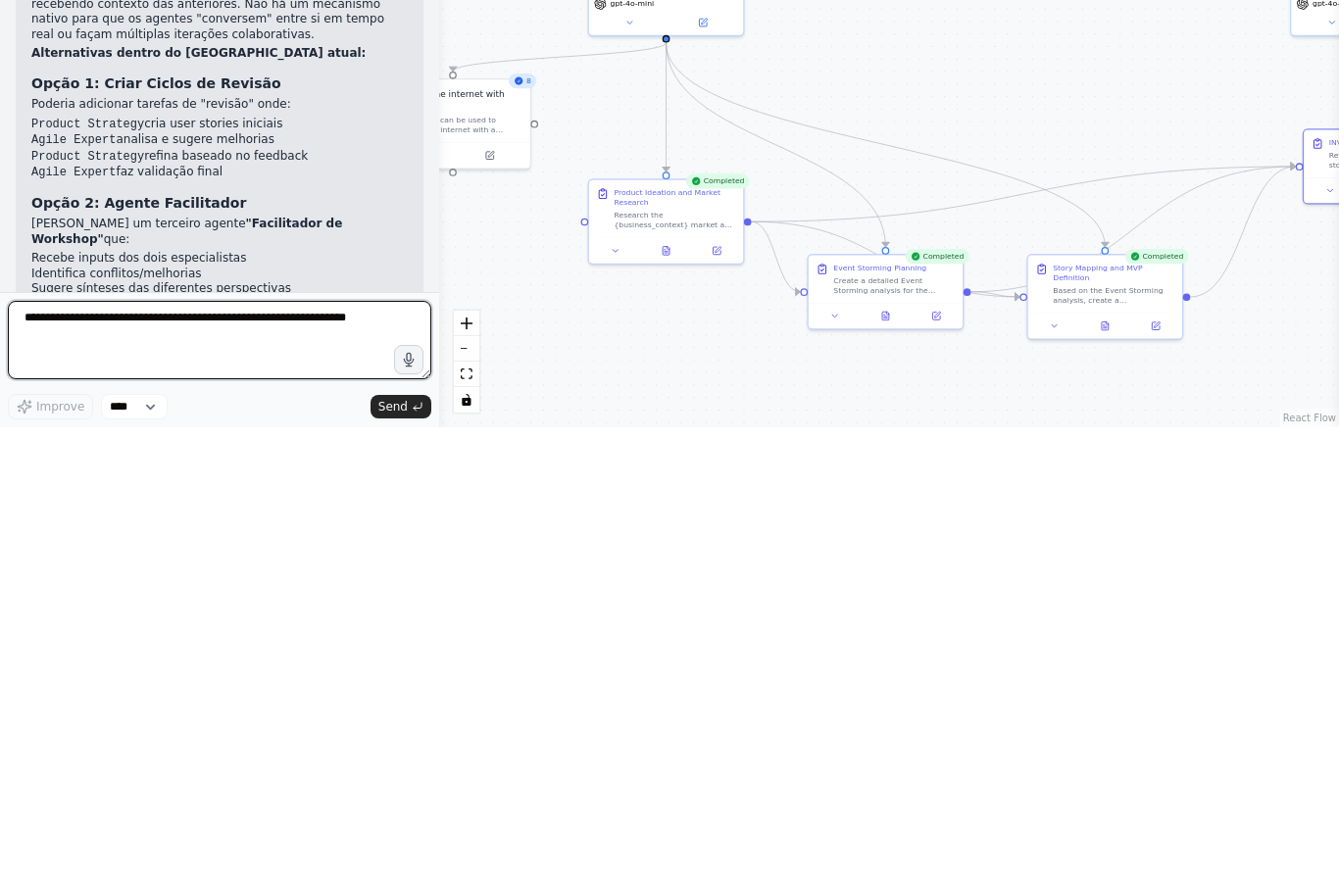
click at [95, 752] on textarea at bounding box center [219, 791] width 423 height 78
type textarea "**********"
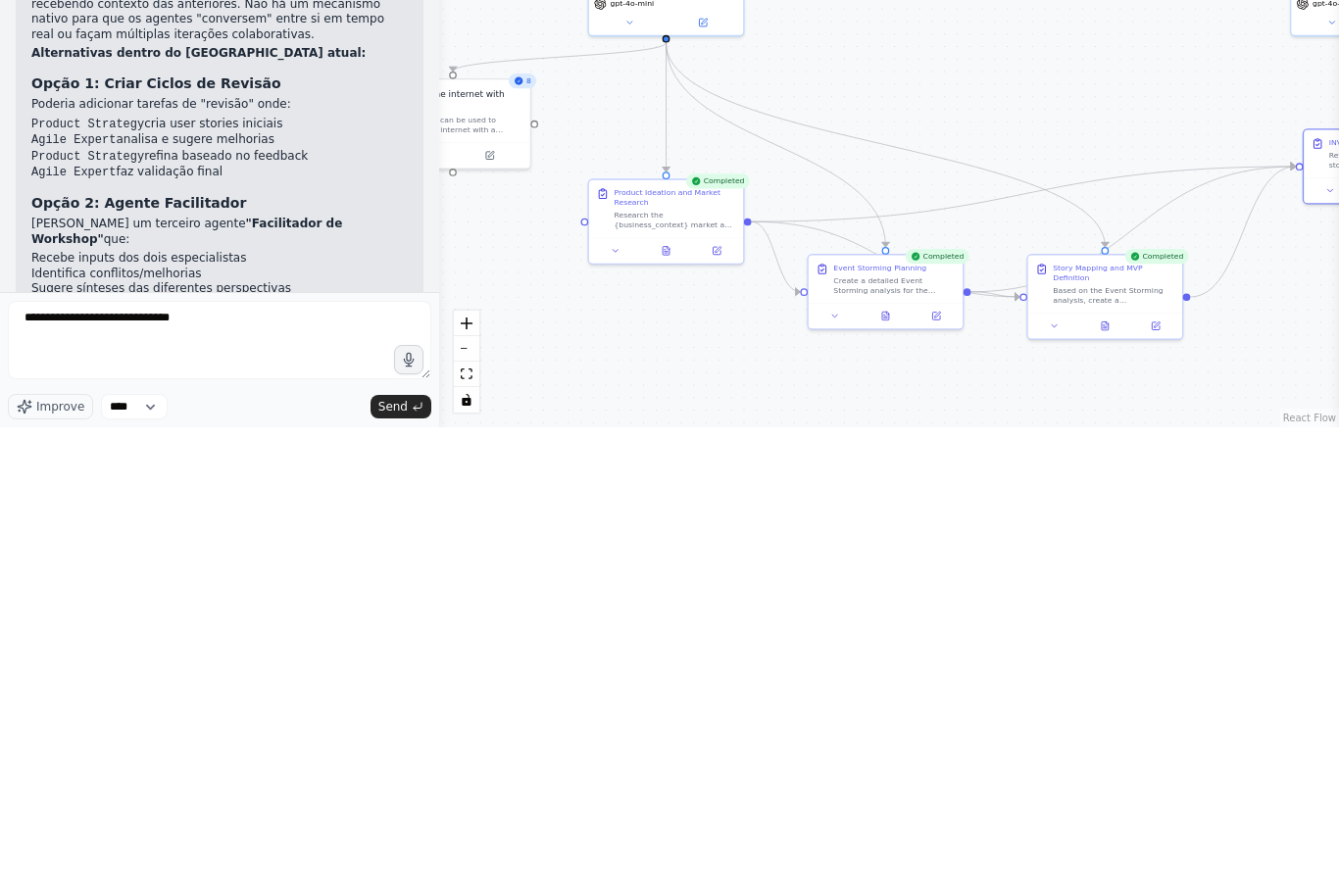
click at [399, 850] on span "Send" at bounding box center [392, 858] width 29 height 16
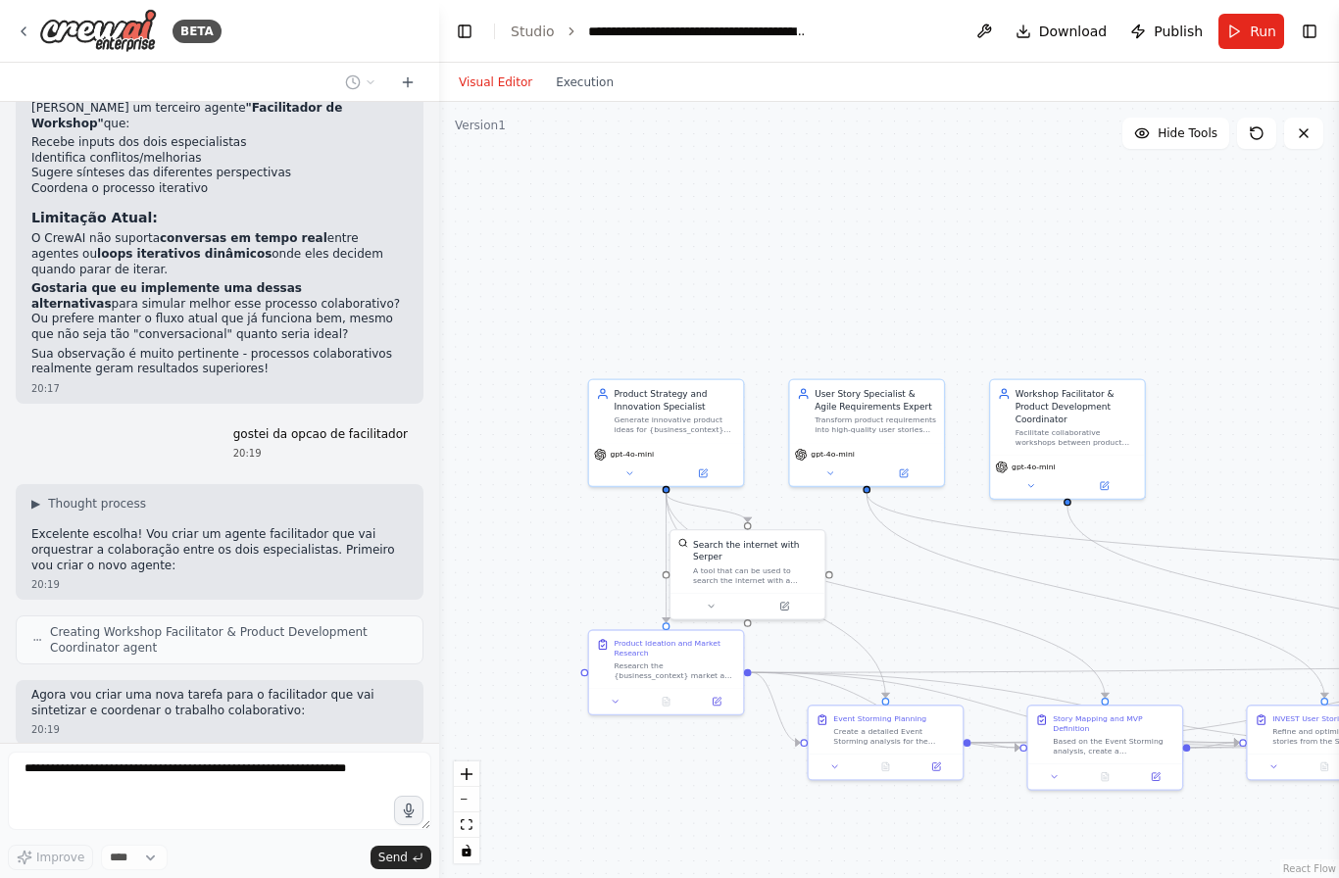
scroll to position [4004, 0]
